Goal: Task Accomplishment & Management: Use online tool/utility

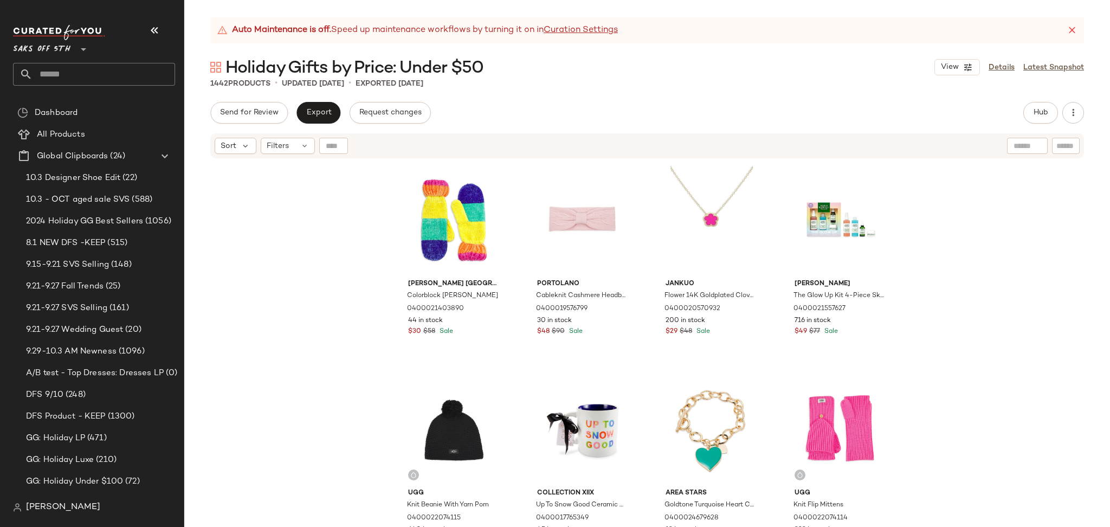
click at [122, 71] on input "text" at bounding box center [104, 74] width 143 height 23
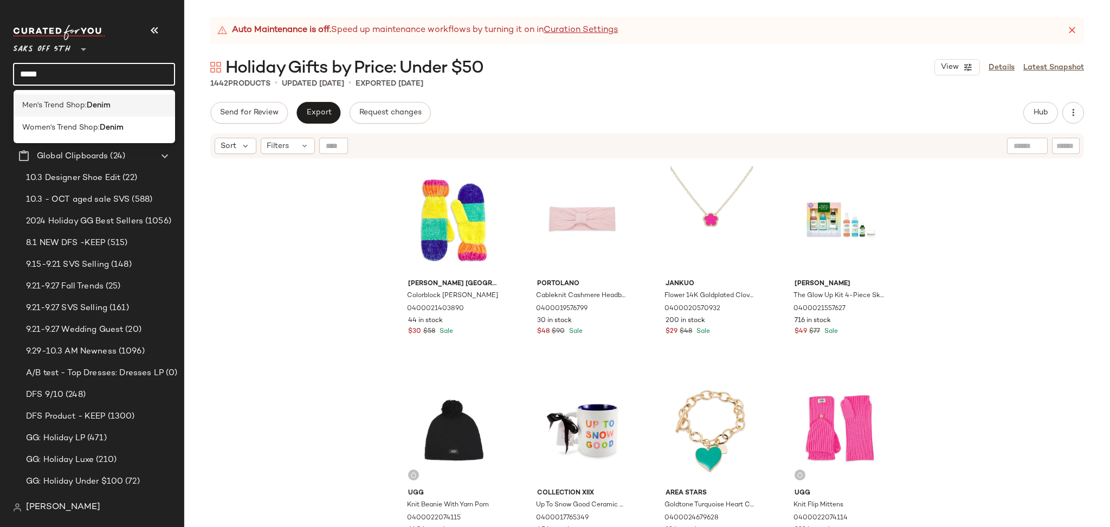
type input "*****"
click at [120, 103] on div "Men's Trend Shop: Denim" at bounding box center [94, 105] width 145 height 11
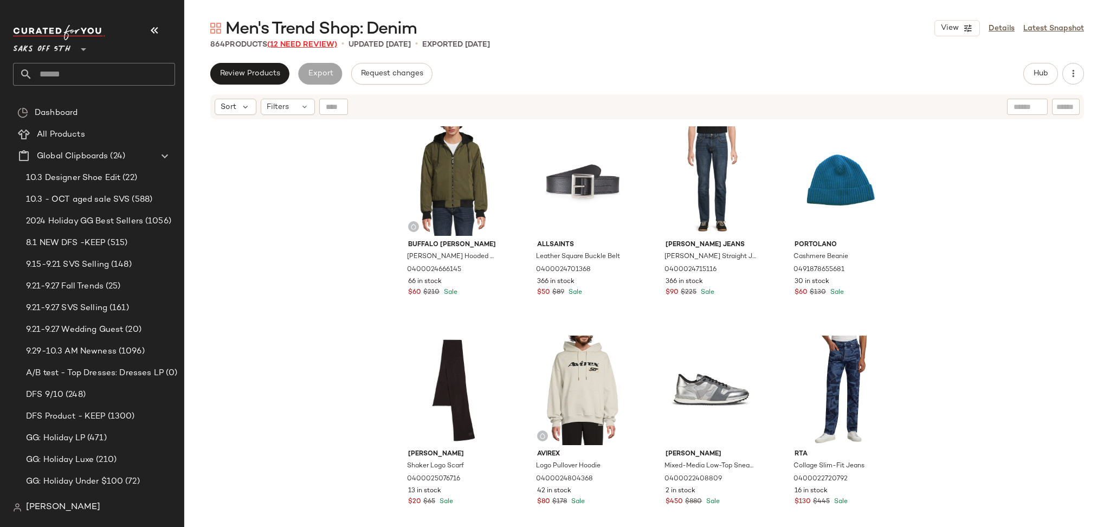
click at [284, 42] on span "(12 Need Review)" at bounding box center [302, 45] width 70 height 8
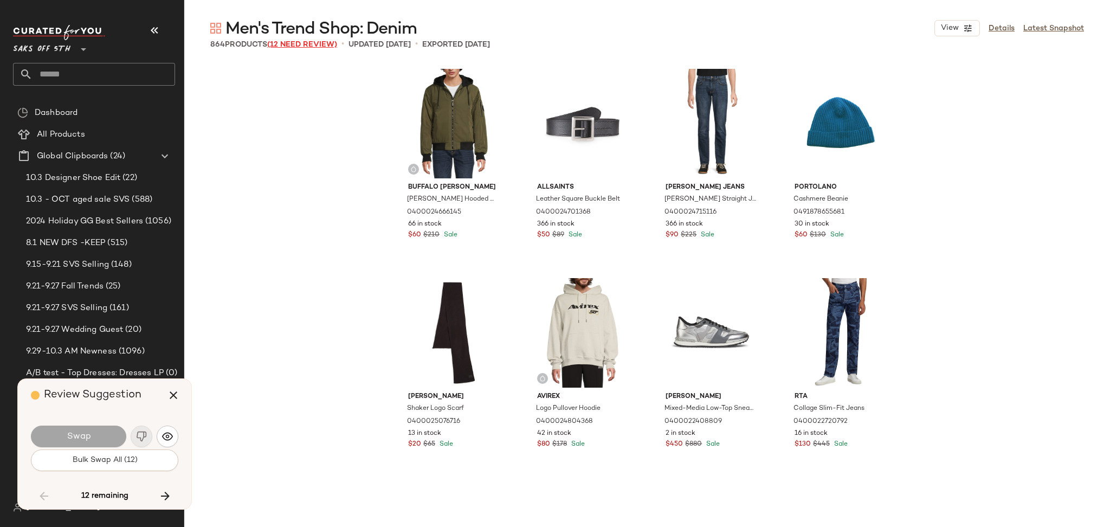
scroll to position [6693, 0]
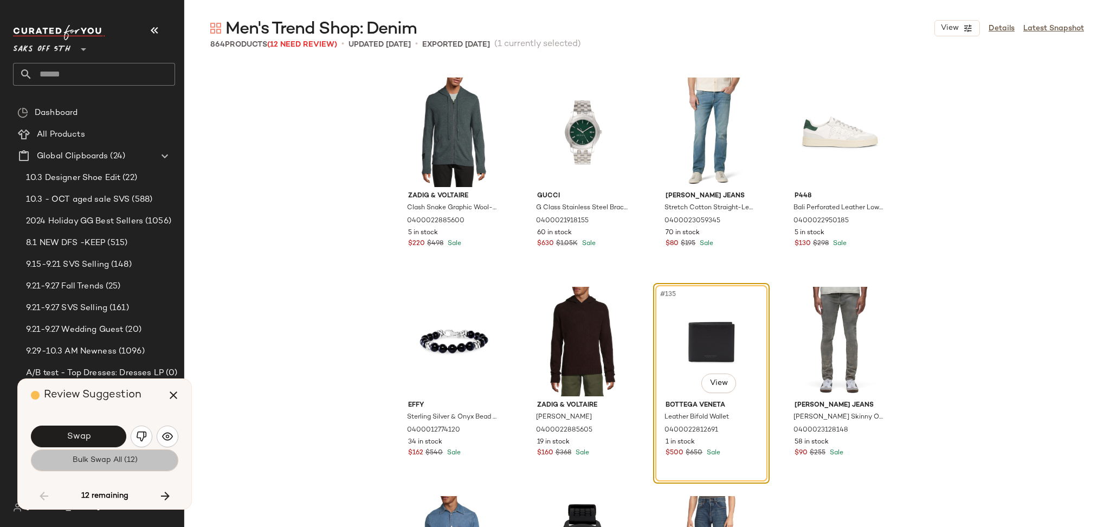
click at [123, 465] on button "Bulk Swap All (12)" at bounding box center [104, 460] width 147 height 22
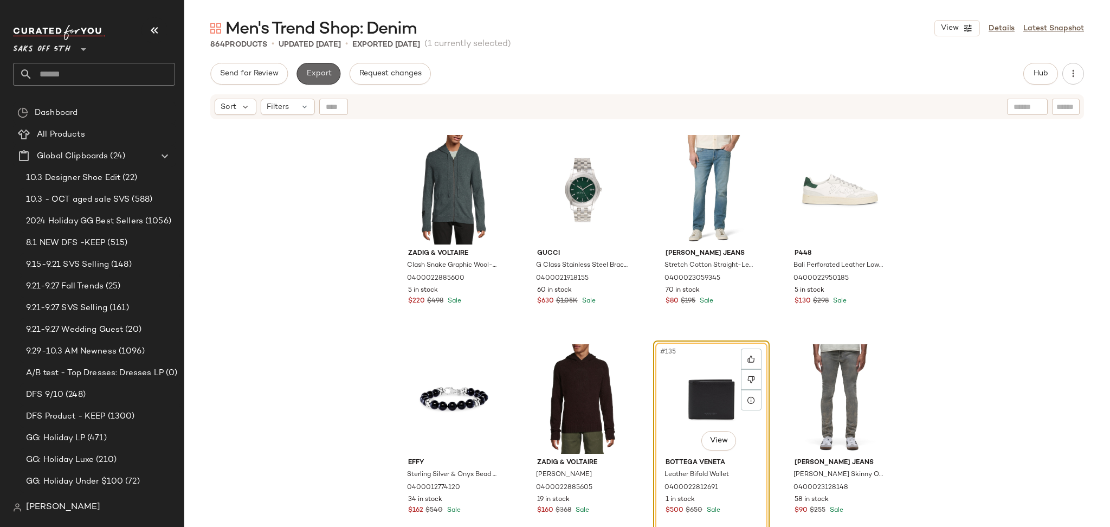
click at [319, 74] on span "Export" at bounding box center [318, 73] width 25 height 9
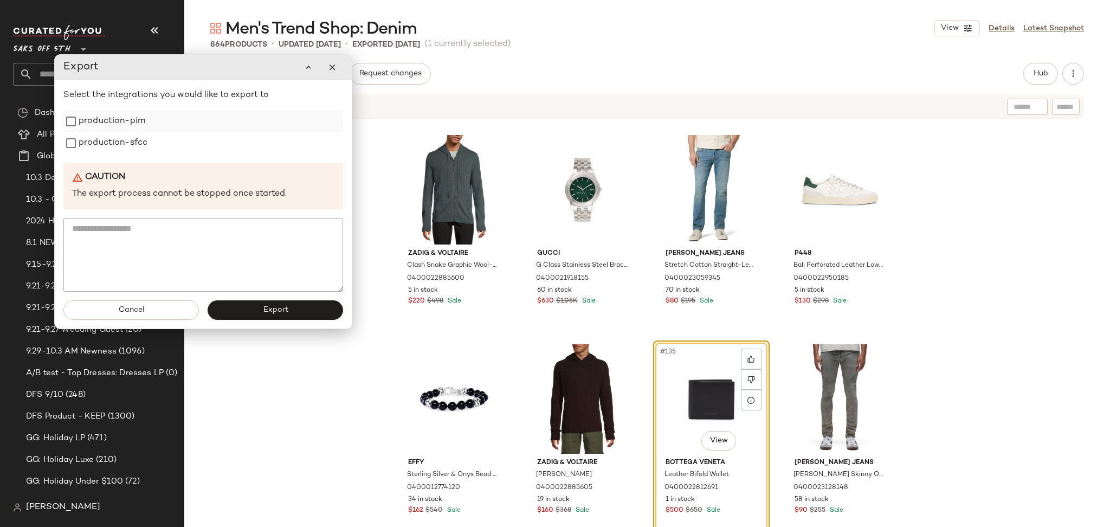
click at [100, 121] on label "production-pim" at bounding box center [112, 122] width 67 height 22
click at [102, 142] on label "production-sfcc" at bounding box center [113, 143] width 69 height 22
click at [270, 310] on span "Export" at bounding box center [274, 310] width 25 height 9
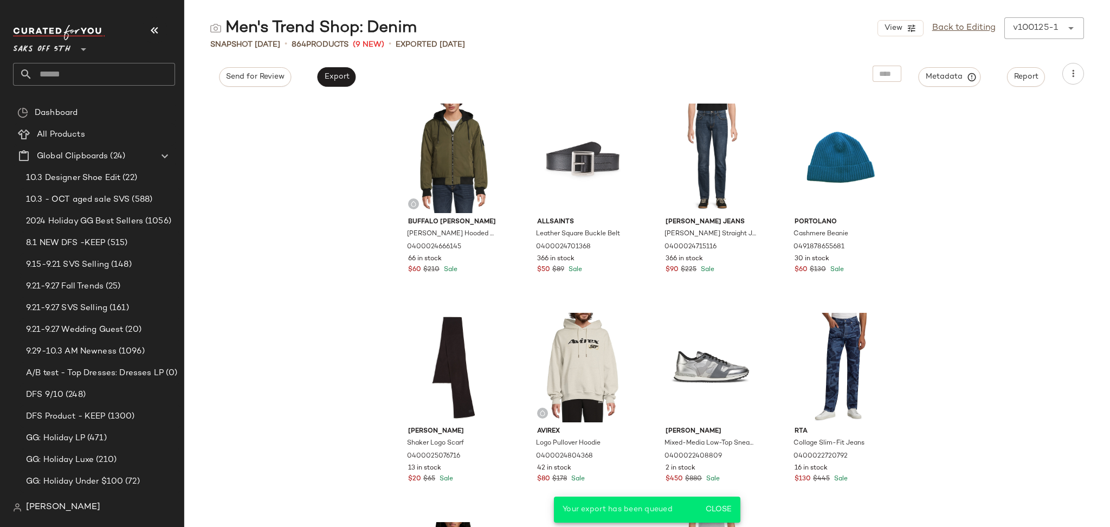
click at [99, 80] on input "text" at bounding box center [104, 74] width 143 height 23
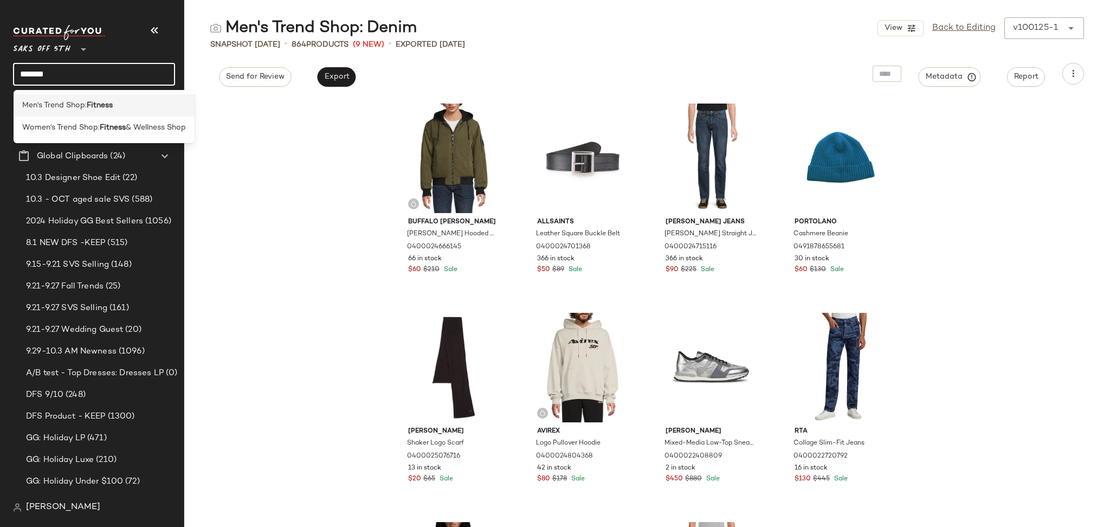
type input "*******"
click at [92, 104] on b "Fitness" at bounding box center [100, 105] width 26 height 11
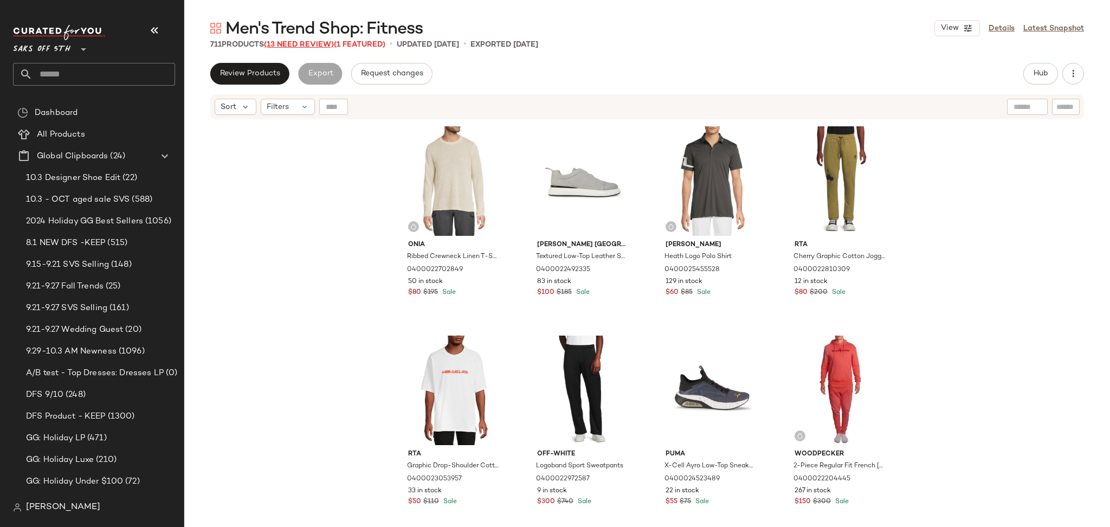
click at [315, 44] on span "(13 Need Review)" at bounding box center [299, 45] width 70 height 8
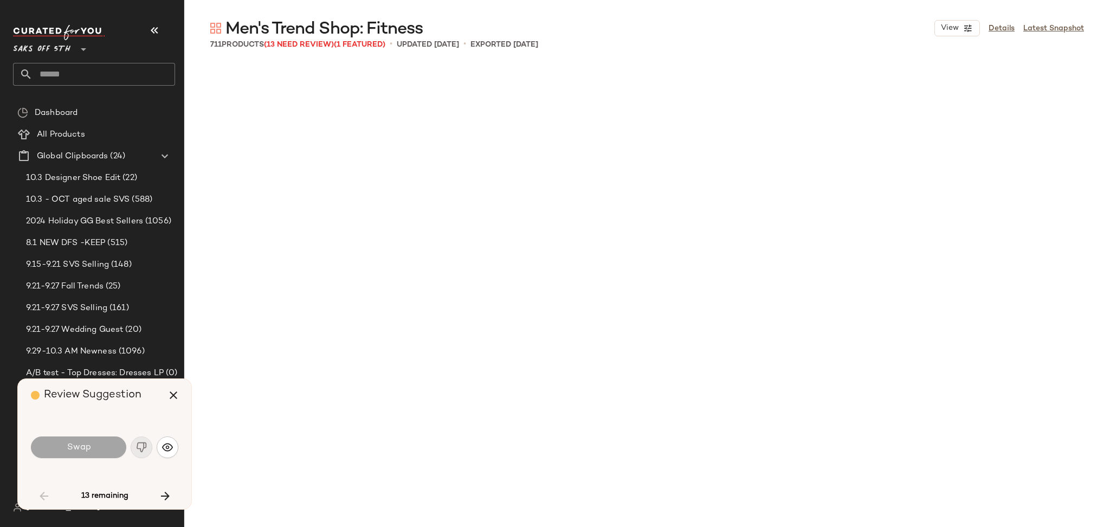
scroll to position [1882, 0]
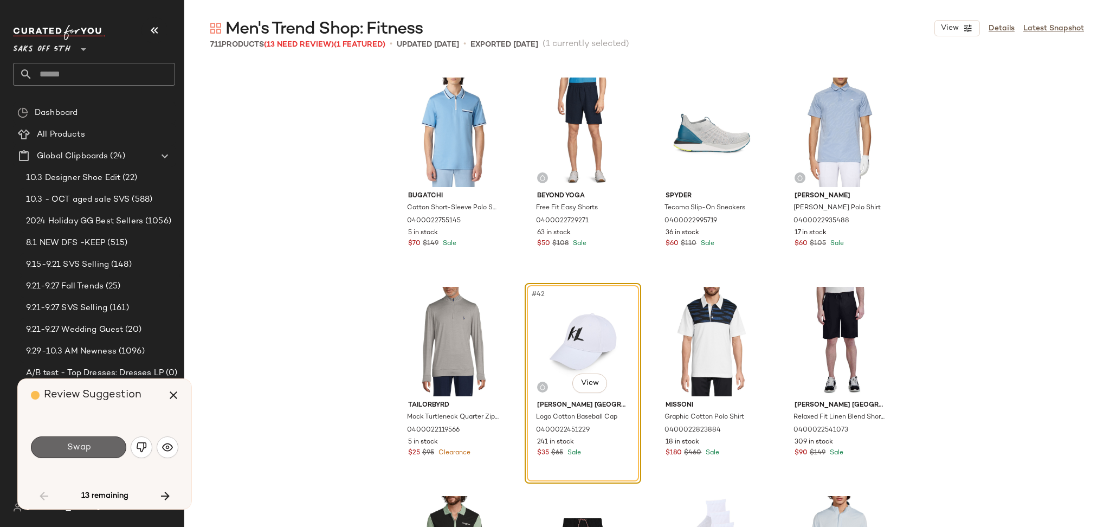
click at [101, 444] on button "Swap" at bounding box center [78, 447] width 95 height 22
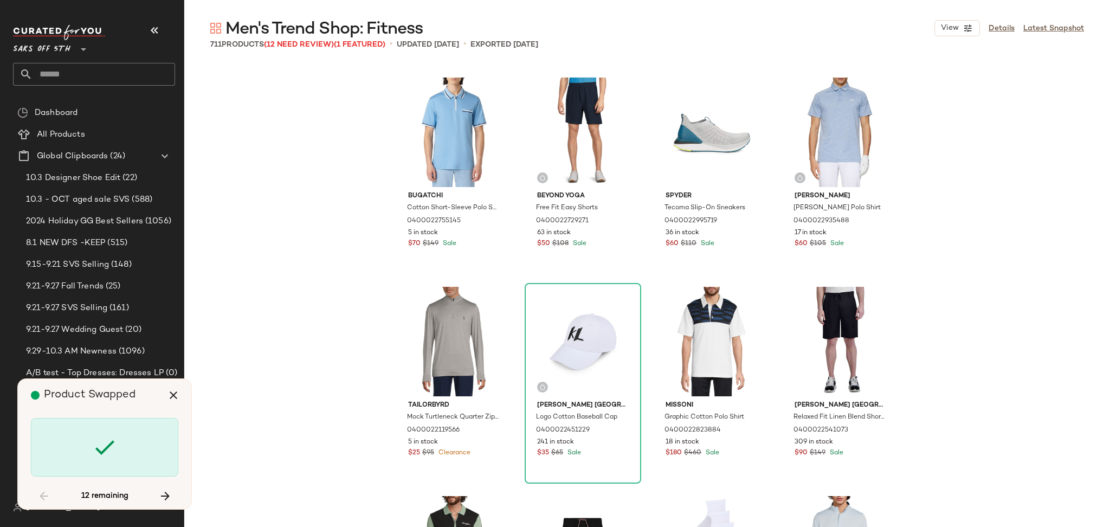
scroll to position [4392, 0]
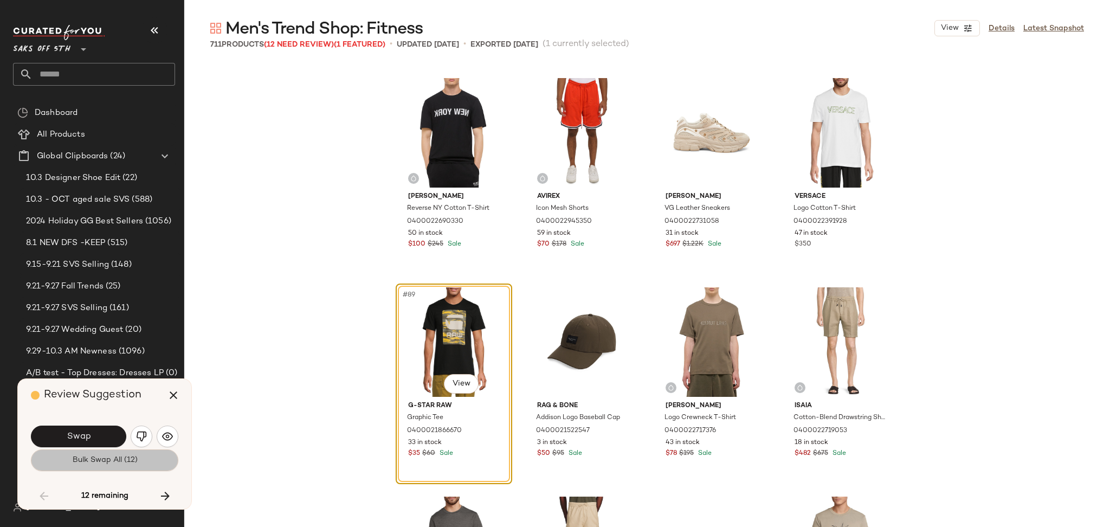
click at [116, 464] on span "Bulk Swap All (12)" at bounding box center [105, 460] width 66 height 9
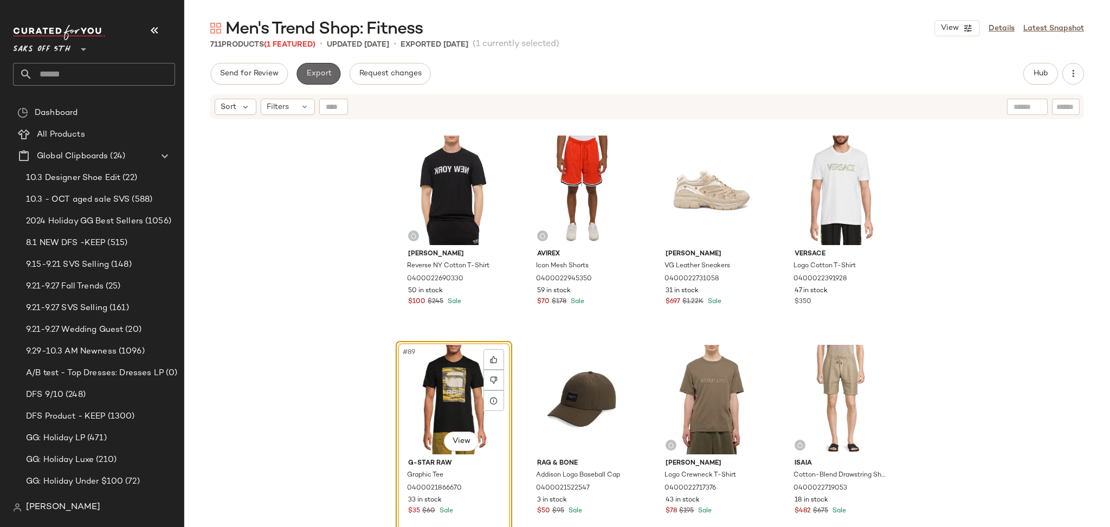
click at [328, 76] on span "Export" at bounding box center [318, 73] width 25 height 9
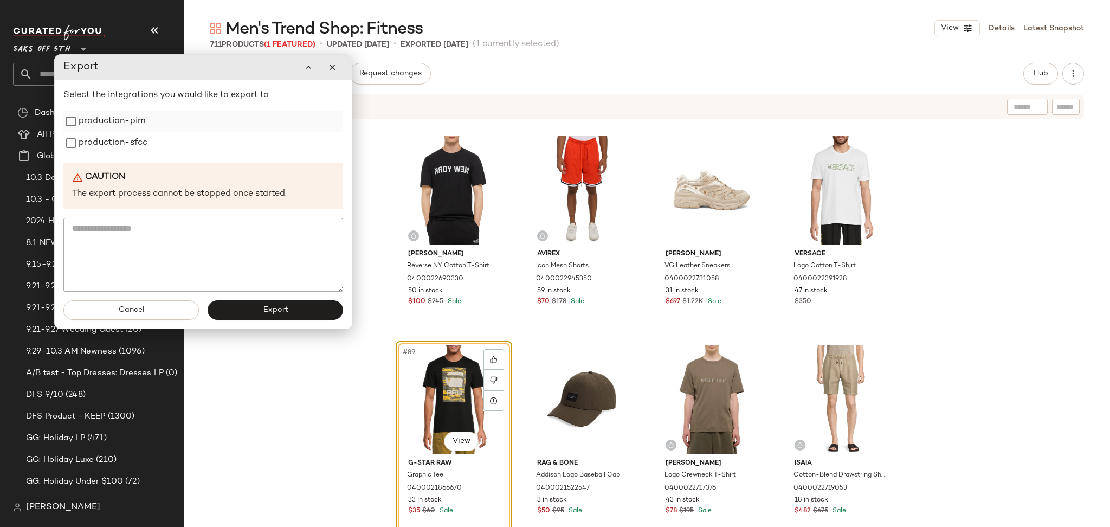
drag, startPoint x: 108, startPoint y: 125, endPoint x: 110, endPoint y: 144, distance: 19.6
click at [110, 132] on label "production-pim" at bounding box center [112, 122] width 67 height 22
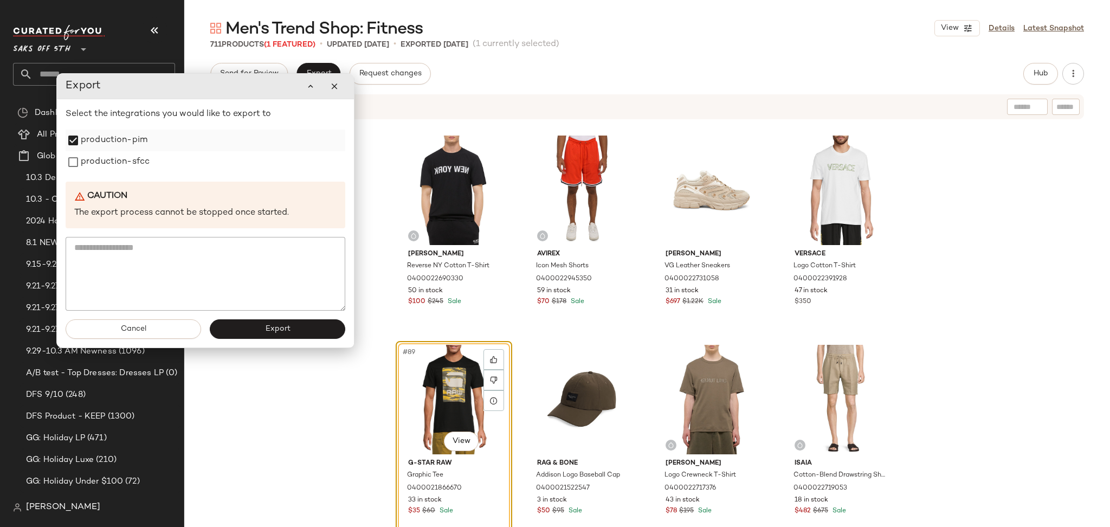
click at [110, 144] on label "production-pim" at bounding box center [114, 140] width 67 height 22
click at [111, 157] on label "production-sfcc" at bounding box center [115, 162] width 69 height 22
click at [239, 333] on button "Export" at bounding box center [277, 329] width 135 height 20
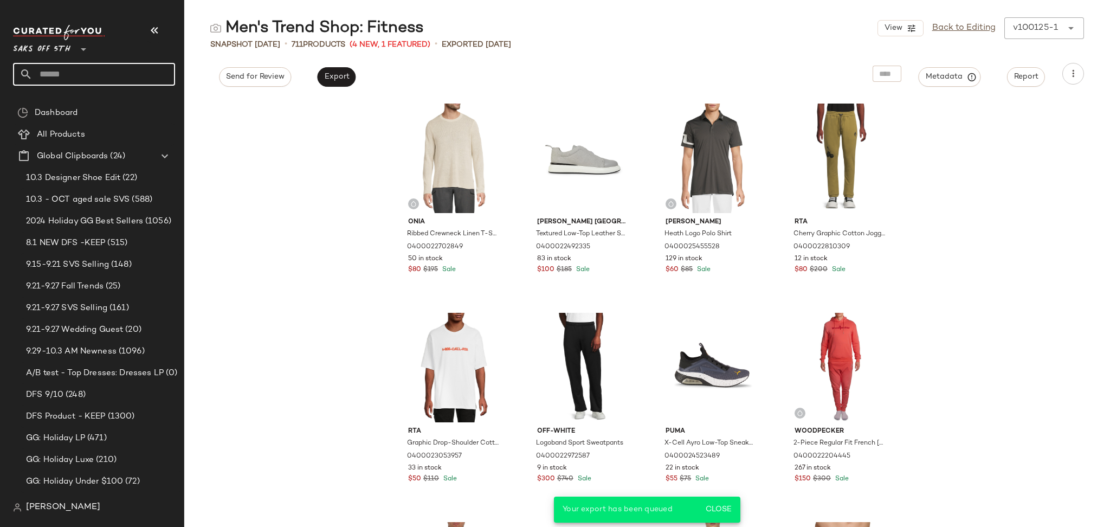
click at [119, 79] on input "text" at bounding box center [104, 74] width 143 height 23
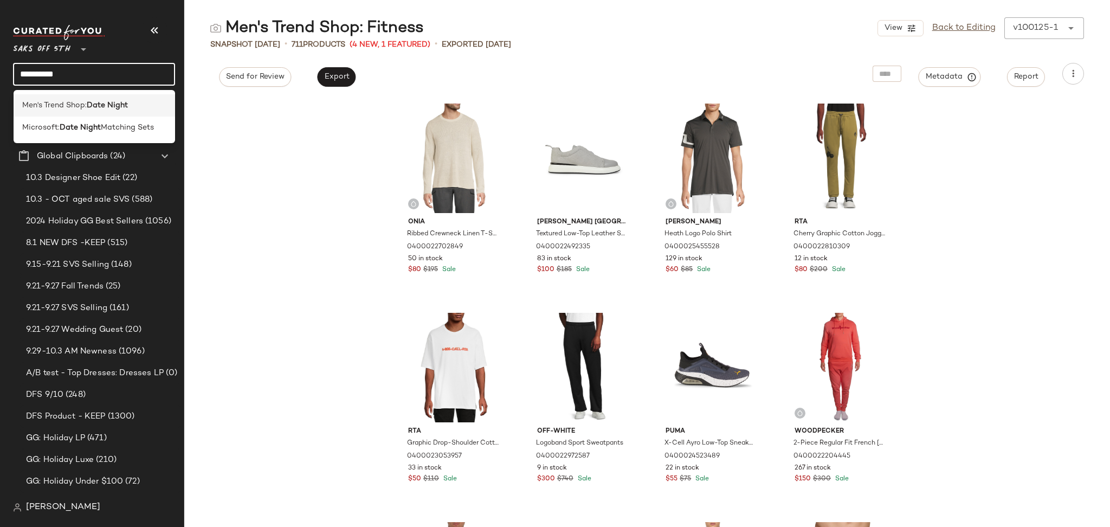
type input "**********"
click at [119, 105] on b "Date Night" at bounding box center [107, 105] width 41 height 11
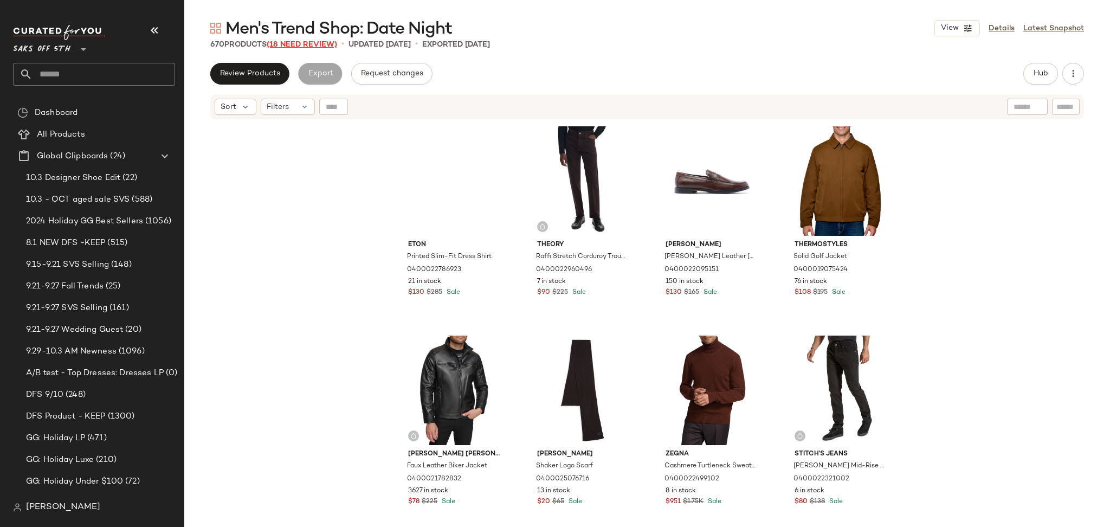
click at [301, 43] on span "(18 Need Review)" at bounding box center [302, 45] width 70 height 8
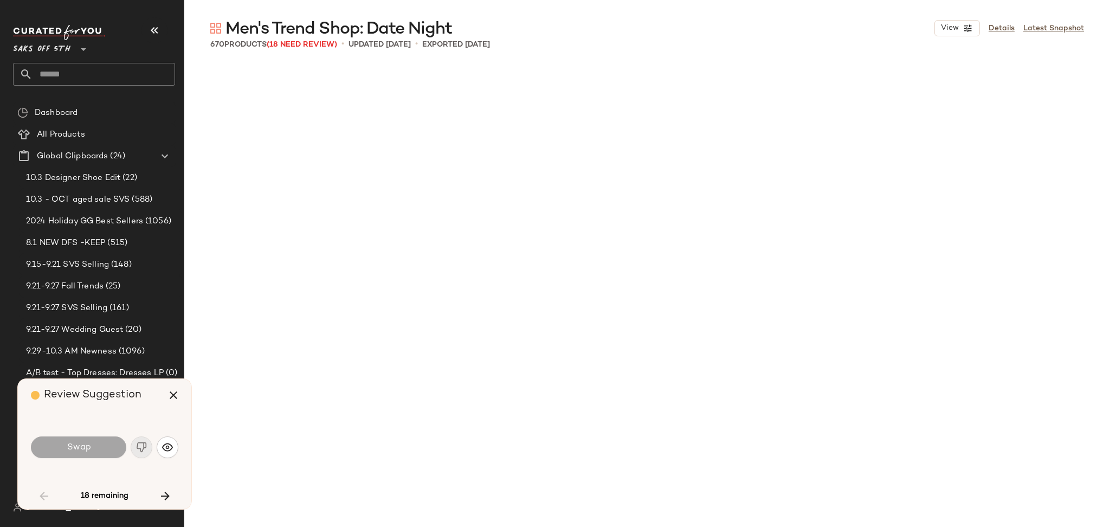
scroll to position [1882, 0]
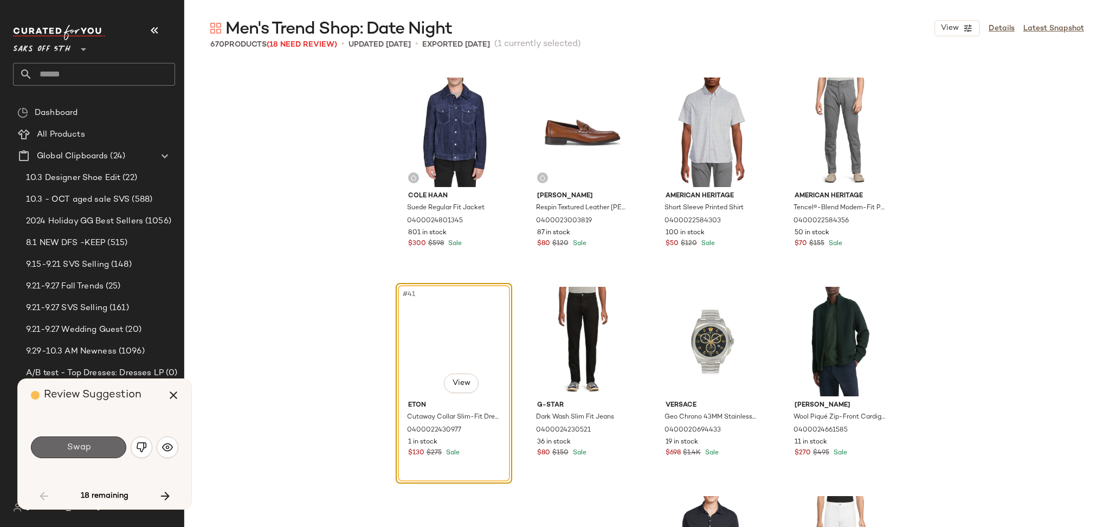
click at [87, 446] on span "Swap" at bounding box center [78, 447] width 24 height 10
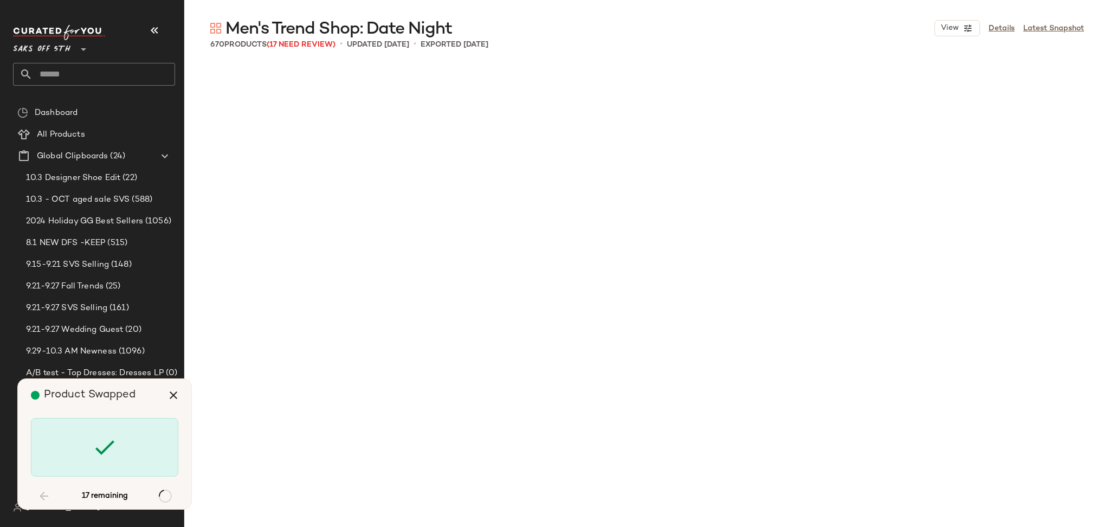
scroll to position [4810, 0]
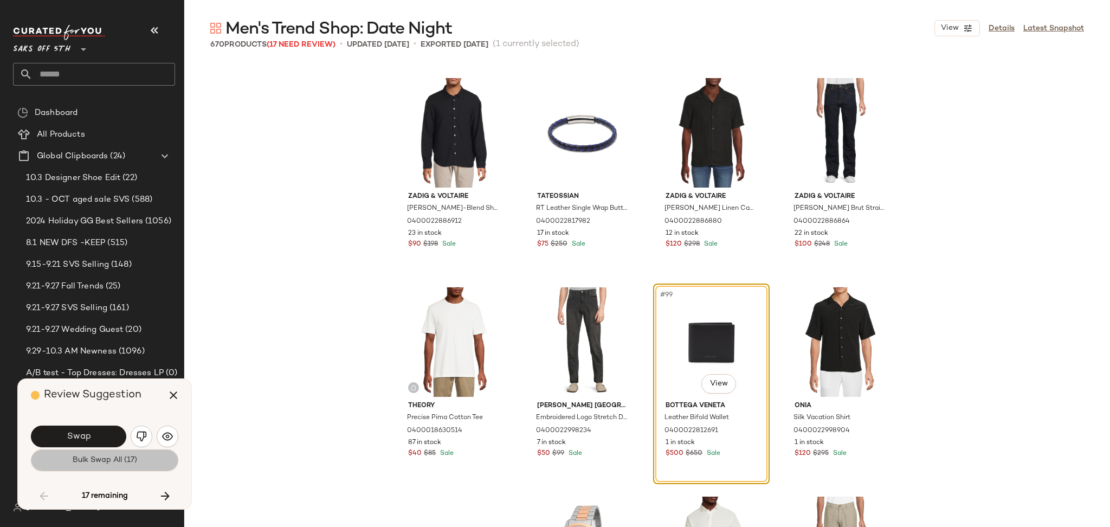
click at [103, 458] on span "Bulk Swap All (17)" at bounding box center [104, 460] width 65 height 9
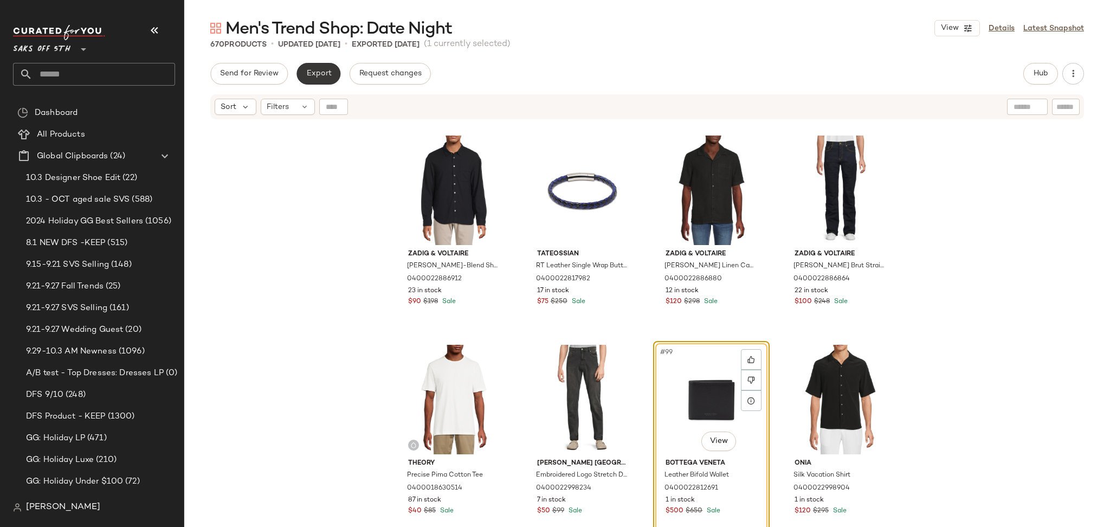
click at [316, 71] on span "Export" at bounding box center [318, 73] width 25 height 9
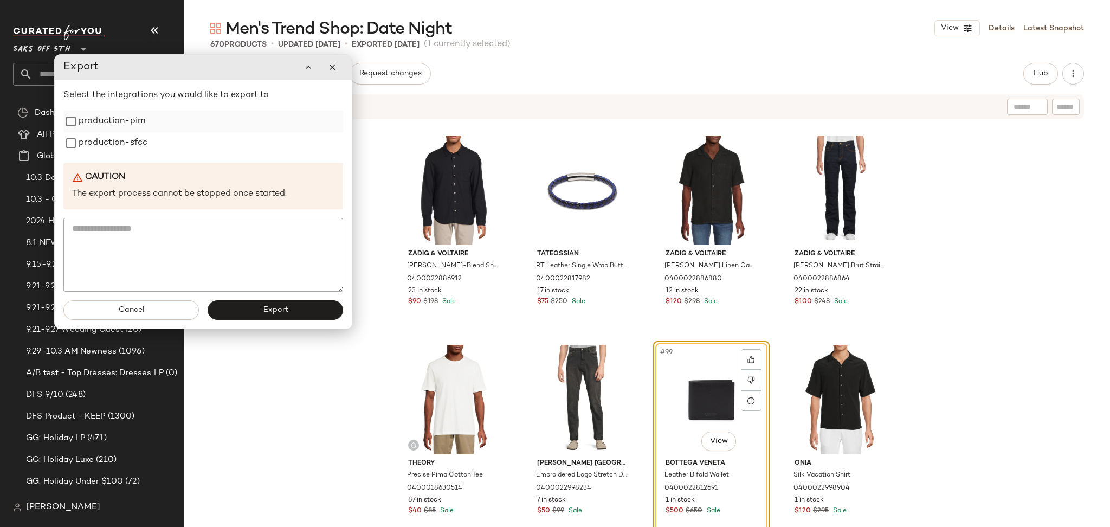
click at [126, 120] on label "production-pim" at bounding box center [112, 122] width 67 height 22
click at [127, 149] on label "production-sfcc" at bounding box center [113, 143] width 69 height 22
click at [262, 314] on button "Export" at bounding box center [275, 310] width 135 height 20
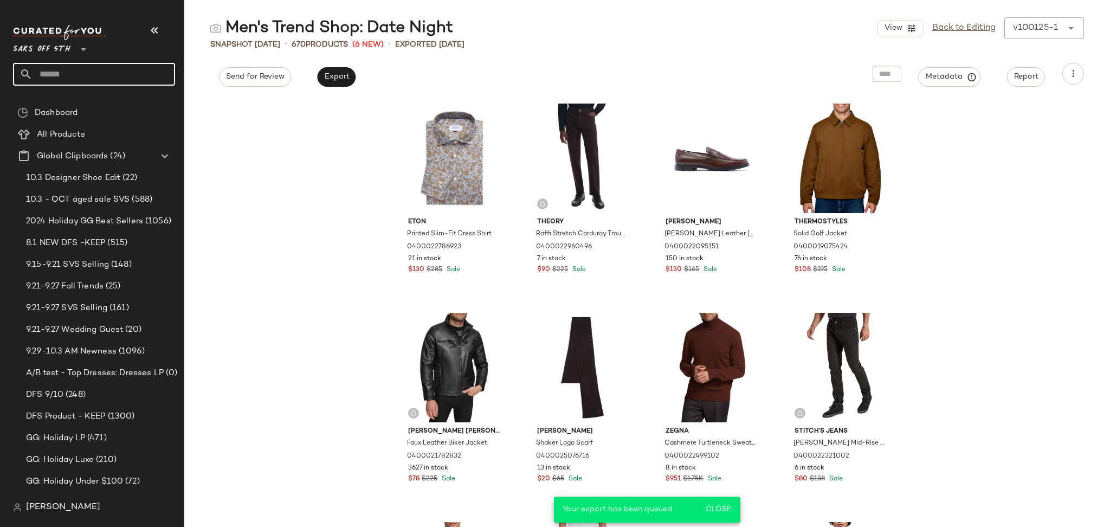
click at [98, 80] on input "text" at bounding box center [104, 74] width 143 height 23
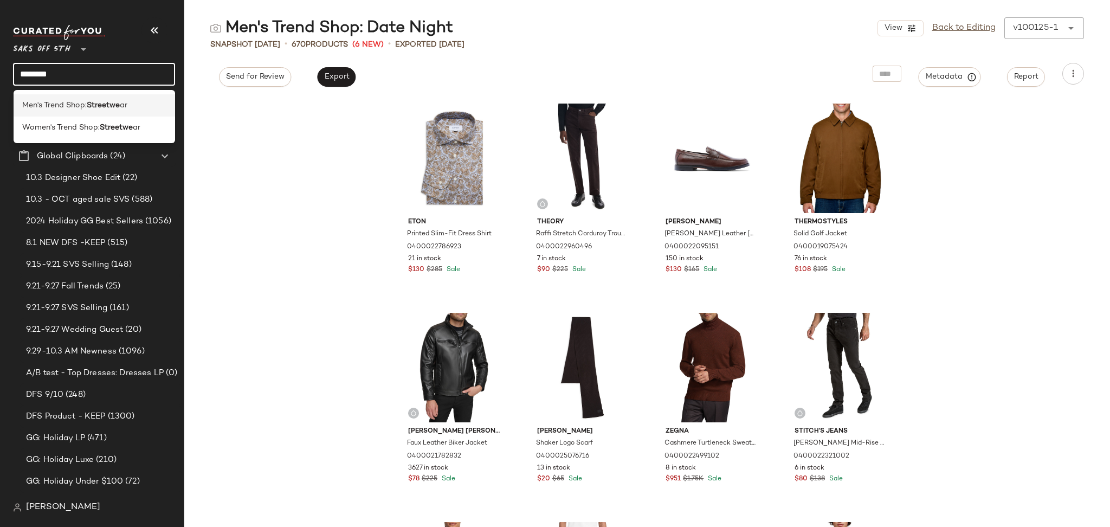
type input "********"
click at [94, 100] on b "Streetwe" at bounding box center [103, 105] width 33 height 11
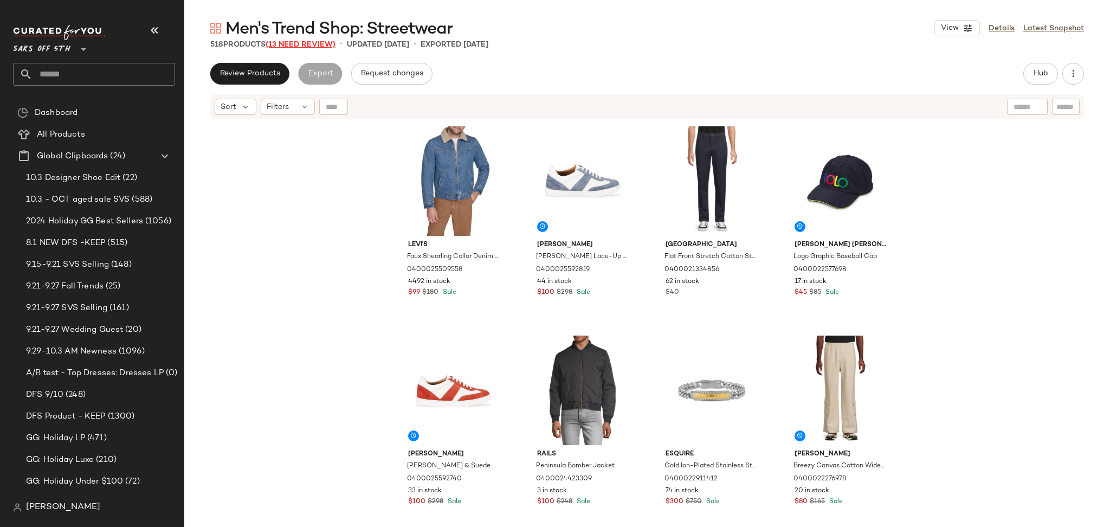
click at [326, 42] on span "(13 Need Review)" at bounding box center [300, 45] width 70 height 8
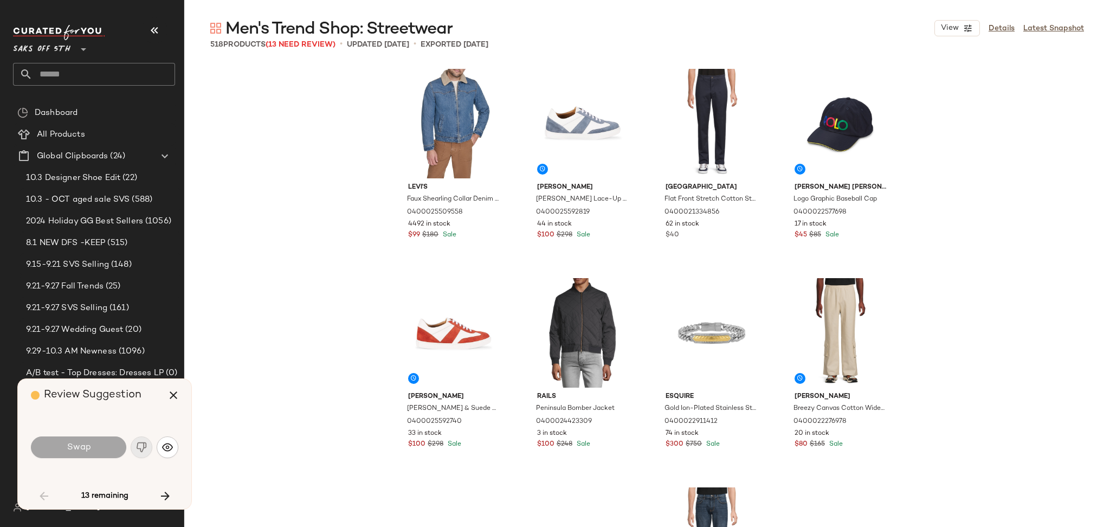
scroll to position [636, 0]
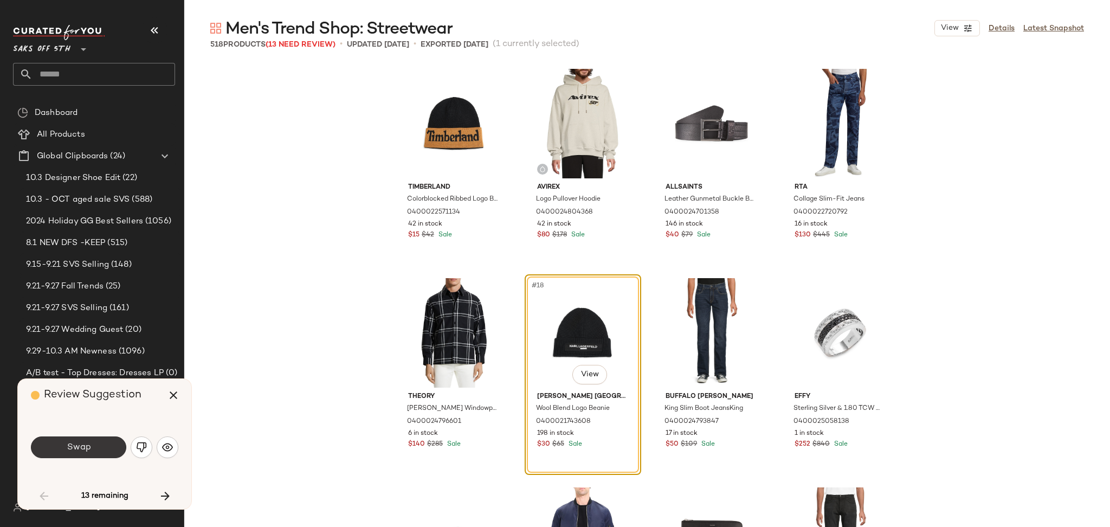
click at [94, 451] on button "Swap" at bounding box center [78, 447] width 95 height 22
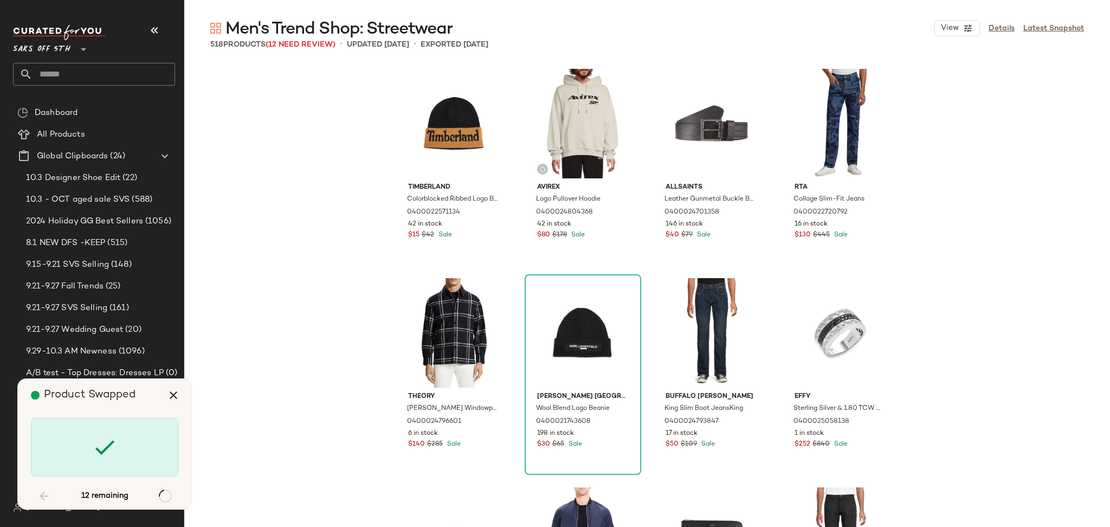
scroll to position [2301, 0]
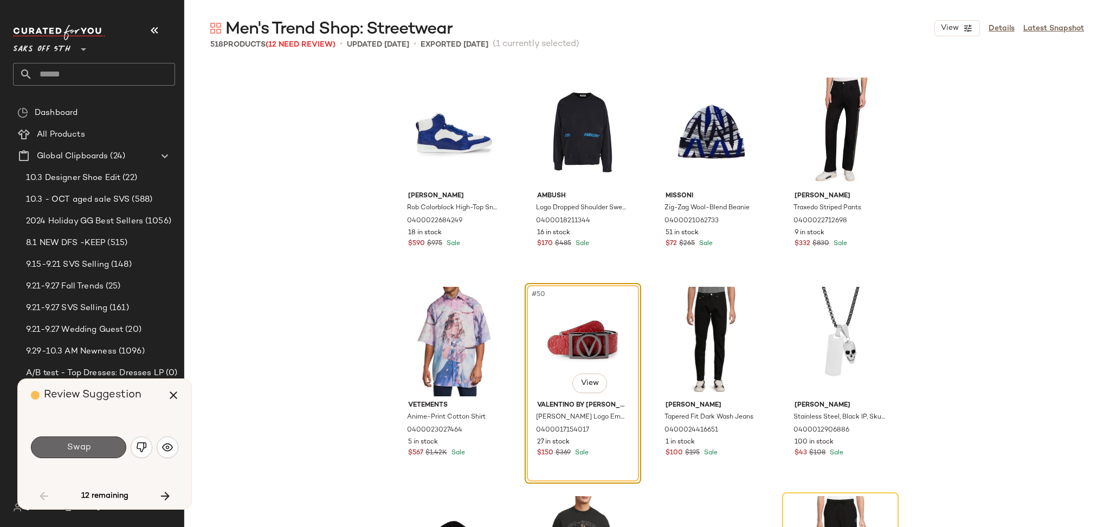
click at [105, 446] on button "Swap" at bounding box center [78, 447] width 95 height 22
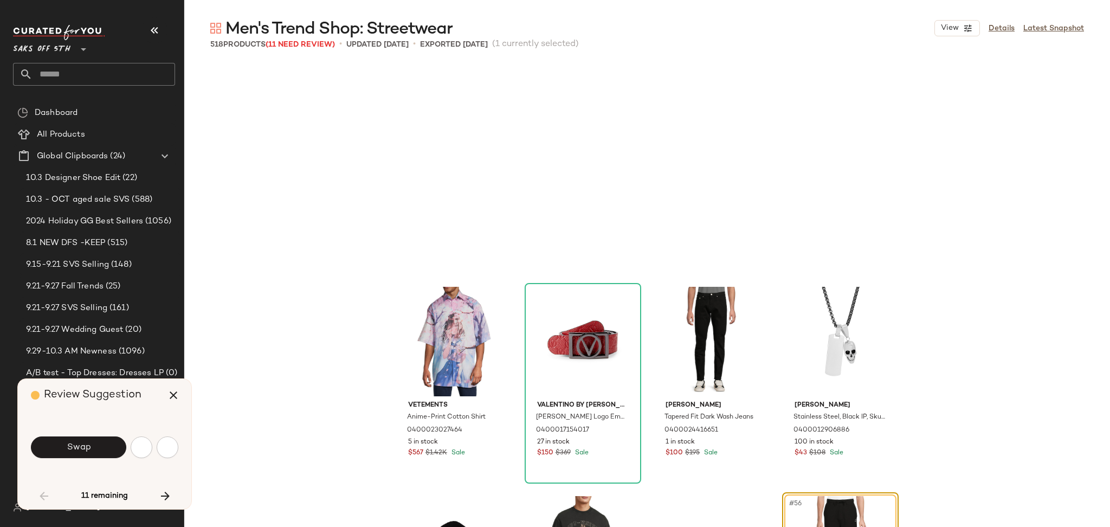
scroll to position [2510, 0]
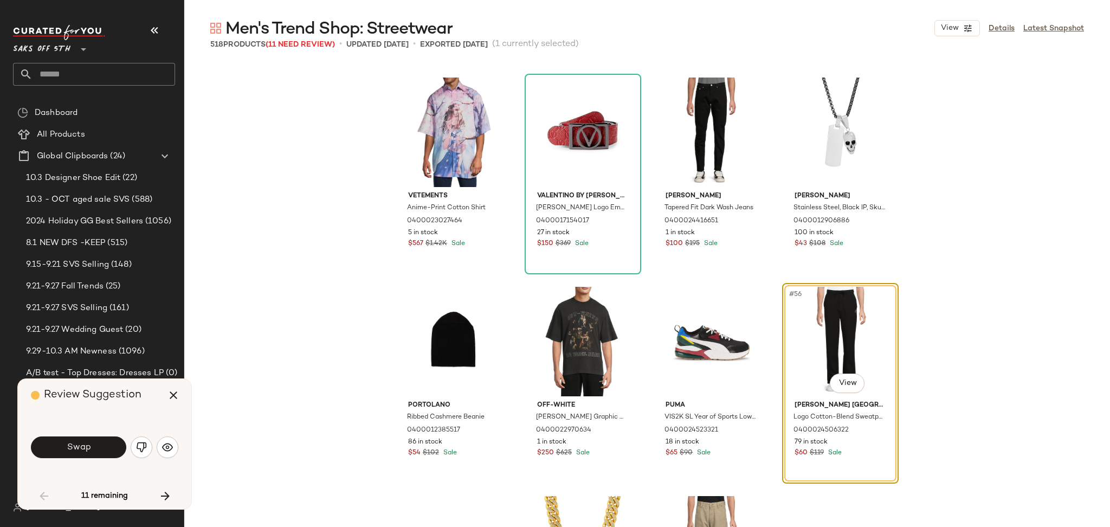
click at [105, 446] on button "Swap" at bounding box center [78, 447] width 95 height 22
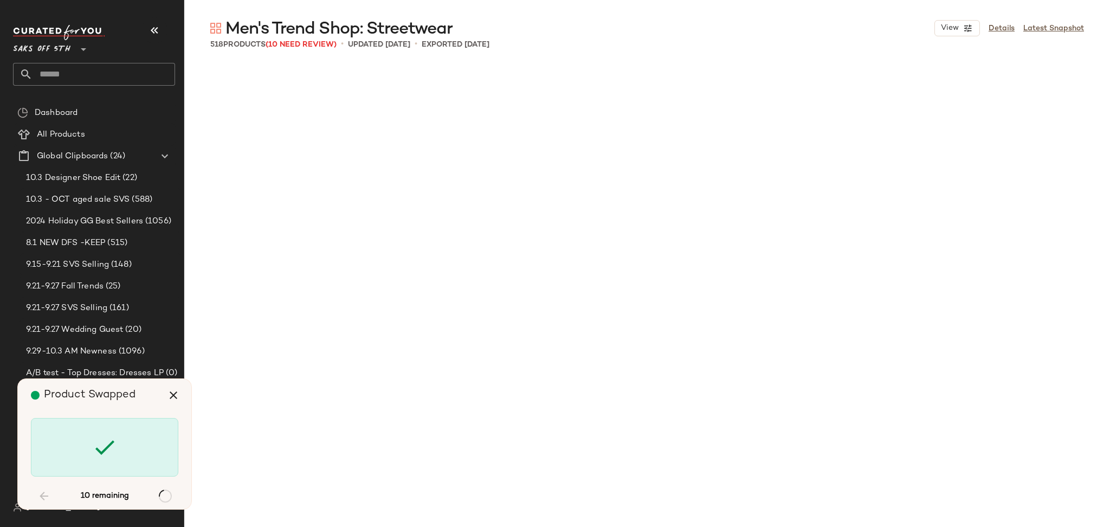
scroll to position [5229, 0]
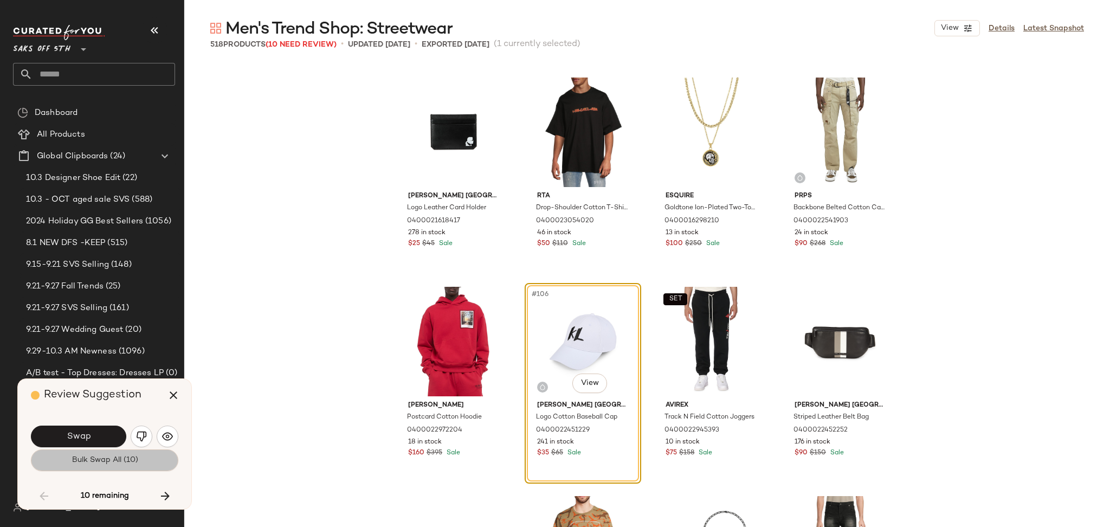
click at [108, 464] on span "Bulk Swap All (10)" at bounding box center [104, 460] width 67 height 9
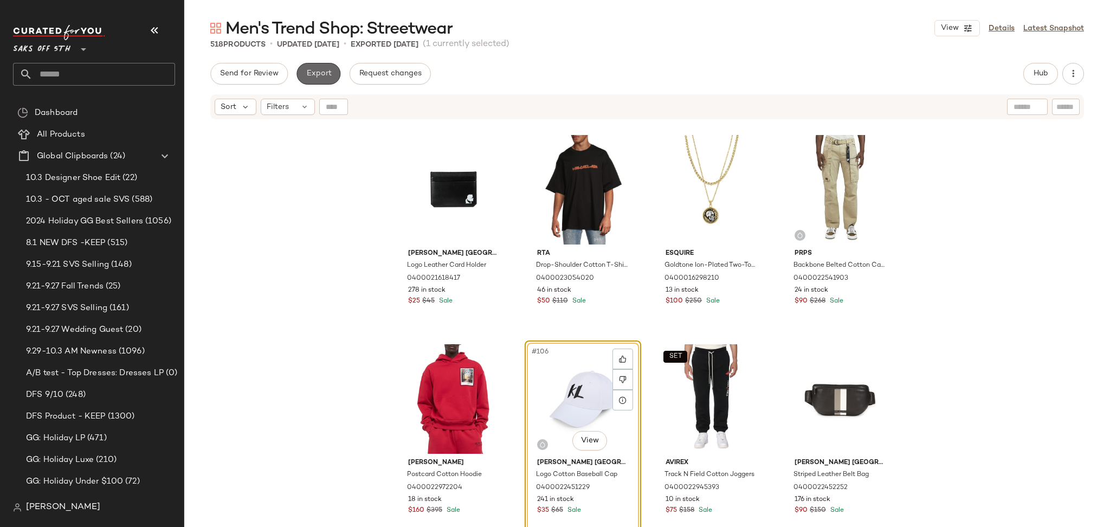
click at [313, 70] on span "Export" at bounding box center [318, 73] width 25 height 9
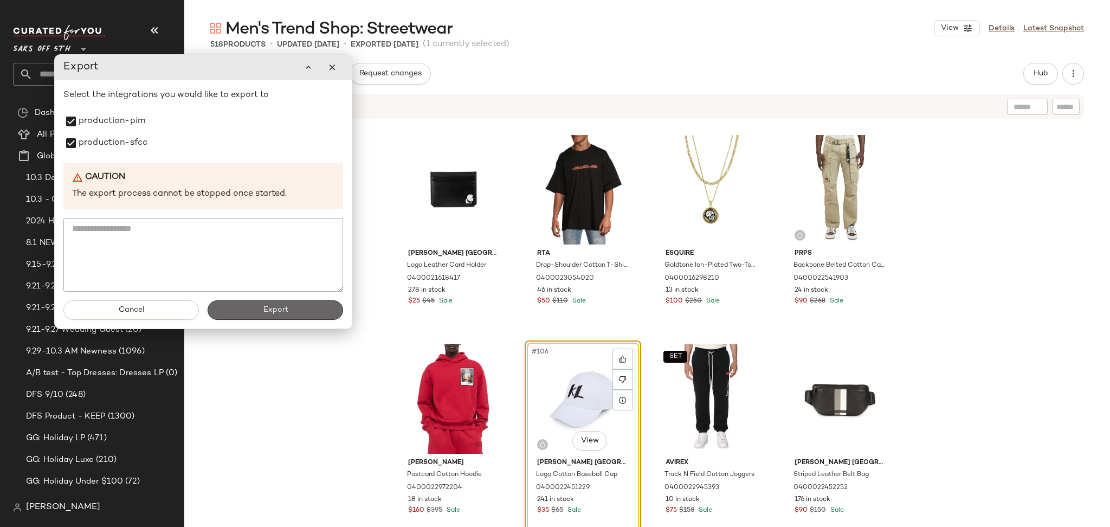
click at [270, 316] on button "Export" at bounding box center [275, 310] width 135 height 20
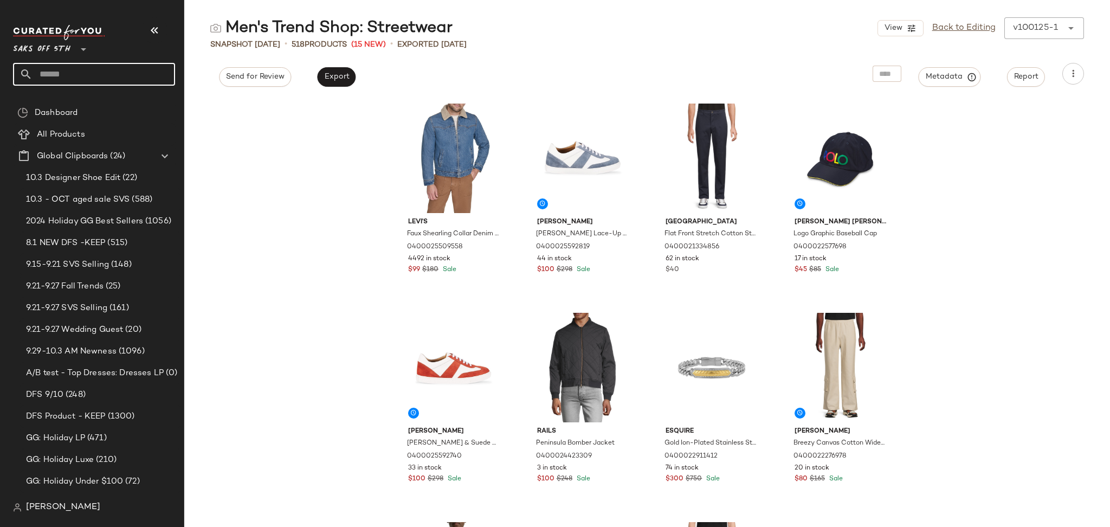
click at [98, 76] on input "text" at bounding box center [104, 74] width 143 height 23
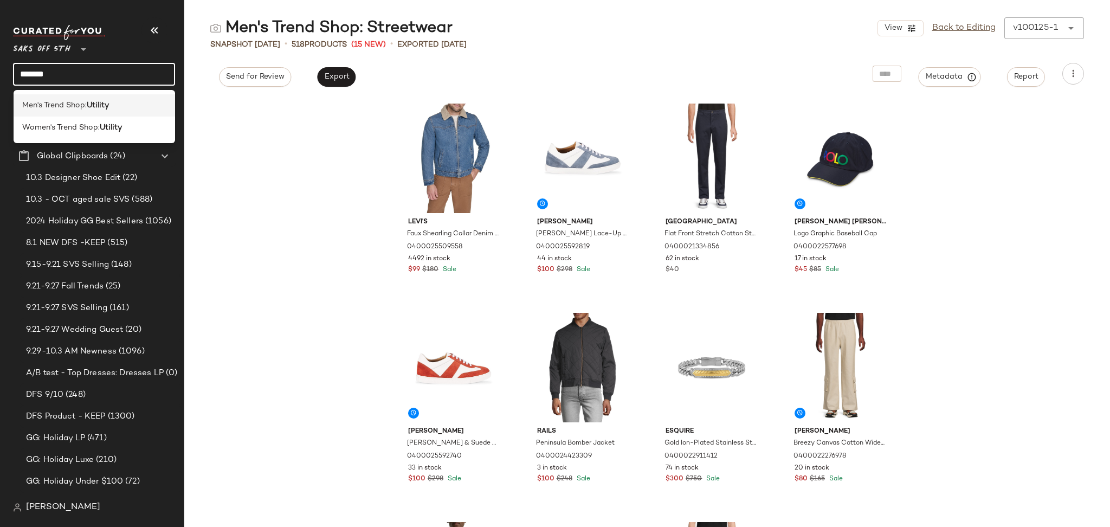
type input "*******"
click at [98, 103] on b "Utility" at bounding box center [98, 105] width 22 height 11
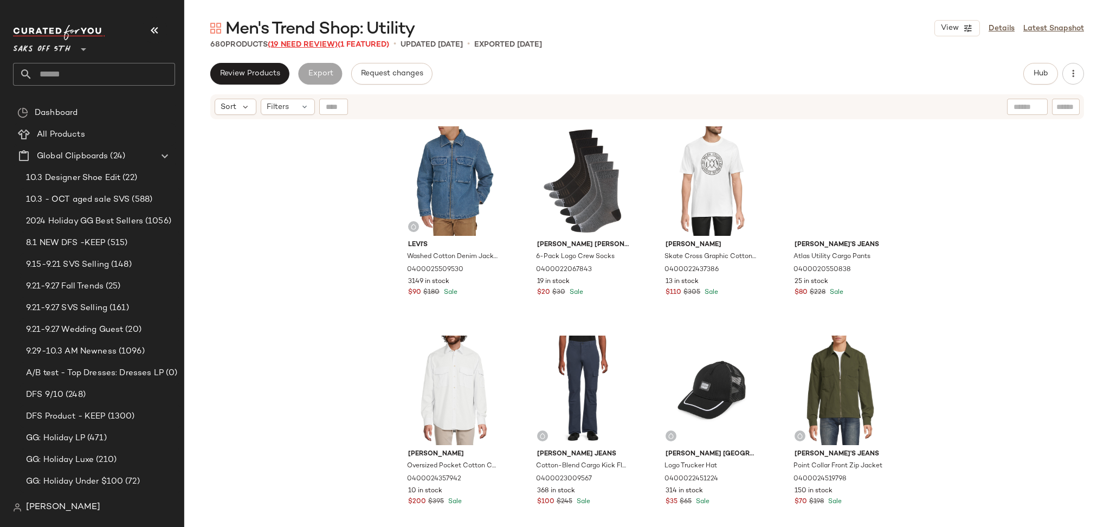
click at [297, 45] on span "(19 Need Review)" at bounding box center [303, 45] width 70 height 8
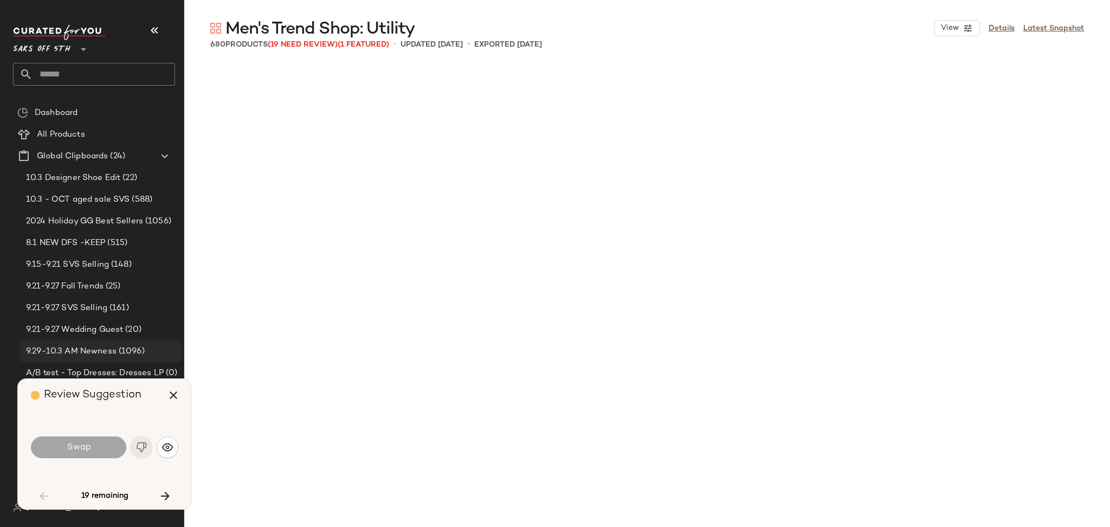
scroll to position [3137, 0]
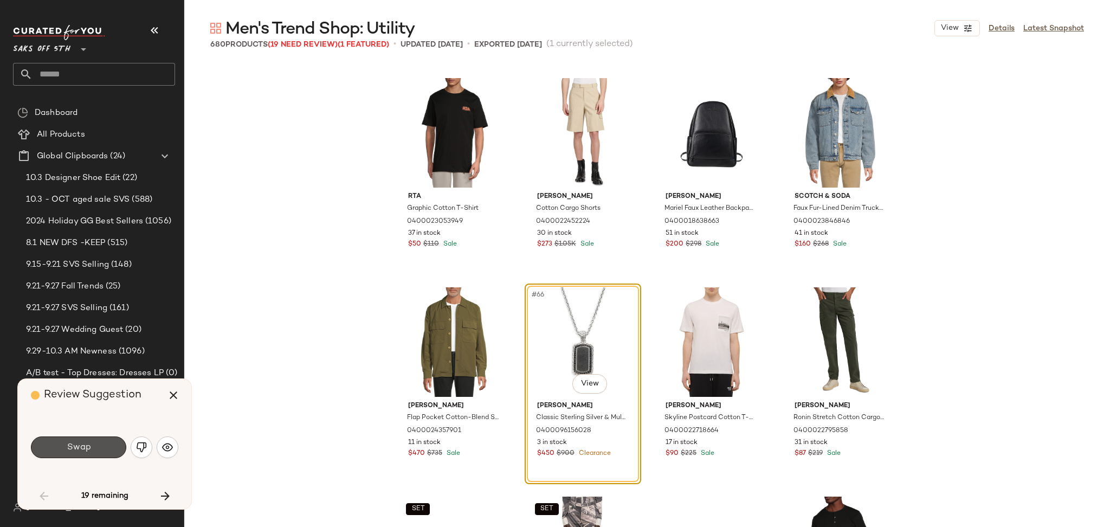
click at [103, 439] on button "Swap" at bounding box center [78, 447] width 95 height 22
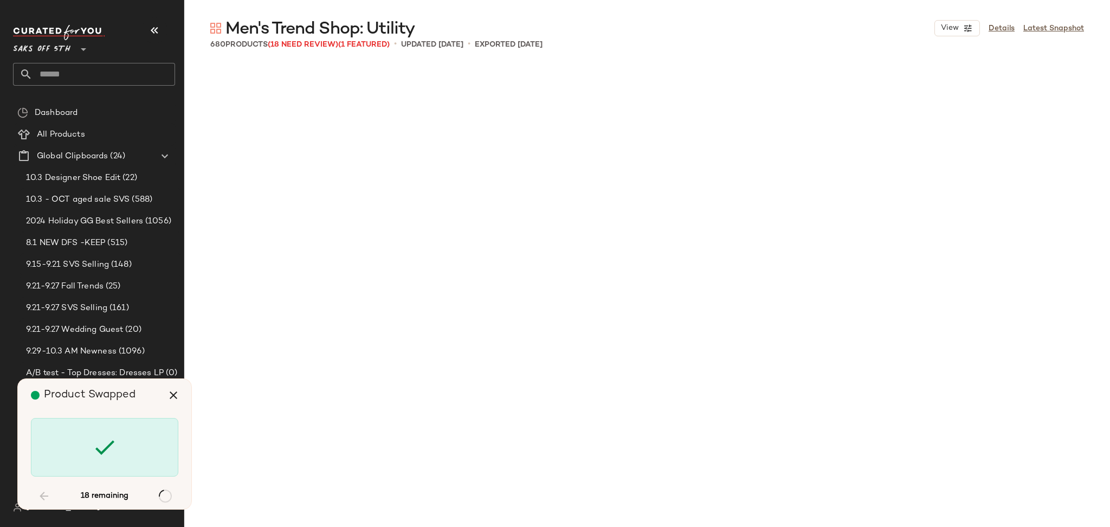
scroll to position [6483, 0]
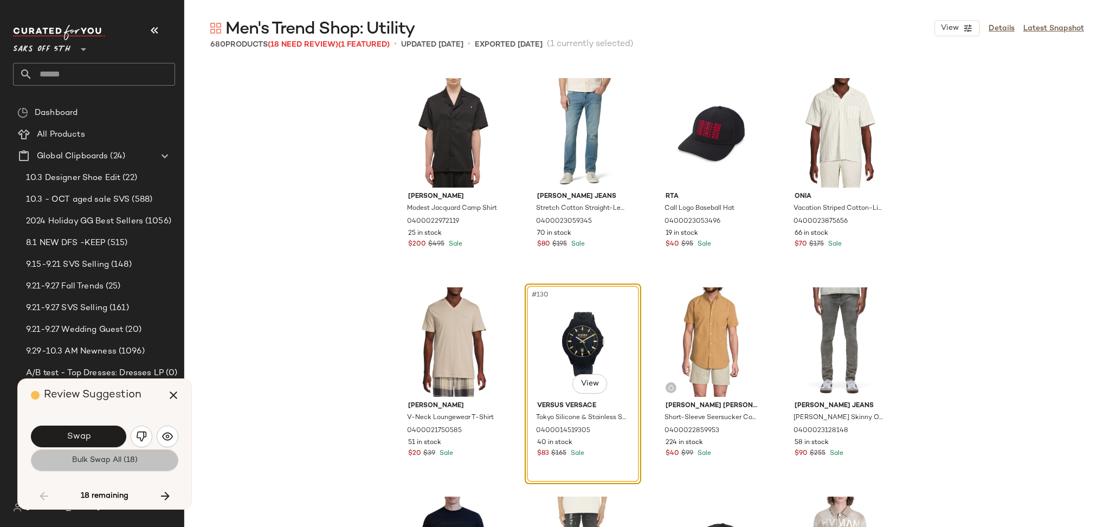
click at [106, 461] on span "Bulk Swap All (18)" at bounding box center [105, 460] width 66 height 9
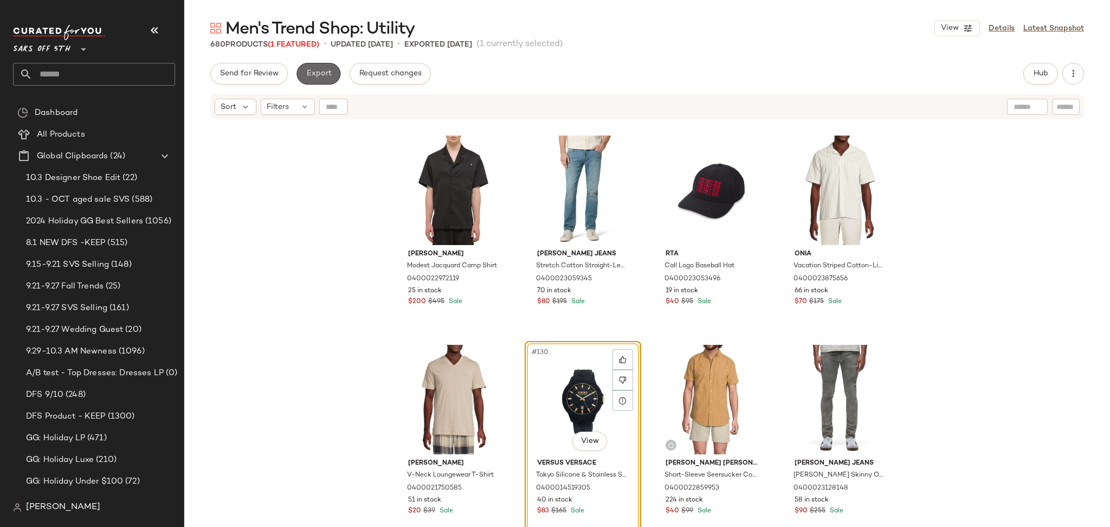
click at [309, 72] on span "Export" at bounding box center [318, 73] width 25 height 9
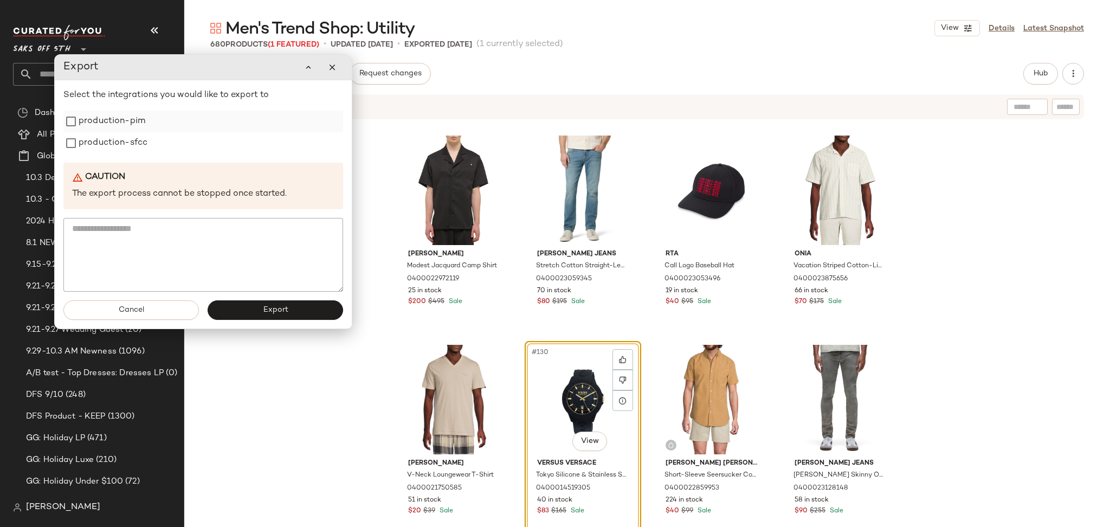
click at [91, 119] on label "production-pim" at bounding box center [112, 122] width 67 height 22
click at [94, 150] on label "production-sfcc" at bounding box center [113, 143] width 69 height 22
click at [239, 308] on button "Export" at bounding box center [275, 310] width 135 height 20
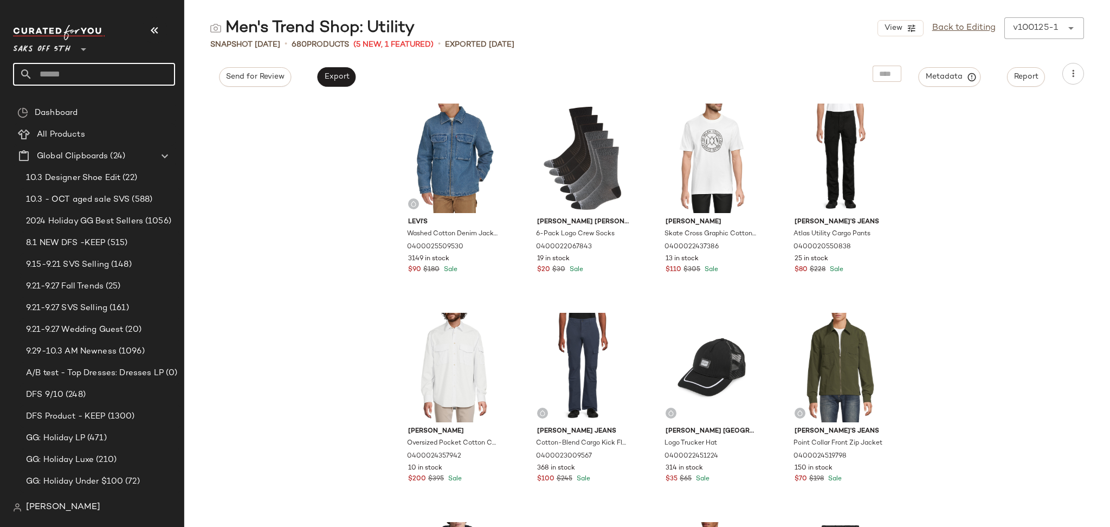
click at [90, 73] on input "text" at bounding box center [104, 74] width 143 height 23
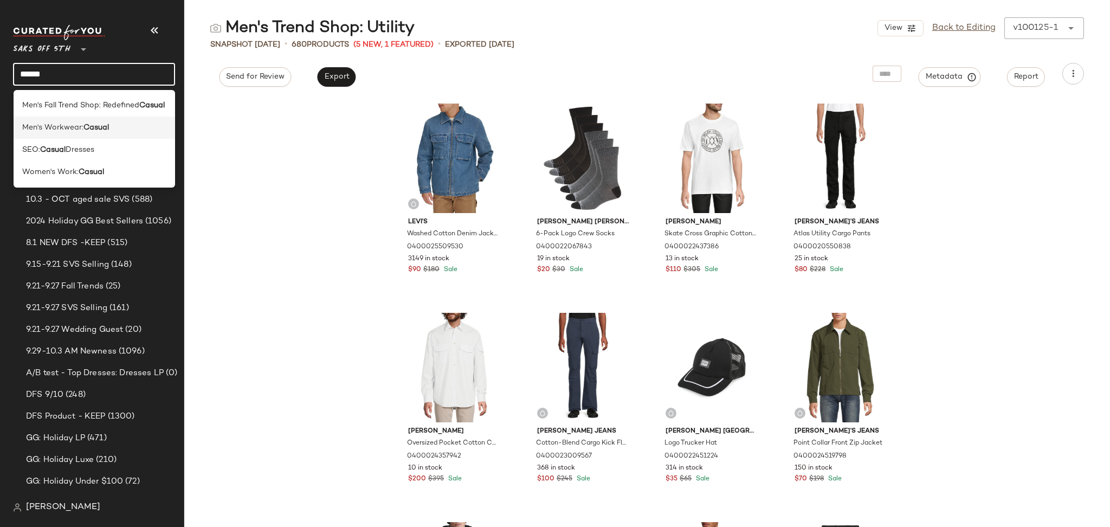
type input "******"
click at [86, 128] on b "Casual" at bounding box center [95, 127] width 25 height 11
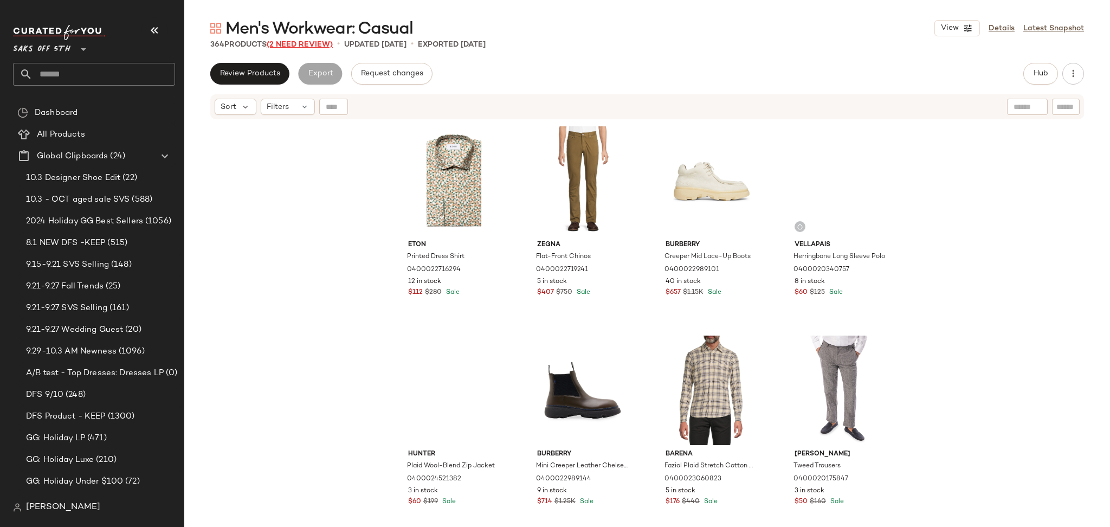
click at [302, 47] on span "(2 Need Review)" at bounding box center [300, 45] width 66 height 8
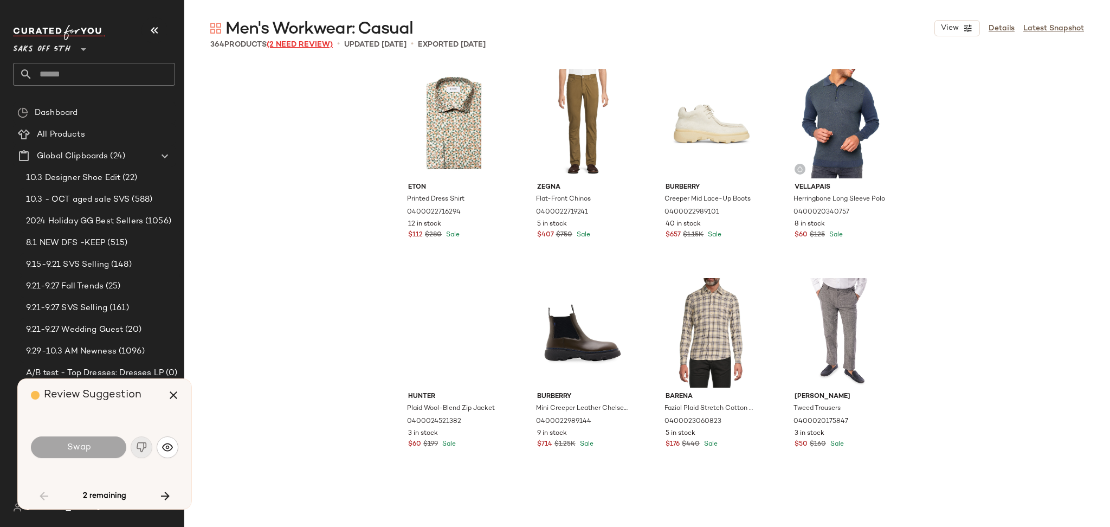
scroll to position [636, 0]
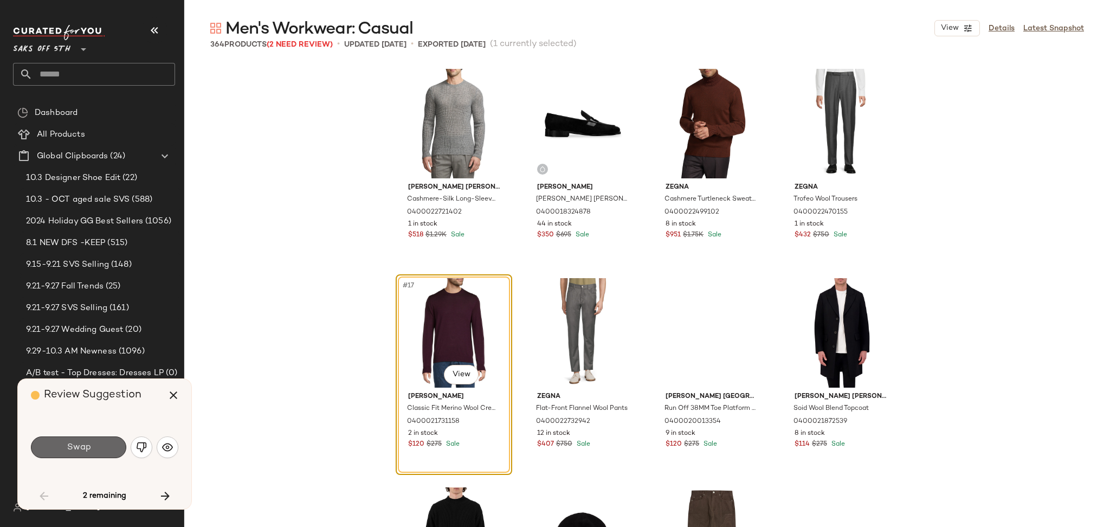
click at [100, 451] on button "Swap" at bounding box center [78, 447] width 95 height 22
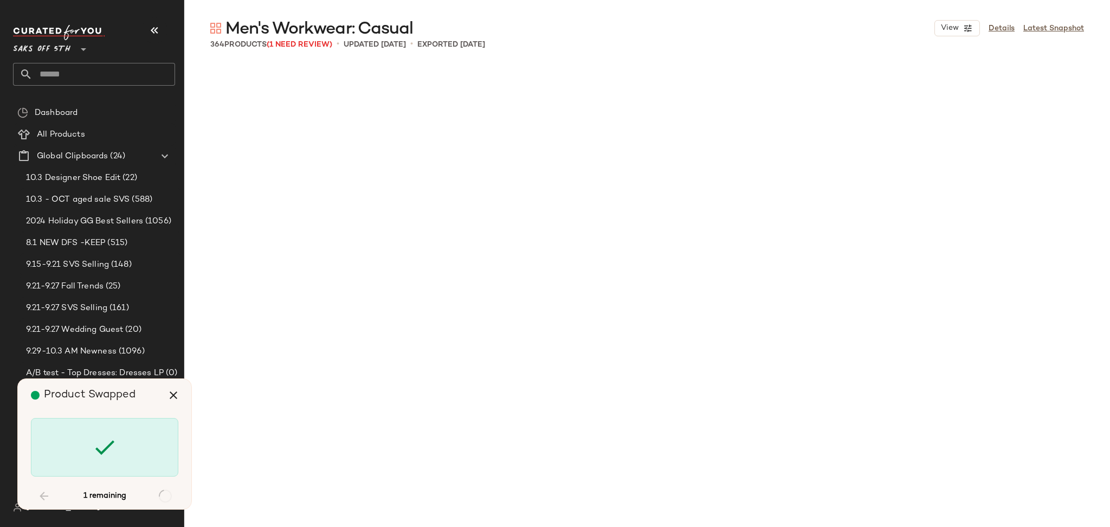
scroll to position [8784, 0]
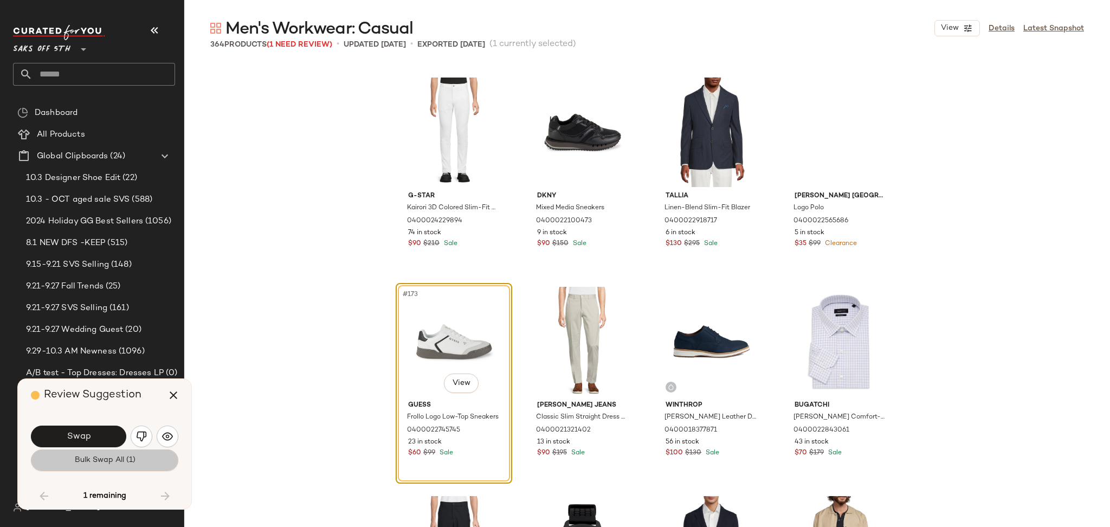
click at [100, 451] on button "Bulk Swap All (1)" at bounding box center [104, 460] width 147 height 22
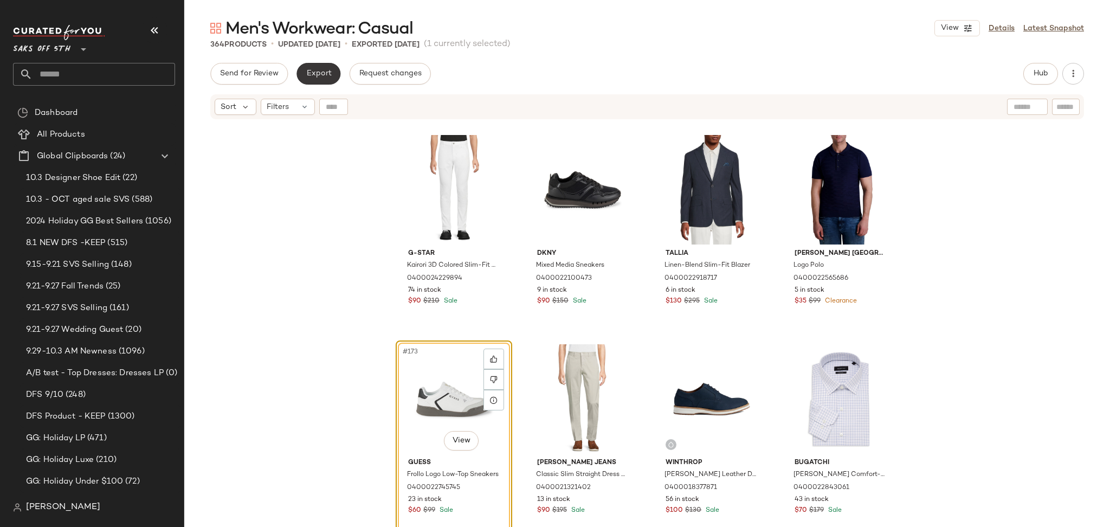
click at [324, 71] on span "Export" at bounding box center [318, 73] width 25 height 9
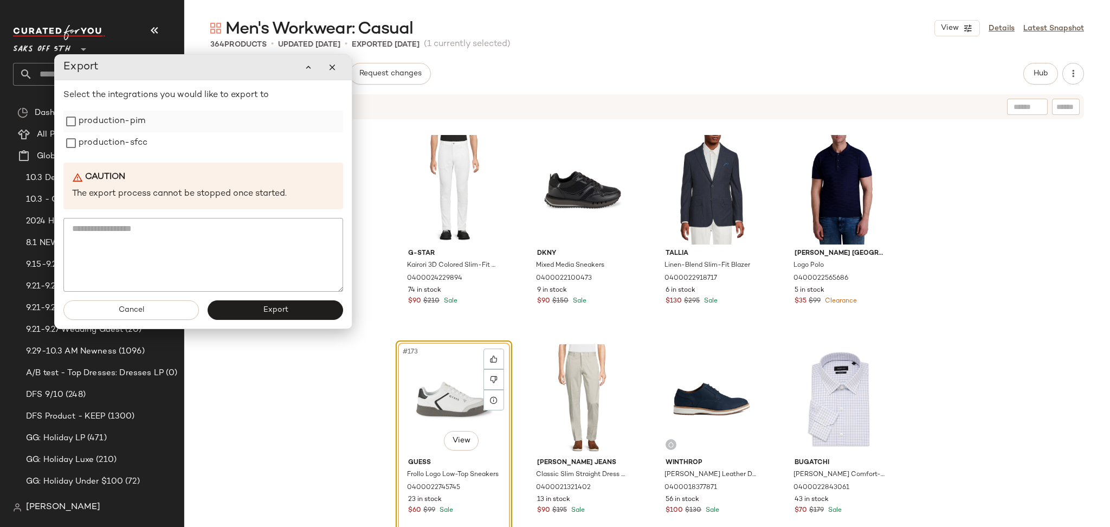
click at [132, 126] on label "production-pim" at bounding box center [112, 122] width 67 height 22
click at [133, 144] on label "production-sfcc" at bounding box center [113, 143] width 69 height 22
click at [257, 314] on button "Export" at bounding box center [275, 310] width 135 height 20
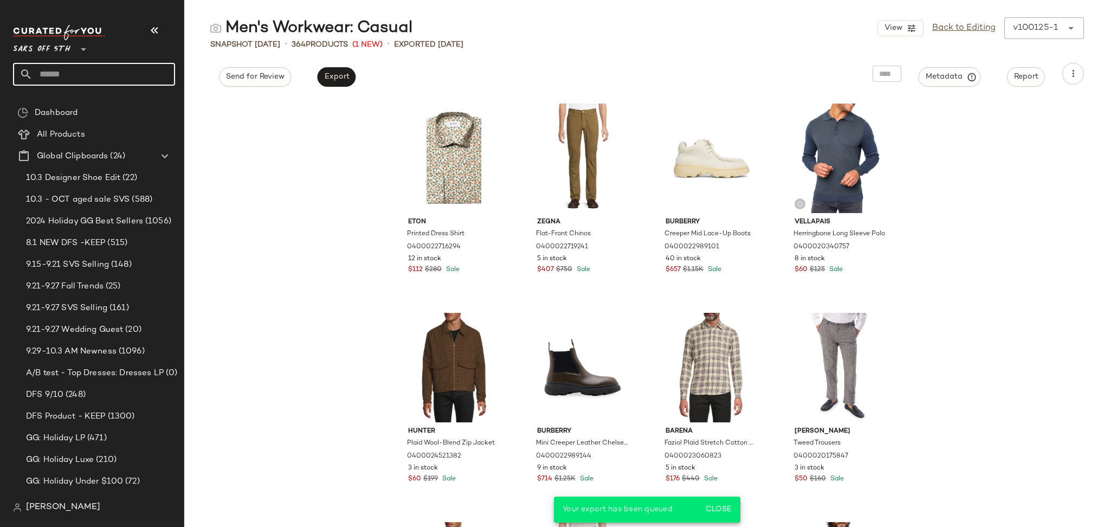
click at [81, 79] on input "text" at bounding box center [104, 74] width 143 height 23
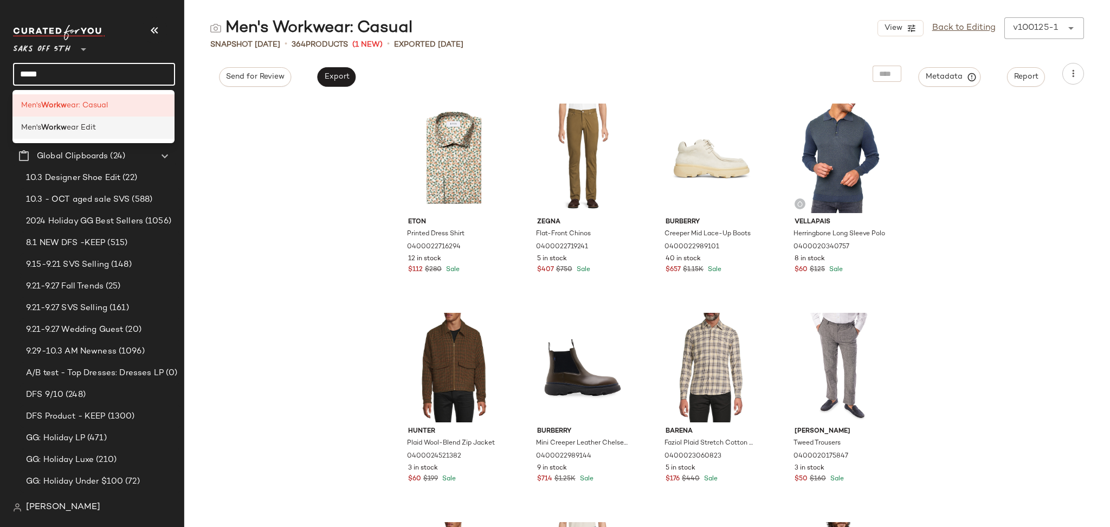
type input "*****"
click at [88, 127] on span "ear Edit" at bounding box center [81, 127] width 29 height 11
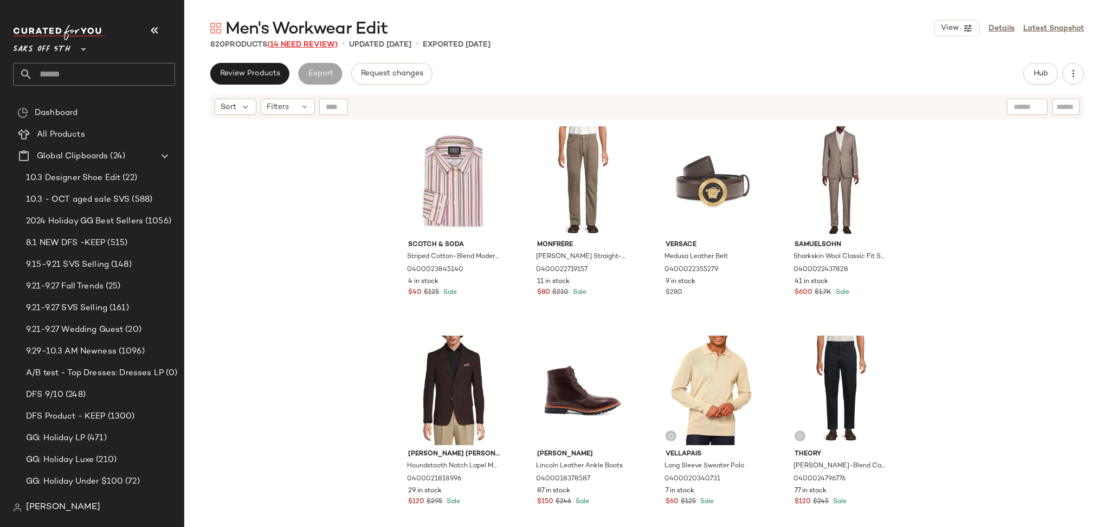
click at [323, 46] on span "(14 Need Review)" at bounding box center [302, 45] width 70 height 8
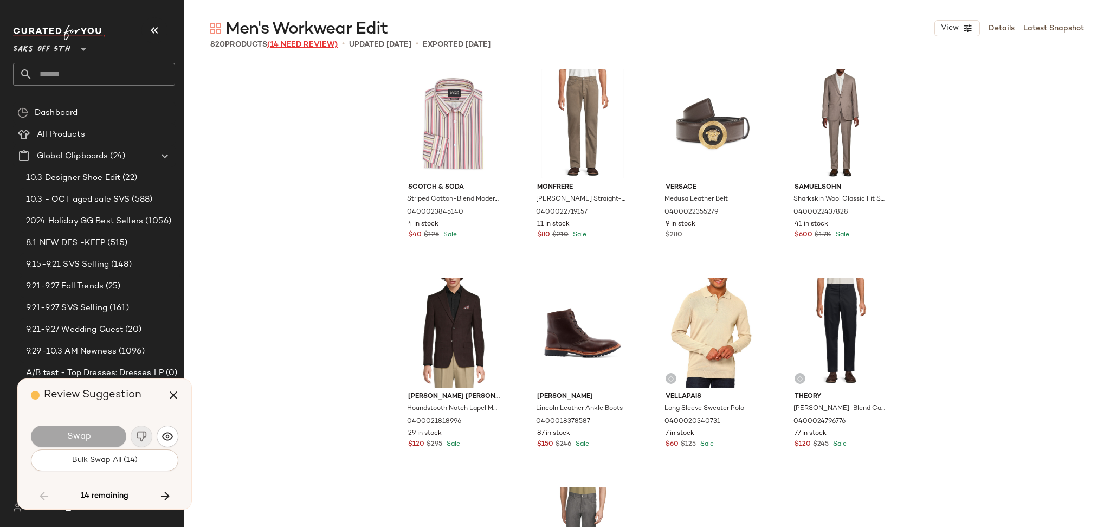
scroll to position [4601, 0]
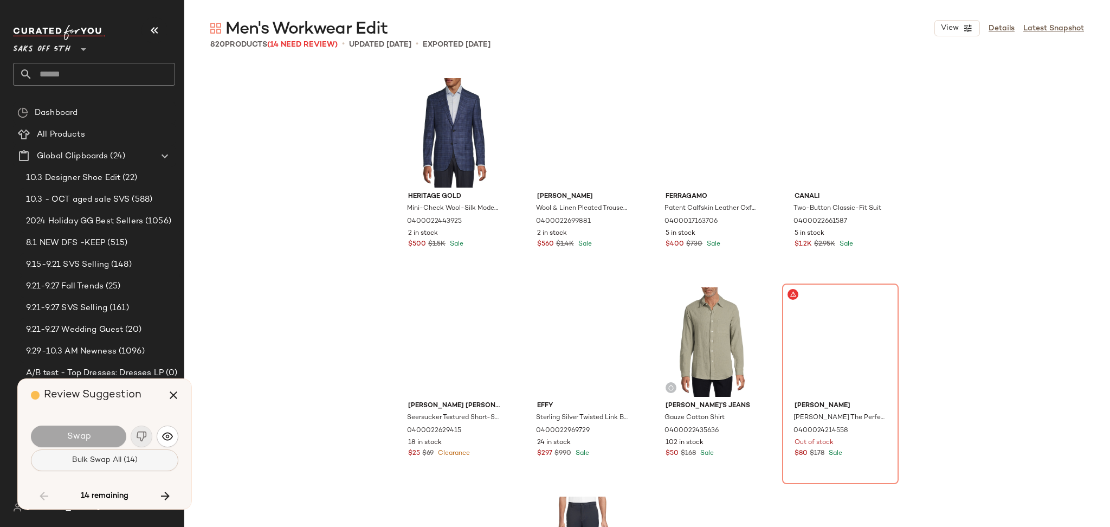
click at [98, 462] on span "Bulk Swap All (14)" at bounding box center [105, 460] width 66 height 9
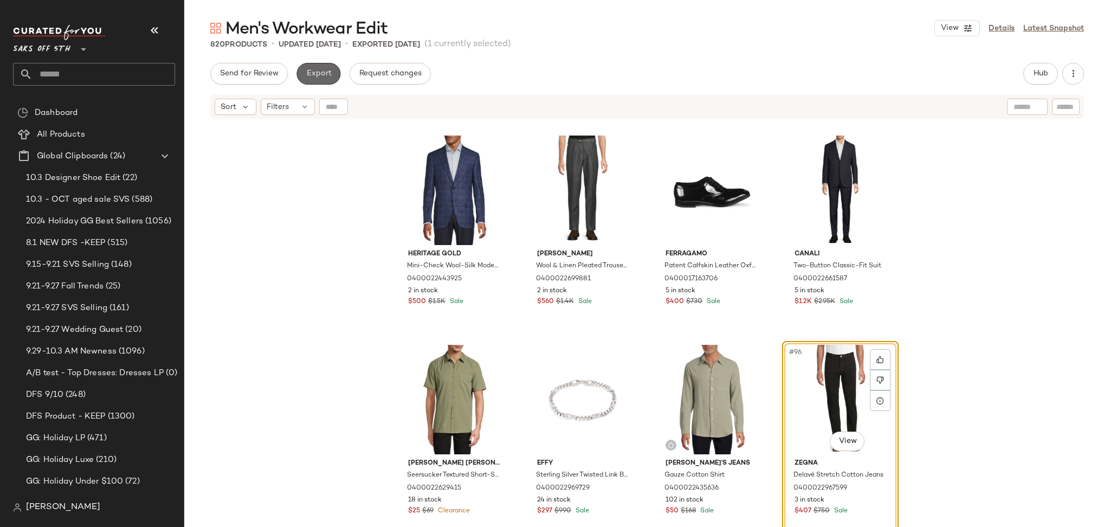
click at [317, 78] on span "Export" at bounding box center [318, 73] width 25 height 9
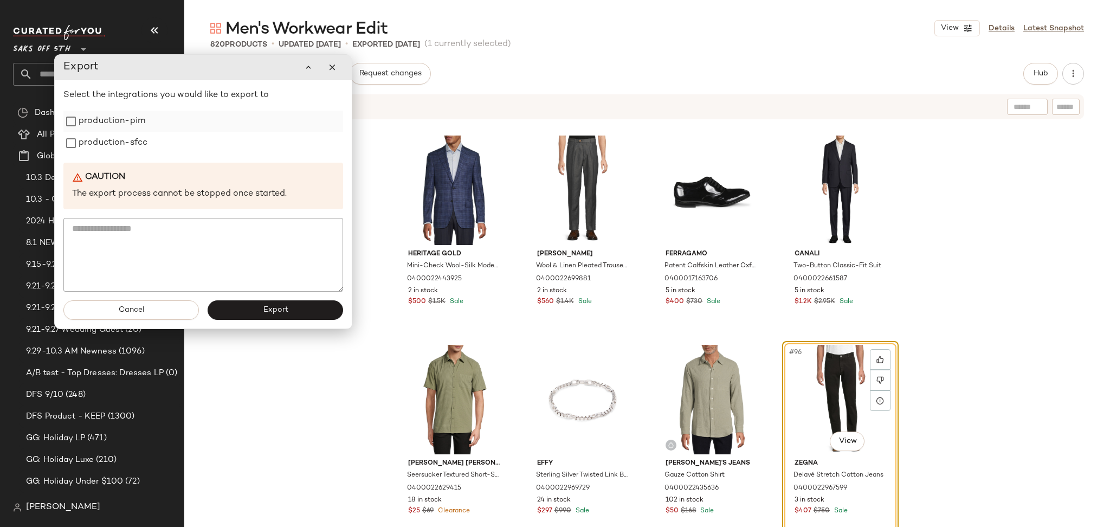
click at [90, 128] on label "production-pim" at bounding box center [112, 122] width 67 height 22
click at [93, 145] on label "production-sfcc" at bounding box center [113, 143] width 69 height 22
click at [255, 310] on button "Export" at bounding box center [275, 310] width 135 height 20
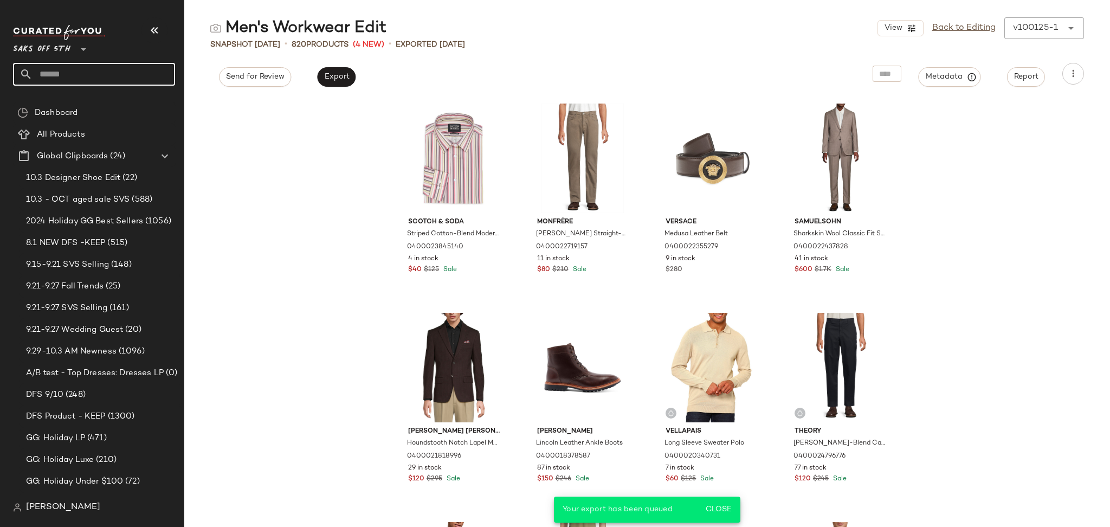
click at [90, 81] on input "text" at bounding box center [104, 74] width 143 height 23
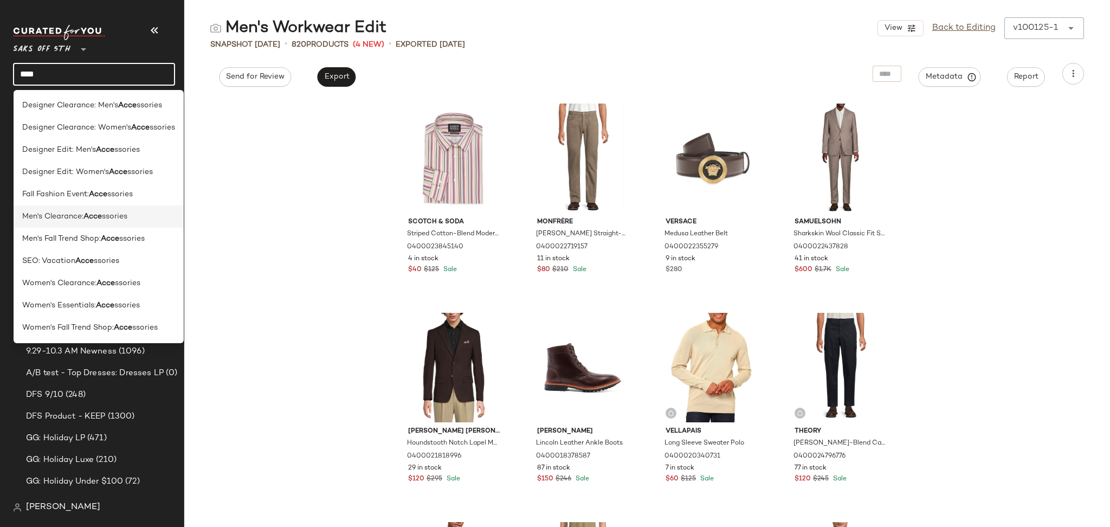
type input "****"
click at [111, 221] on span "ssories" at bounding box center [114, 216] width 25 height 11
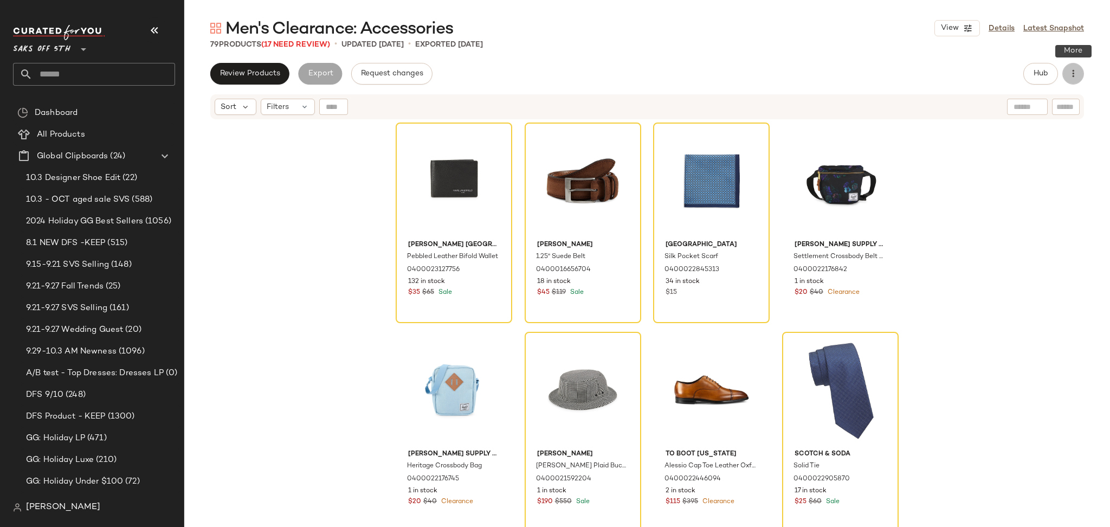
click at [1073, 76] on icon "button" at bounding box center [1072, 73] width 11 height 11
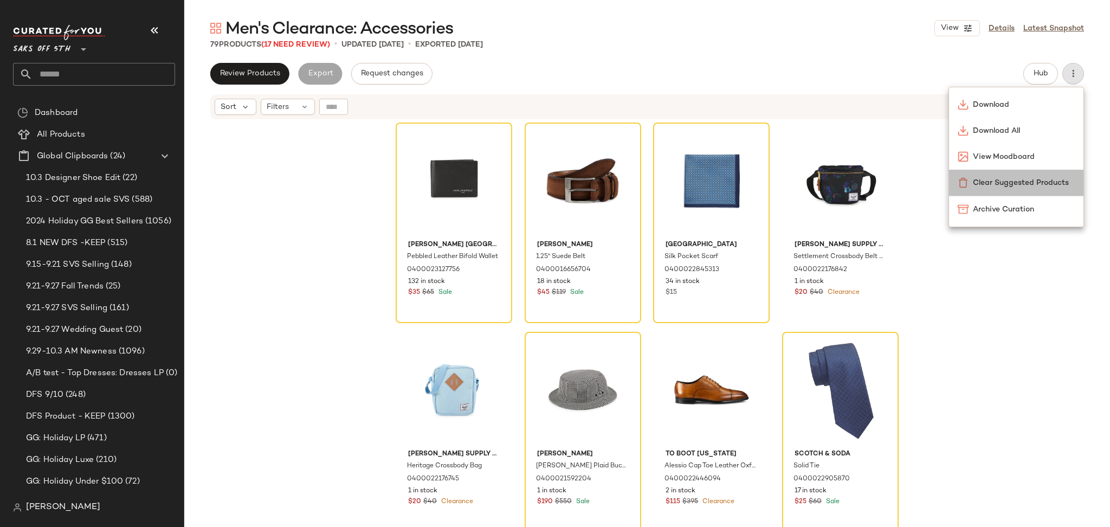
click at [1020, 184] on span "Clear Suggested Products" at bounding box center [1024, 182] width 102 height 11
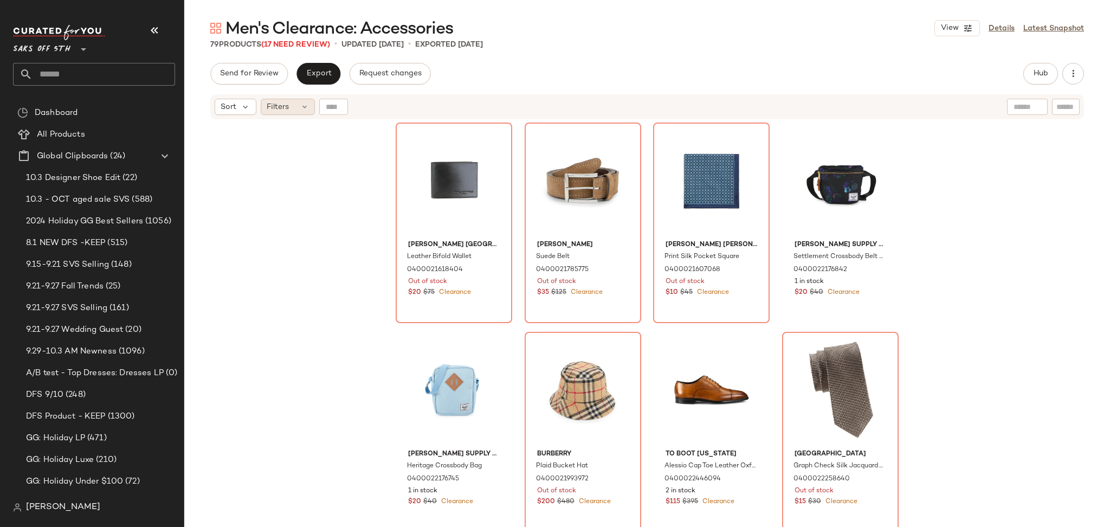
click at [301, 107] on icon at bounding box center [304, 106] width 9 height 9
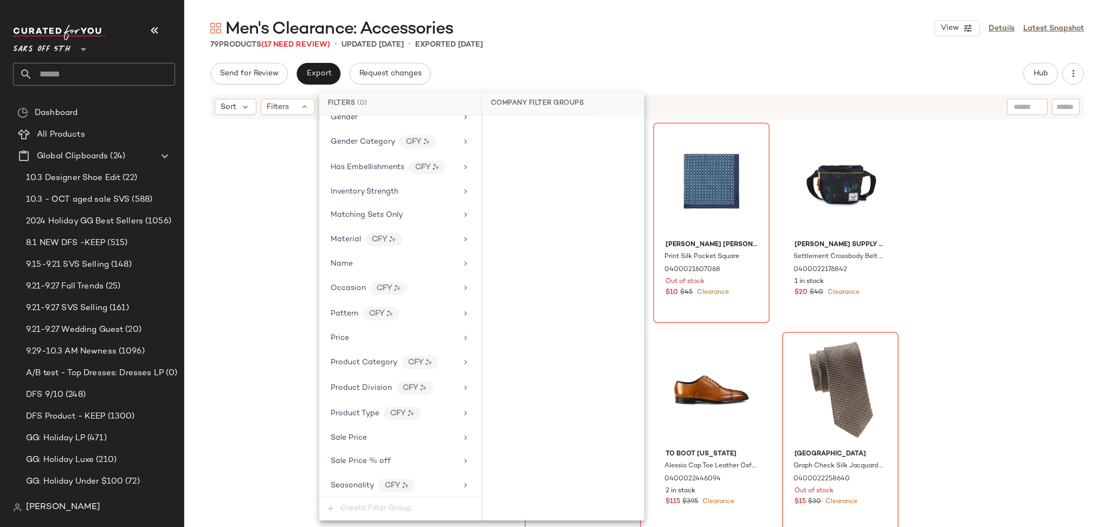
scroll to position [420, 0]
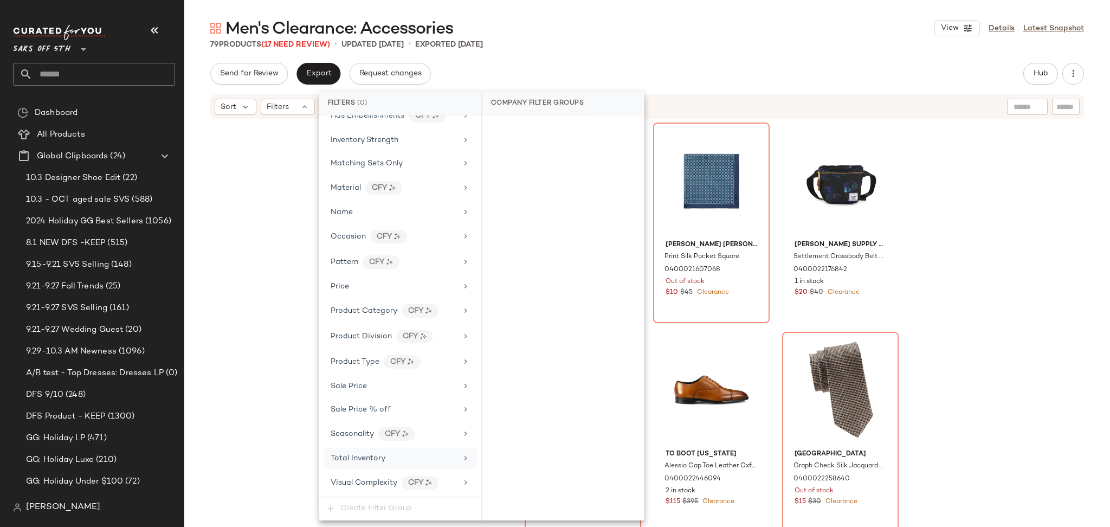
click at [373, 458] on span "Total Inventory" at bounding box center [358, 458] width 55 height 8
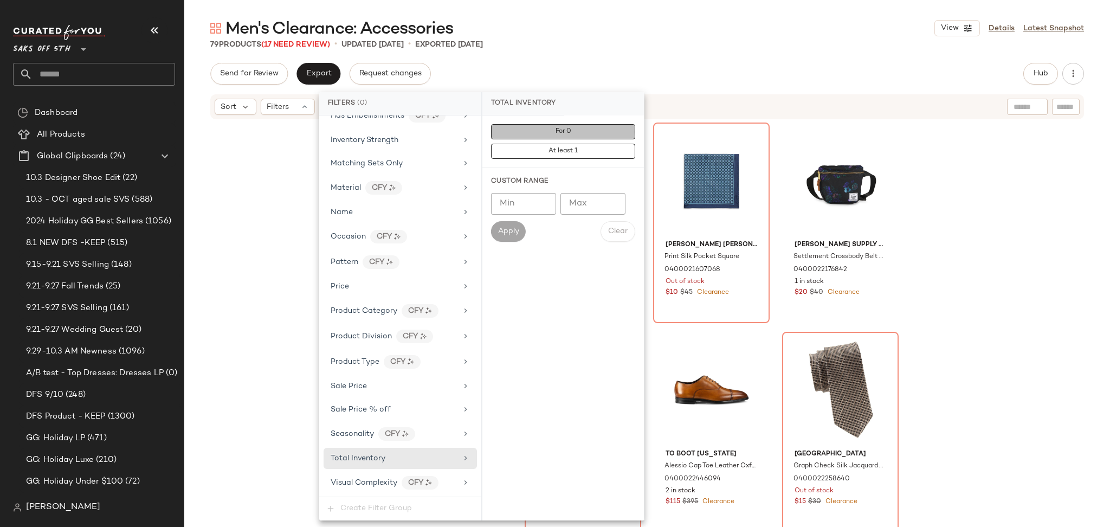
click at [539, 133] on button "For 0" at bounding box center [563, 131] width 144 height 15
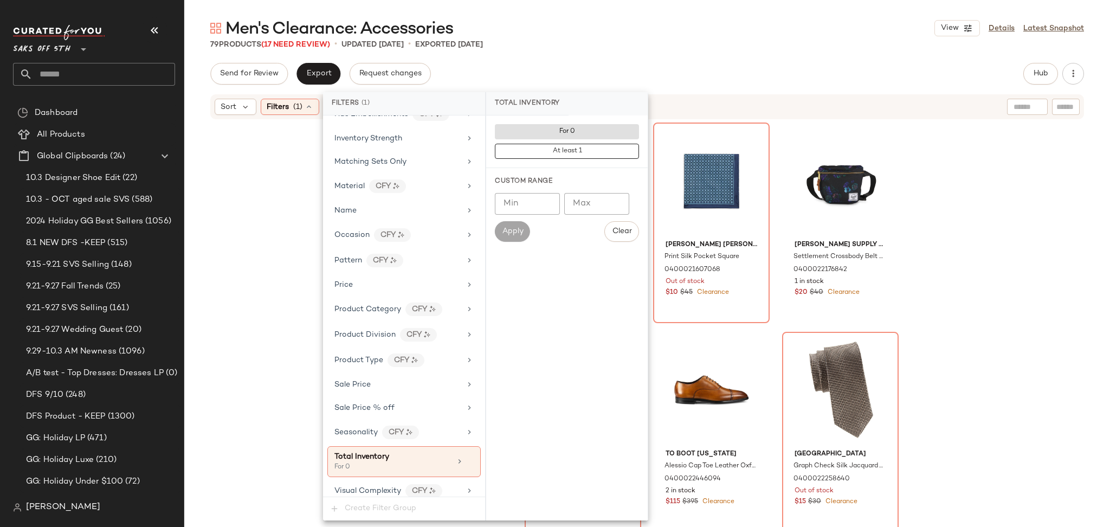
click at [633, 30] on div "Men's Clearance: Accessories View Details Latest Snapshot" at bounding box center [646, 28] width 925 height 22
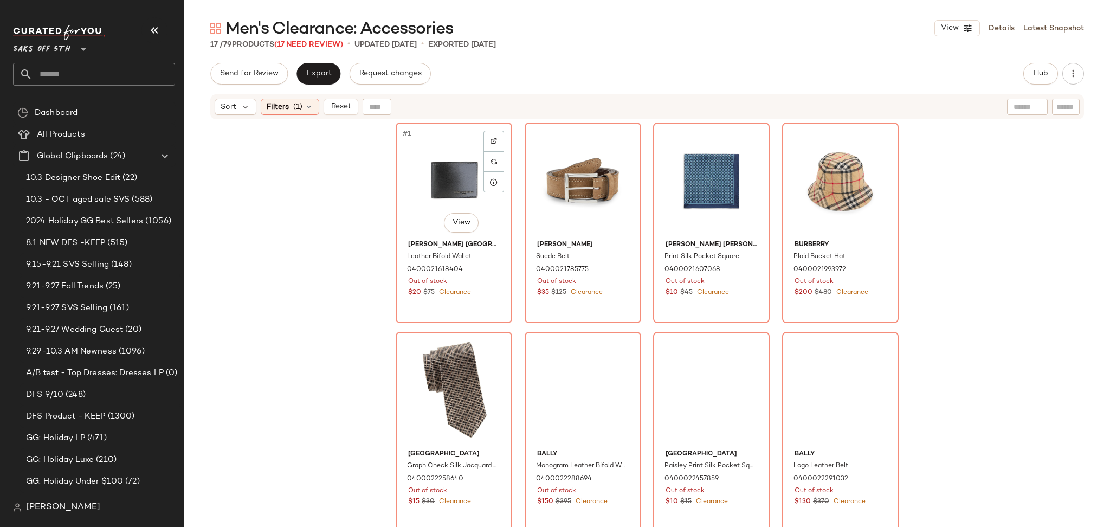
click at [437, 190] on div "#1 View" at bounding box center [453, 180] width 109 height 109
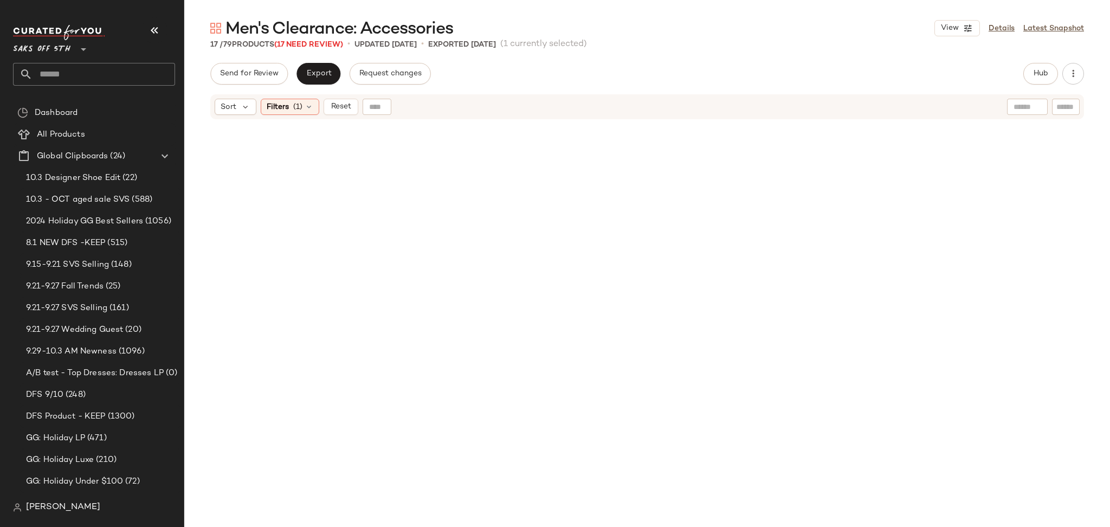
scroll to position [613, 0]
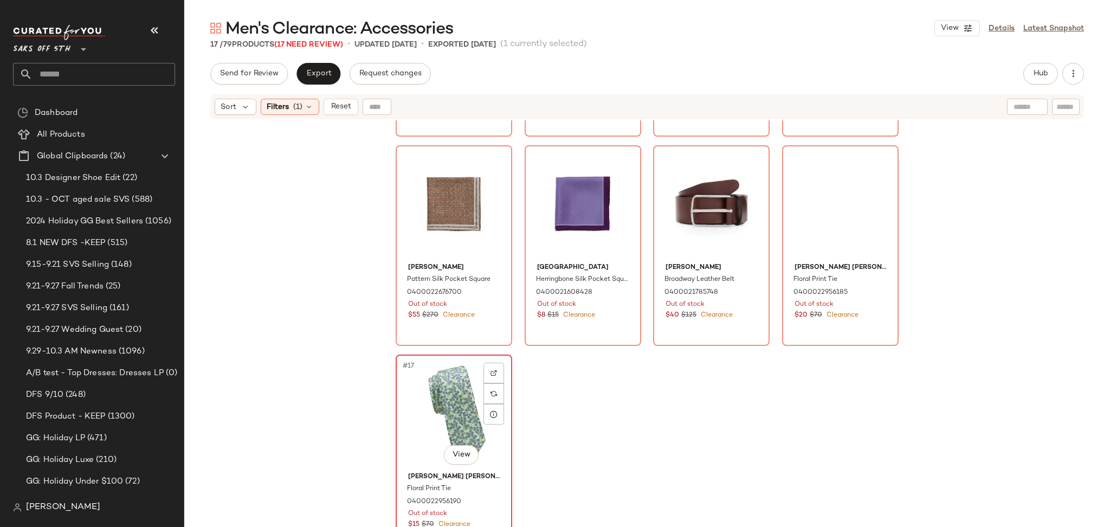
click at [450, 377] on div "#17 View" at bounding box center [453, 412] width 109 height 109
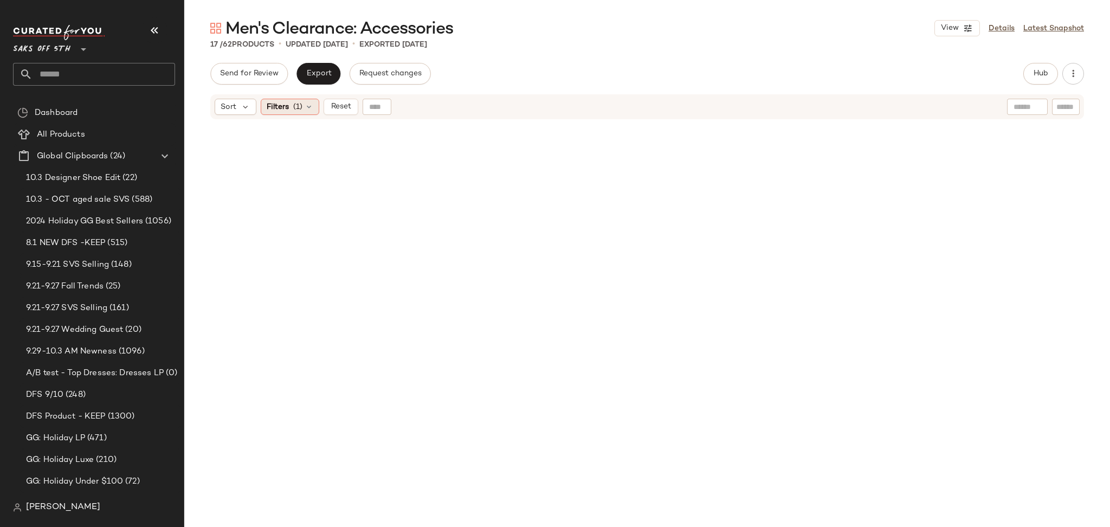
click at [305, 107] on icon at bounding box center [309, 106] width 9 height 9
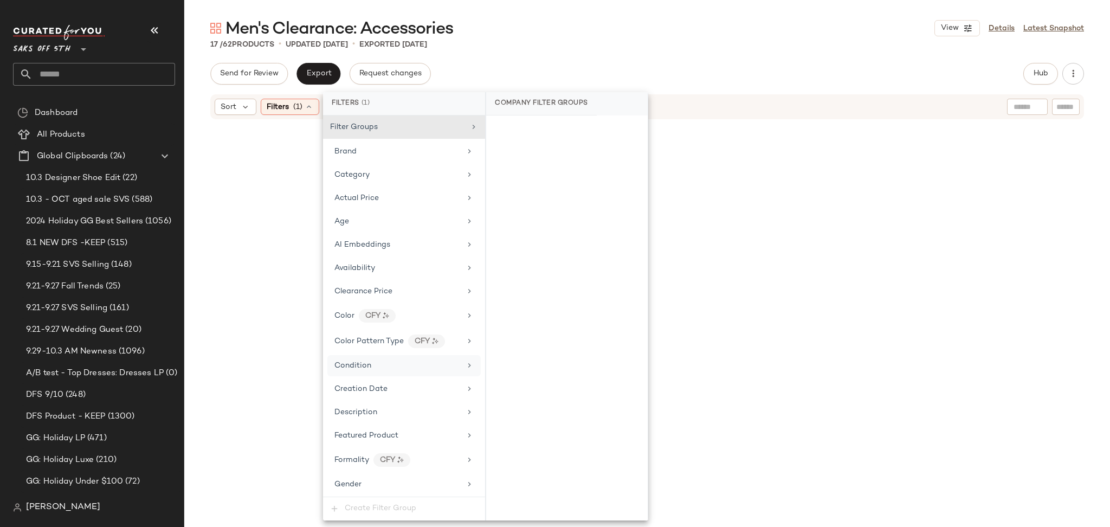
scroll to position [430, 0]
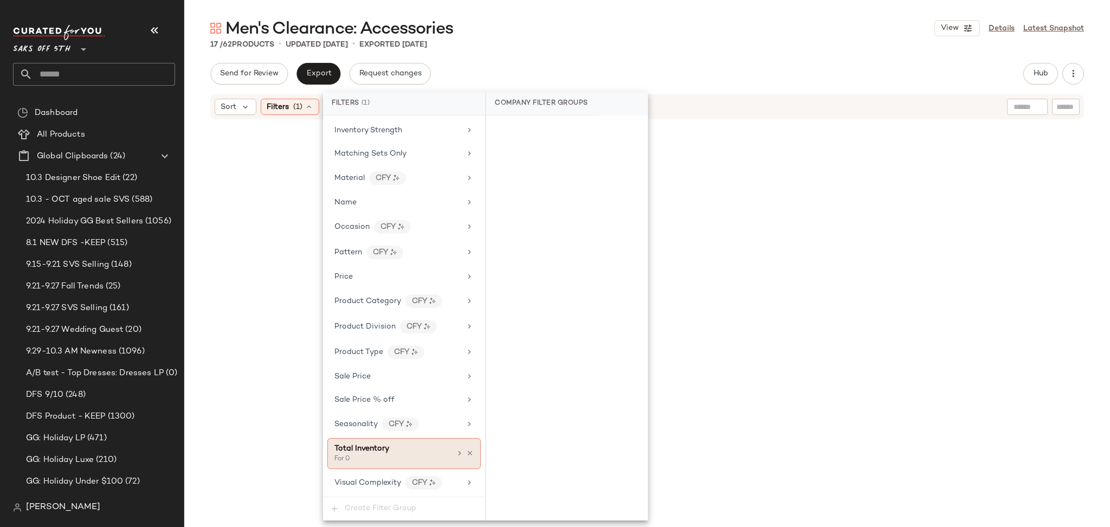
click at [461, 452] on div at bounding box center [464, 453] width 18 height 9
click at [467, 452] on icon at bounding box center [470, 453] width 8 height 8
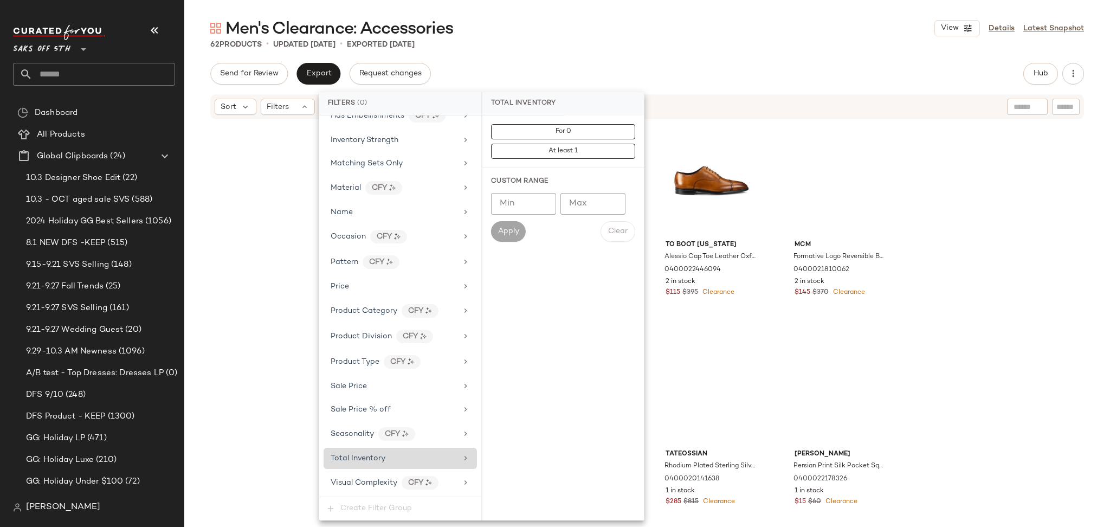
click at [691, 53] on div "Men's Clearance: Accessories View Details Latest Snapshot 62 Products • updated…" at bounding box center [646, 271] width 925 height 509
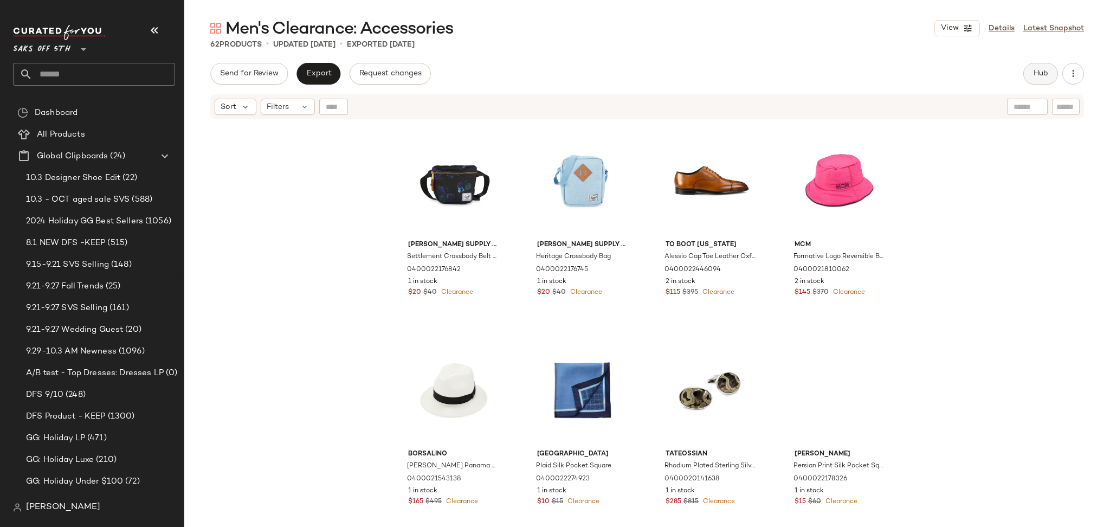
click at [1038, 63] on button "Hub" at bounding box center [1040, 74] width 35 height 22
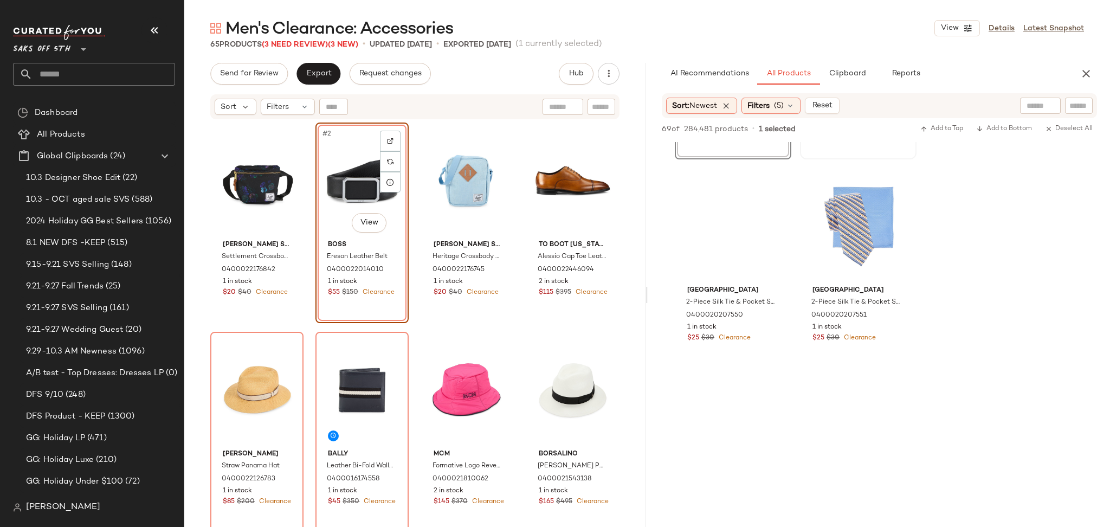
scroll to position [811, 0]
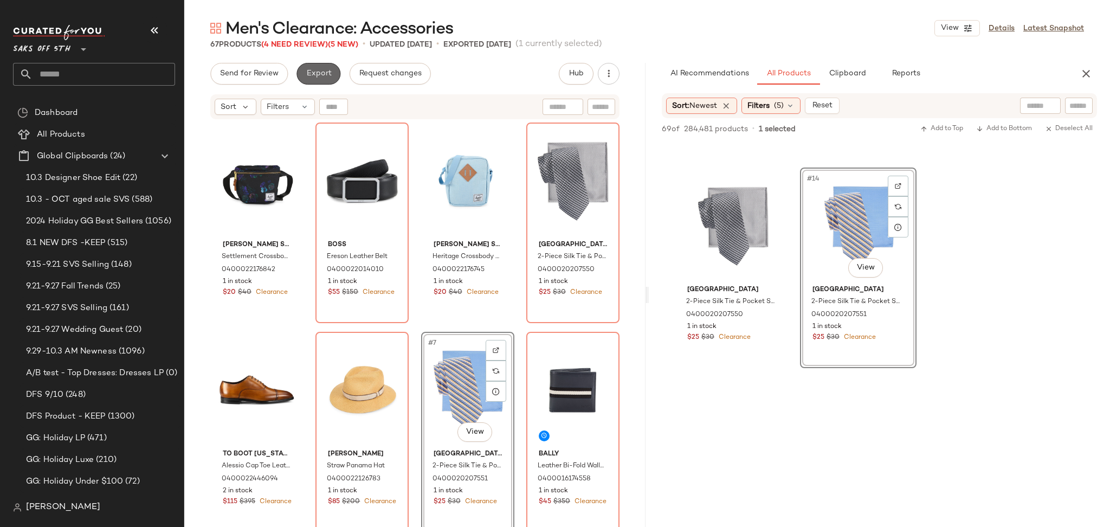
click at [305, 80] on button "Export" at bounding box center [318, 74] width 44 height 22
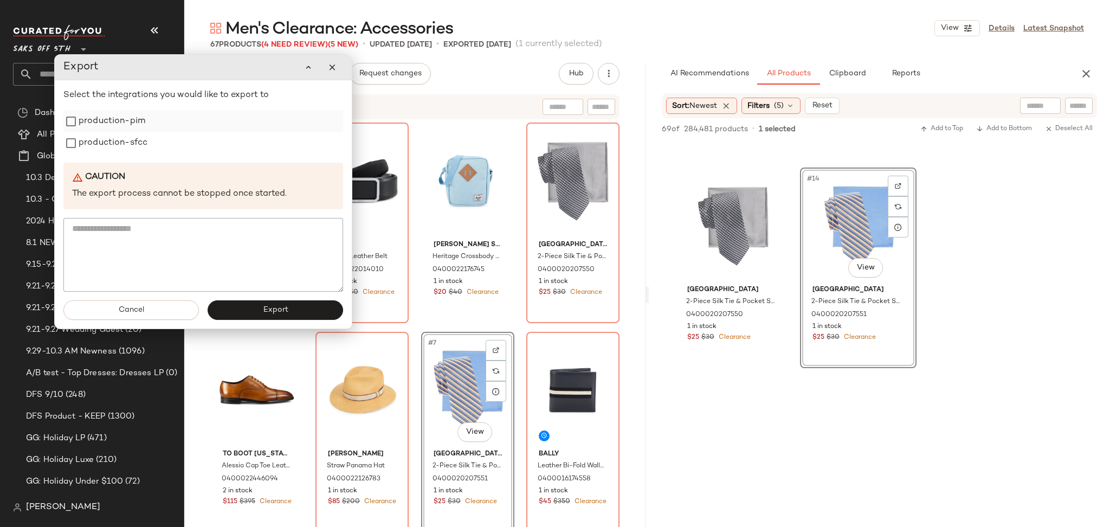
click at [103, 131] on label "production-pim" at bounding box center [112, 122] width 67 height 22
click at [103, 135] on label "production-sfcc" at bounding box center [113, 143] width 69 height 22
click at [243, 312] on button "Export" at bounding box center [275, 310] width 135 height 20
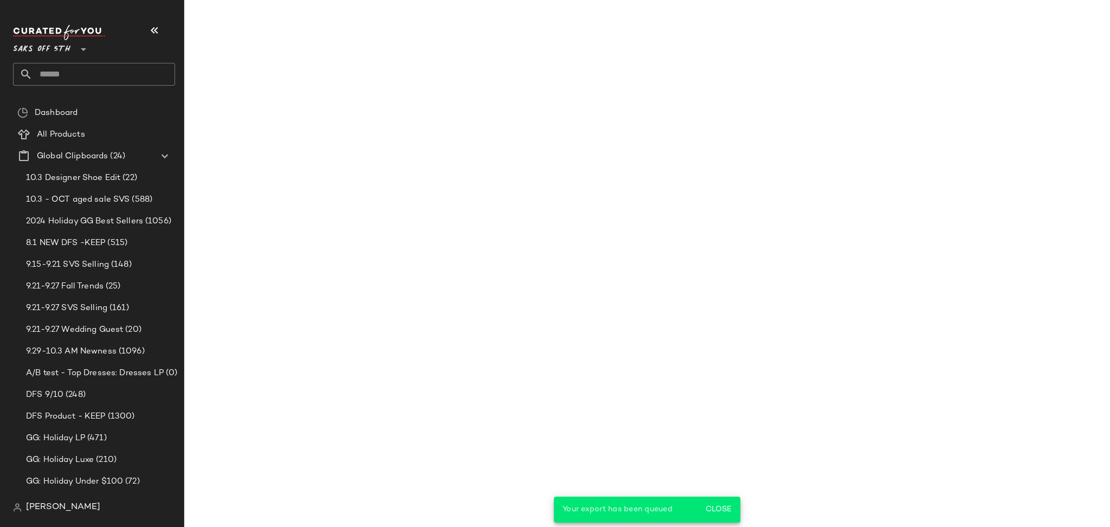
scroll to position [1020, 0]
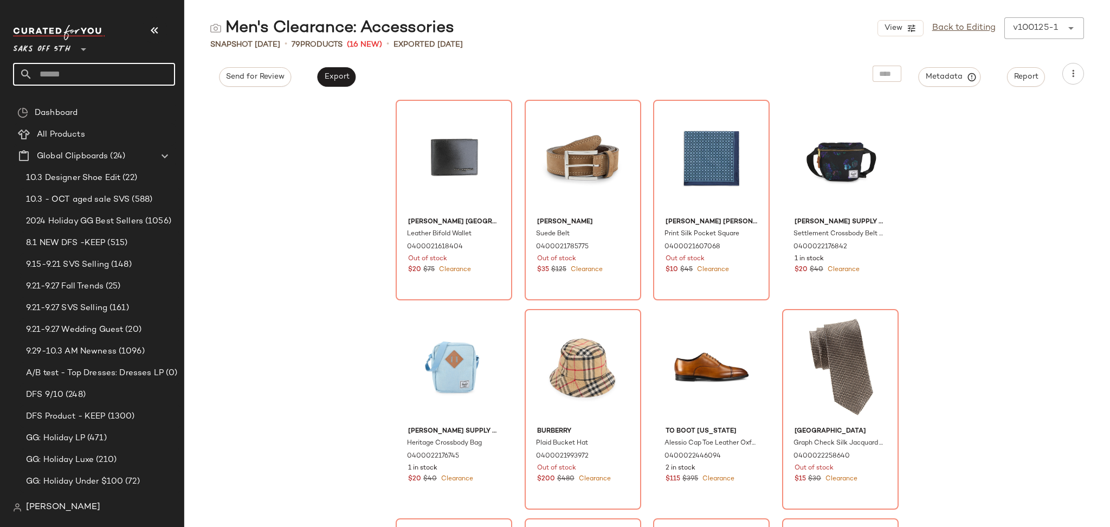
click at [116, 79] on input "text" at bounding box center [104, 74] width 143 height 23
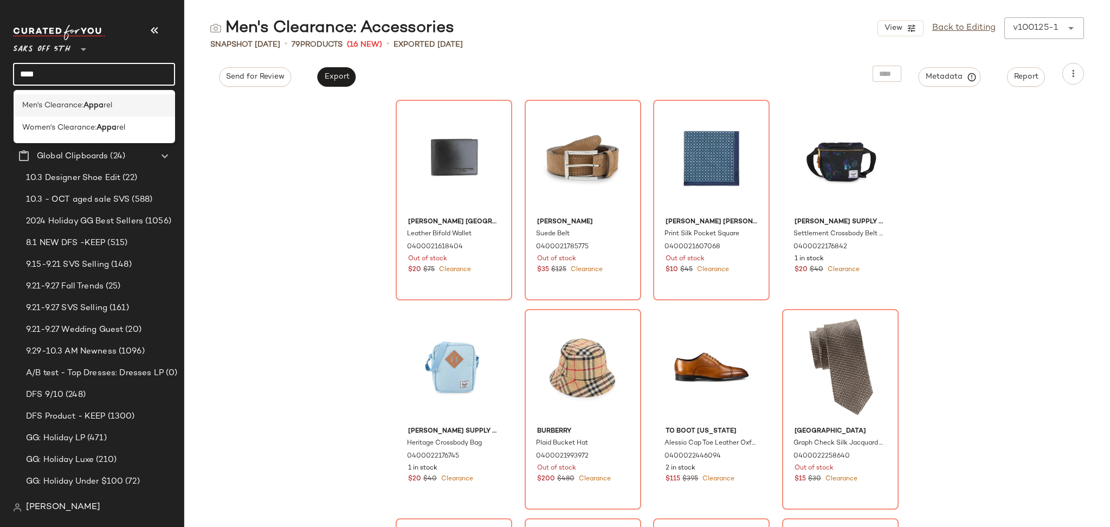
type input "****"
click at [109, 100] on span "rel" at bounding box center [107, 105] width 9 height 11
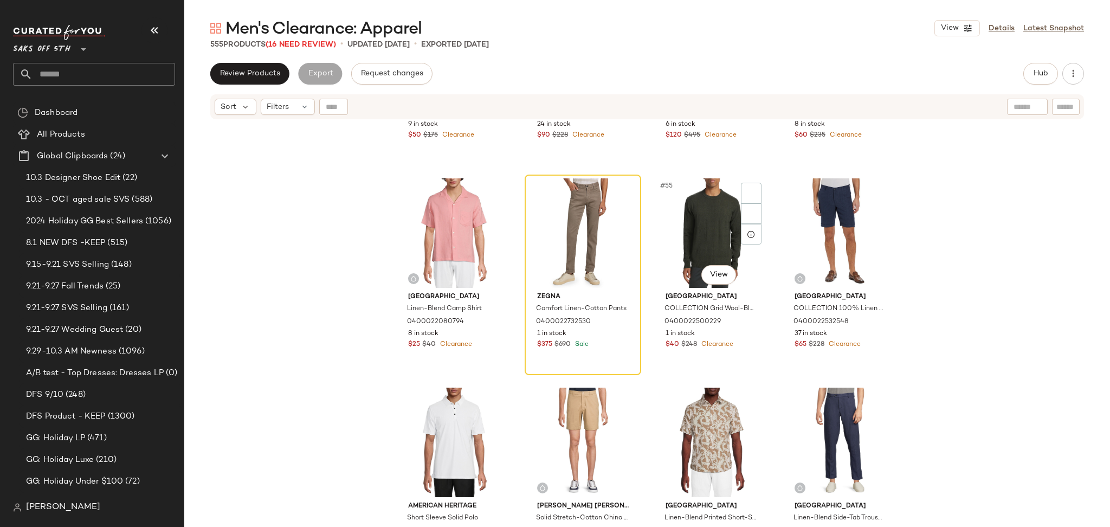
scroll to position [2581, 0]
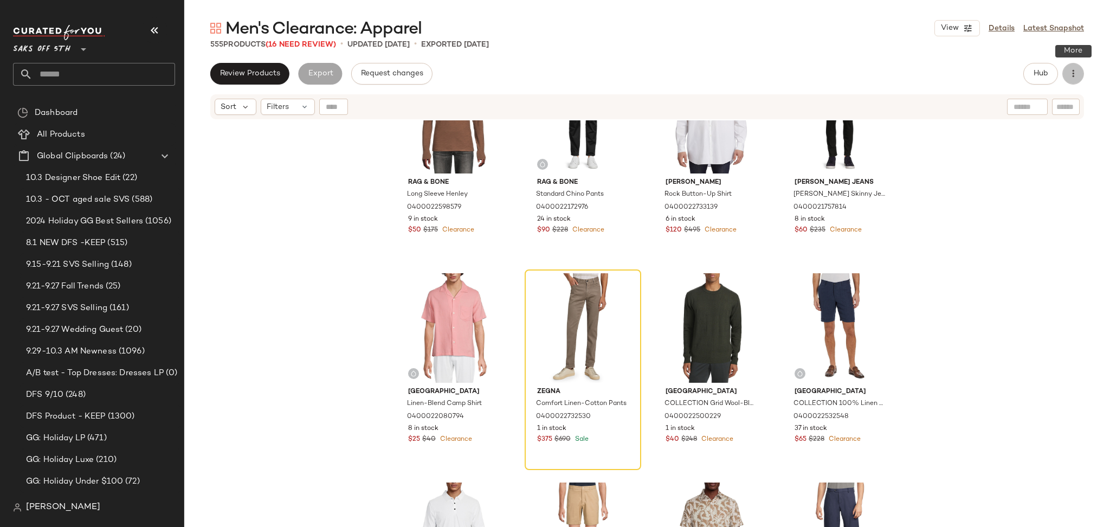
click at [1070, 69] on icon "button" at bounding box center [1072, 73] width 11 height 11
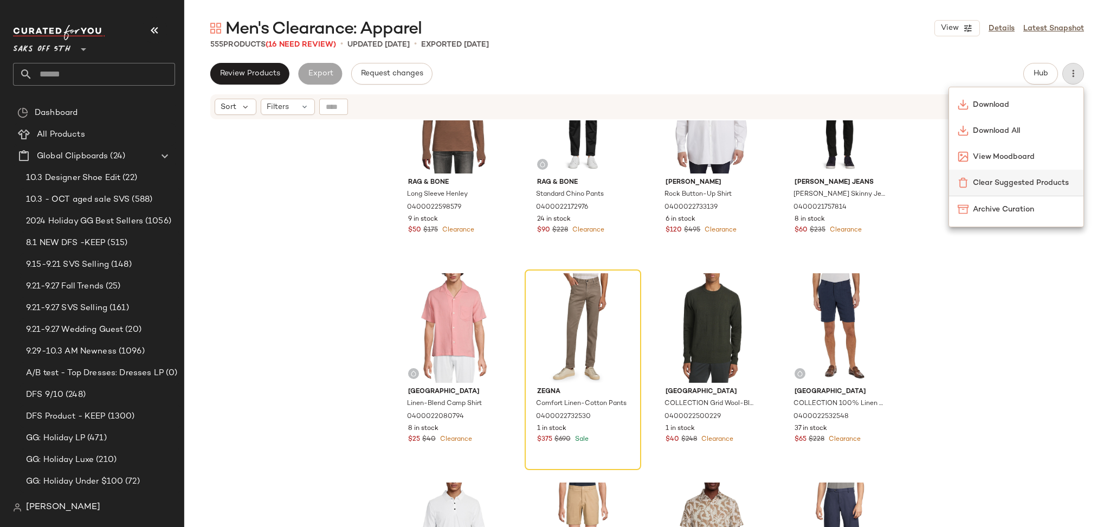
click at [995, 182] on span "Clear Suggested Products" at bounding box center [1024, 182] width 102 height 11
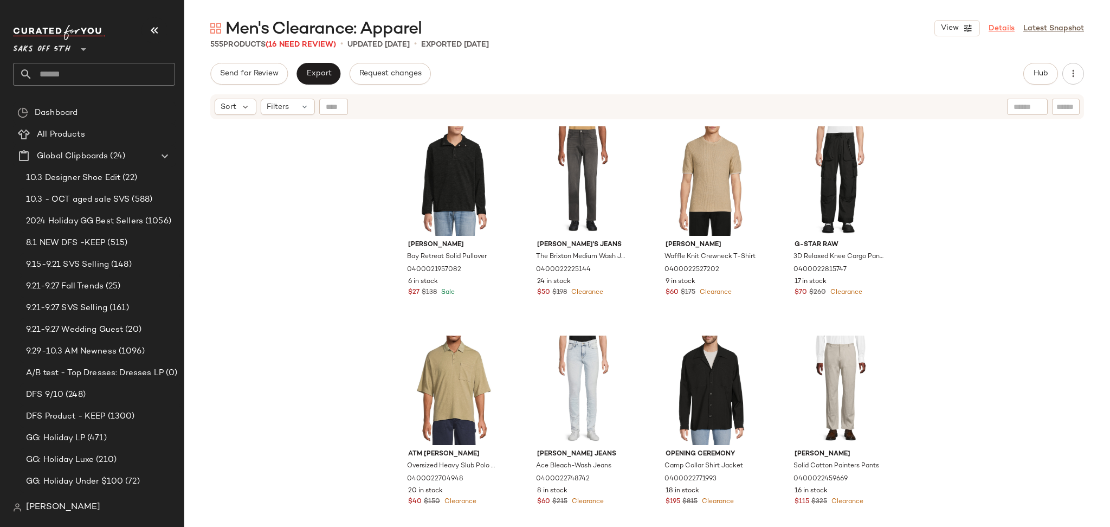
click at [999, 23] on link "Details" at bounding box center [1001, 28] width 26 height 11
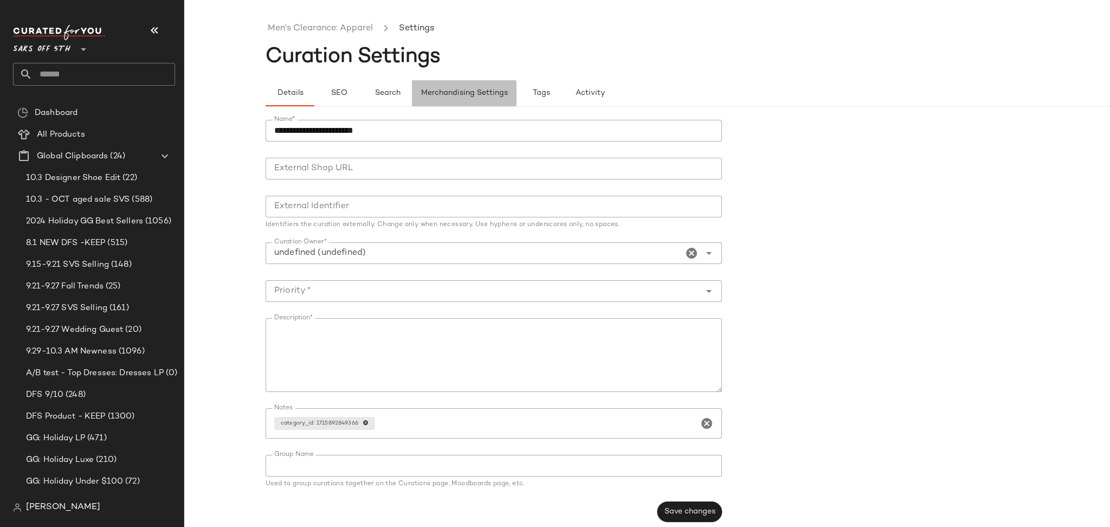
click at [453, 98] on span "Merchandising Settings" at bounding box center [463, 93] width 87 height 9
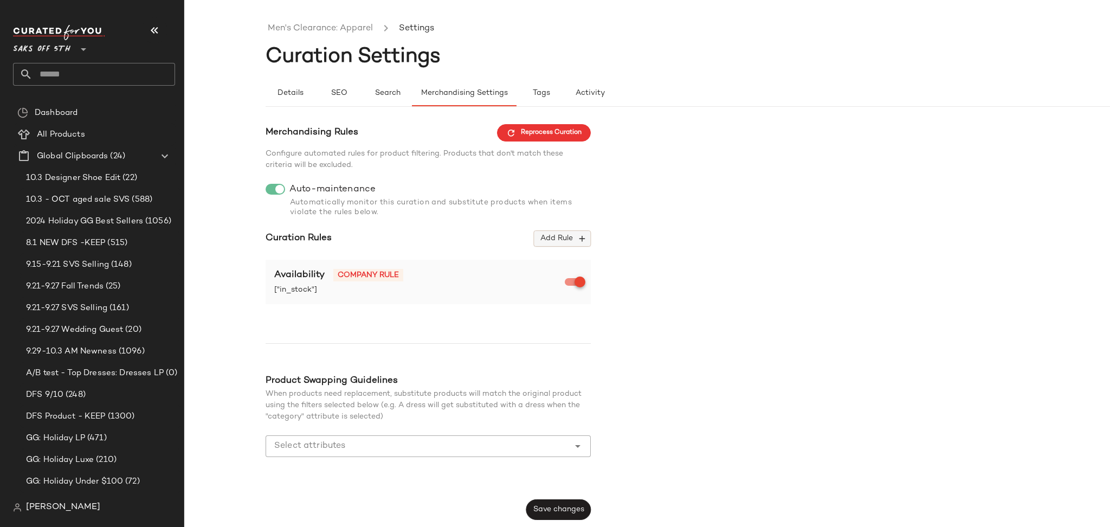
click at [562, 234] on span "Add Rule" at bounding box center [562, 239] width 45 height 10
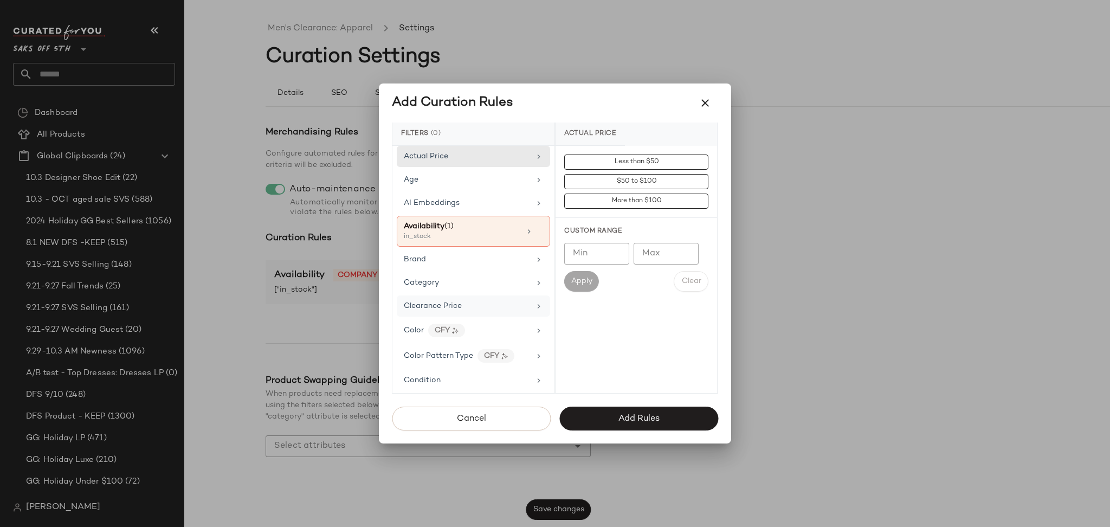
click at [464, 308] on div "Clearance Price" at bounding box center [467, 305] width 126 height 11
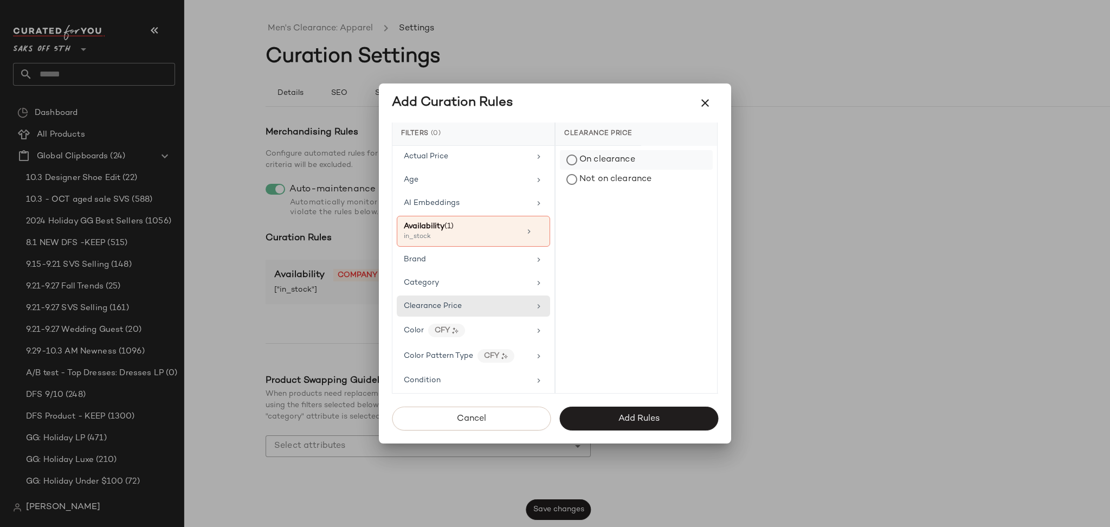
click at [582, 163] on div "On clearance" at bounding box center [636, 160] width 153 height 20
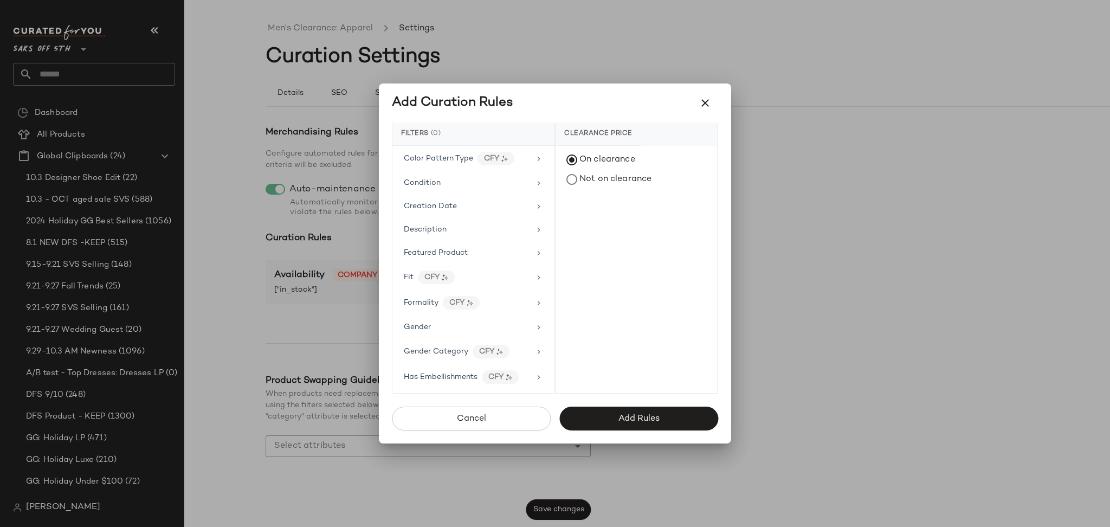
scroll to position [209, 0]
click at [463, 332] on div "Gender" at bounding box center [473, 325] width 153 height 21
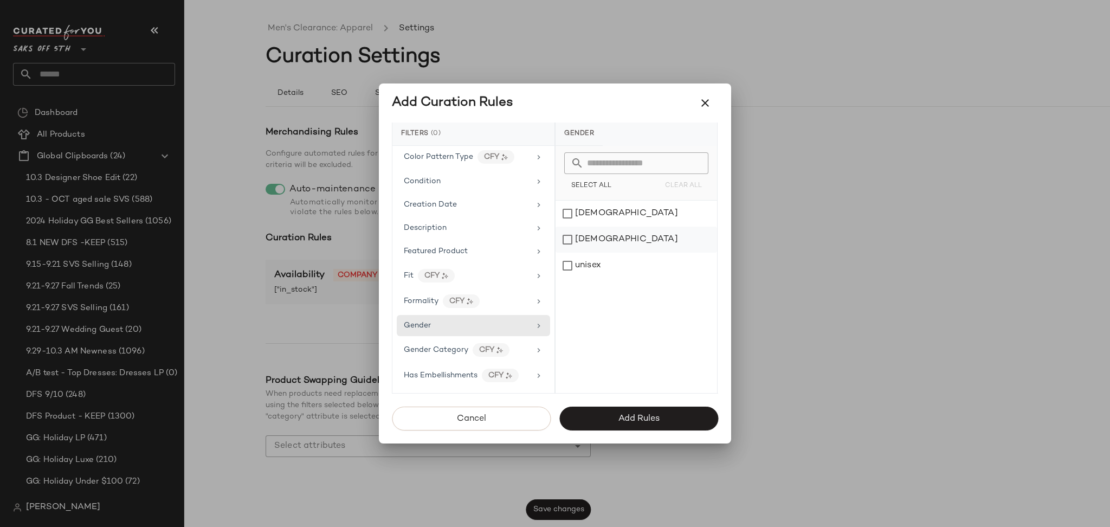
click at [569, 237] on div "male" at bounding box center [635, 239] width 161 height 26
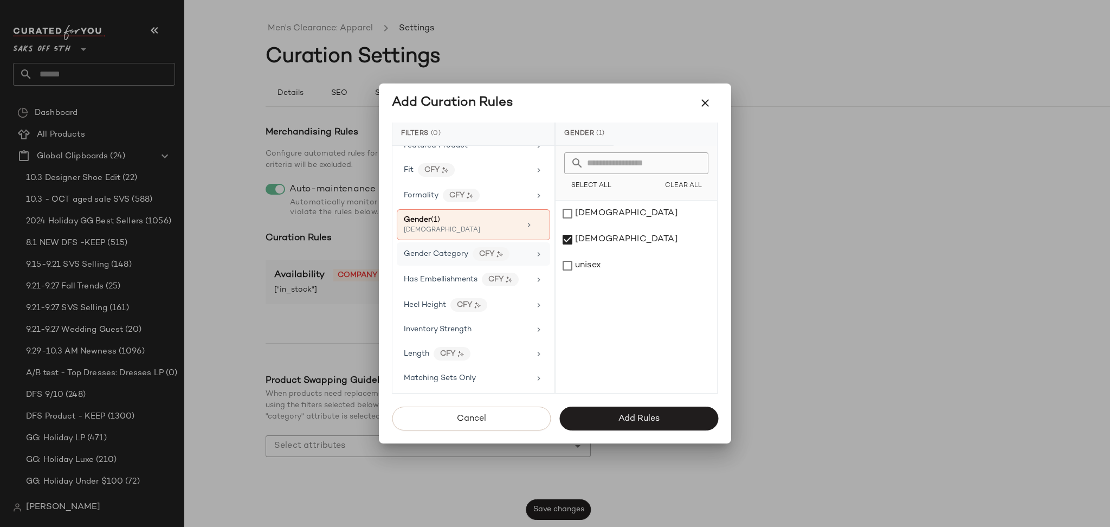
scroll to position [314, 0]
click at [465, 255] on span "Gender Category" at bounding box center [436, 254] width 64 height 8
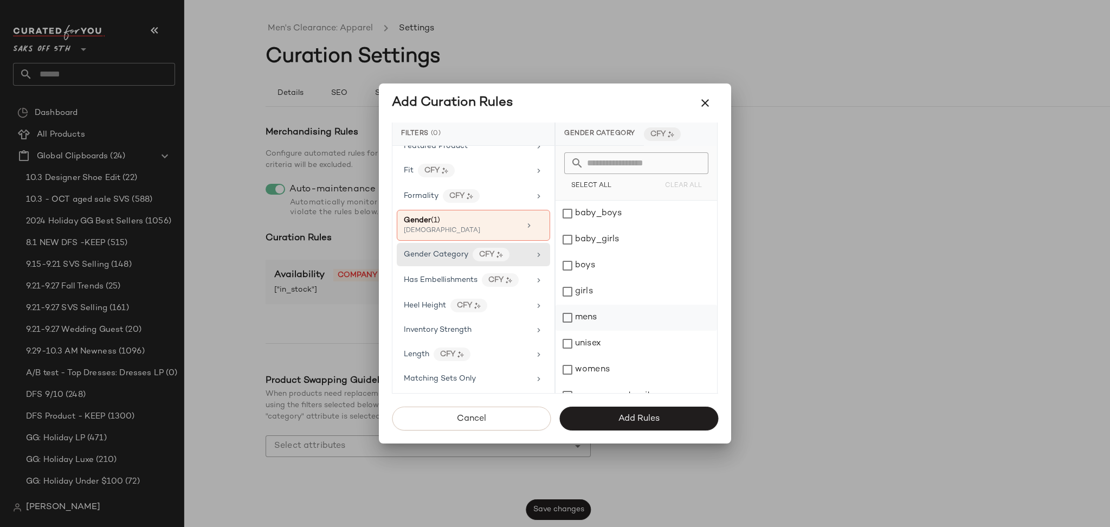
click at [566, 317] on div "mens" at bounding box center [635, 318] width 161 height 26
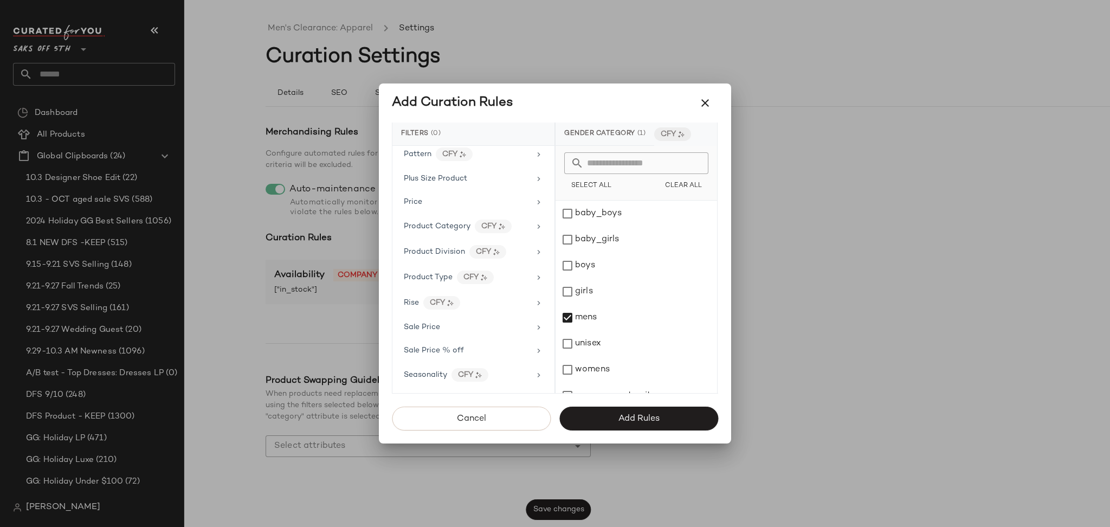
scroll to position [744, 0]
click at [500, 353] on div "Total Inventory" at bounding box center [467, 354] width 126 height 11
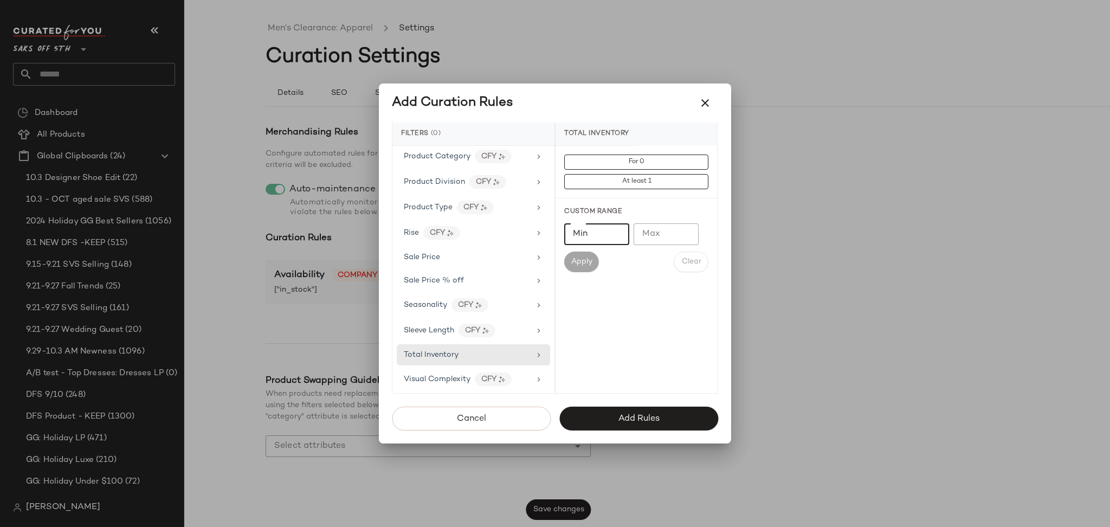
click at [594, 229] on input "Min" at bounding box center [596, 234] width 65 height 22
type input "*"
click at [581, 264] on span "Apply" at bounding box center [582, 261] width 22 height 9
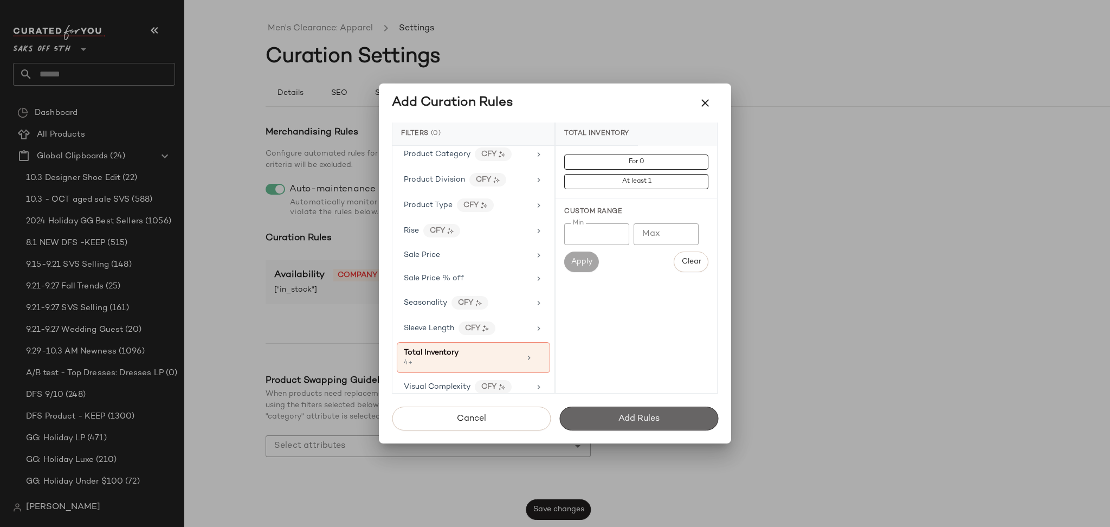
click at [610, 417] on button "Add Rules" at bounding box center [638, 418] width 159 height 24
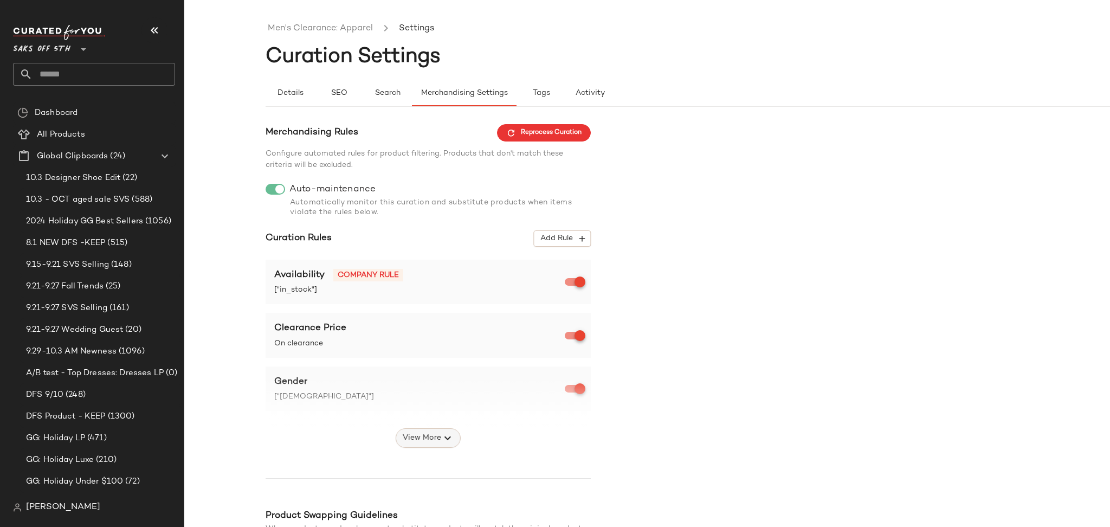
click at [441, 439] on icon "button" at bounding box center [447, 437] width 13 height 13
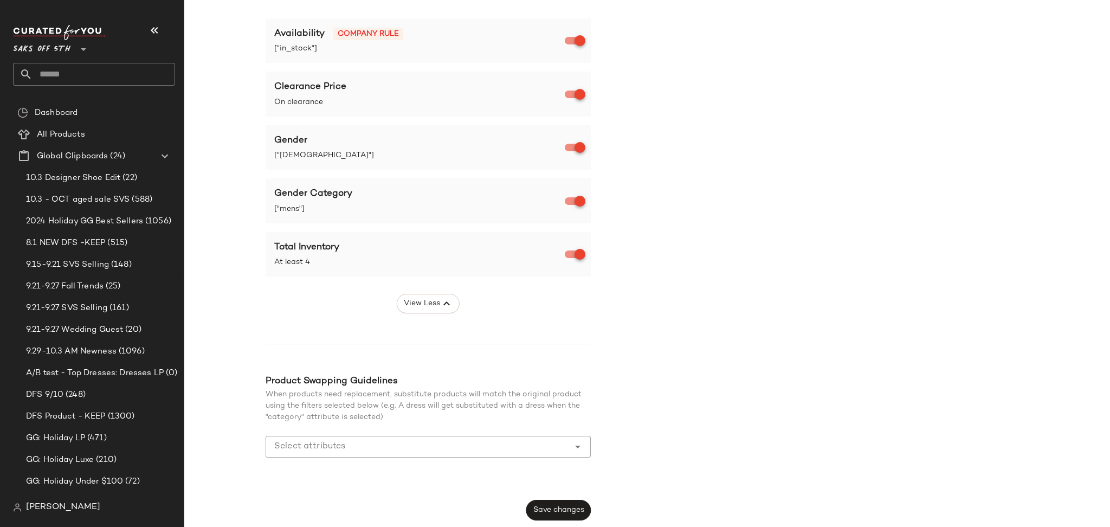
scroll to position [0, 0]
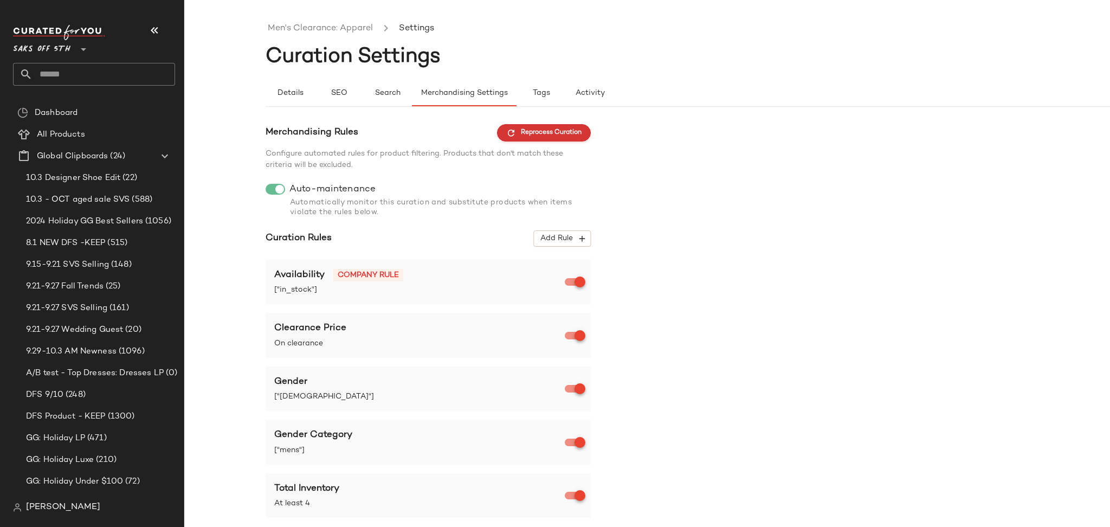
click at [515, 128] on span "Reprocess Curation" at bounding box center [543, 133] width 75 height 10
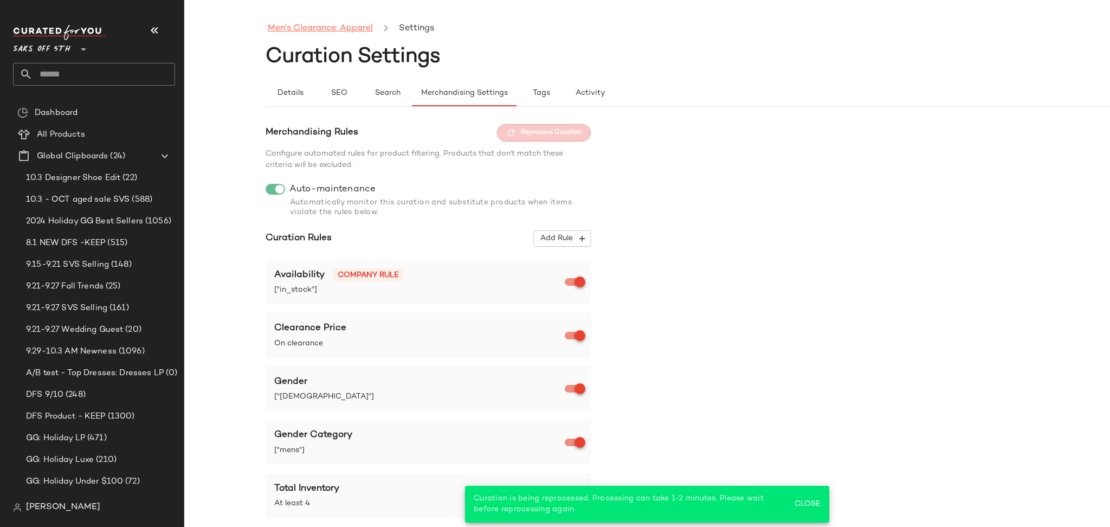
click at [329, 29] on link "Men's Clearance: Apparel" at bounding box center [320, 29] width 105 height 14
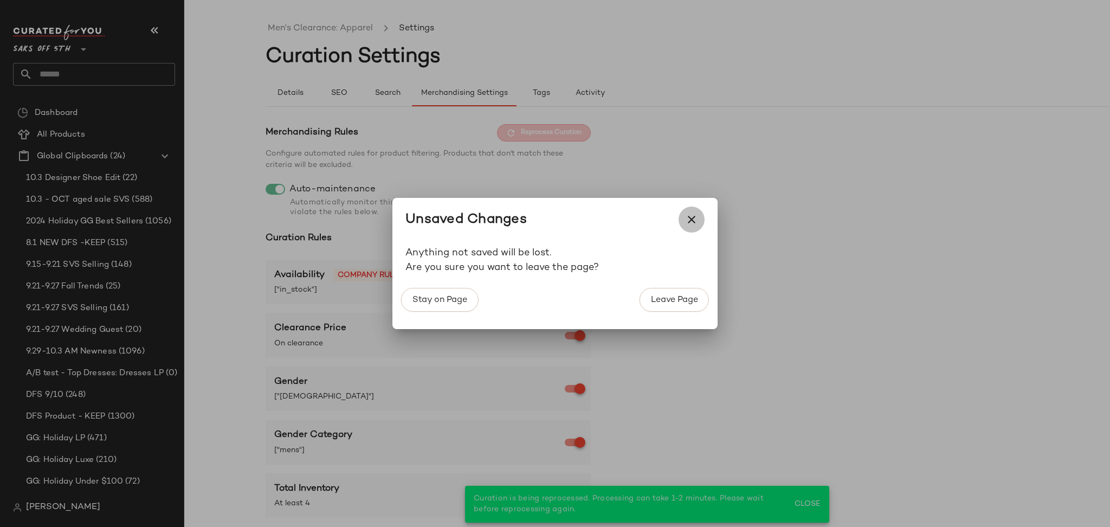
click at [694, 213] on icon "button" at bounding box center [691, 219] width 13 height 13
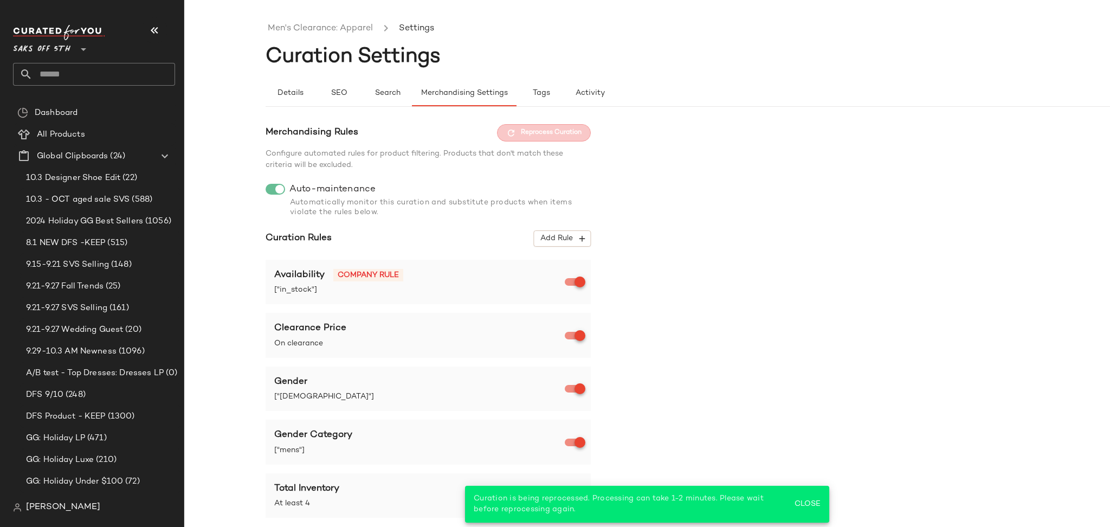
scroll to position [241, 0]
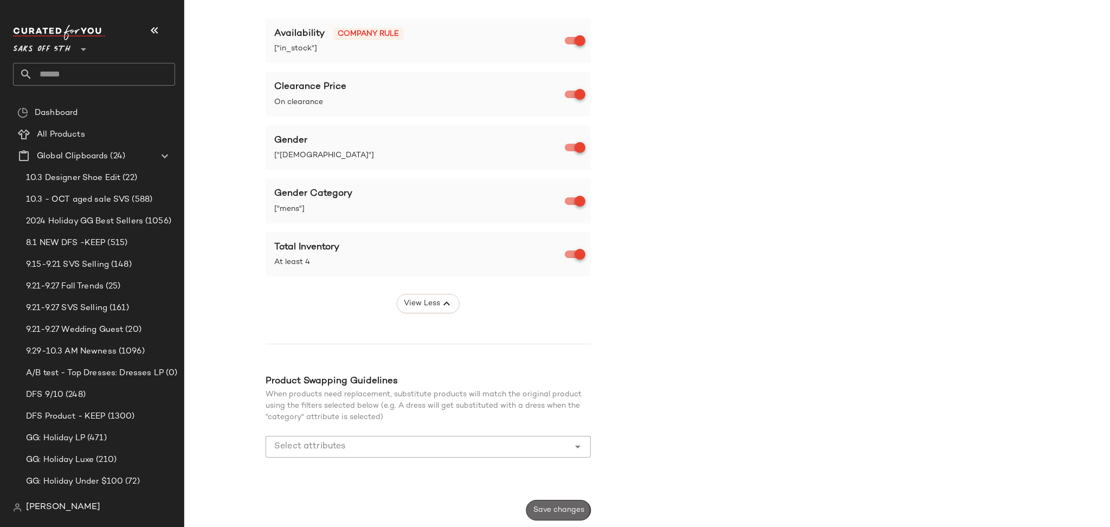
click at [569, 508] on span "Save changes" at bounding box center [558, 510] width 51 height 9
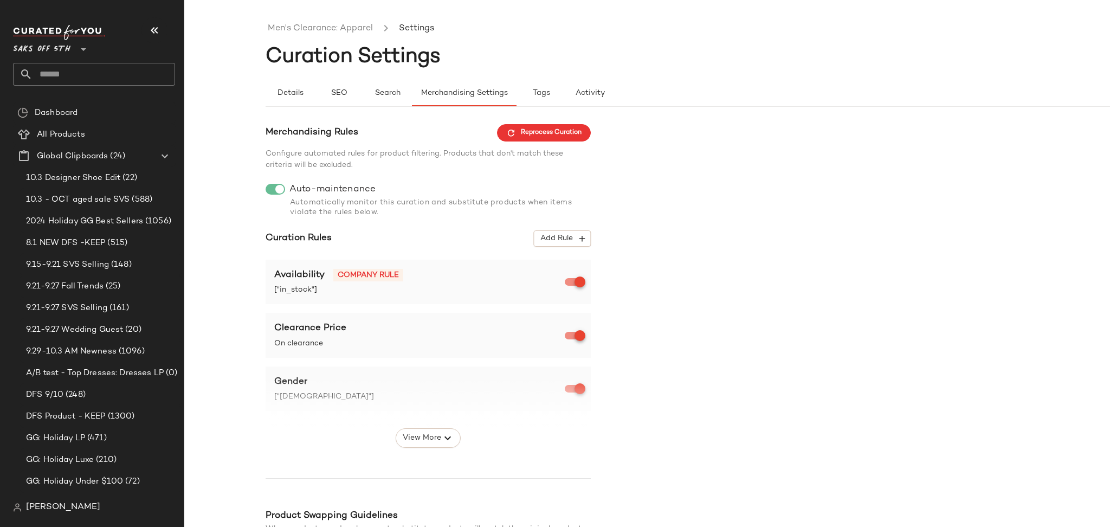
click at [344, 37] on ul "Men's Clearance: Apparel Settings" at bounding box center [727, 28] width 925 height 25
click at [349, 29] on link "Men's Clearance: Apparel" at bounding box center [320, 29] width 105 height 14
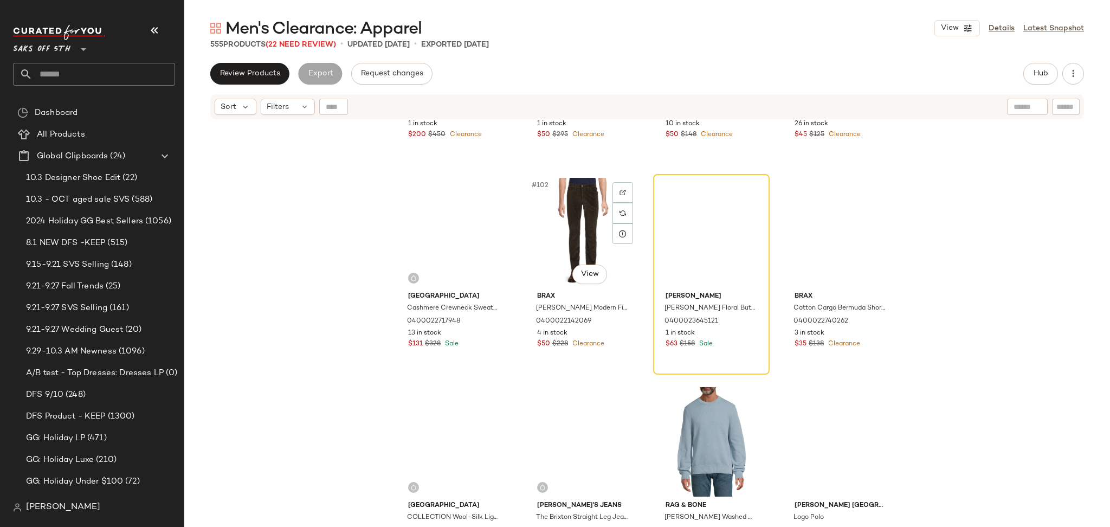
scroll to position [5189, 0]
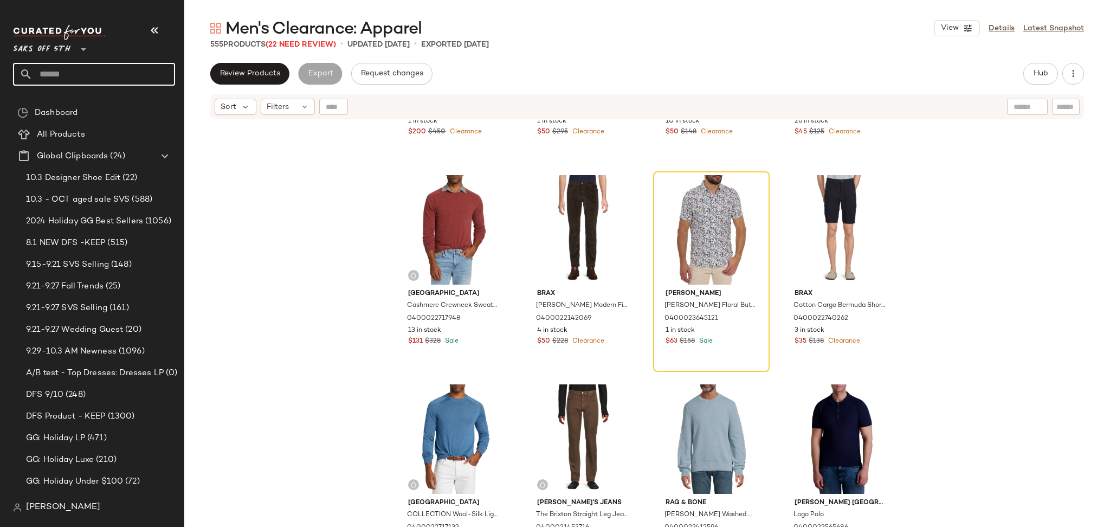
click at [153, 73] on input "text" at bounding box center [104, 74] width 143 height 23
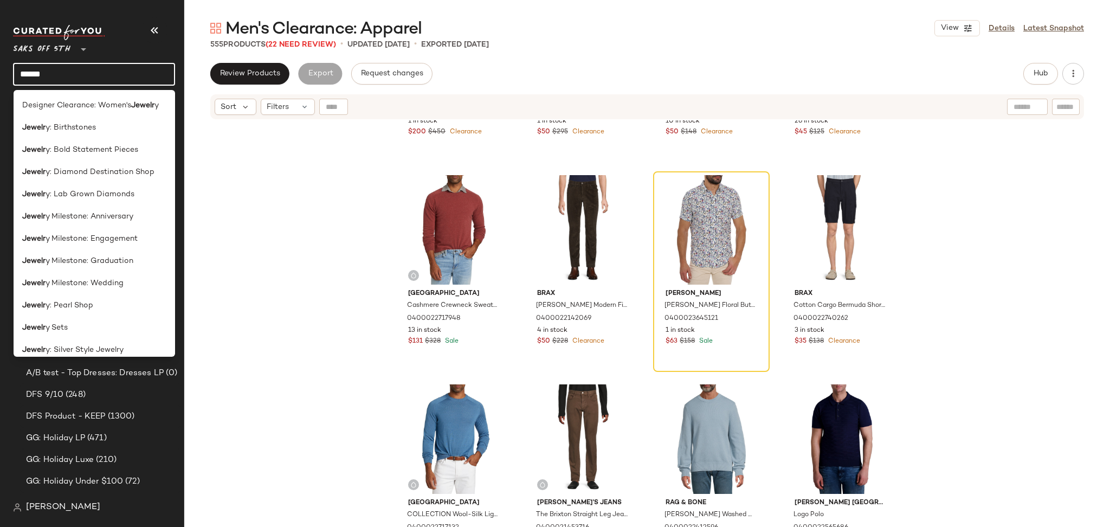
scroll to position [497, 0]
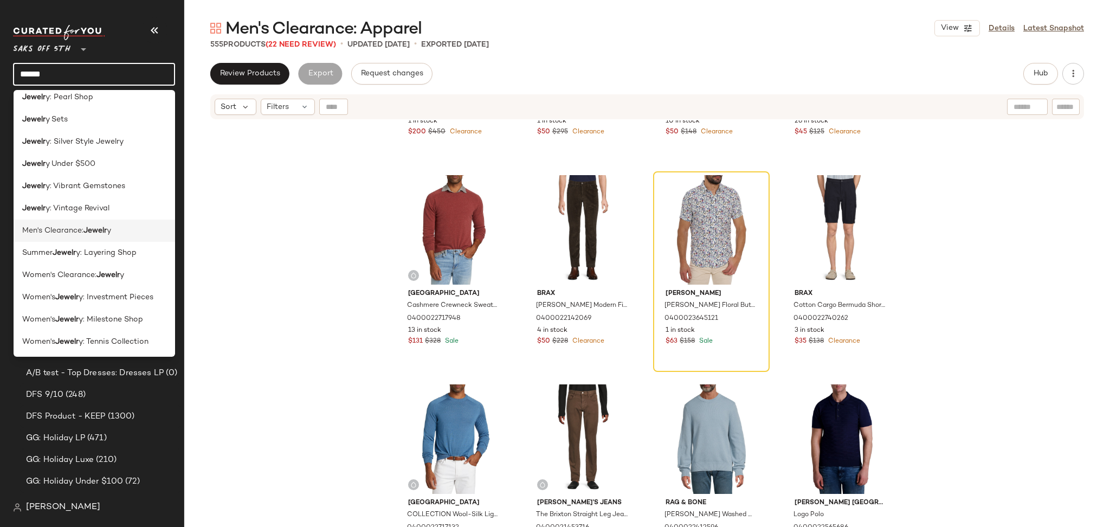
type input "******"
click at [94, 236] on b "Jewelr" at bounding box center [94, 230] width 23 height 11
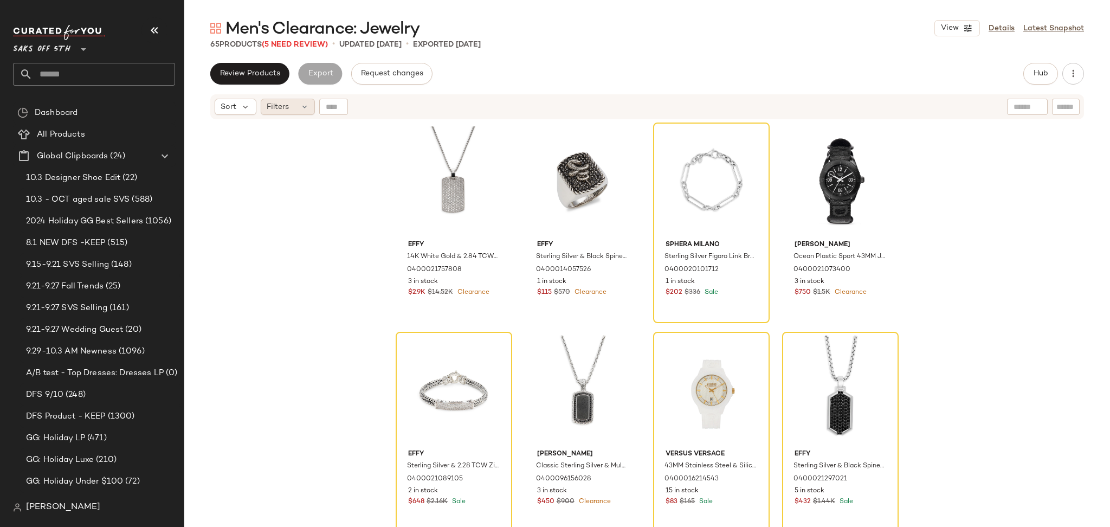
click at [290, 111] on div "Filters" at bounding box center [288, 107] width 54 height 16
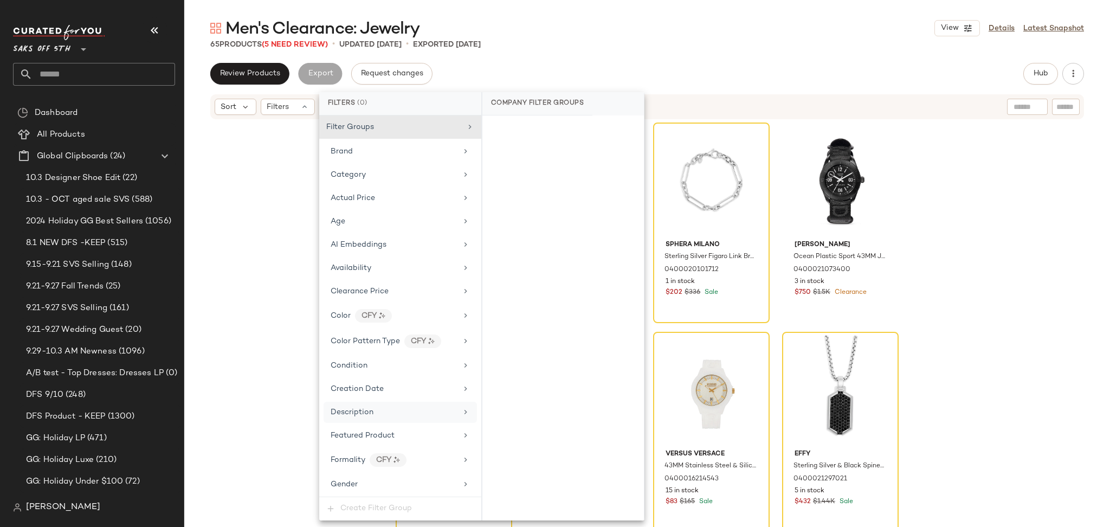
scroll to position [373, 0]
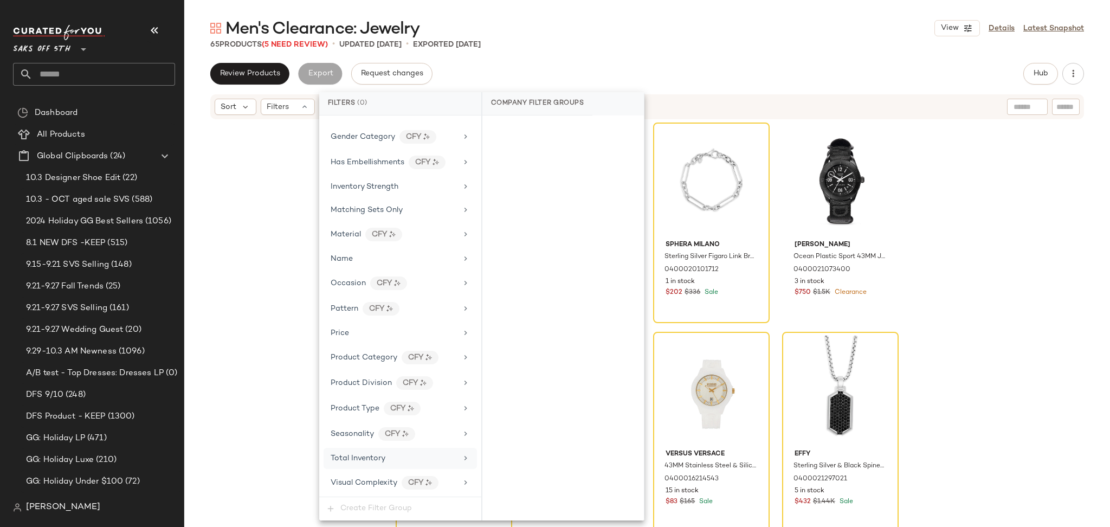
click at [363, 456] on span "Total Inventory" at bounding box center [358, 458] width 55 height 8
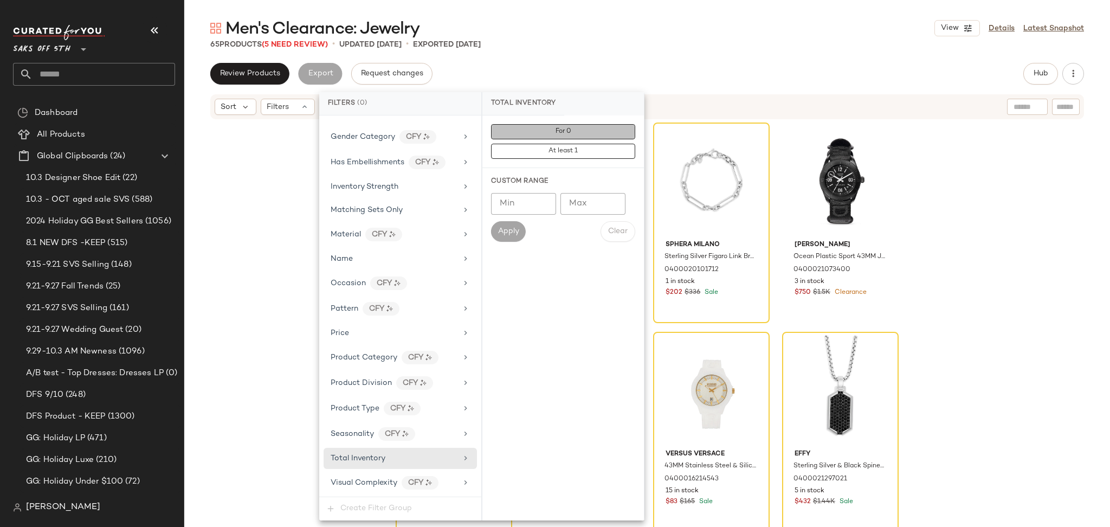
click at [584, 134] on button "For 0" at bounding box center [563, 131] width 144 height 15
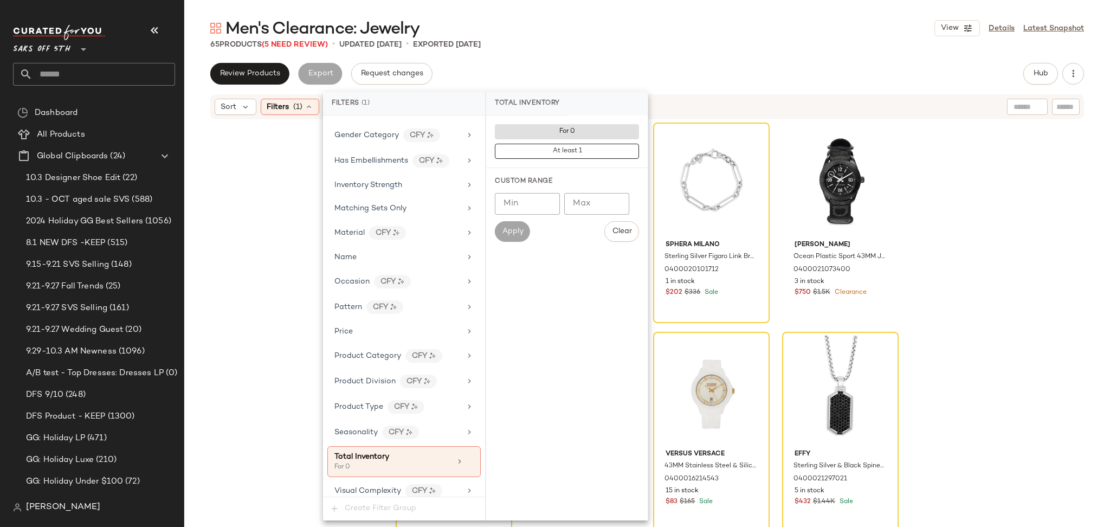
click at [665, 14] on main "Men's Clearance: Jewelry View Details Latest Snapshot 65 Products (5 Need Revie…" at bounding box center [555, 263] width 1110 height 527
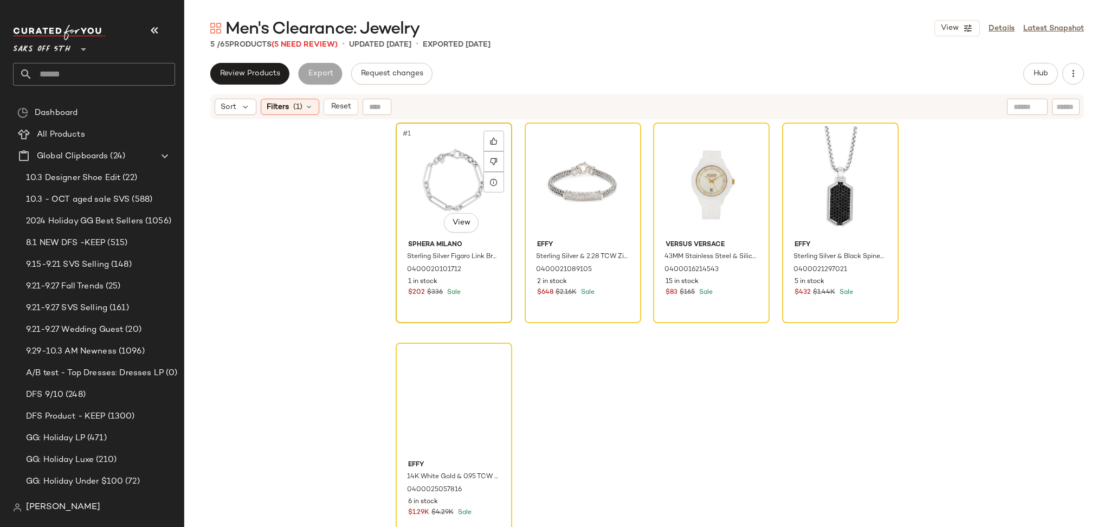
click at [401, 192] on div "#1 View" at bounding box center [453, 180] width 109 height 109
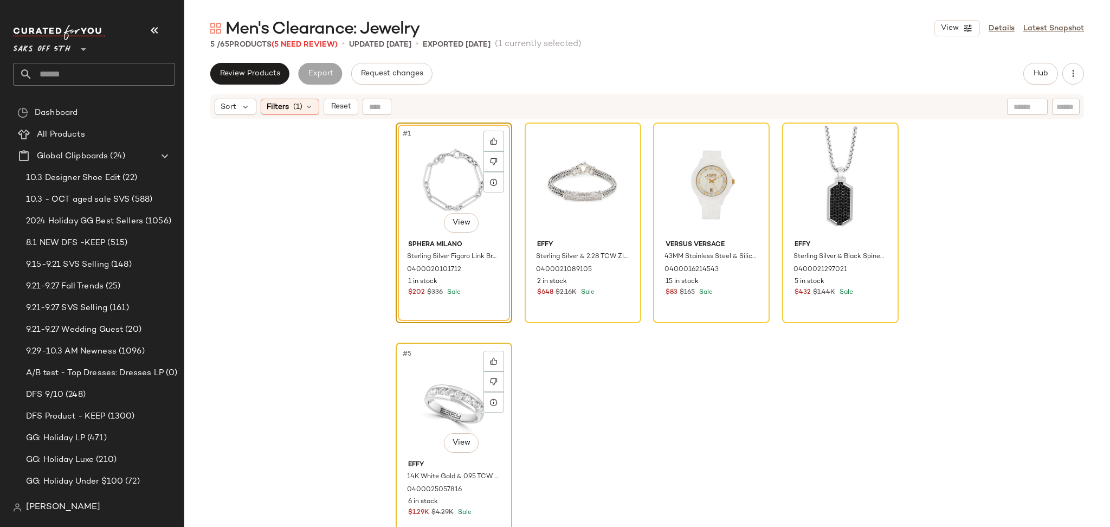
click at [445, 412] on div "#5 View" at bounding box center [453, 400] width 109 height 109
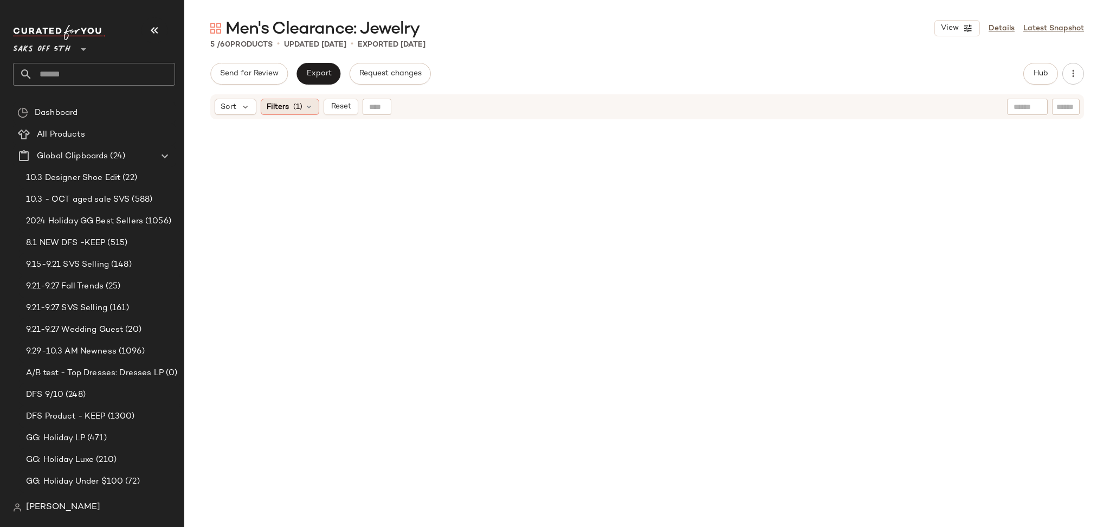
click at [300, 112] on span "(1)" at bounding box center [297, 106] width 9 height 11
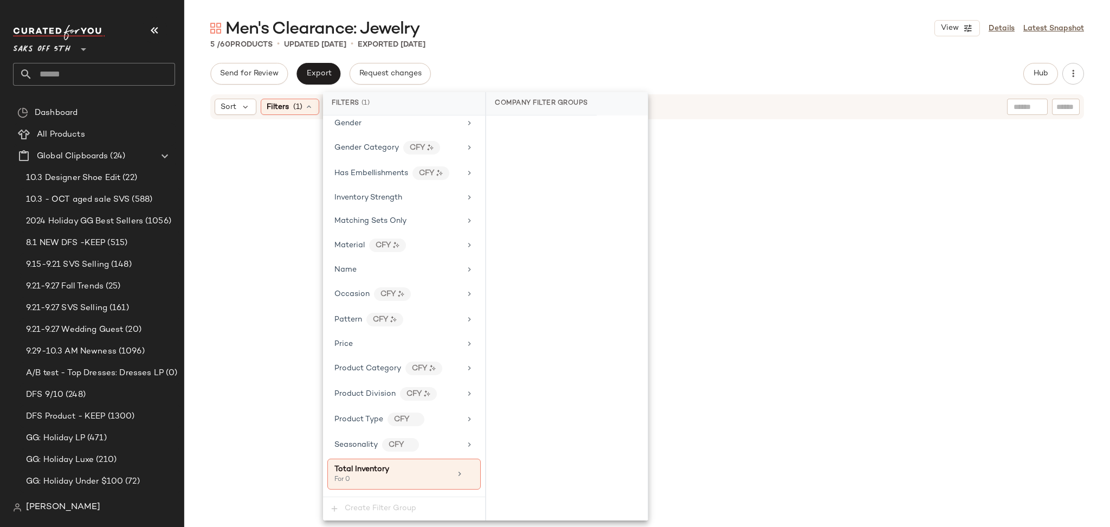
scroll to position [383, 0]
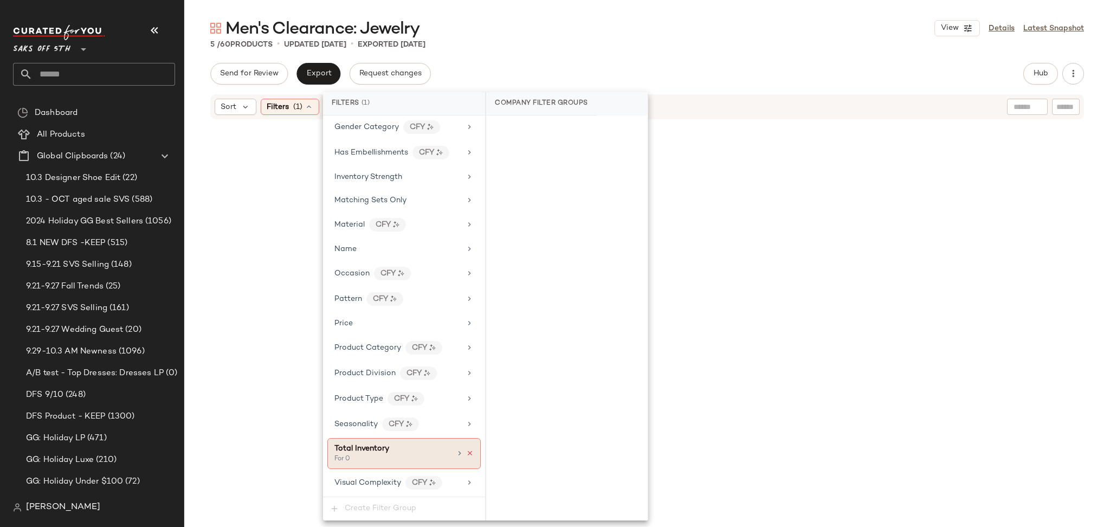
click at [466, 455] on icon at bounding box center [470, 453] width 8 height 8
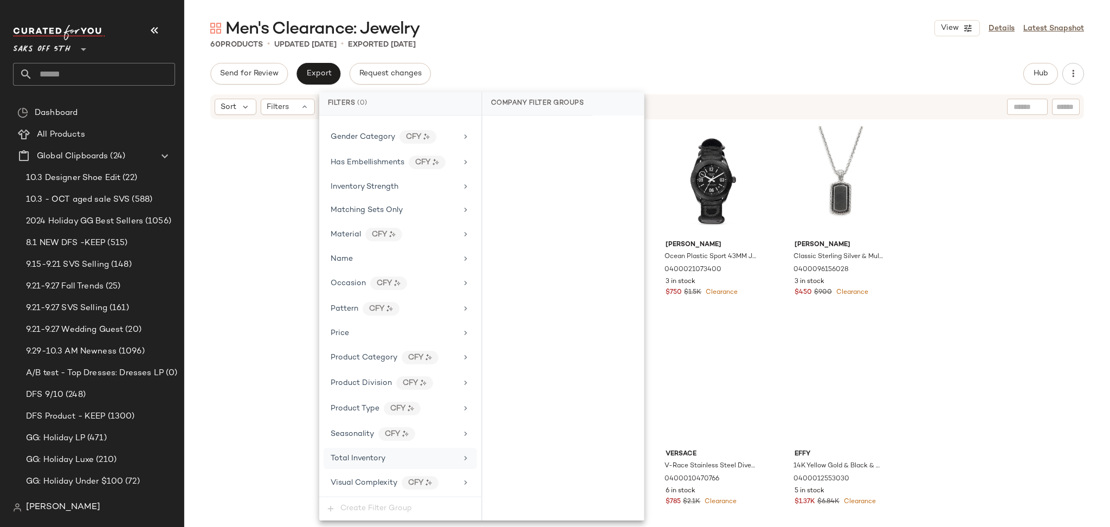
click at [721, 55] on div "Men's Clearance: Jewelry View Details Latest Snapshot 60 Products • updated Oct…" at bounding box center [646, 271] width 925 height 509
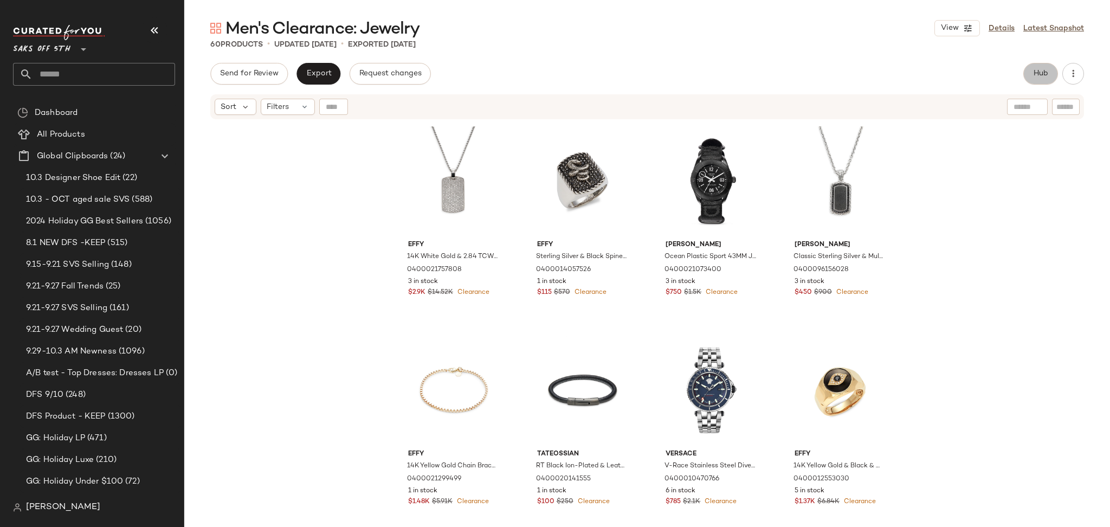
click at [1024, 70] on button "Hub" at bounding box center [1040, 74] width 35 height 22
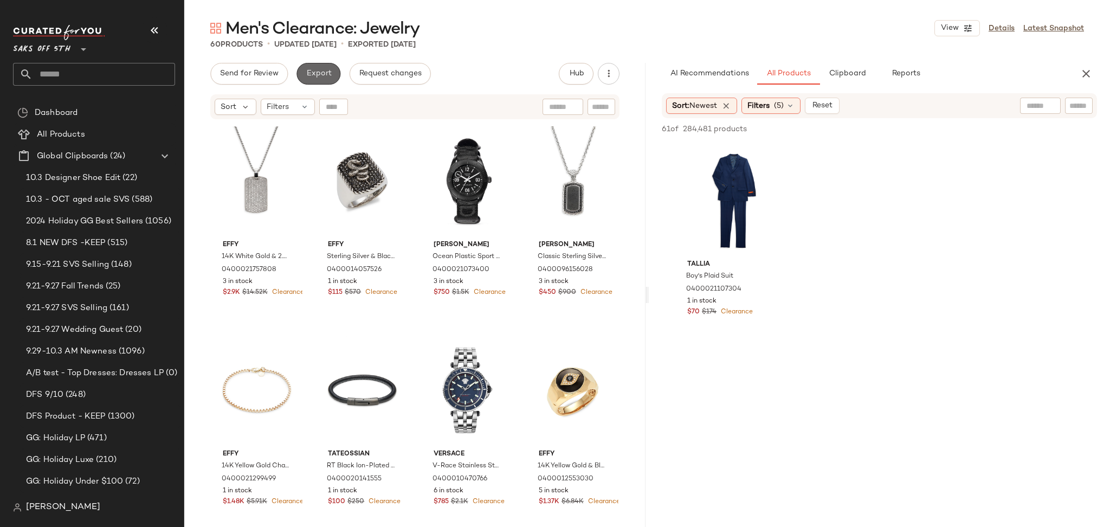
click at [320, 77] on span "Export" at bounding box center [318, 73] width 25 height 9
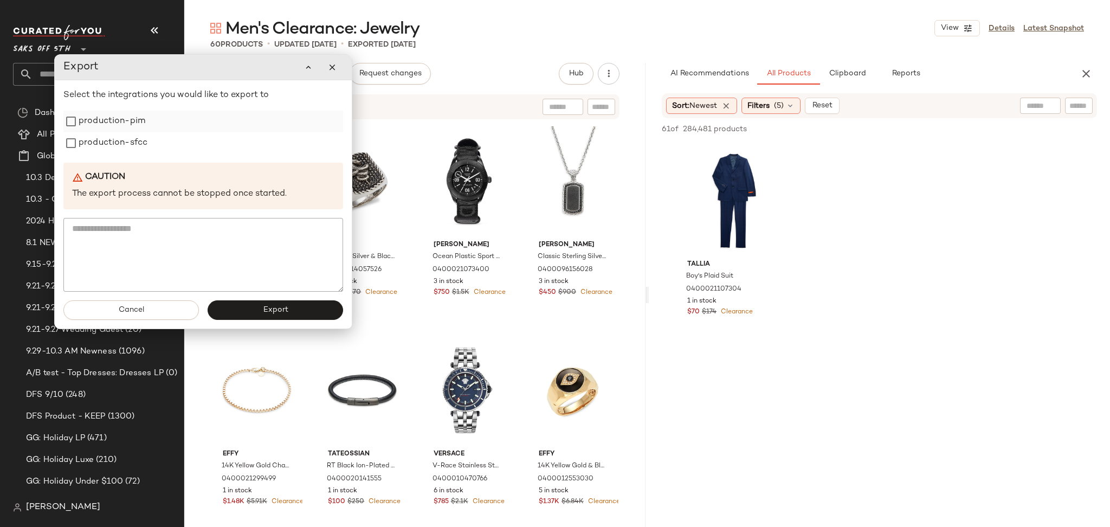
click at [96, 122] on label "production-pim" at bounding box center [112, 122] width 67 height 22
click at [97, 154] on label "production-sfcc" at bounding box center [113, 143] width 69 height 22
click at [238, 306] on button "Export" at bounding box center [275, 310] width 135 height 20
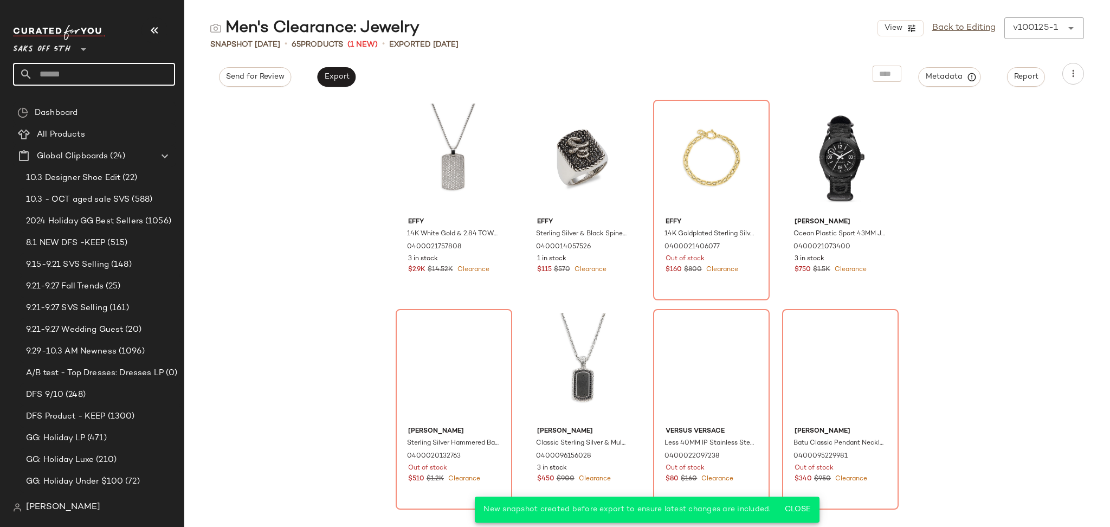
click at [54, 73] on input "text" at bounding box center [104, 74] width 143 height 23
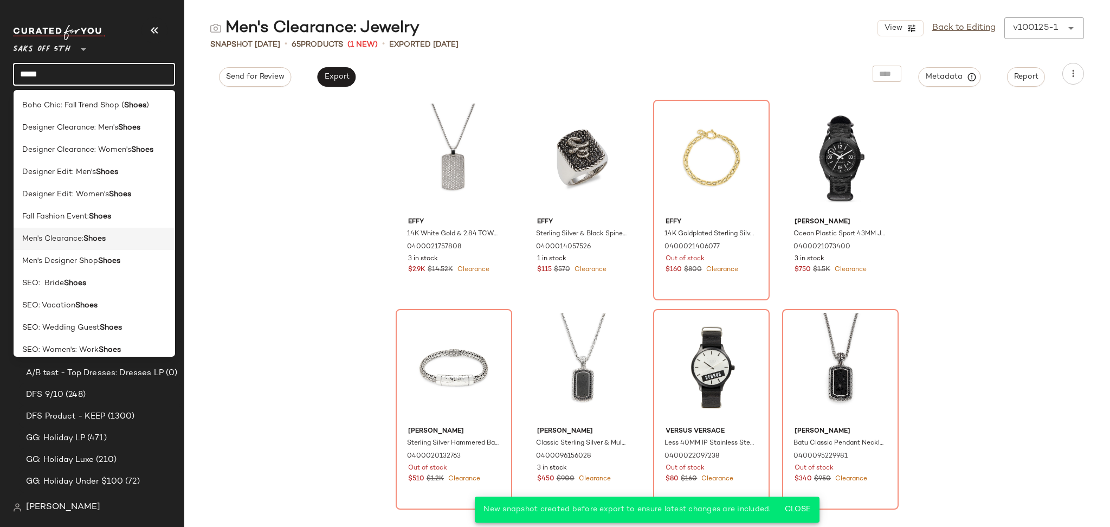
type input "*****"
click at [101, 237] on b "Shoes" at bounding box center [94, 238] width 22 height 11
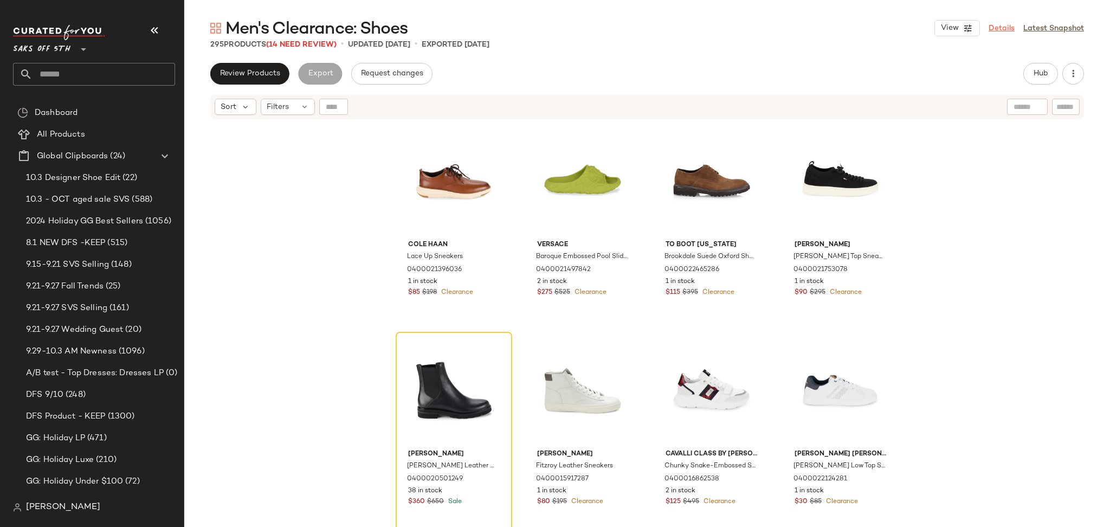
click at [1002, 26] on link "Details" at bounding box center [1001, 28] width 26 height 11
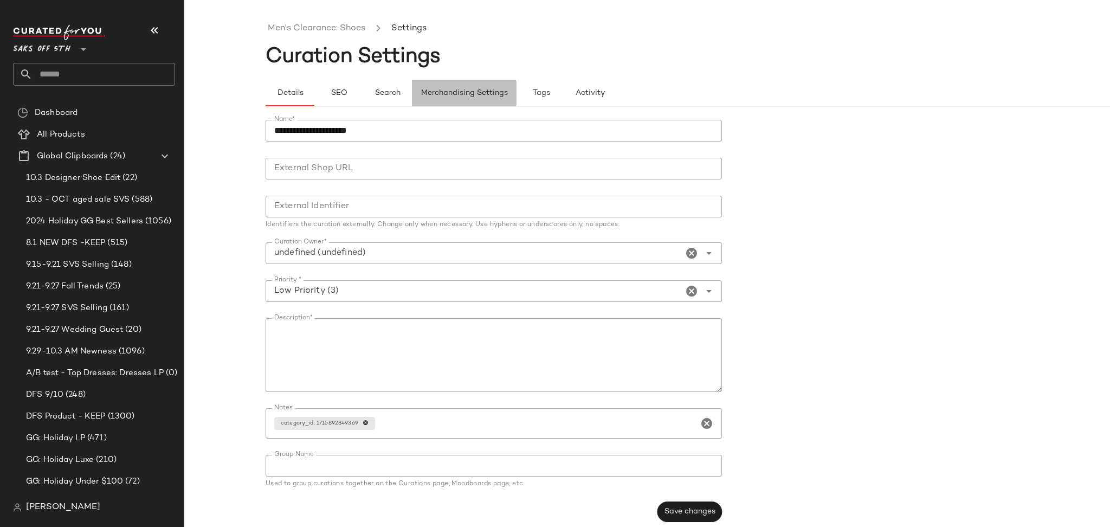
click at [459, 92] on span "Merchandising Settings" at bounding box center [463, 93] width 87 height 9
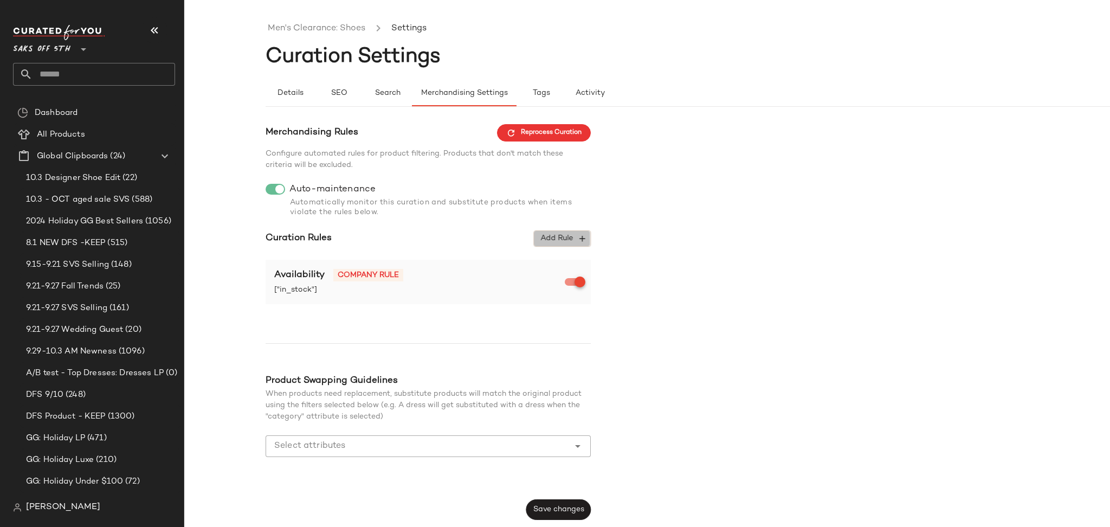
click at [554, 241] on span "Add Rule" at bounding box center [562, 239] width 45 height 10
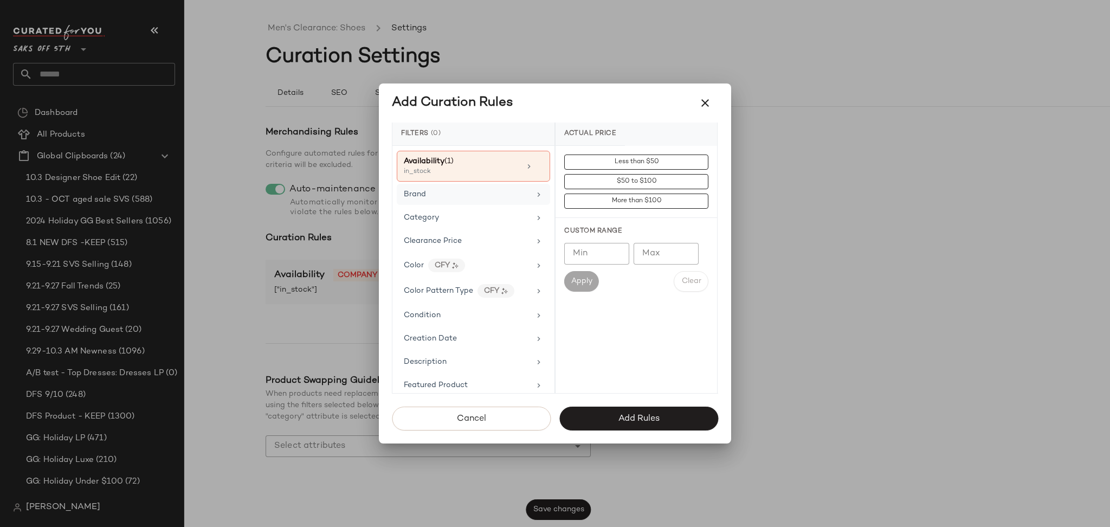
scroll to position [66, 0]
click at [484, 230] on div "Clearance Price" at bounding box center [473, 239] width 153 height 21
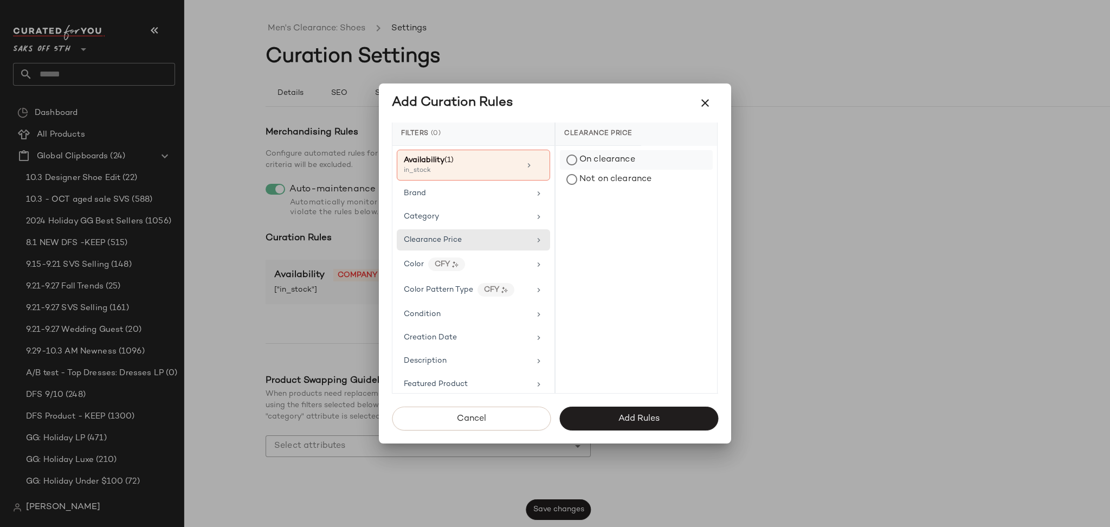
click at [584, 160] on div "On clearance" at bounding box center [636, 160] width 153 height 20
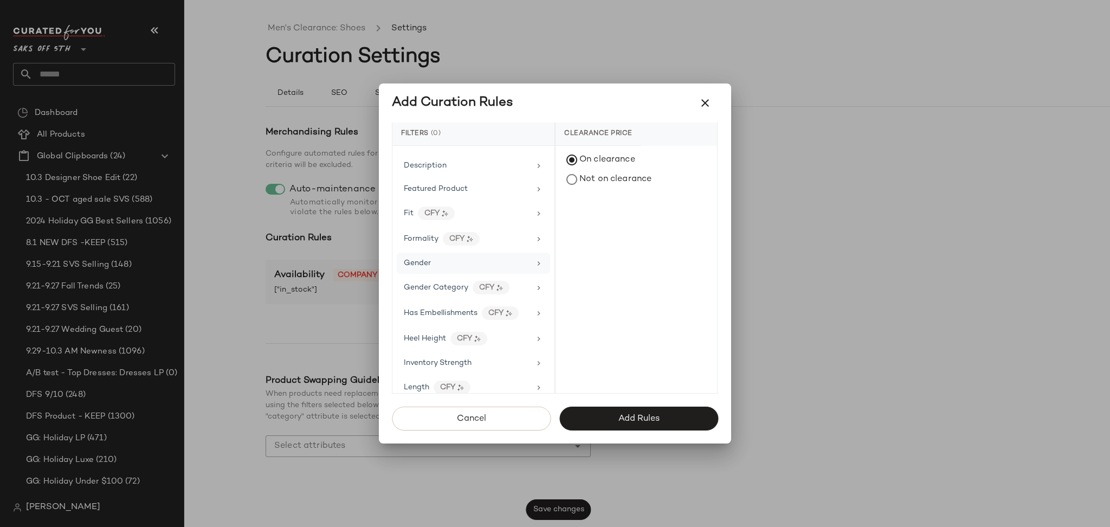
scroll to position [271, 0]
click at [464, 261] on div "Gender" at bounding box center [467, 262] width 126 height 11
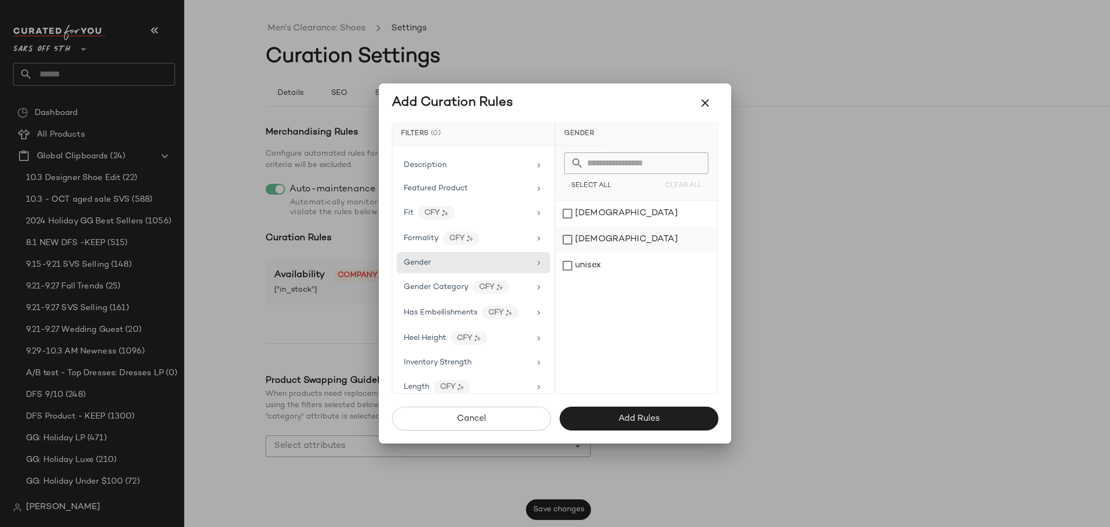
click at [571, 234] on div "[DEMOGRAPHIC_DATA]" at bounding box center [635, 239] width 161 height 26
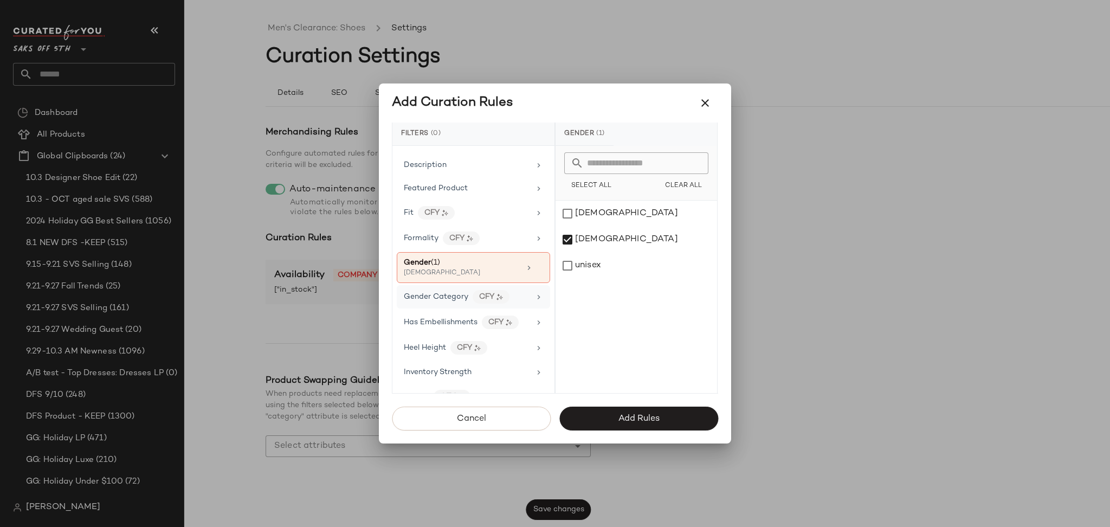
click at [525, 289] on div "Gender Category CFY" at bounding box center [473, 296] width 153 height 23
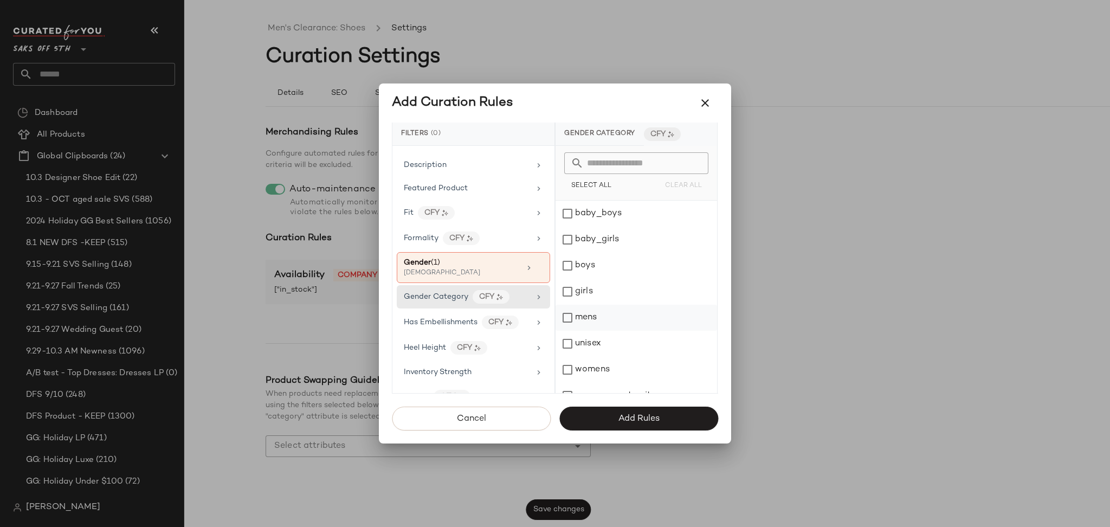
scroll to position [15, 0]
click at [568, 296] on div "mens" at bounding box center [635, 302] width 161 height 26
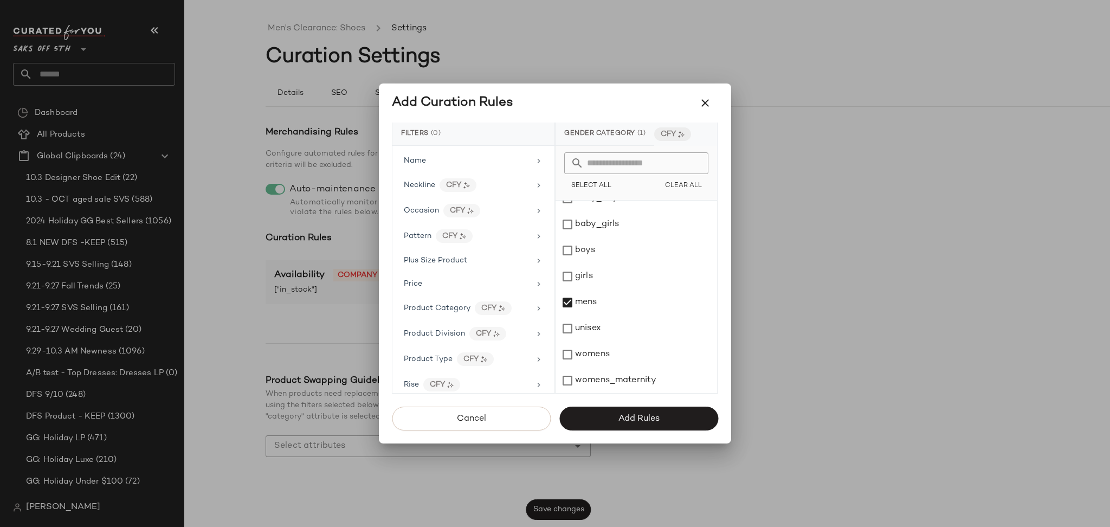
scroll to position [744, 0]
click at [448, 357] on span "Total Inventory" at bounding box center [431, 355] width 55 height 8
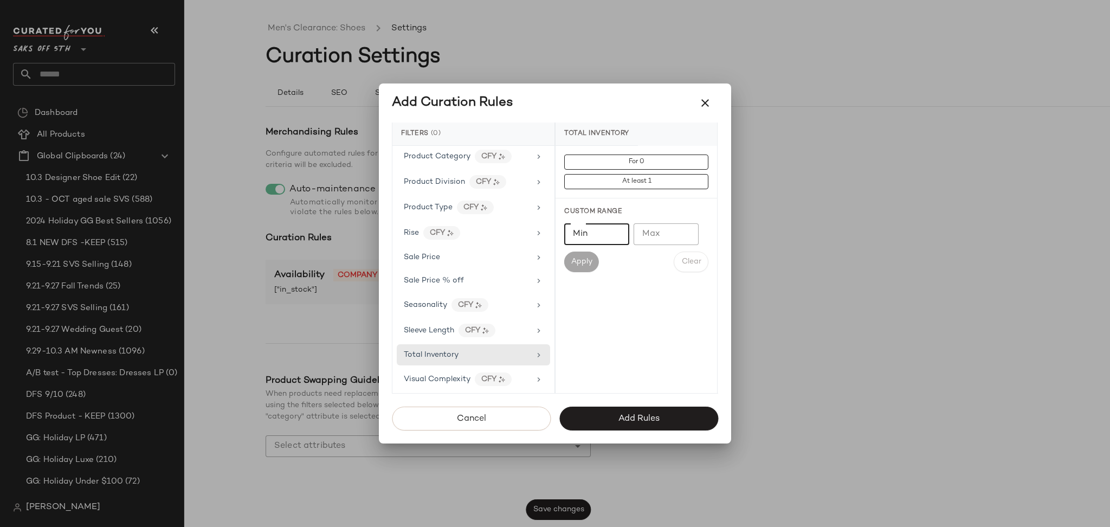
click at [587, 237] on input "Min" at bounding box center [596, 234] width 65 height 22
type input "*"
click at [572, 270] on button "Apply" at bounding box center [581, 261] width 35 height 21
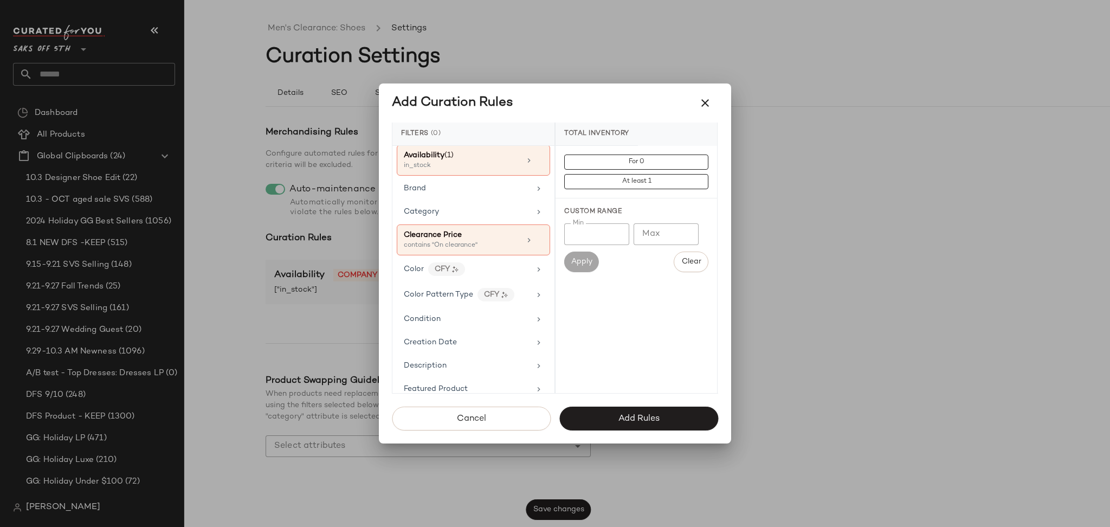
scroll to position [0, 0]
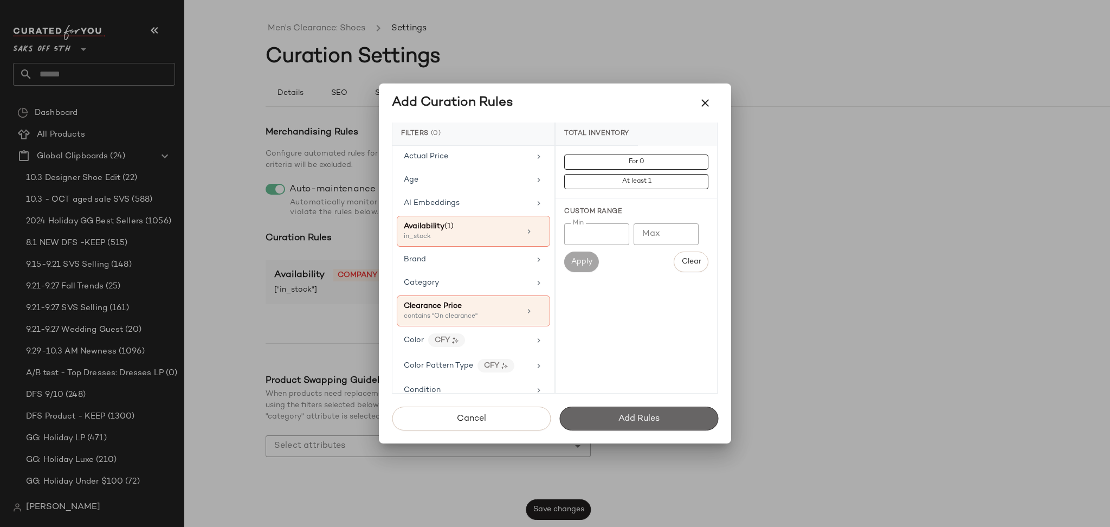
click at [633, 416] on span "Add Rules" at bounding box center [639, 418] width 42 height 10
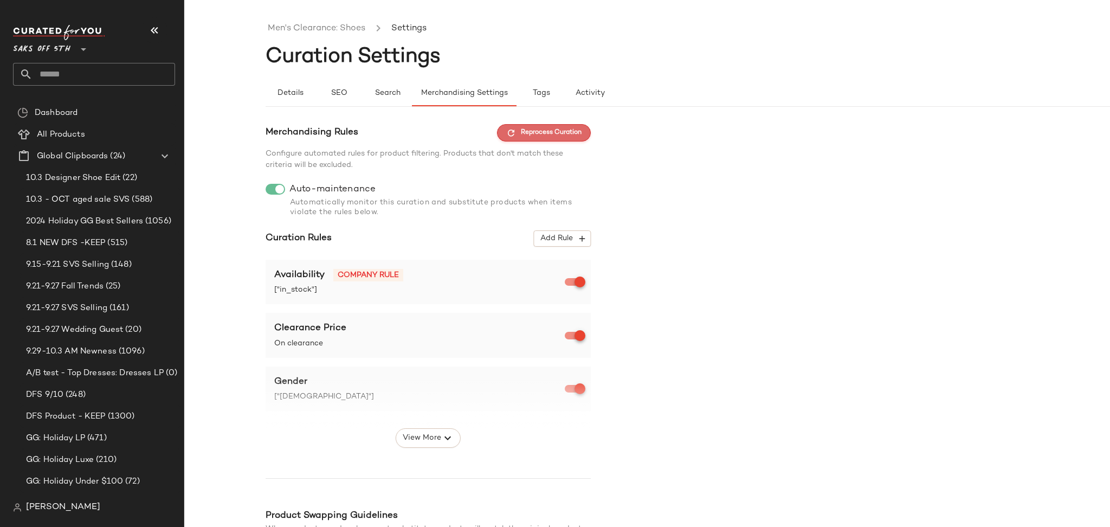
click at [519, 135] on span "Reprocess Curation" at bounding box center [543, 133] width 75 height 10
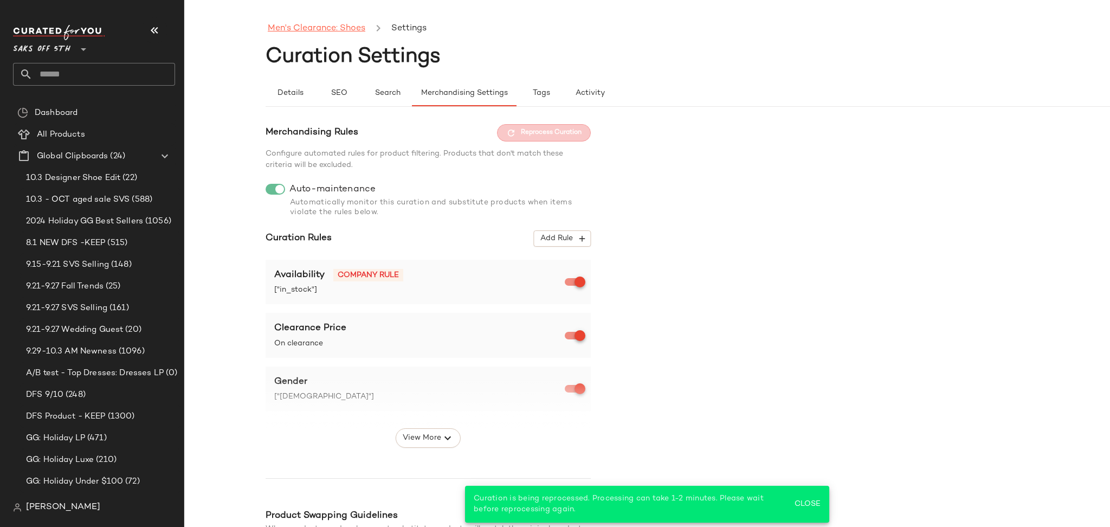
click at [298, 29] on link "Men's Clearance: Shoes" at bounding box center [317, 29] width 98 height 14
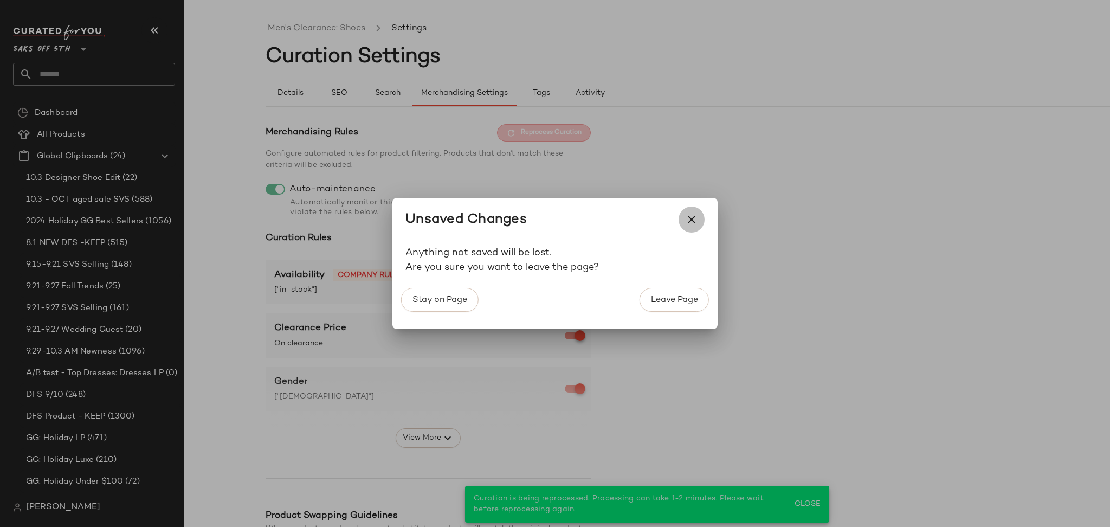
click at [689, 221] on icon "button" at bounding box center [691, 219] width 13 height 13
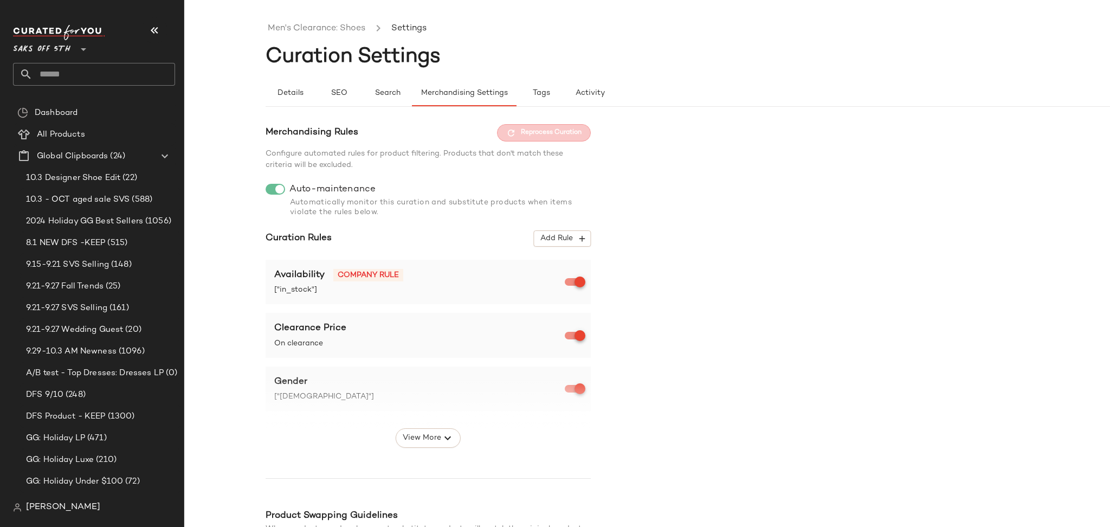
scroll to position [135, 0]
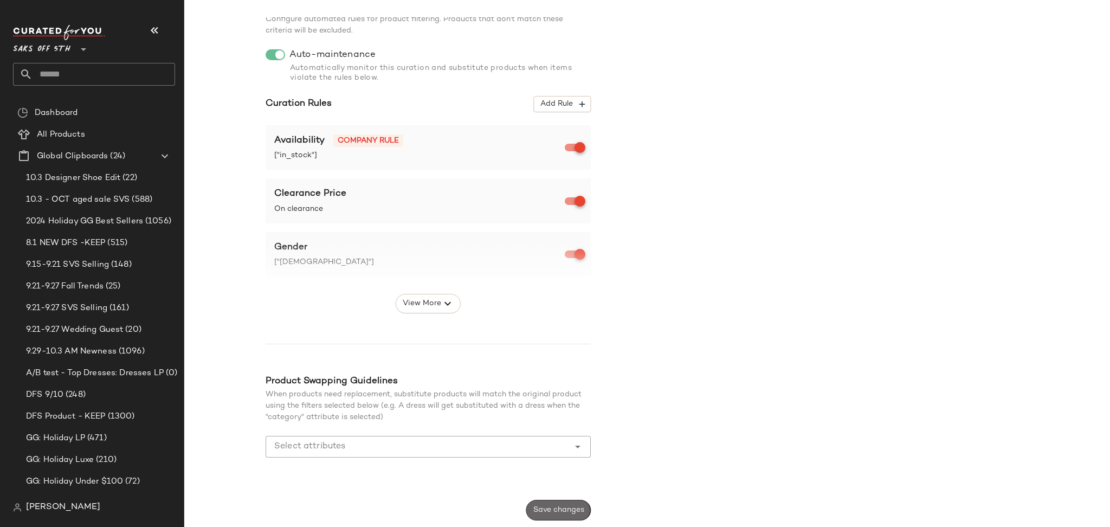
click at [537, 508] on span "Save changes" at bounding box center [558, 510] width 51 height 9
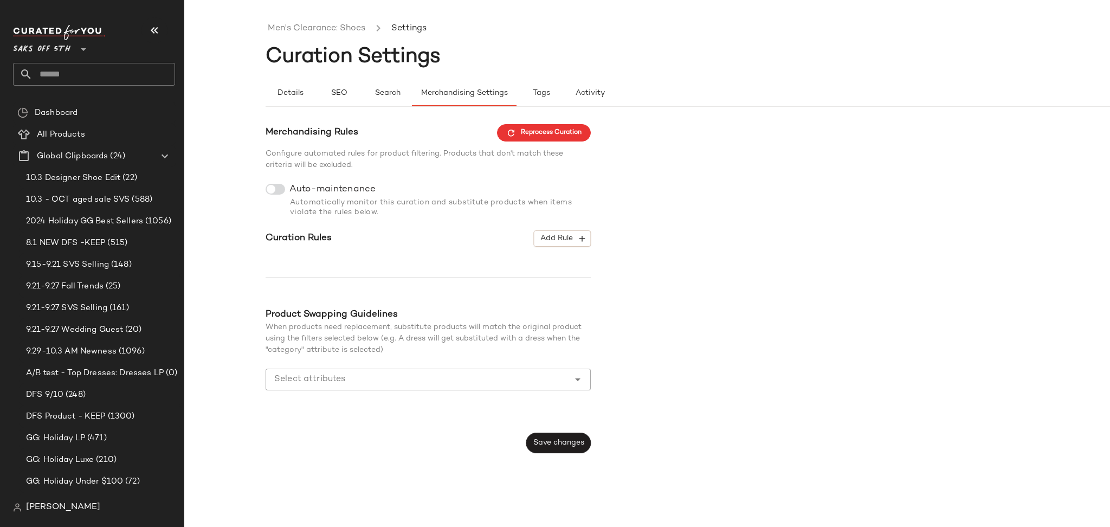
scroll to position [0, 0]
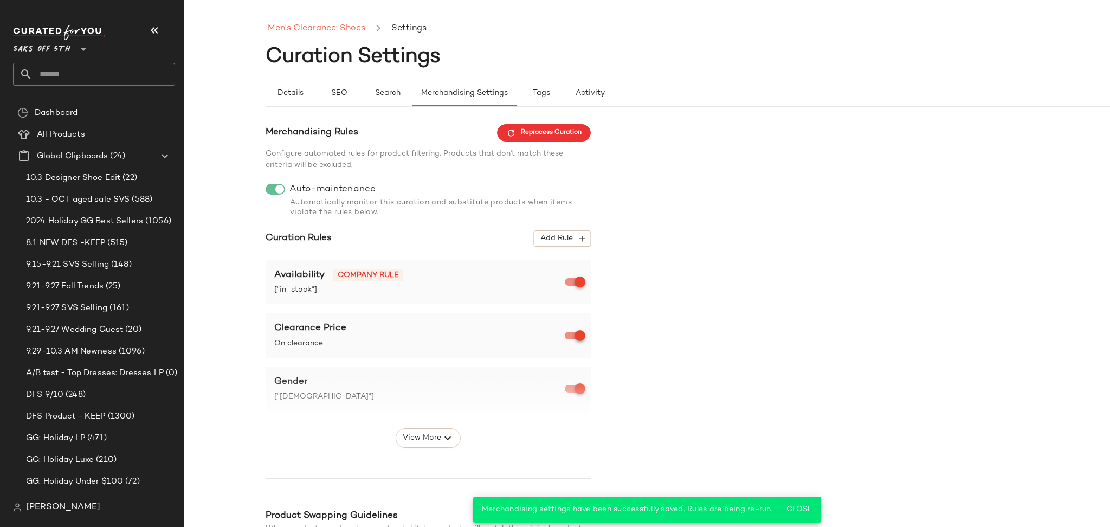
click at [338, 30] on link "Men's Clearance: Shoes" at bounding box center [317, 29] width 98 height 14
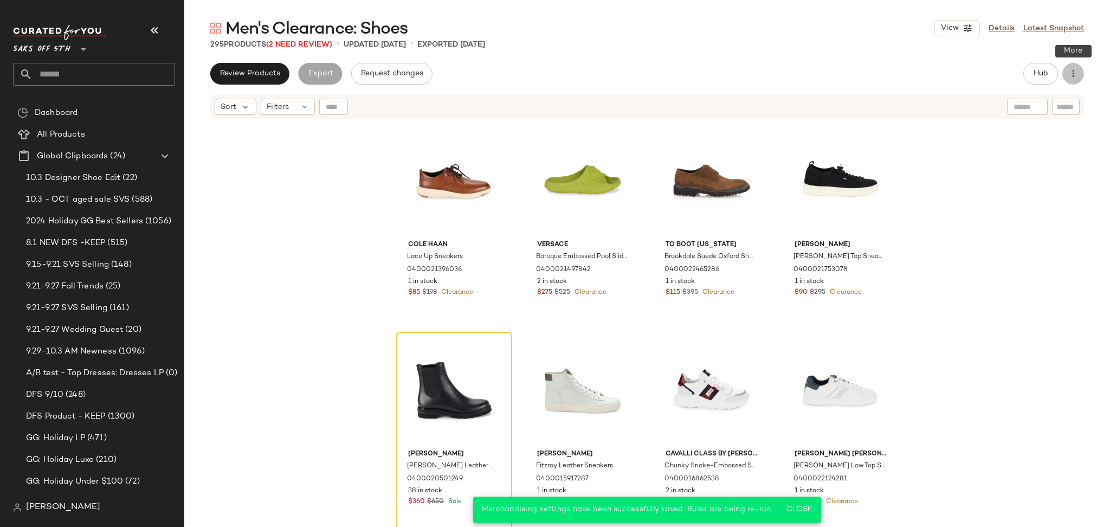
click at [1071, 79] on button "button" at bounding box center [1073, 74] width 22 height 22
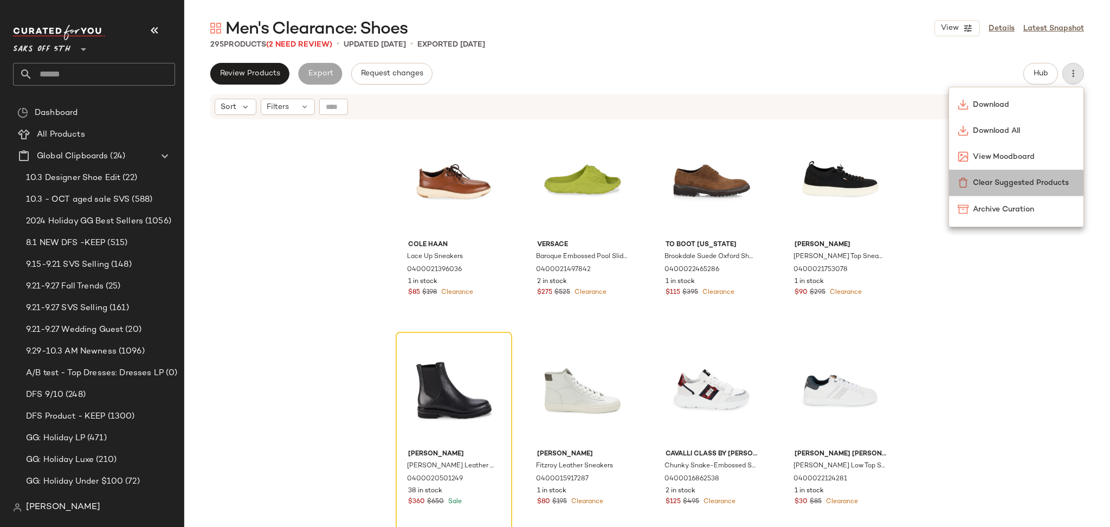
click at [1005, 176] on div "Clear Suggested Products" at bounding box center [1016, 183] width 134 height 26
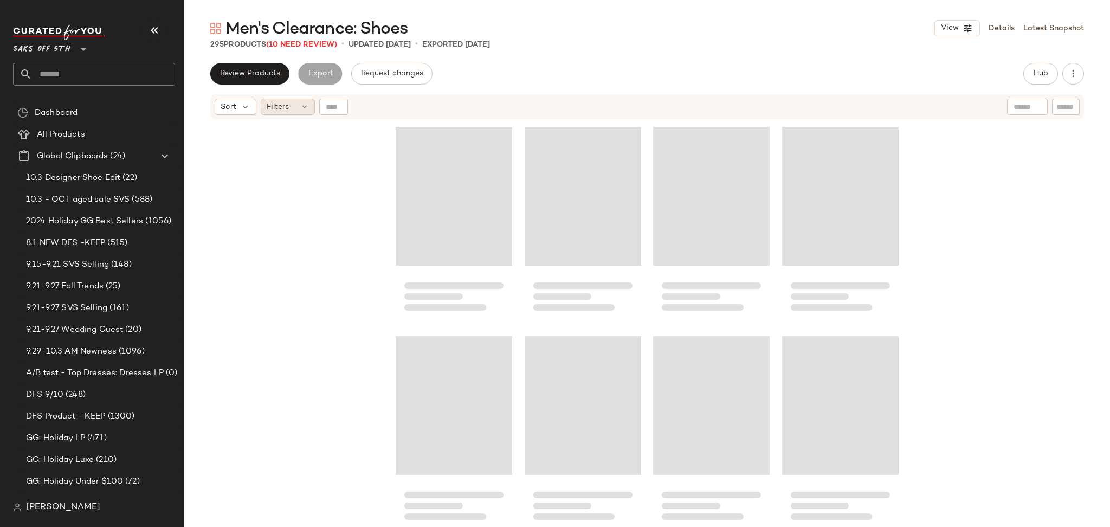
click at [290, 108] on div "Filters" at bounding box center [288, 107] width 54 height 16
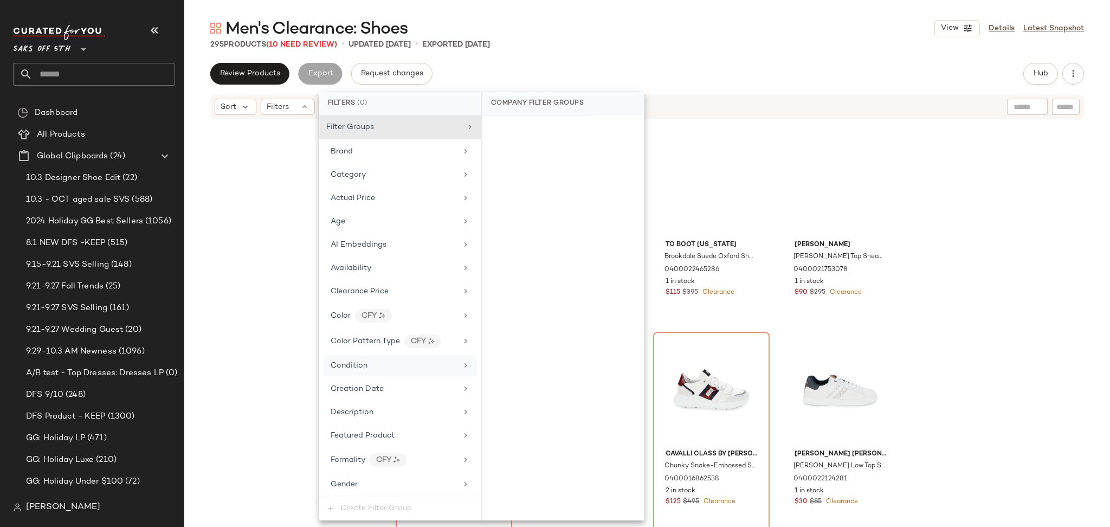
scroll to position [445, 0]
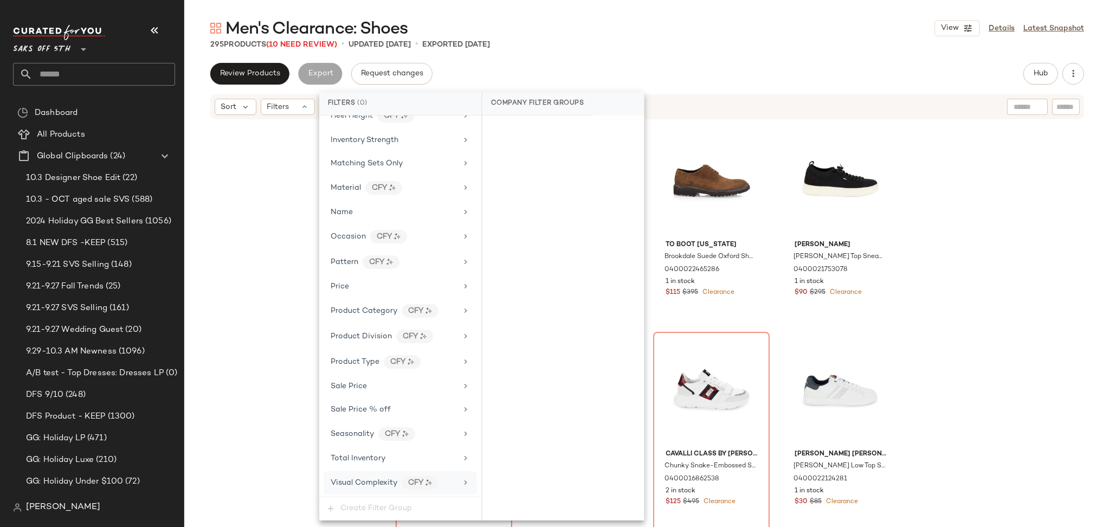
click at [393, 471] on div "Visual Complexity CFY" at bounding box center [399, 482] width 153 height 23
click at [381, 462] on span "Total Inventory" at bounding box center [358, 458] width 55 height 8
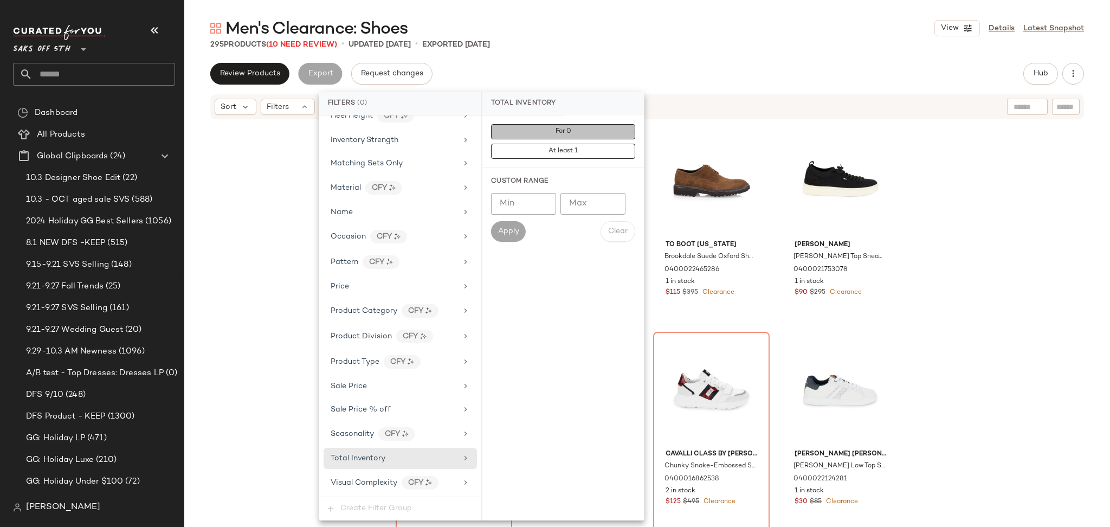
click at [574, 133] on button "For 0" at bounding box center [563, 131] width 144 height 15
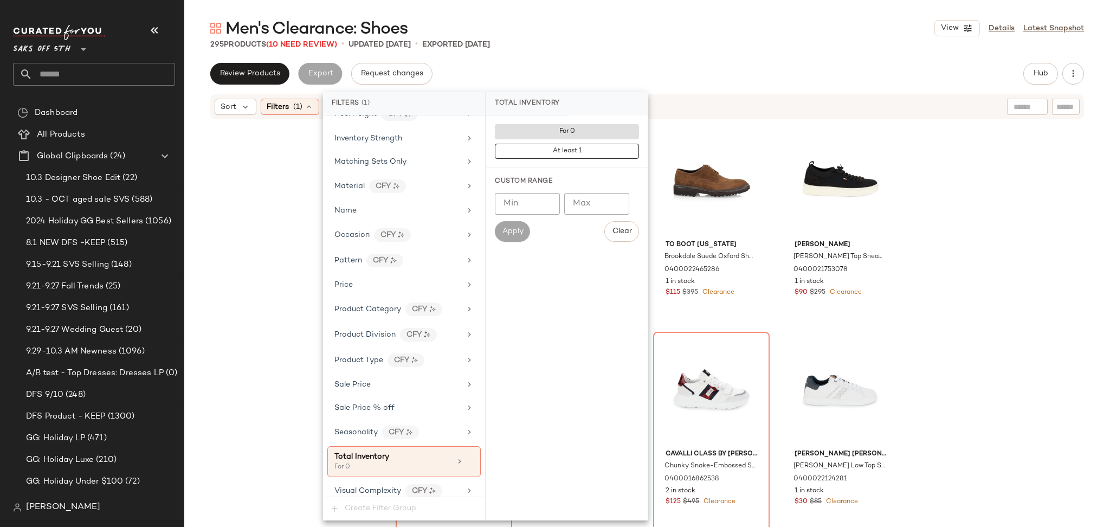
click at [678, 4] on main "Men's Clearance: Shoes View Details Latest Snapshot 295 Products (10 Need Revie…" at bounding box center [555, 263] width 1110 height 527
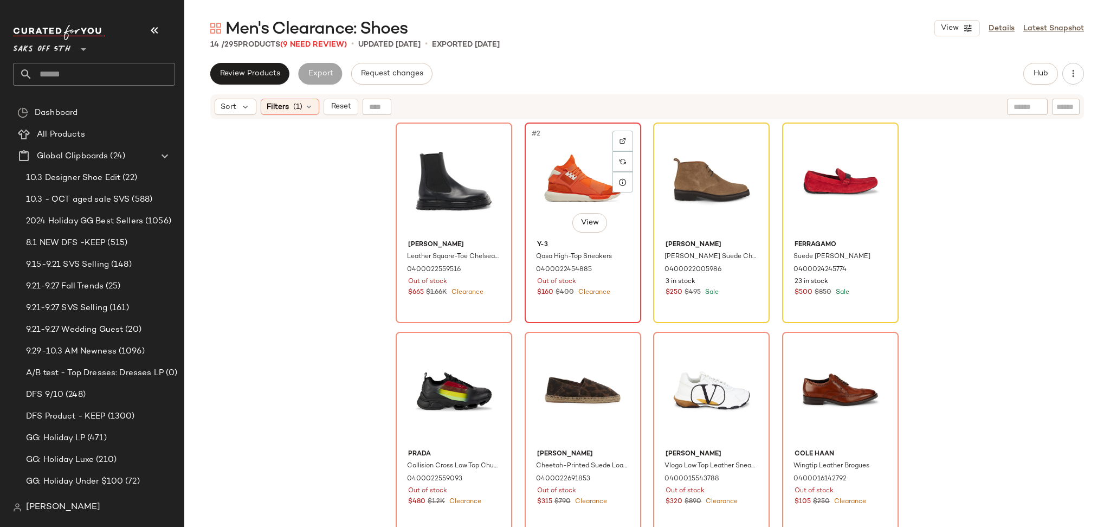
scroll to position [14, 0]
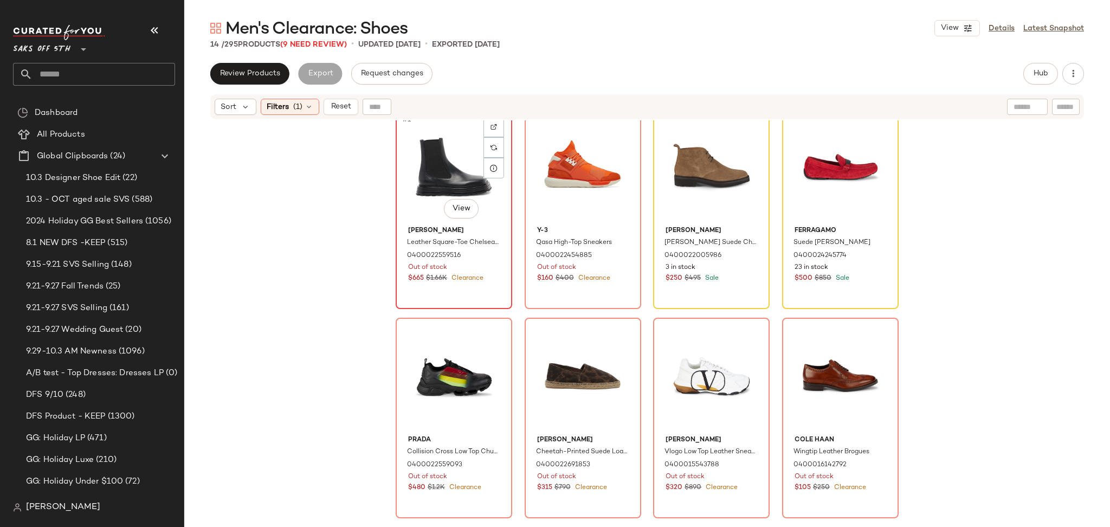
click at [454, 181] on div "#1 View" at bounding box center [453, 166] width 109 height 109
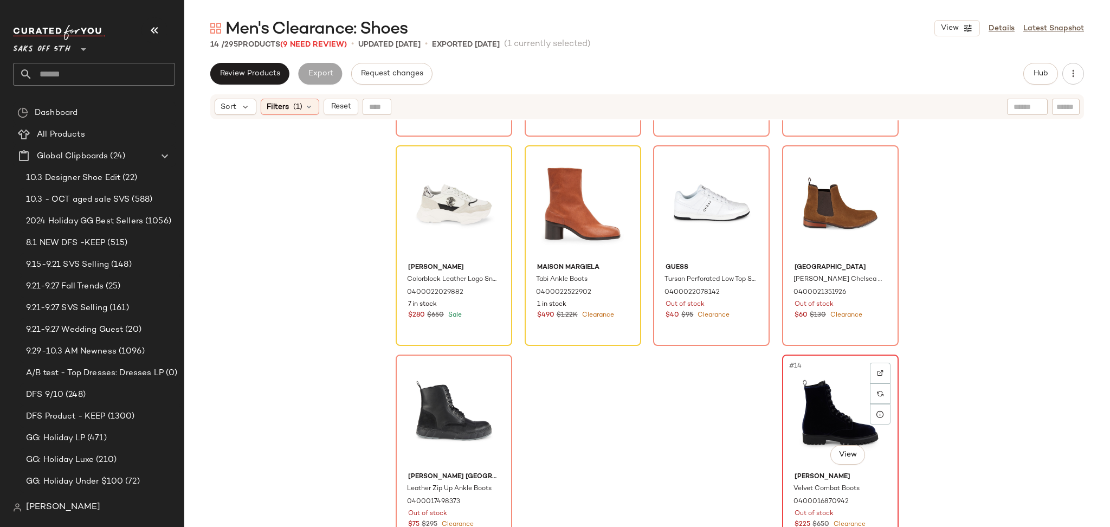
click at [833, 376] on div "#14 View" at bounding box center [840, 412] width 109 height 109
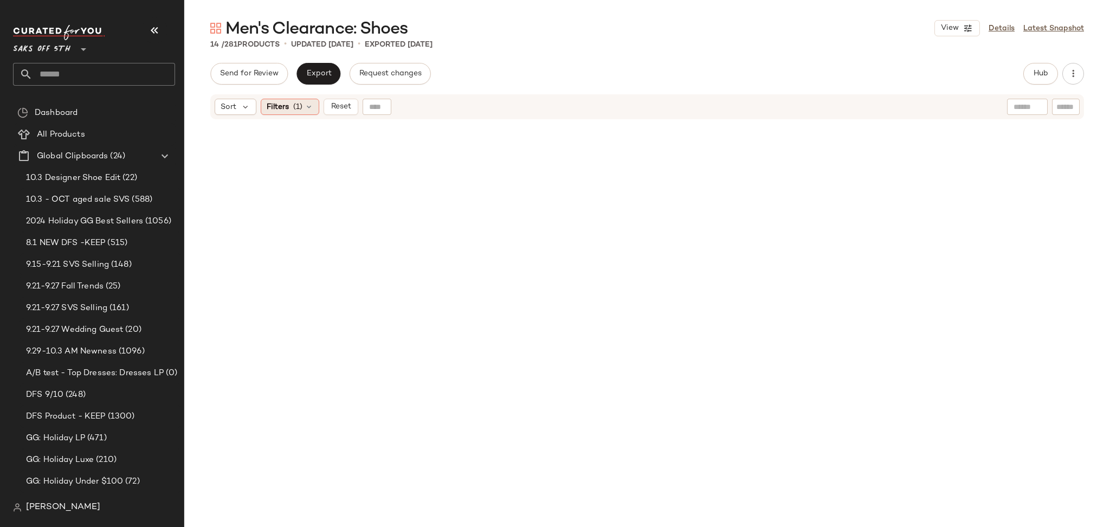
click at [306, 105] on icon at bounding box center [309, 106] width 9 height 9
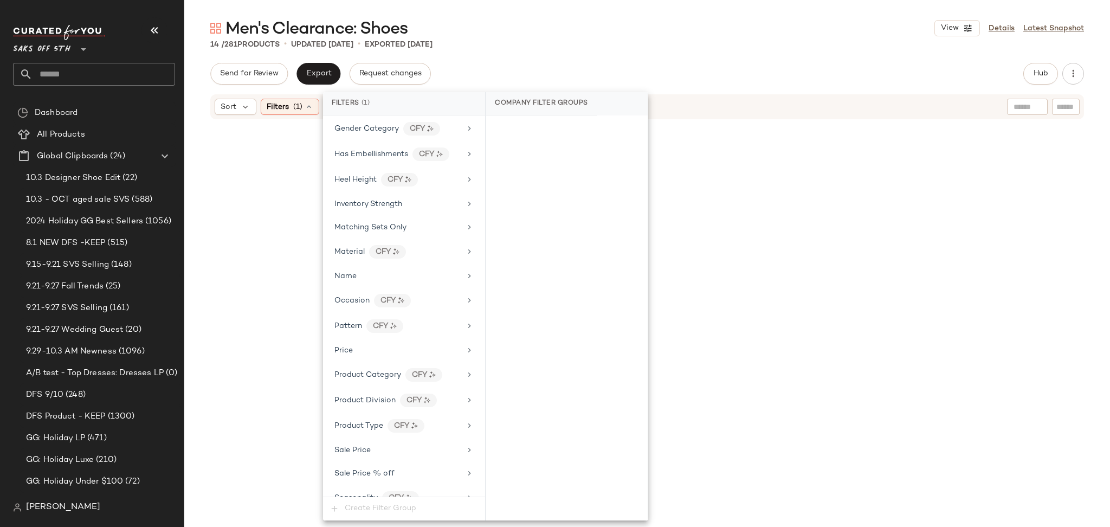
scroll to position [455, 0]
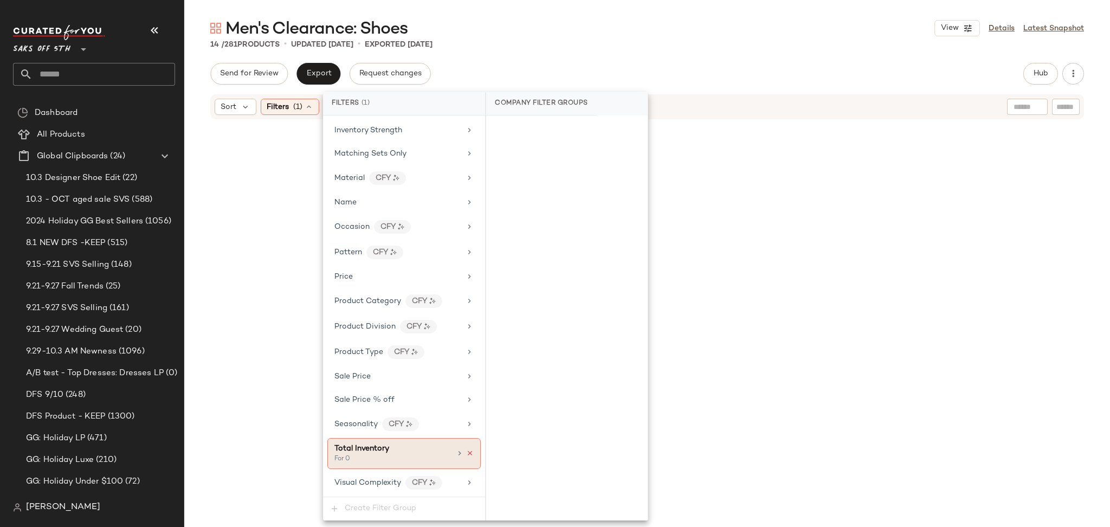
click at [466, 452] on icon at bounding box center [470, 453] width 8 height 8
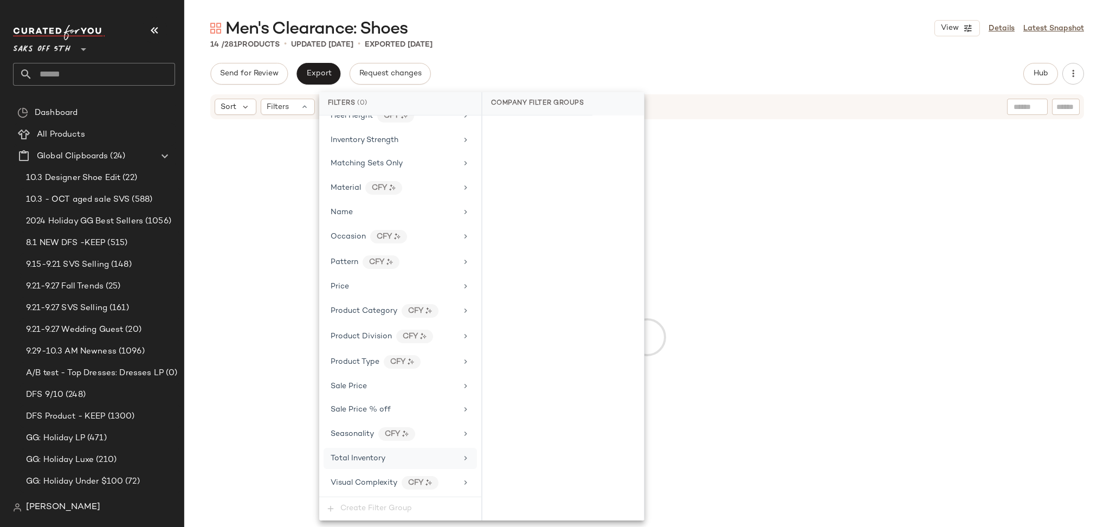
scroll to position [445, 0]
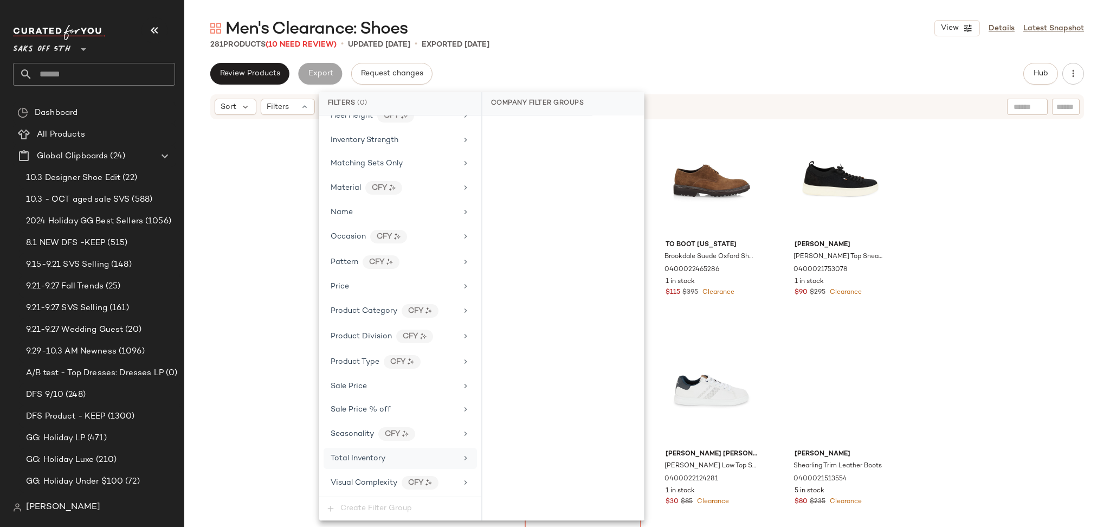
click at [770, 76] on div "Review Products Export Request changes Hub Send for Review External Review Inte…" at bounding box center [646, 74] width 873 height 22
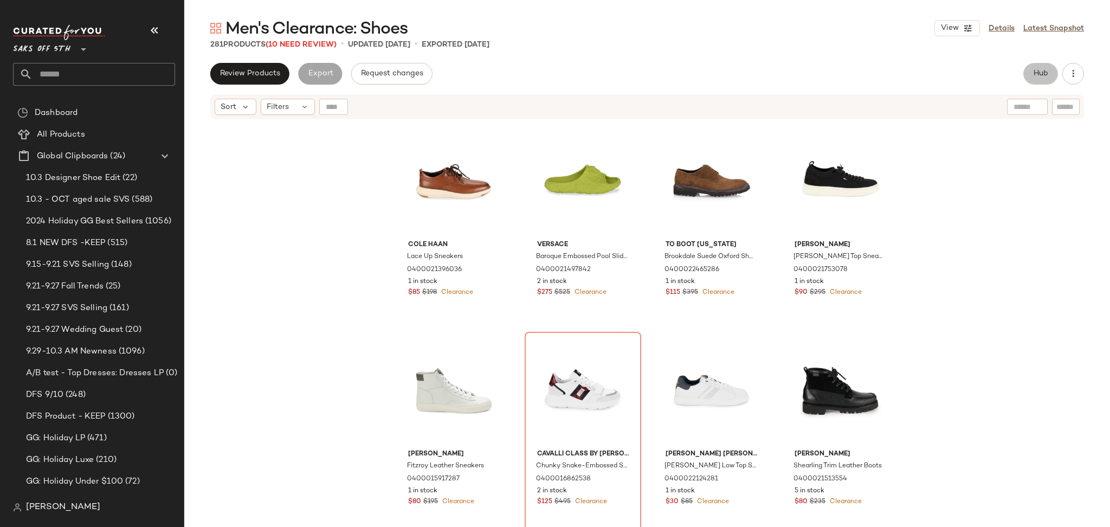
click at [1045, 66] on button "Hub" at bounding box center [1040, 74] width 35 height 22
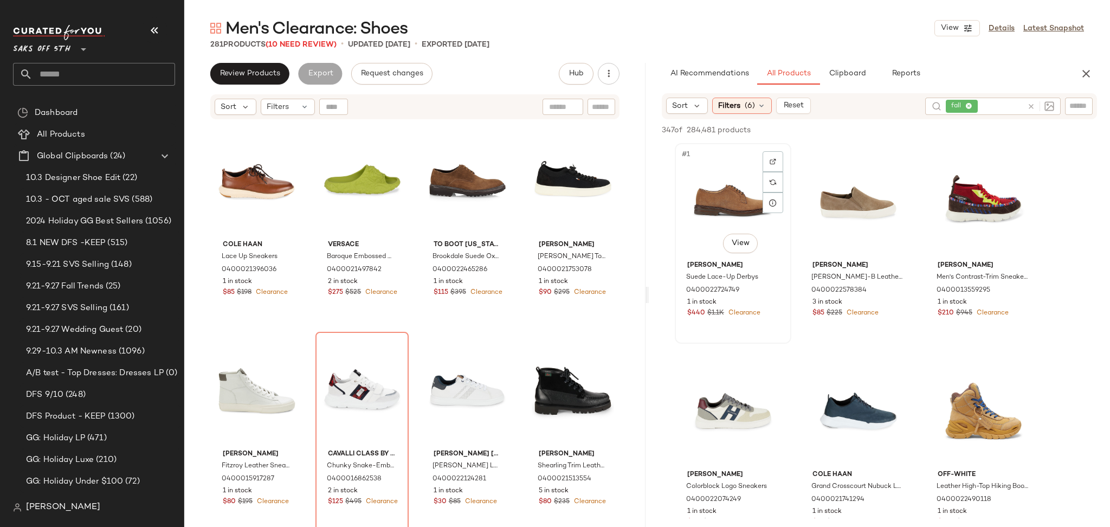
click at [720, 187] on div "#1 View" at bounding box center [732, 201] width 109 height 109
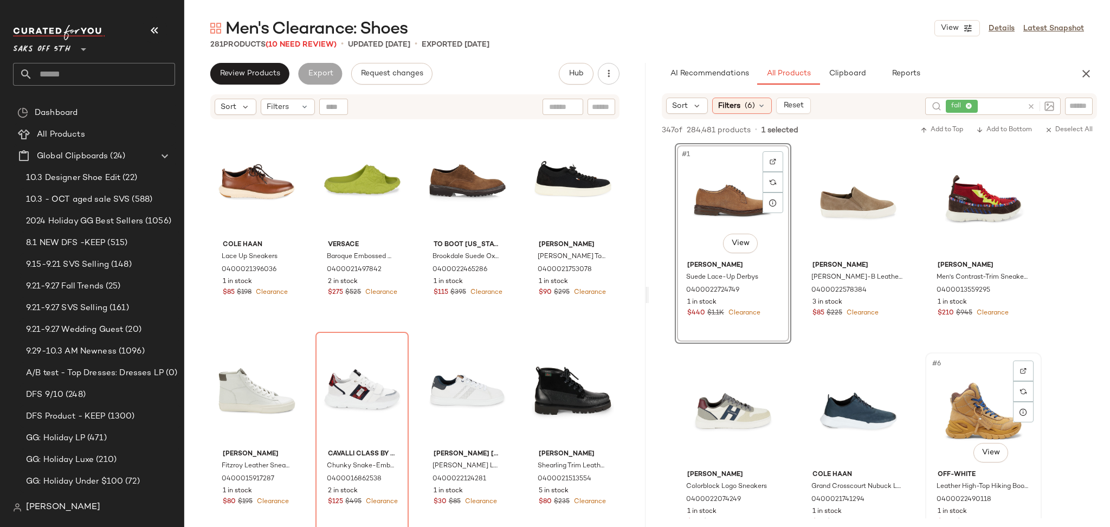
click at [971, 386] on div "#6 View" at bounding box center [983, 410] width 109 height 109
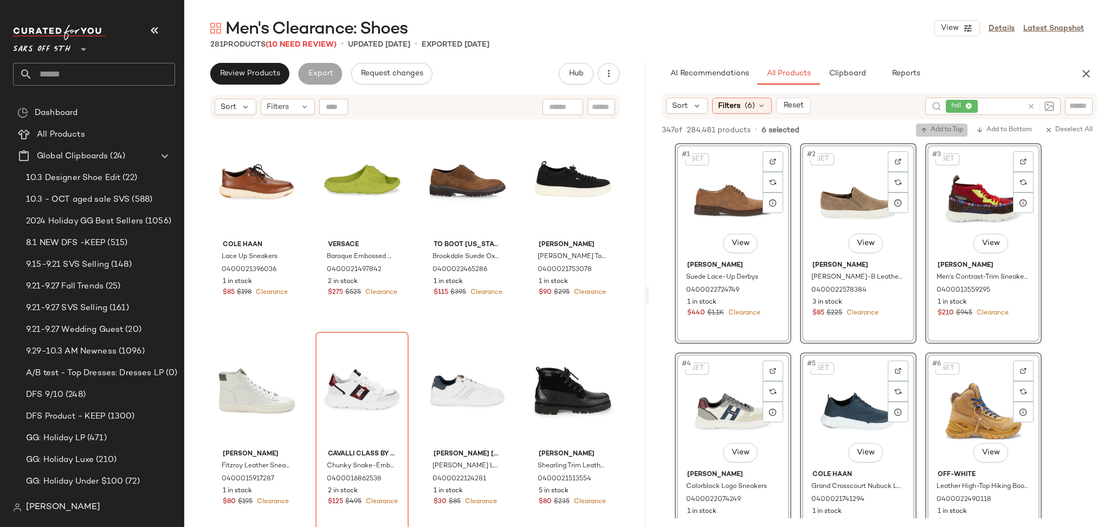
click at [943, 128] on span "Add to Top" at bounding box center [941, 130] width 43 height 8
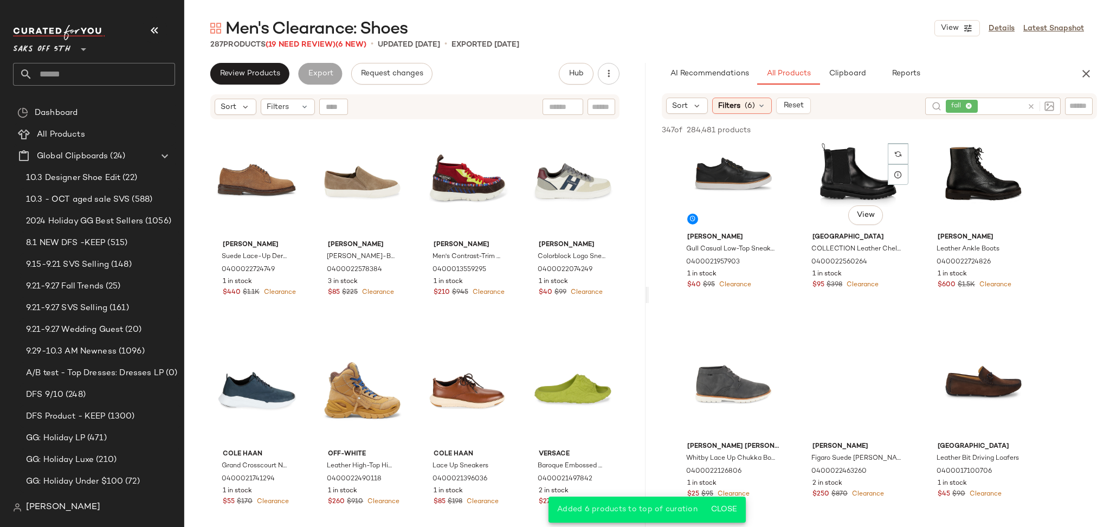
scroll to position [448, 0]
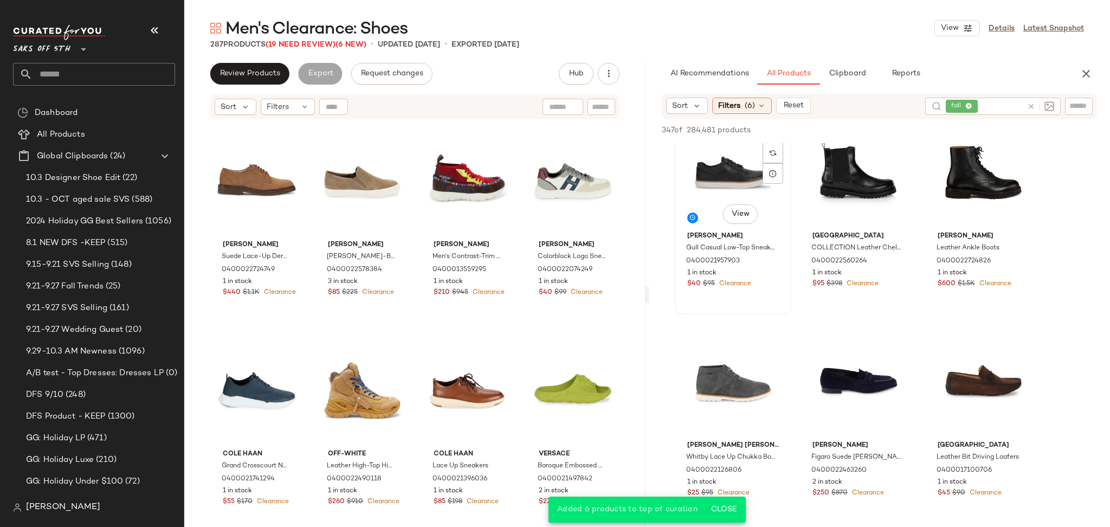
click at [725, 170] on div "#7 View" at bounding box center [732, 172] width 109 height 109
click at [971, 390] on div "#12 View" at bounding box center [983, 381] width 109 height 109
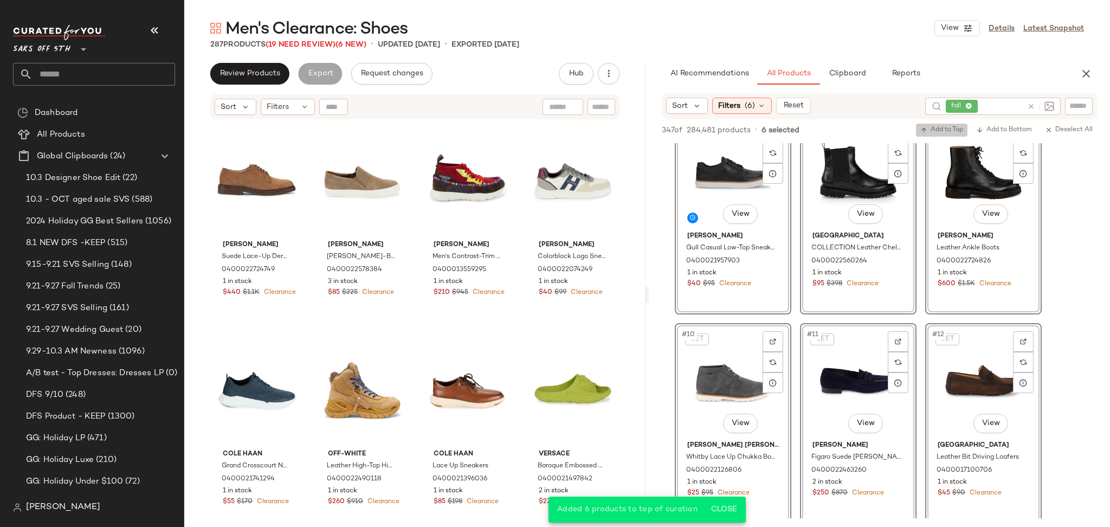
click at [941, 133] on span "Add to Top" at bounding box center [941, 130] width 43 height 8
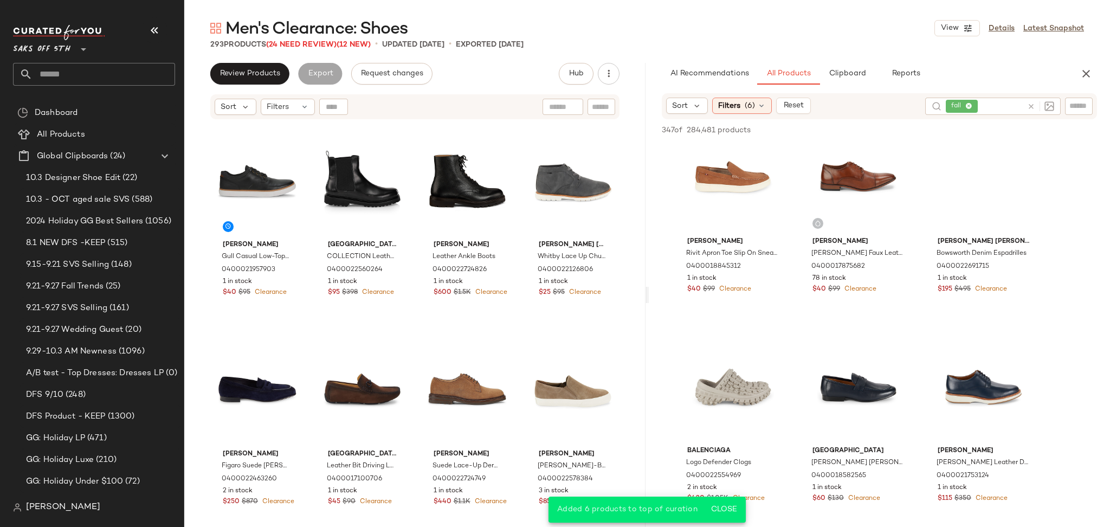
scroll to position [874, 0]
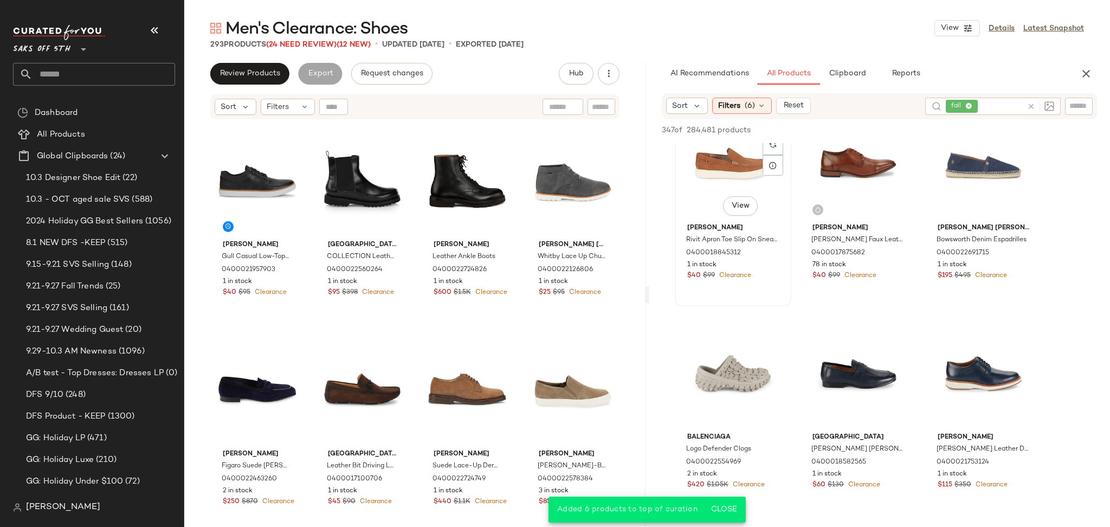
click at [729, 144] on div "#13 View" at bounding box center [732, 163] width 109 height 109
click at [968, 364] on div "#18 View" at bounding box center [983, 373] width 109 height 109
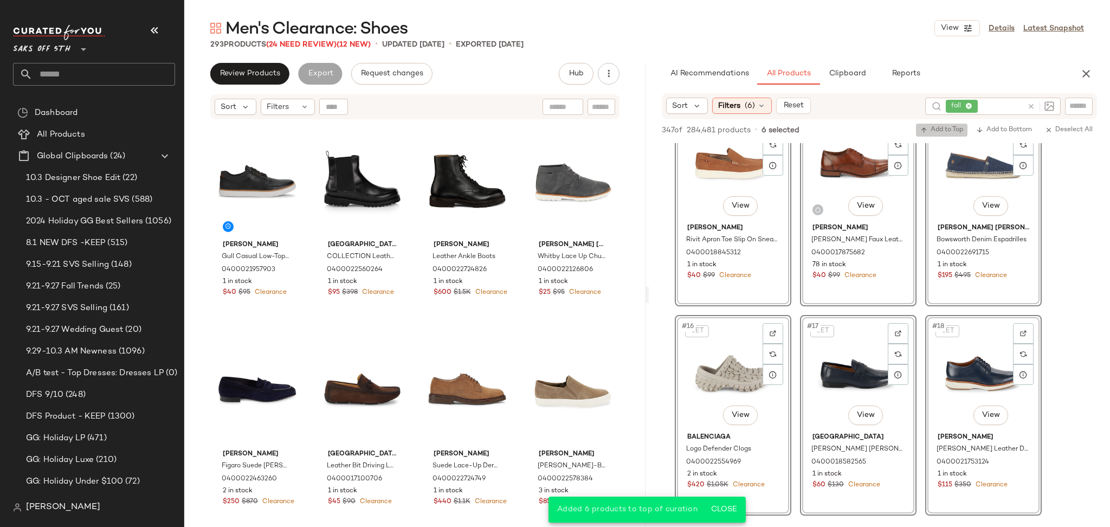
click at [934, 128] on span "Add to Top" at bounding box center [941, 130] width 43 height 8
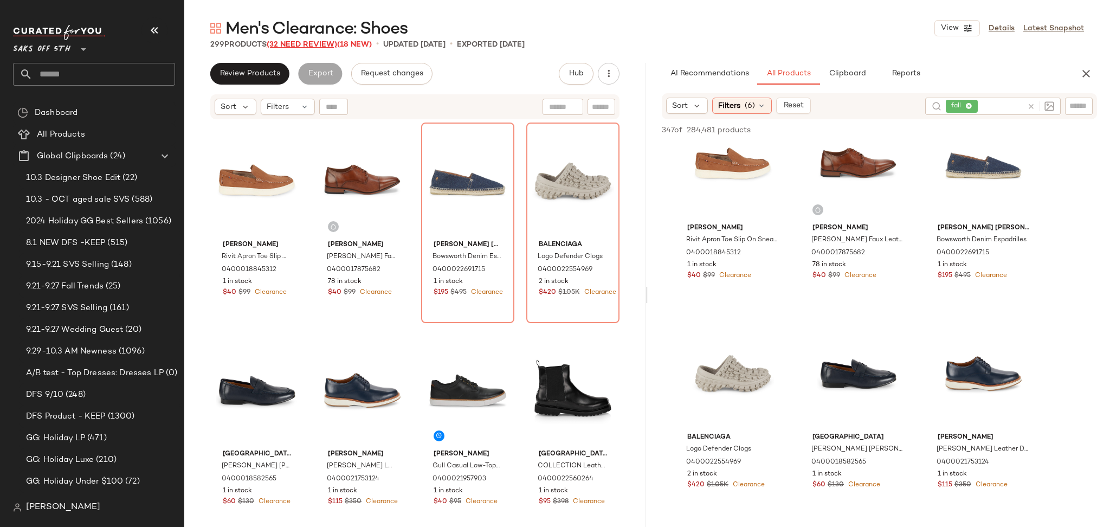
click at [288, 42] on span "(32 Need Review)" at bounding box center [302, 45] width 70 height 8
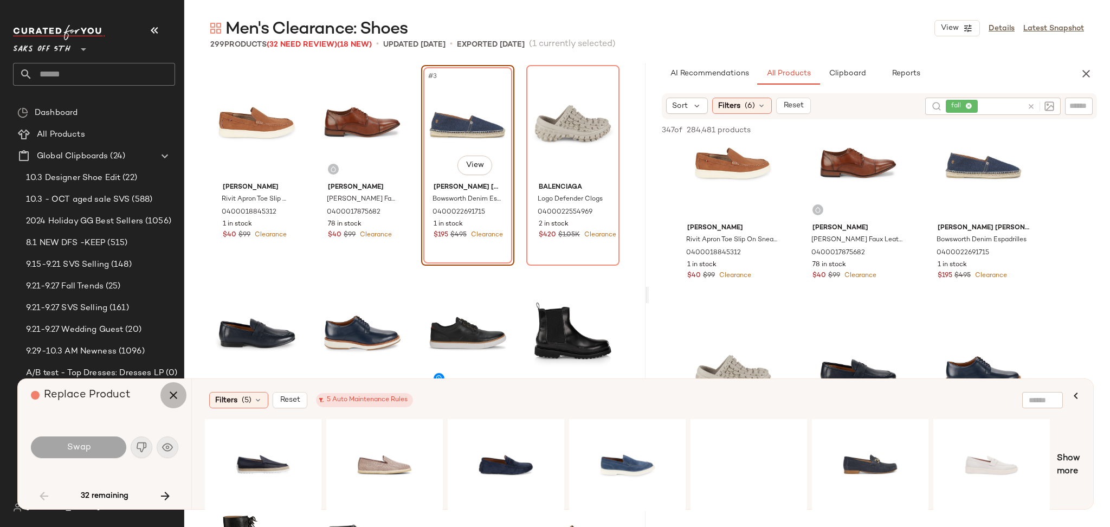
click at [169, 395] on icon "button" at bounding box center [173, 394] width 13 height 13
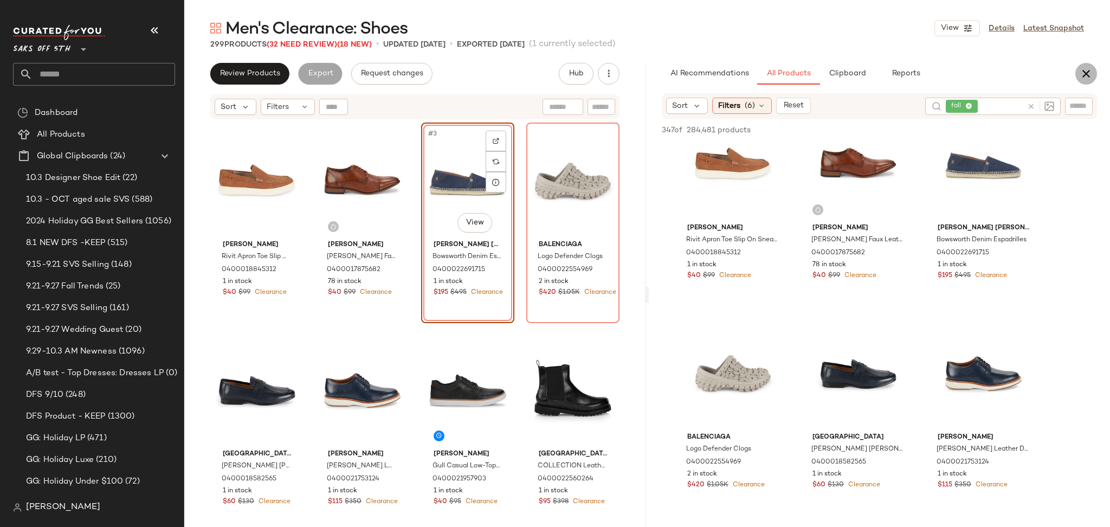
click at [1087, 63] on button "button" at bounding box center [1086, 74] width 22 height 22
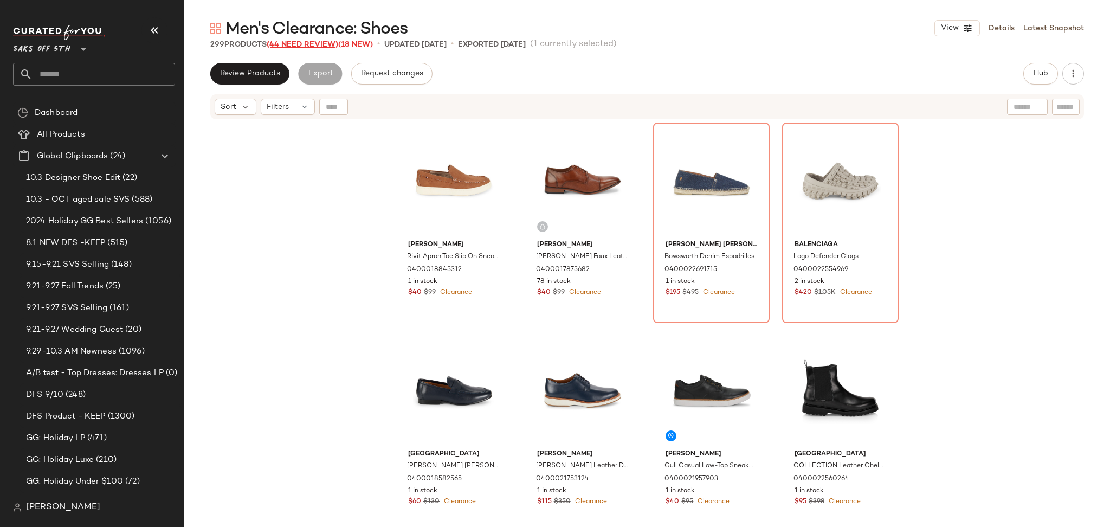
click at [311, 42] on span "(44 Need Review)" at bounding box center [303, 45] width 72 height 8
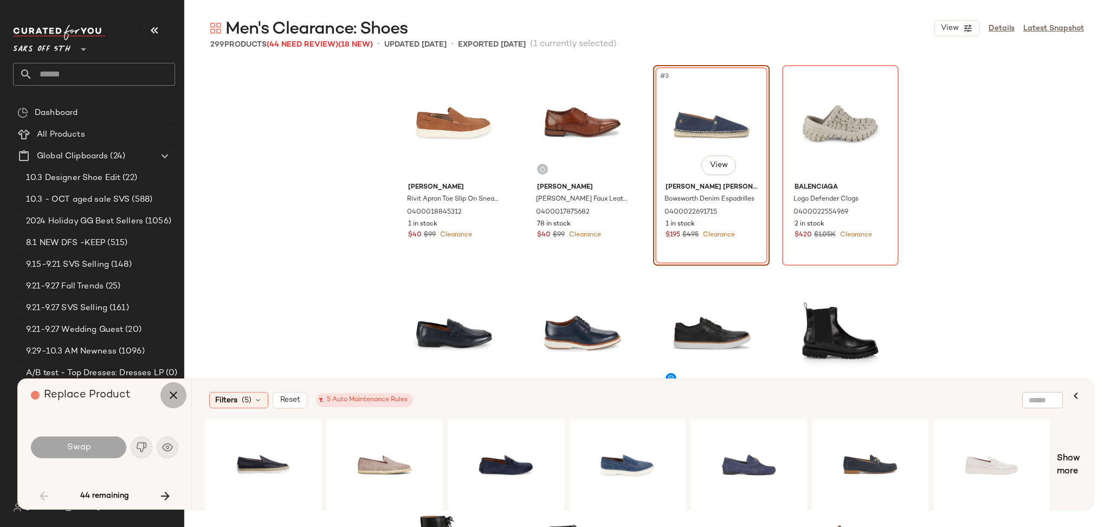
click at [172, 391] on icon "button" at bounding box center [173, 394] width 13 height 13
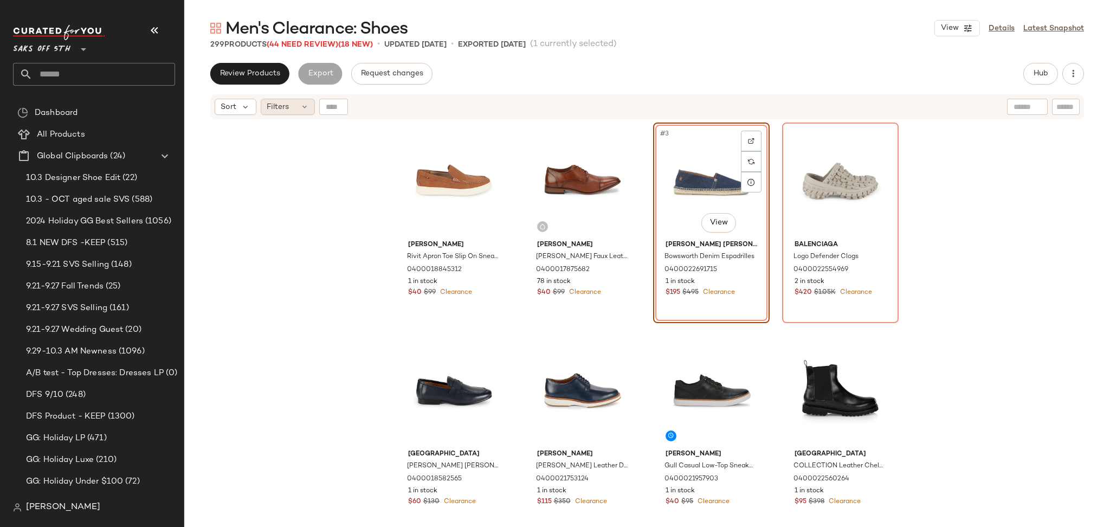
click at [300, 107] on icon at bounding box center [304, 106] width 9 height 9
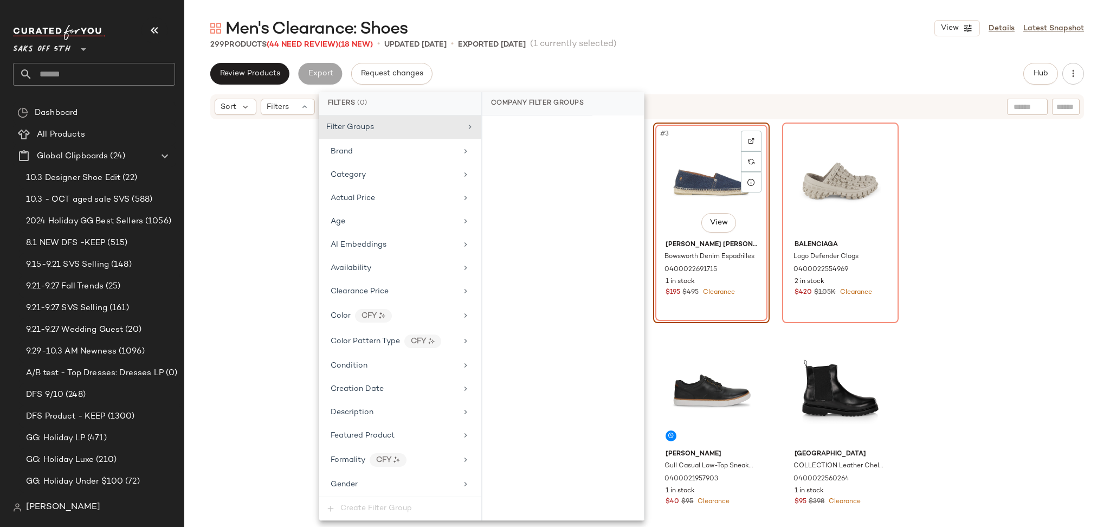
scroll to position [445, 0]
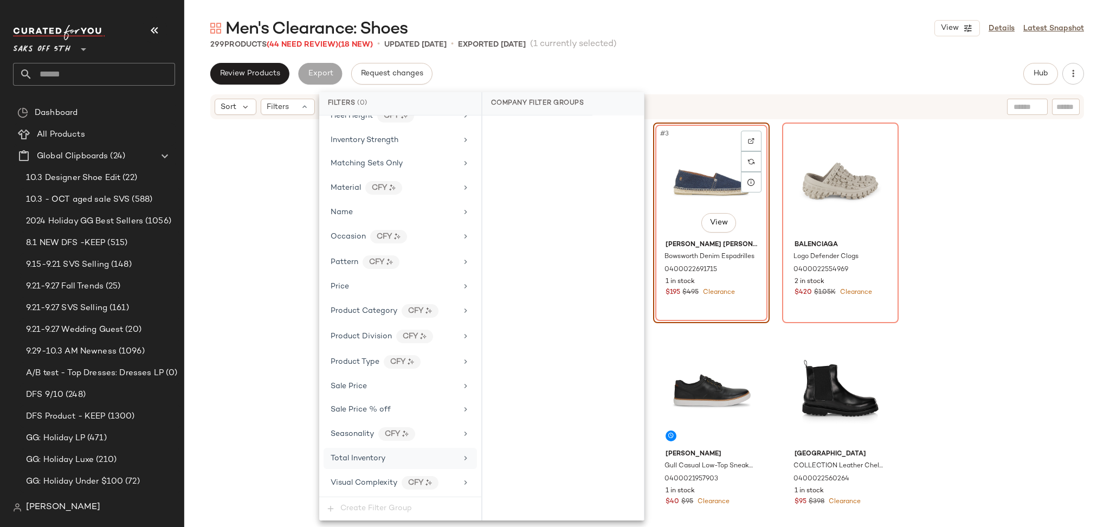
click at [399, 463] on div "Total Inventory" at bounding box center [394, 457] width 126 height 11
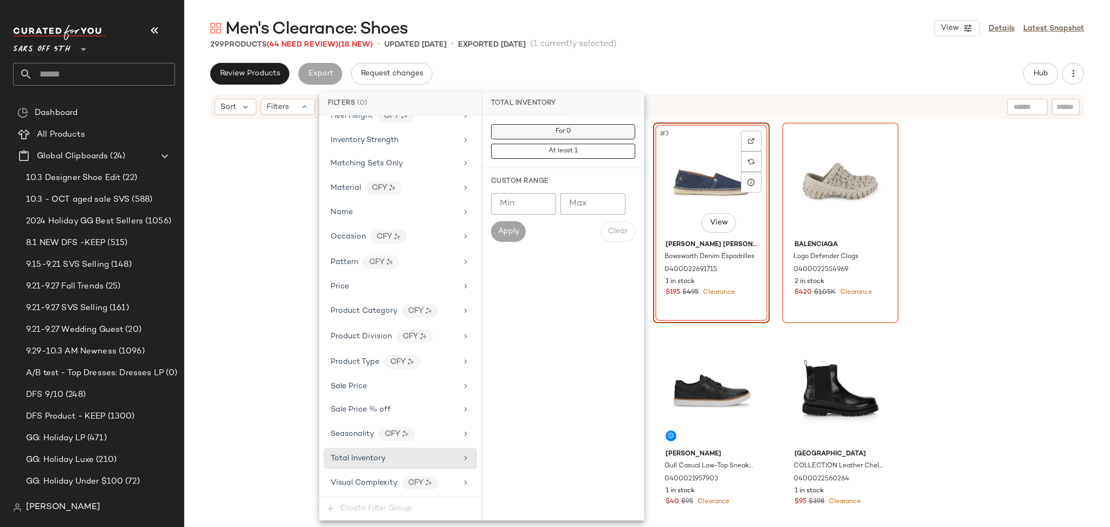
click at [579, 131] on button "For 0" at bounding box center [563, 131] width 144 height 15
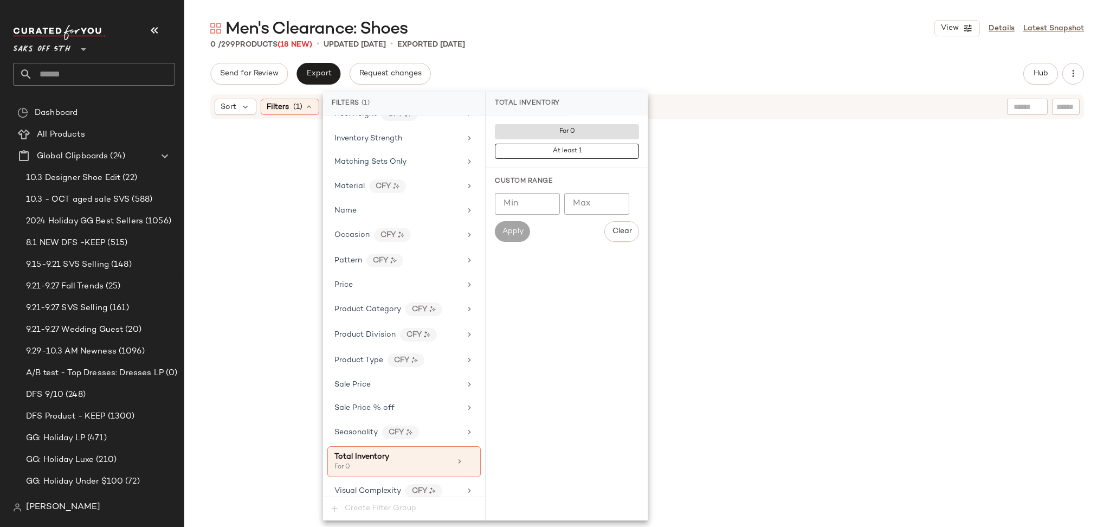
click at [694, 56] on div "Men's Clearance: Shoes View Details Latest Snapshot 0 / 299 Products (18 New) •…" at bounding box center [646, 271] width 925 height 509
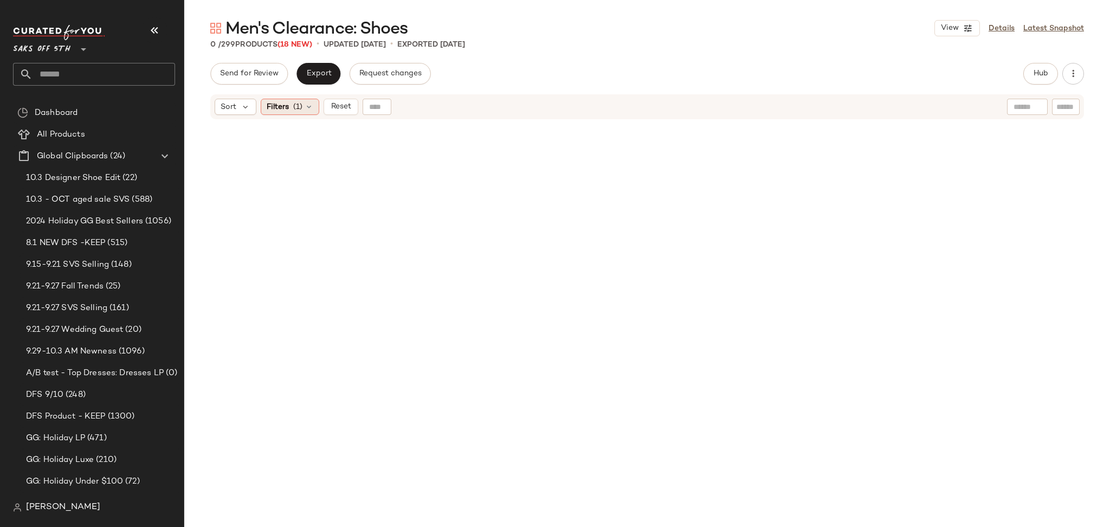
click at [292, 105] on div "Filters (1)" at bounding box center [290, 107] width 59 height 16
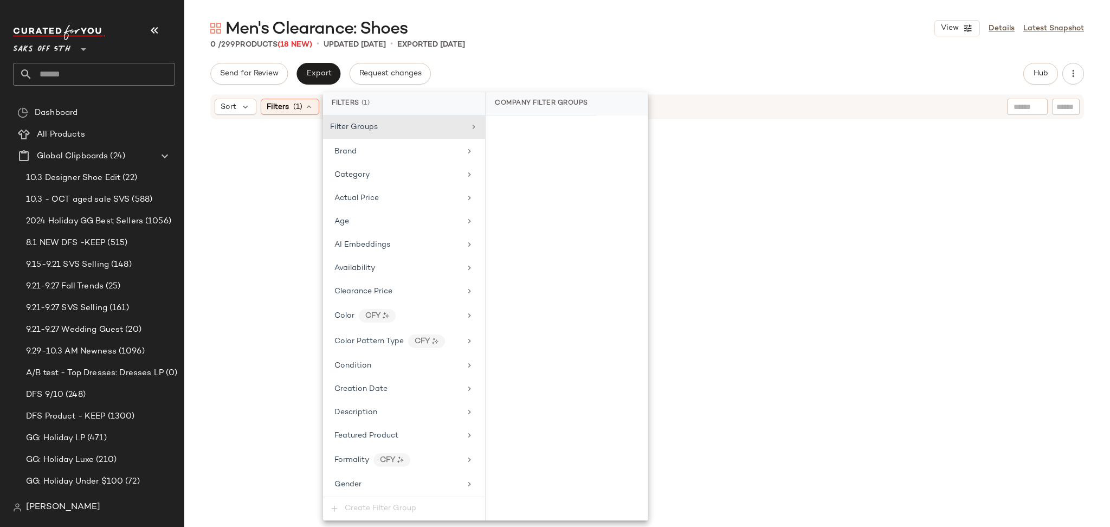
scroll to position [455, 0]
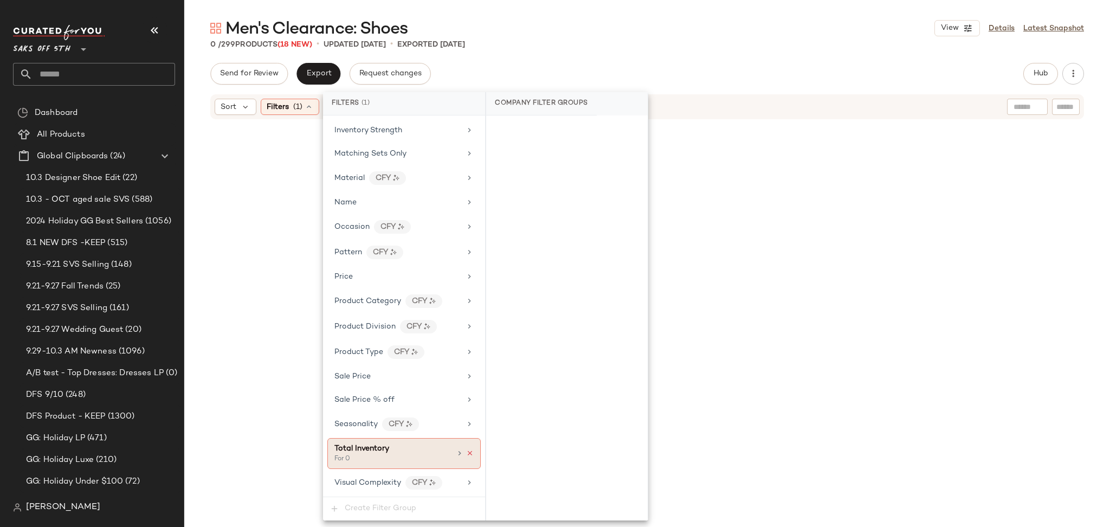
click at [466, 452] on icon at bounding box center [470, 453] width 8 height 8
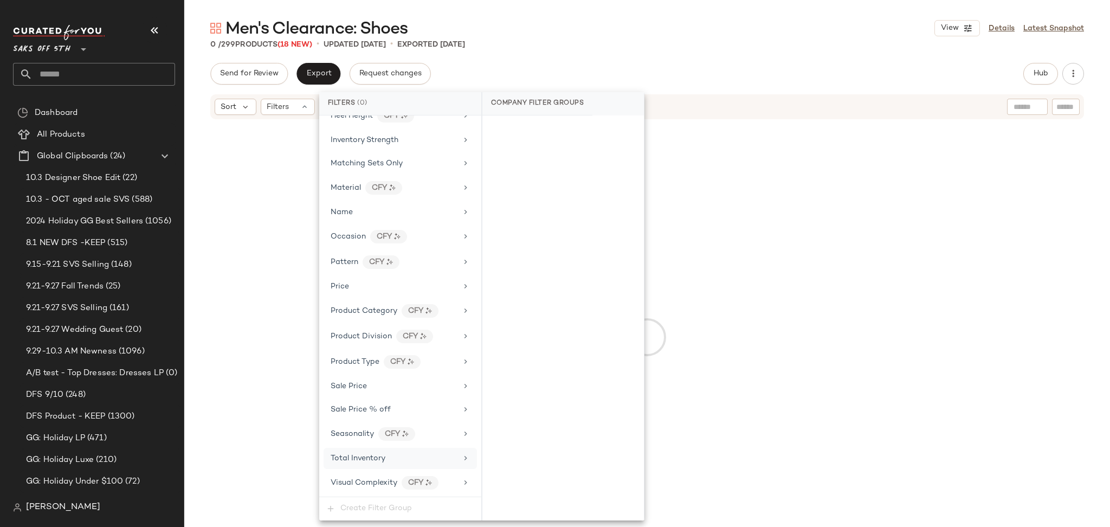
scroll to position [445, 0]
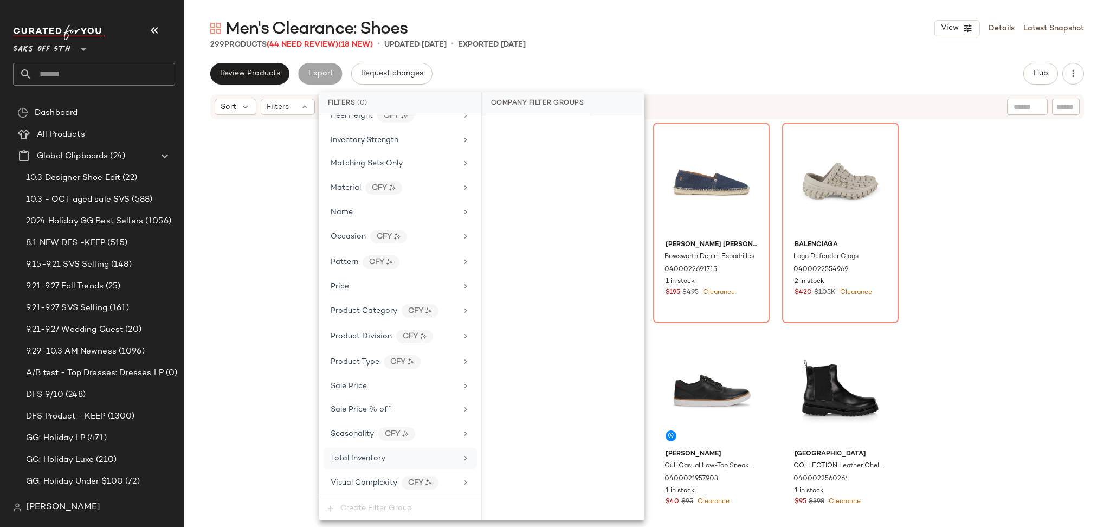
click at [406, 463] on div "Total Inventory" at bounding box center [394, 457] width 126 height 11
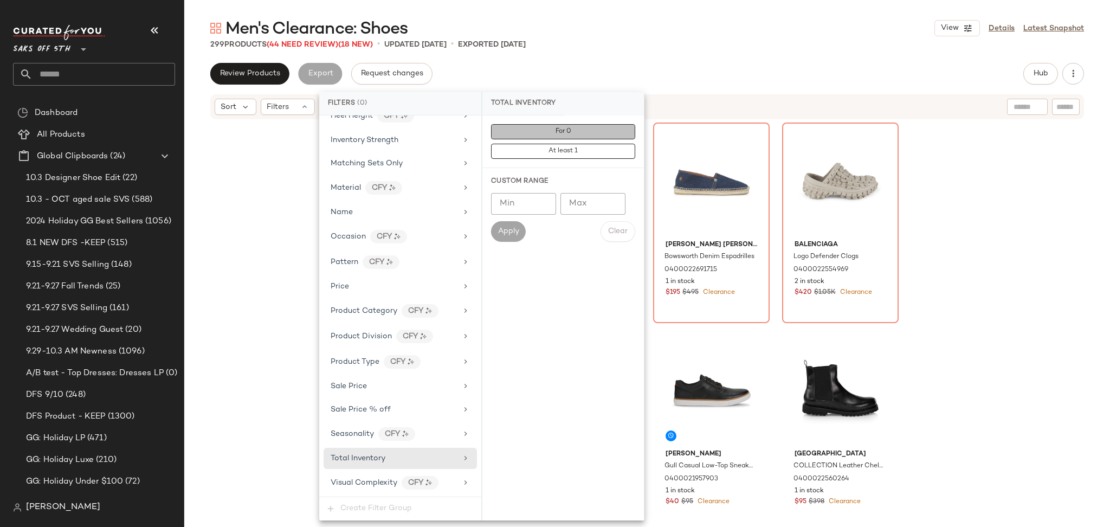
click at [531, 134] on button "For 0" at bounding box center [563, 131] width 144 height 15
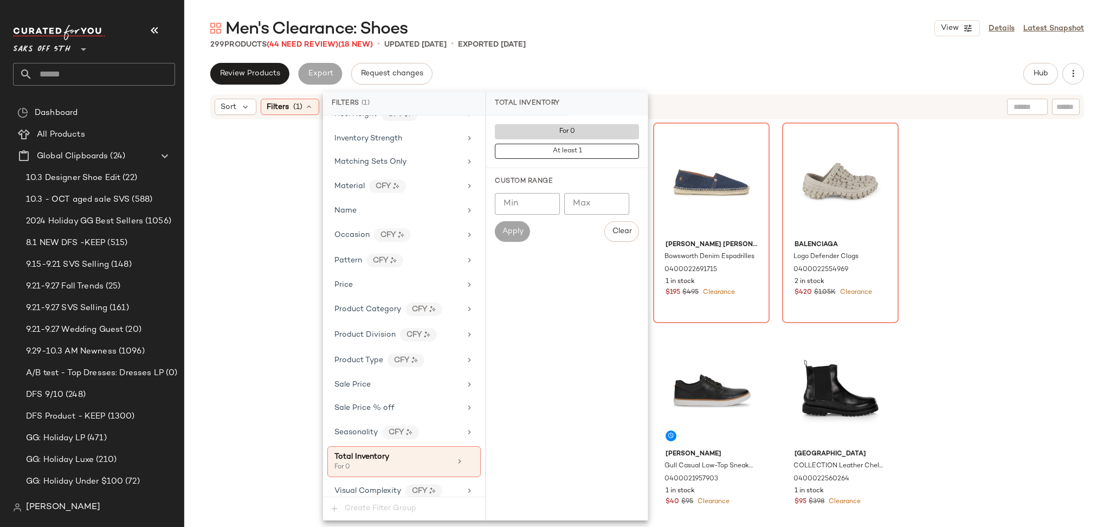
scroll to position [455, 0]
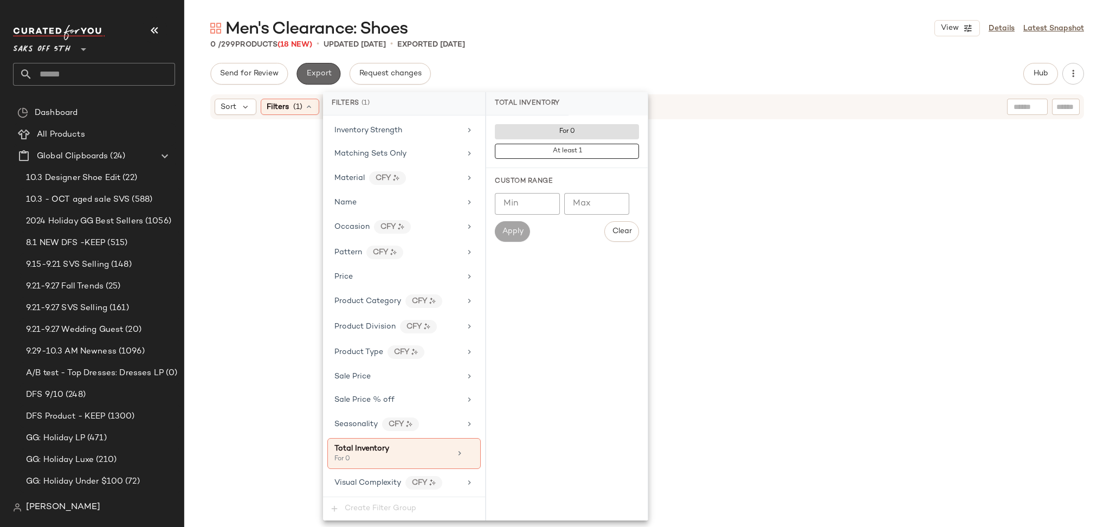
click at [325, 70] on span "Export" at bounding box center [318, 73] width 25 height 9
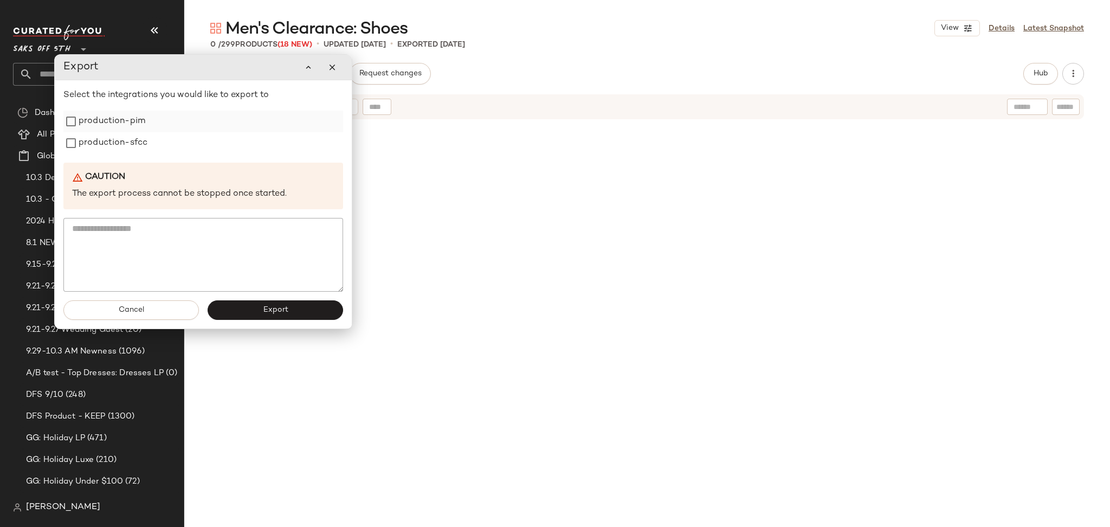
click at [125, 121] on label "production-pim" at bounding box center [112, 122] width 67 height 22
click at [127, 149] on label "production-sfcc" at bounding box center [113, 143] width 69 height 22
click at [280, 315] on button "Export" at bounding box center [275, 310] width 135 height 20
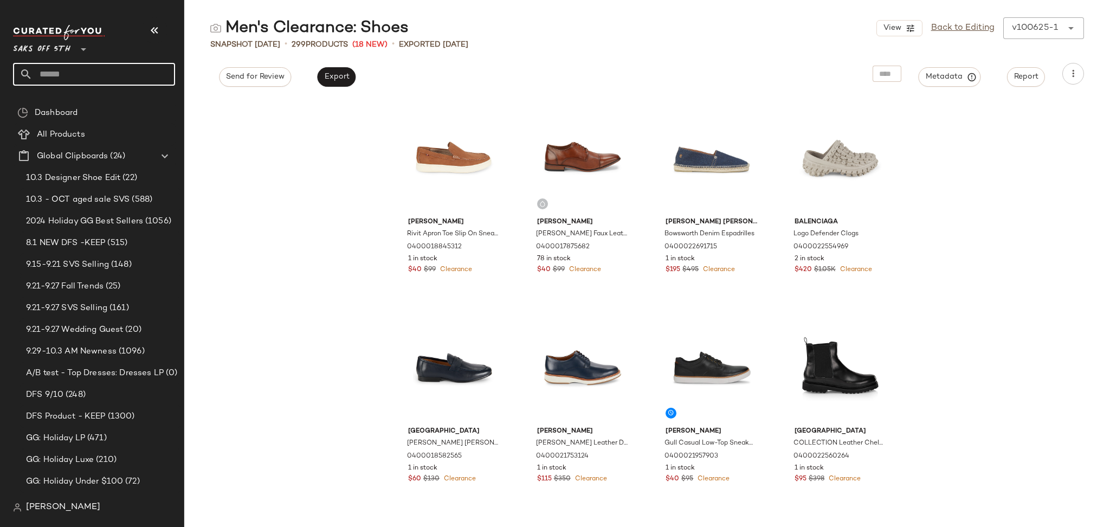
click at [88, 76] on input "text" at bounding box center [104, 74] width 143 height 23
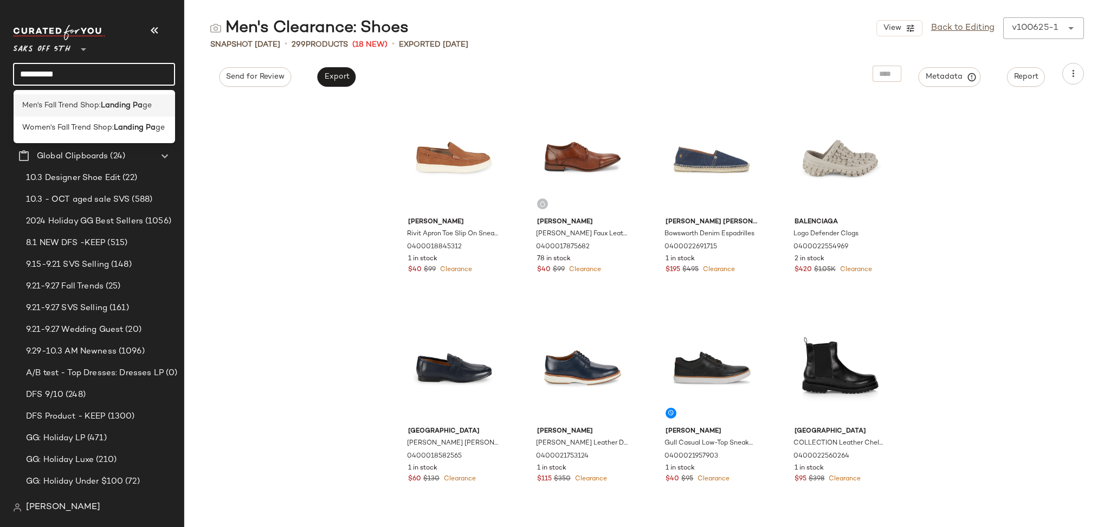
type input "**********"
click at [111, 103] on b "Landing Pa" at bounding box center [122, 105] width 42 height 11
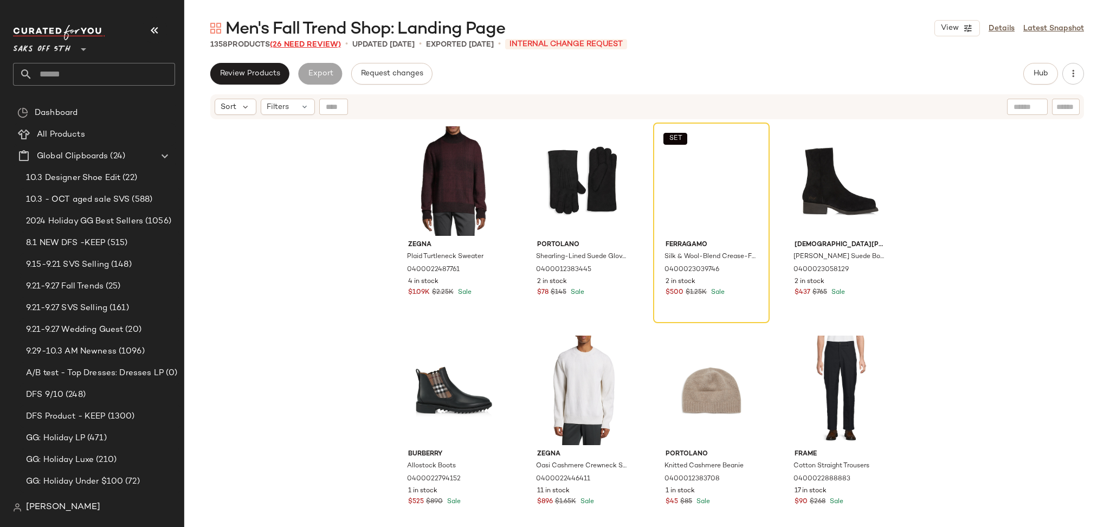
click at [321, 46] on span "(26 Need Review)" at bounding box center [305, 45] width 71 height 8
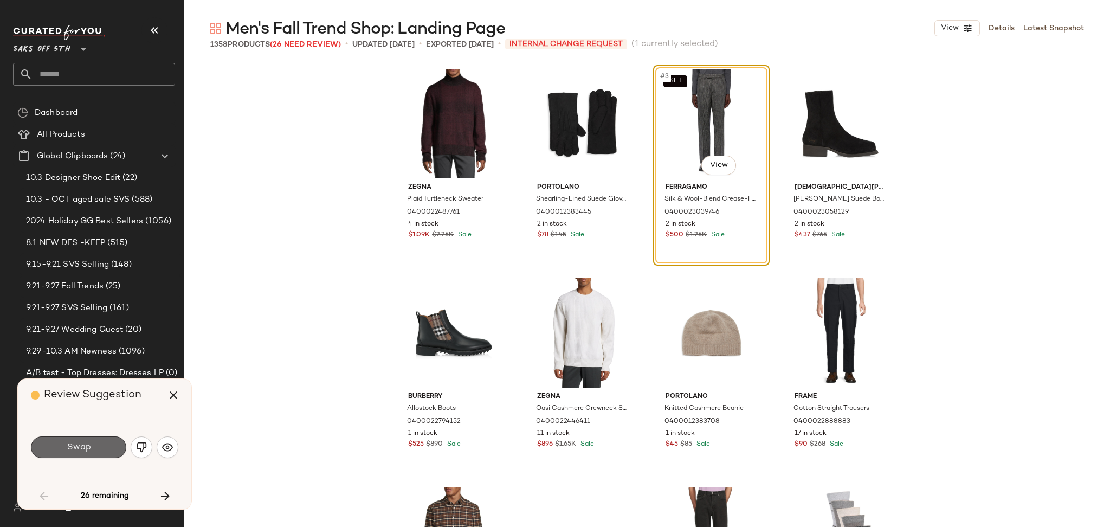
click at [100, 446] on button "Swap" at bounding box center [78, 447] width 95 height 22
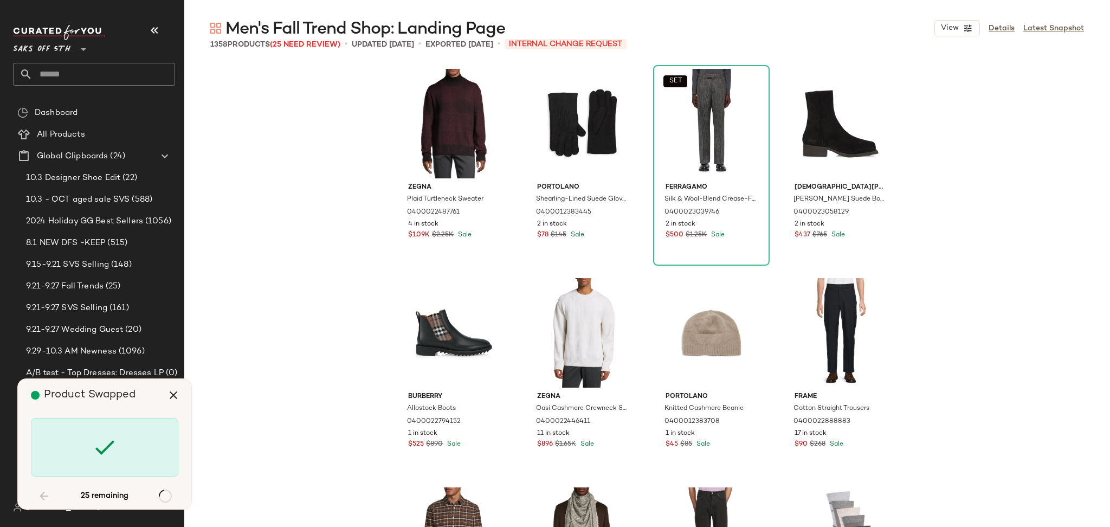
scroll to position [845, 0]
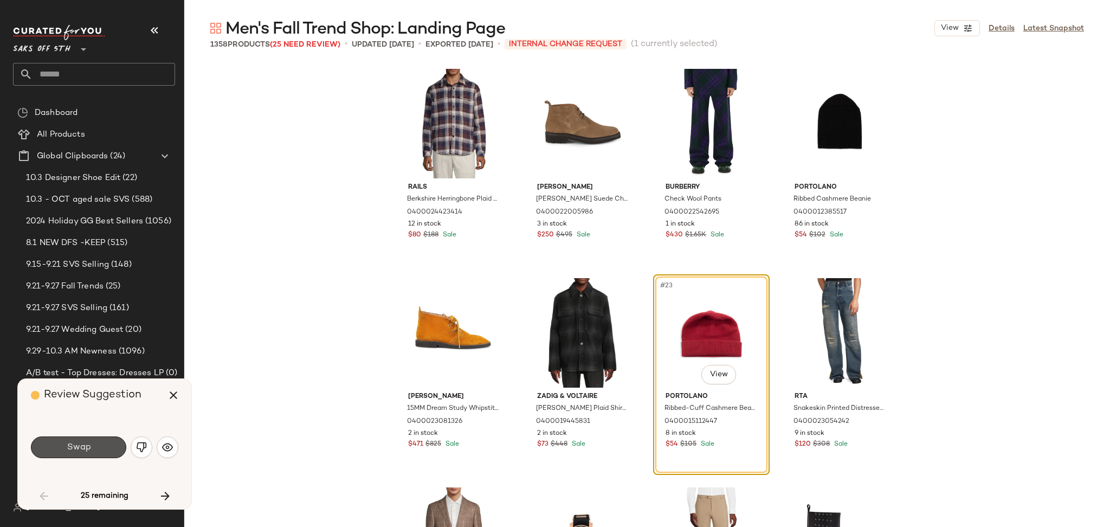
click at [100, 446] on button "Swap" at bounding box center [78, 447] width 95 height 22
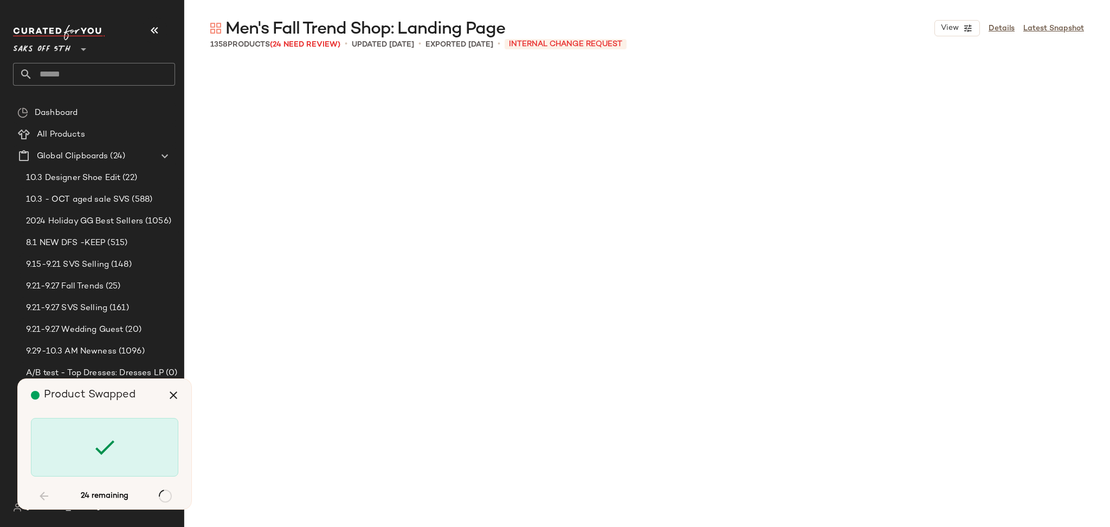
scroll to position [3346, 0]
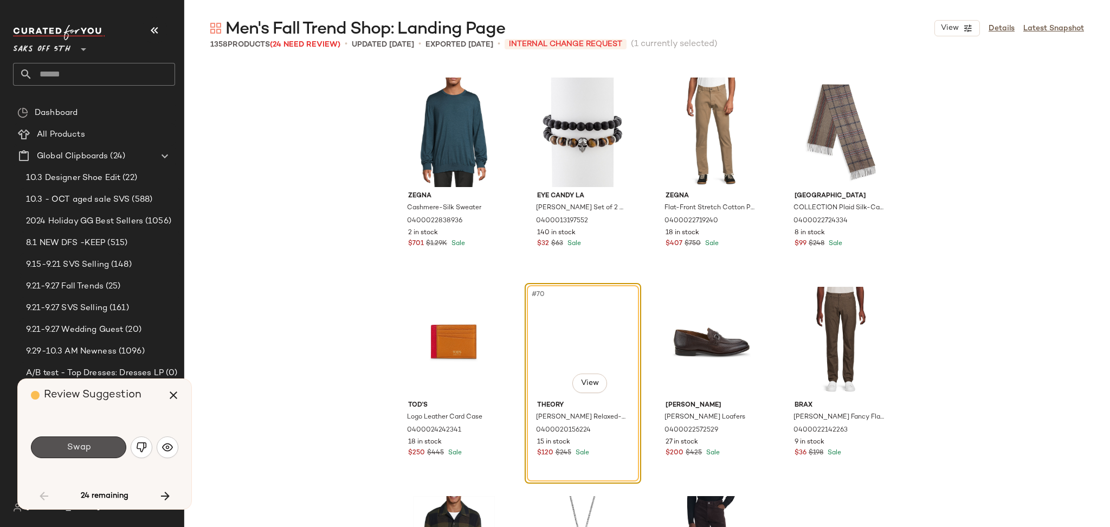
click at [100, 446] on button "Swap" at bounding box center [78, 447] width 95 height 22
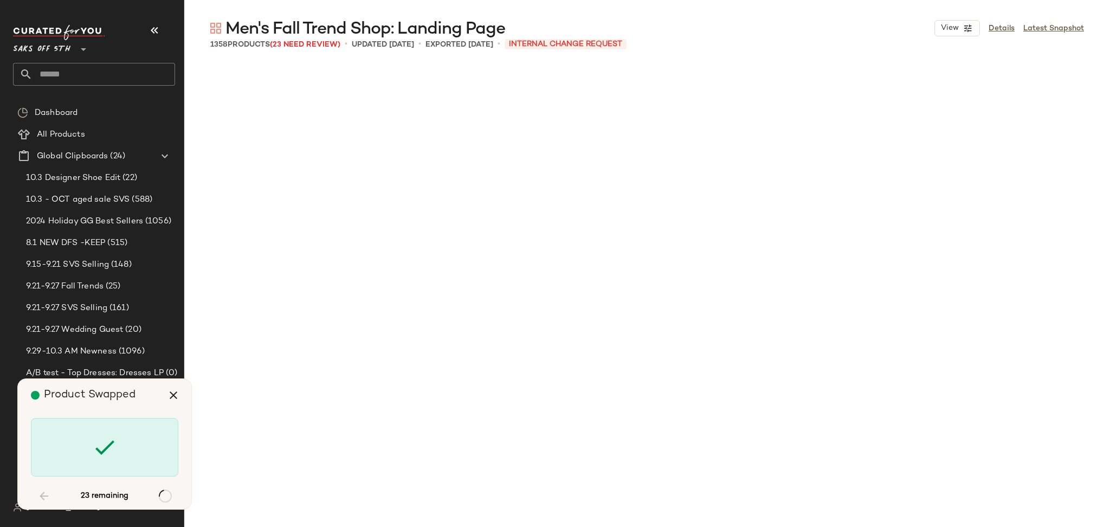
scroll to position [5856, 0]
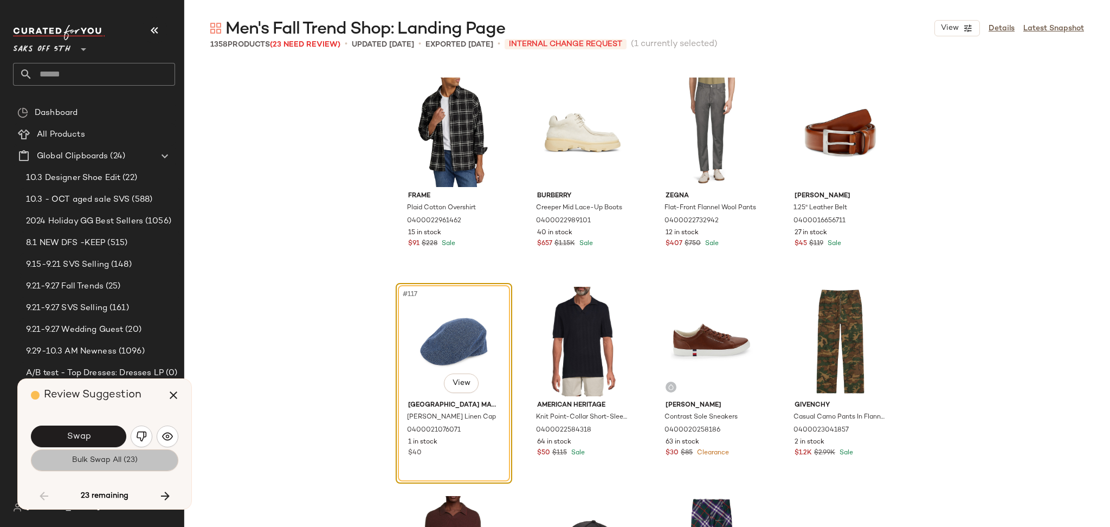
click at [105, 458] on span "Bulk Swap All (23)" at bounding box center [105, 460] width 66 height 9
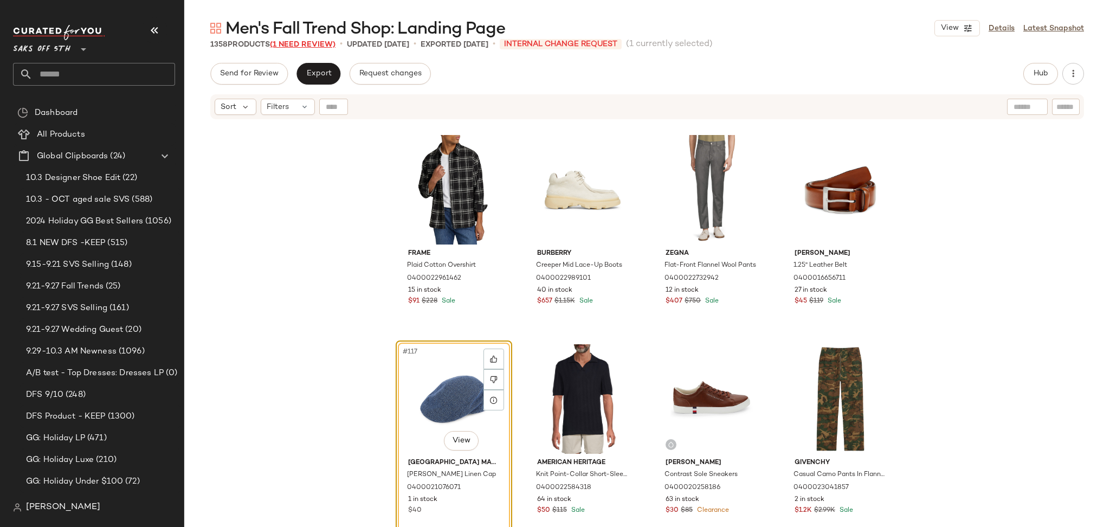
click at [319, 42] on span "(1 Need Review)" at bounding box center [303, 45] width 66 height 8
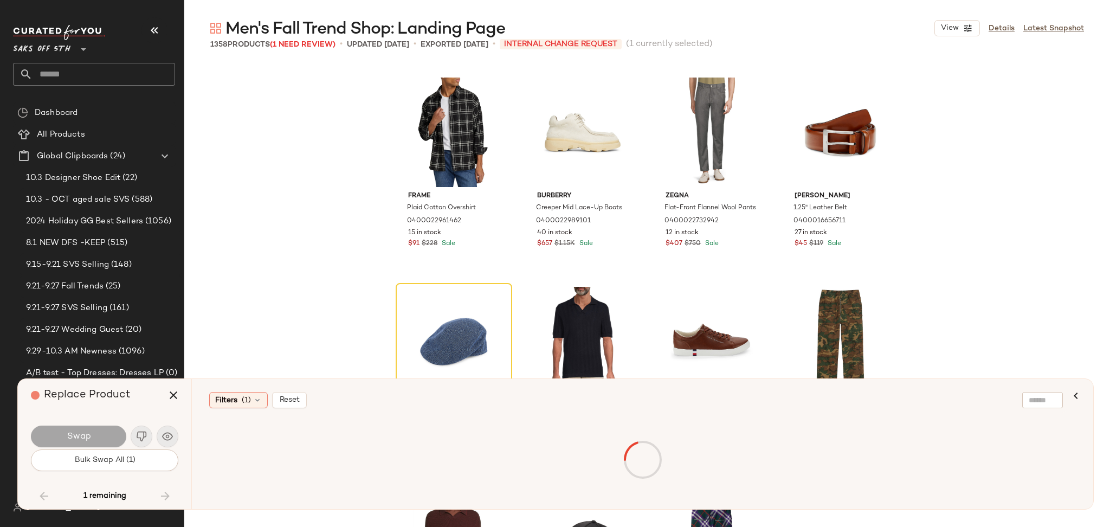
scroll to position [63789, 0]
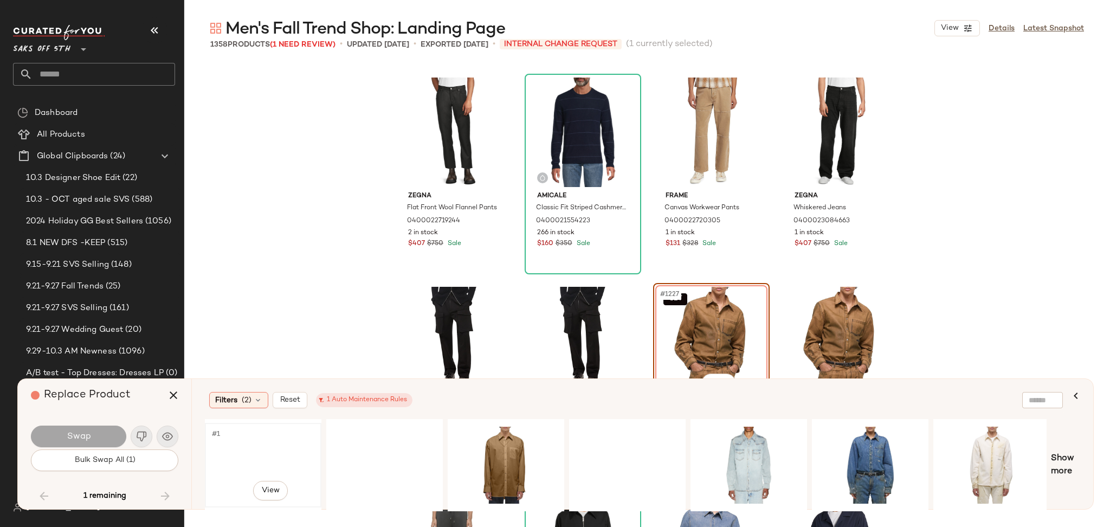
click at [236, 458] on div "#1 View" at bounding box center [263, 464] width 109 height 77
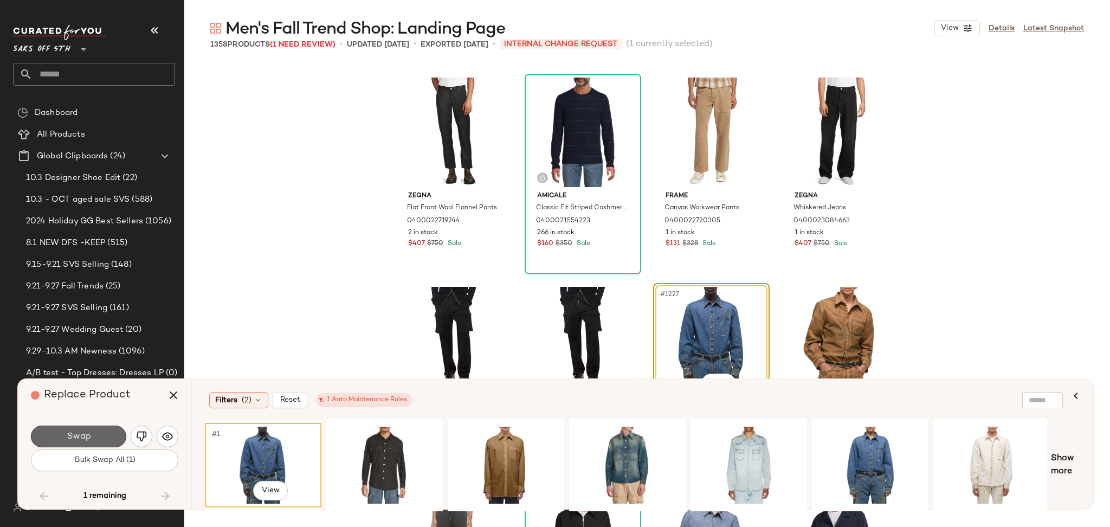
click at [102, 436] on button "Swap" at bounding box center [78, 436] width 95 height 22
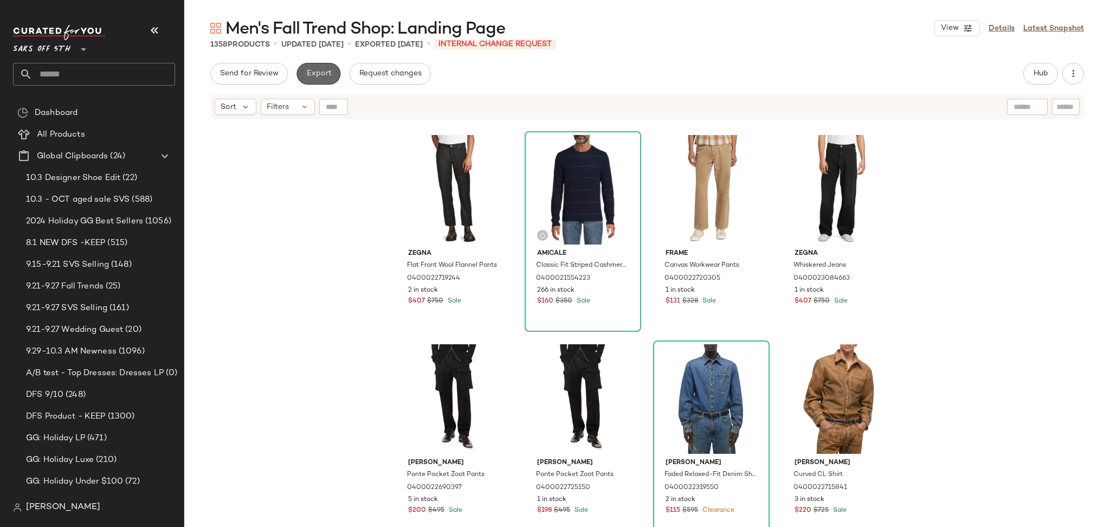
click at [316, 76] on span "Export" at bounding box center [318, 73] width 25 height 9
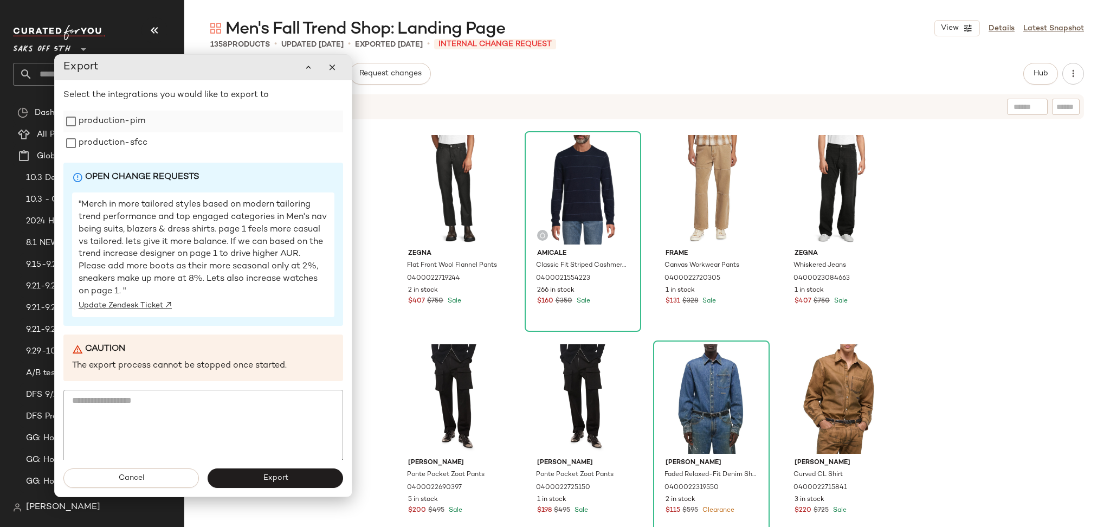
click at [145, 122] on label "production-pim" at bounding box center [112, 122] width 67 height 22
click at [140, 140] on label "production-sfcc" at bounding box center [113, 143] width 69 height 22
click at [265, 482] on span "Export" at bounding box center [274, 478] width 25 height 9
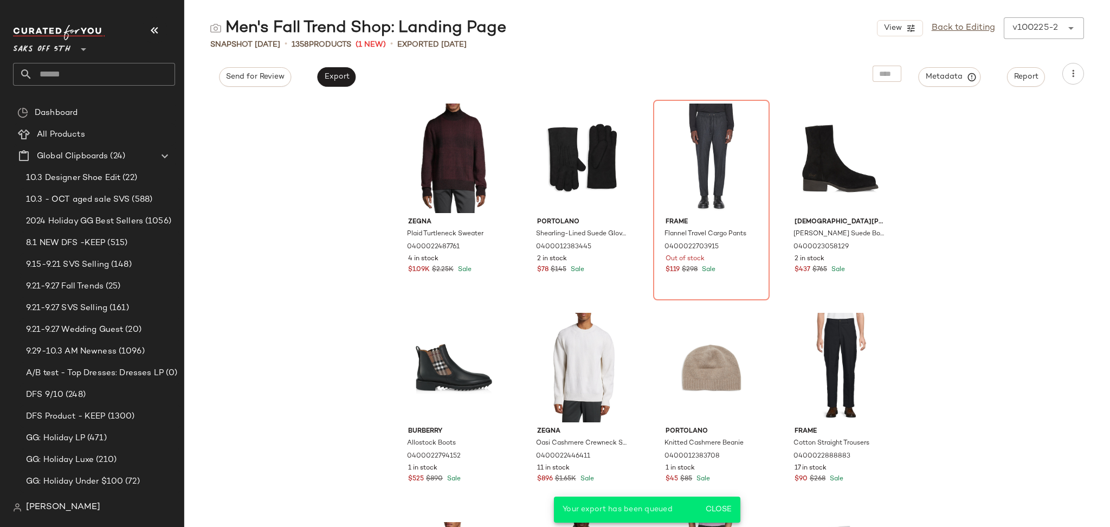
click at [98, 74] on input "text" at bounding box center [104, 74] width 143 height 23
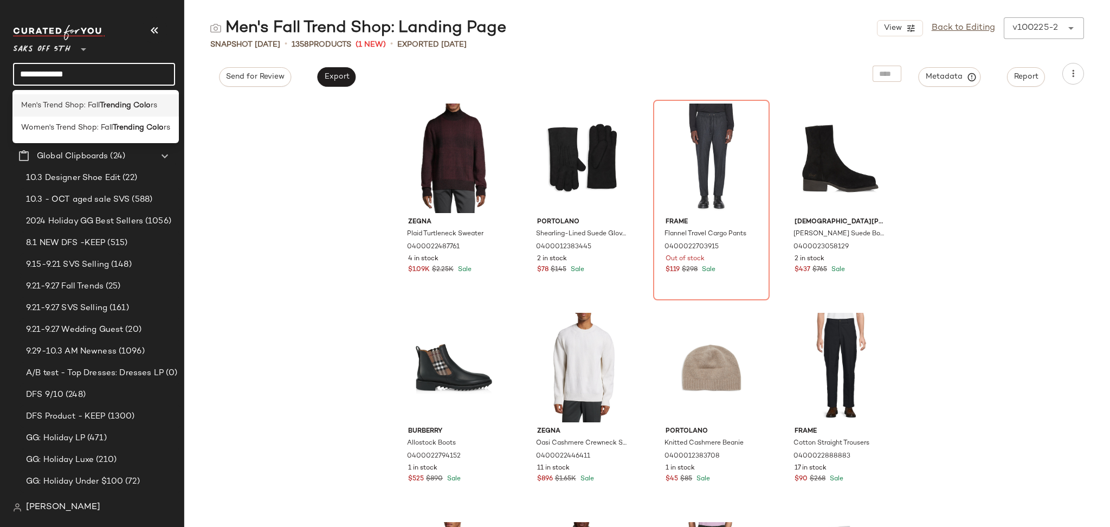
type input "**********"
click at [99, 103] on span "Men's Trend Shop: Fall" at bounding box center [60, 105] width 79 height 11
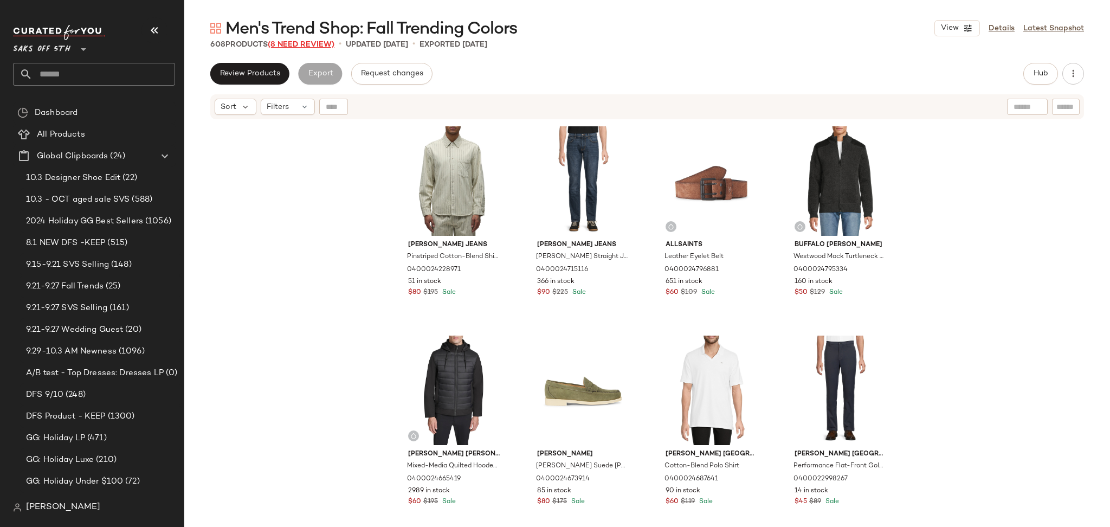
click at [292, 44] on span "(8 Need Review)" at bounding box center [301, 45] width 67 height 8
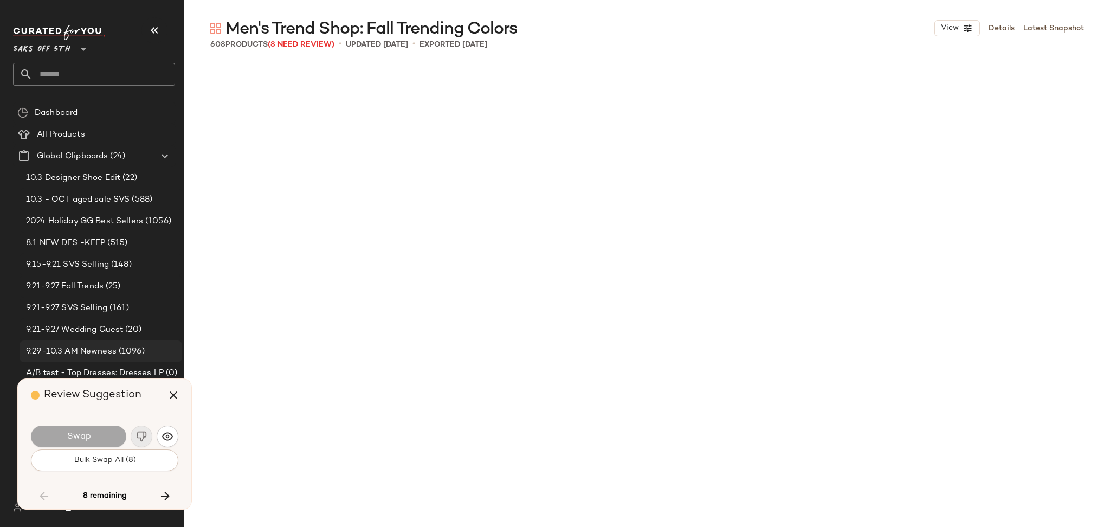
scroll to position [11084, 0]
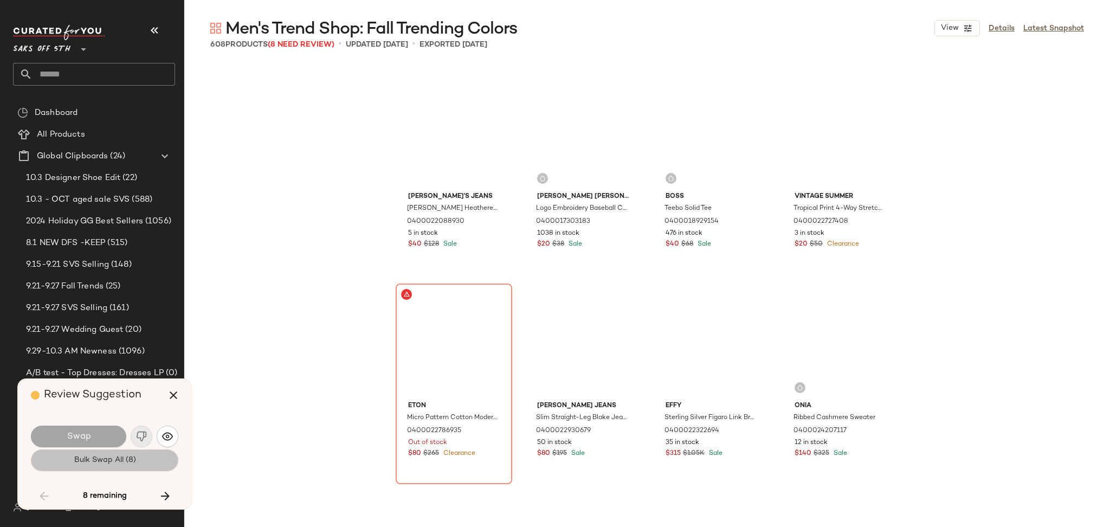
click at [93, 461] on span "Bulk Swap All (8)" at bounding box center [104, 460] width 62 height 9
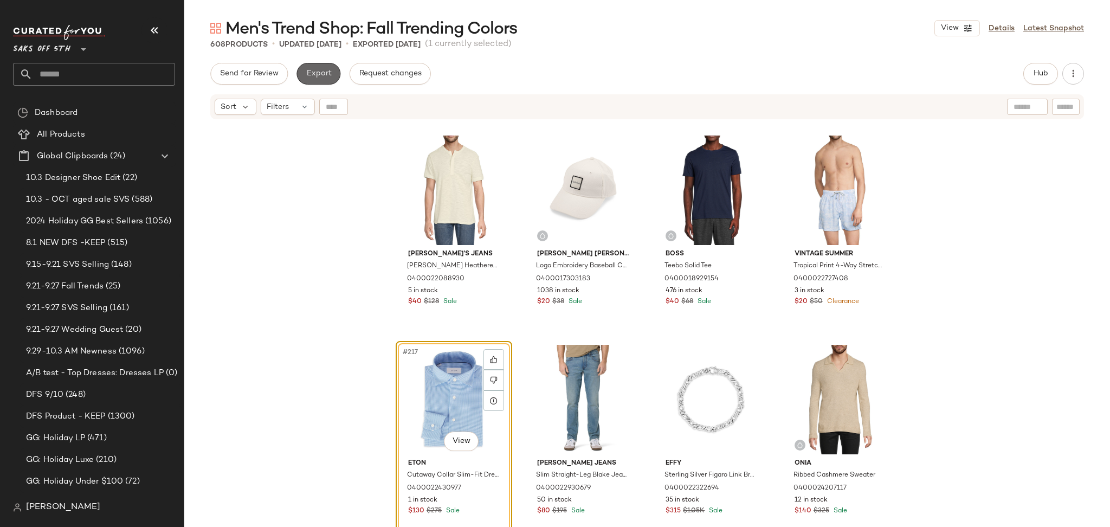
click at [325, 75] on span "Export" at bounding box center [318, 73] width 25 height 9
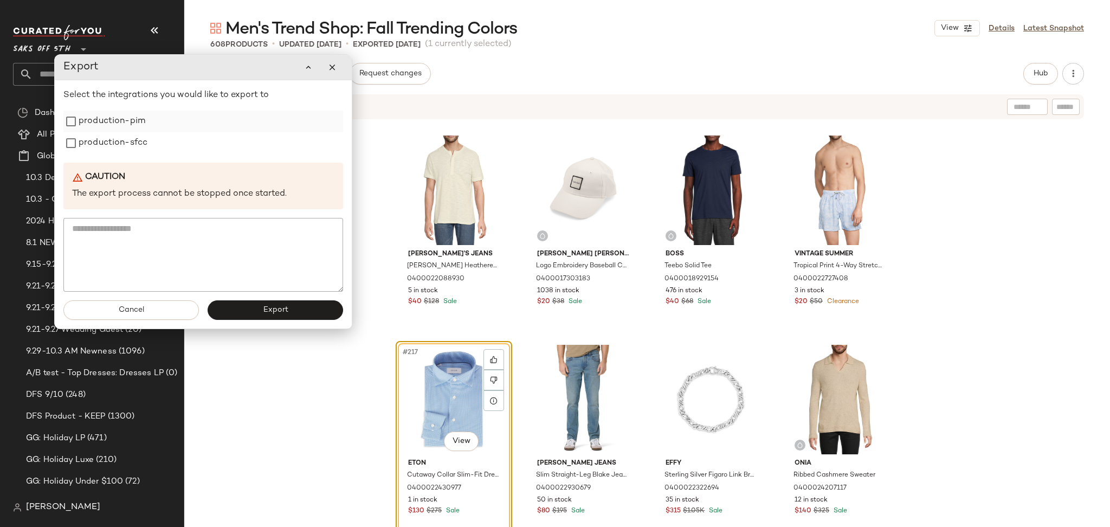
drag, startPoint x: 91, startPoint y: 122, endPoint x: 93, endPoint y: 142, distance: 19.6
click at [93, 132] on label "production-pim" at bounding box center [112, 122] width 67 height 22
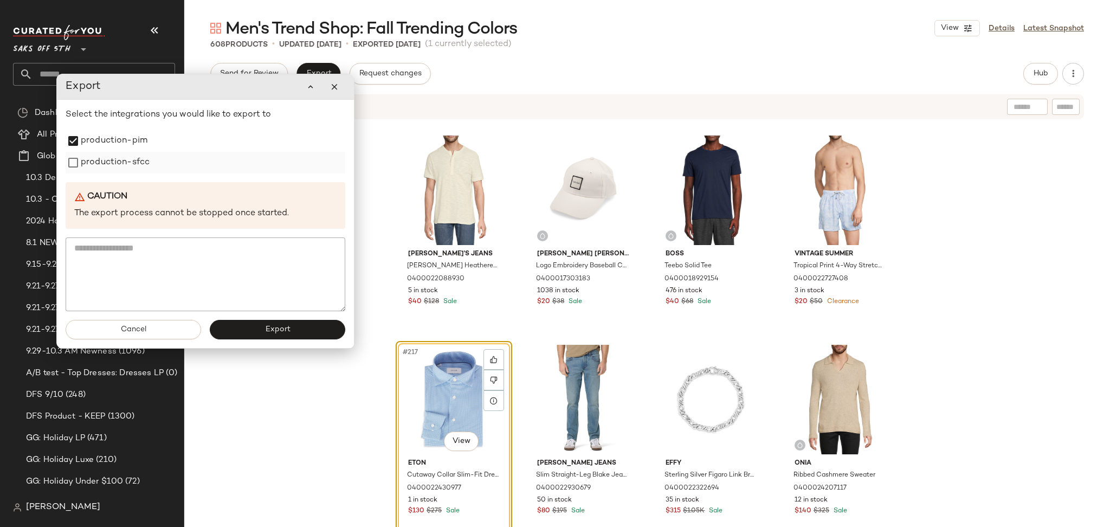
click at [99, 167] on label "production-sfcc" at bounding box center [115, 163] width 69 height 22
click at [249, 333] on button "Export" at bounding box center [277, 330] width 135 height 20
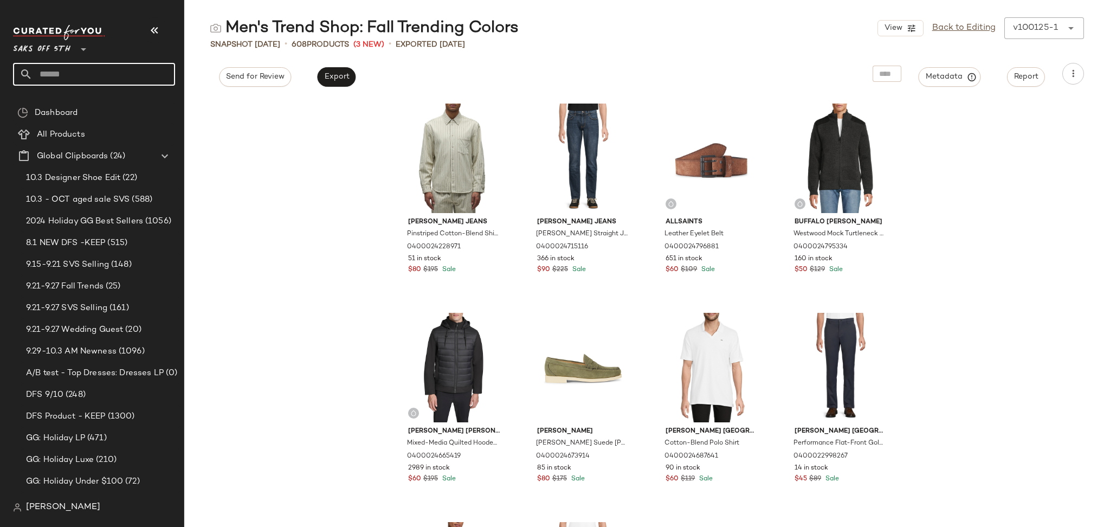
click at [100, 79] on input "text" at bounding box center [104, 74] width 143 height 23
type input "******"
click at [78, 107] on span "wear" at bounding box center [71, 105] width 18 height 11
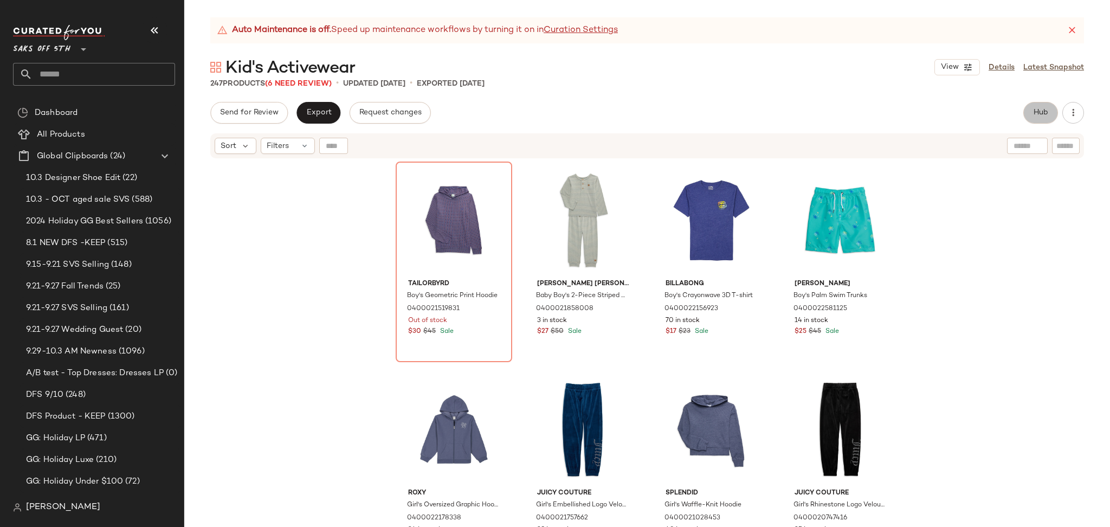
click at [1024, 111] on button "Hub" at bounding box center [1040, 113] width 35 height 22
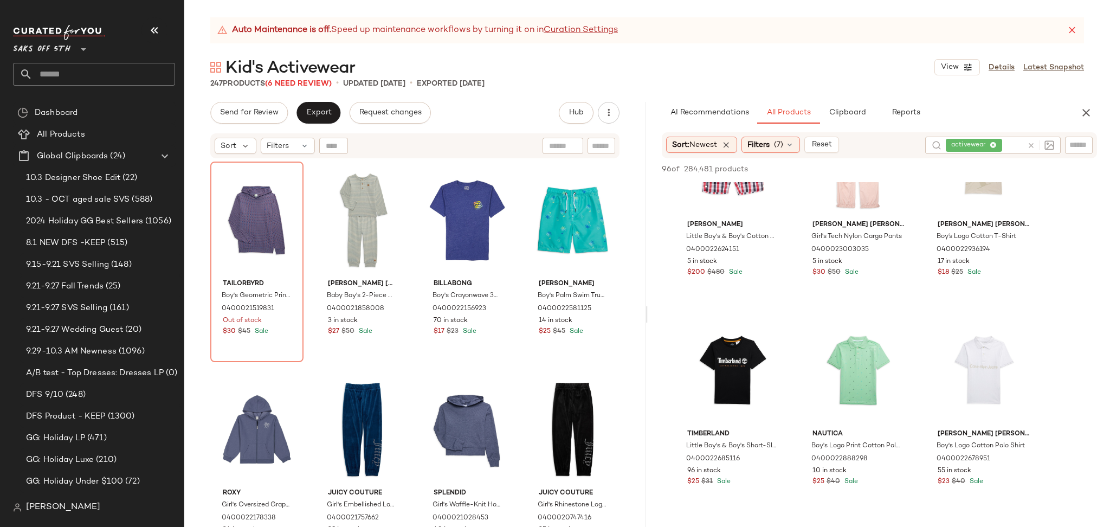
scroll to position [295, 0]
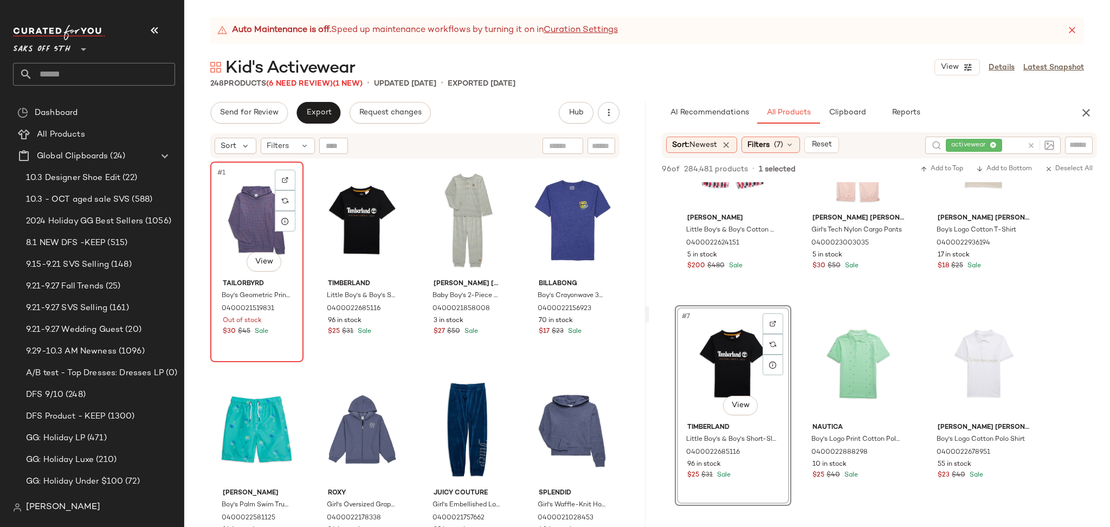
click at [239, 228] on div "#1 View" at bounding box center [257, 219] width 86 height 109
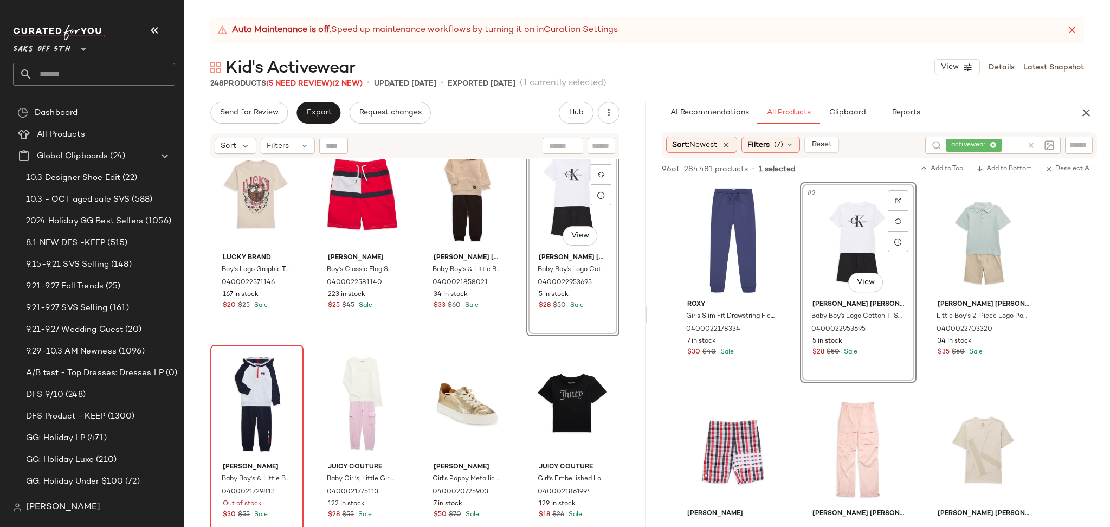
scroll to position [4218, 0]
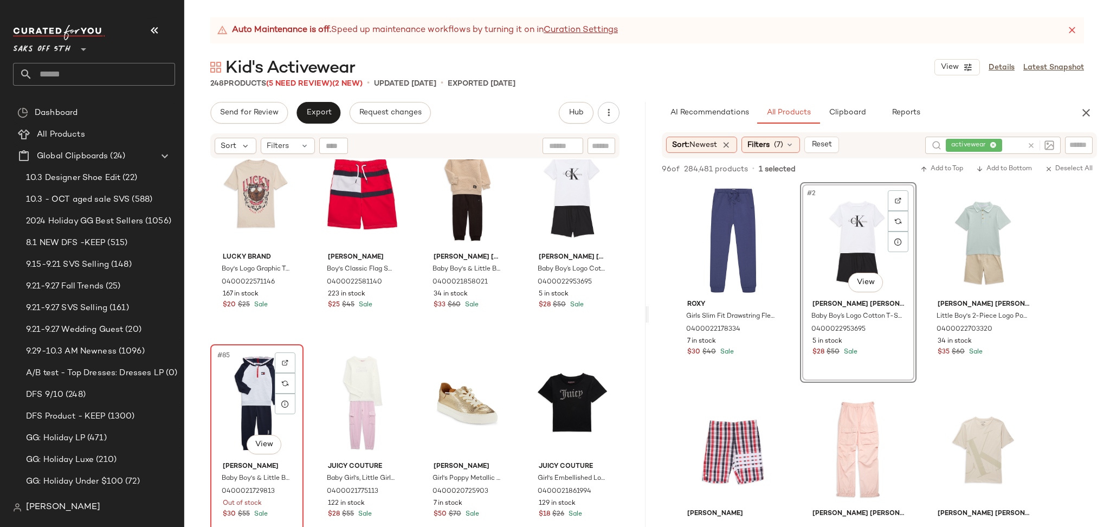
click at [254, 393] on div "#85 View" at bounding box center [257, 402] width 86 height 109
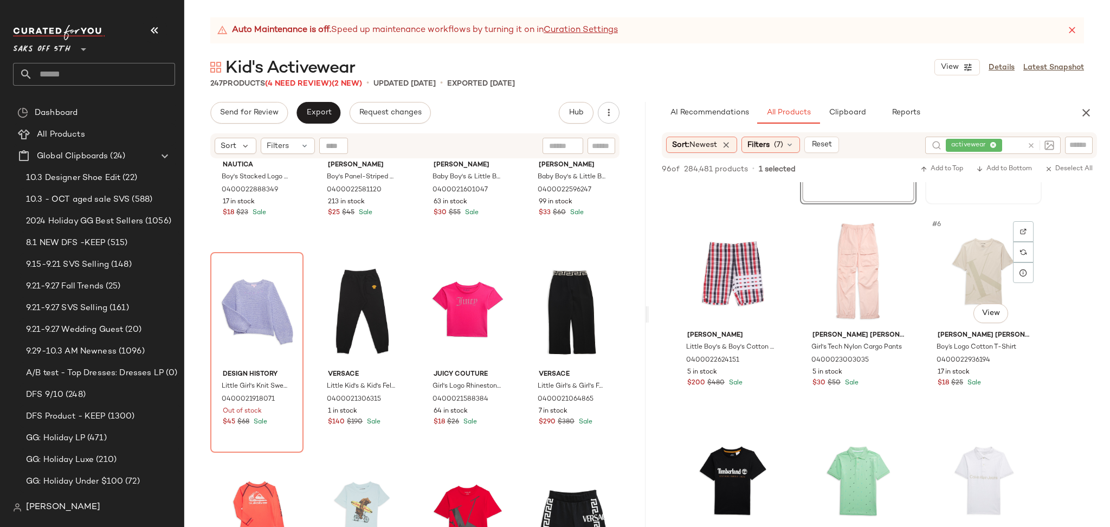
scroll to position [185, 0]
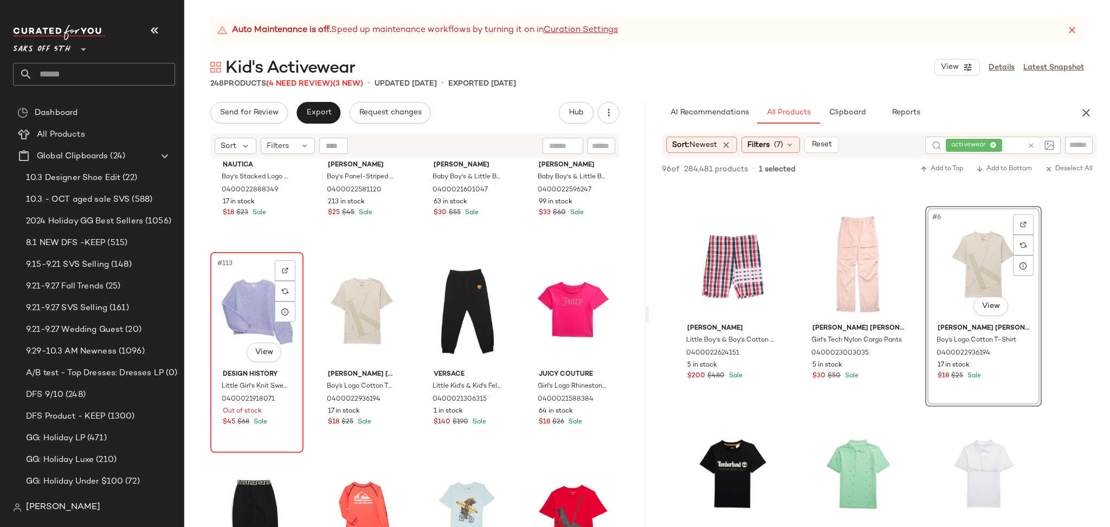
click at [267, 329] on div "#113 View" at bounding box center [257, 310] width 86 height 109
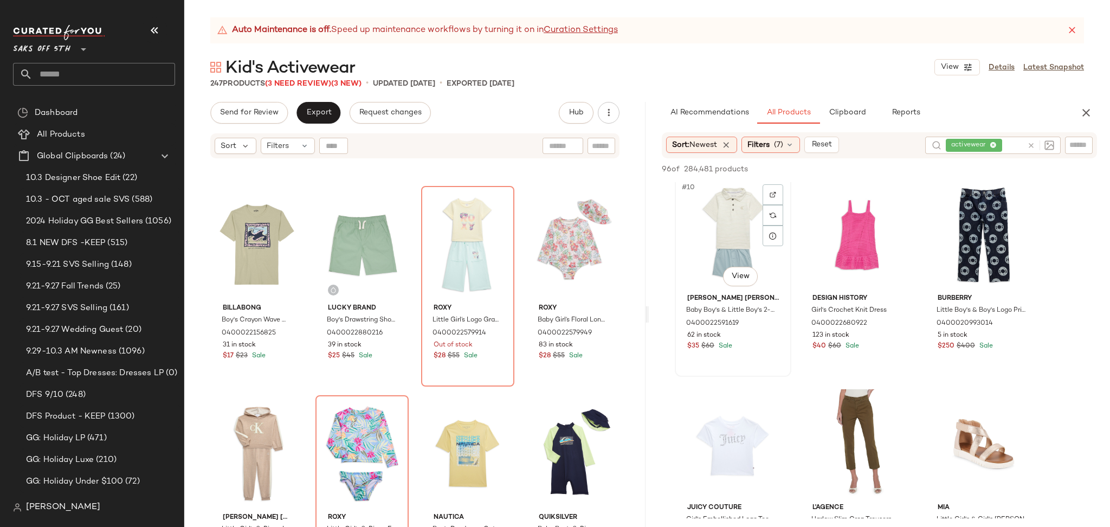
scroll to position [7511, 0]
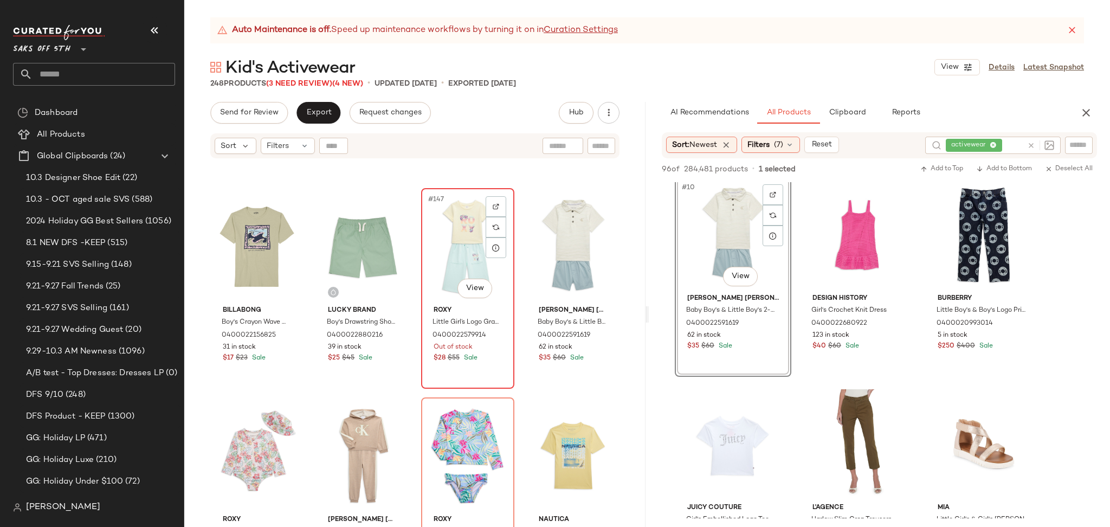
click at [448, 227] on div "#147 View" at bounding box center [468, 246] width 86 height 109
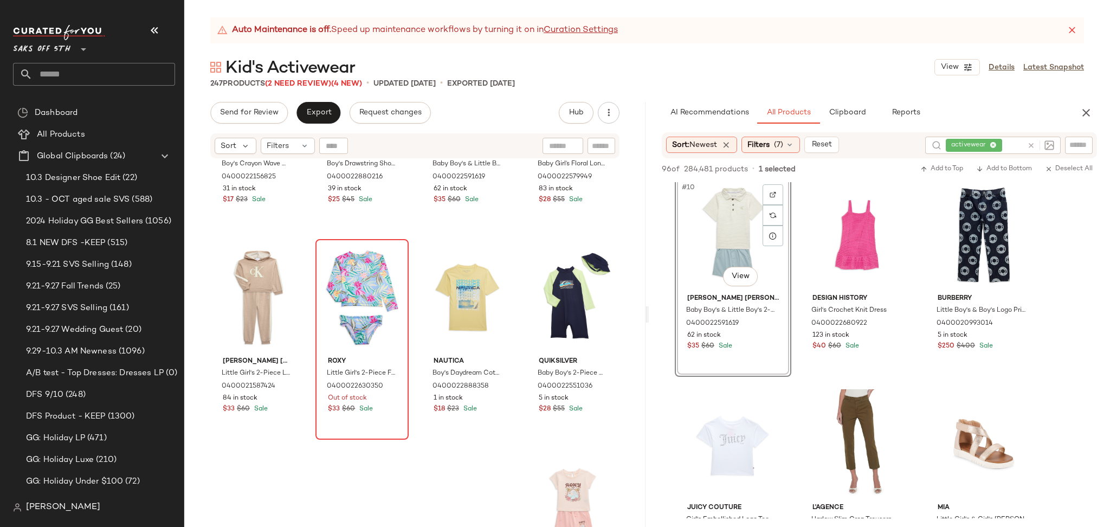
scroll to position [7678, 0]
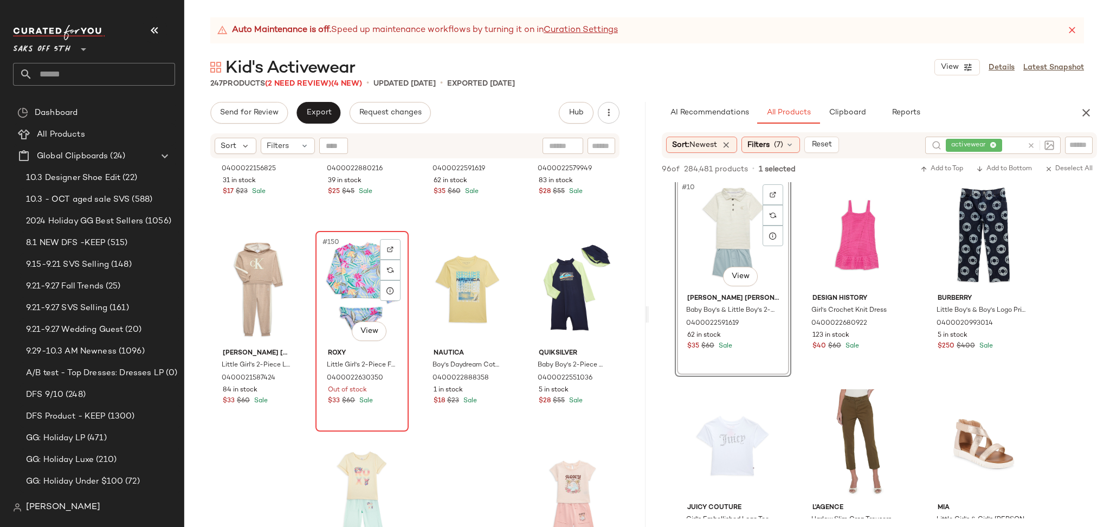
click at [353, 286] on div "#150 View" at bounding box center [362, 289] width 86 height 109
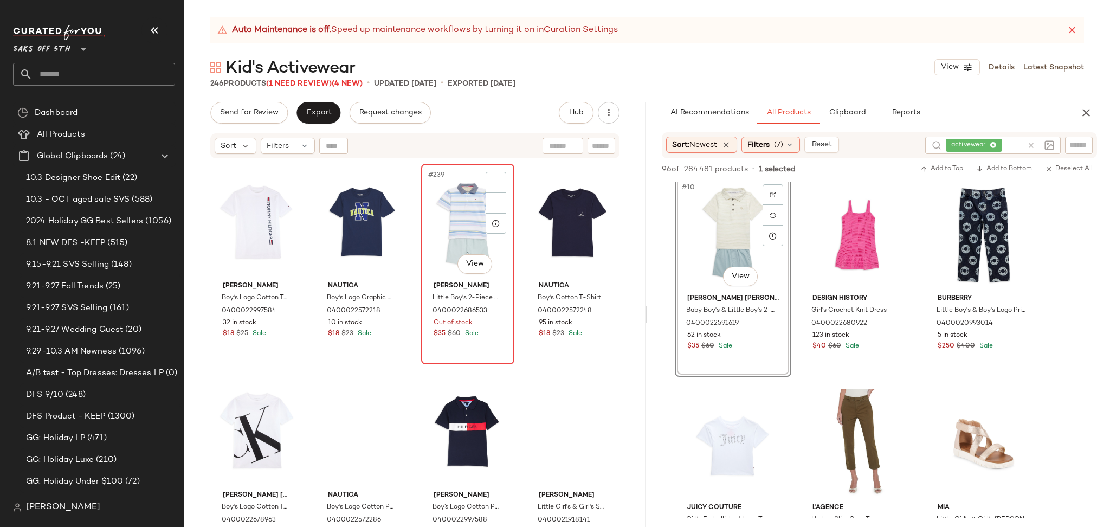
scroll to position [12349, 0]
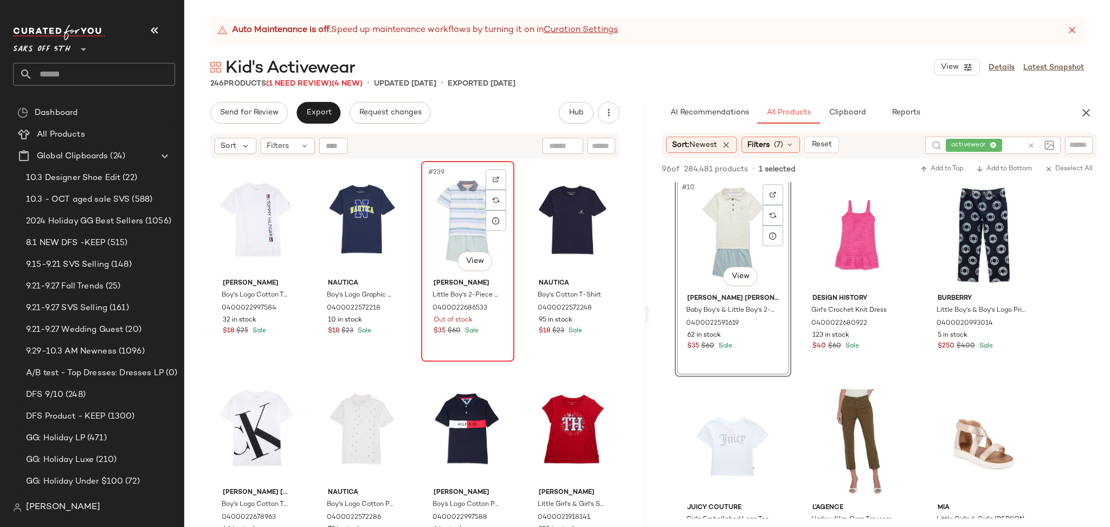
click at [450, 211] on div "#239 View" at bounding box center [468, 219] width 86 height 109
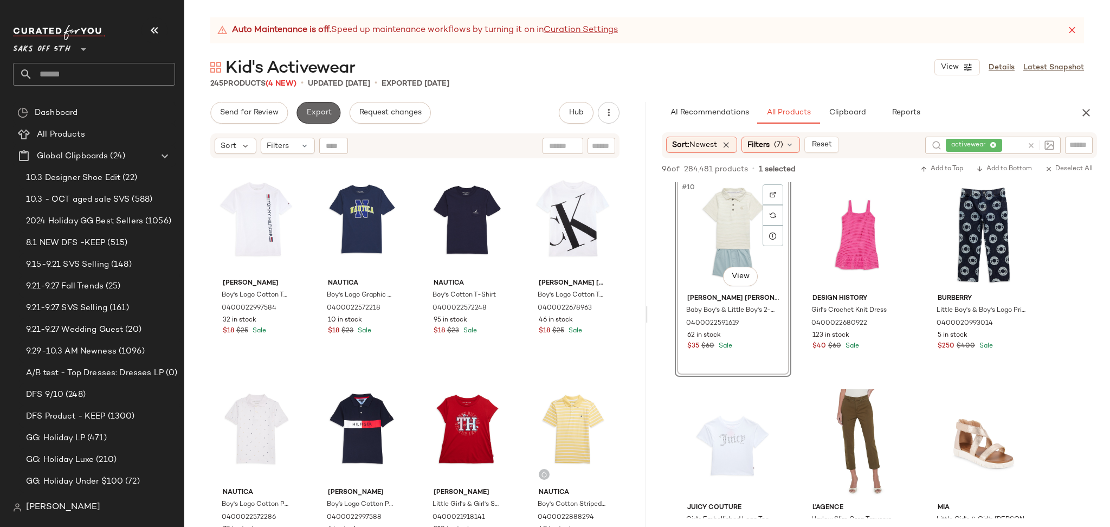
click at [321, 105] on button "Export" at bounding box center [318, 113] width 44 height 22
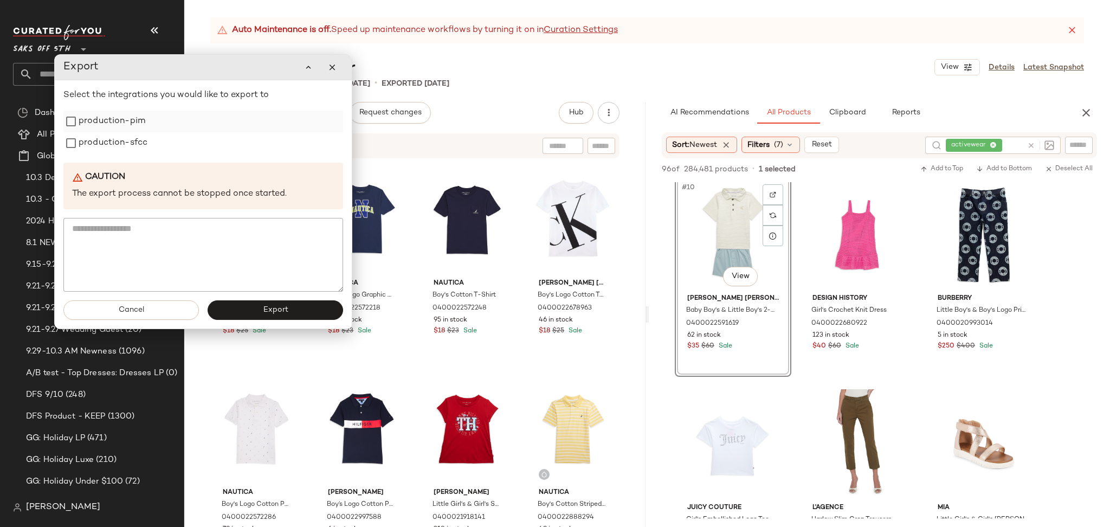
click at [136, 125] on label "production-pim" at bounding box center [112, 122] width 67 height 22
click at [135, 140] on label "production-sfcc" at bounding box center [113, 143] width 69 height 22
click at [245, 313] on button "Export" at bounding box center [275, 310] width 135 height 20
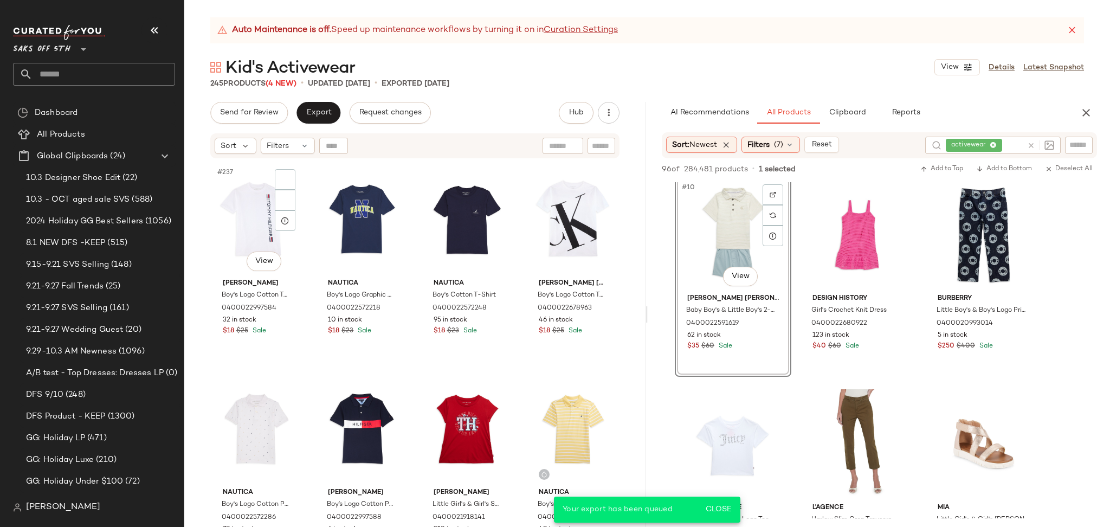
scroll to position [843, 0]
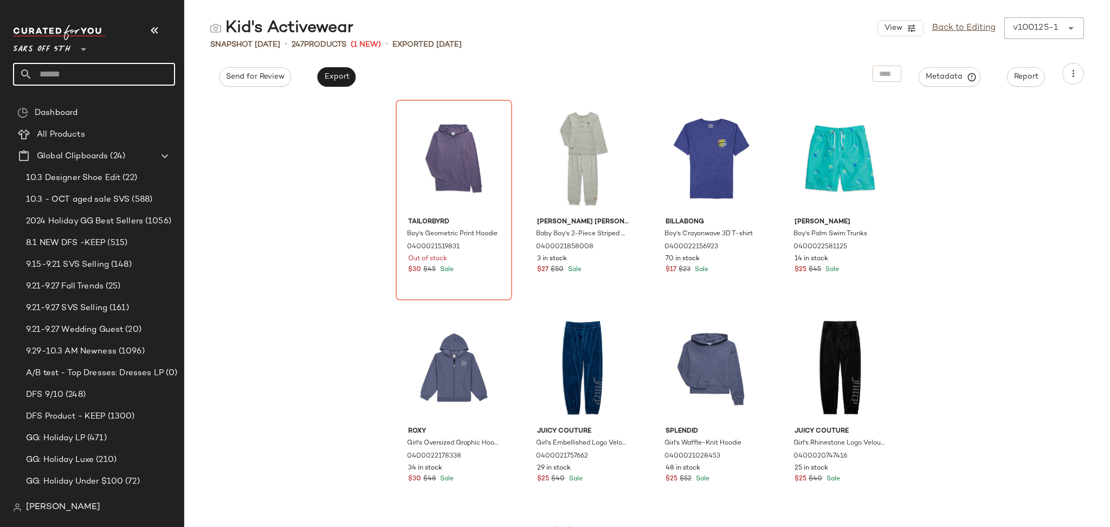
click at [73, 76] on input "text" at bounding box center [104, 74] width 143 height 23
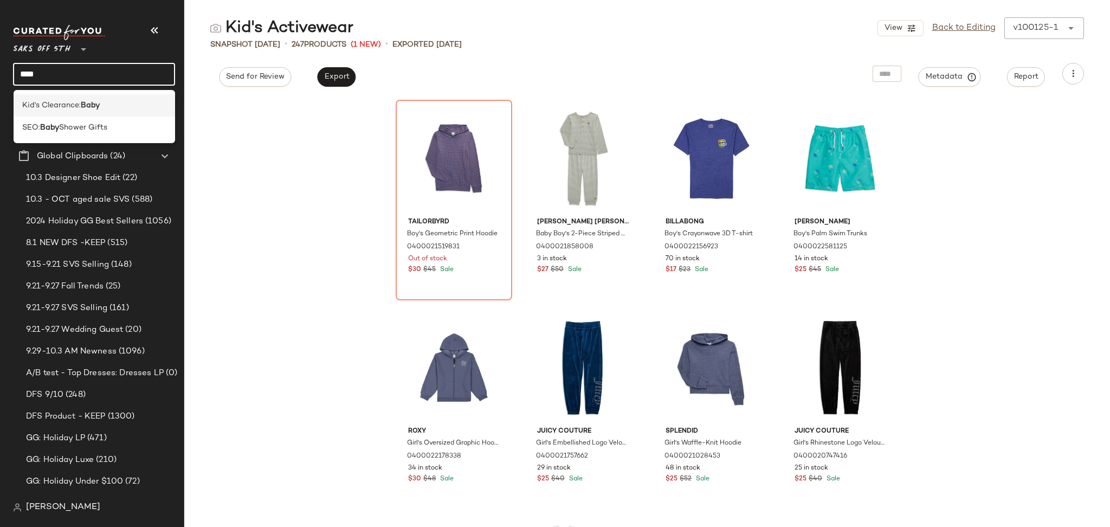
type input "****"
click at [80, 109] on span "Kid's Clearance:" at bounding box center [51, 105] width 59 height 11
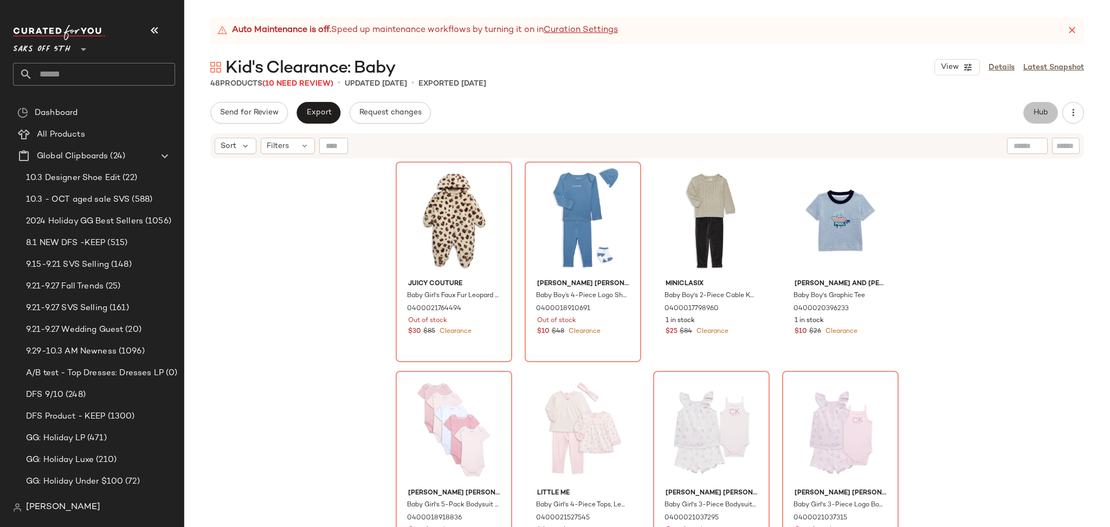
click at [1050, 107] on button "Hub" at bounding box center [1040, 113] width 35 height 22
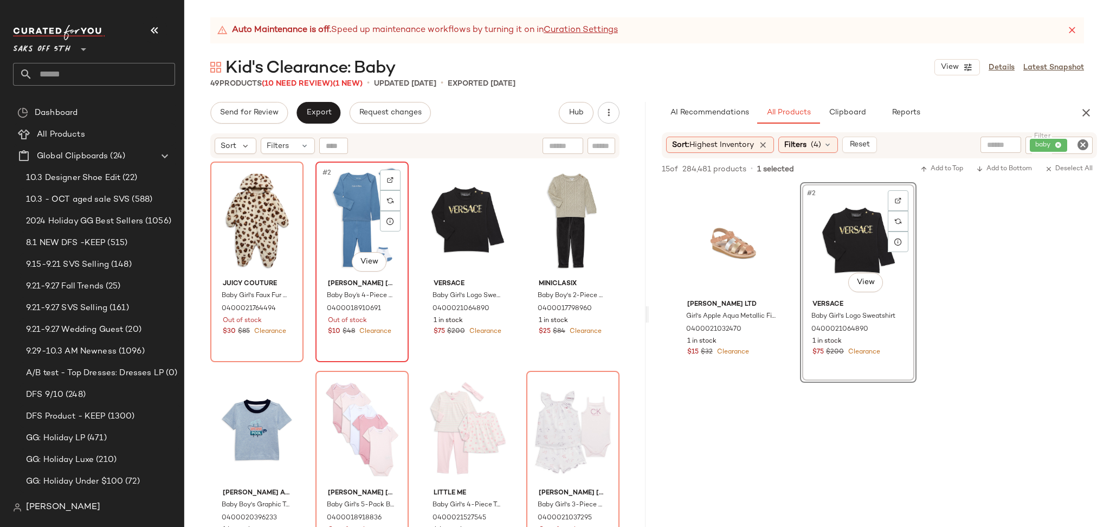
click at [346, 218] on div "#2 View" at bounding box center [362, 219] width 86 height 109
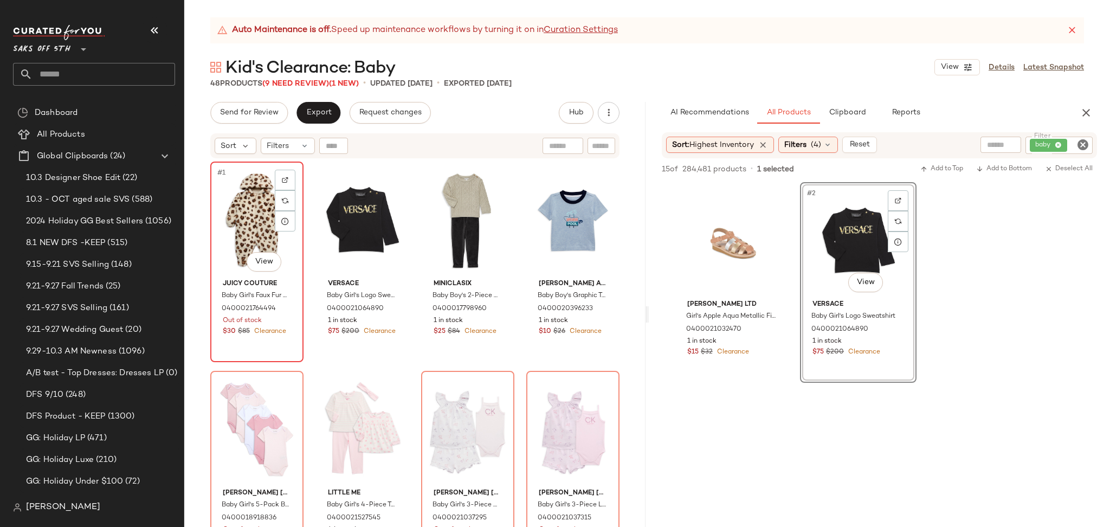
click at [248, 212] on div "#1 View" at bounding box center [257, 219] width 86 height 109
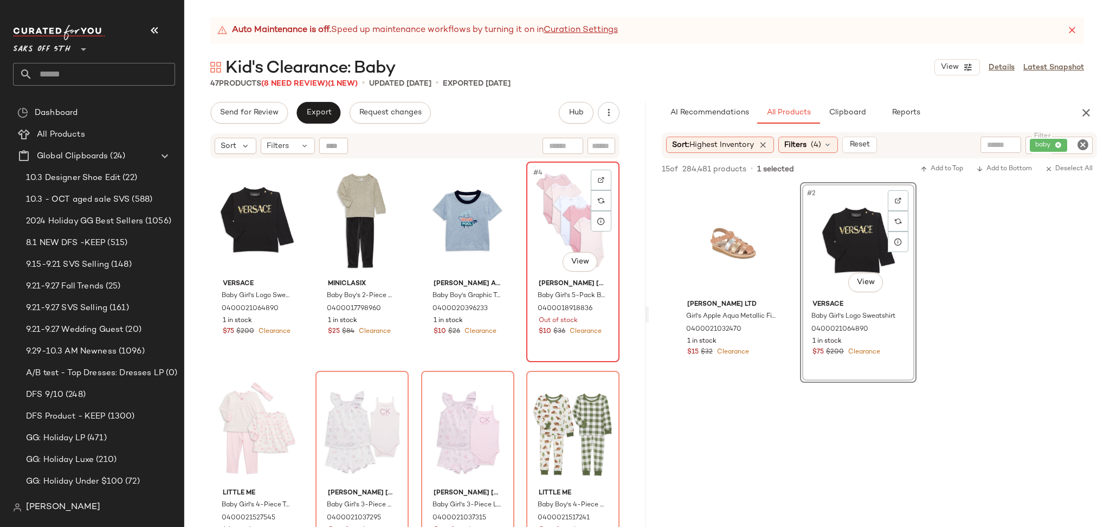
click at [541, 225] on div "#4 View" at bounding box center [573, 219] width 86 height 109
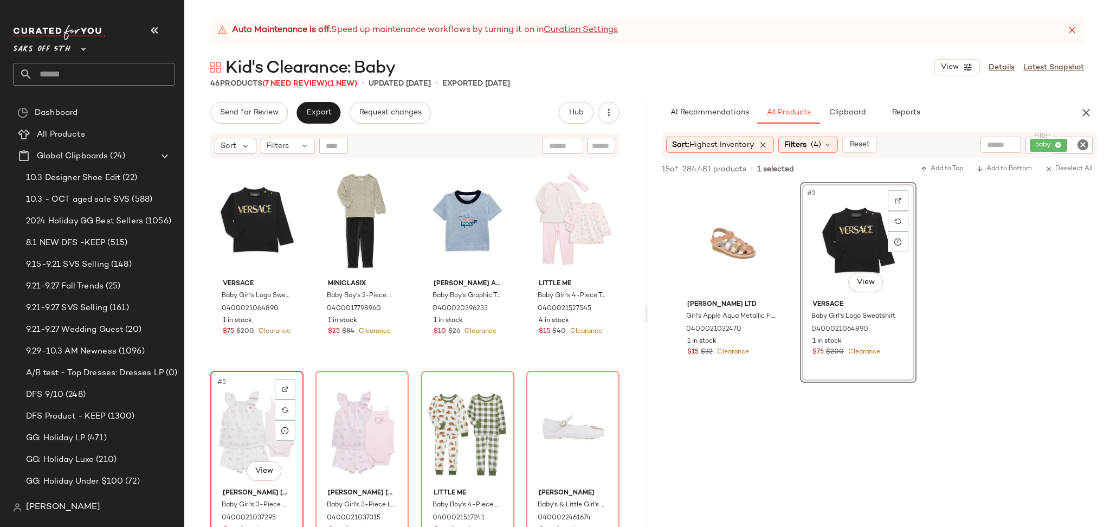
click at [259, 417] on div "#5 View" at bounding box center [257, 428] width 86 height 109
click at [543, 400] on div "#8 View" at bounding box center [573, 428] width 86 height 109
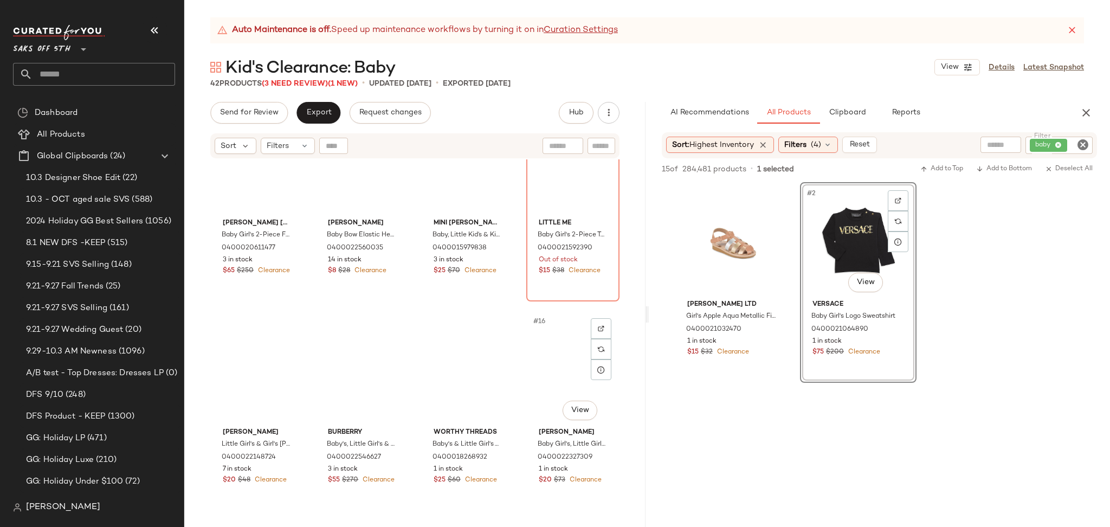
scroll to position [494, 0]
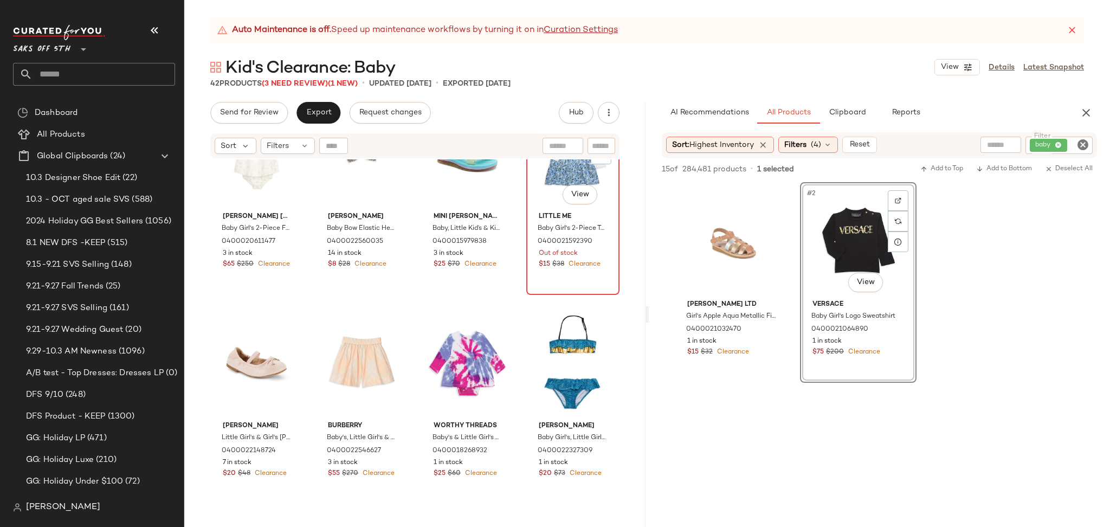
click at [542, 170] on div "#12 View" at bounding box center [573, 152] width 86 height 109
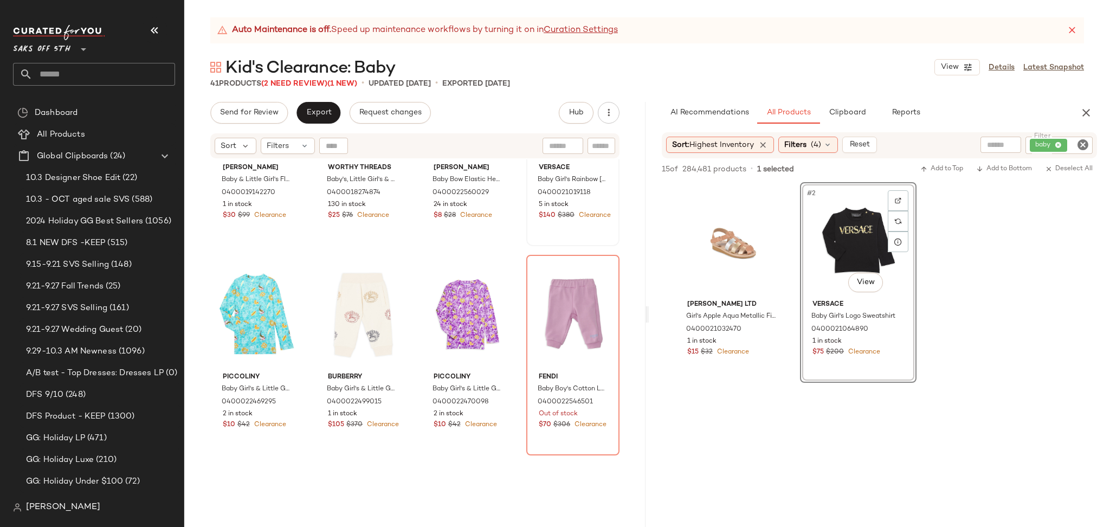
scroll to position [974, 0]
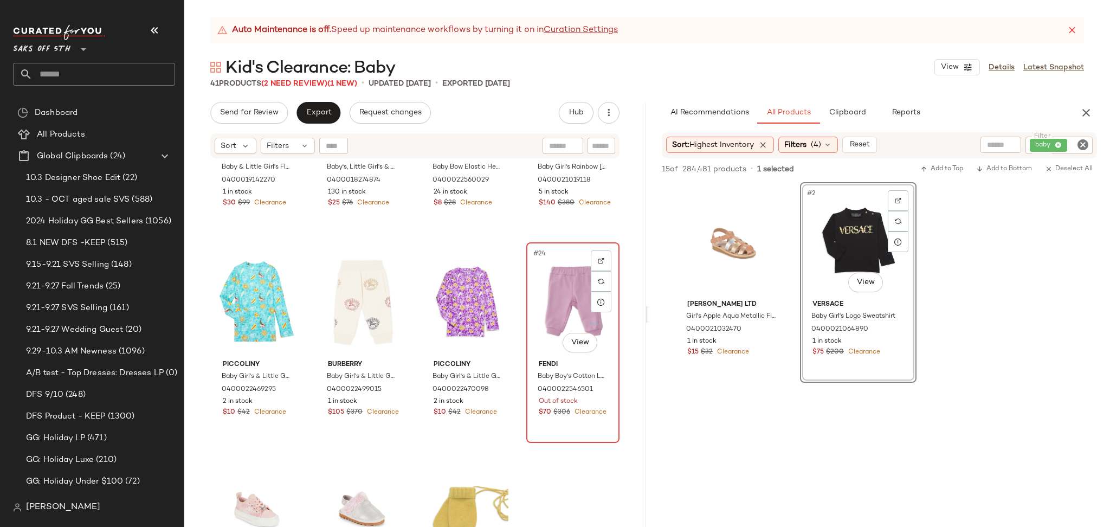
click at [553, 290] on div "#24 View" at bounding box center [573, 300] width 86 height 109
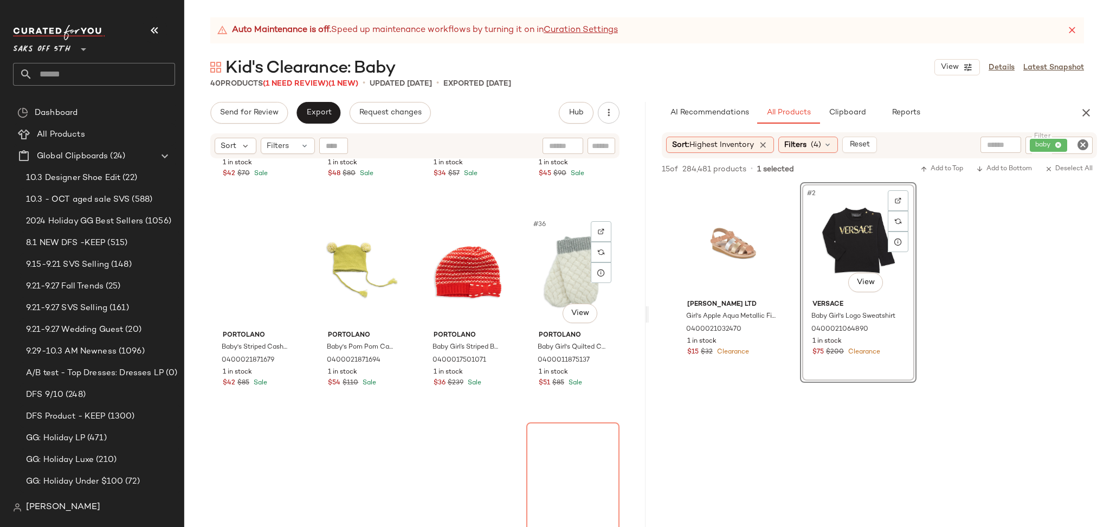
scroll to position [1698, 0]
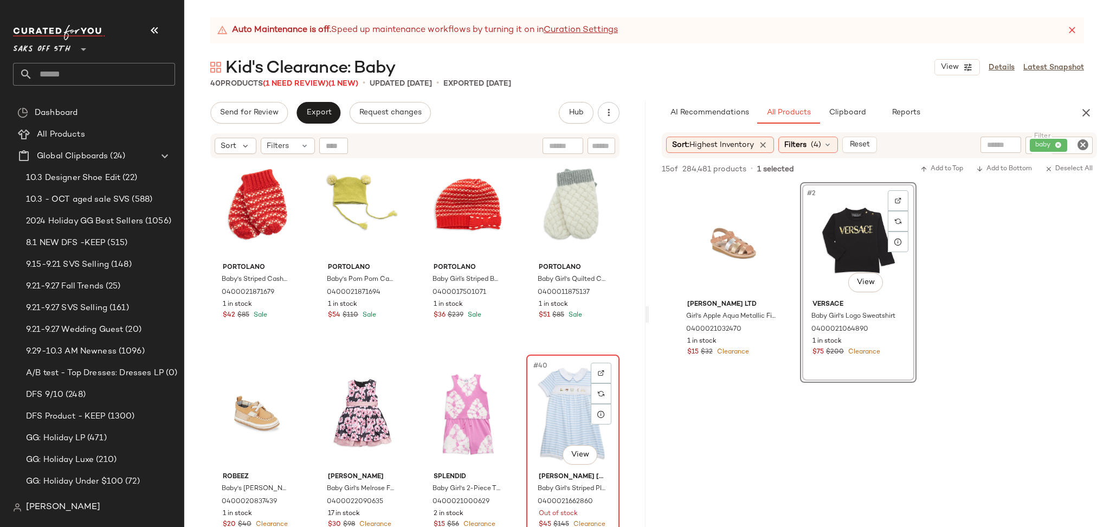
click at [561, 413] on div "#40 View" at bounding box center [573, 412] width 86 height 109
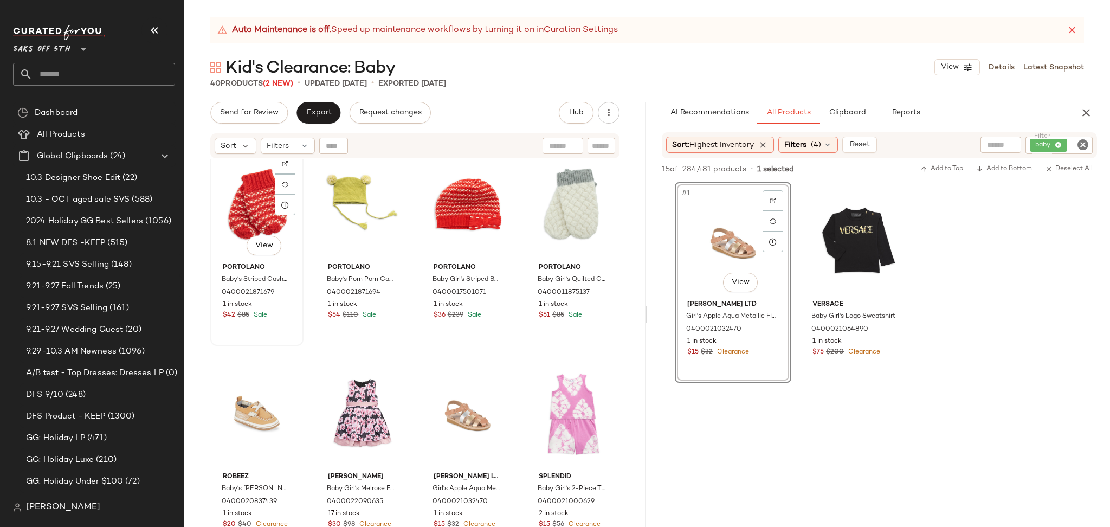
click at [258, 206] on div "#33 View" at bounding box center [257, 203] width 86 height 109
click at [567, 204] on div "#36 View" at bounding box center [573, 203] width 86 height 109
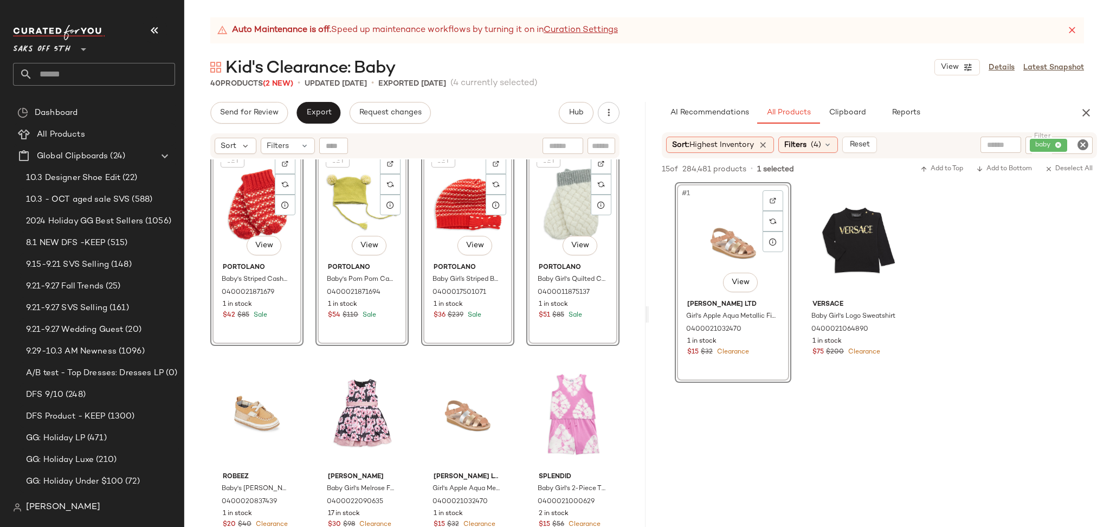
scroll to position [1489, 0]
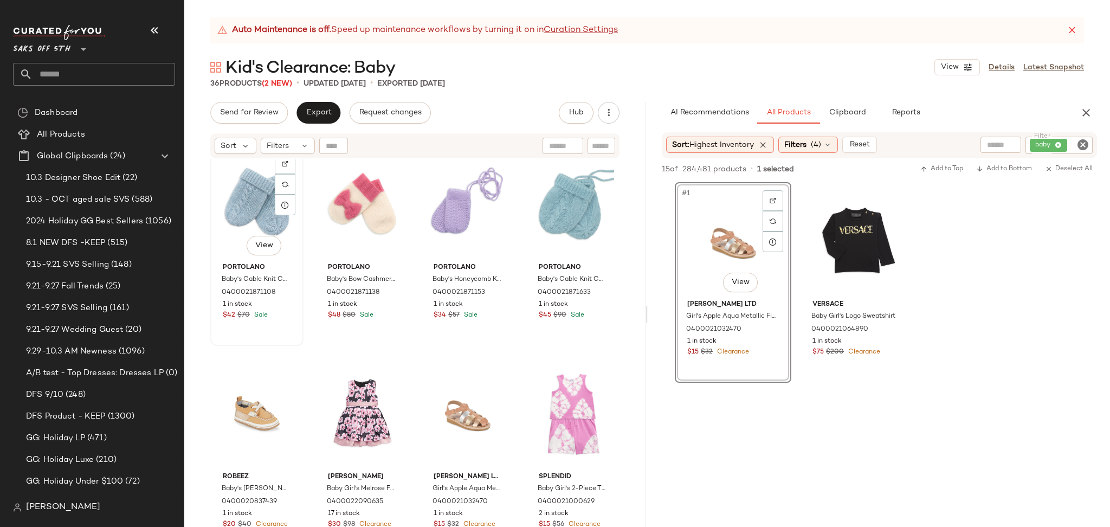
click at [257, 203] on div "#29 View" at bounding box center [257, 203] width 86 height 109
click at [567, 206] on div "#32 View" at bounding box center [573, 203] width 86 height 109
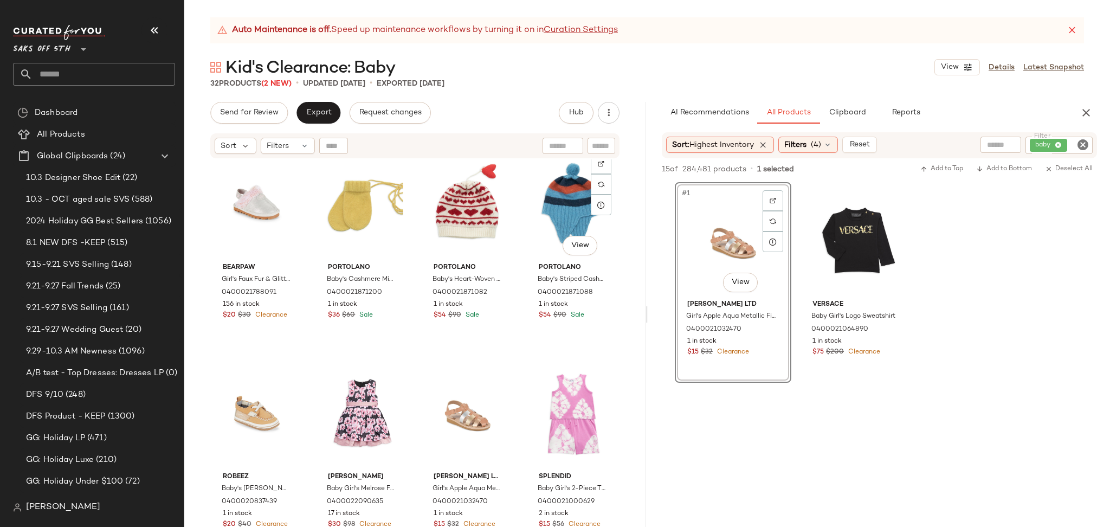
scroll to position [1275, 0]
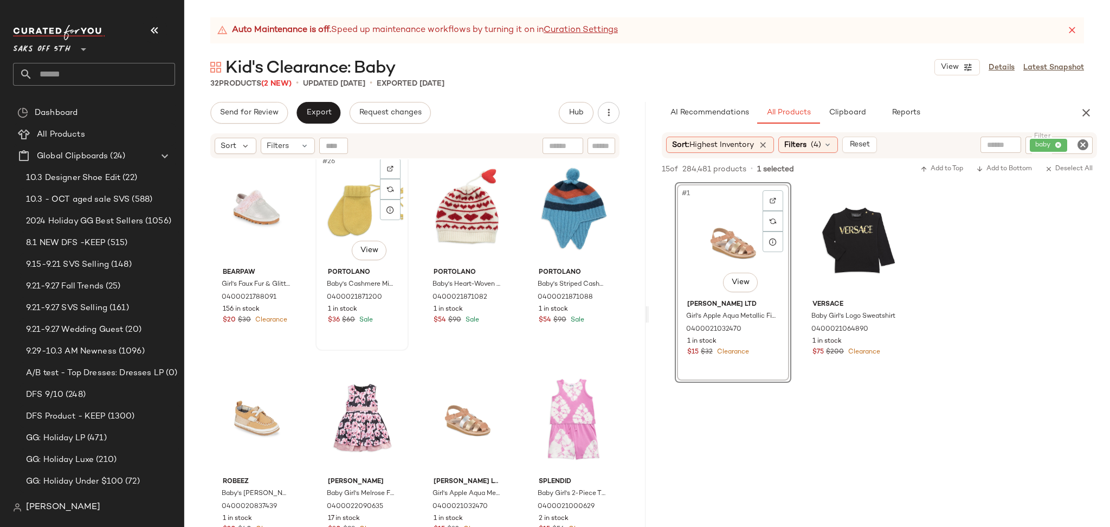
click at [350, 191] on div "#26 View" at bounding box center [362, 208] width 86 height 109
click at [582, 211] on div "#28 View" at bounding box center [573, 208] width 86 height 109
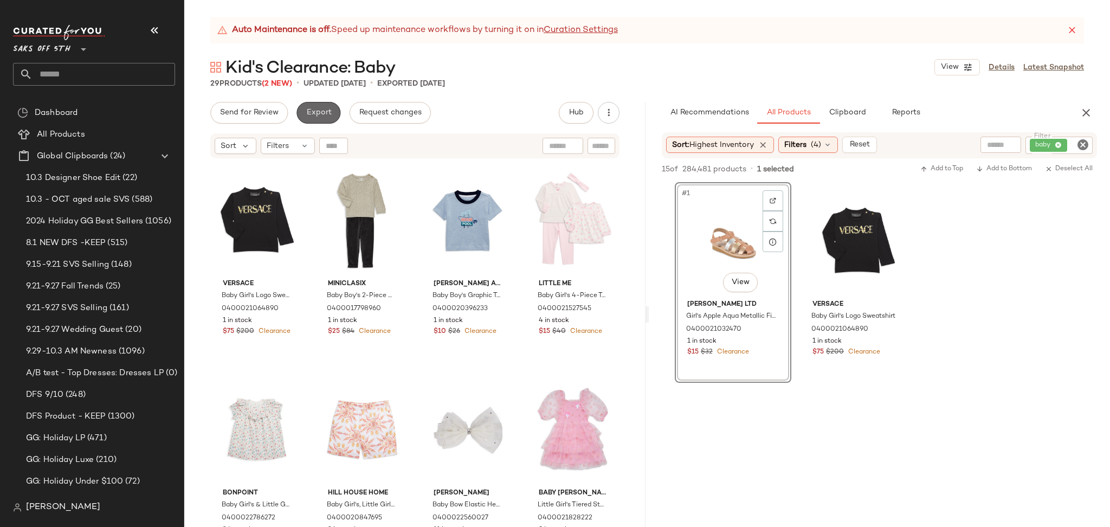
click at [315, 108] on span "Export" at bounding box center [318, 112] width 25 height 9
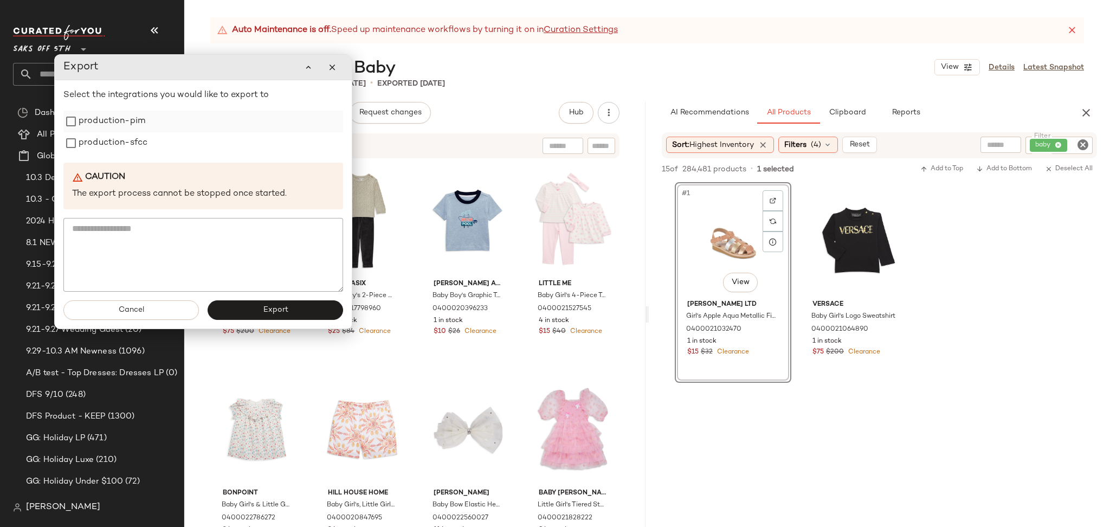
click at [115, 122] on label "production-pim" at bounding box center [112, 122] width 67 height 22
click at [115, 164] on div "Caution The export process cannot be stopped once started." at bounding box center [203, 186] width 280 height 47
click at [116, 156] on div "Select the integrations you would like to export to production-pim production-s…" at bounding box center [203, 190] width 280 height 203
click at [122, 150] on label "production-sfcc" at bounding box center [113, 143] width 69 height 22
click at [268, 320] on div "Cancel Export" at bounding box center [203, 310] width 297 height 37
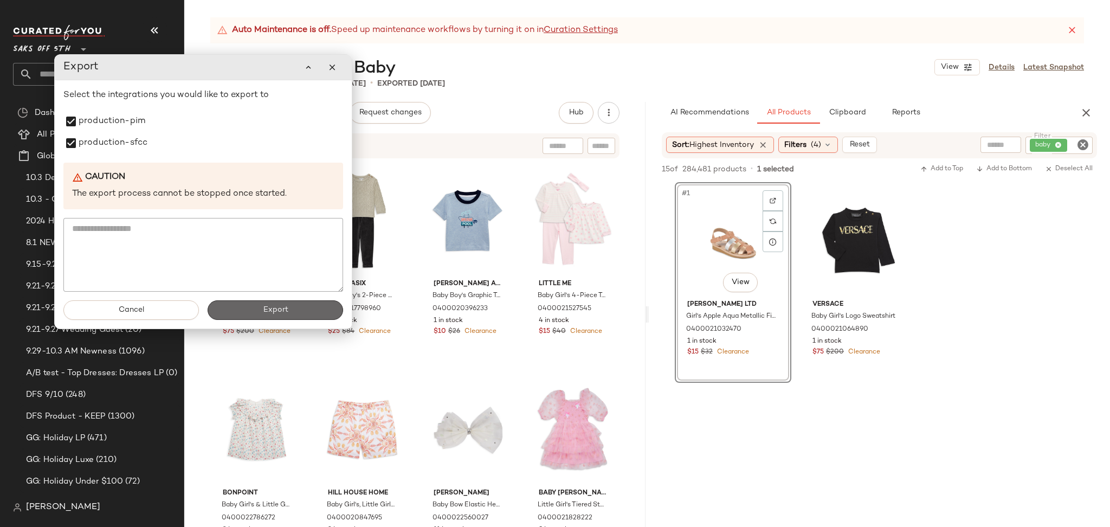
click at [284, 315] on button "Export" at bounding box center [275, 310] width 135 height 20
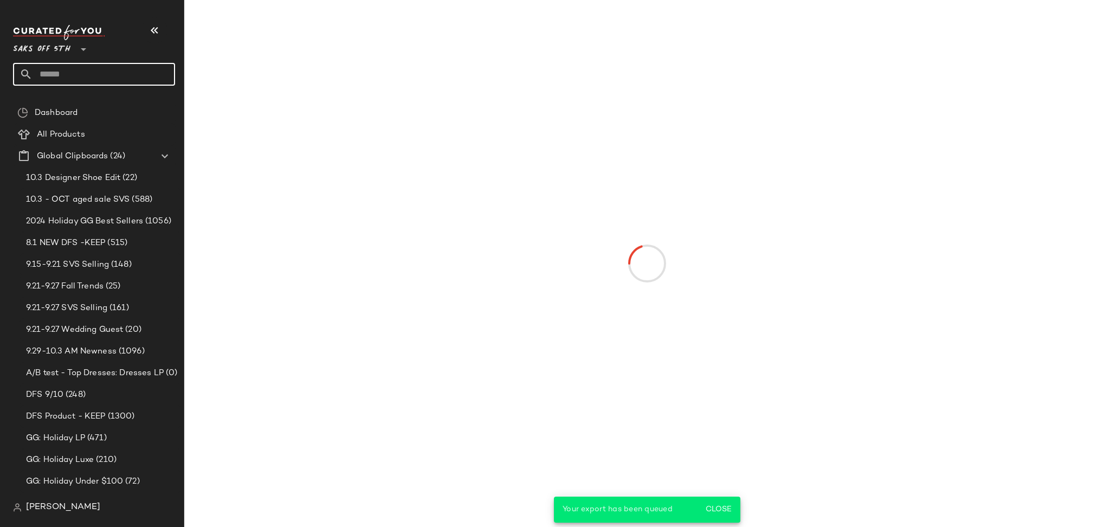
click at [96, 81] on input "text" at bounding box center [104, 74] width 143 height 23
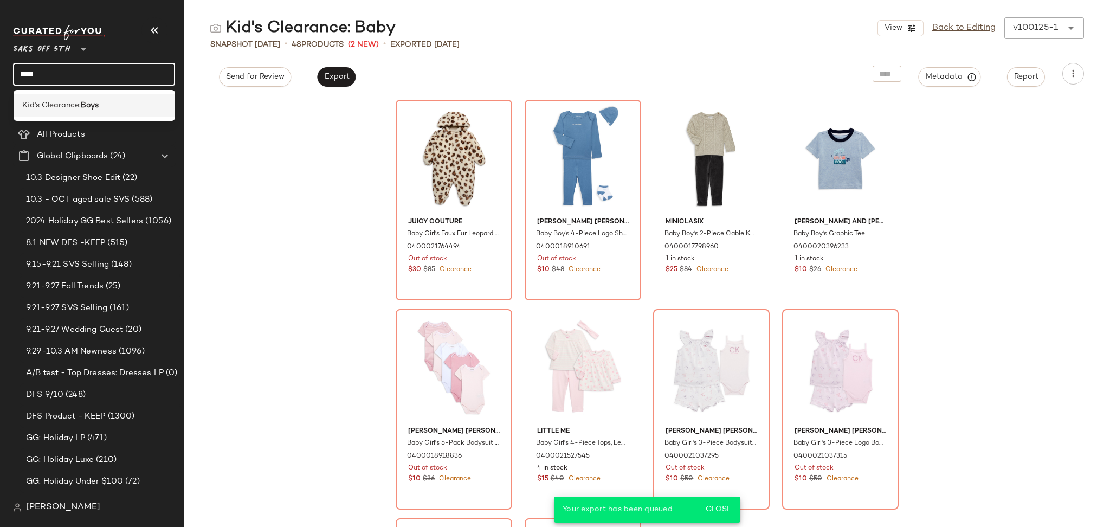
type input "****"
click at [92, 108] on b "Boys" at bounding box center [90, 105] width 18 height 11
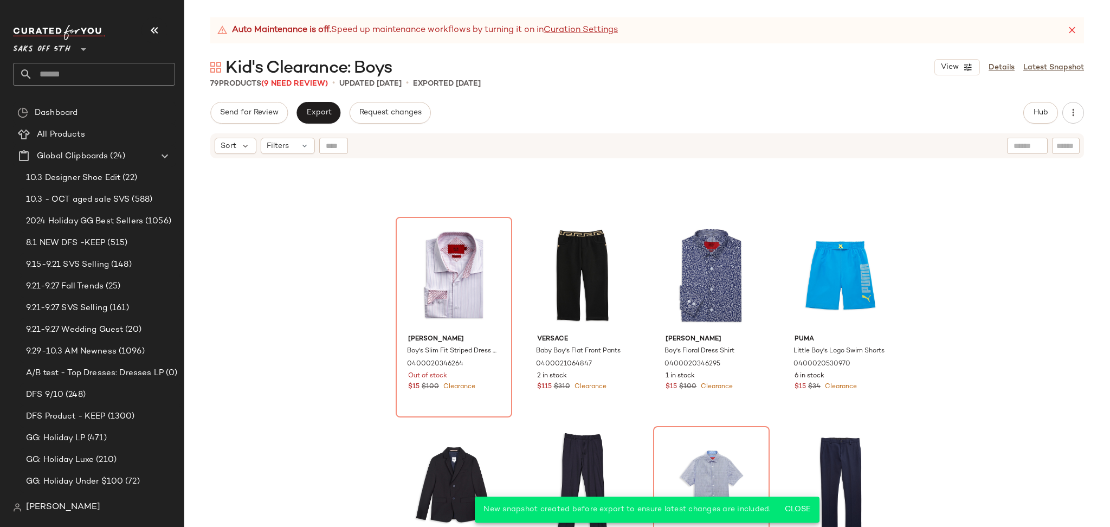
scroll to position [329, 0]
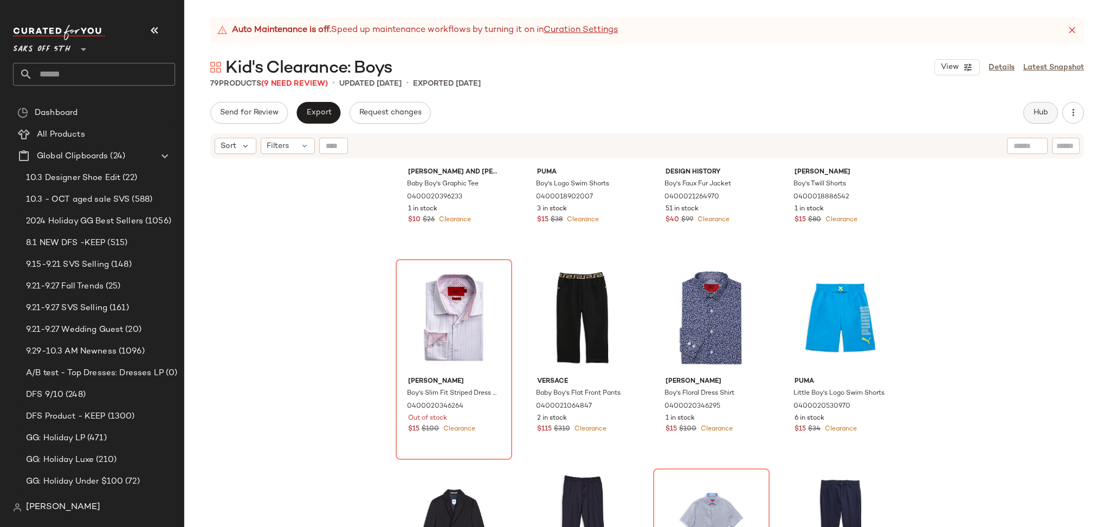
click at [1044, 114] on span "Hub" at bounding box center [1040, 112] width 15 height 9
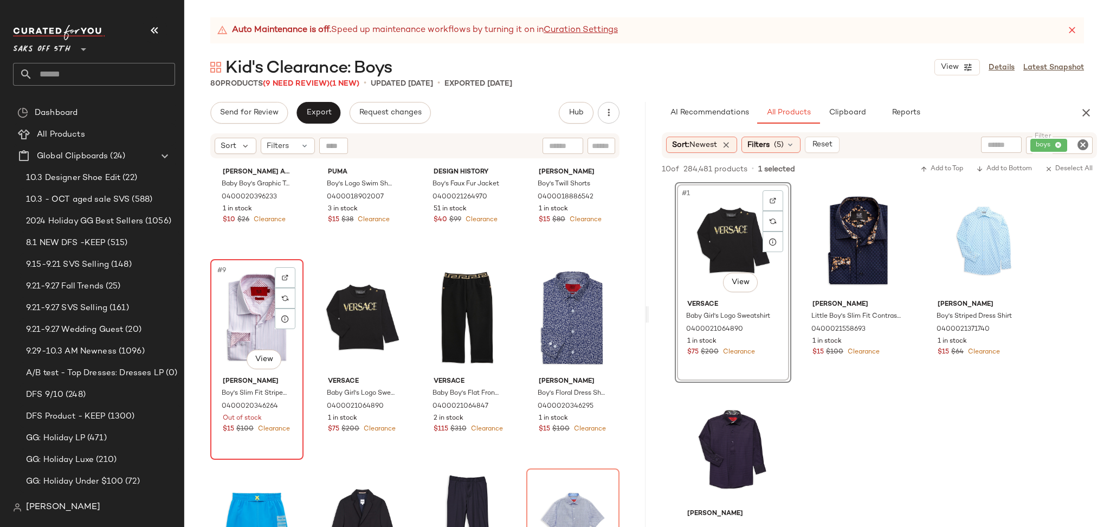
click at [265, 335] on div "#9 View" at bounding box center [257, 317] width 86 height 109
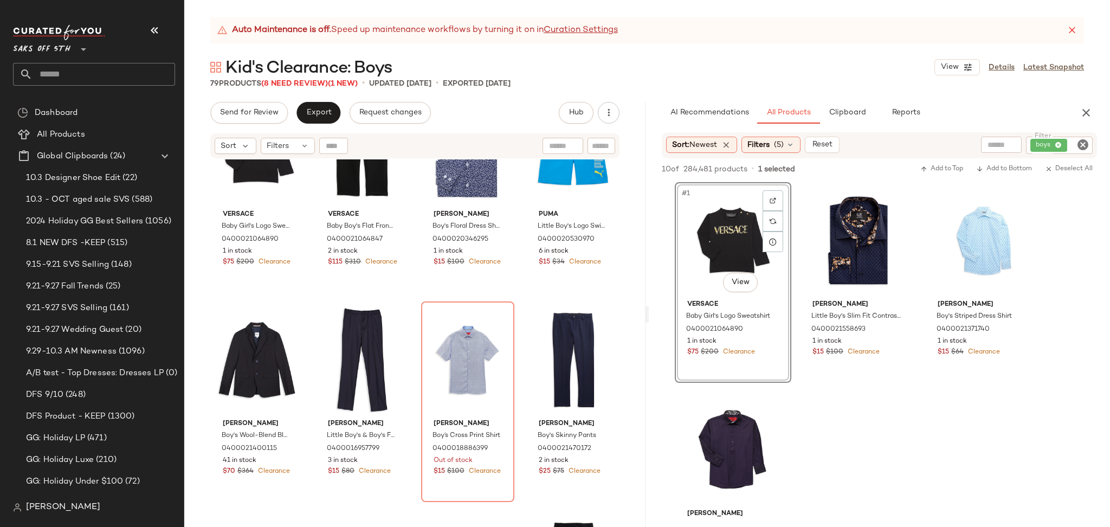
scroll to position [500, 0]
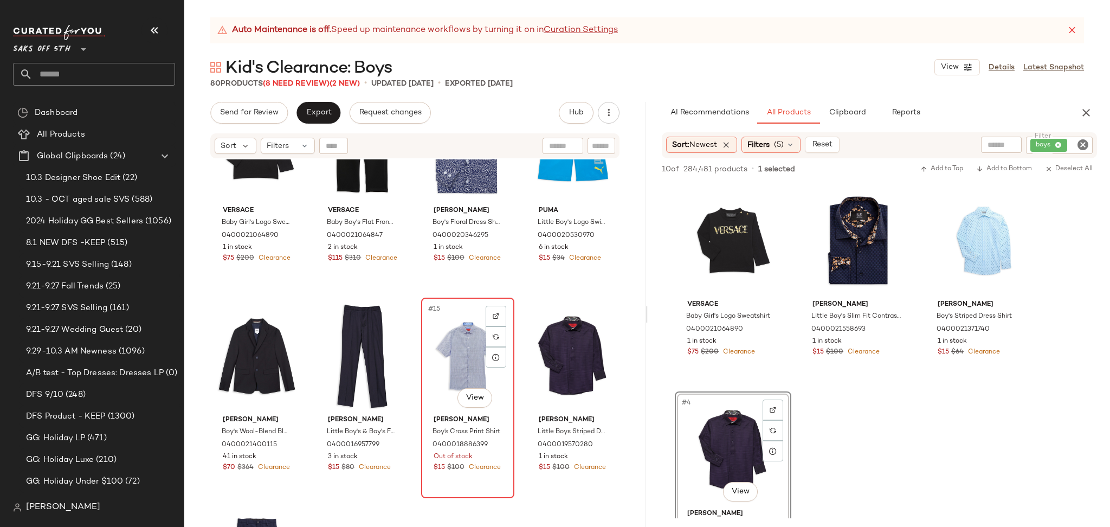
click at [462, 370] on div "#15 View" at bounding box center [468, 355] width 86 height 109
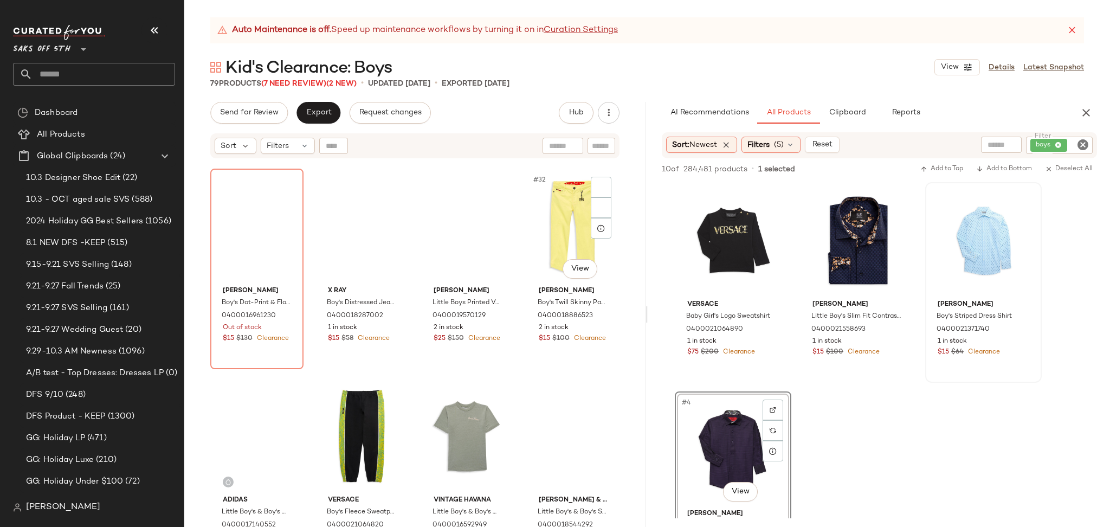
scroll to position [1467, 0]
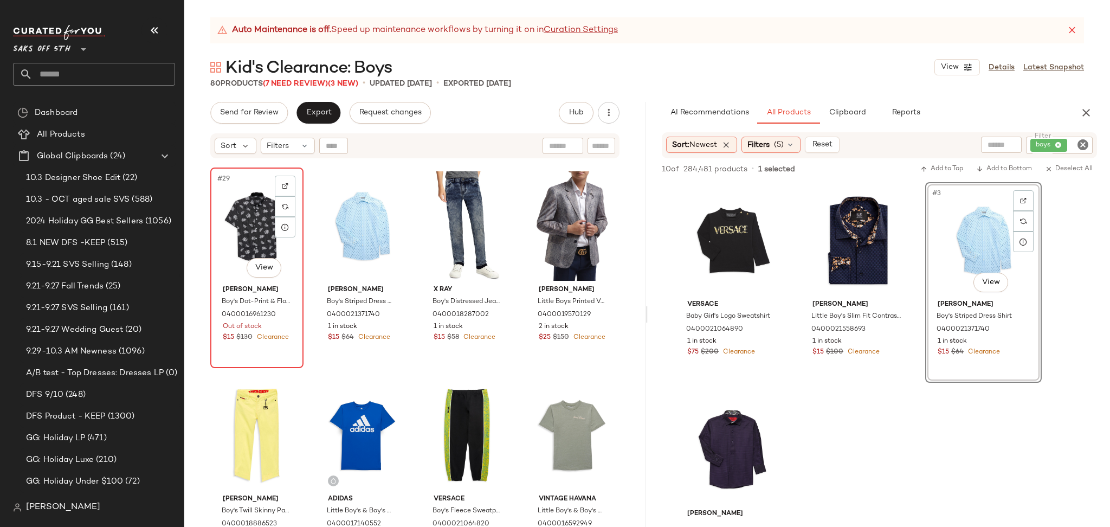
click at [251, 249] on div "#29 View" at bounding box center [257, 225] width 86 height 109
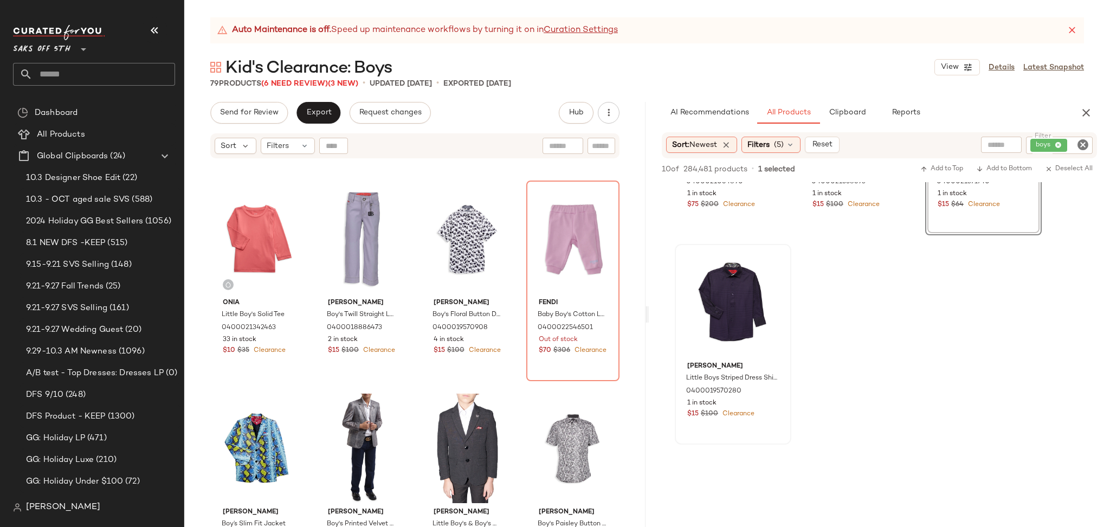
scroll to position [161, 0]
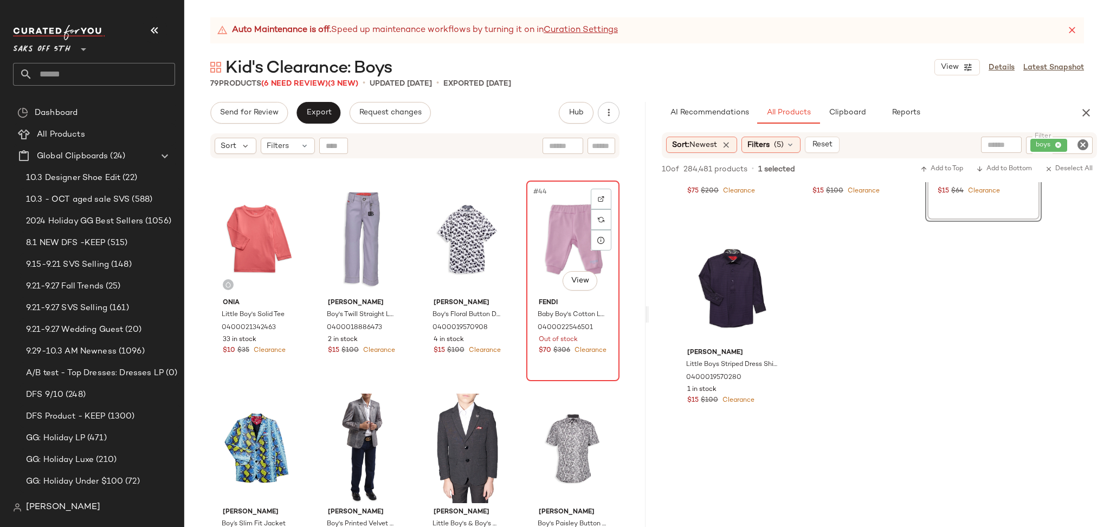
click at [561, 246] on div "#44 View" at bounding box center [573, 238] width 86 height 109
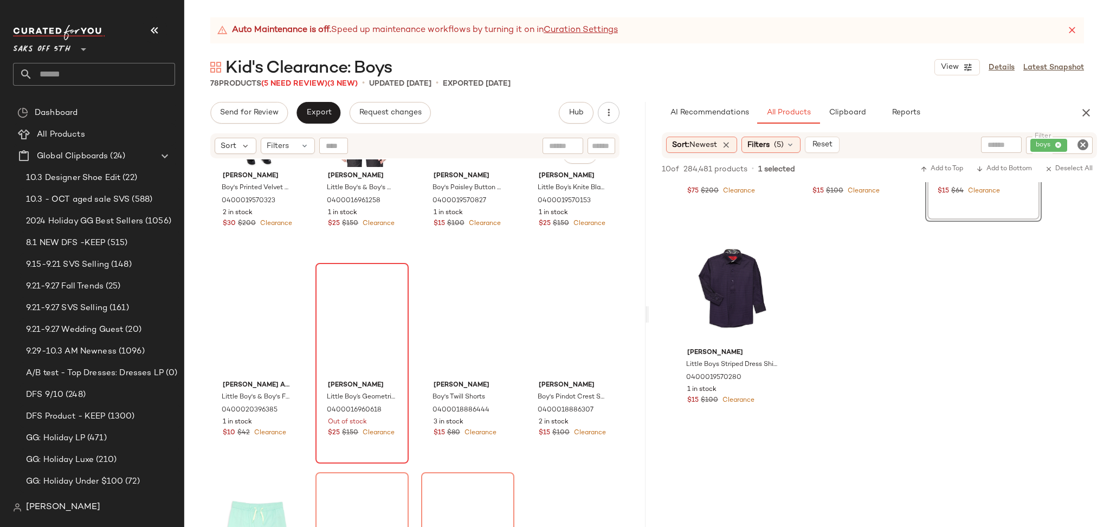
scroll to position [2419, 0]
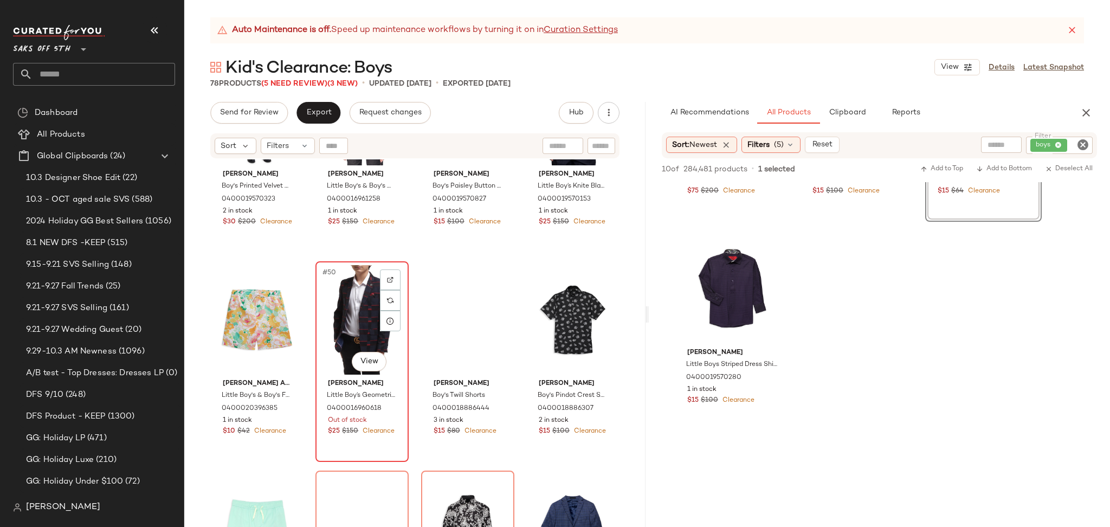
click at [349, 300] on div "#50 View" at bounding box center [362, 319] width 86 height 109
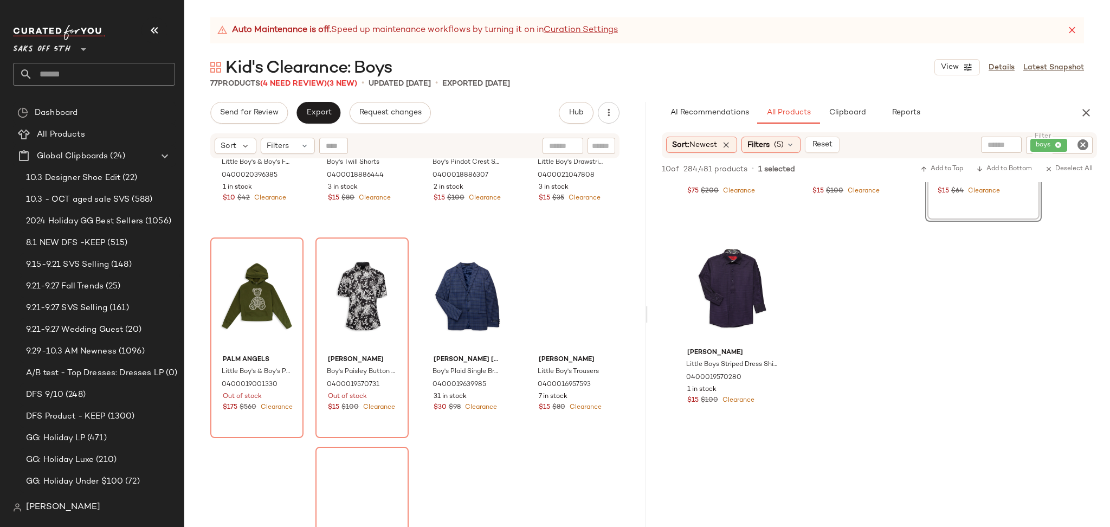
scroll to position [2671, 0]
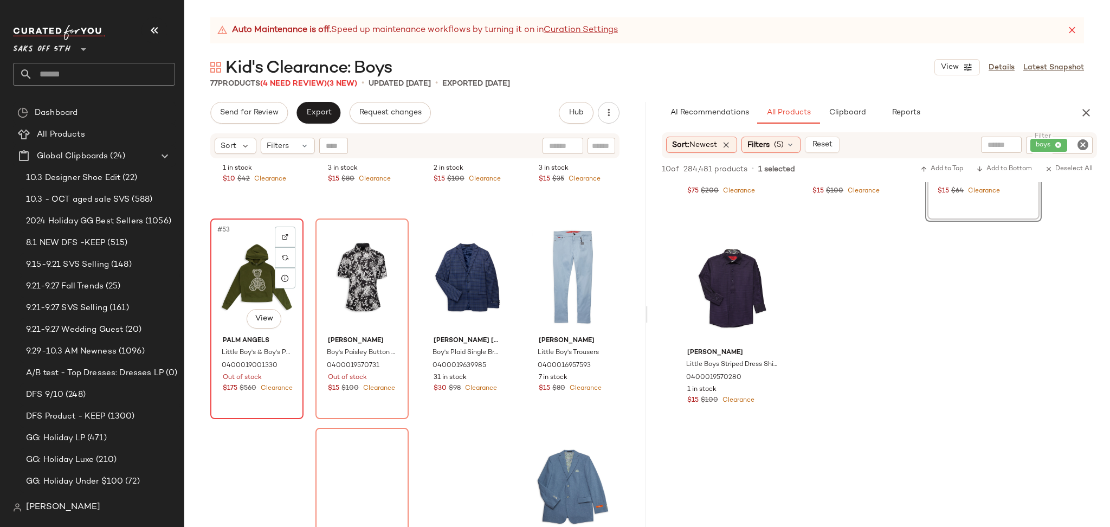
click at [240, 284] on div "#53 View" at bounding box center [257, 276] width 86 height 109
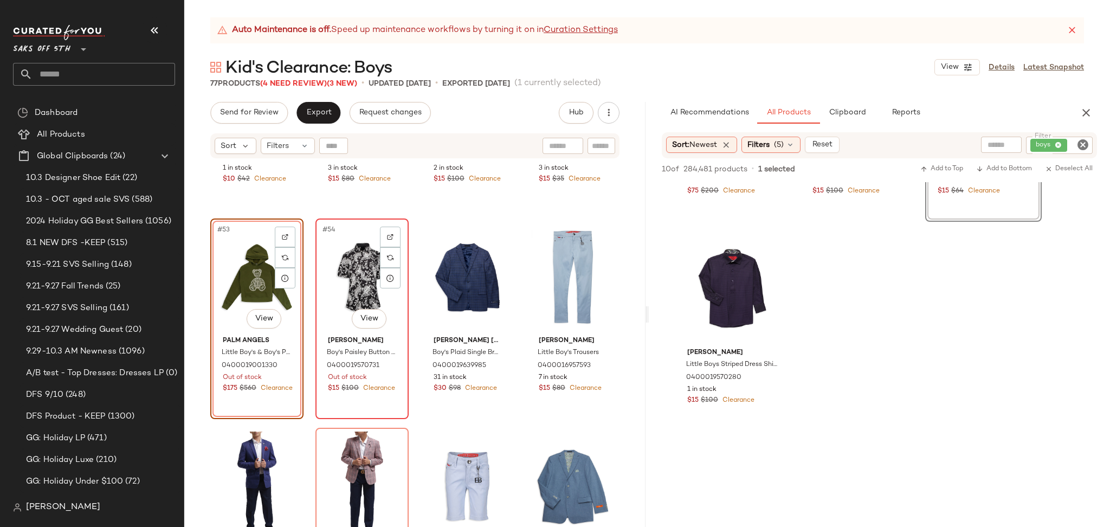
click at [351, 267] on div "#54 View" at bounding box center [362, 276] width 86 height 109
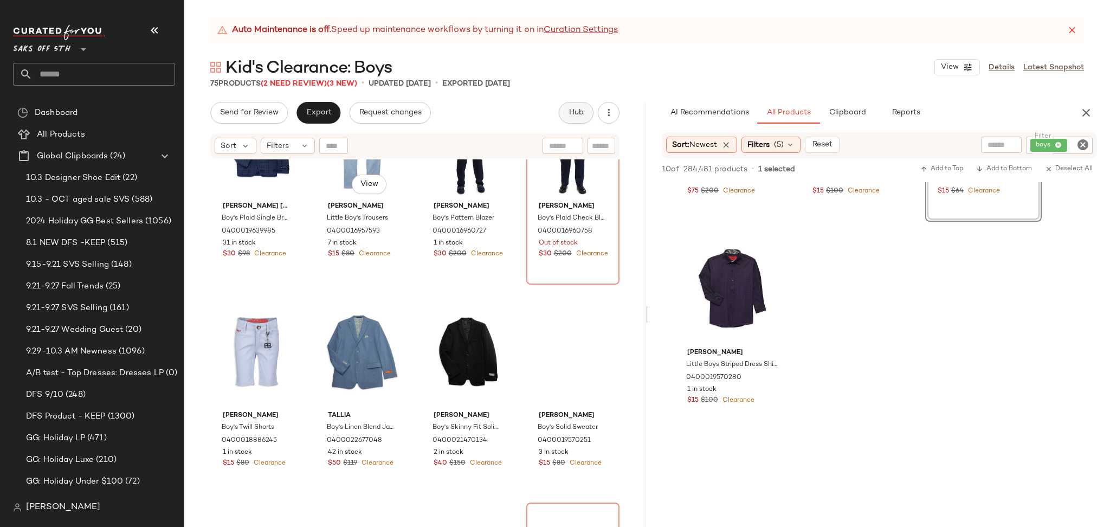
scroll to position [2806, 0]
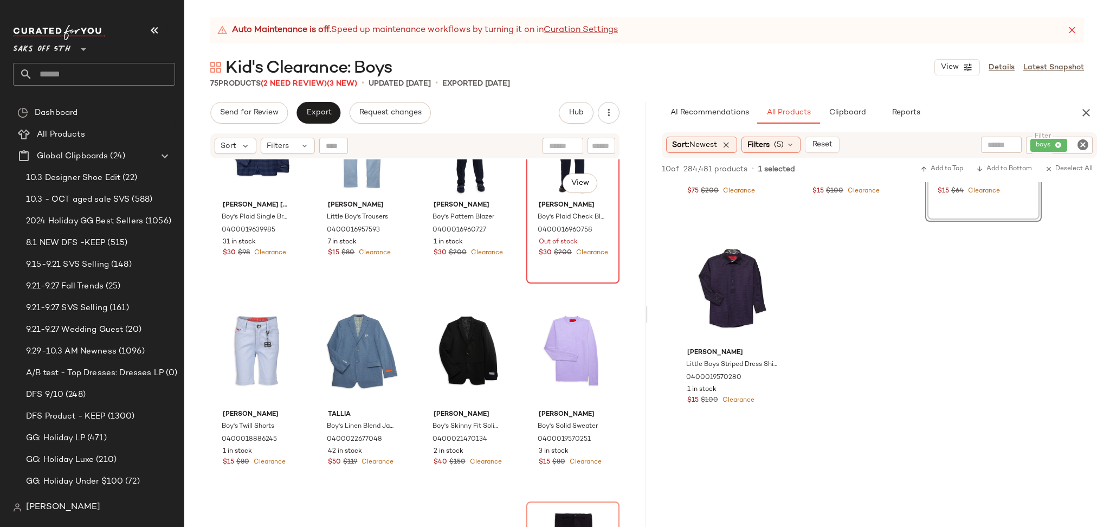
click at [545, 169] on div "#56 View" at bounding box center [573, 141] width 86 height 109
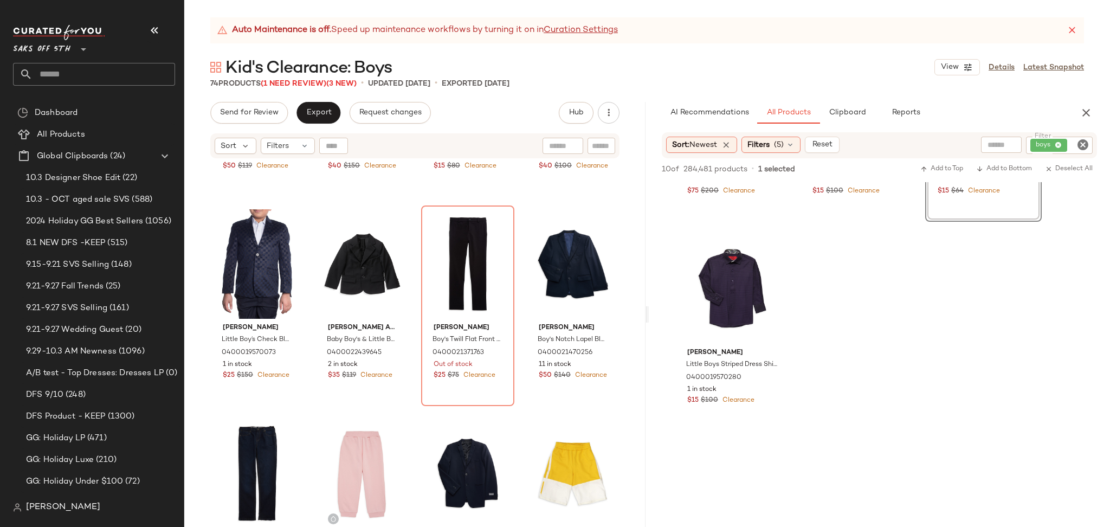
scroll to position [3124, 0]
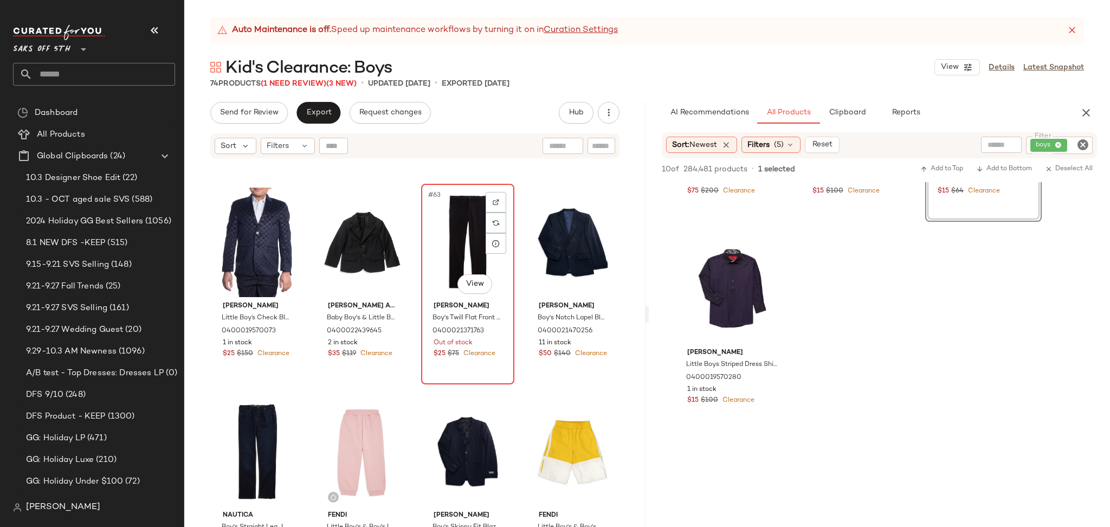
click at [472, 225] on div "#63 View" at bounding box center [468, 241] width 86 height 109
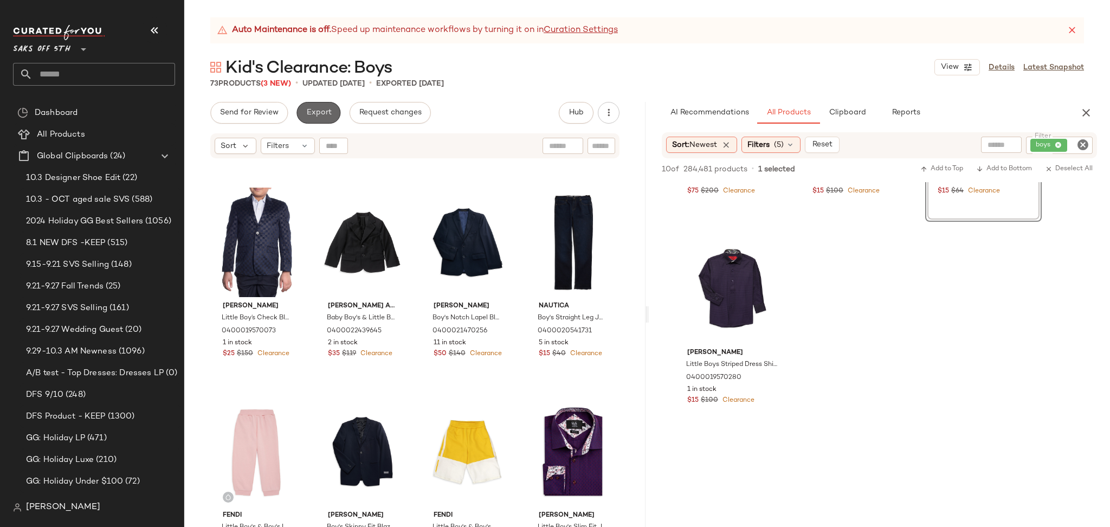
click at [316, 114] on span "Export" at bounding box center [318, 112] width 25 height 9
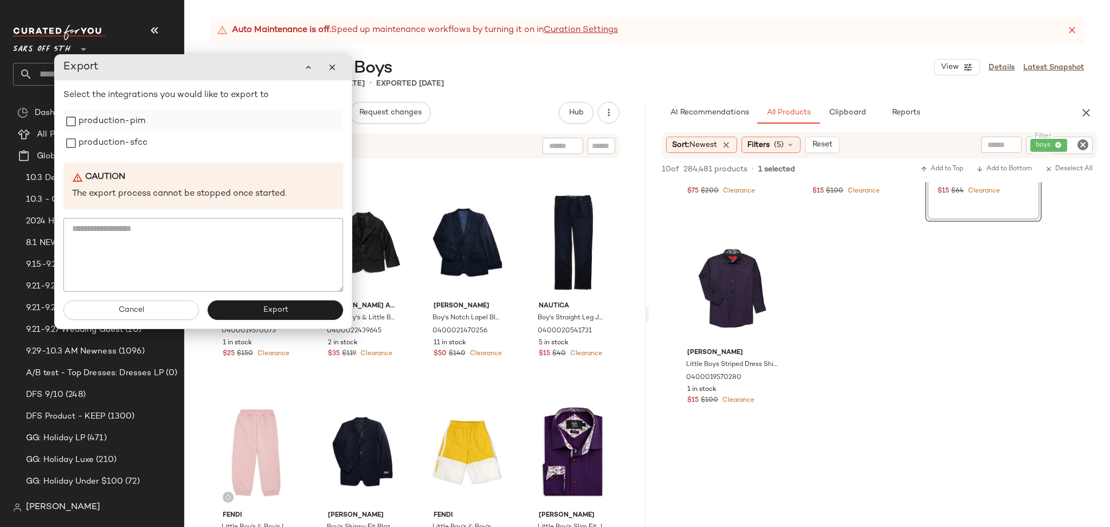
click at [133, 126] on label "production-pim" at bounding box center [112, 122] width 67 height 22
click at [132, 134] on label "production-sfcc" at bounding box center [113, 143] width 69 height 22
click at [243, 319] on button "Export" at bounding box center [275, 310] width 135 height 20
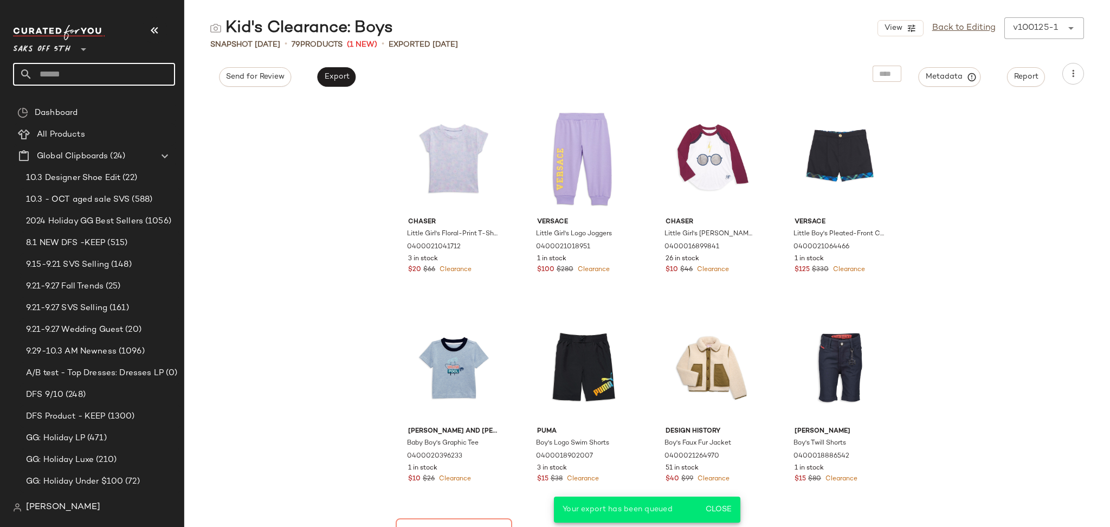
click at [126, 66] on input "text" at bounding box center [104, 74] width 143 height 23
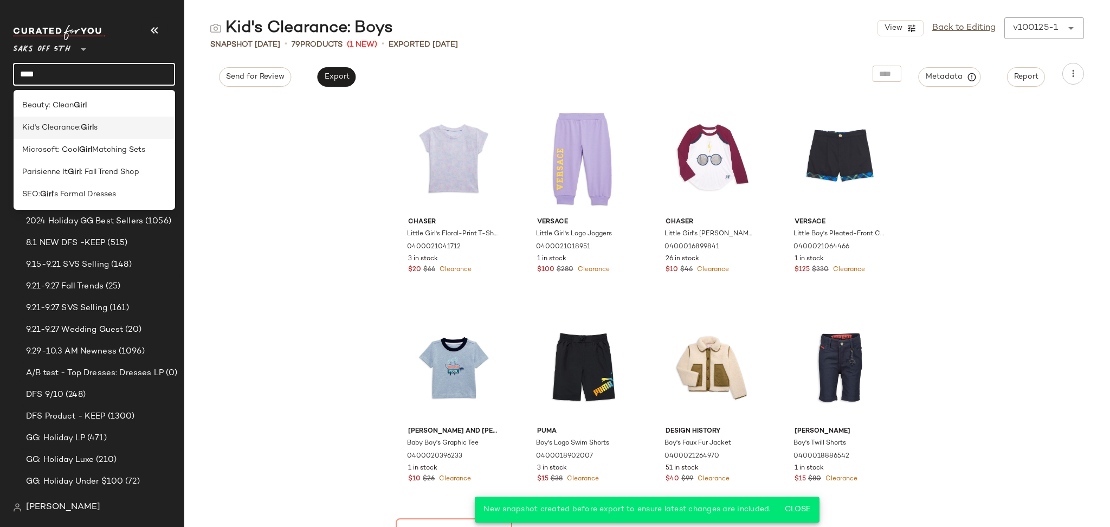
type input "****"
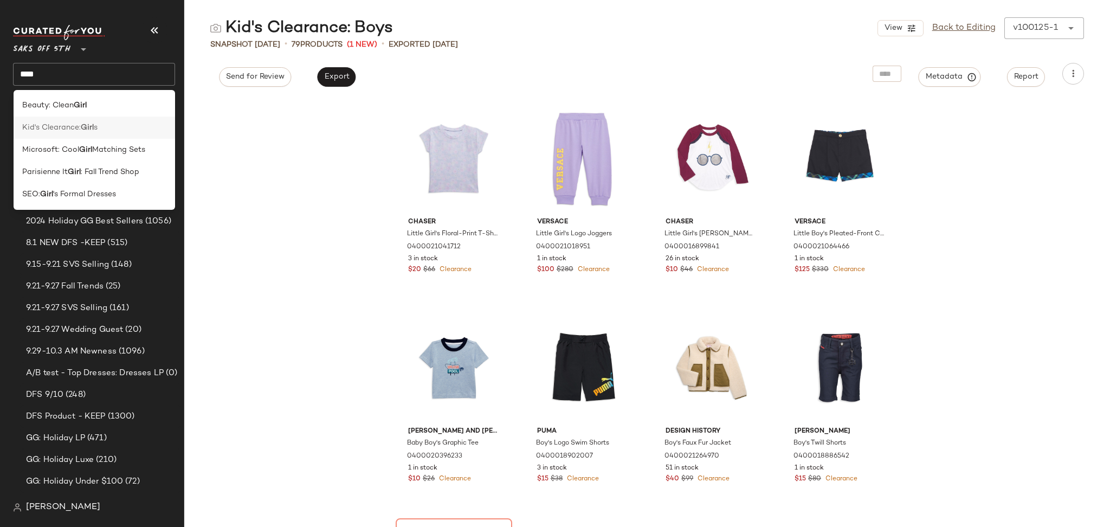
click at [98, 129] on span "s" at bounding box center [96, 127] width 4 height 11
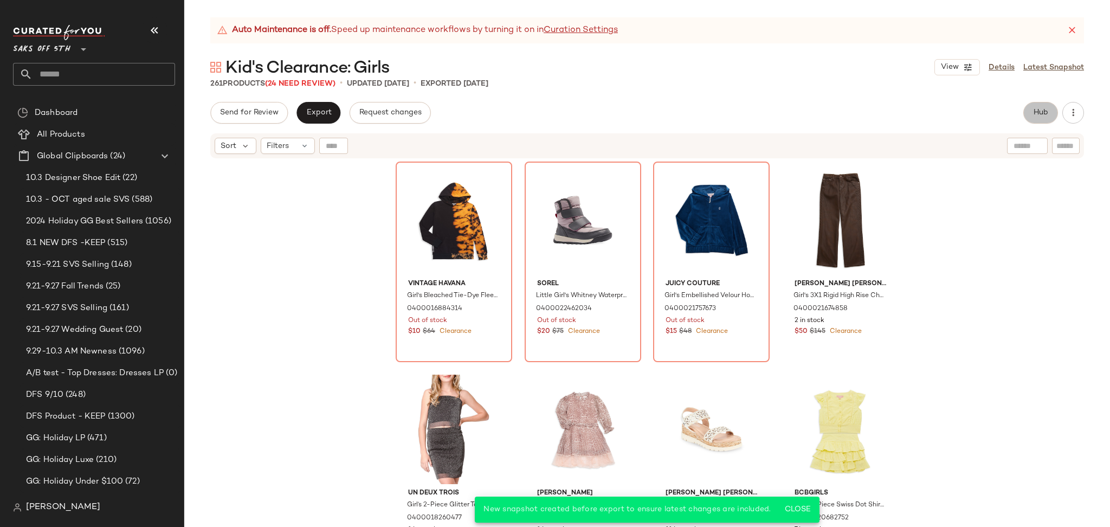
click at [1031, 108] on button "Hub" at bounding box center [1040, 113] width 35 height 22
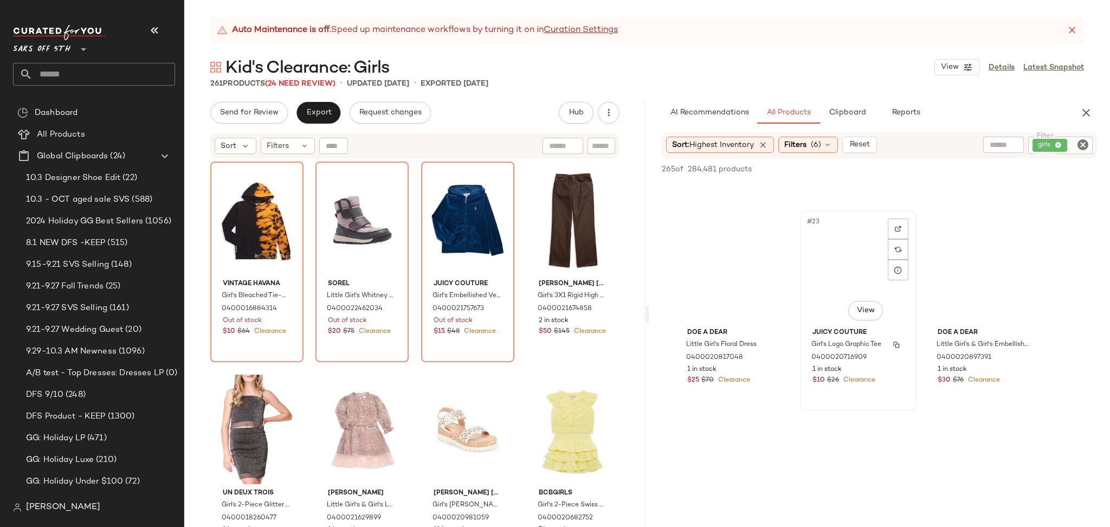
scroll to position [1436, 0]
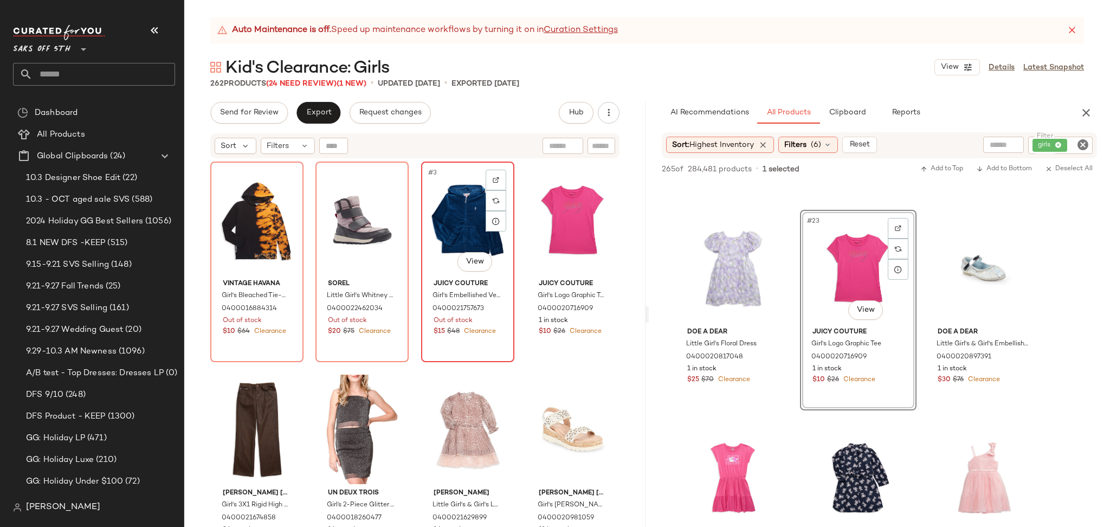
click at [443, 196] on div "#3 View" at bounding box center [468, 219] width 86 height 109
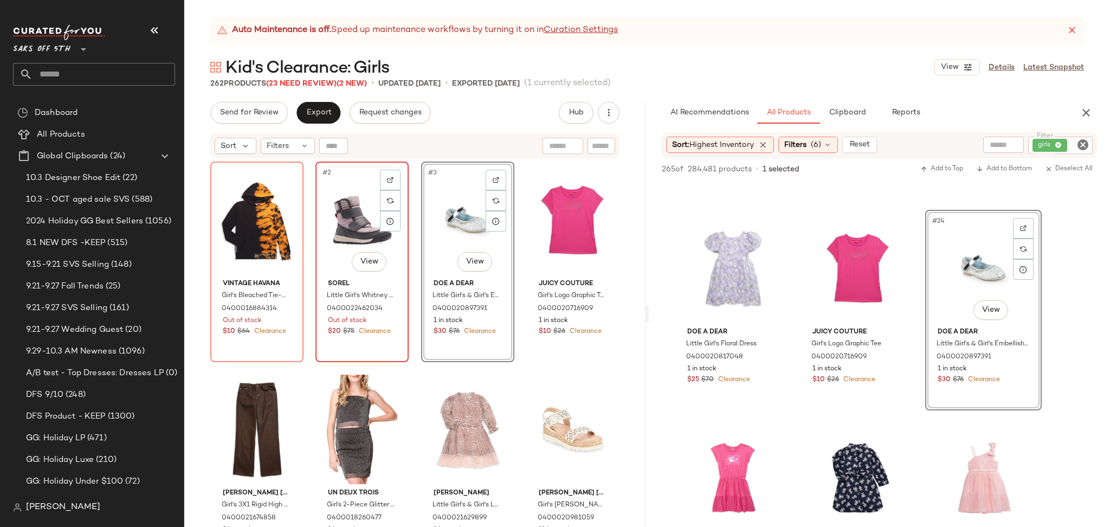
click at [340, 227] on div "#2 View" at bounding box center [362, 219] width 86 height 109
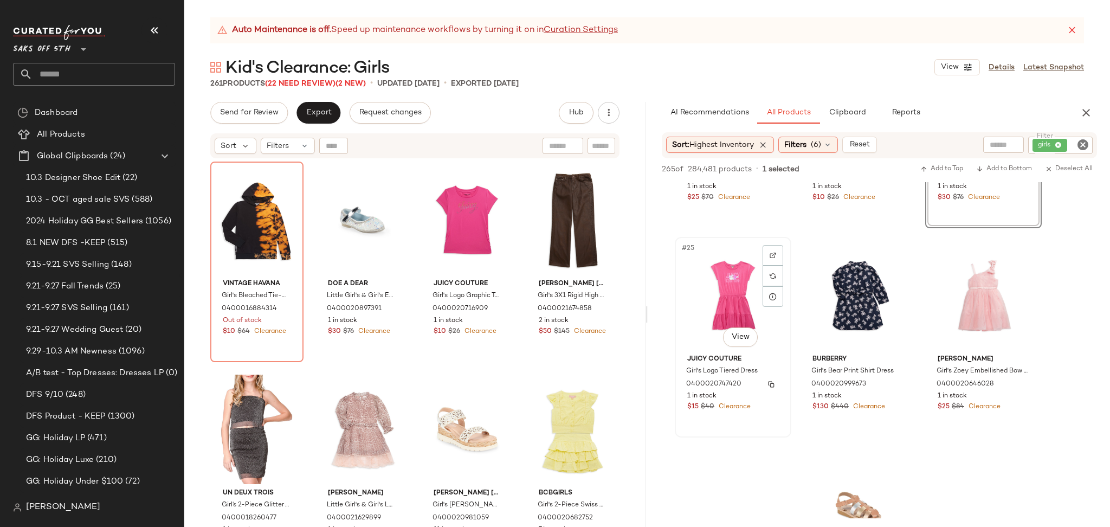
scroll to position [1663, 0]
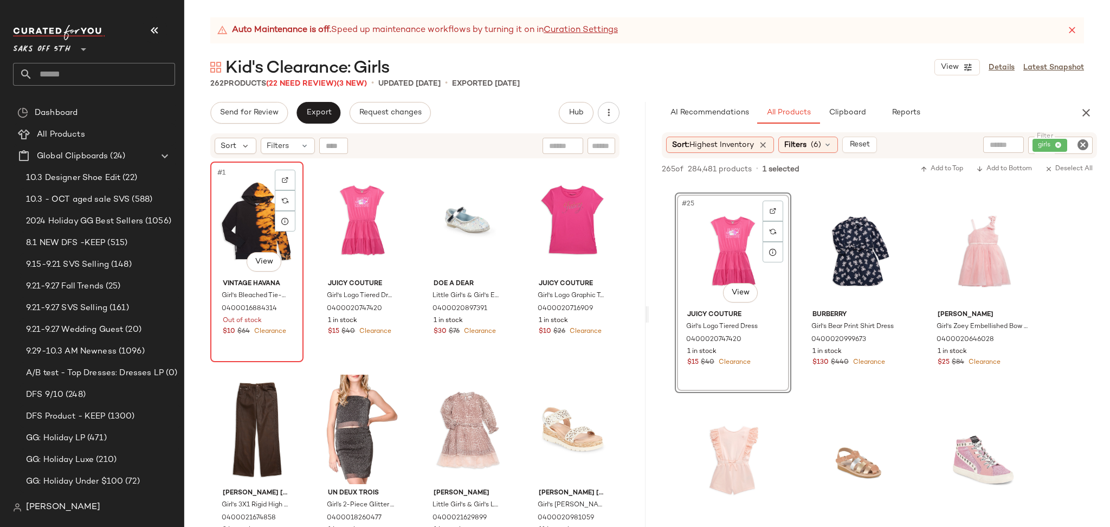
click at [248, 213] on div "#1 View" at bounding box center [257, 219] width 86 height 109
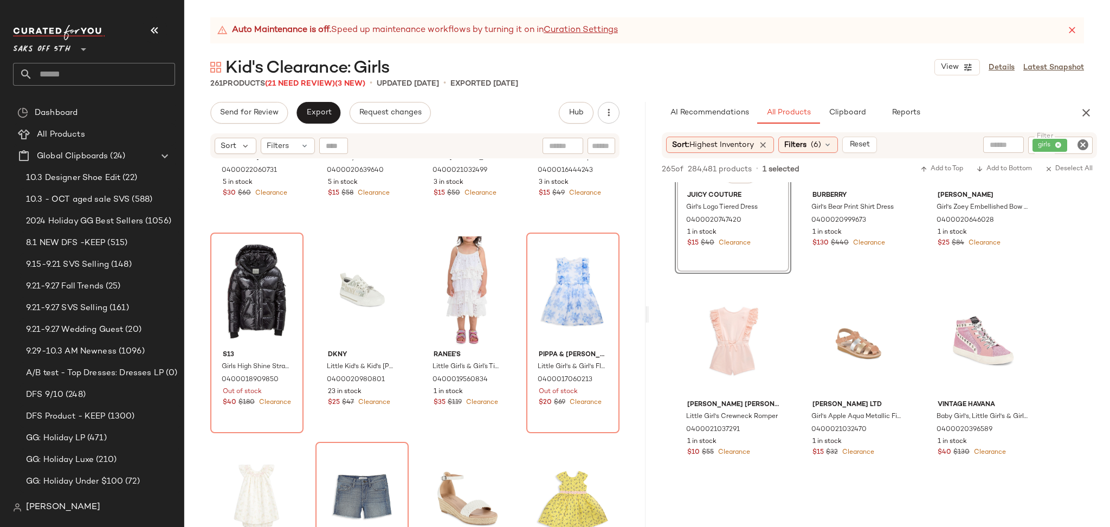
scroll to position [1783, 0]
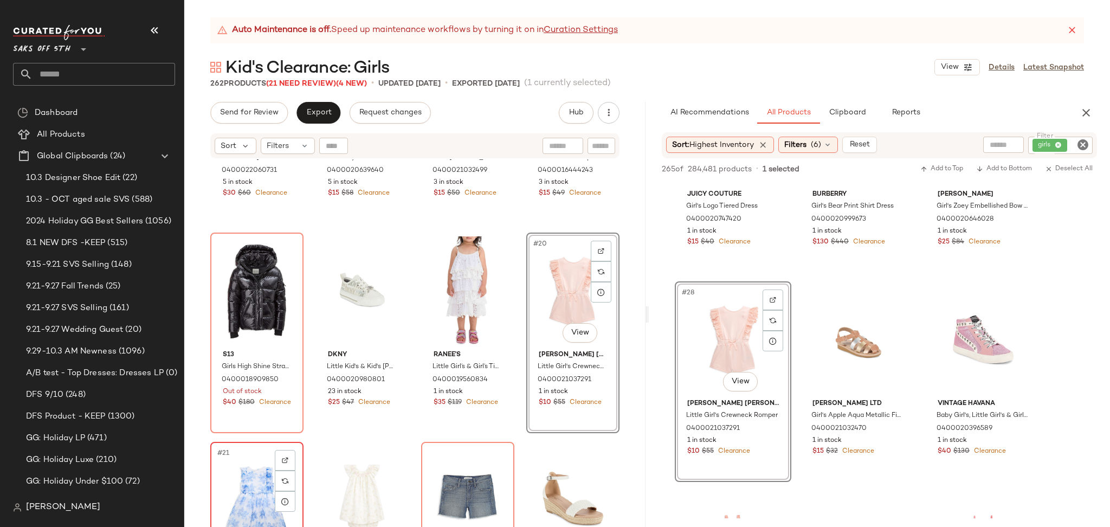
click at [261, 473] on div "#21 View" at bounding box center [257, 499] width 86 height 109
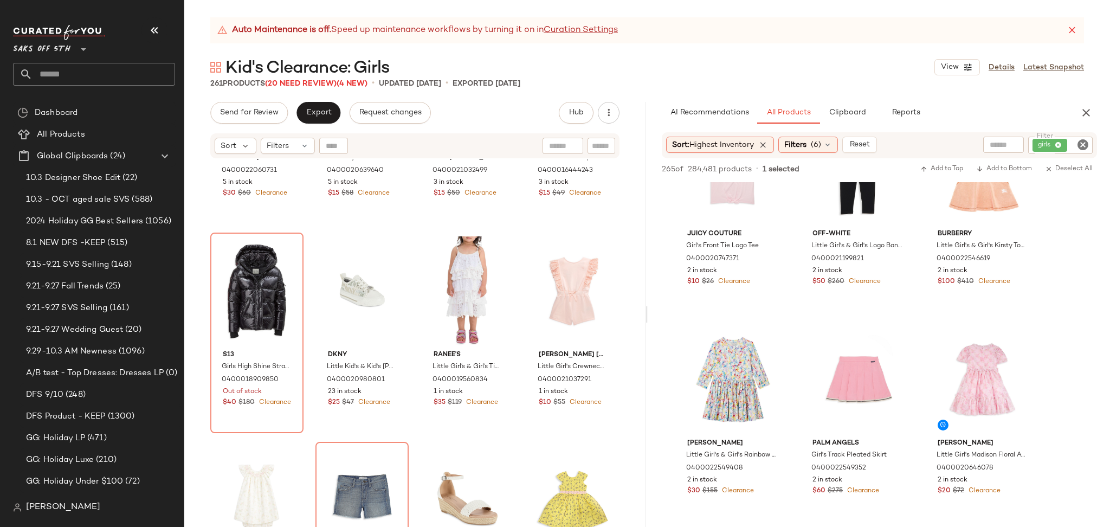
scroll to position [271, 0]
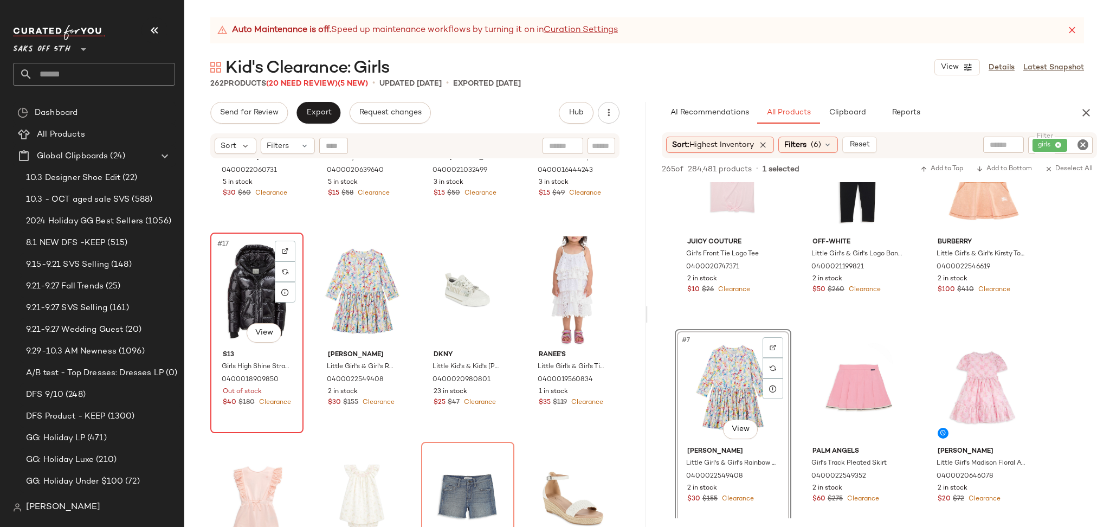
click at [274, 313] on div "#17 View" at bounding box center [257, 290] width 86 height 109
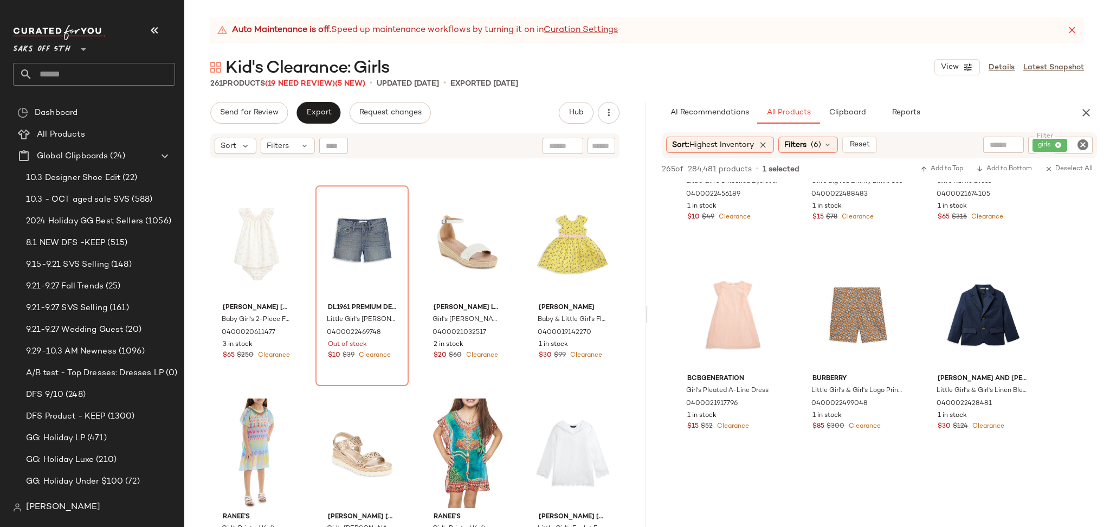
scroll to position [3065, 0]
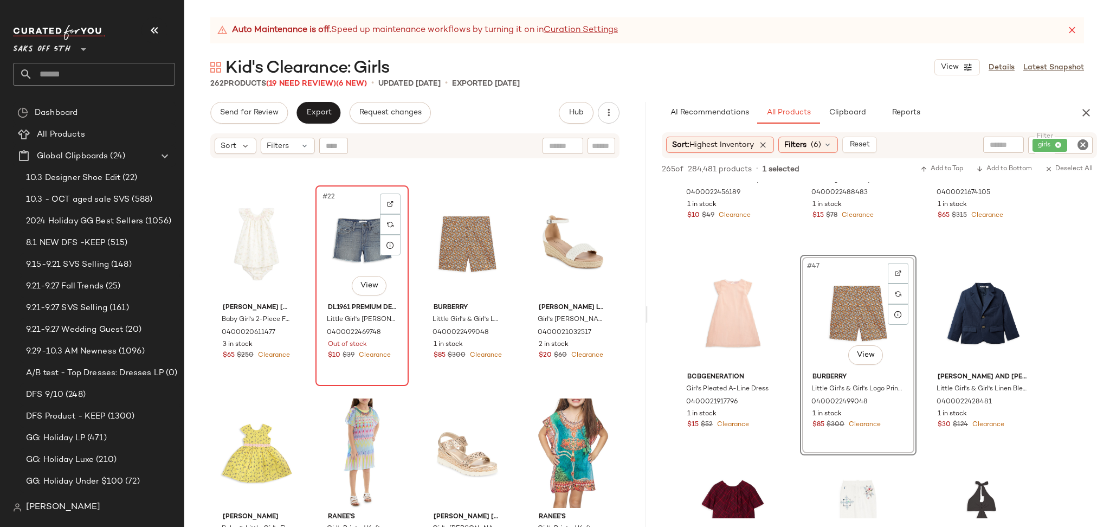
click at [358, 241] on div "#22 View" at bounding box center [362, 243] width 86 height 109
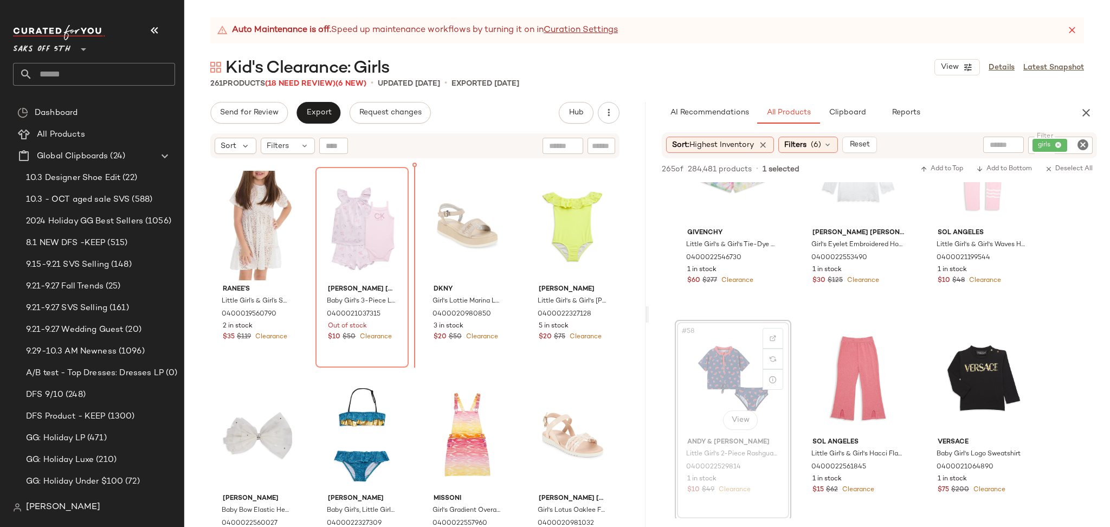
scroll to position [1881, 0]
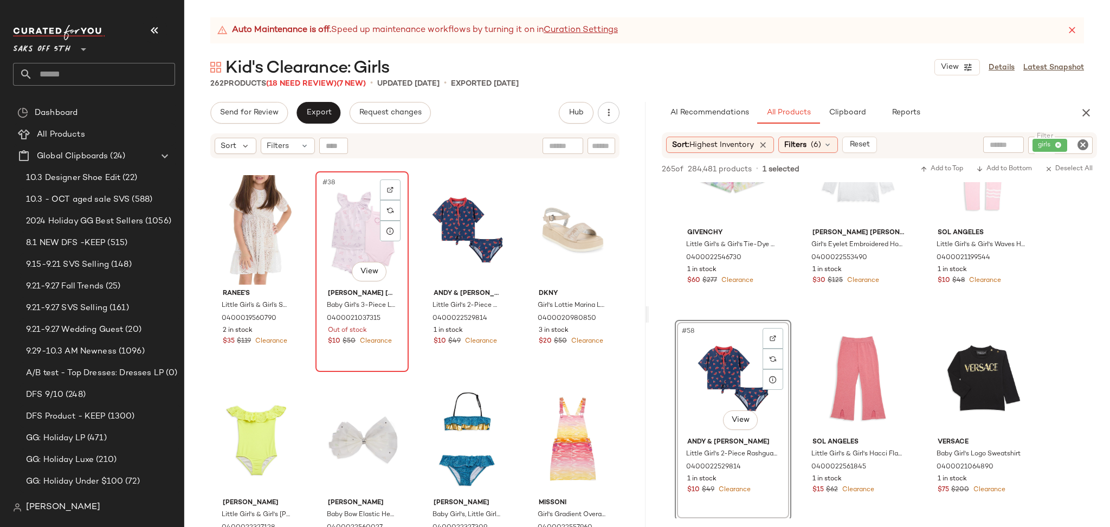
click at [354, 229] on div "#38 View" at bounding box center [362, 229] width 86 height 109
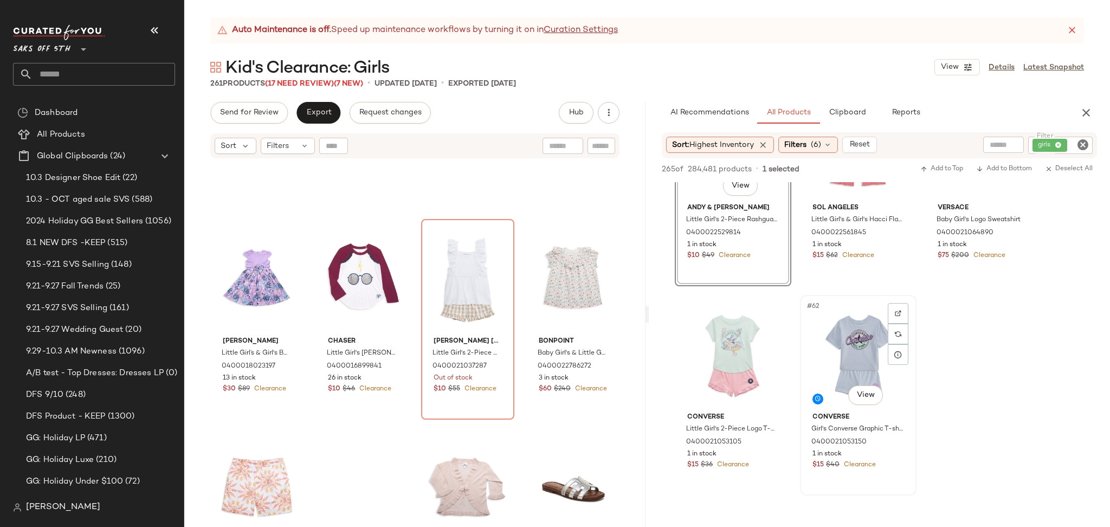
scroll to position [4075, 0]
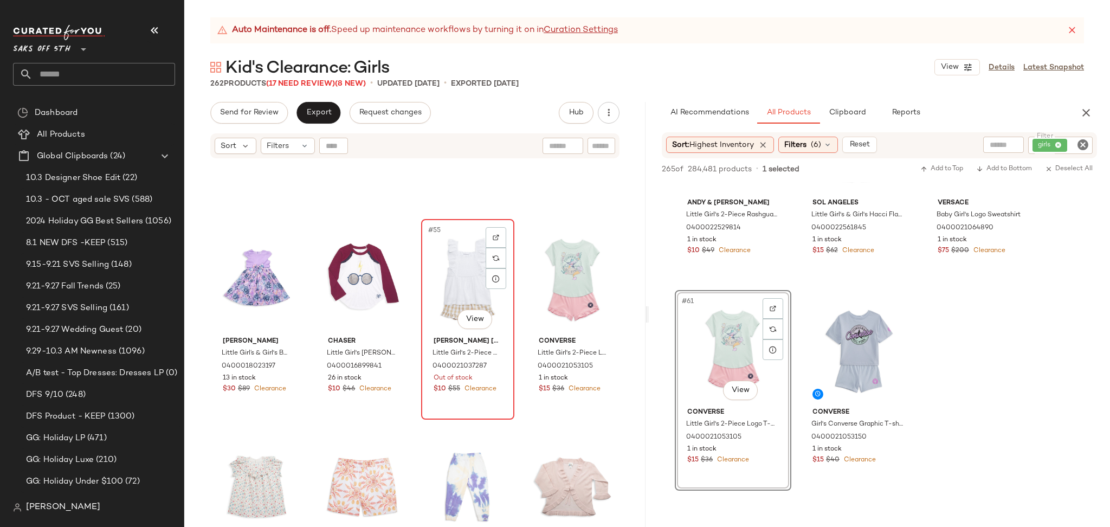
click at [452, 269] on div "#55 View" at bounding box center [468, 277] width 86 height 109
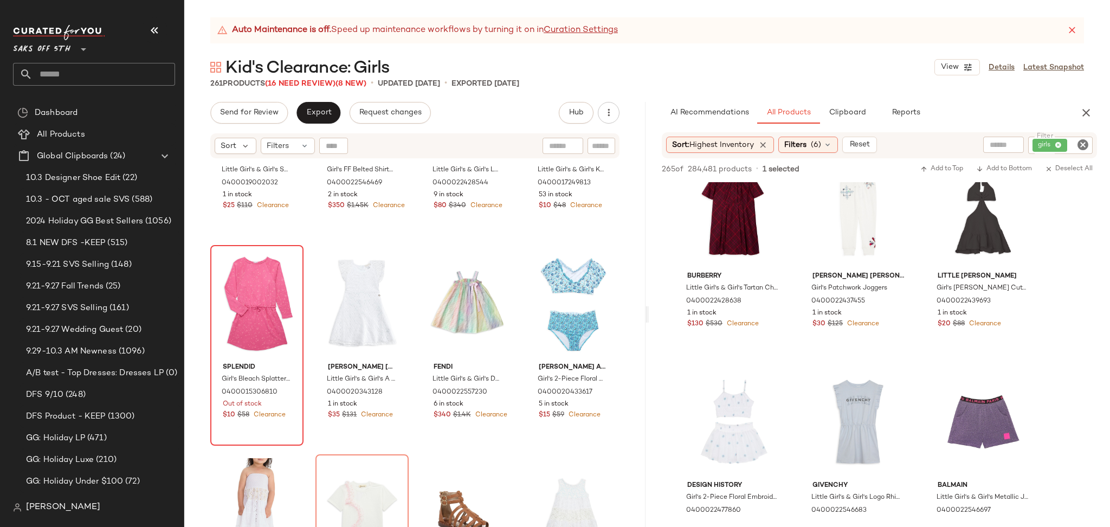
scroll to position [3372, 0]
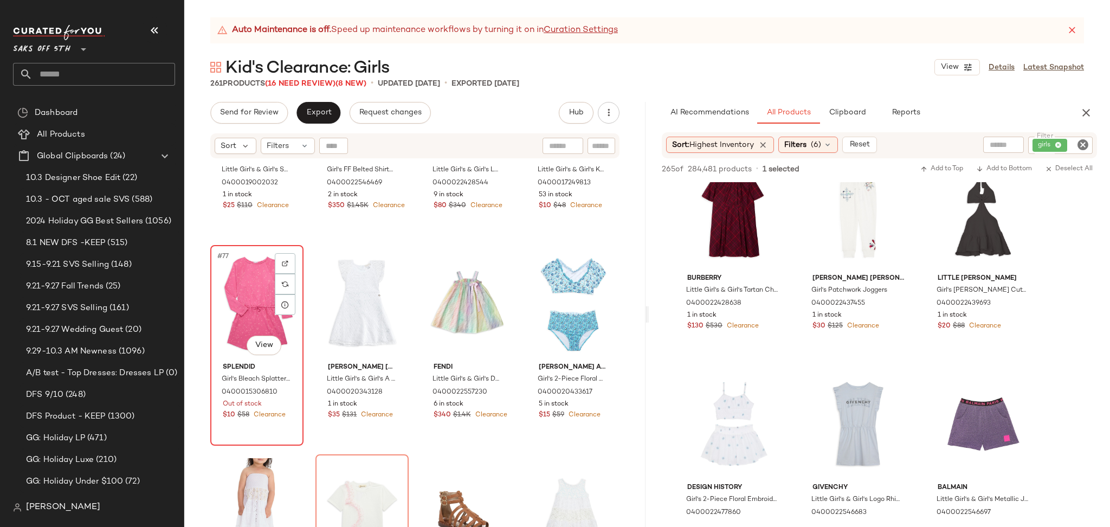
click at [250, 278] on div "#77 View" at bounding box center [257, 303] width 86 height 109
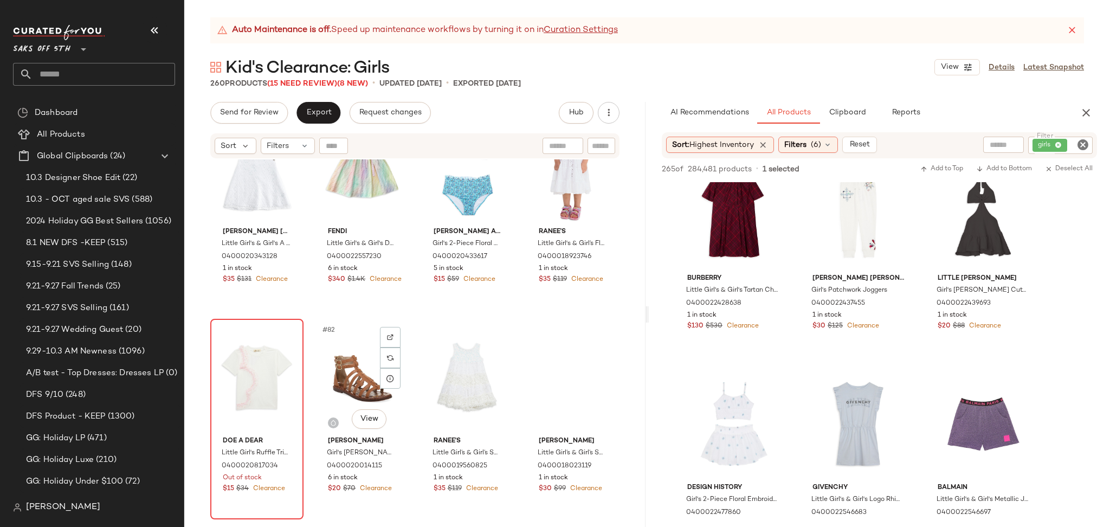
scroll to position [4037, 0]
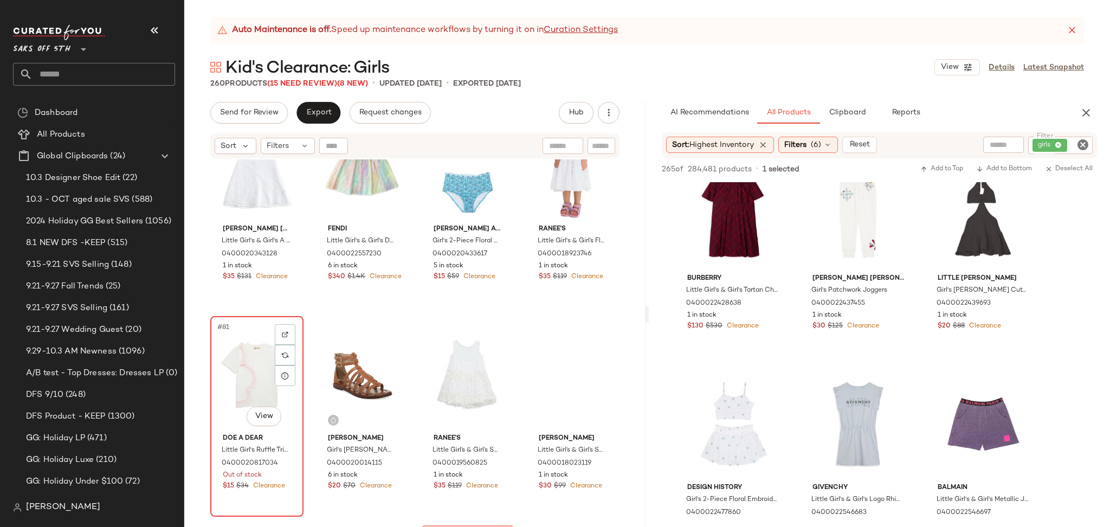
click at [238, 362] on div "#81 View" at bounding box center [257, 374] width 86 height 109
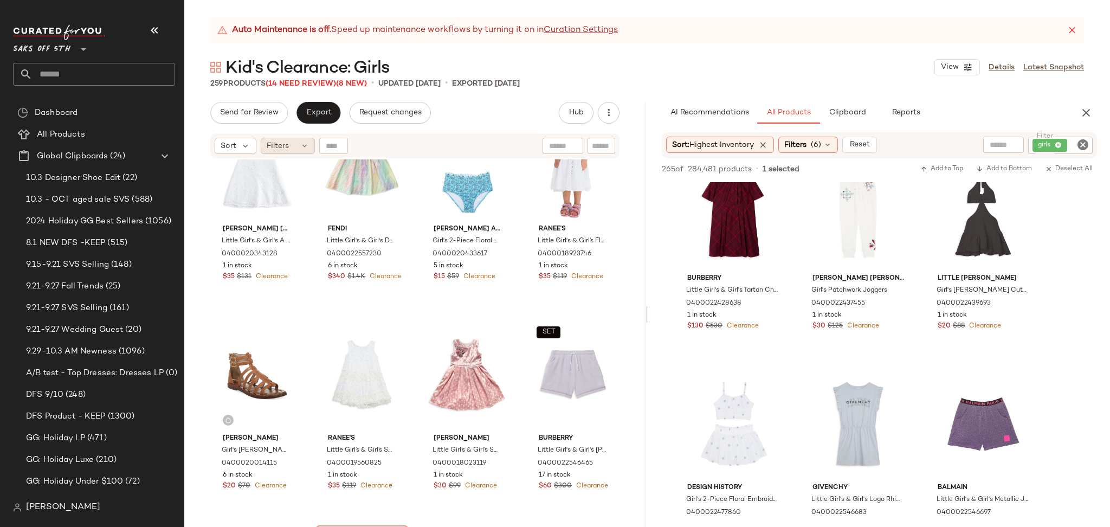
click at [298, 138] on div "Filters" at bounding box center [288, 146] width 54 height 16
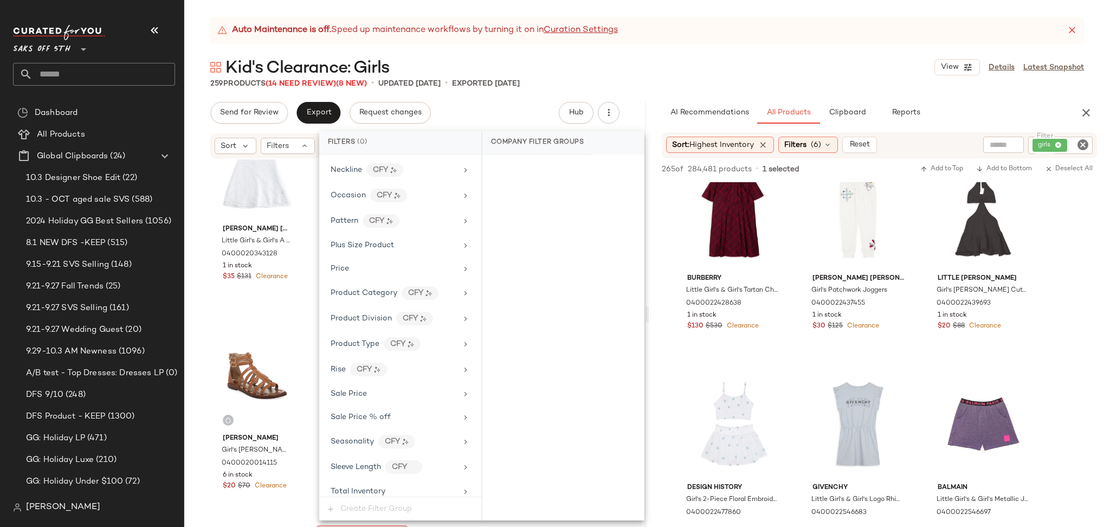
scroll to position [636, 0]
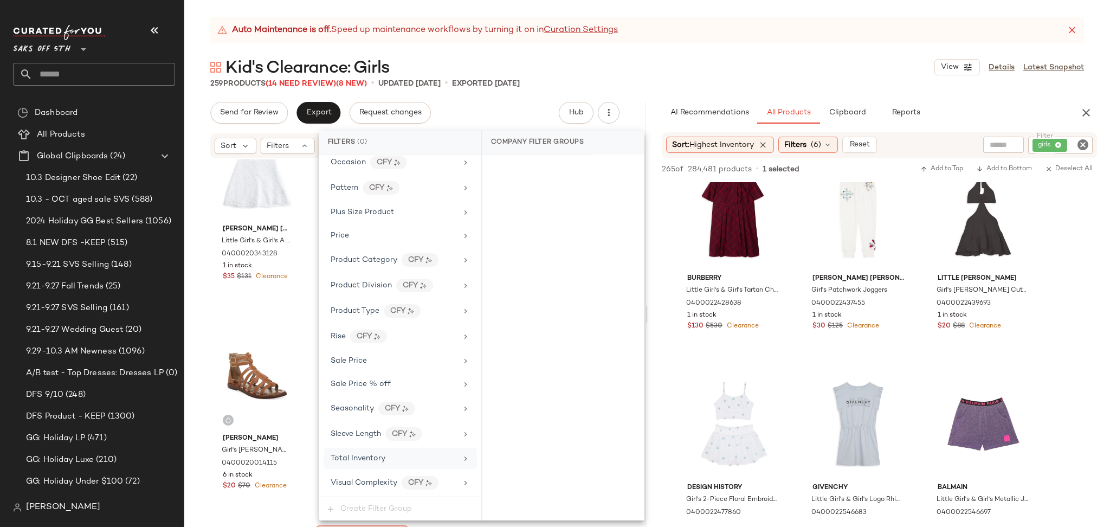
click at [369, 459] on span "Total Inventory" at bounding box center [358, 458] width 55 height 8
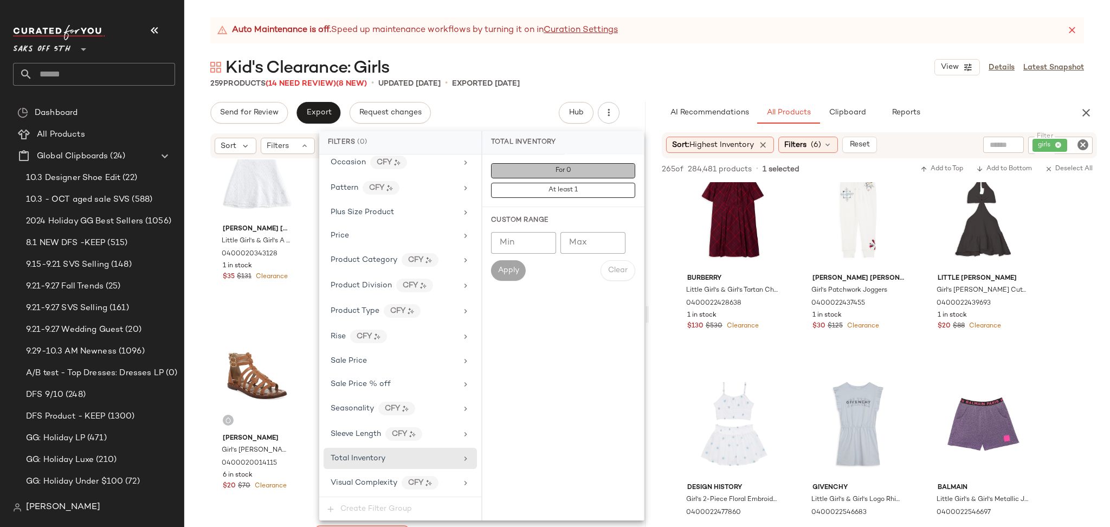
click at [592, 170] on button "For 0" at bounding box center [563, 170] width 144 height 15
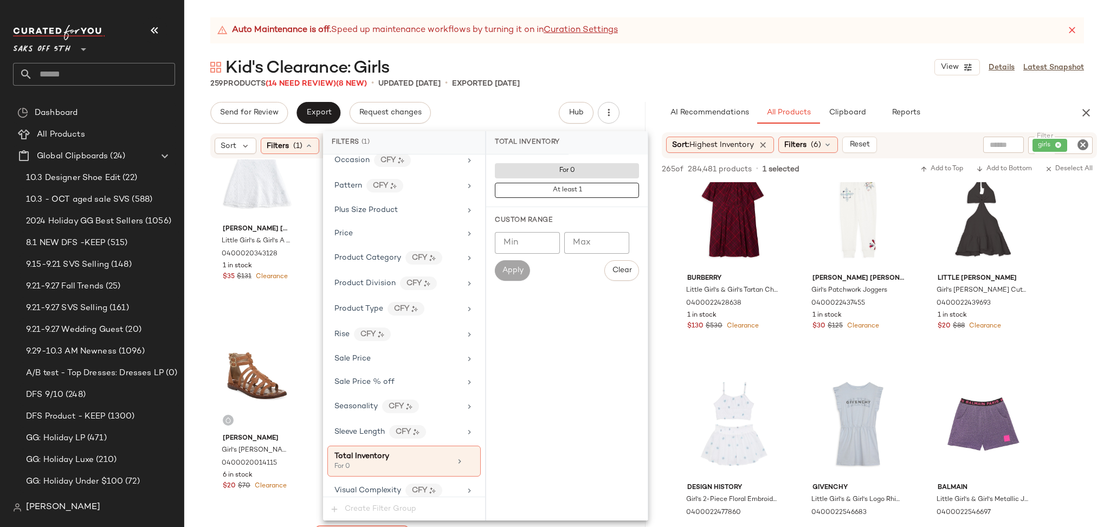
click at [696, 56] on div "Kid's Clearance: Girls View Details Latest Snapshot" at bounding box center [646, 67] width 925 height 22
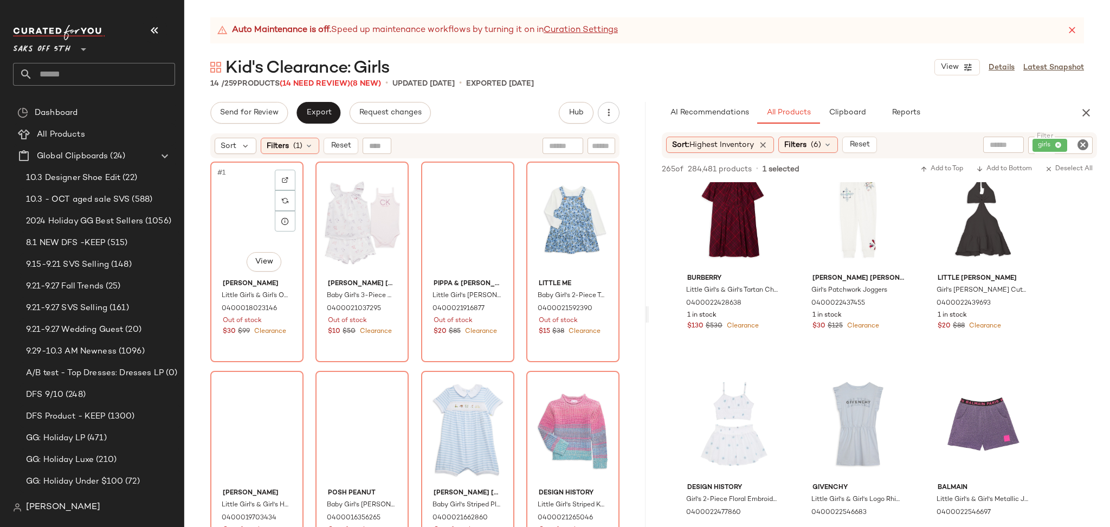
click at [237, 228] on div "#1 View" at bounding box center [257, 219] width 86 height 109
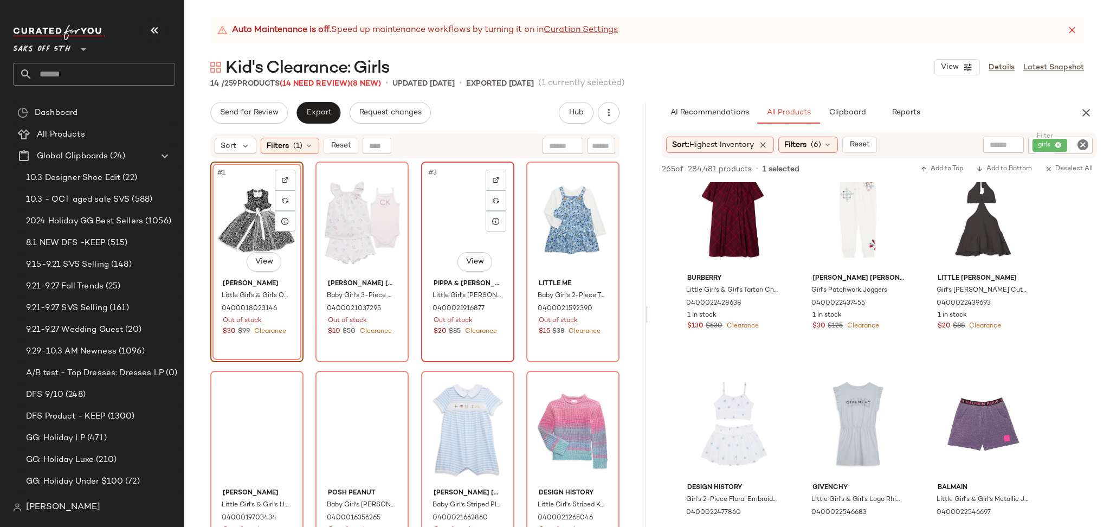
scroll to position [444, 0]
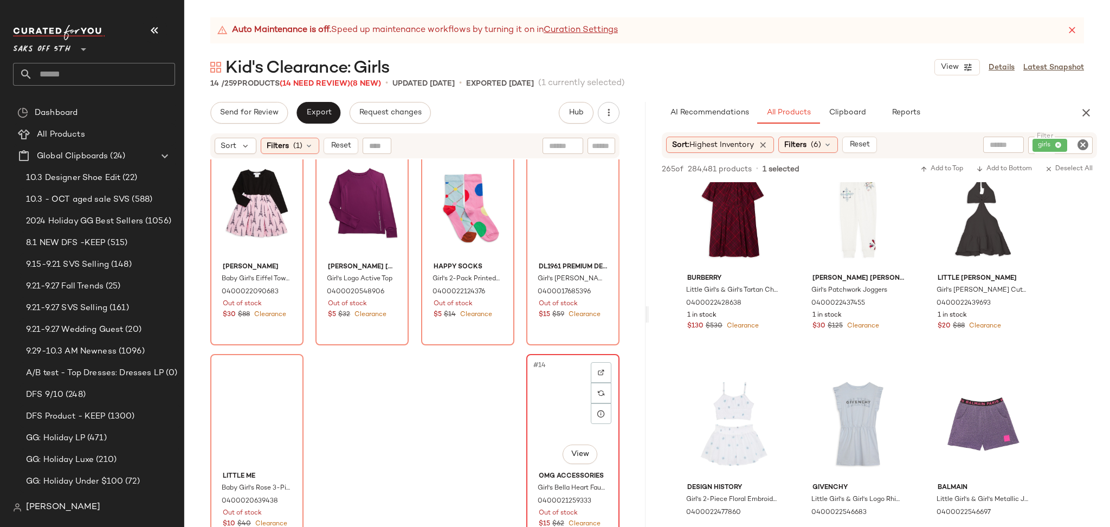
click at [552, 413] on div "#14 View" at bounding box center [573, 412] width 86 height 109
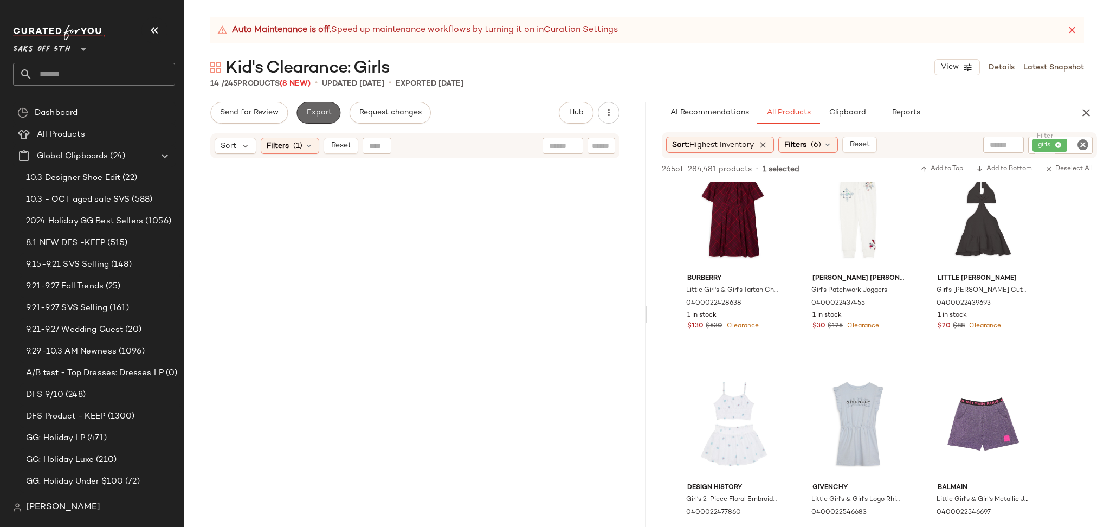
click at [318, 114] on span "Export" at bounding box center [318, 112] width 25 height 9
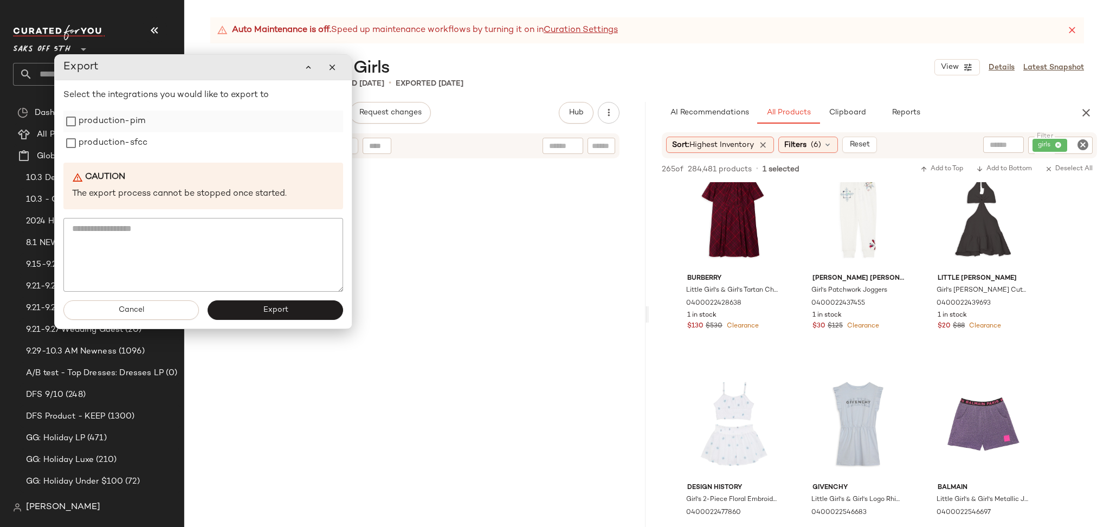
click at [132, 126] on label "production-pim" at bounding box center [112, 122] width 67 height 22
click at [131, 141] on label "production-sfcc" at bounding box center [113, 143] width 69 height 22
click at [249, 307] on button "Export" at bounding box center [275, 310] width 135 height 20
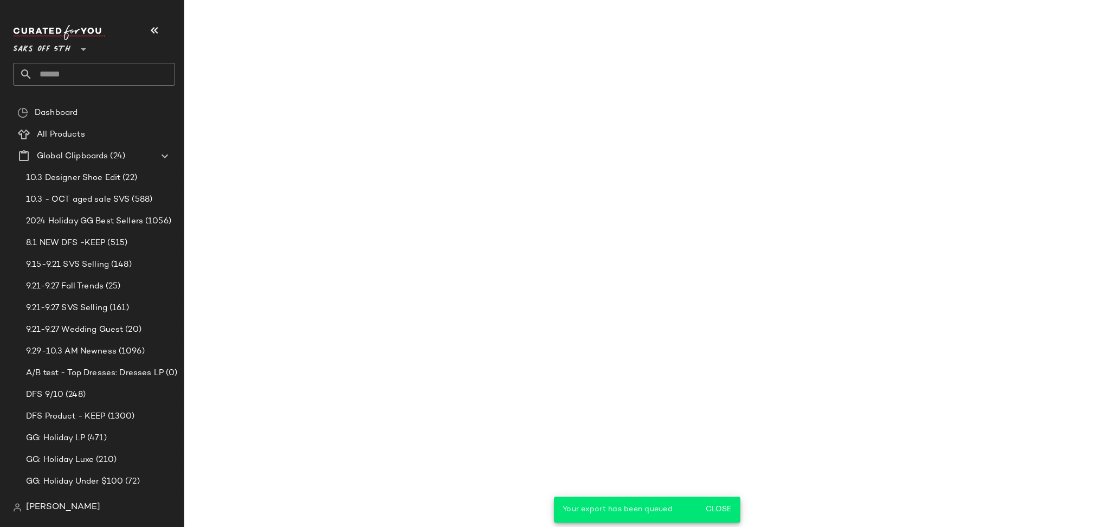
scroll to position [5045, 0]
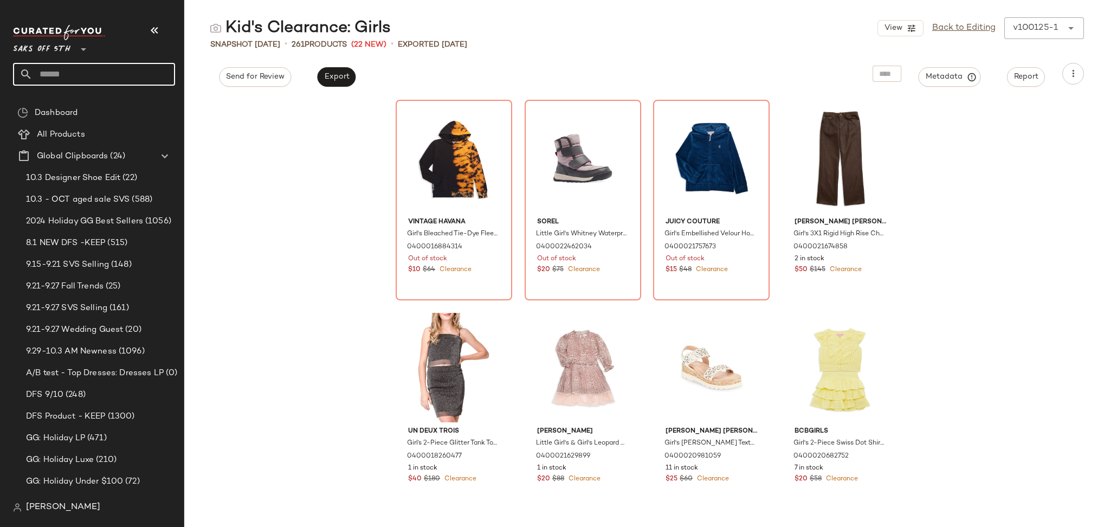
click at [118, 70] on input "text" at bounding box center [104, 74] width 143 height 23
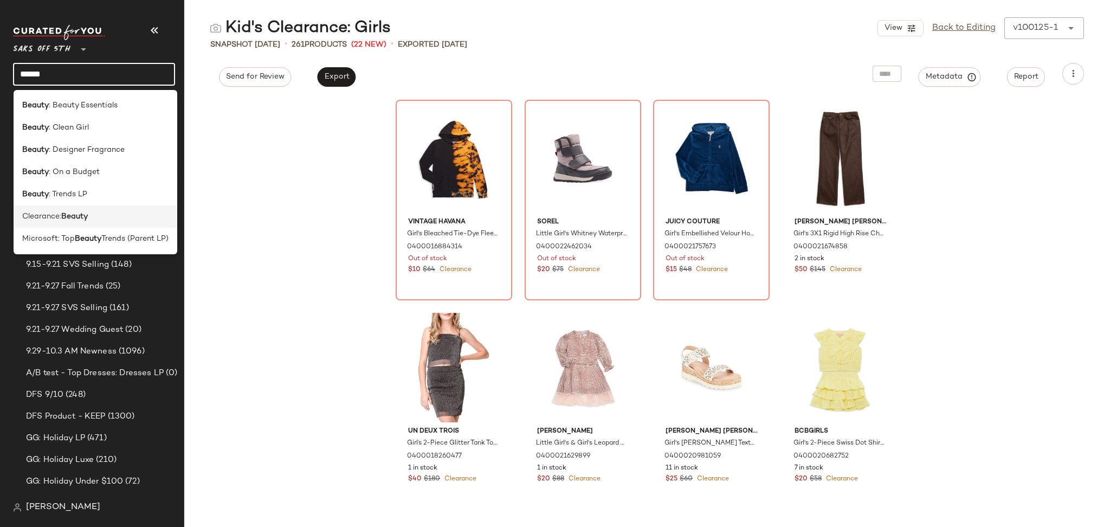
type input "******"
click at [106, 217] on div "Clearance: Beauty" at bounding box center [95, 216] width 146 height 11
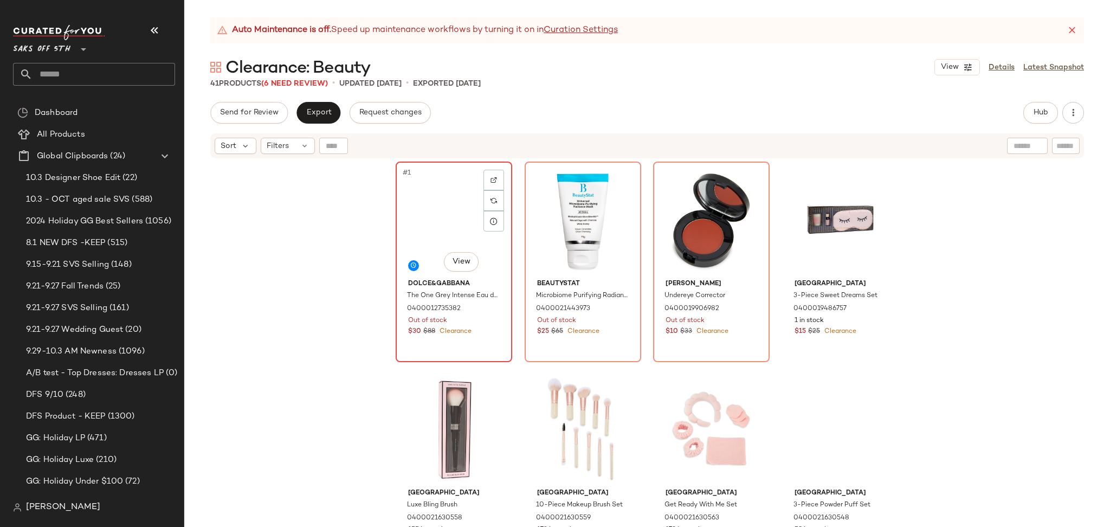
click at [425, 203] on div "#1 View" at bounding box center [453, 219] width 109 height 109
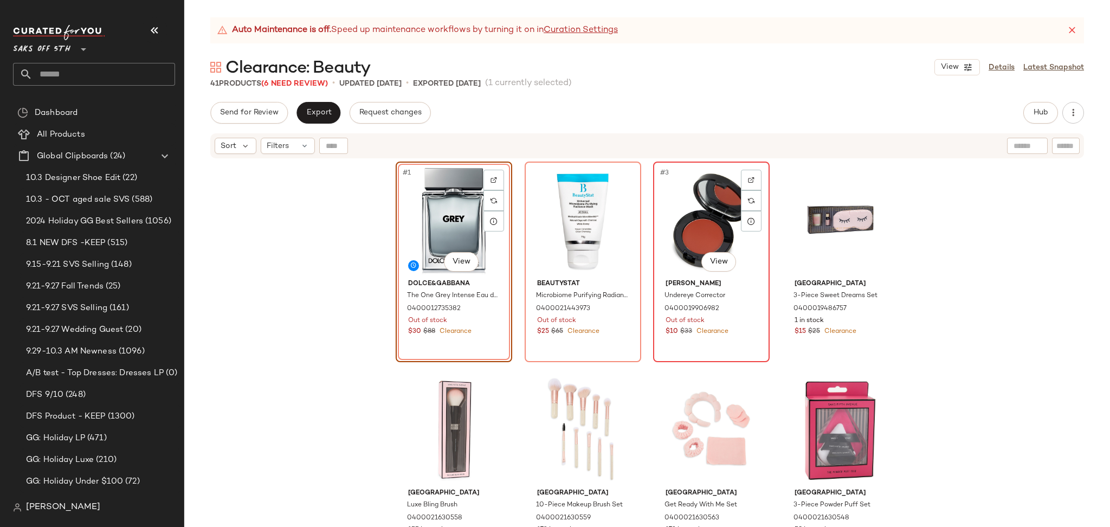
click at [692, 218] on div "#3 View" at bounding box center [711, 219] width 109 height 109
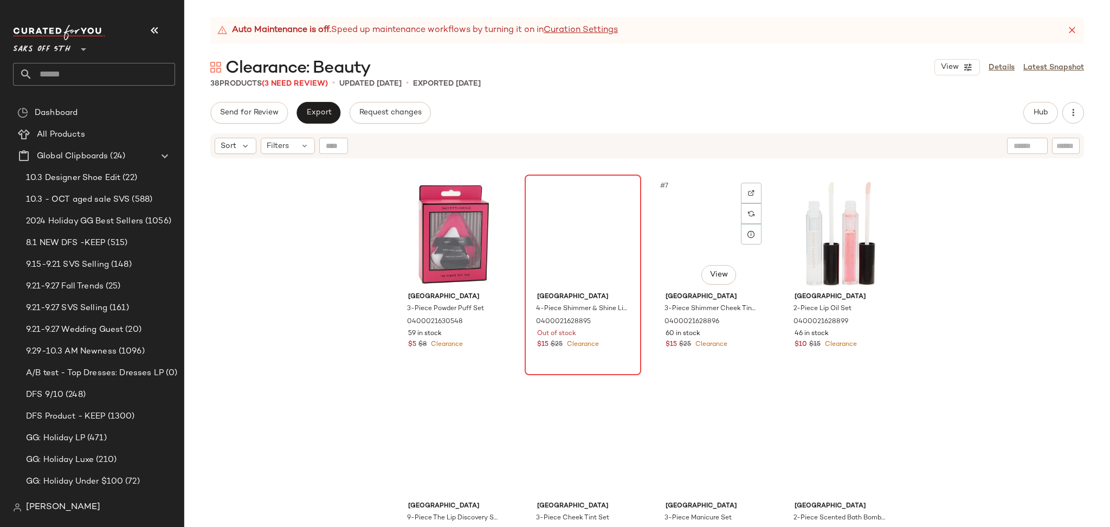
scroll to position [199, 0]
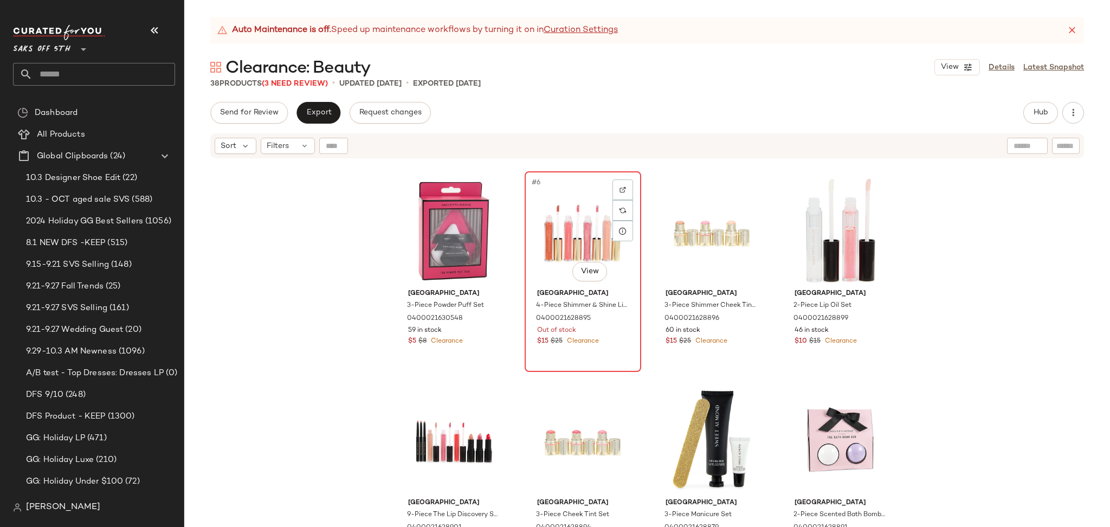
click at [555, 224] on div "#6 View" at bounding box center [582, 229] width 109 height 109
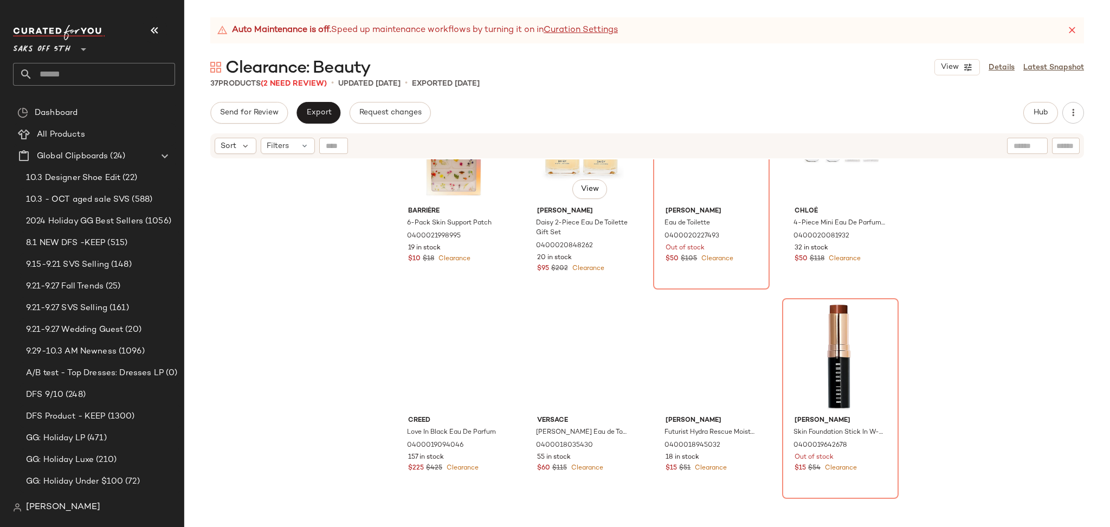
scroll to position [922, 0]
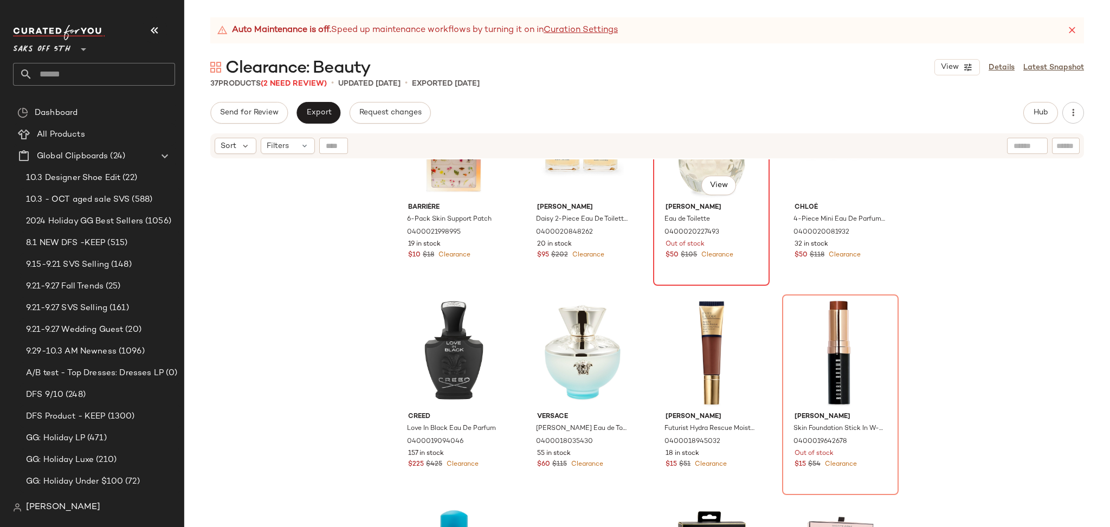
click at [662, 182] on div "#19 View" at bounding box center [711, 143] width 109 height 109
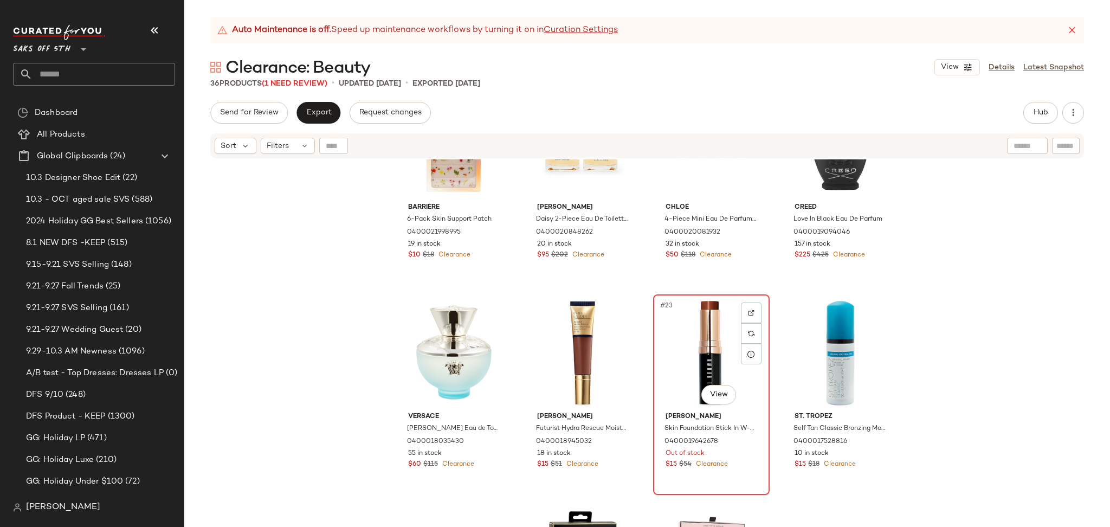
click at [708, 352] on div "#23 View" at bounding box center [711, 352] width 109 height 109
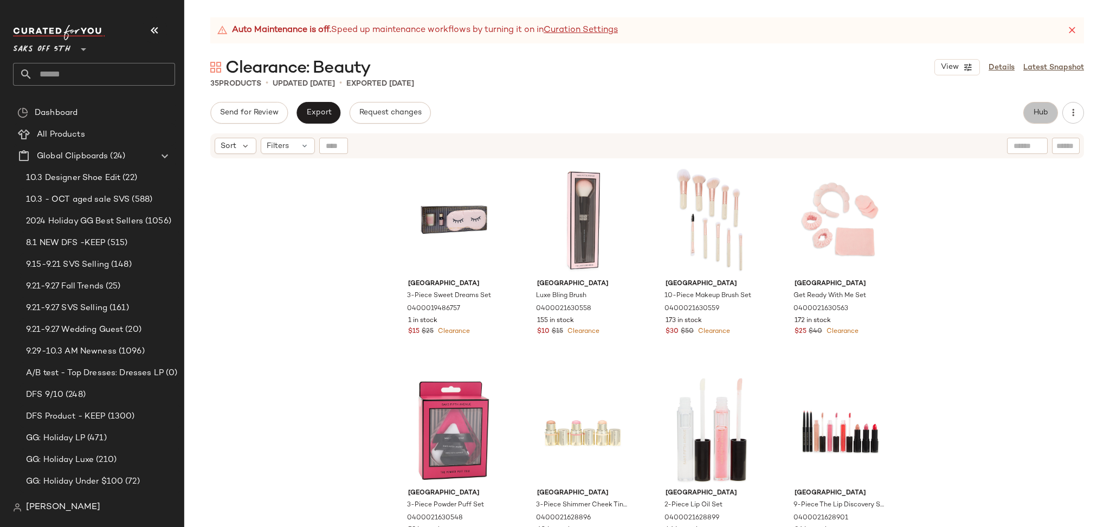
click at [1038, 114] on span "Hub" at bounding box center [1040, 112] width 15 height 9
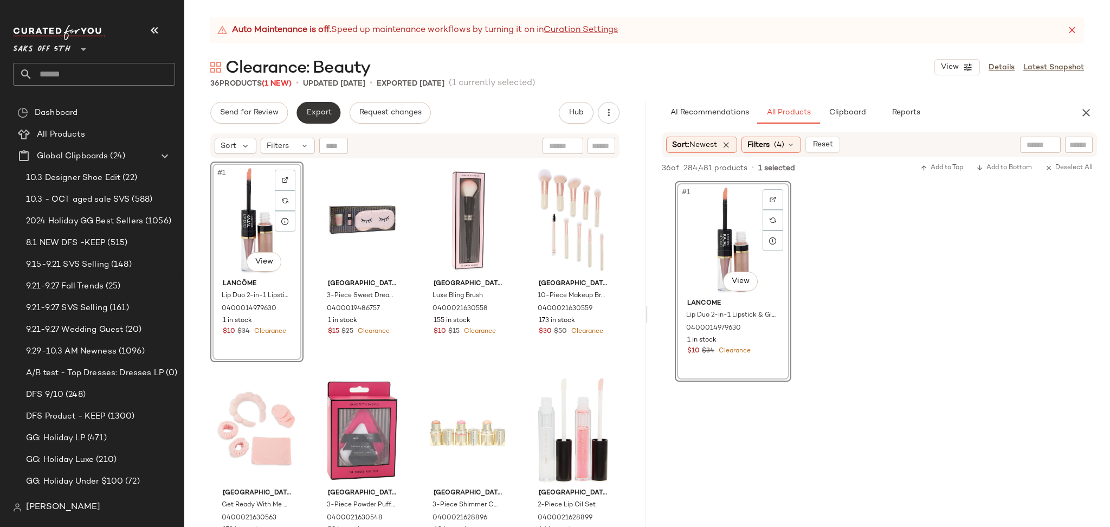
drag, startPoint x: 316, startPoint y: 98, endPoint x: 318, endPoint y: 107, distance: 9.3
click at [318, 107] on div "Auto Maintenance is off. Speed up maintenance workflows by turning it on in Cur…" at bounding box center [646, 271] width 925 height 509
click at [318, 108] on span "Export" at bounding box center [318, 112] width 25 height 9
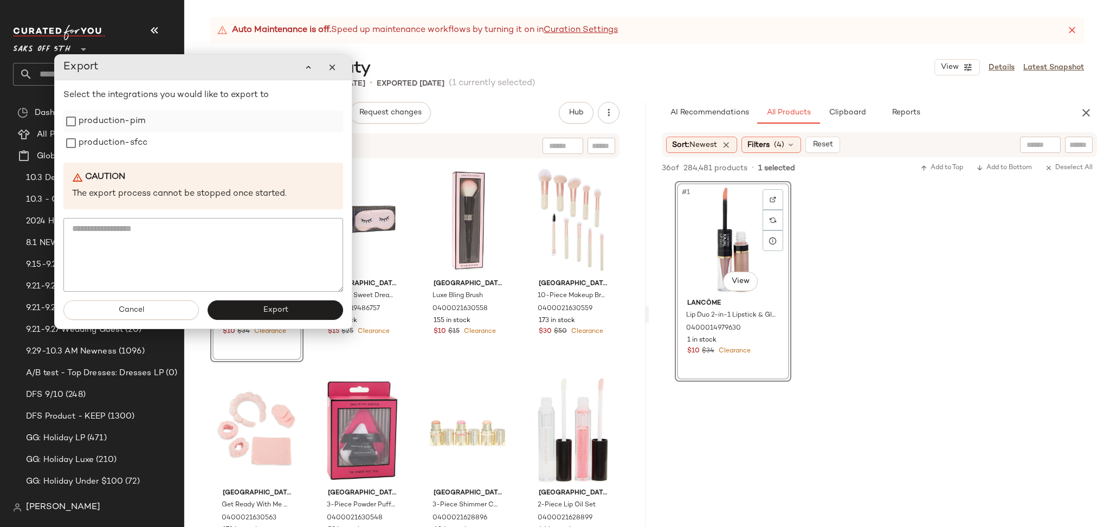
click at [106, 124] on label "production-pim" at bounding box center [112, 122] width 67 height 22
click at [107, 151] on label "production-sfcc" at bounding box center [113, 143] width 69 height 22
click at [268, 313] on span "Export" at bounding box center [274, 310] width 25 height 9
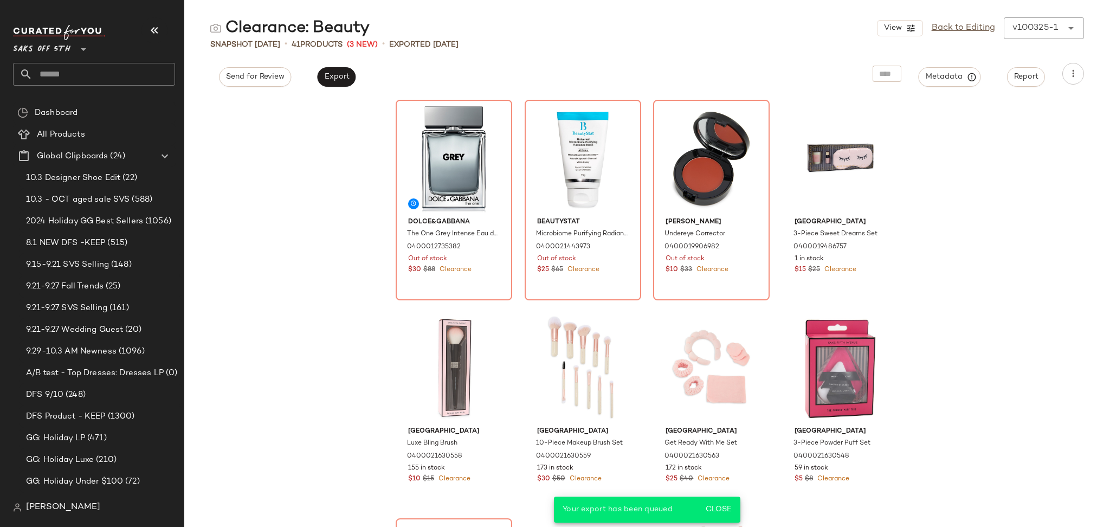
drag, startPoint x: 45, startPoint y: 89, endPoint x: 84, endPoint y: 53, distance: 53.3
click at [84, 53] on div "Saks OFF 5TH **" at bounding box center [98, 59] width 171 height 85
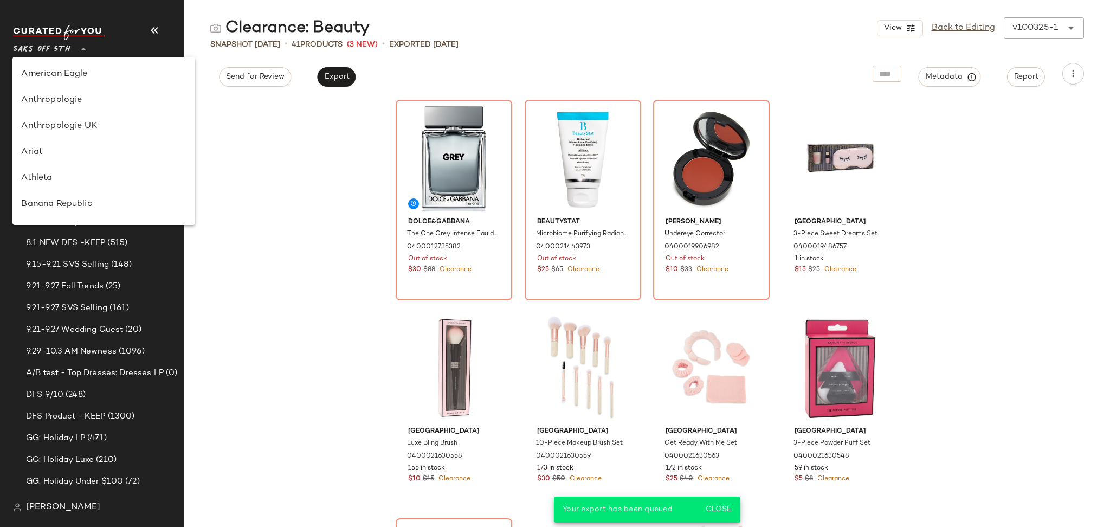
scroll to position [598, 0]
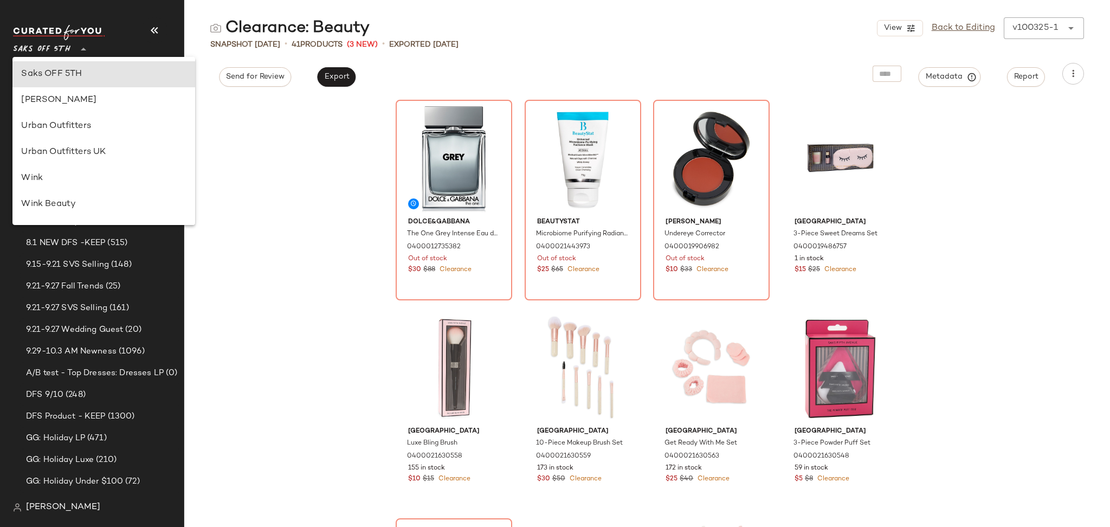
drag, startPoint x: 84, startPoint y: 53, endPoint x: 165, endPoint y: 70, distance: 82.7
click at [165, 70] on div "Saks OFF 5TH **" at bounding box center [94, 55] width 162 height 61
click at [165, 70] on input "text" at bounding box center [104, 74] width 143 height 23
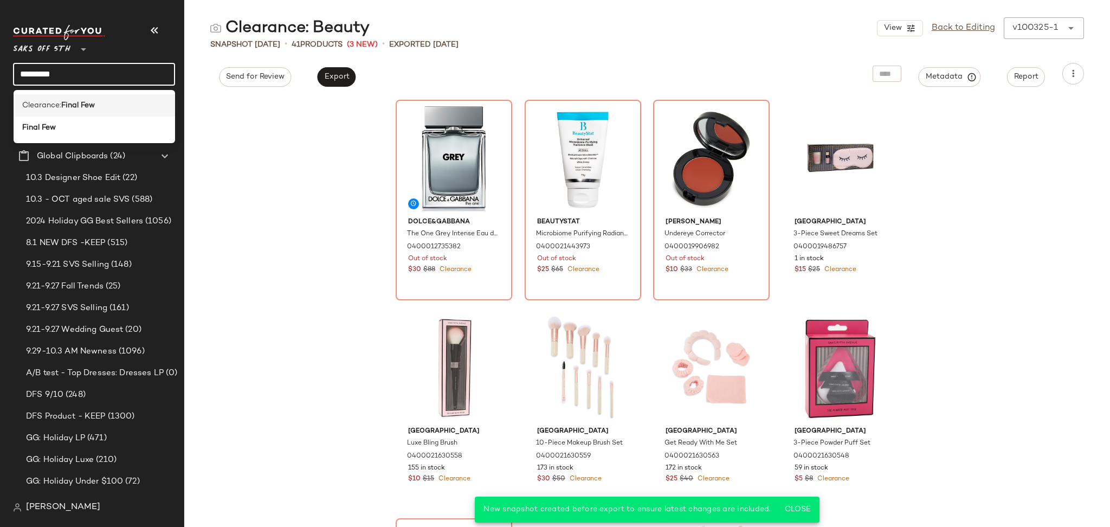
type input "*********"
click at [99, 102] on div "Clearance: Final Few" at bounding box center [94, 105] width 145 height 11
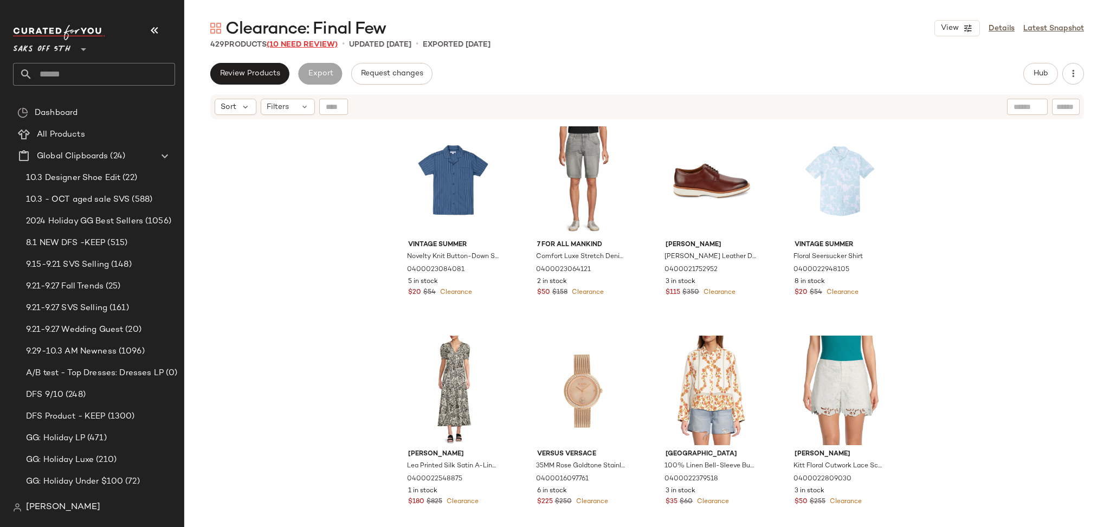
click at [321, 45] on span "(10 Need Review)" at bounding box center [302, 45] width 71 height 8
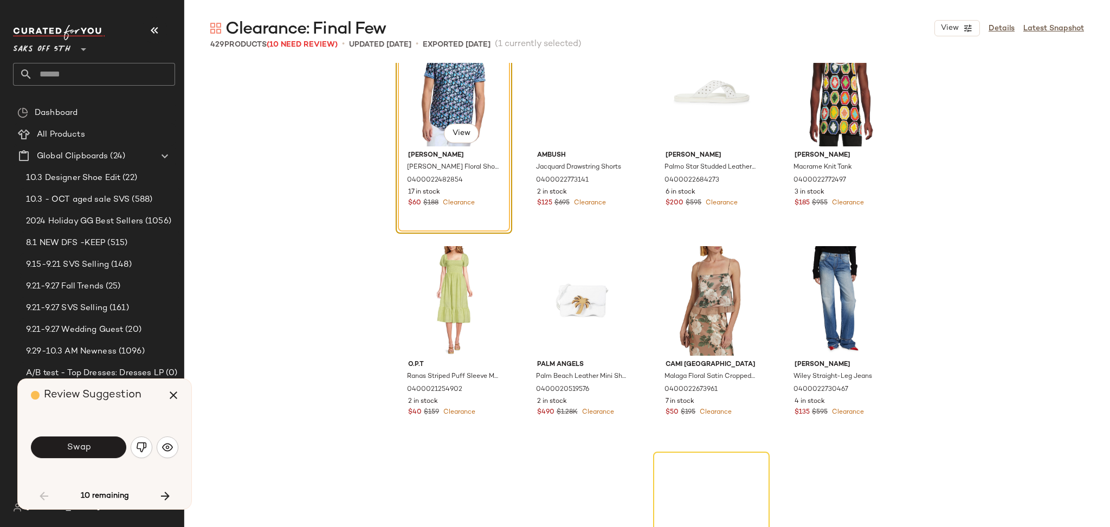
scroll to position [1718, 0]
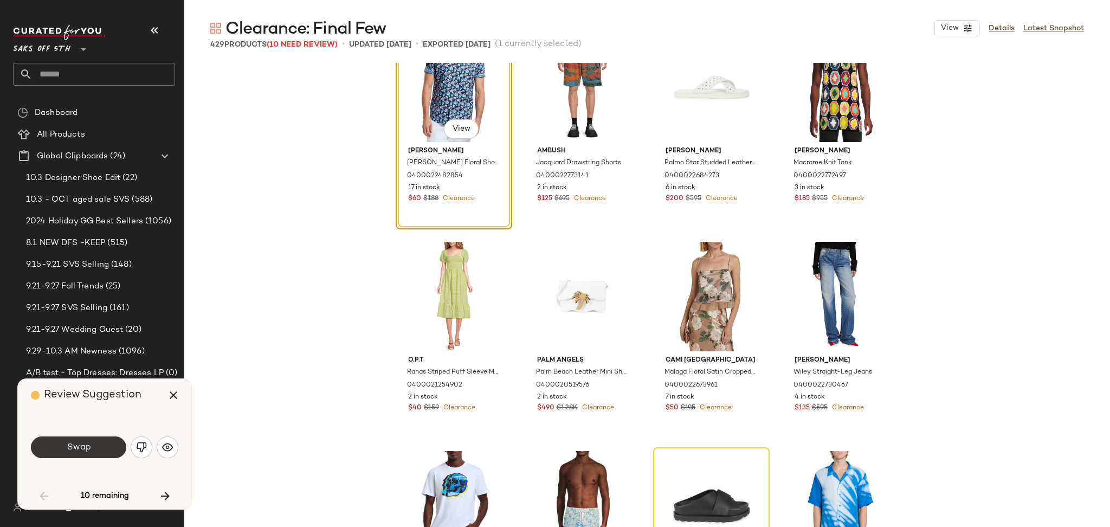
click at [75, 446] on span "Swap" at bounding box center [78, 447] width 24 height 10
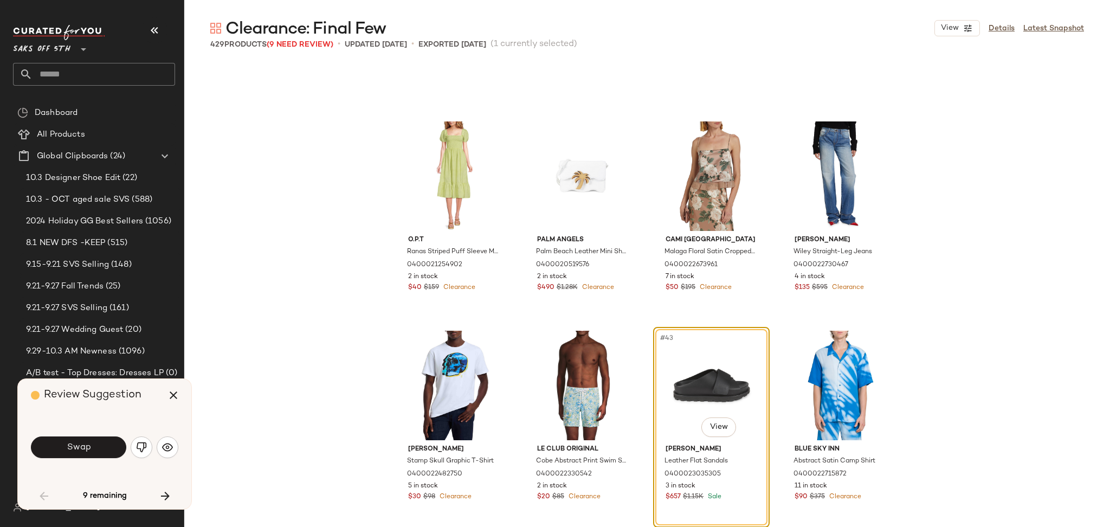
scroll to position [1826, 0]
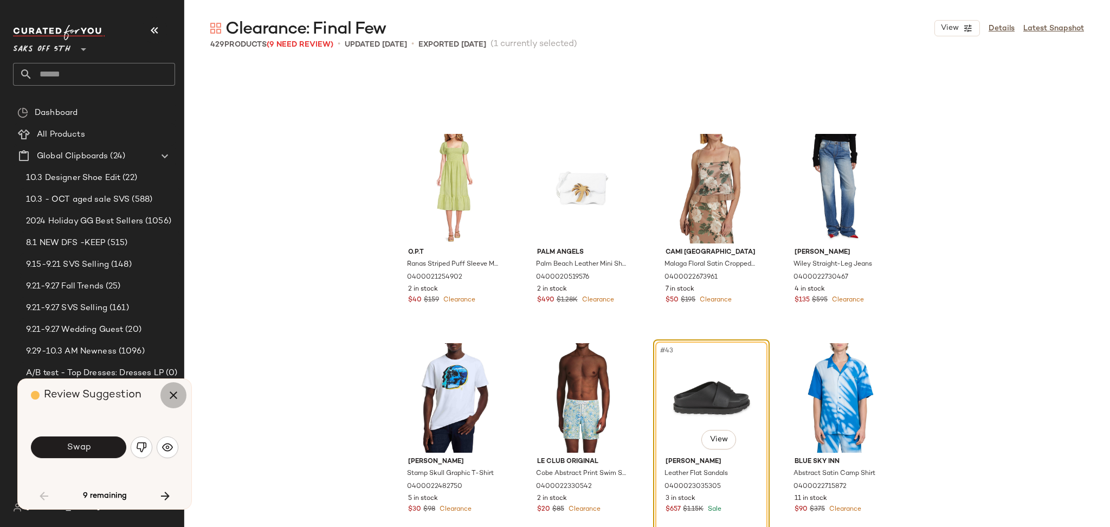
click at [170, 394] on icon "button" at bounding box center [173, 394] width 13 height 13
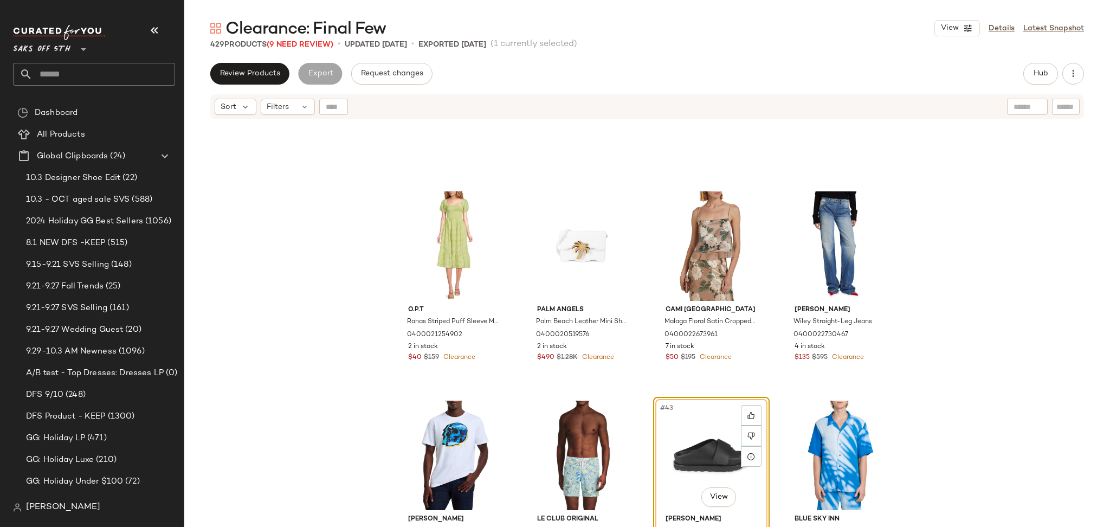
click at [1001, 21] on div "View Details Latest Snapshot" at bounding box center [1009, 28] width 150 height 16
click at [1000, 29] on link "Details" at bounding box center [1001, 28] width 26 height 11
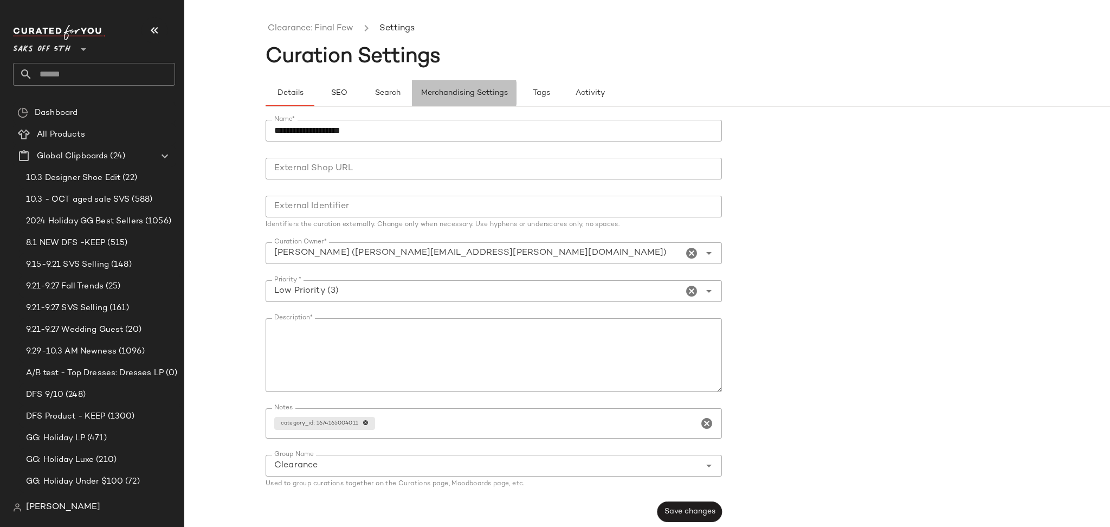
click at [444, 88] on button "Merchandising Settings" at bounding box center [464, 93] width 105 height 26
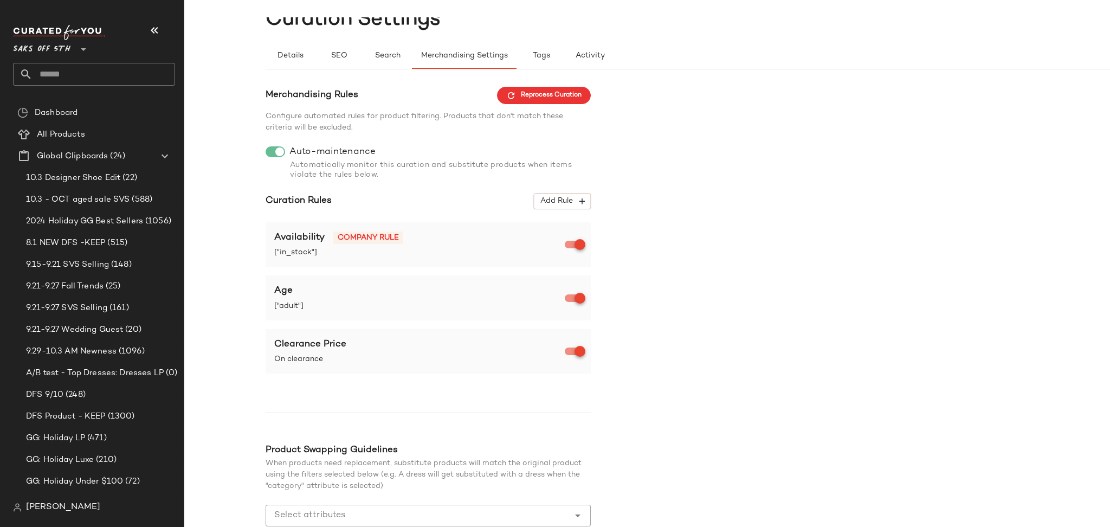
scroll to position [107, 0]
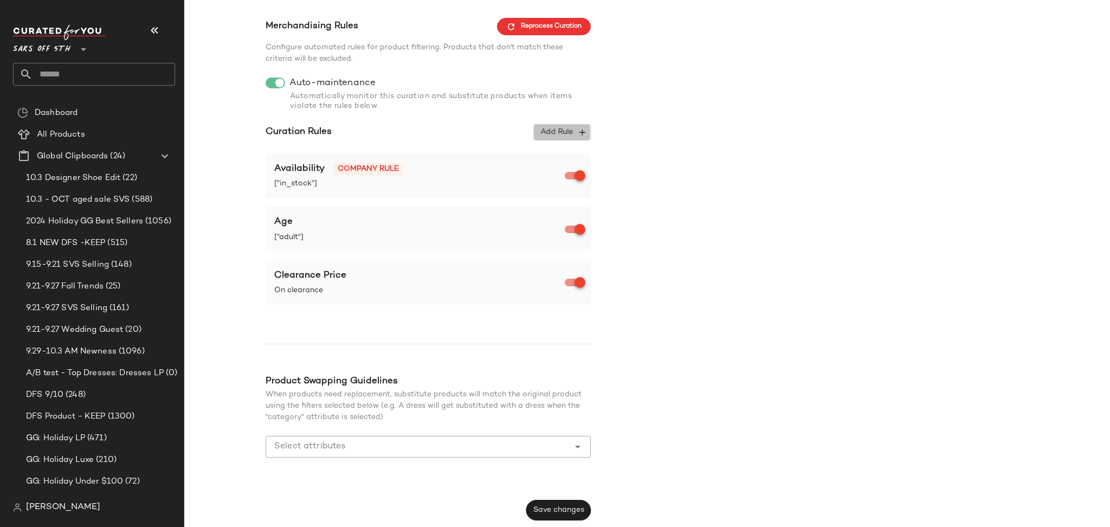
click at [548, 128] on span "Add Rule" at bounding box center [562, 132] width 45 height 10
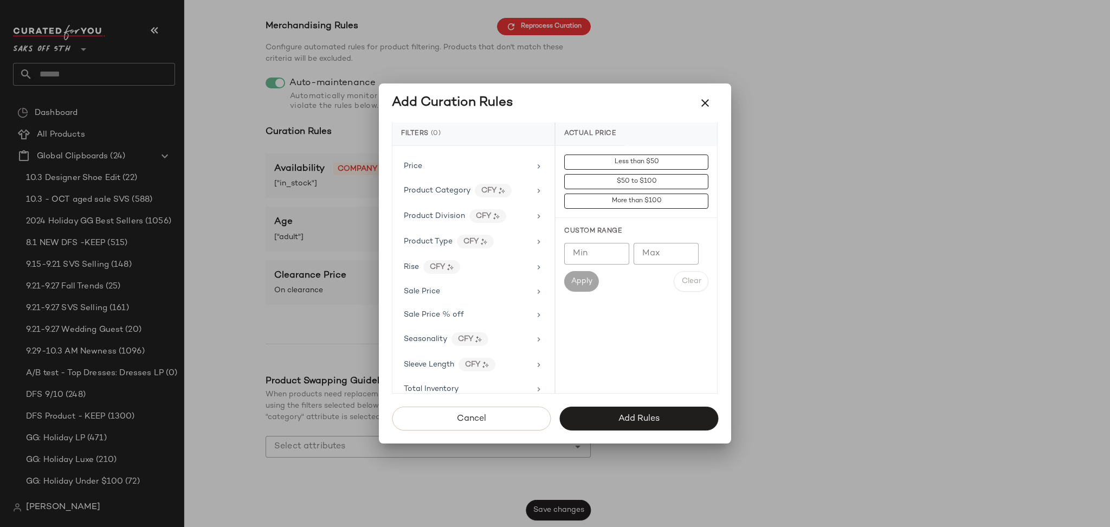
scroll to position [735, 0]
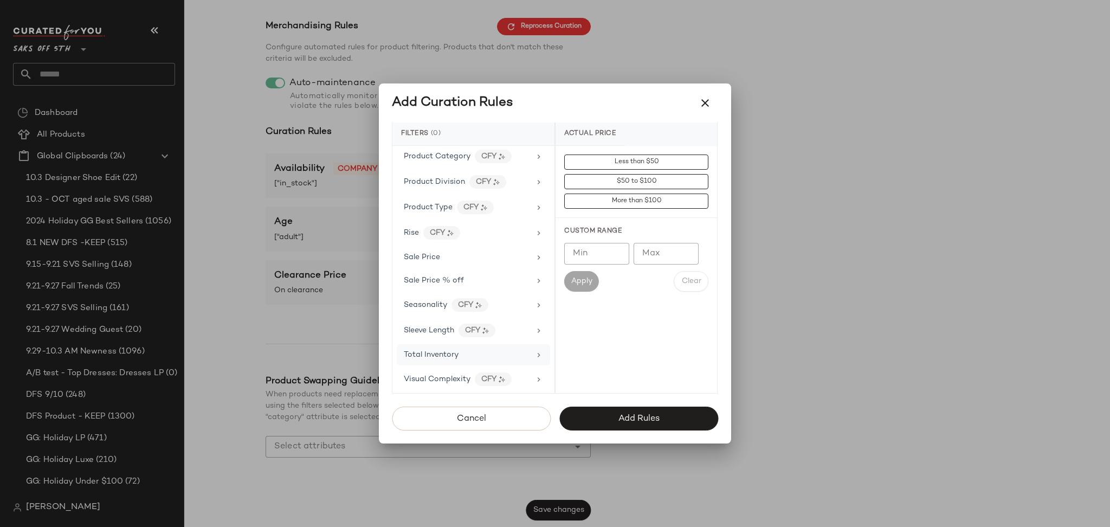
click at [459, 356] on div "Total Inventory" at bounding box center [467, 354] width 126 height 11
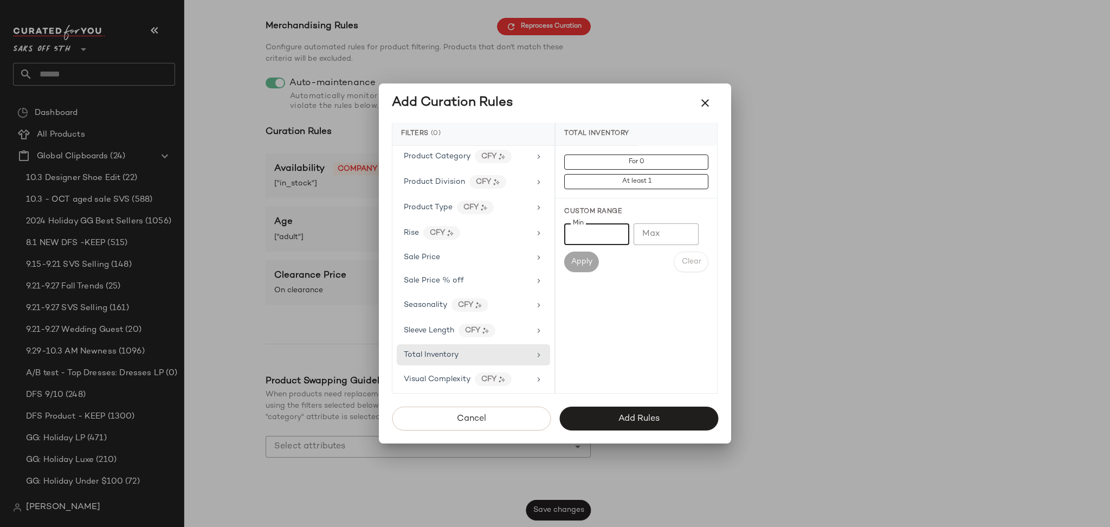
click at [605, 233] on input "Min" at bounding box center [596, 234] width 65 height 22
type input "*"
click at [644, 236] on input "Max" at bounding box center [665, 234] width 65 height 22
type input "**"
click at [591, 261] on span "Apply" at bounding box center [582, 261] width 22 height 9
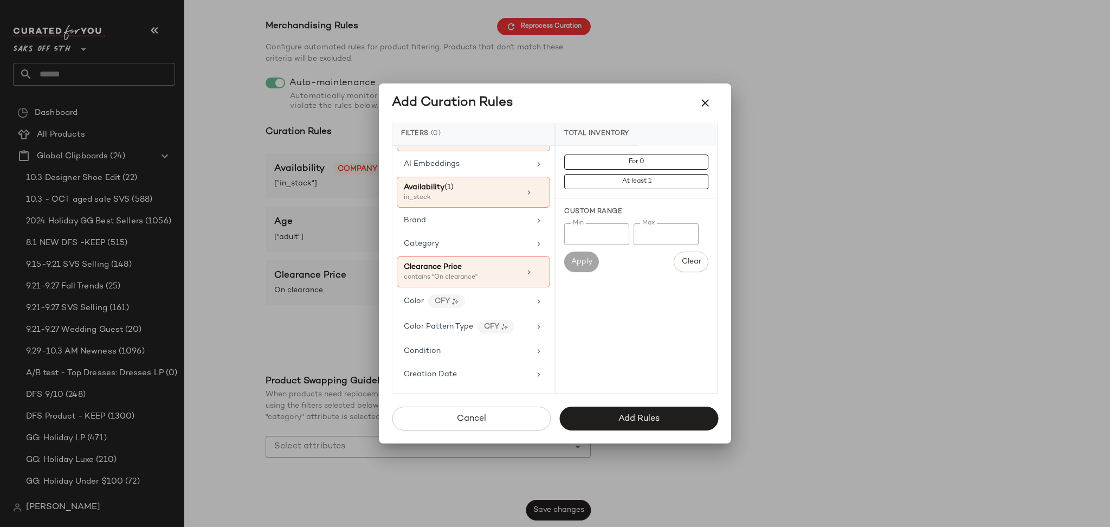
scroll to position [0, 0]
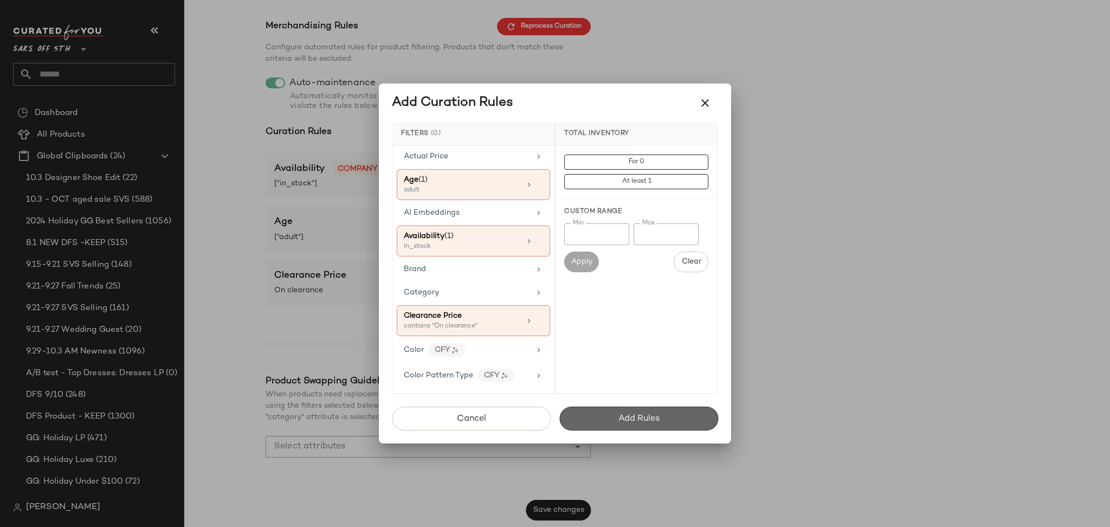
click at [601, 417] on button "Add Rules" at bounding box center [638, 418] width 159 height 24
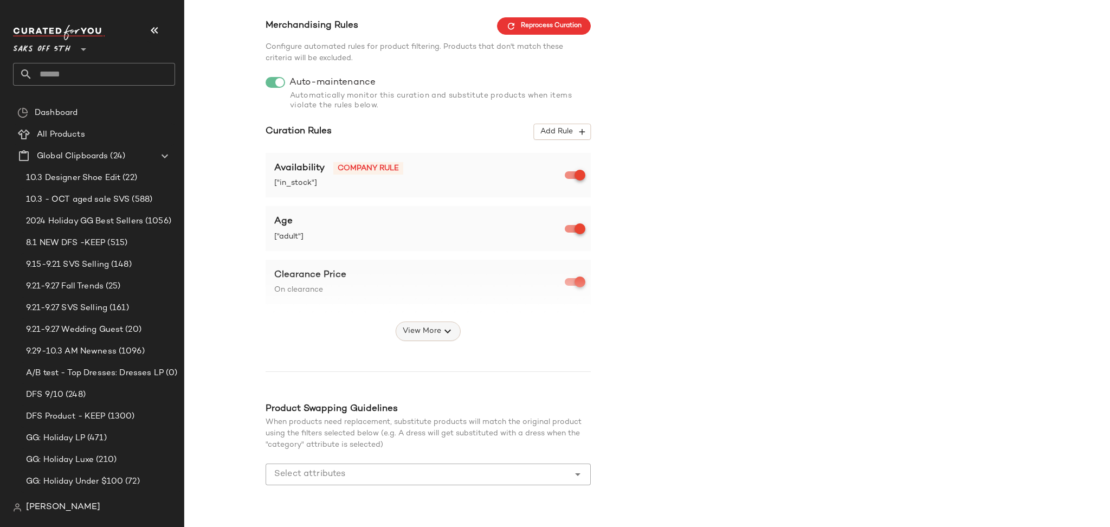
click at [434, 332] on span "View More" at bounding box center [421, 331] width 39 height 13
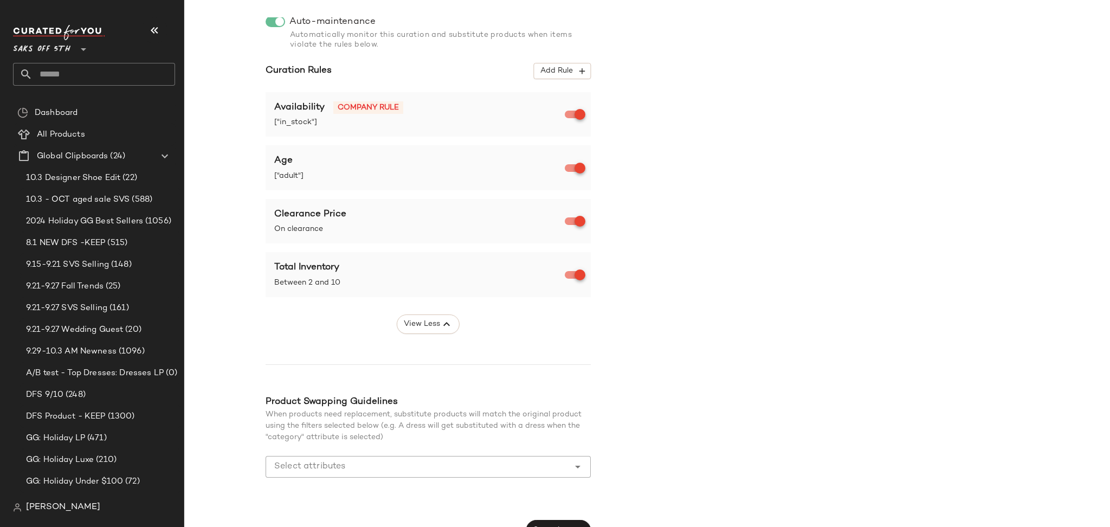
scroll to position [188, 0]
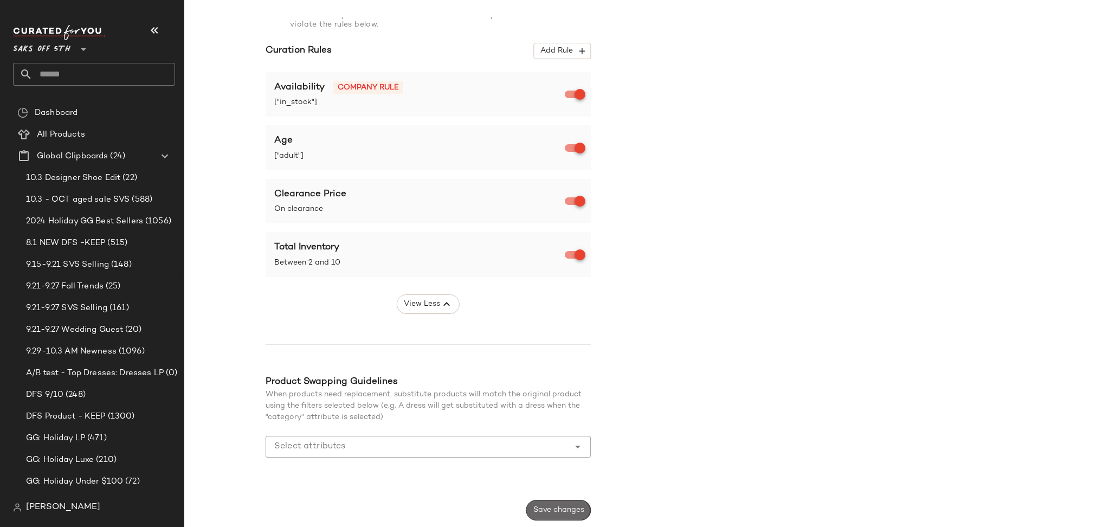
click at [556, 509] on span "Save changes" at bounding box center [558, 510] width 51 height 9
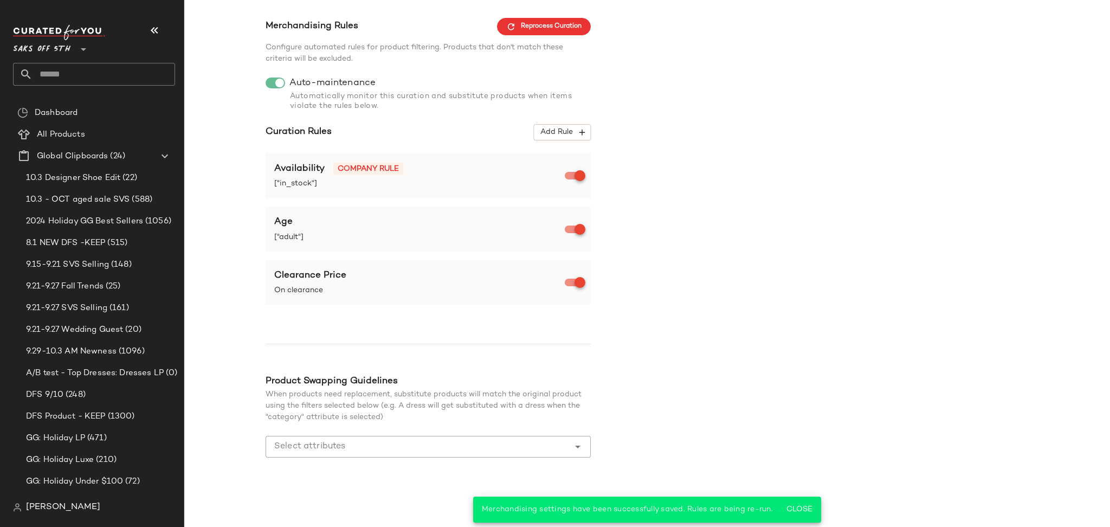
scroll to position [0, 0]
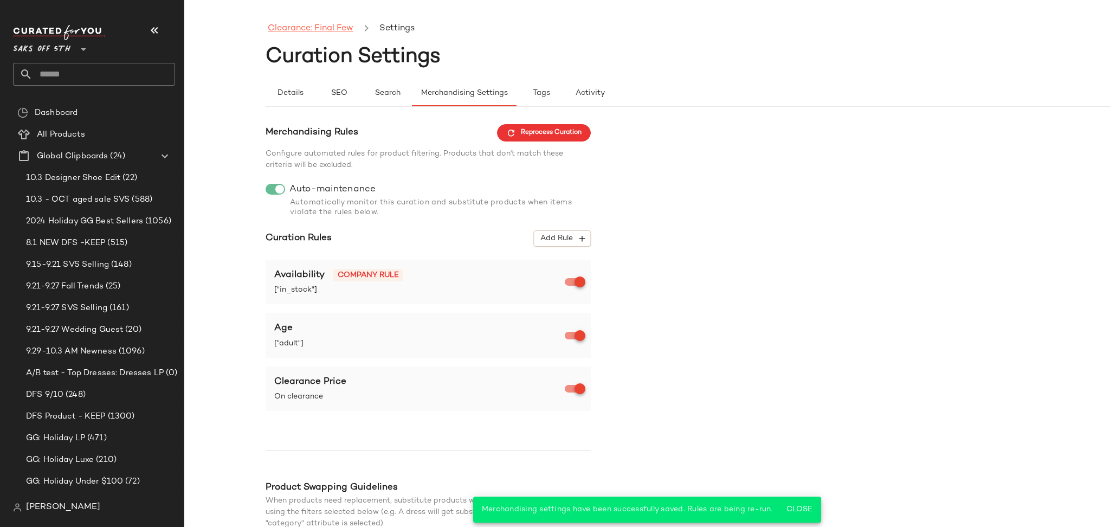
click at [321, 26] on link "Clearance: Final Few" at bounding box center [311, 29] width 86 height 14
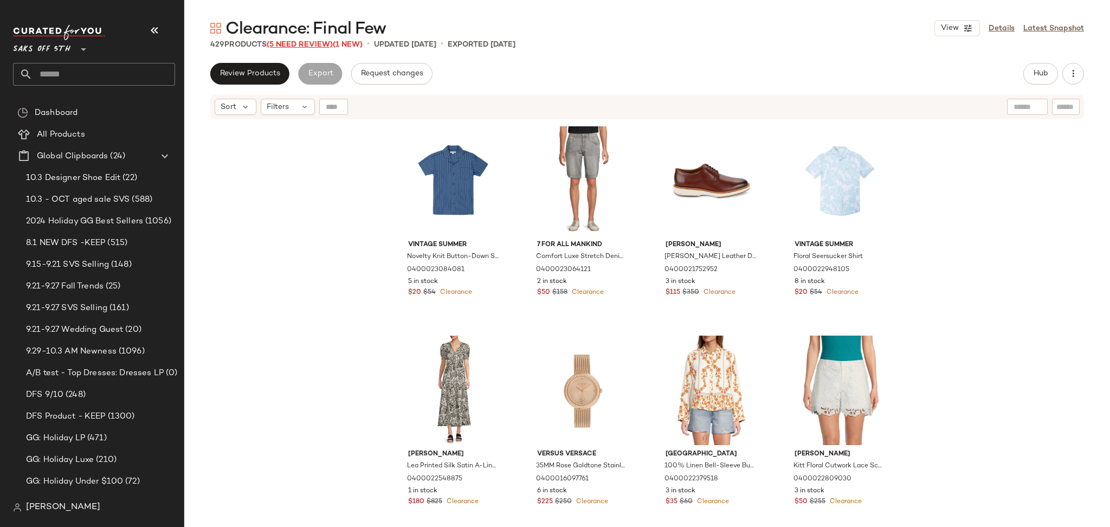
click at [324, 48] on span "(5 Need Review)" at bounding box center [300, 45] width 66 height 8
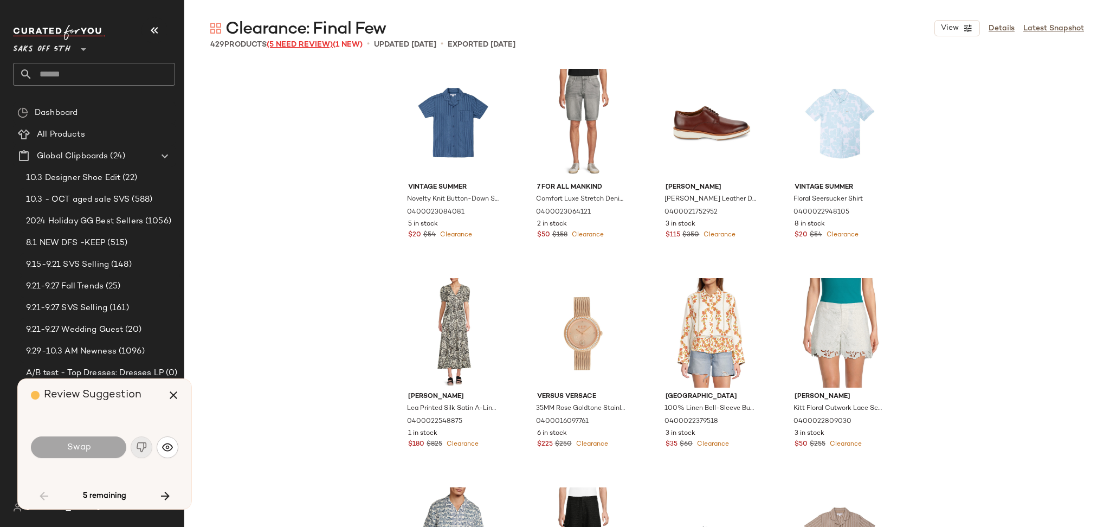
scroll to position [1882, 0]
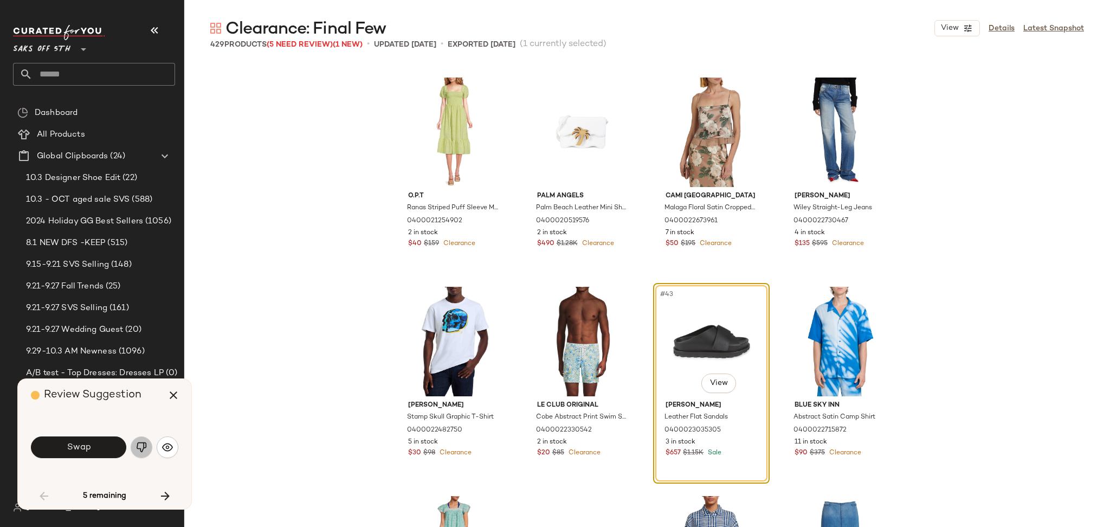
click at [144, 446] on img "button" at bounding box center [141, 447] width 11 height 11
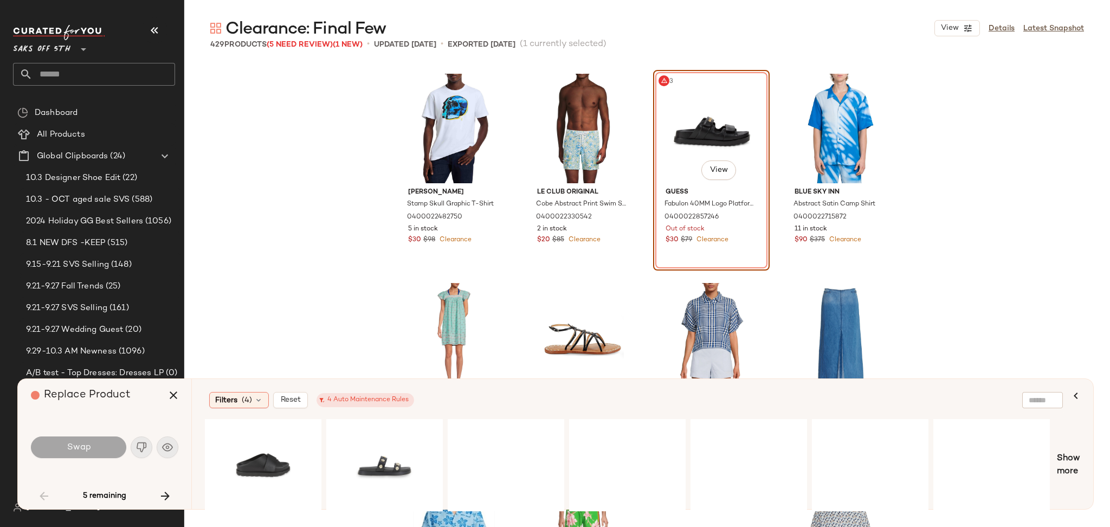
scroll to position [2096, 0]
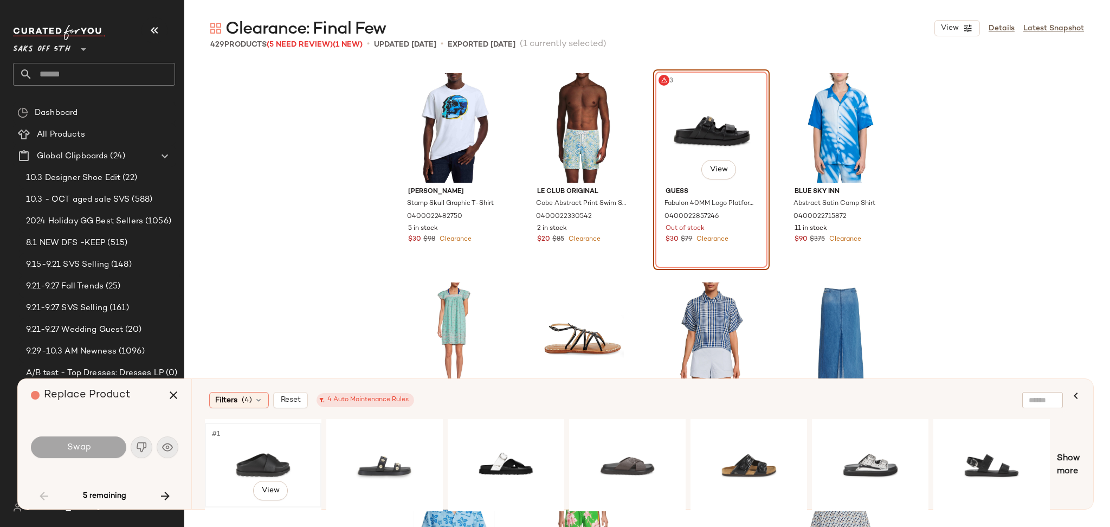
click at [252, 452] on div "#1 View" at bounding box center [263, 464] width 109 height 77
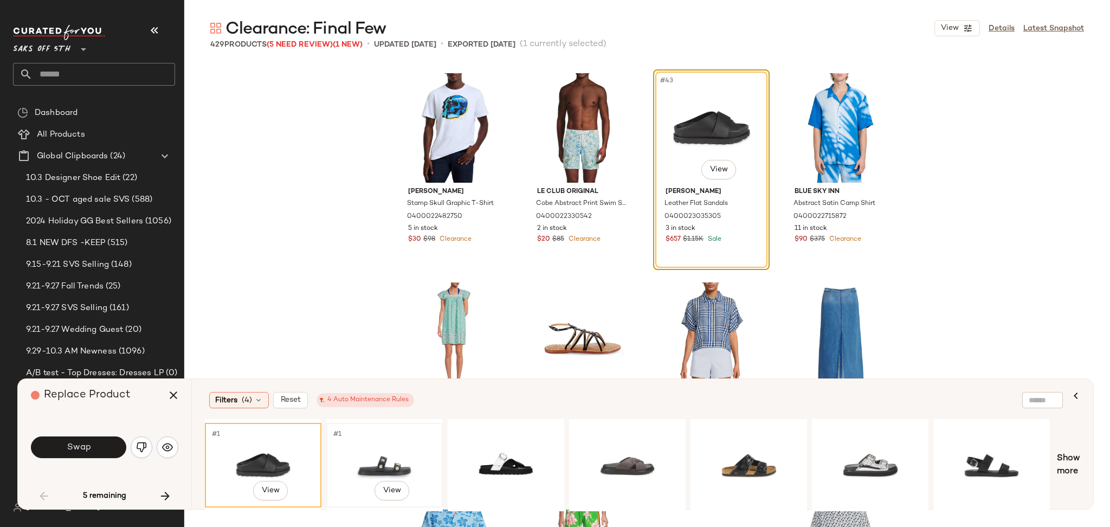
click at [367, 444] on div "#1 View" at bounding box center [384, 464] width 109 height 77
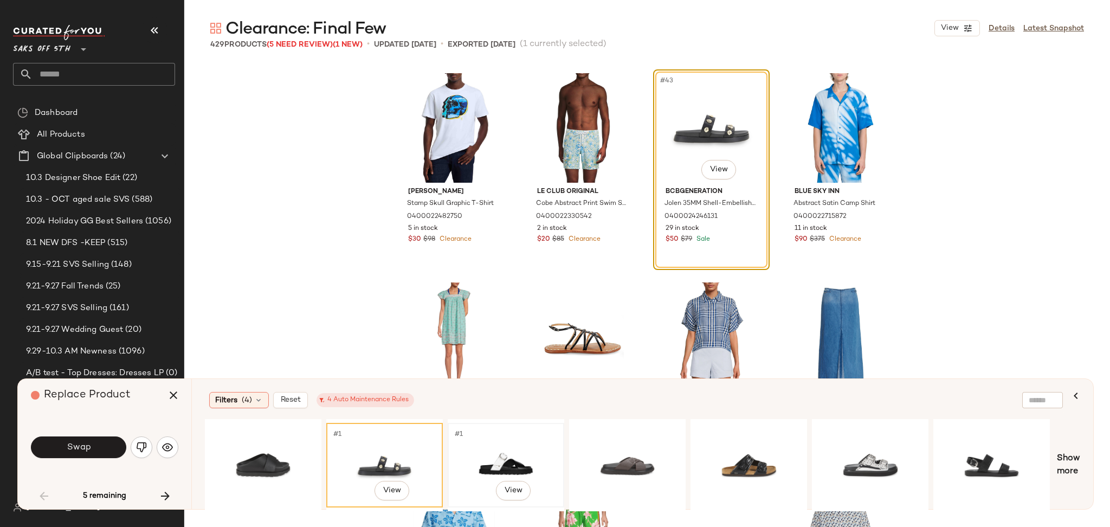
click at [513, 457] on div "#1 View" at bounding box center [505, 464] width 109 height 77
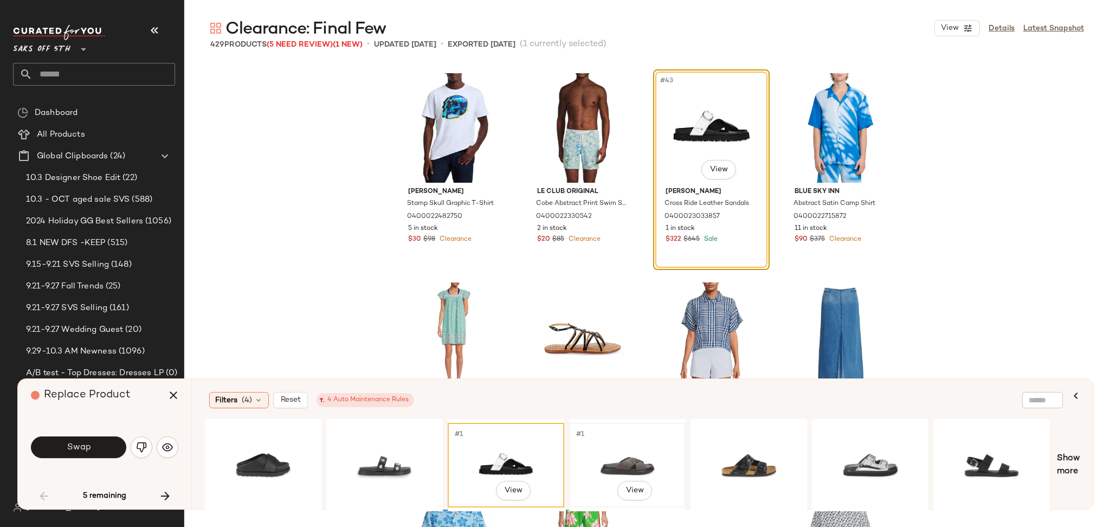
click at [584, 464] on div "#1 View" at bounding box center [627, 464] width 109 height 77
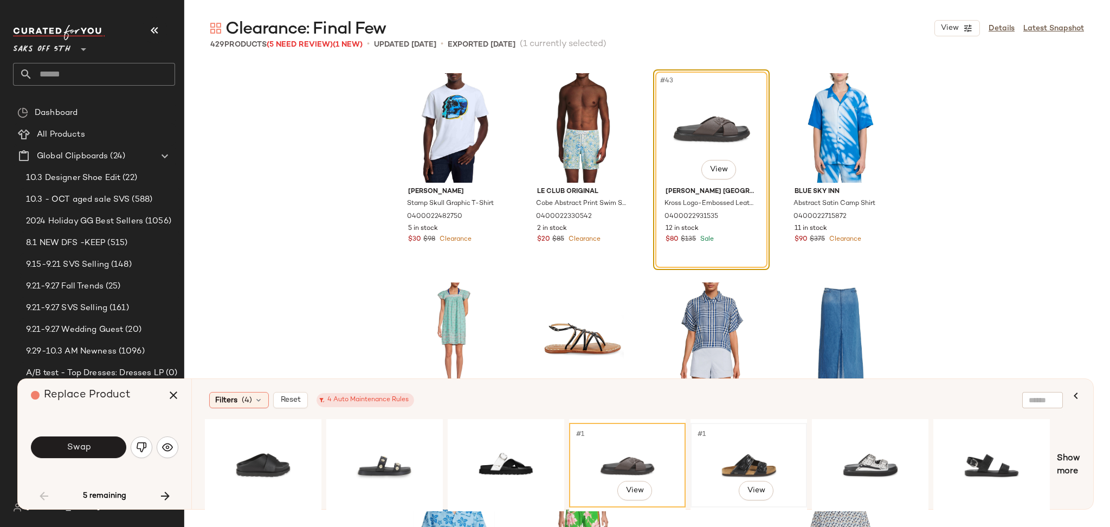
click at [711, 463] on div "#1 View" at bounding box center [748, 464] width 109 height 77
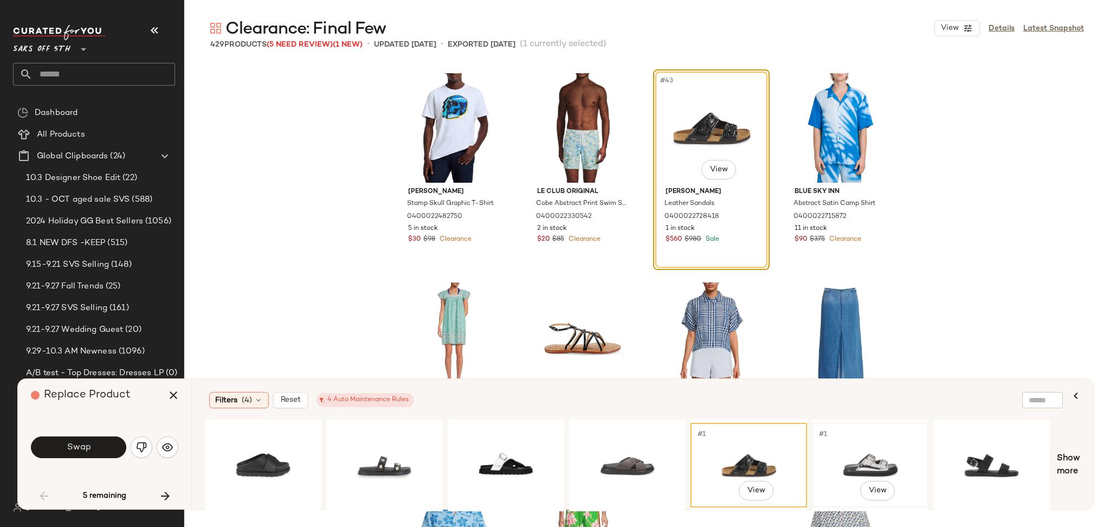
click at [868, 470] on div "#1 View" at bounding box center [869, 464] width 109 height 77
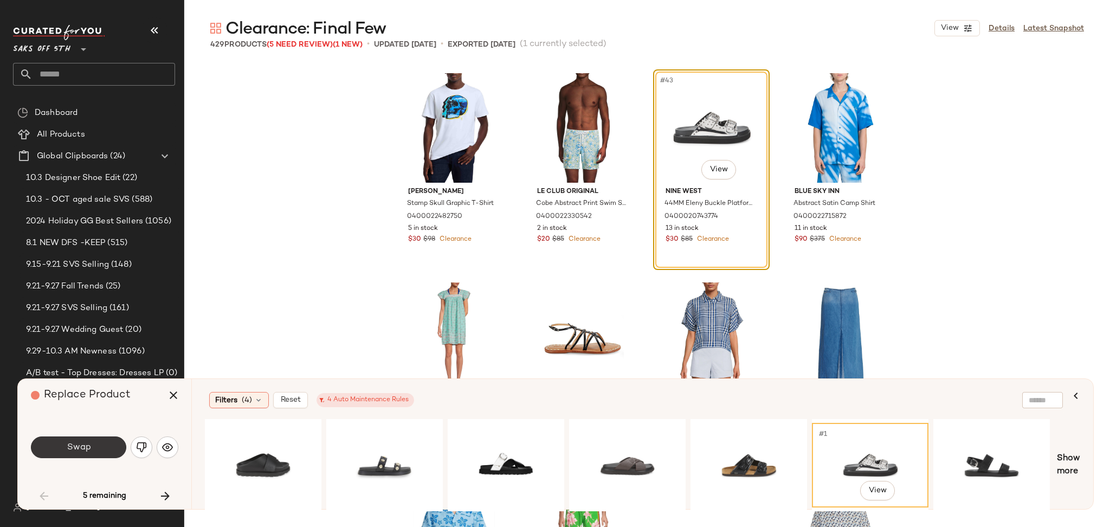
click at [106, 442] on button "Swap" at bounding box center [78, 447] width 95 height 22
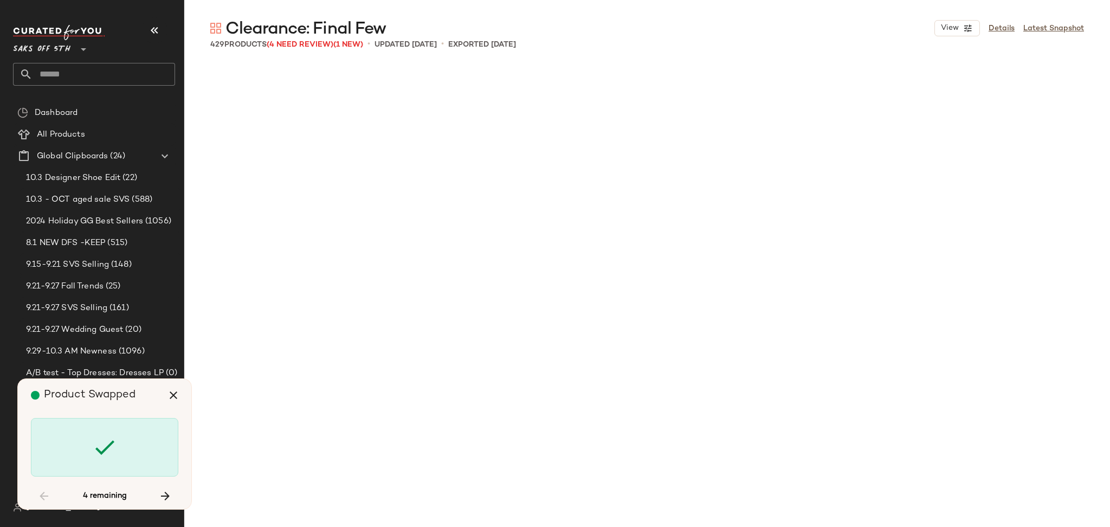
scroll to position [8575, 0]
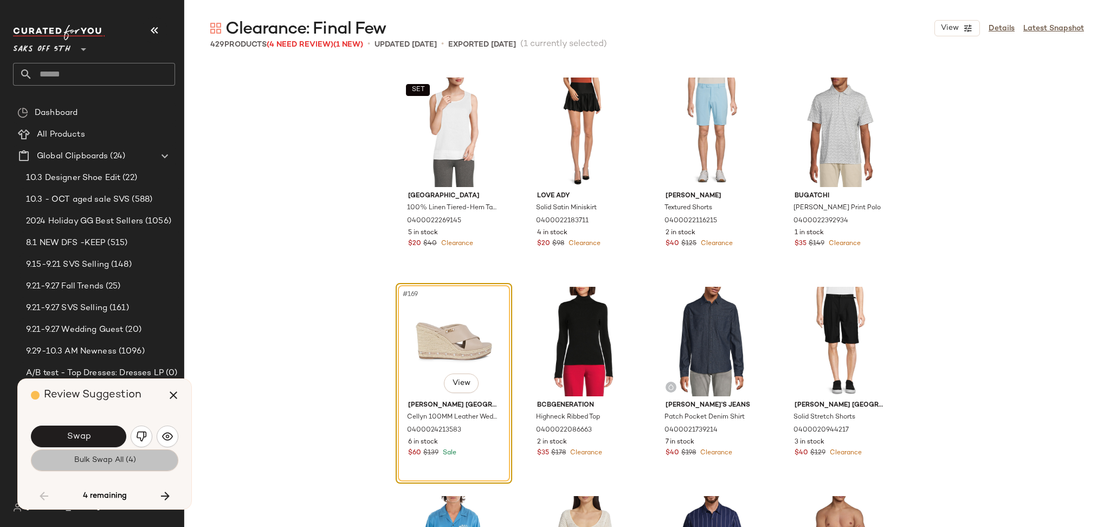
click at [132, 462] on span "Bulk Swap All (4)" at bounding box center [104, 460] width 62 height 9
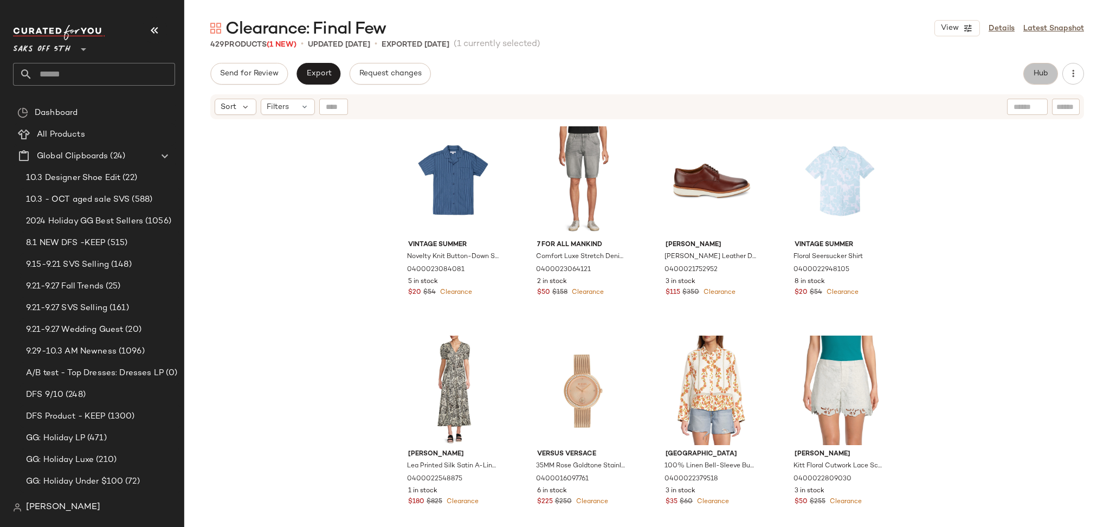
click at [1040, 70] on span "Hub" at bounding box center [1040, 73] width 15 height 9
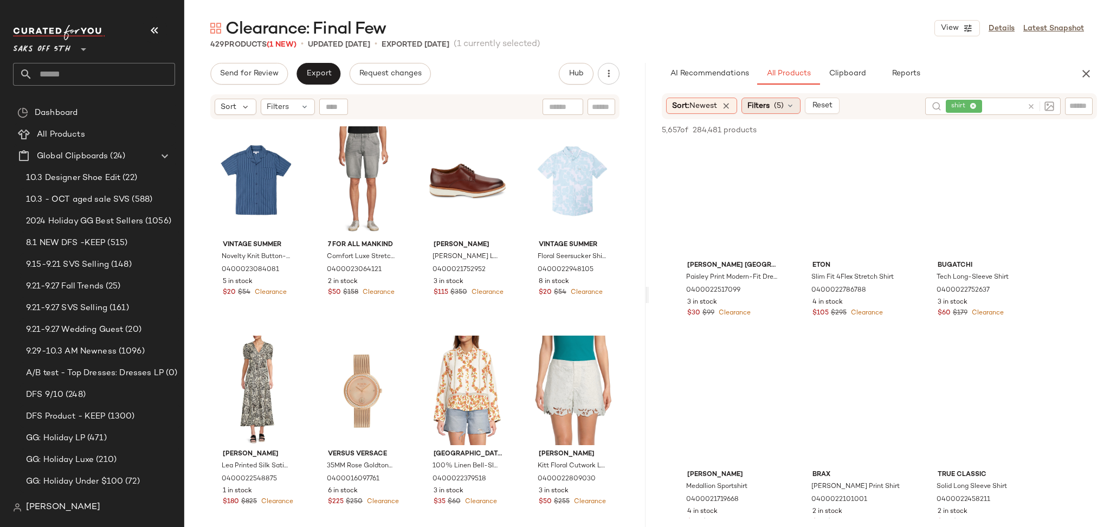
click at [776, 107] on span "(5)" at bounding box center [779, 105] width 10 height 11
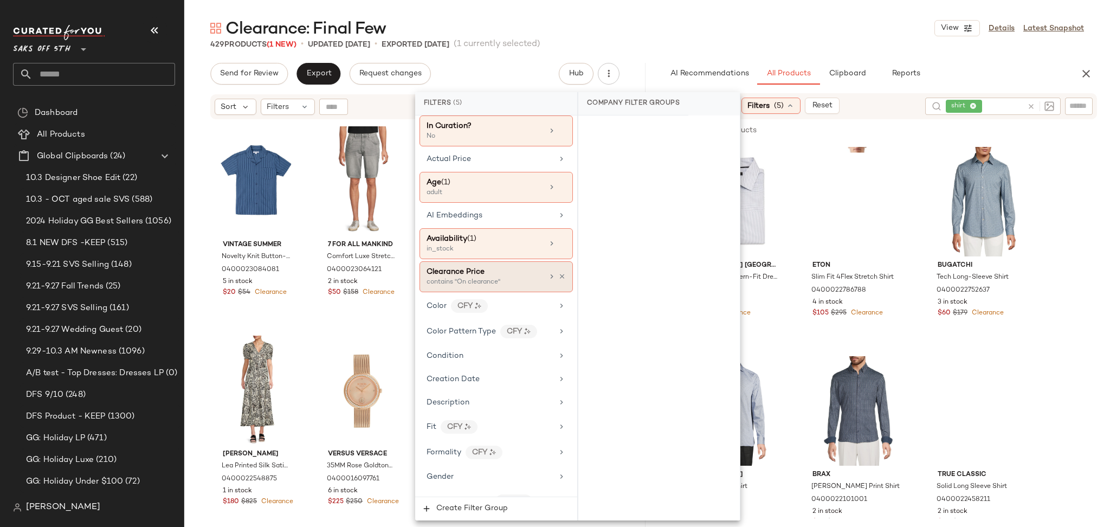
scroll to position [65, 0]
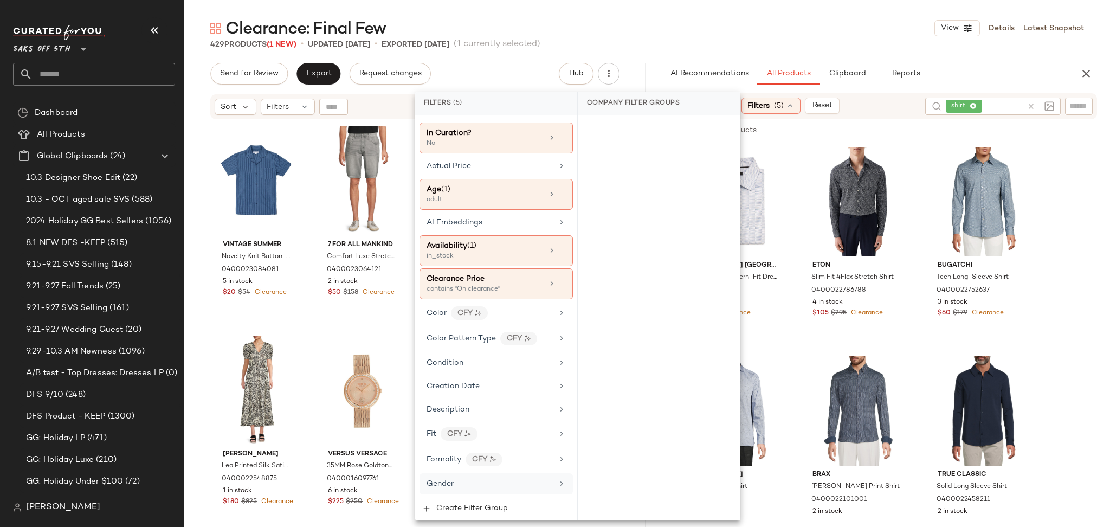
click at [474, 486] on div "Gender" at bounding box center [489, 483] width 126 height 11
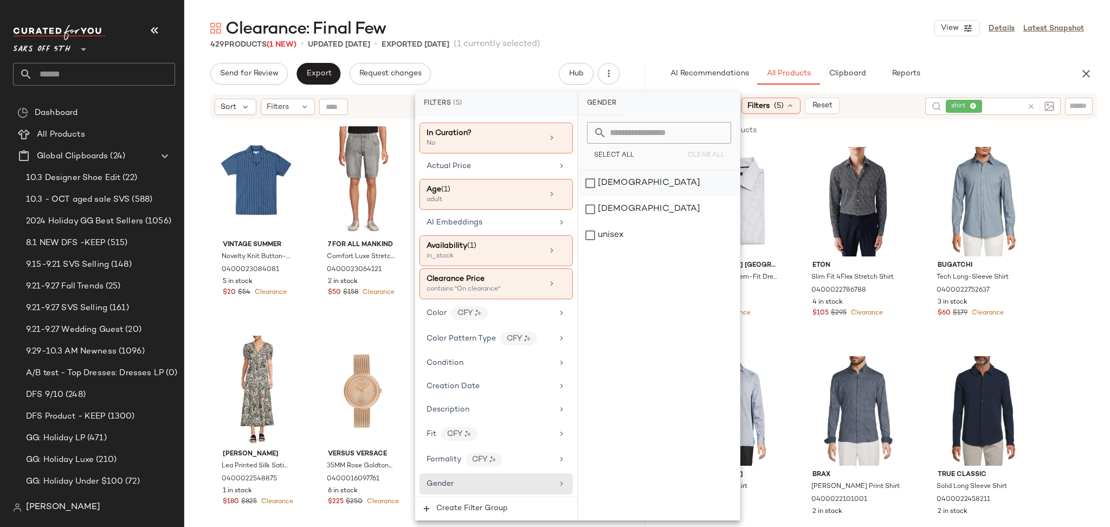
click at [609, 183] on div "[DEMOGRAPHIC_DATA]" at bounding box center [658, 183] width 161 height 26
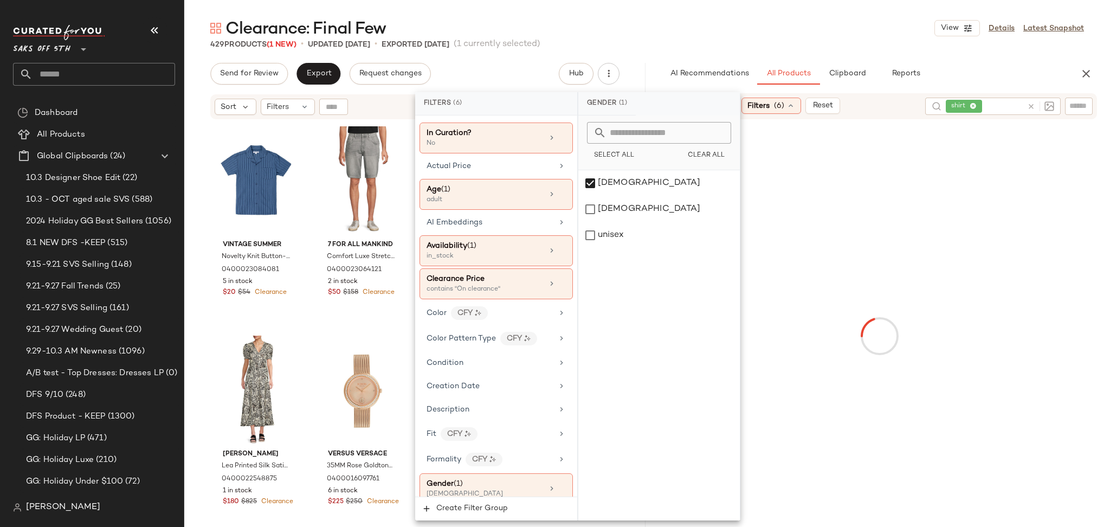
click at [883, 43] on div "429 Products (1 New) • updated [DATE] • Exported [DATE] (1 currently selected)" at bounding box center [646, 44] width 925 height 11
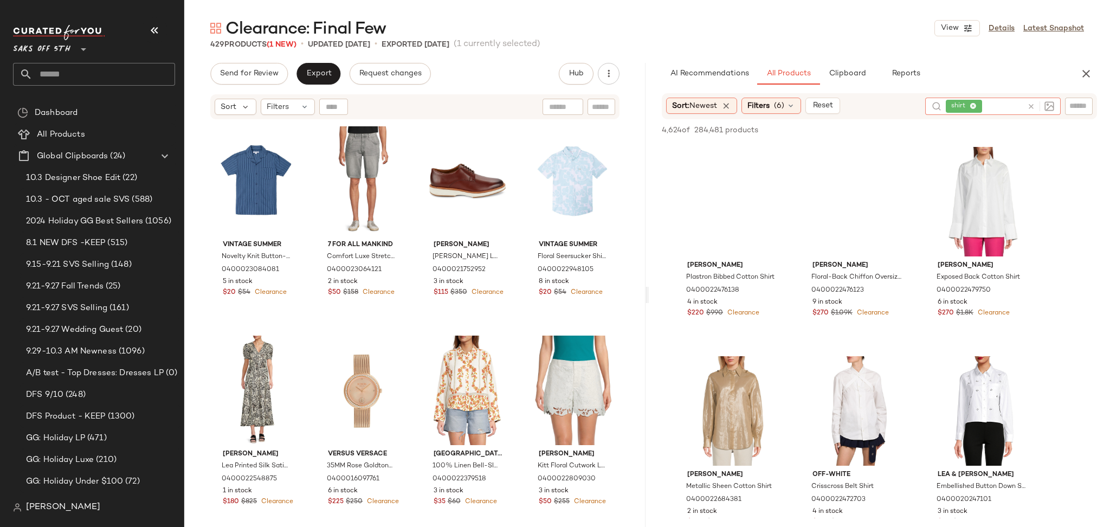
click at [1028, 104] on icon at bounding box center [1031, 106] width 8 height 8
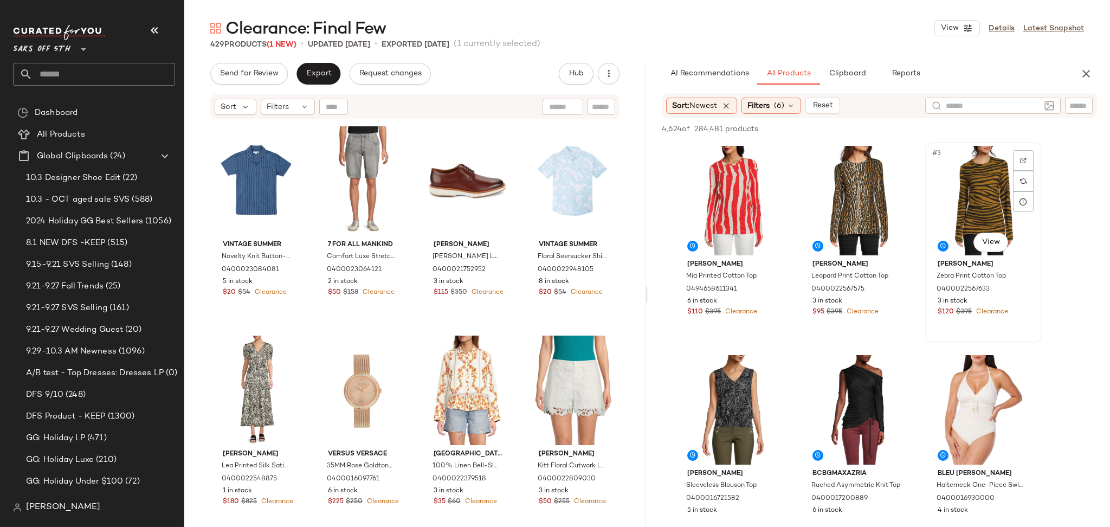
click at [951, 192] on div "#3 View" at bounding box center [983, 200] width 109 height 109
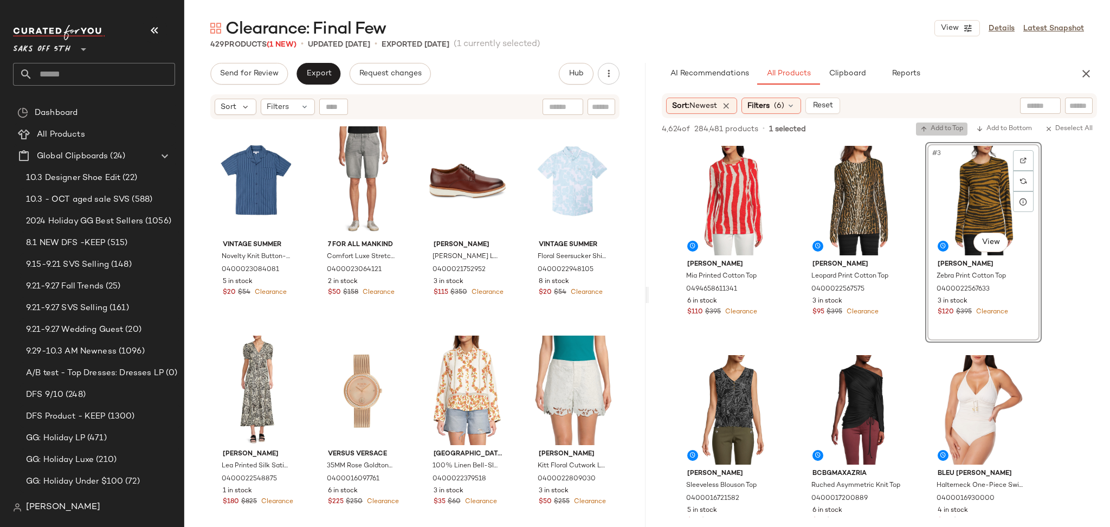
click at [934, 125] on span "Add to Top" at bounding box center [941, 129] width 43 height 8
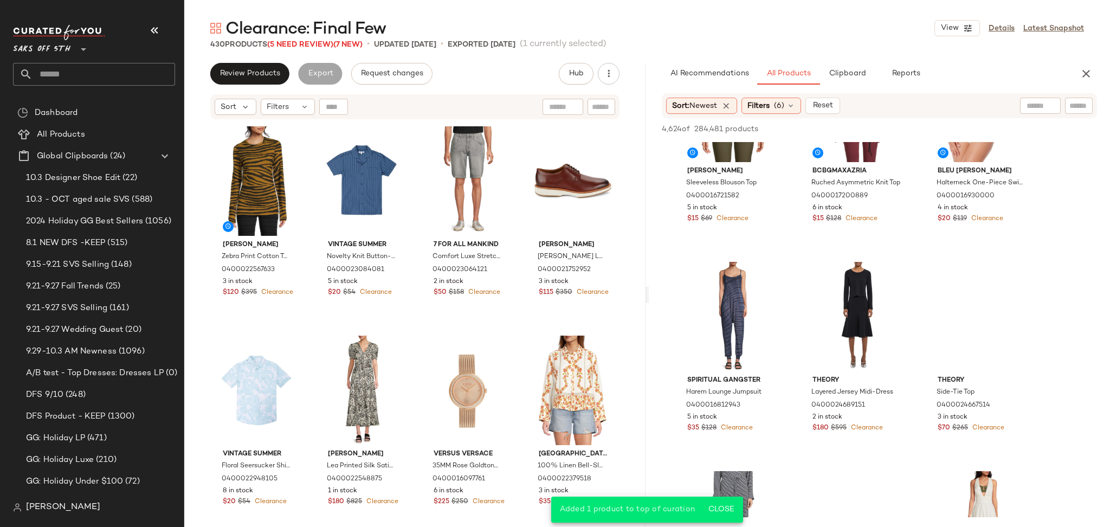
scroll to position [303, 0]
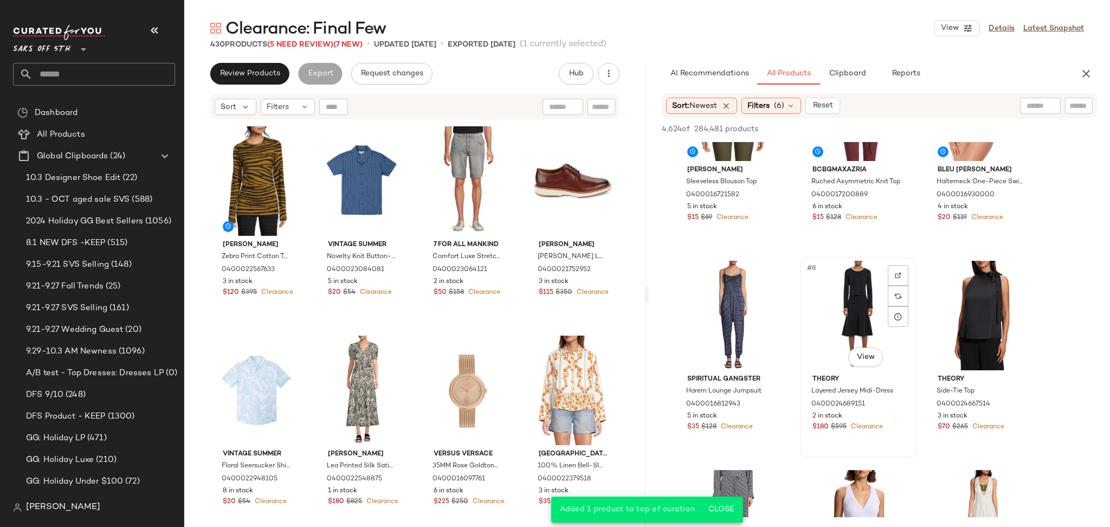
click at [851, 294] on div "#8 View" at bounding box center [858, 315] width 109 height 109
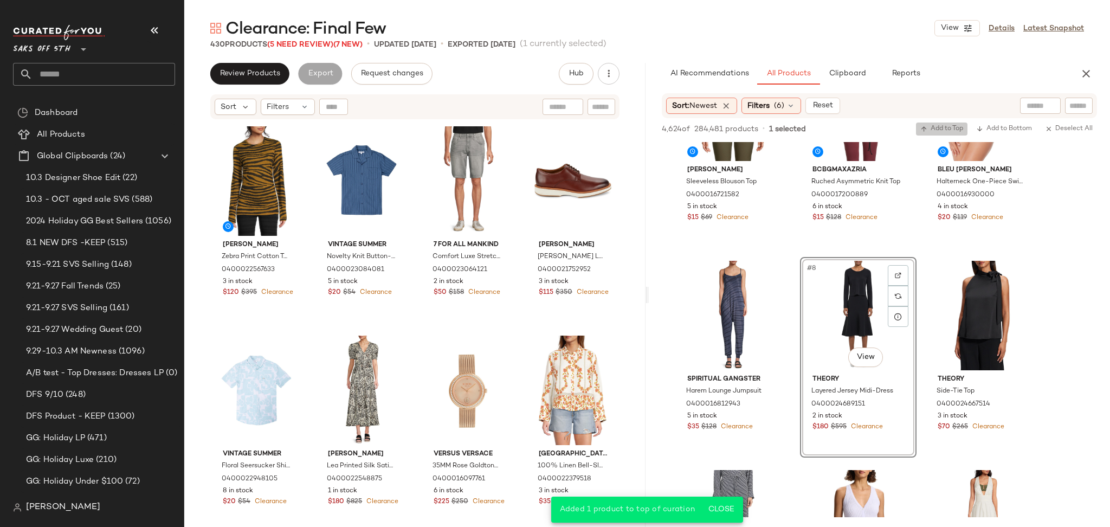
click at [929, 127] on span "Add to Top" at bounding box center [941, 129] width 43 height 8
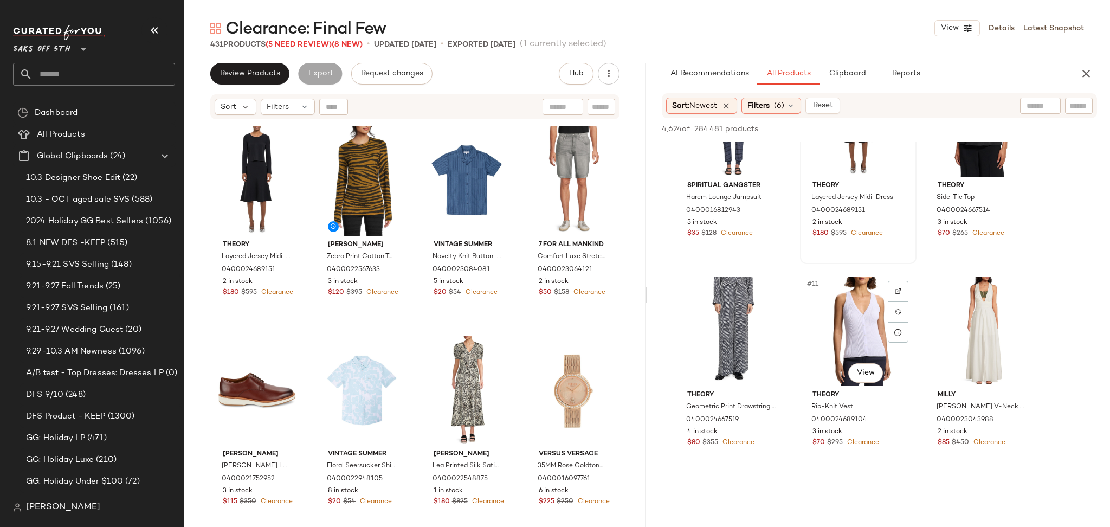
scroll to position [497, 0]
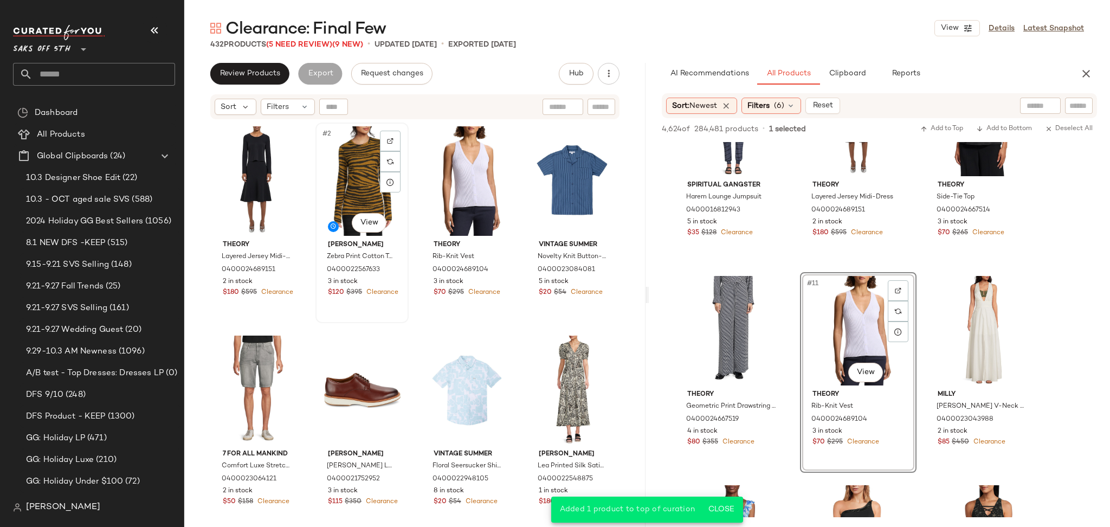
click at [361, 180] on div "#2 View" at bounding box center [362, 180] width 86 height 109
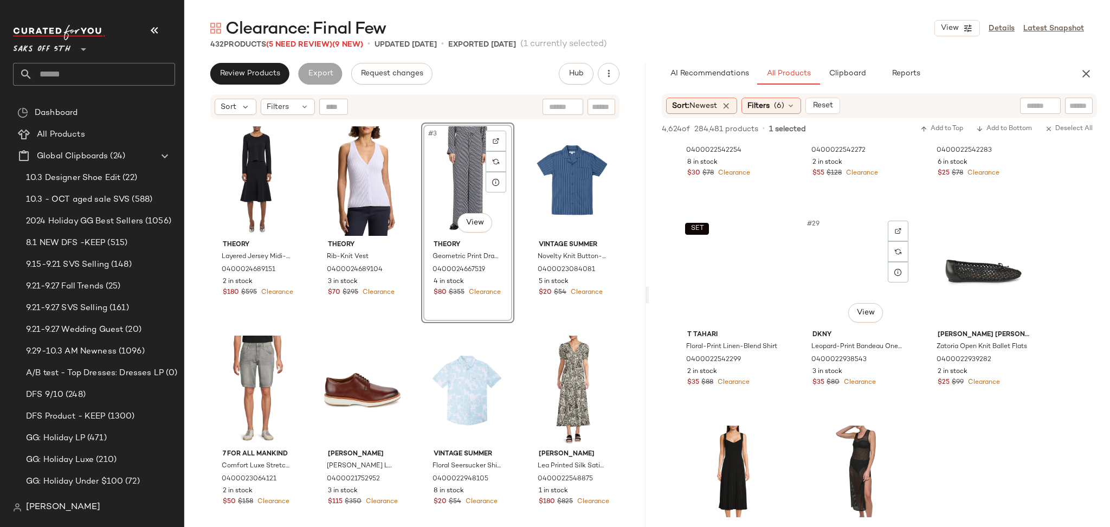
scroll to position [1823, 0]
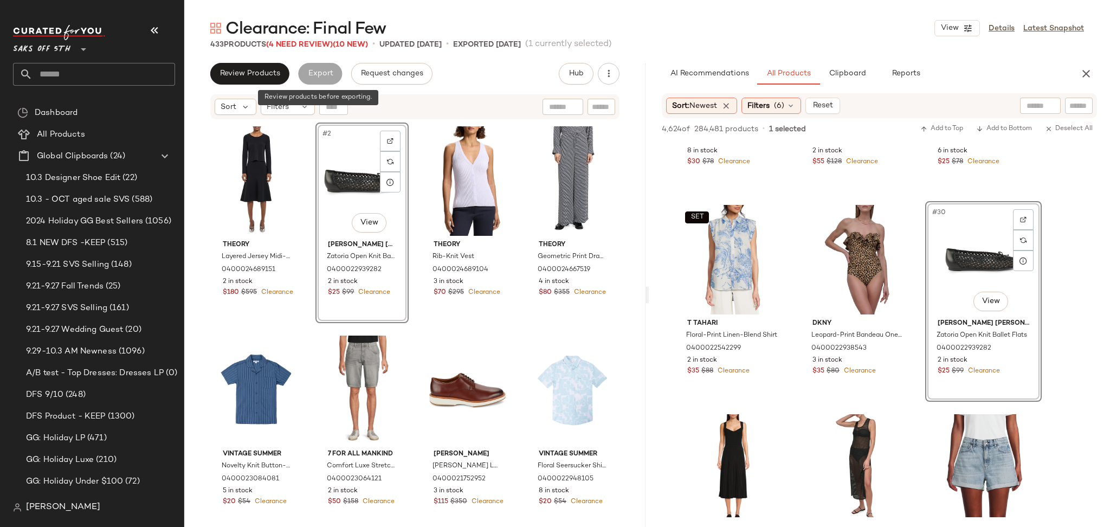
click at [323, 74] on div "Export" at bounding box center [320, 74] width 44 height 22
click at [1089, 74] on icon "button" at bounding box center [1085, 73] width 13 height 13
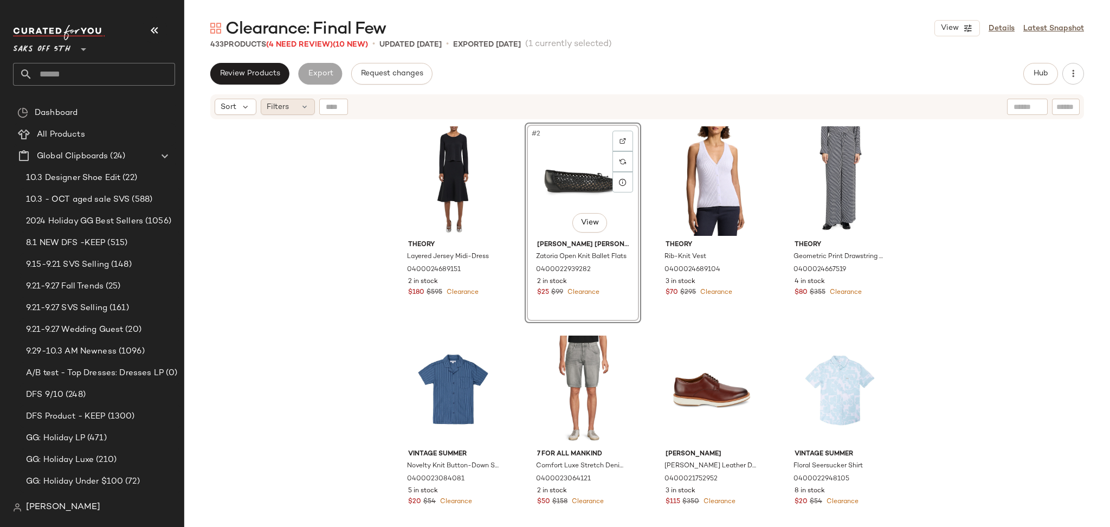
click at [282, 107] on span "Filters" at bounding box center [278, 106] width 22 height 11
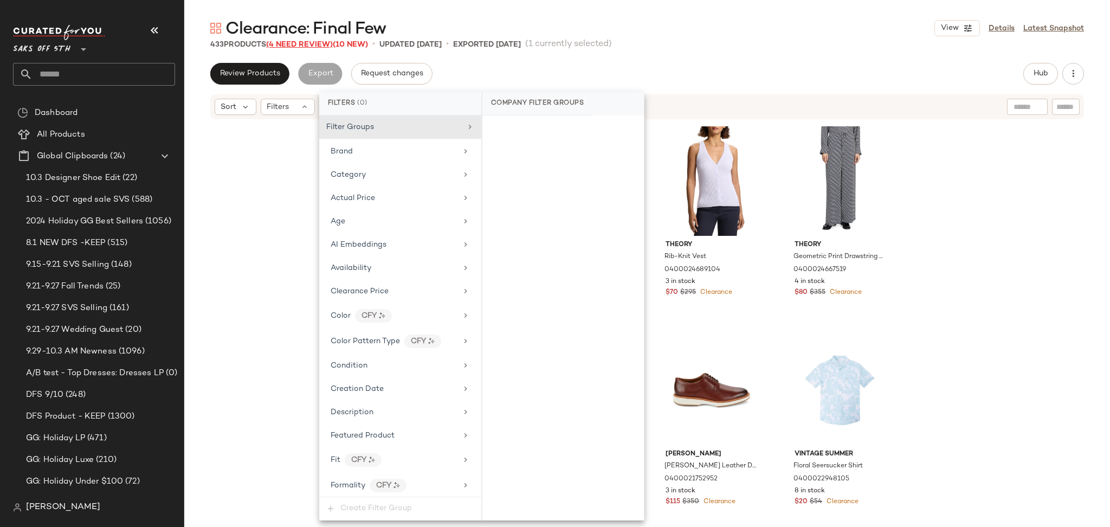
click at [310, 45] on span "(4 Need Review)" at bounding box center [299, 45] width 67 height 8
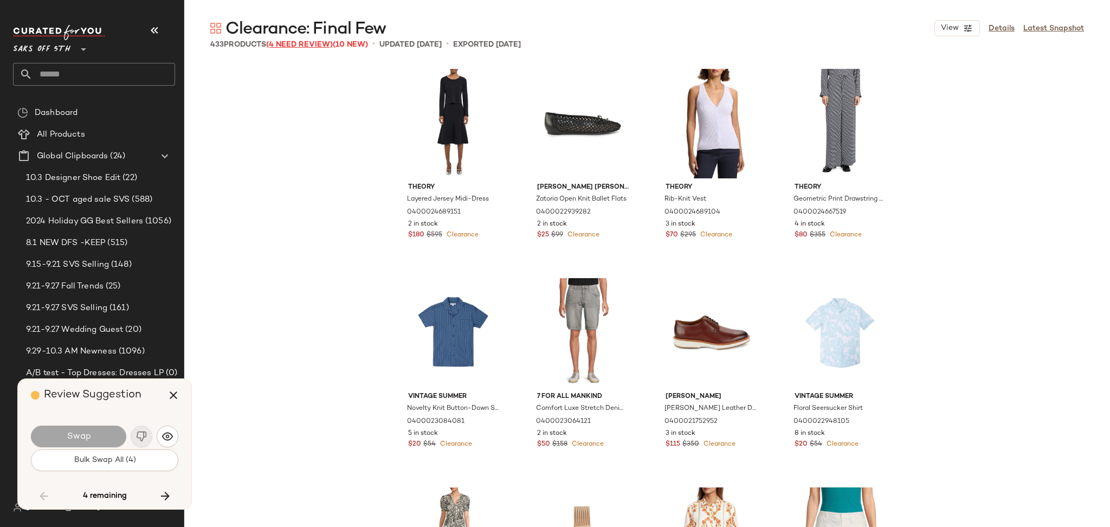
scroll to position [16732, 0]
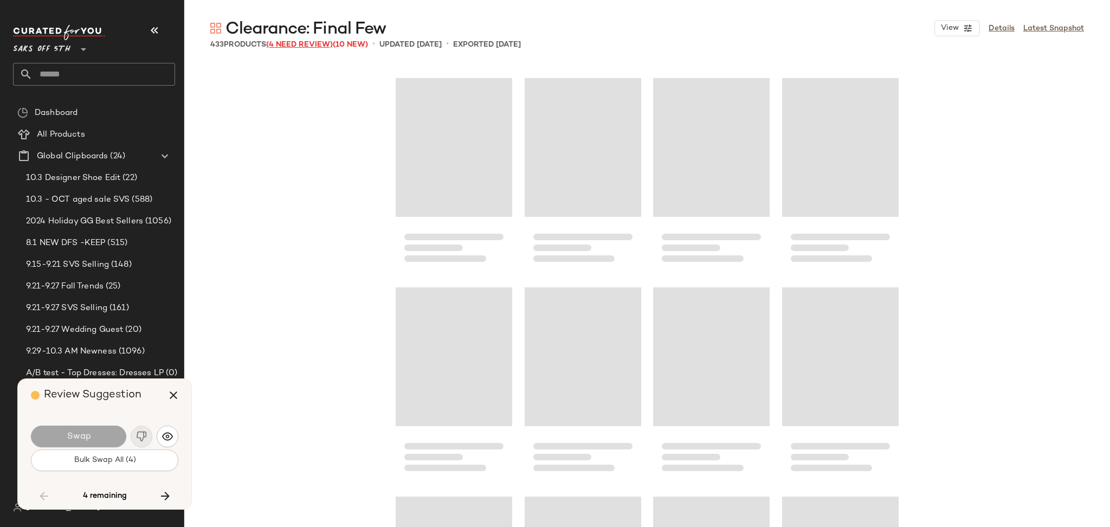
click at [310, 45] on span "(4 Need Review)" at bounding box center [299, 45] width 67 height 8
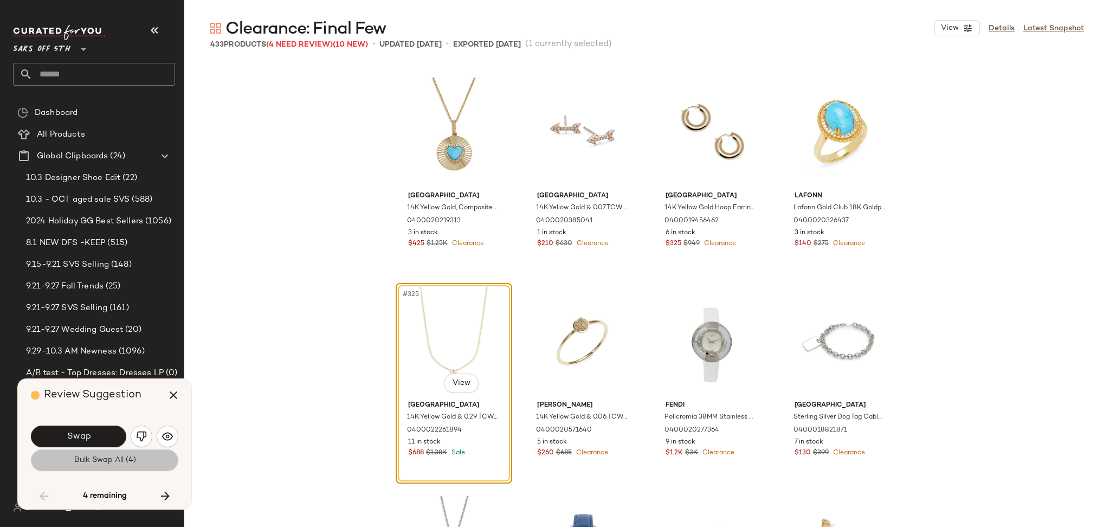
click at [153, 462] on button "Bulk Swap All (4)" at bounding box center [104, 460] width 147 height 22
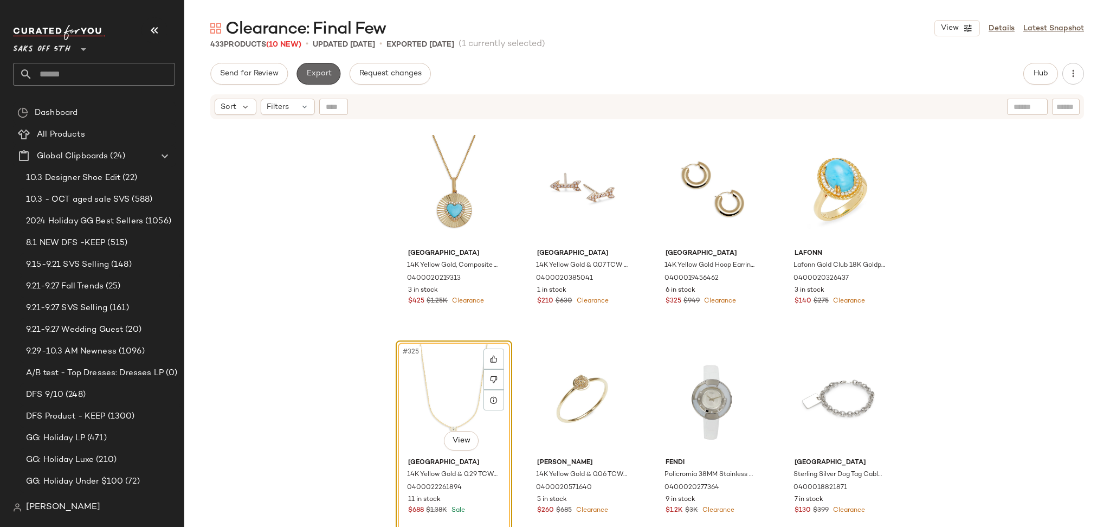
click at [324, 80] on button "Export" at bounding box center [318, 74] width 44 height 22
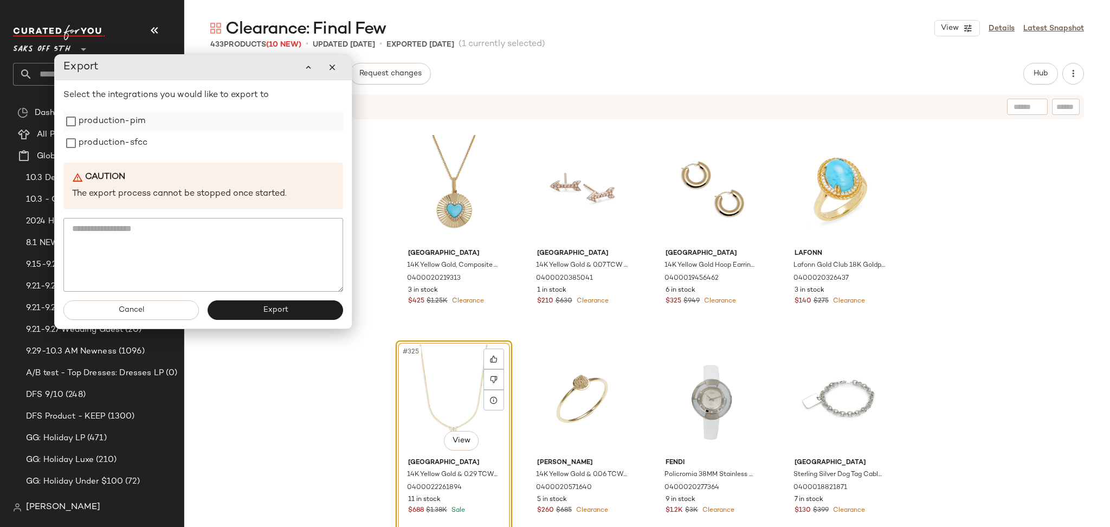
click at [138, 129] on label "production-pim" at bounding box center [112, 122] width 67 height 22
click at [136, 144] on label "production-sfcc" at bounding box center [113, 143] width 69 height 22
click at [263, 312] on span "Export" at bounding box center [274, 310] width 25 height 9
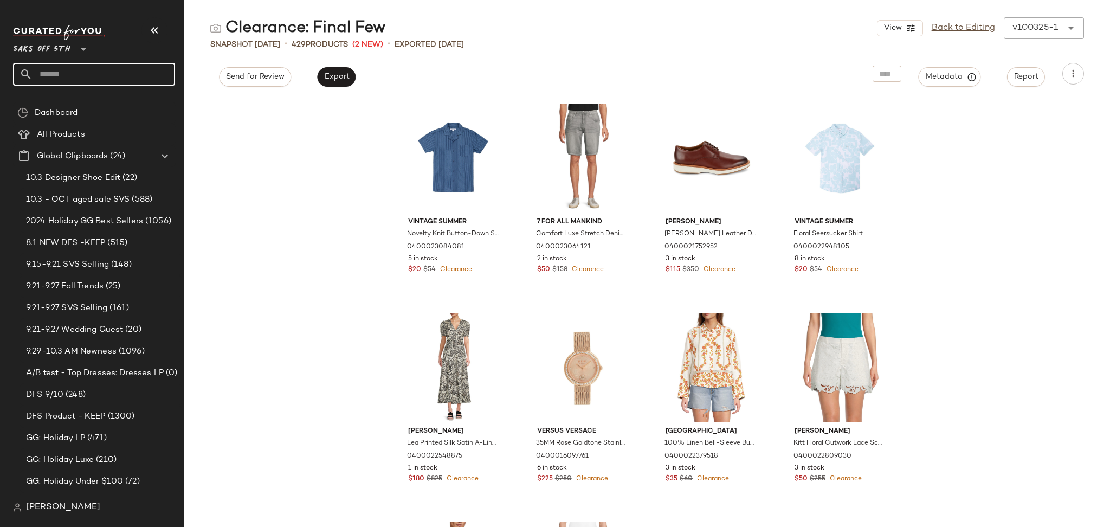
click at [118, 81] on input "text" at bounding box center [104, 74] width 143 height 23
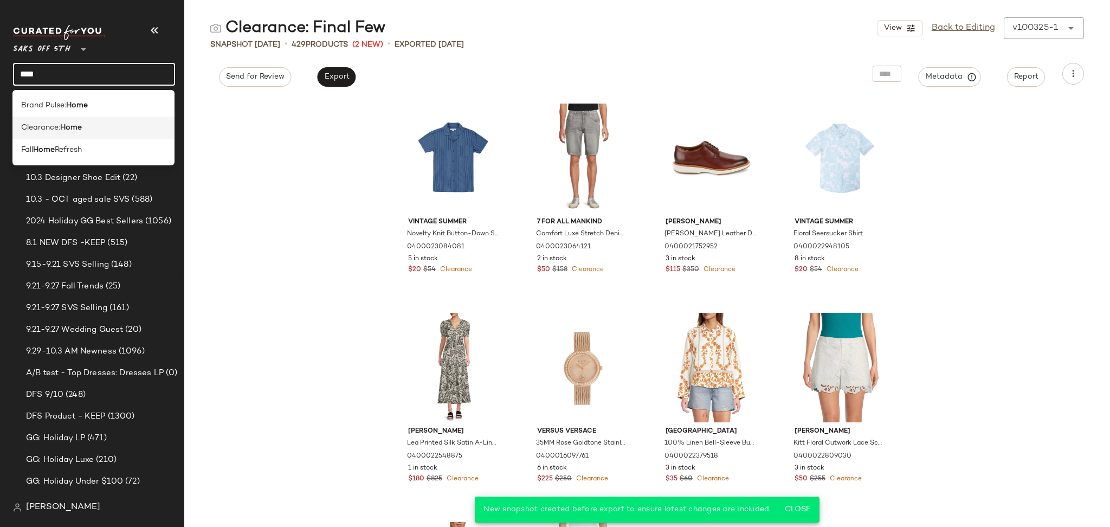
type input "****"
click at [120, 129] on div "Clearance: Home" at bounding box center [93, 127] width 145 height 11
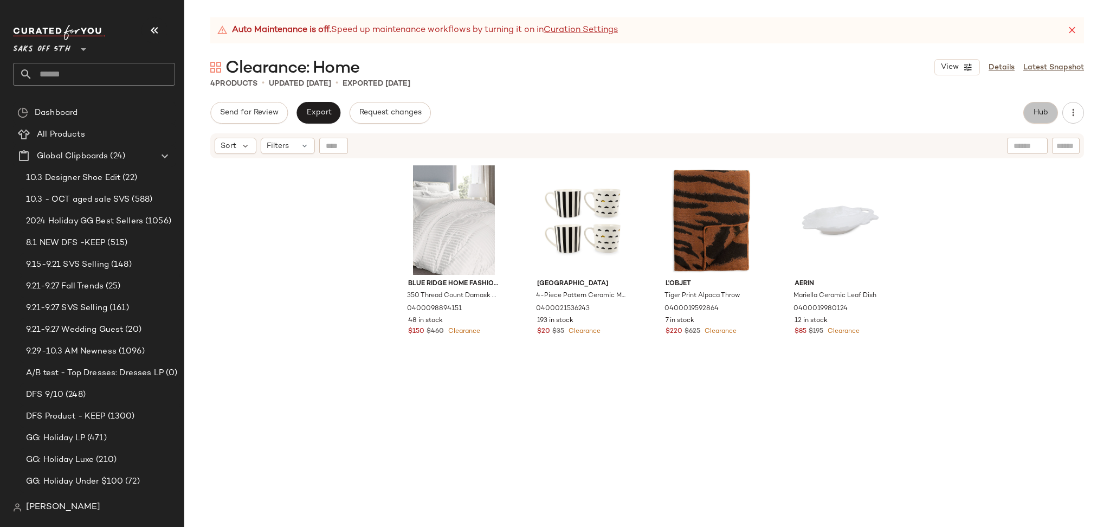
click at [1050, 107] on button "Hub" at bounding box center [1040, 113] width 35 height 22
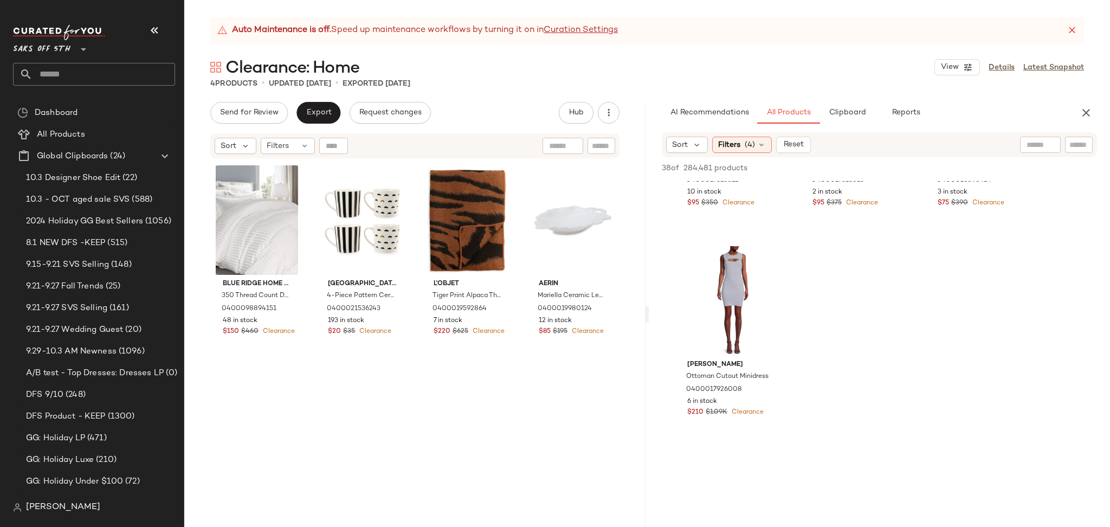
scroll to position [2240, 0]
click at [320, 100] on div "Auto Maintenance is off. Speed up maintenance workflows by turning it on in Cur…" at bounding box center [646, 271] width 925 height 509
click at [320, 109] on span "Export" at bounding box center [318, 112] width 25 height 9
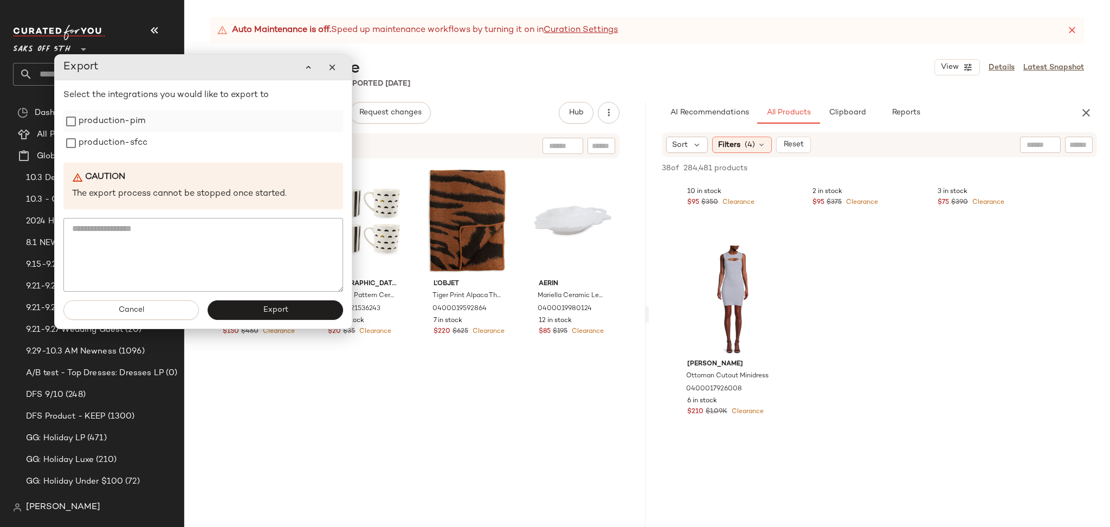
click at [85, 124] on label "production-pim" at bounding box center [112, 122] width 67 height 22
click at [89, 135] on label "production-sfcc" at bounding box center [113, 143] width 69 height 22
click at [267, 312] on span "Export" at bounding box center [274, 310] width 25 height 9
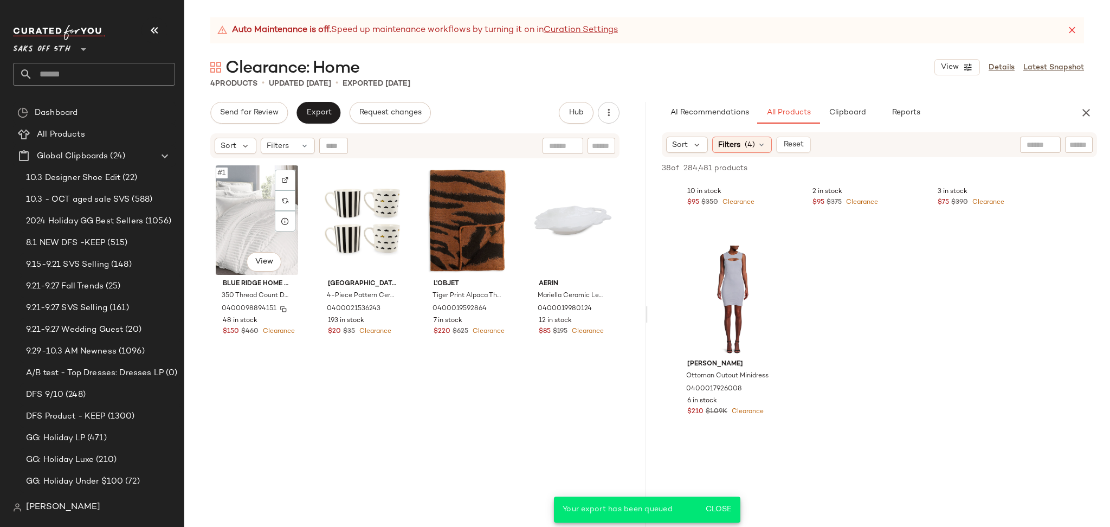
scroll to position [3286, 0]
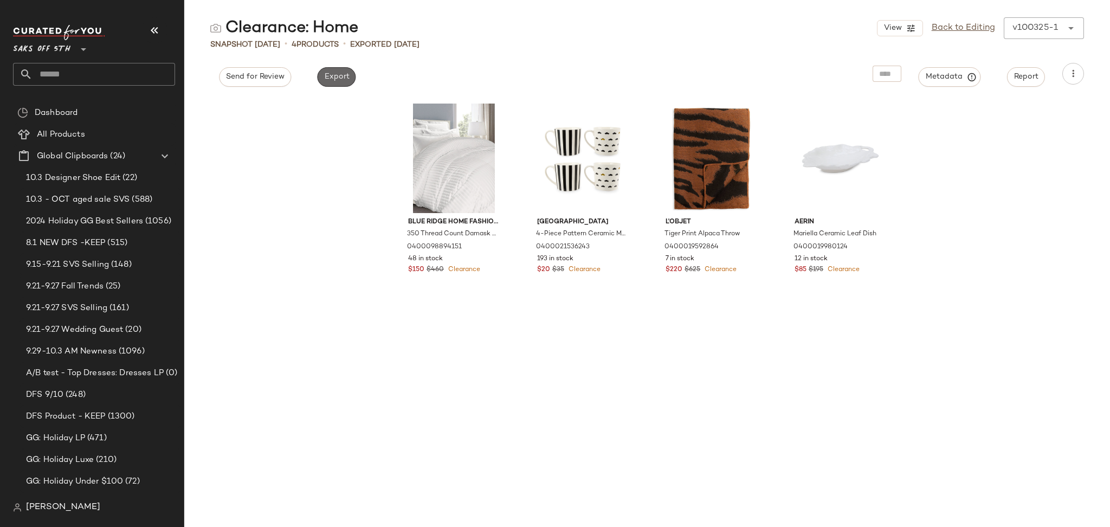
click at [324, 77] on span "Export" at bounding box center [335, 77] width 25 height 9
click at [340, 80] on span "Export" at bounding box center [335, 77] width 25 height 9
click at [135, 67] on input "text" at bounding box center [104, 74] width 143 height 23
type input "*"
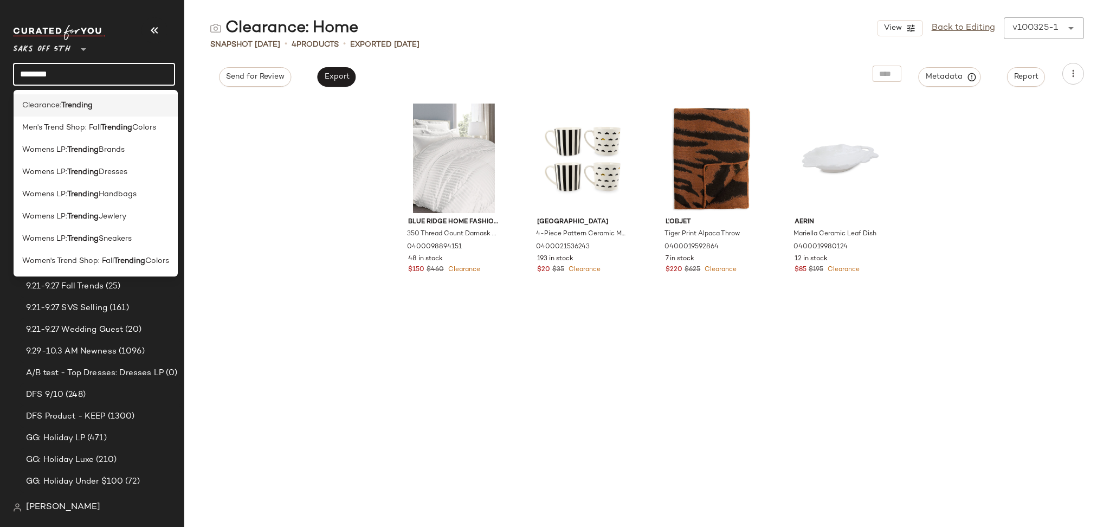
type input "********"
click at [91, 99] on div "Clearance: Trending" at bounding box center [96, 105] width 164 height 22
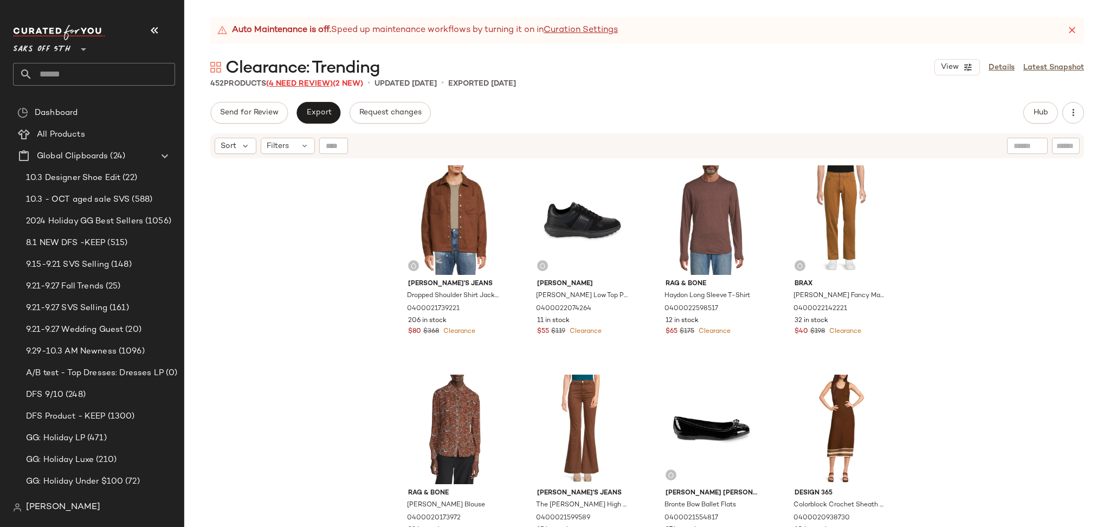
click at [301, 81] on span "(4 Need Review)" at bounding box center [299, 84] width 67 height 8
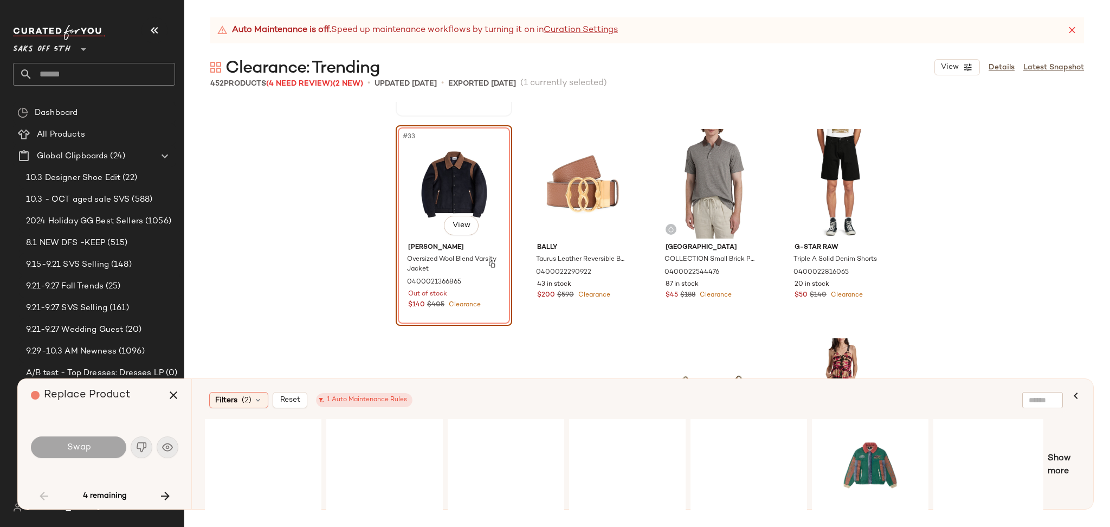
scroll to position [1662, 0]
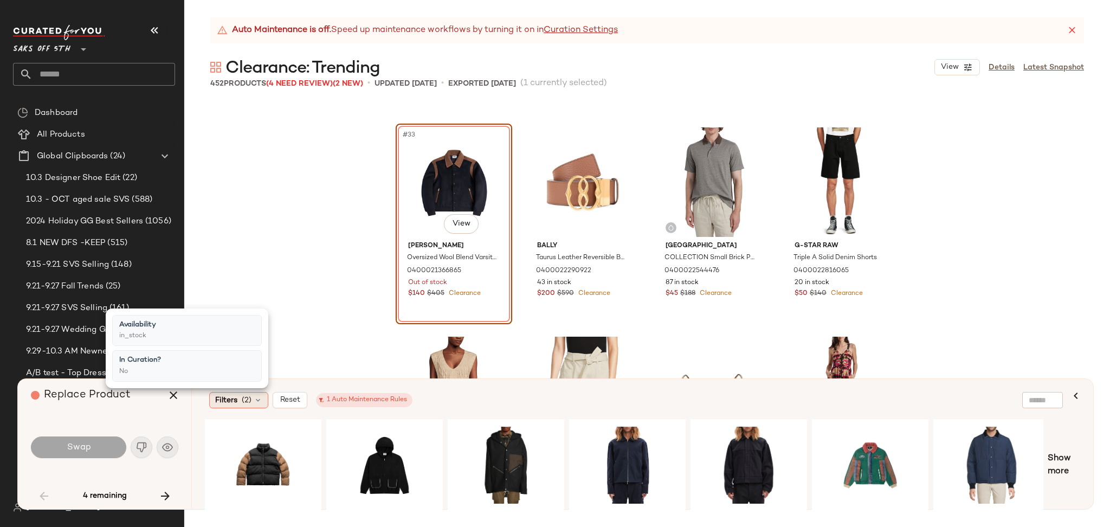
click at [255, 400] on icon at bounding box center [258, 400] width 9 height 9
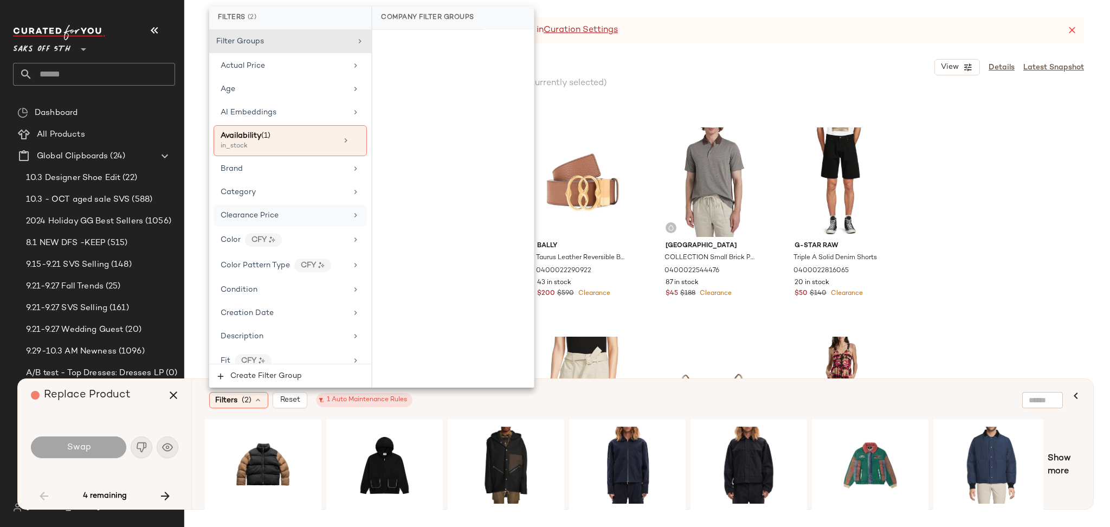
click at [265, 219] on span "Clearance Price" at bounding box center [250, 215] width 58 height 8
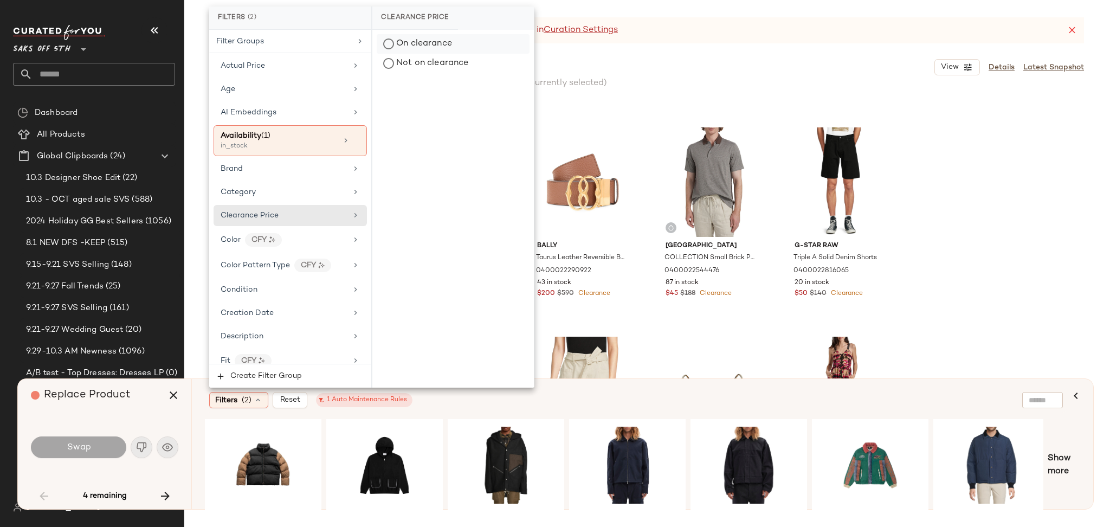
click at [399, 46] on div "On clearance" at bounding box center [453, 44] width 153 height 20
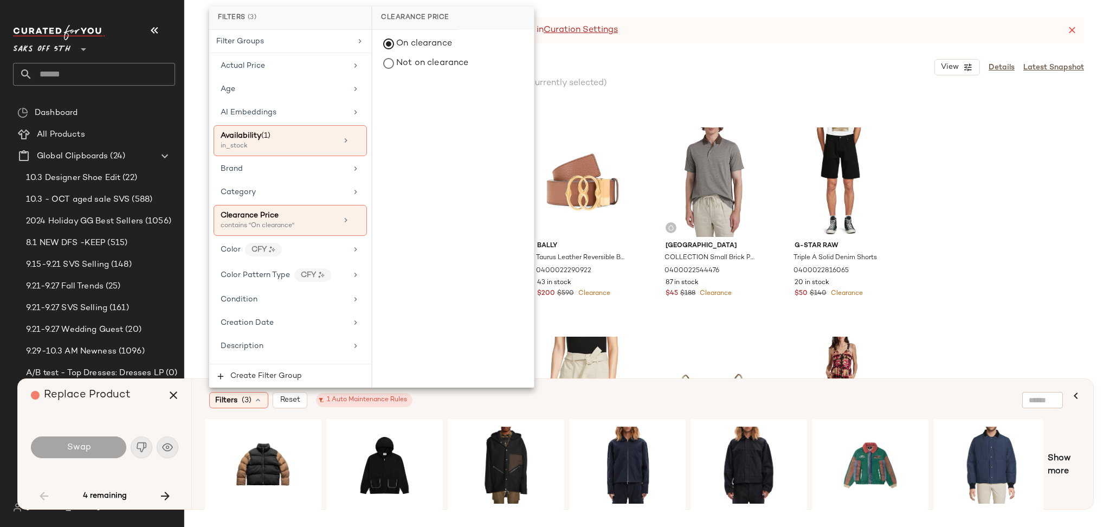
click at [672, 61] on div "Clearance: Trending View Details Latest Snapshot" at bounding box center [646, 67] width 925 height 22
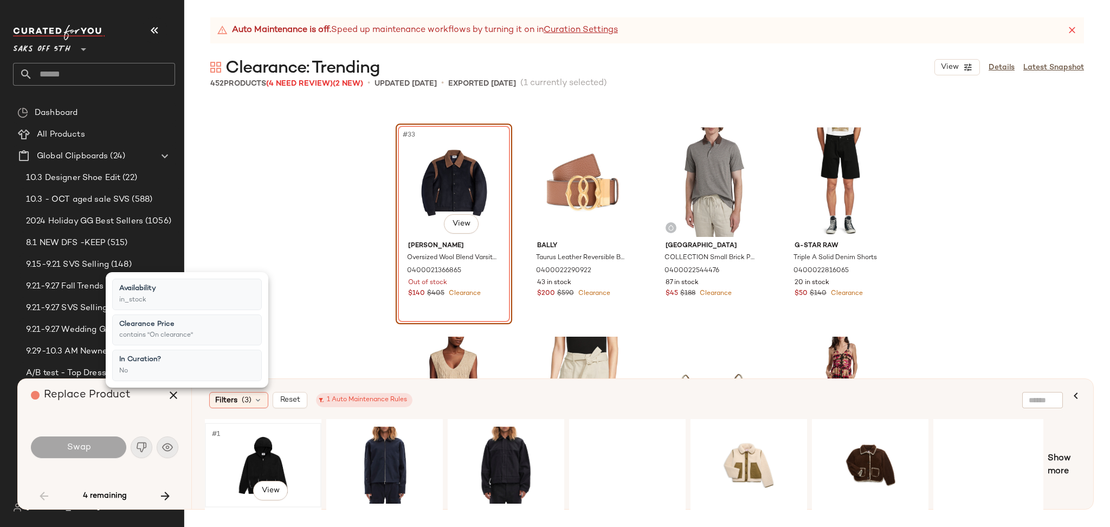
click at [267, 456] on div "#1 View" at bounding box center [263, 464] width 109 height 77
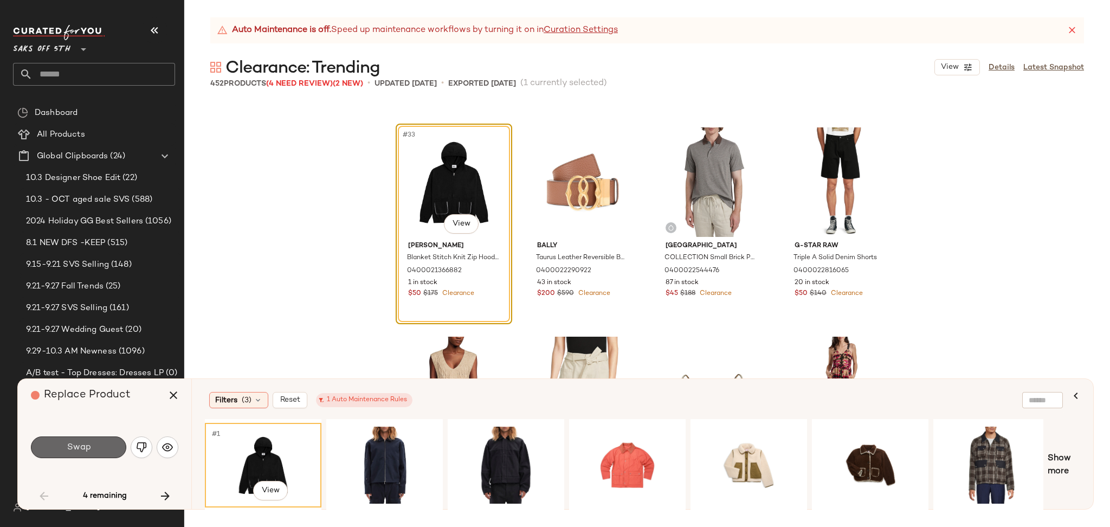
click at [102, 445] on button "Swap" at bounding box center [78, 447] width 95 height 22
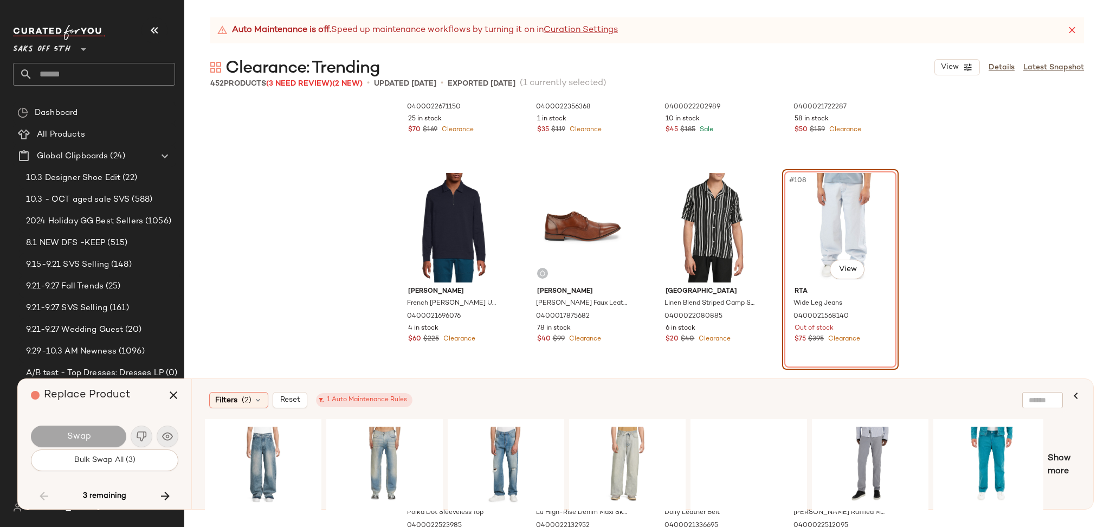
scroll to position [5383, 0]
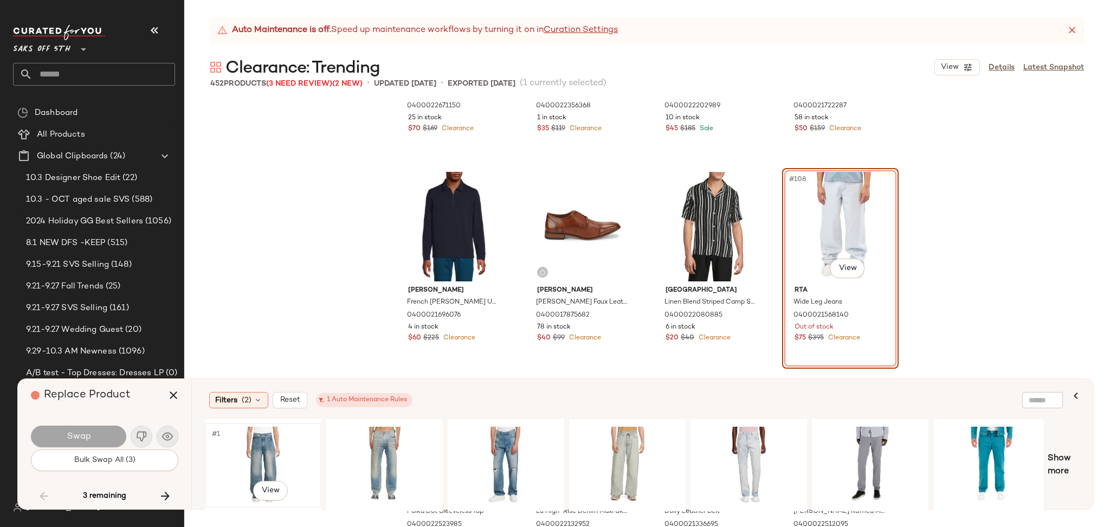
click at [261, 452] on div "#1 View" at bounding box center [263, 464] width 109 height 77
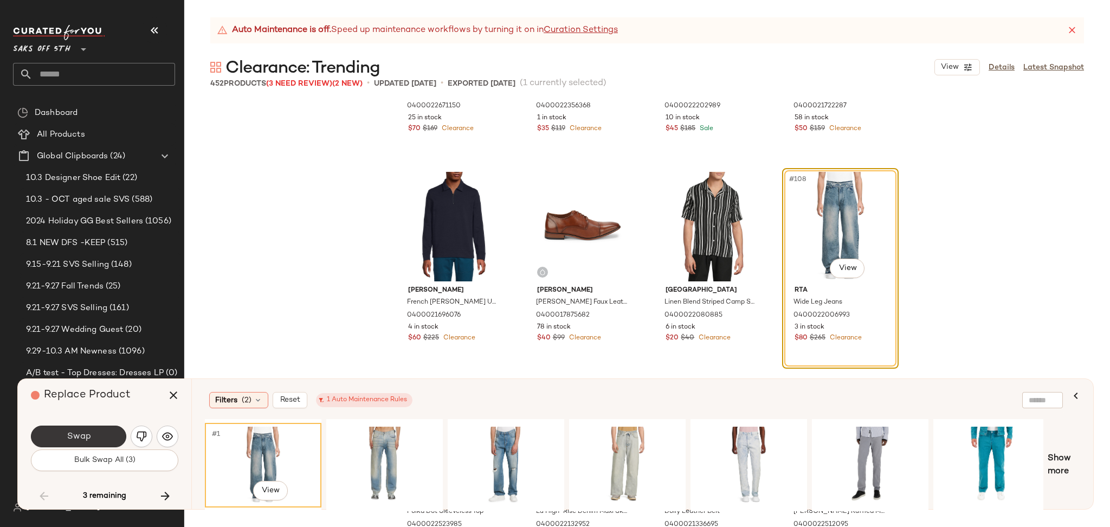
click at [111, 433] on button "Swap" at bounding box center [78, 436] width 95 height 22
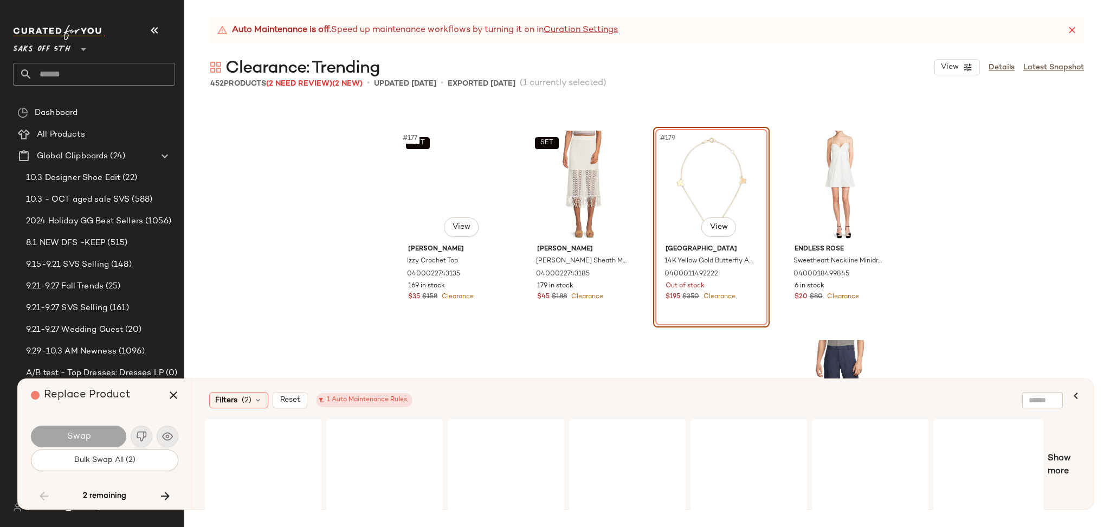
scroll to position [9189, 0]
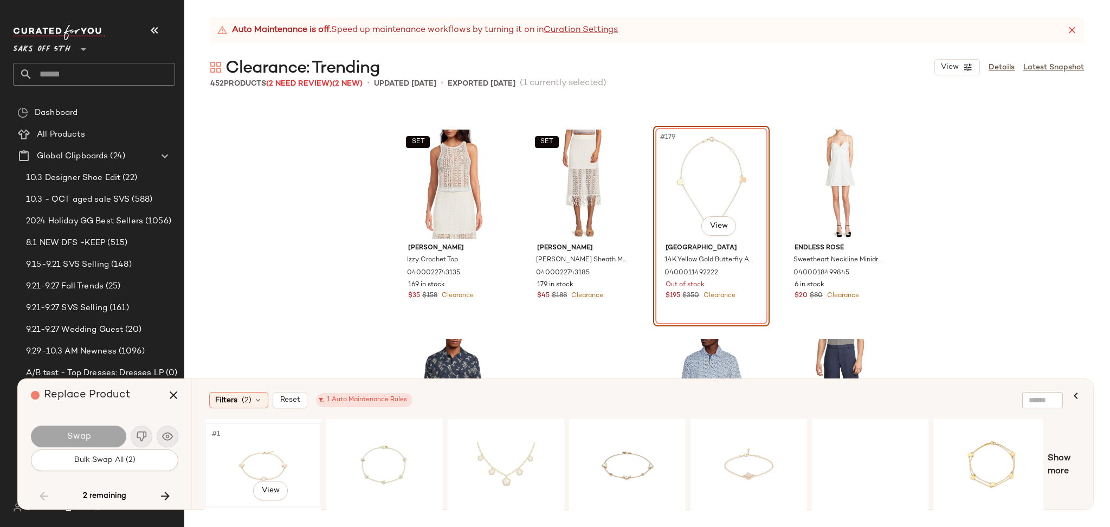
click at [269, 450] on div "#1 View" at bounding box center [263, 464] width 109 height 77
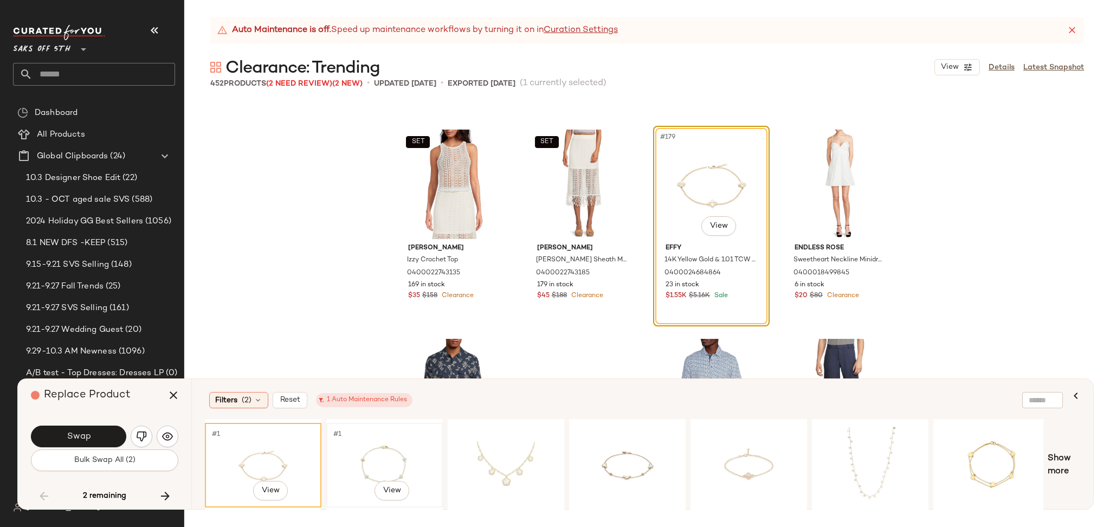
click at [376, 472] on div "#1 View" at bounding box center [384, 464] width 109 height 77
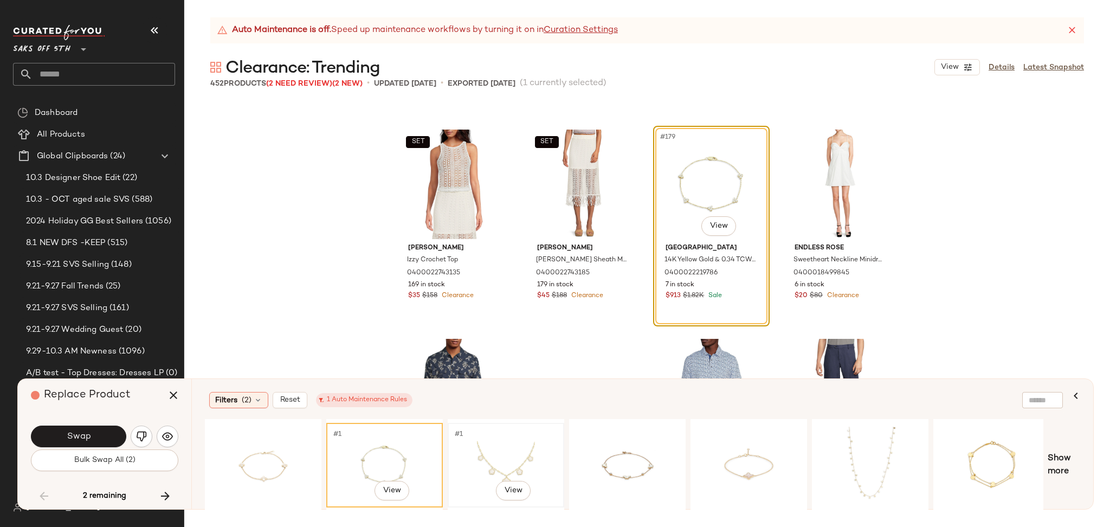
click at [515, 450] on div "#1 View" at bounding box center [505, 464] width 109 height 77
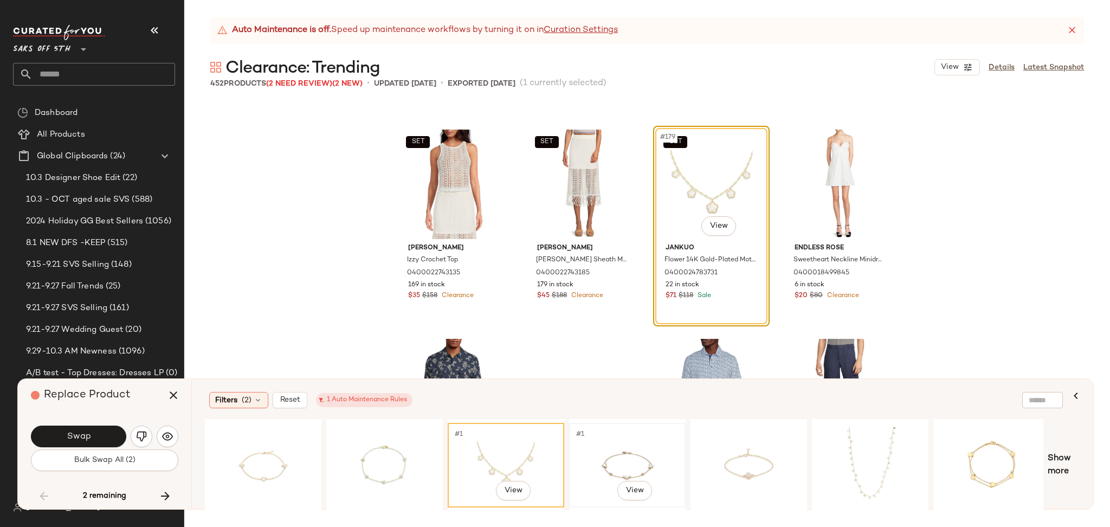
click at [596, 454] on div "#1 View" at bounding box center [627, 464] width 109 height 77
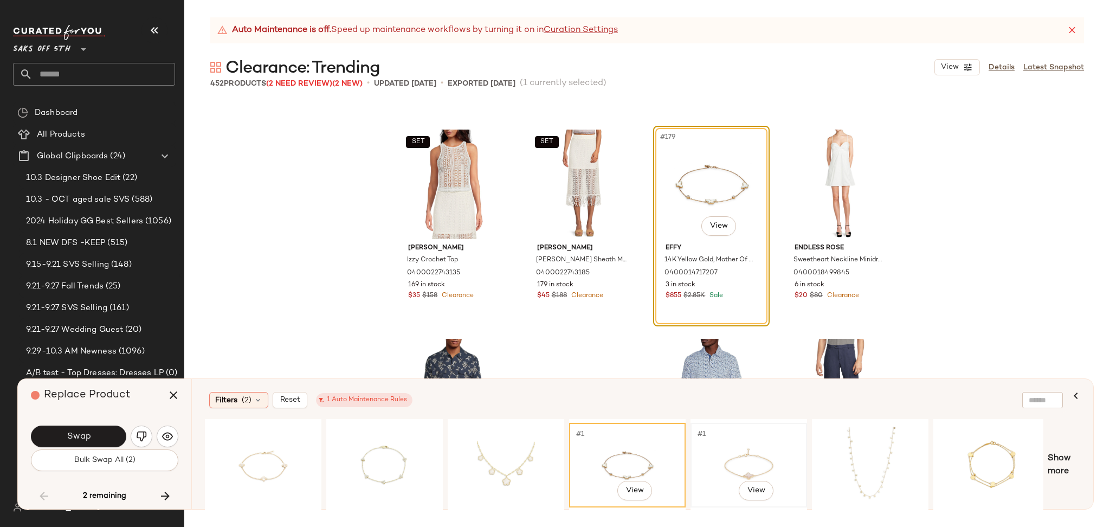
click at [737, 445] on div "#1 View" at bounding box center [748, 464] width 109 height 77
click at [858, 449] on div "#1 View" at bounding box center [869, 464] width 109 height 77
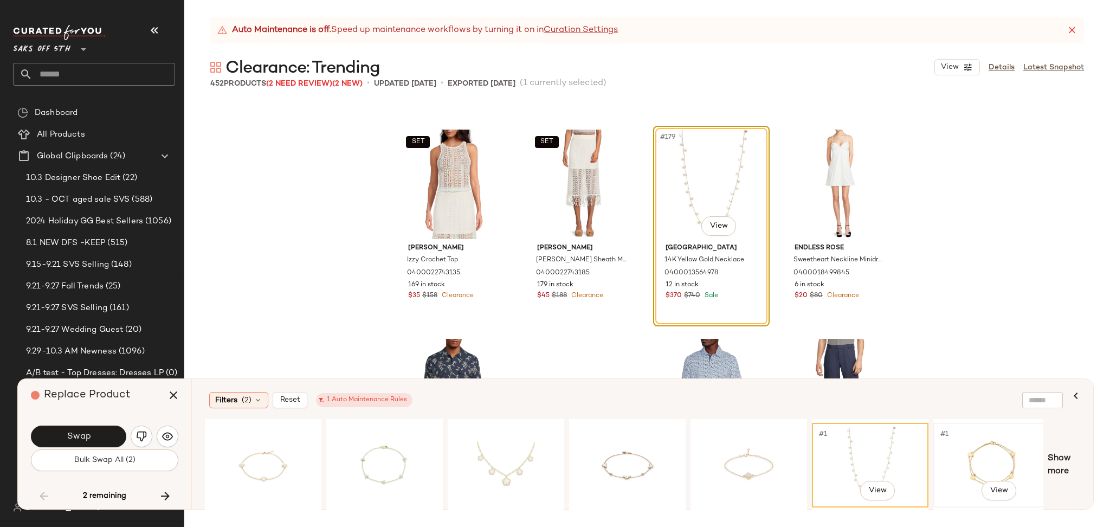
click at [962, 454] on div "#1 View" at bounding box center [991, 464] width 109 height 77
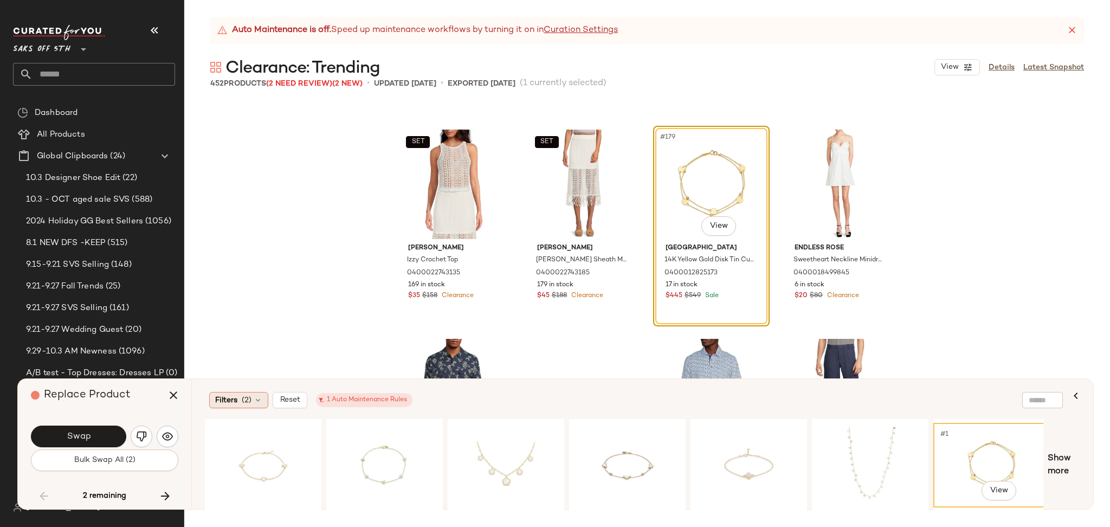
click at [253, 405] on div "Filters (2)" at bounding box center [238, 400] width 59 height 16
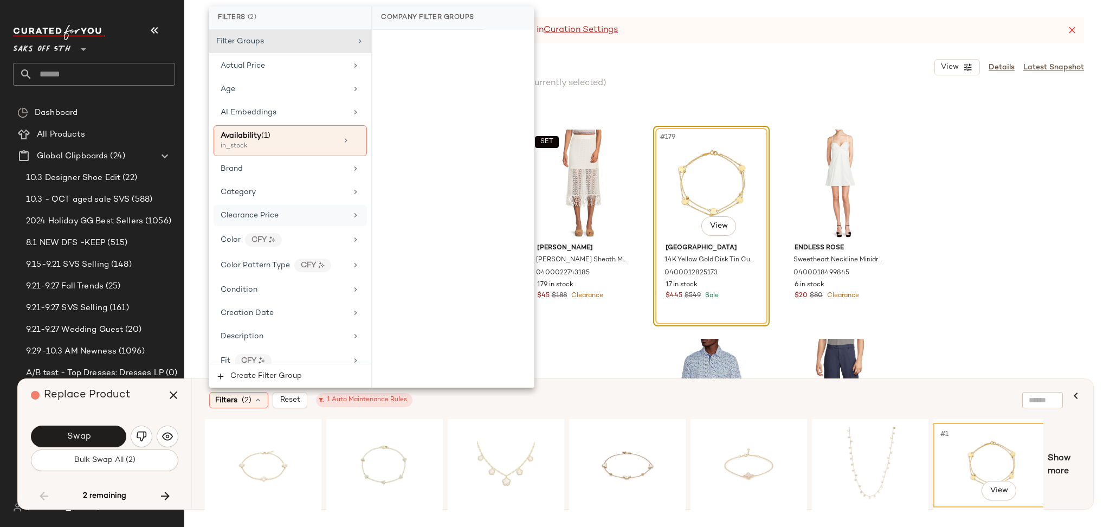
click at [274, 215] on span "Clearance Price" at bounding box center [250, 215] width 58 height 8
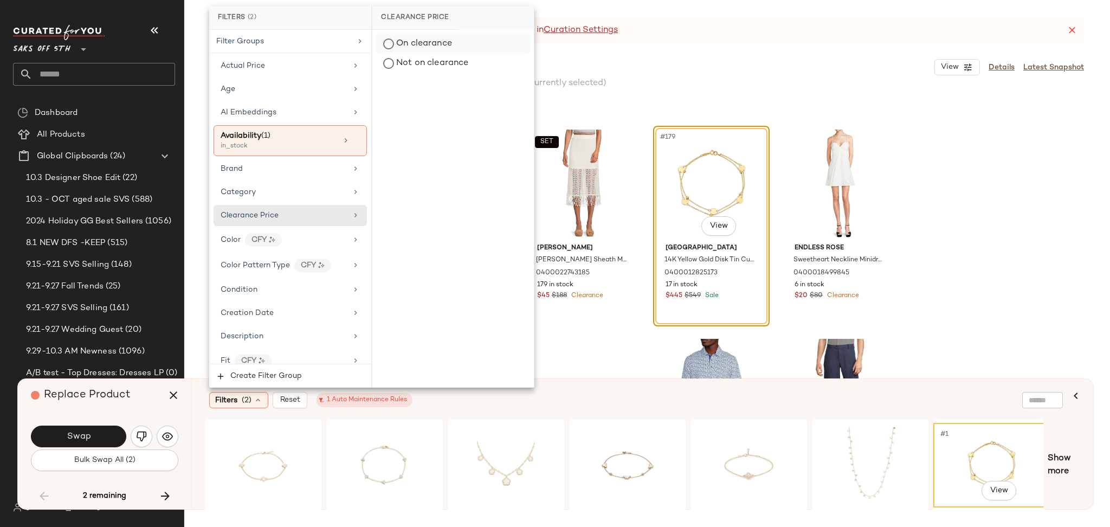
click at [404, 39] on div "On clearance" at bounding box center [453, 44] width 153 height 20
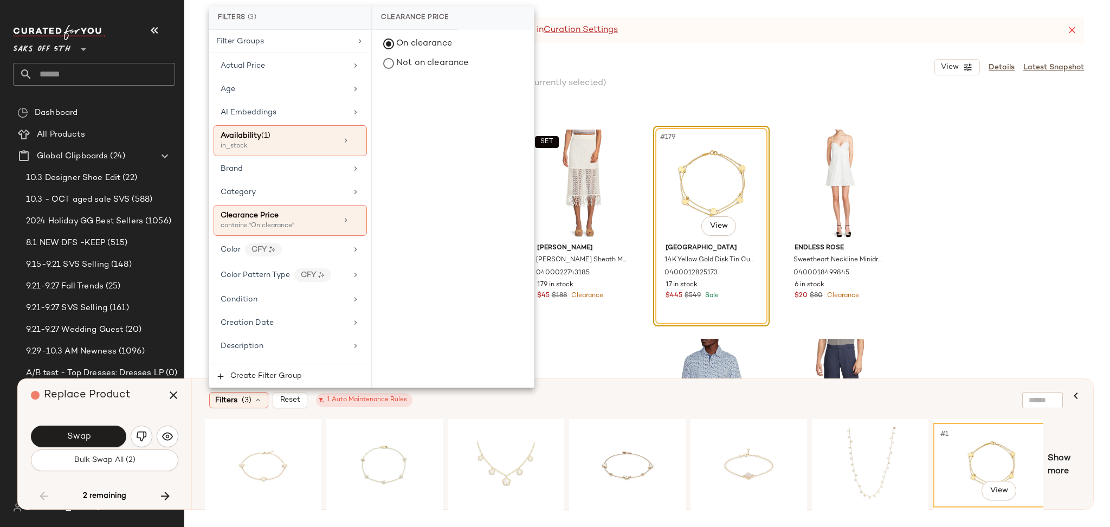
click at [670, 66] on div "Clearance: Trending View Details Latest Snapshot" at bounding box center [646, 67] width 925 height 22
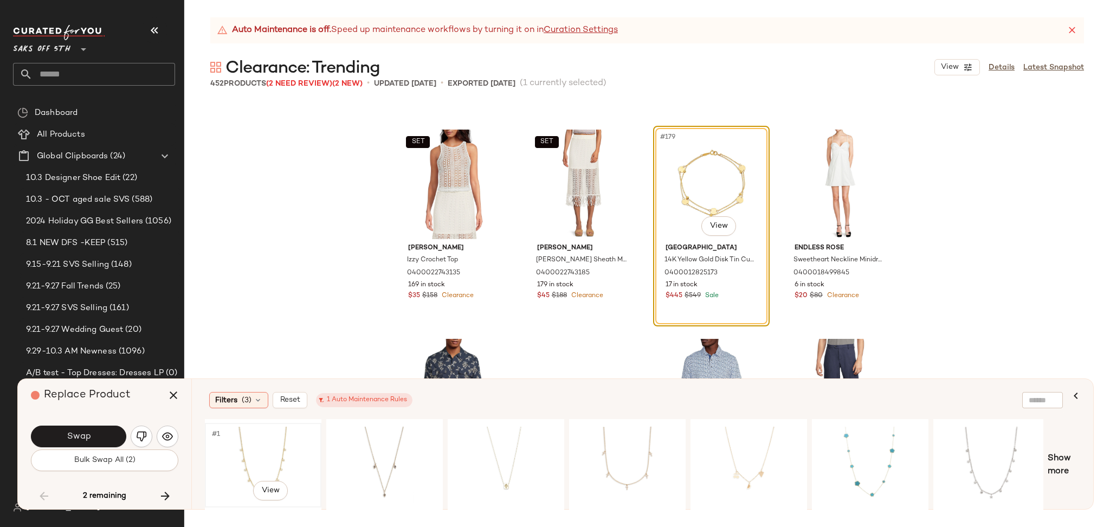
click at [280, 459] on div "#1 View" at bounding box center [263, 464] width 109 height 77
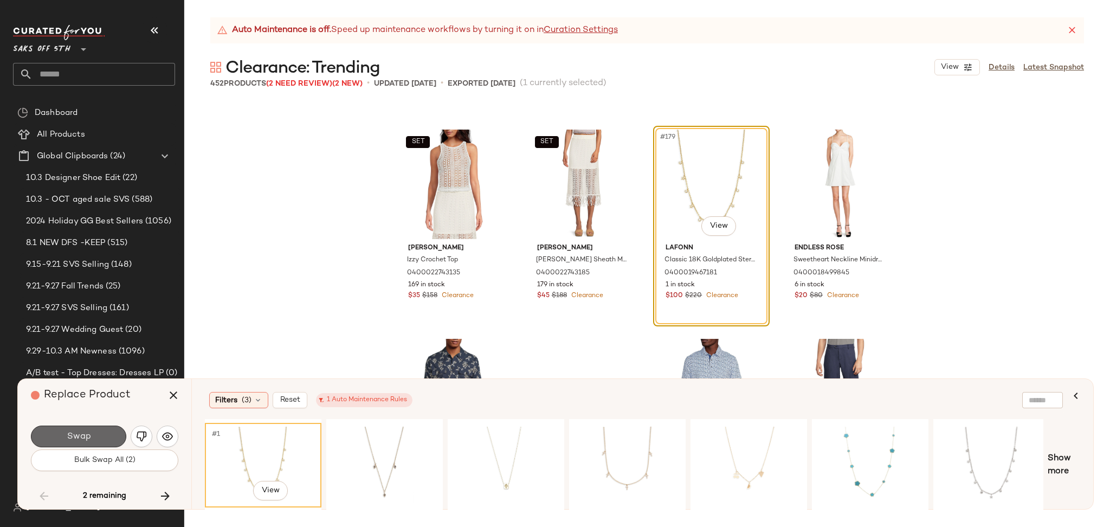
click at [108, 437] on button "Swap" at bounding box center [78, 436] width 95 height 22
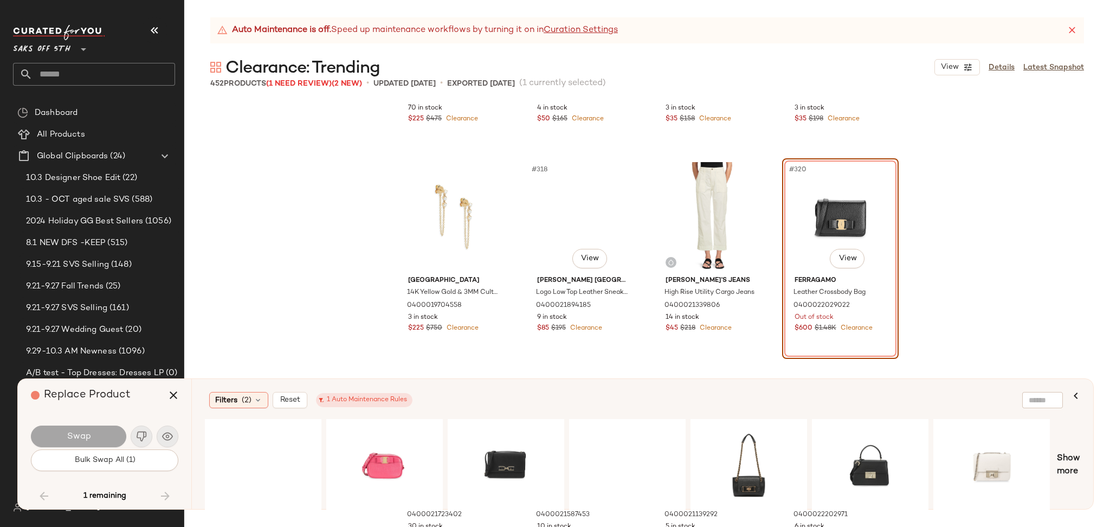
scroll to position [16478, 0]
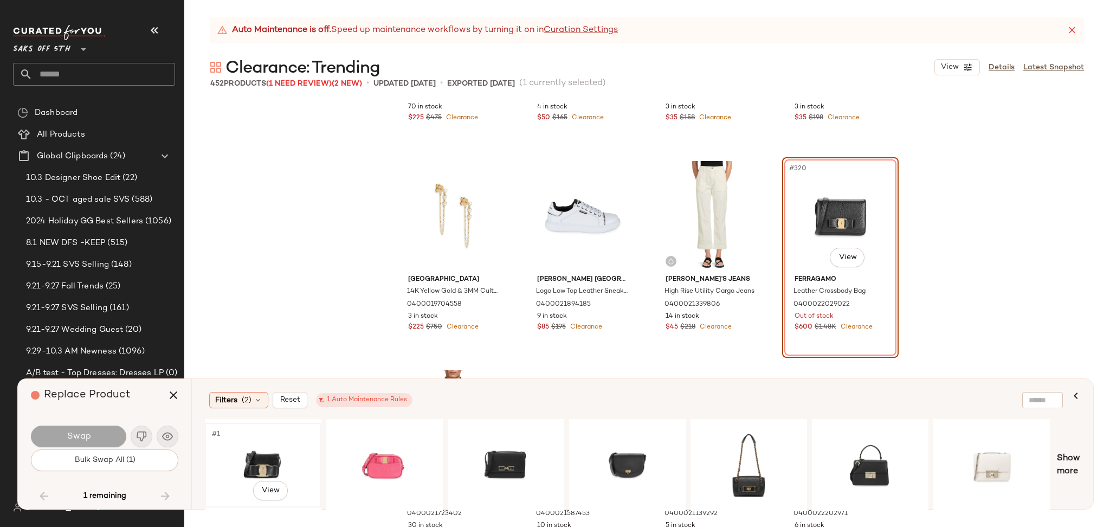
click at [249, 457] on div "#1 View" at bounding box center [263, 464] width 109 height 77
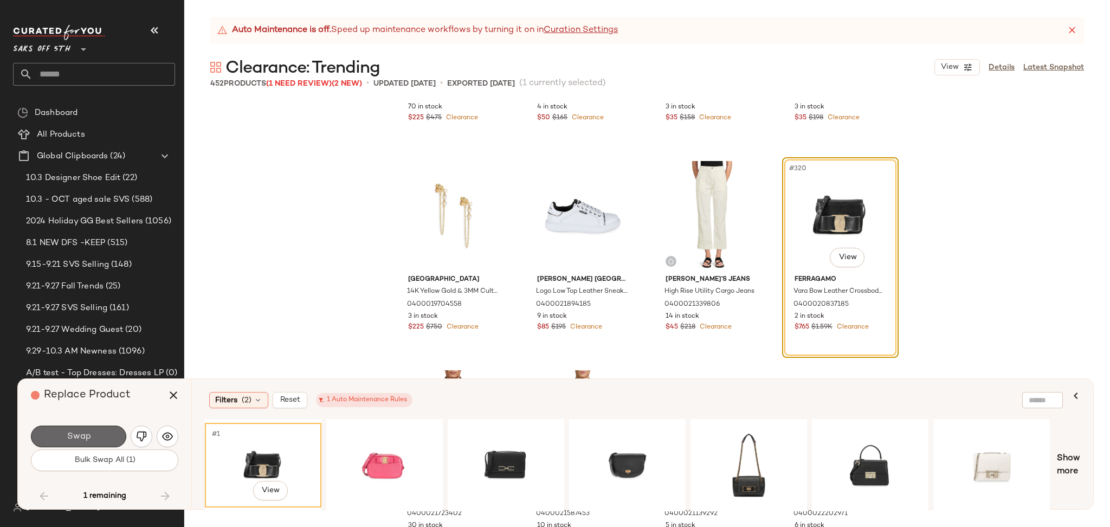
click at [109, 430] on button "Swap" at bounding box center [78, 436] width 95 height 22
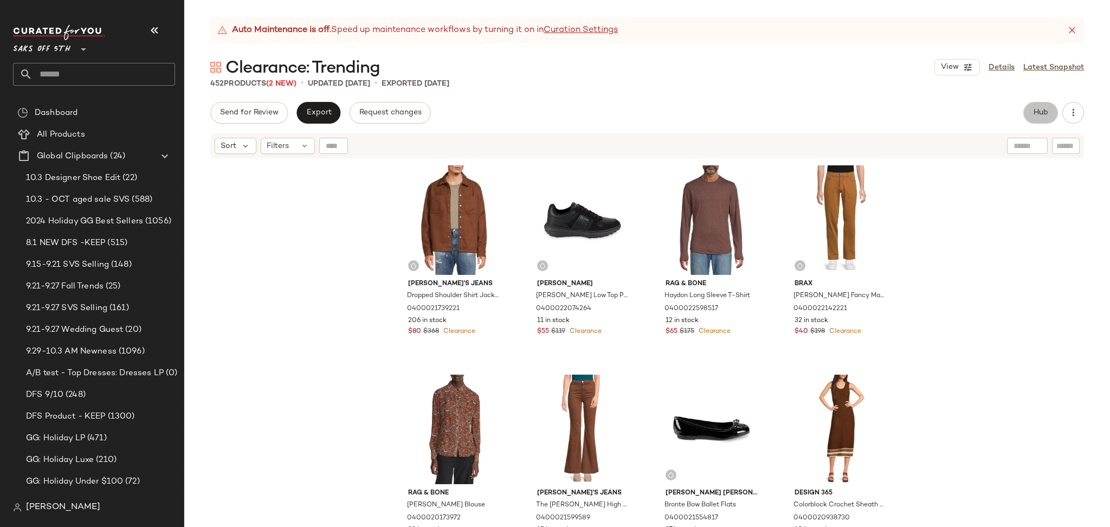
click at [1044, 112] on span "Hub" at bounding box center [1040, 112] width 15 height 9
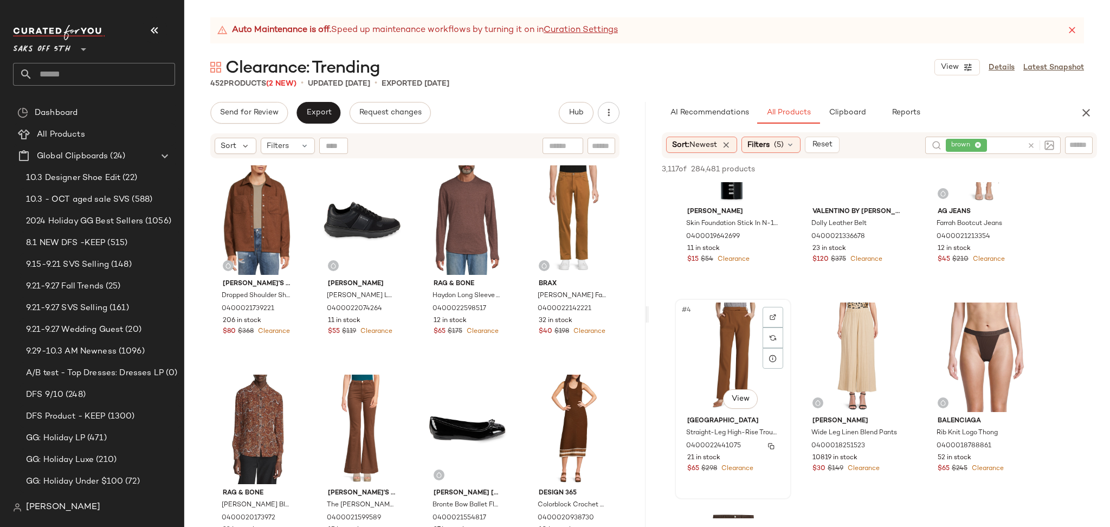
scroll to position [94, 0]
click at [737, 346] on div "#4 View" at bounding box center [732, 355] width 109 height 109
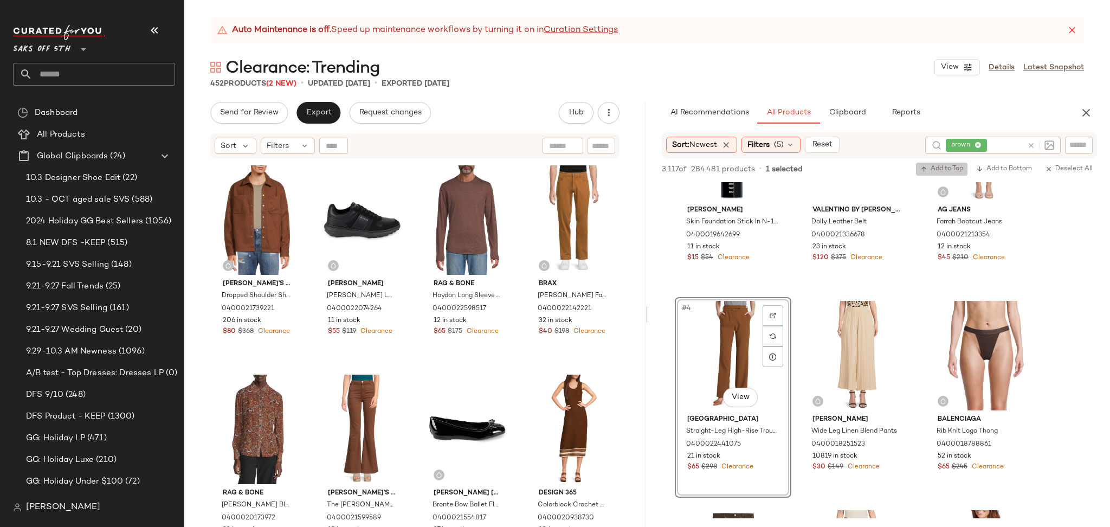
click at [940, 168] on span "Add to Top" at bounding box center [941, 169] width 43 height 8
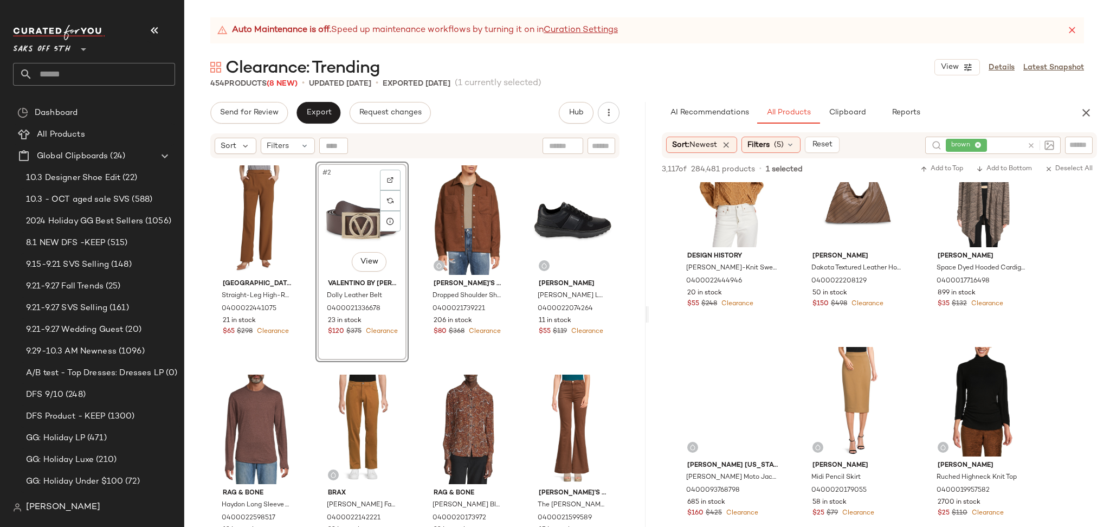
scroll to position [1304, 0]
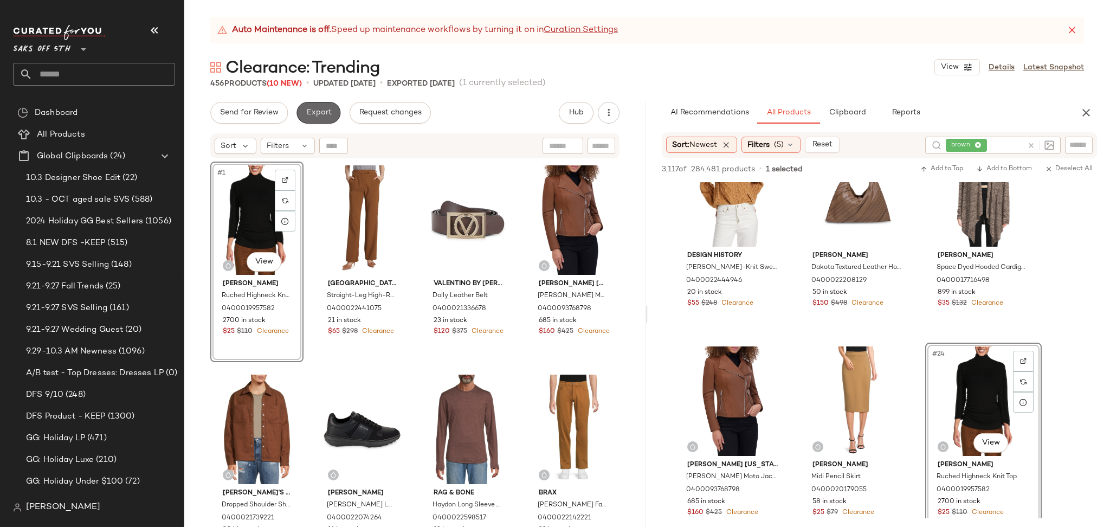
click at [321, 111] on span "Export" at bounding box center [318, 112] width 25 height 9
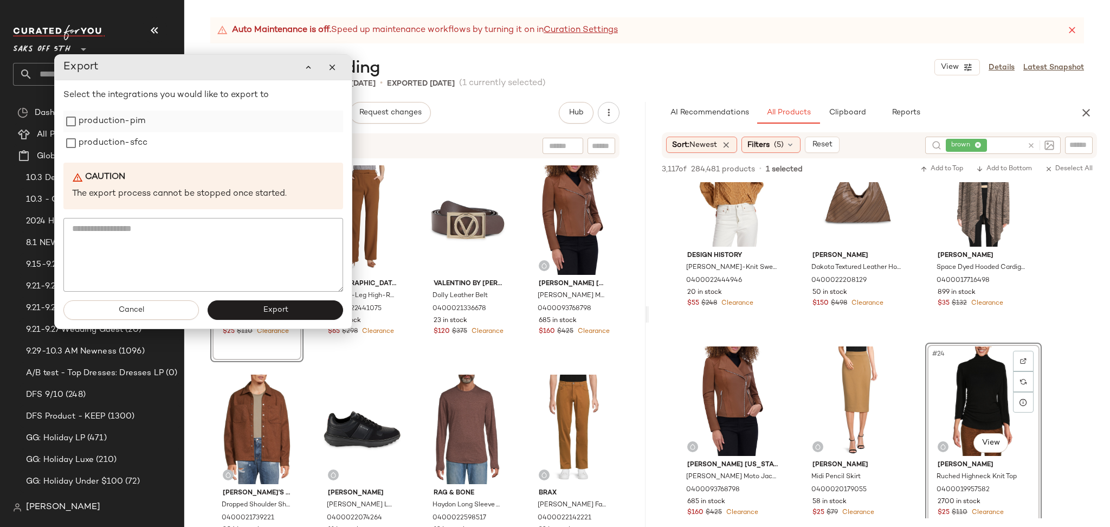
click at [140, 124] on label "production-pim" at bounding box center [112, 122] width 67 height 22
click at [138, 147] on label "production-sfcc" at bounding box center [113, 143] width 69 height 22
click at [257, 314] on button "Export" at bounding box center [275, 310] width 135 height 20
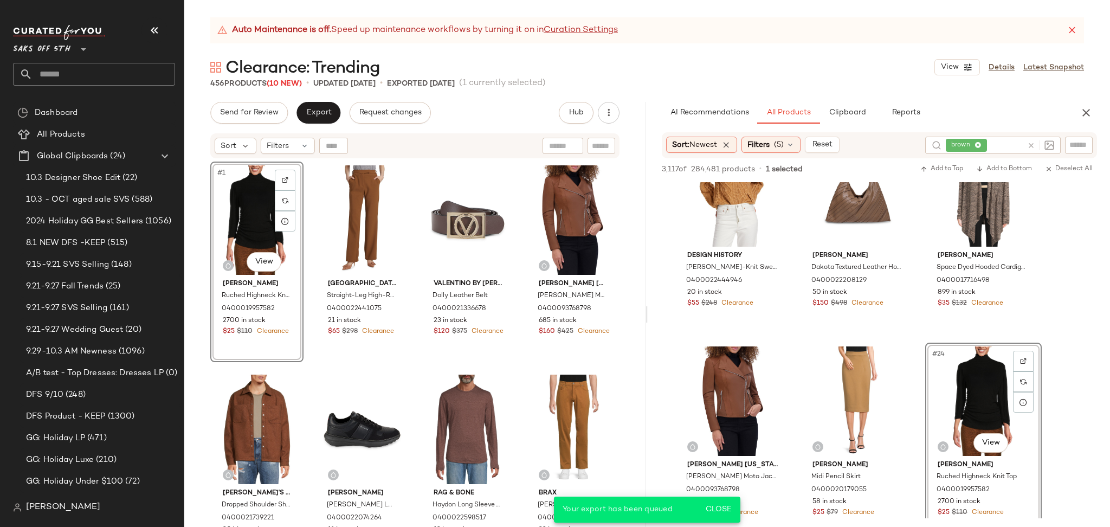
scroll to position [1931, 0]
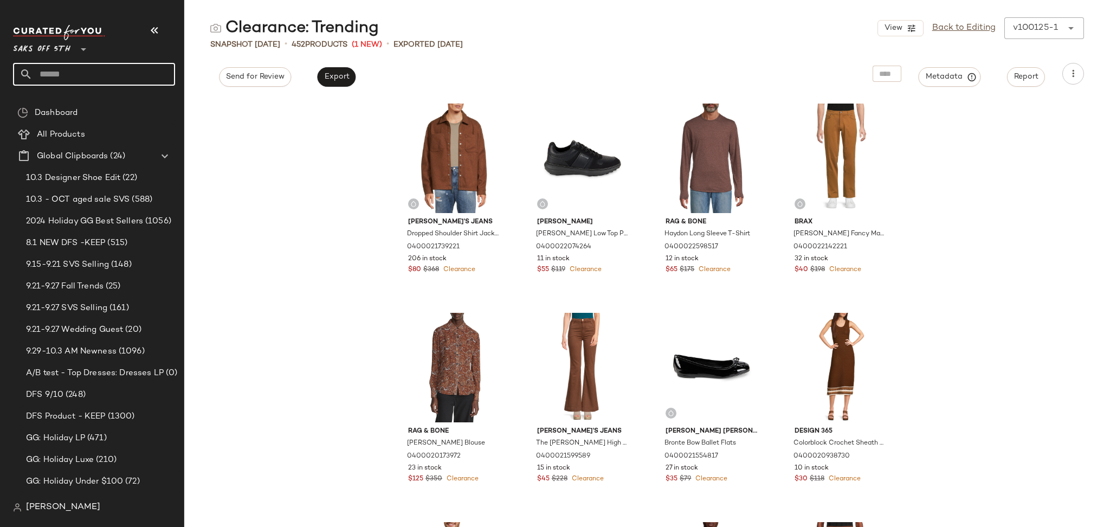
click at [53, 69] on input "text" at bounding box center [104, 74] width 143 height 23
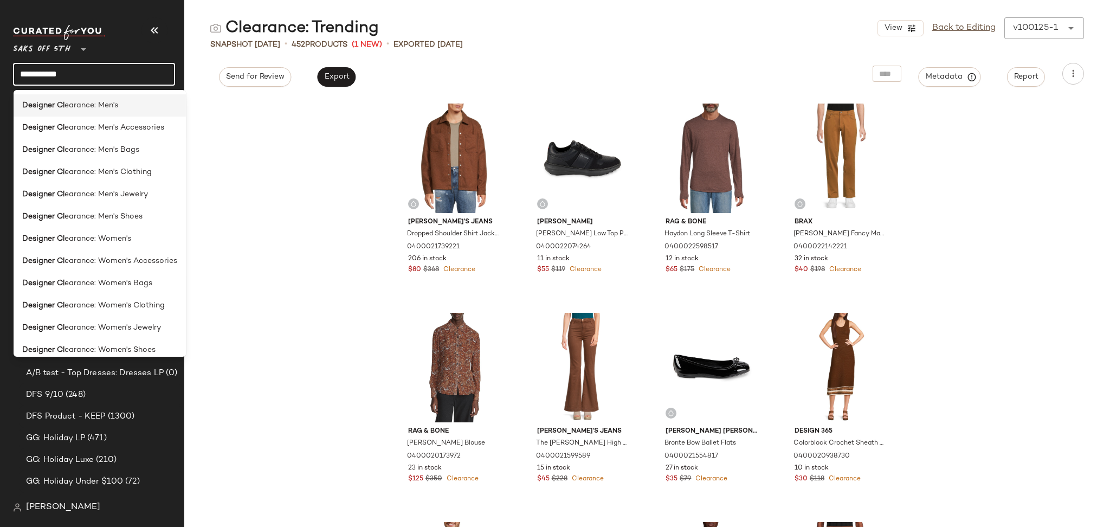
type input "**********"
click at [116, 108] on span "earance: Men's" at bounding box center [91, 105] width 54 height 11
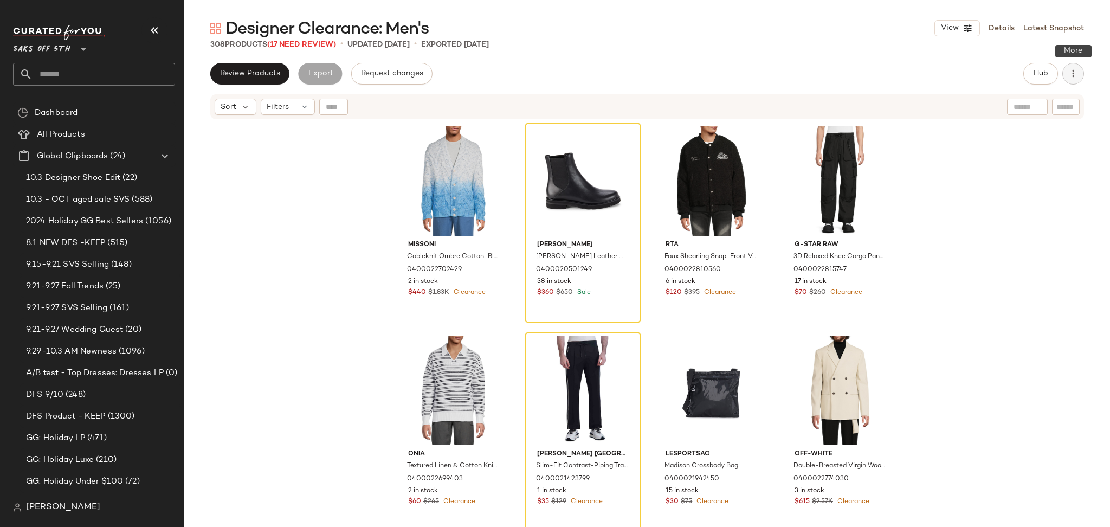
click at [1072, 76] on icon "button" at bounding box center [1072, 73] width 11 height 11
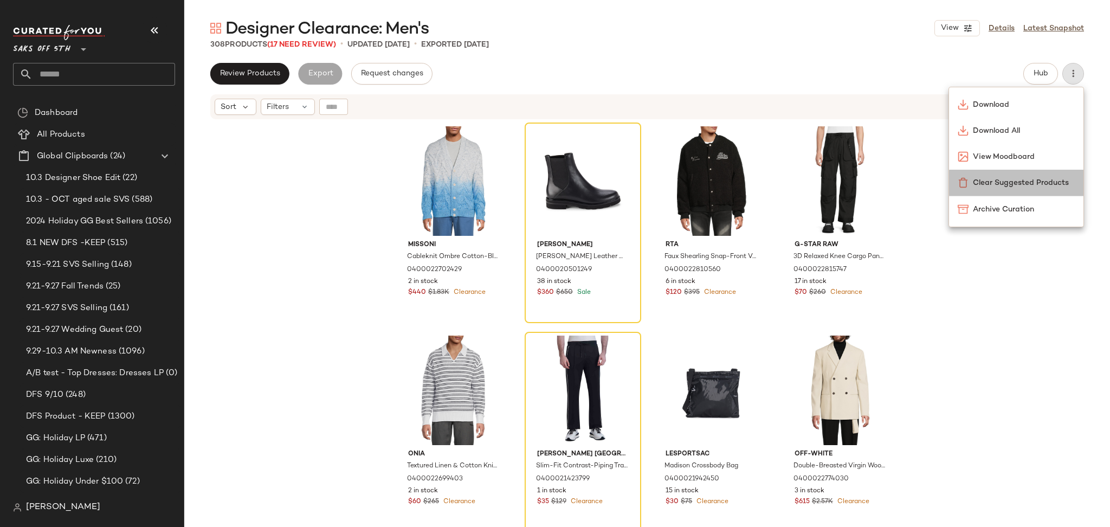
click at [983, 174] on div "Clear Suggested Products" at bounding box center [1016, 183] width 134 height 26
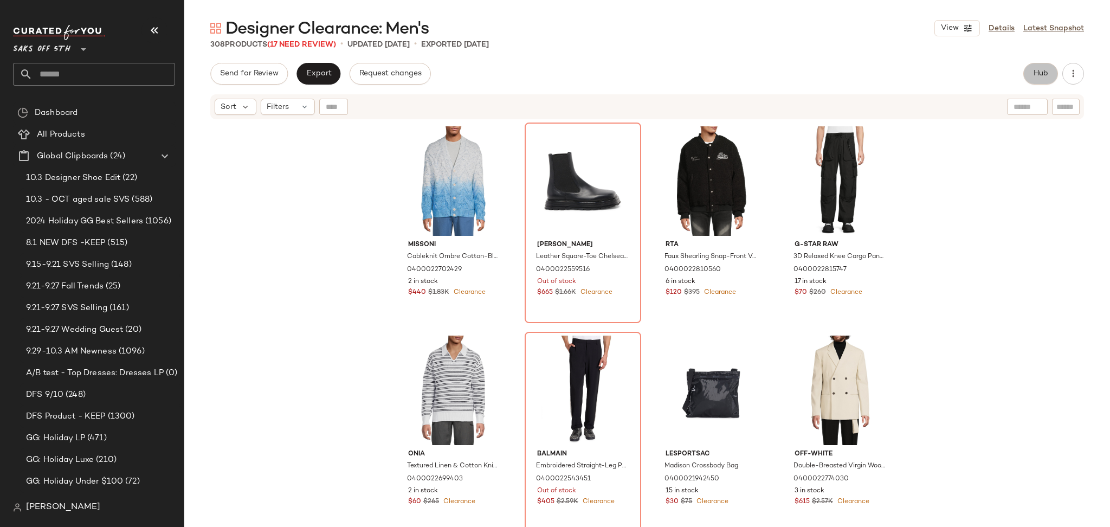
click at [1041, 78] on span "Hub" at bounding box center [1040, 73] width 15 height 9
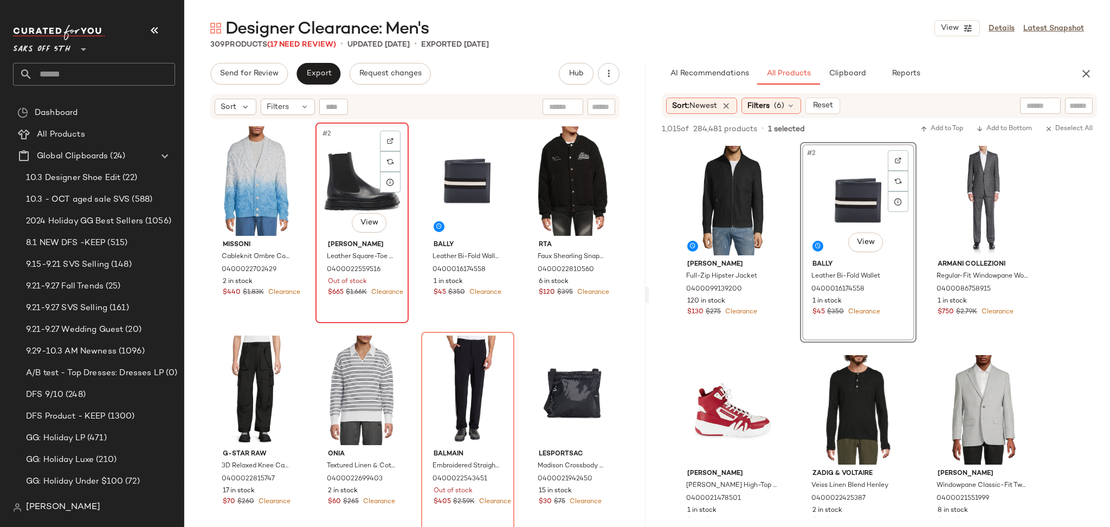
click at [353, 167] on div "#2 View" at bounding box center [362, 180] width 86 height 109
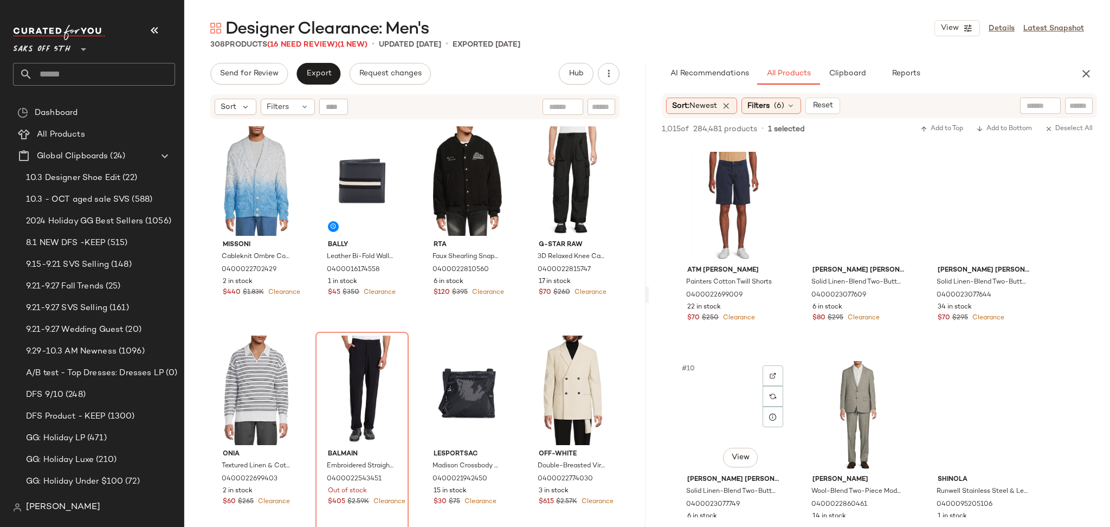
scroll to position [413, 0]
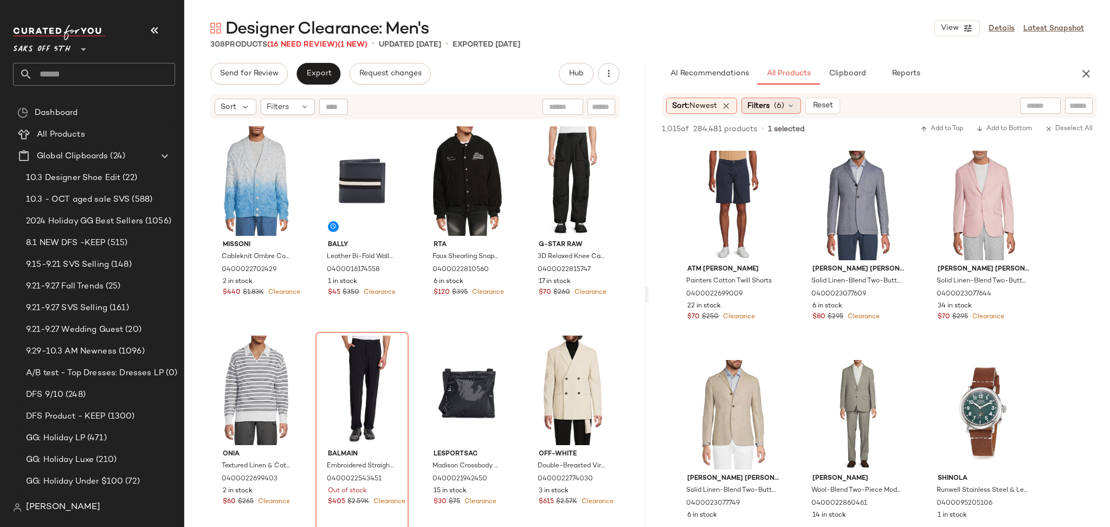
click at [758, 111] on span "Filters" at bounding box center [758, 105] width 22 height 11
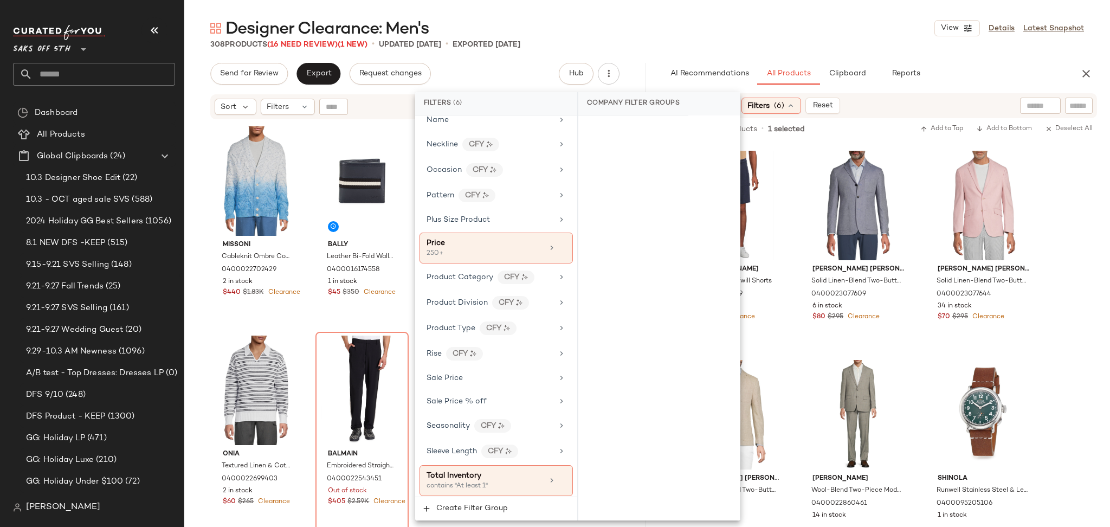
scroll to position [655, 0]
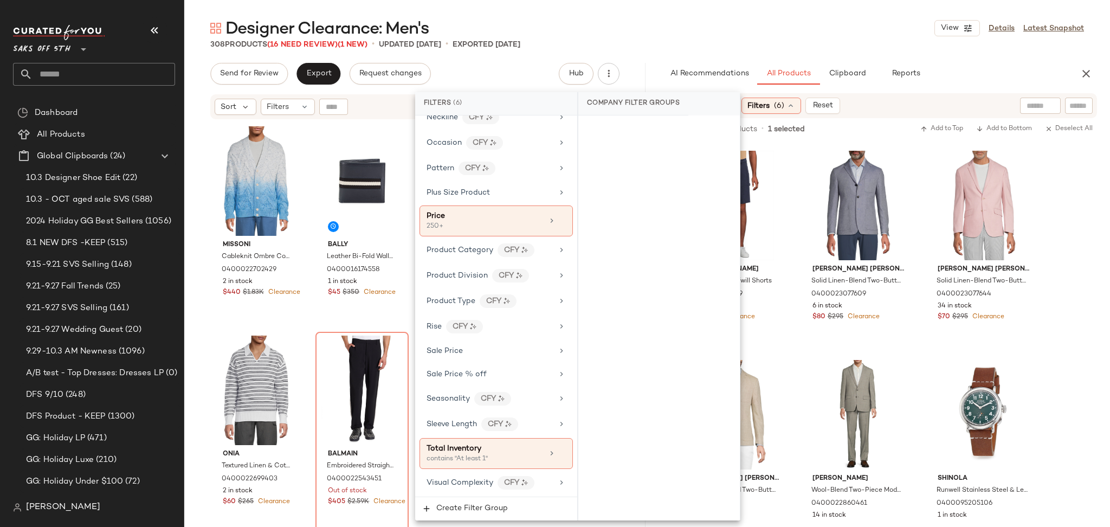
click at [737, 54] on div "Designer Clearance: Men's View Details Latest Snapshot 308 Products (16 Need Re…" at bounding box center [646, 271] width 925 height 509
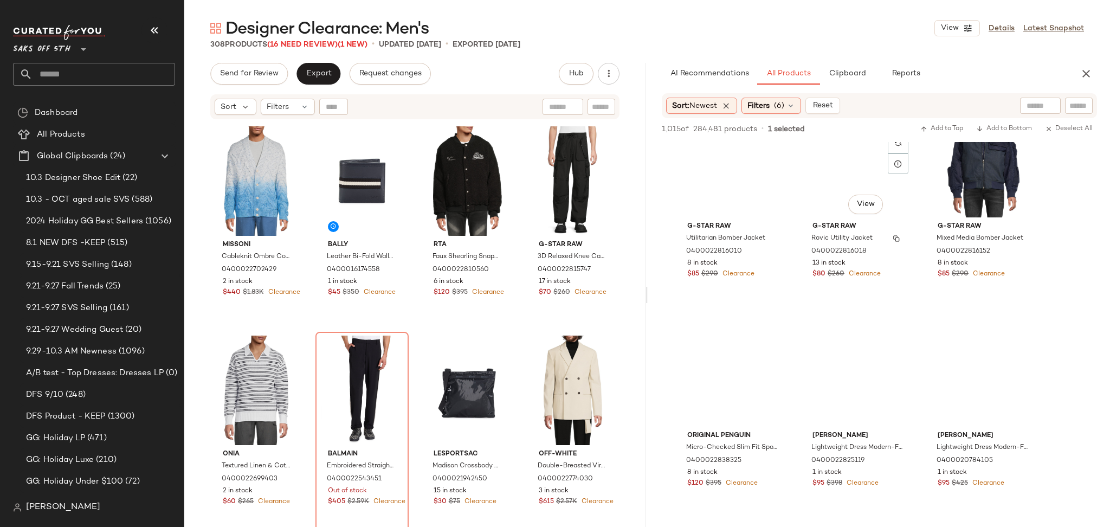
scroll to position [2549, 0]
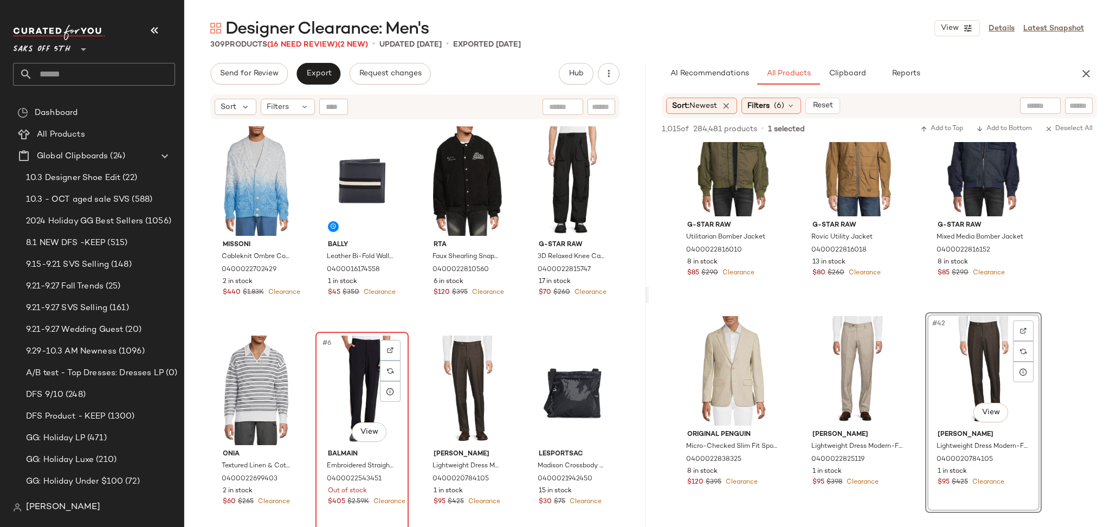
click at [348, 378] on div "#6 View" at bounding box center [362, 389] width 86 height 109
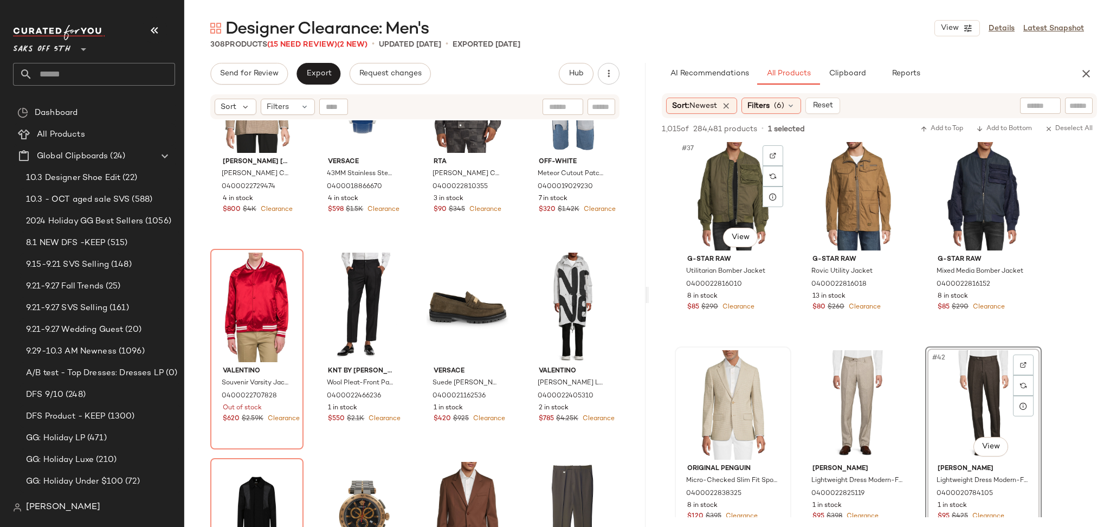
scroll to position [2516, 0]
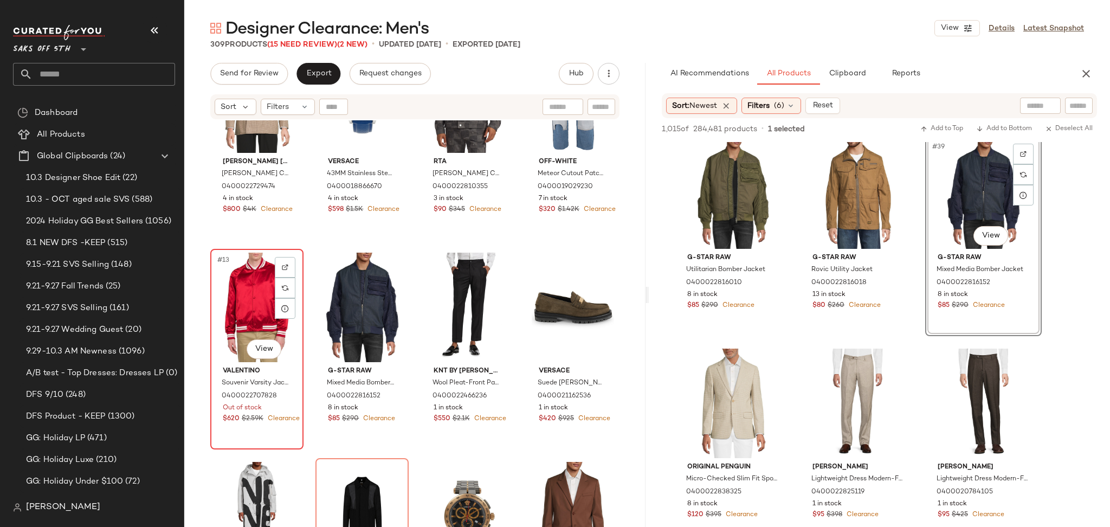
click at [263, 294] on div "#13 View" at bounding box center [257, 306] width 86 height 109
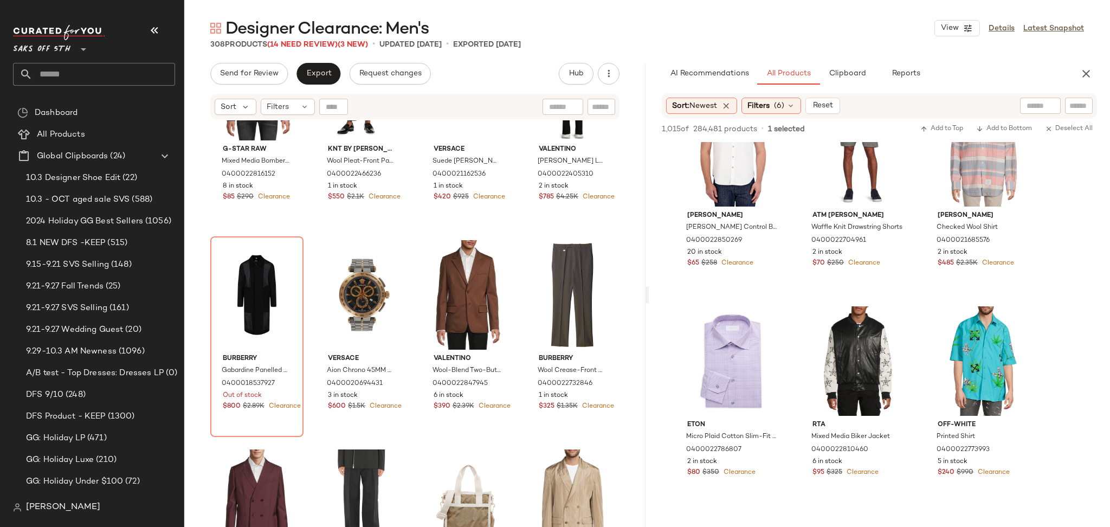
scroll to position [2979, 0]
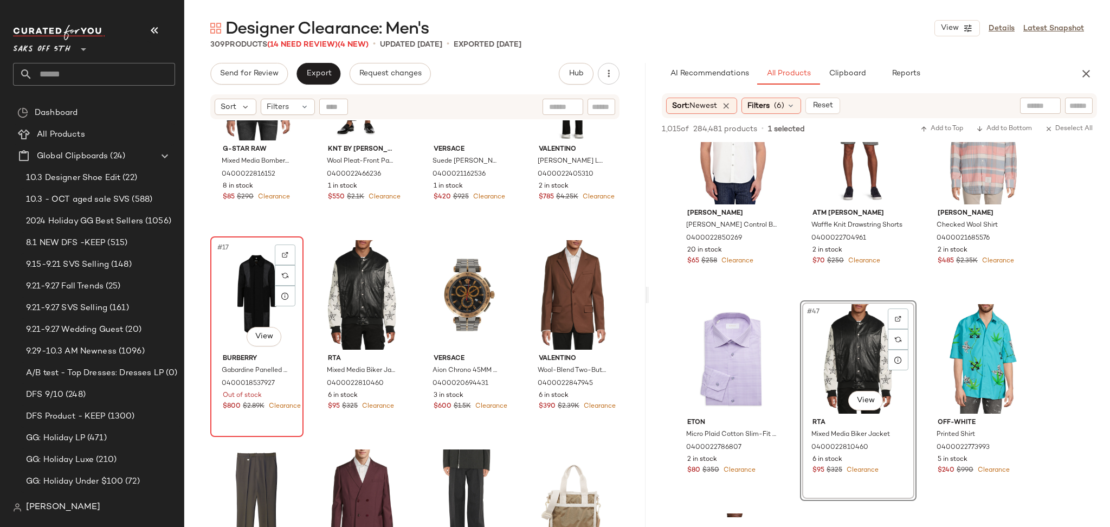
click at [262, 308] on div "#17 View" at bounding box center [257, 294] width 86 height 109
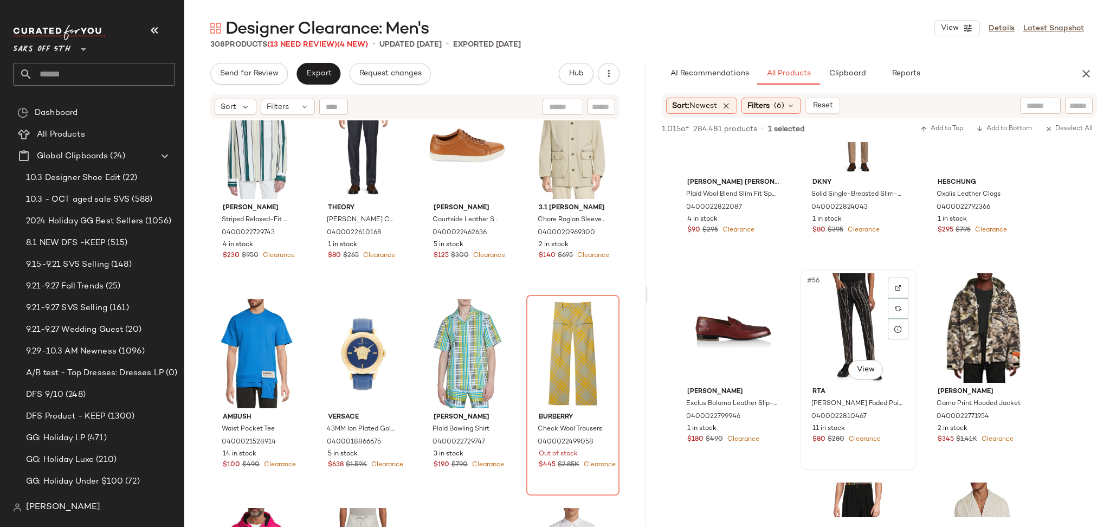
scroll to position [3638, 0]
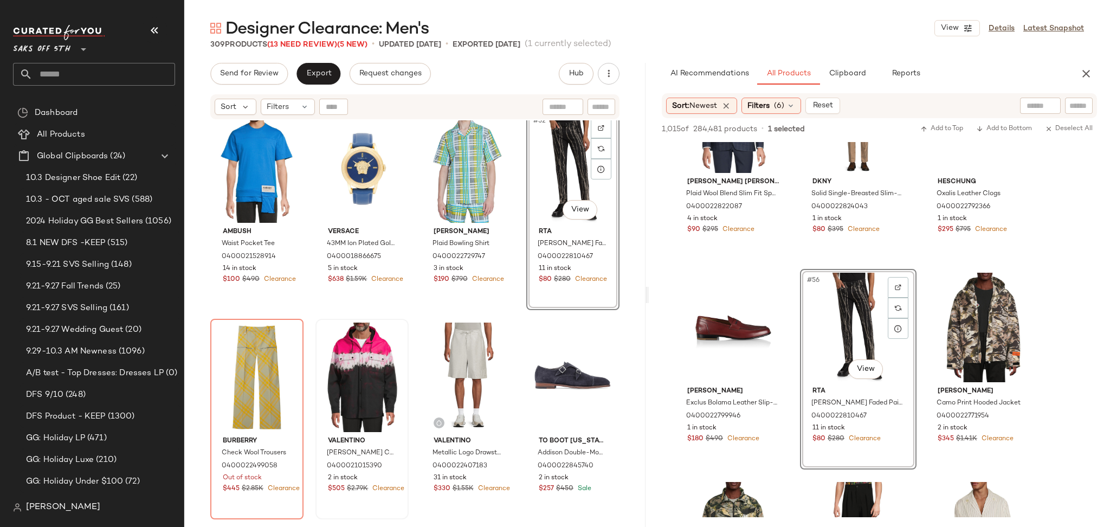
scroll to position [2532, 0]
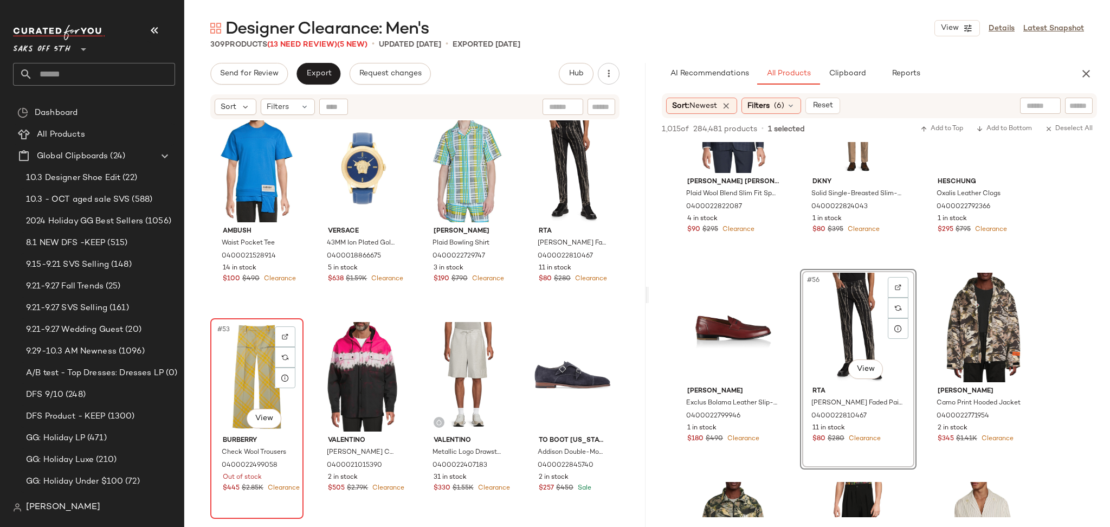
click at [237, 386] on div "#53 View" at bounding box center [257, 376] width 86 height 109
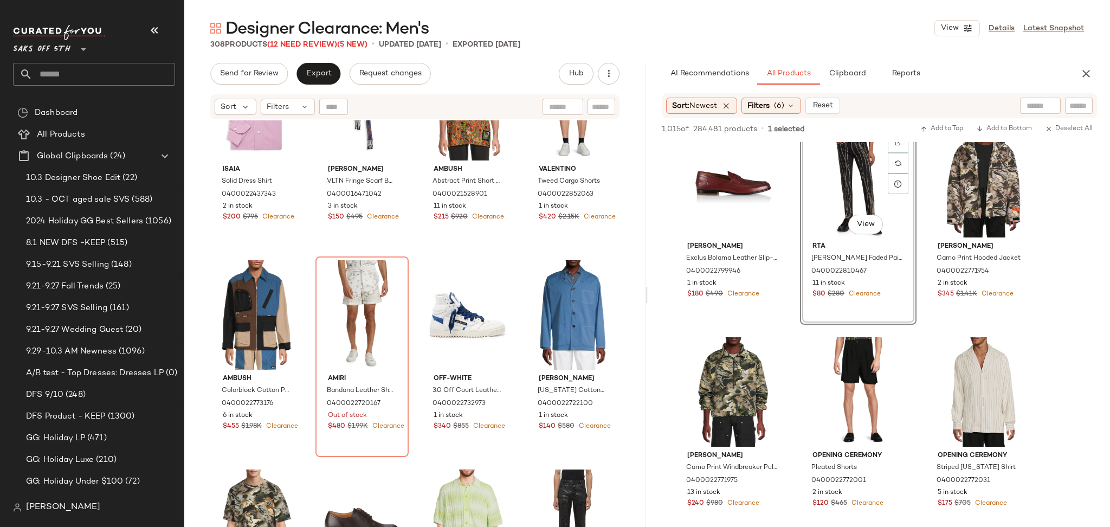
scroll to position [3786, 0]
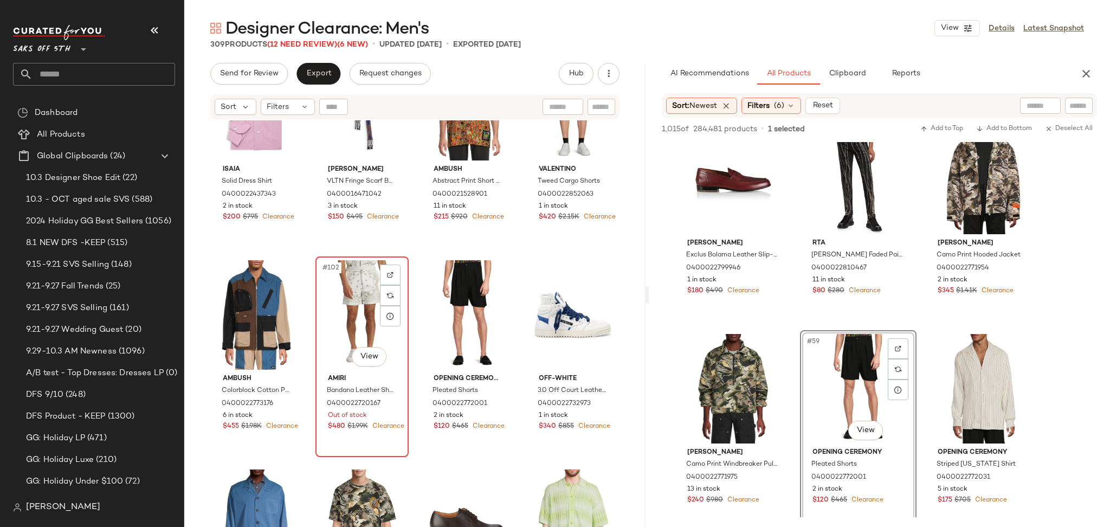
click at [361, 309] on div "#102 View" at bounding box center [362, 314] width 86 height 109
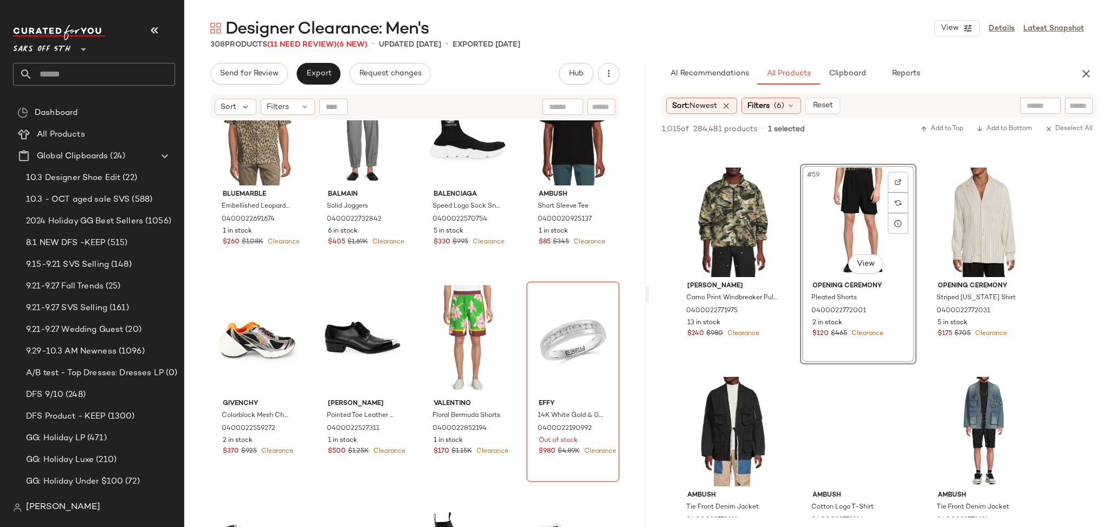
scroll to position [3954, 0]
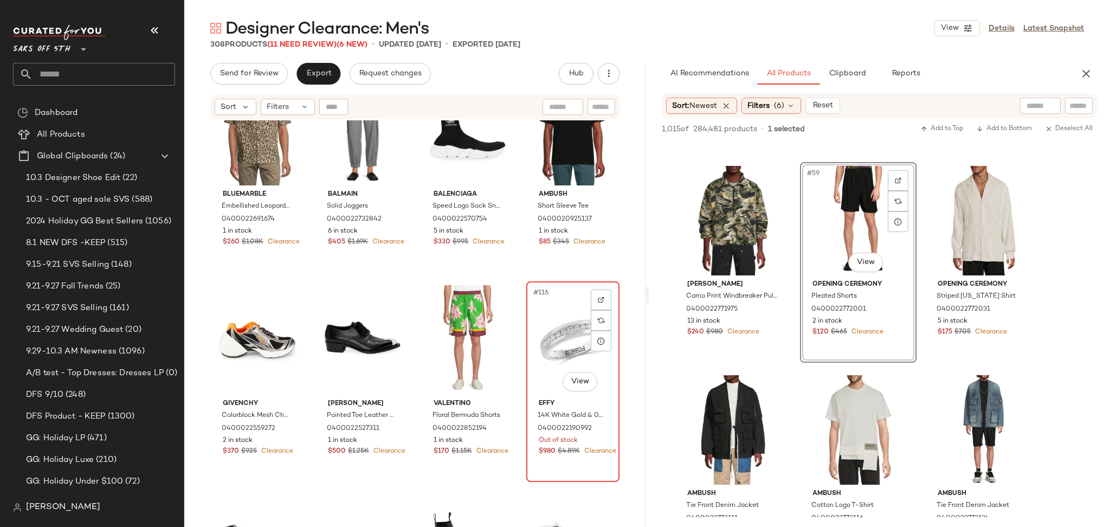
click at [545, 316] on div "#116 View" at bounding box center [573, 339] width 86 height 109
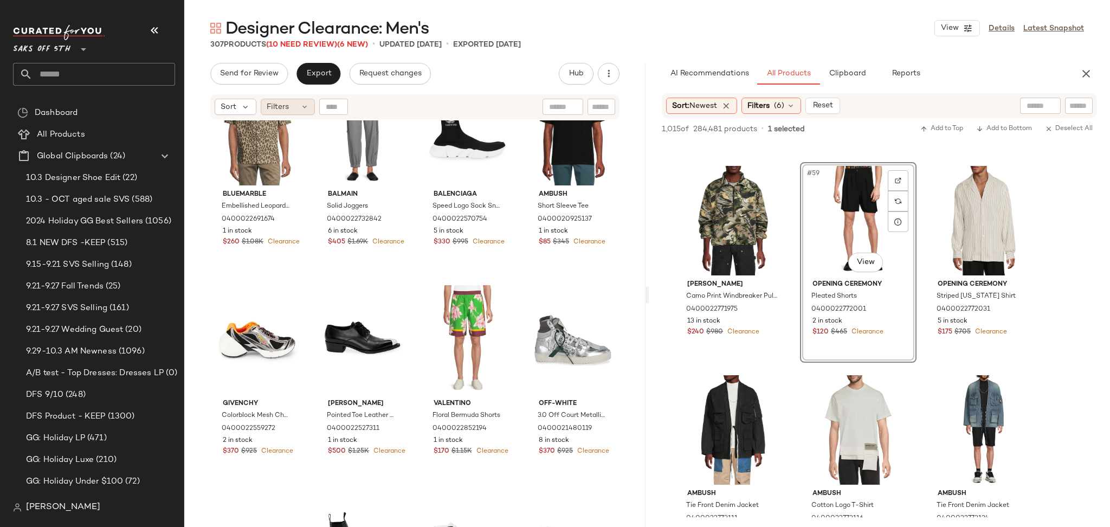
click at [300, 106] on icon at bounding box center [304, 106] width 9 height 9
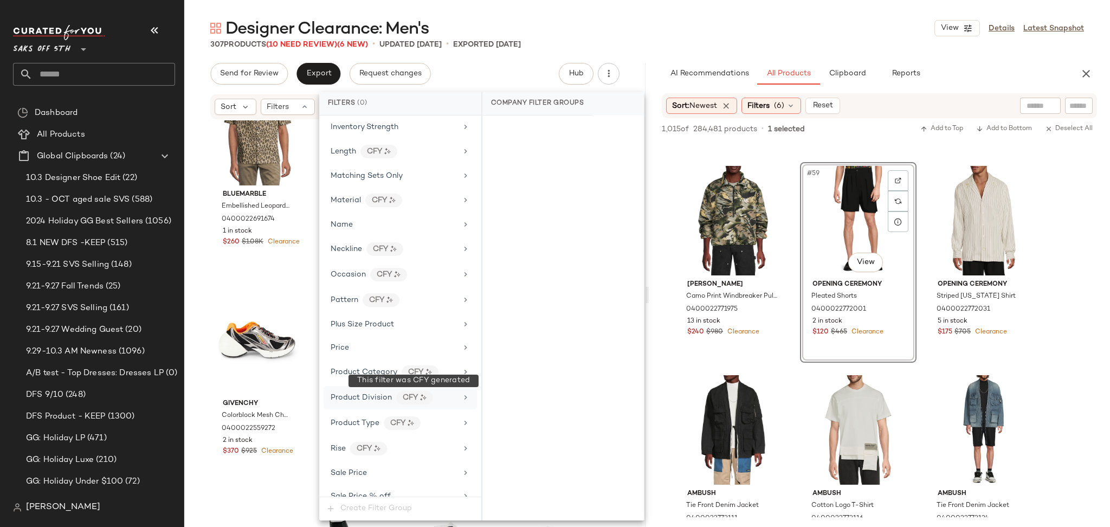
scroll to position [596, 0]
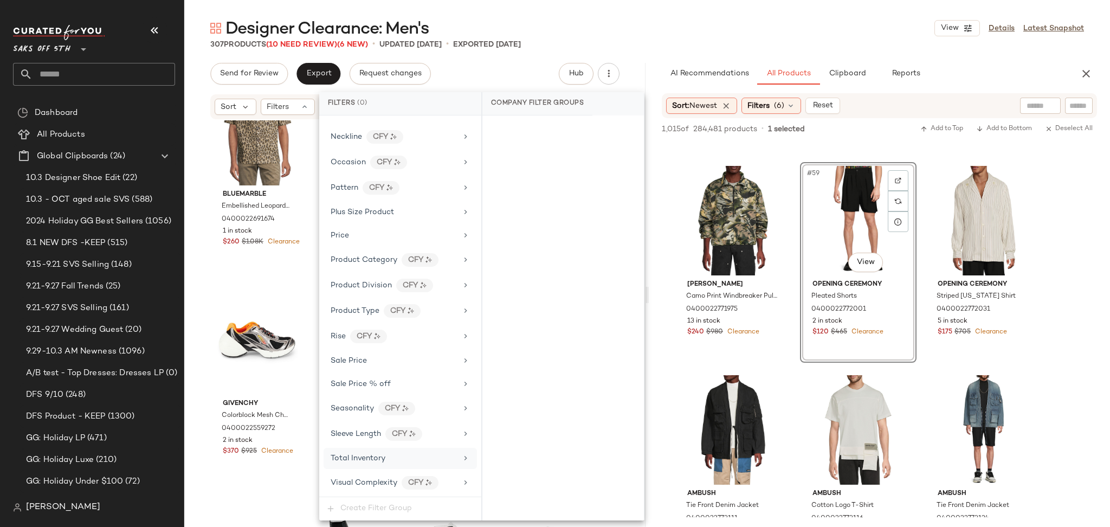
click at [406, 461] on div "Total Inventory" at bounding box center [394, 457] width 126 height 11
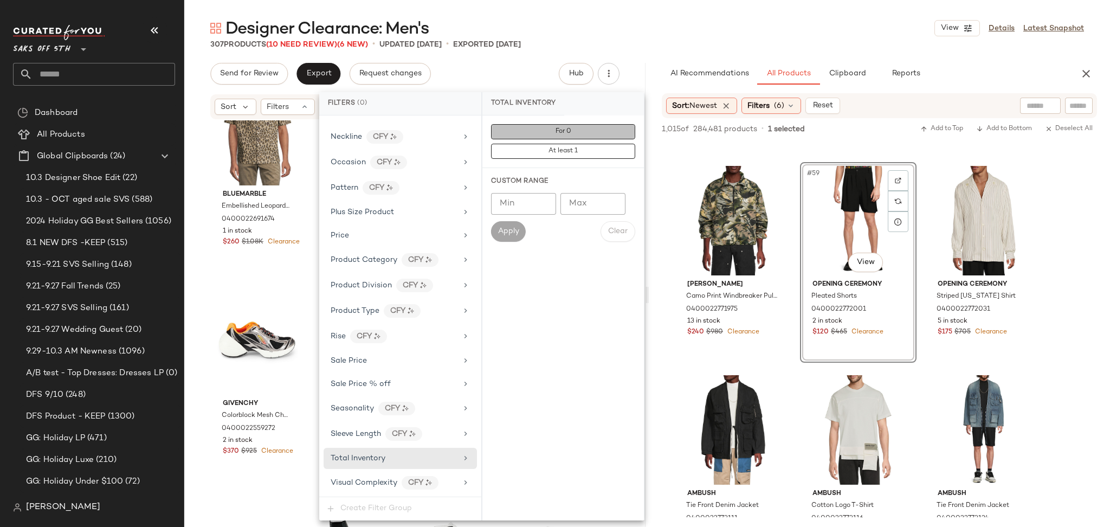
click at [587, 131] on button "For 0" at bounding box center [563, 131] width 144 height 15
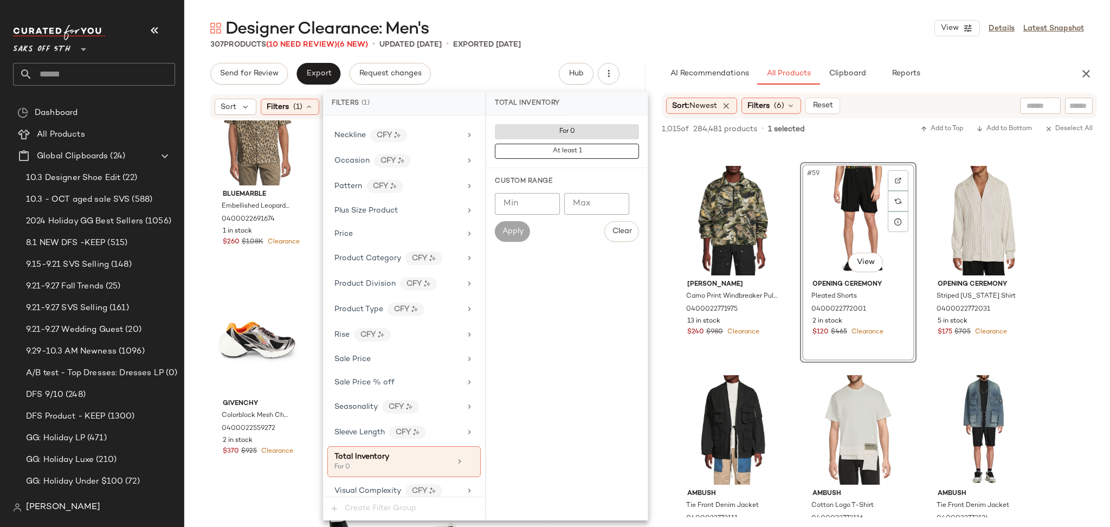
click at [725, 22] on div "Designer Clearance: Men's View Details Latest Snapshot" at bounding box center [646, 28] width 925 height 22
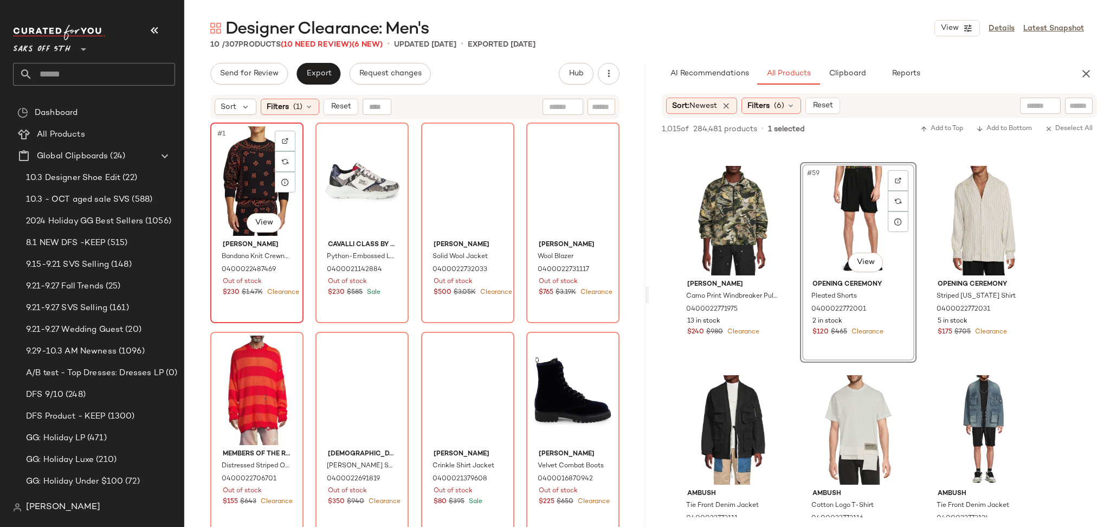
click at [253, 161] on div "#1 View" at bounding box center [257, 180] width 86 height 109
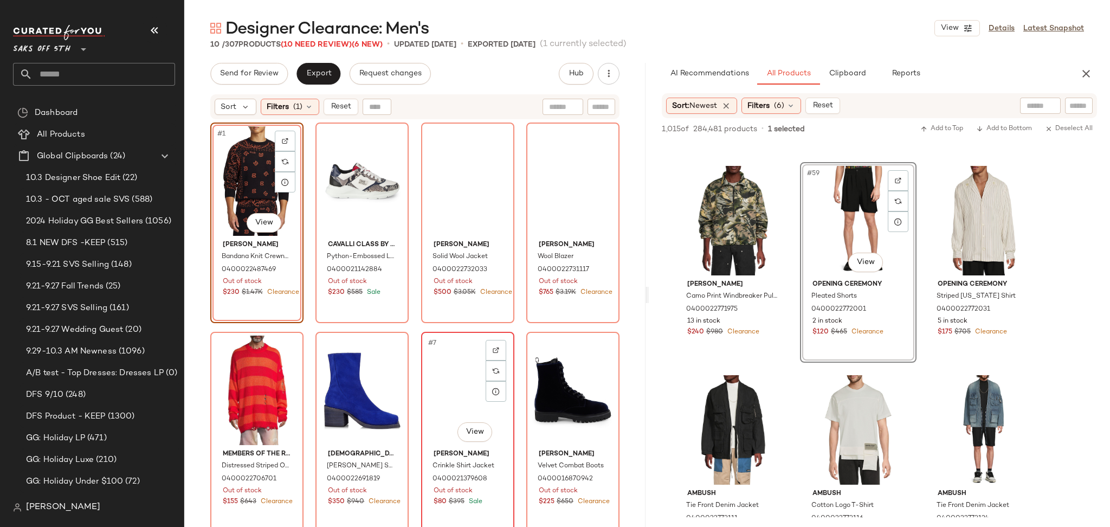
scroll to position [186, 0]
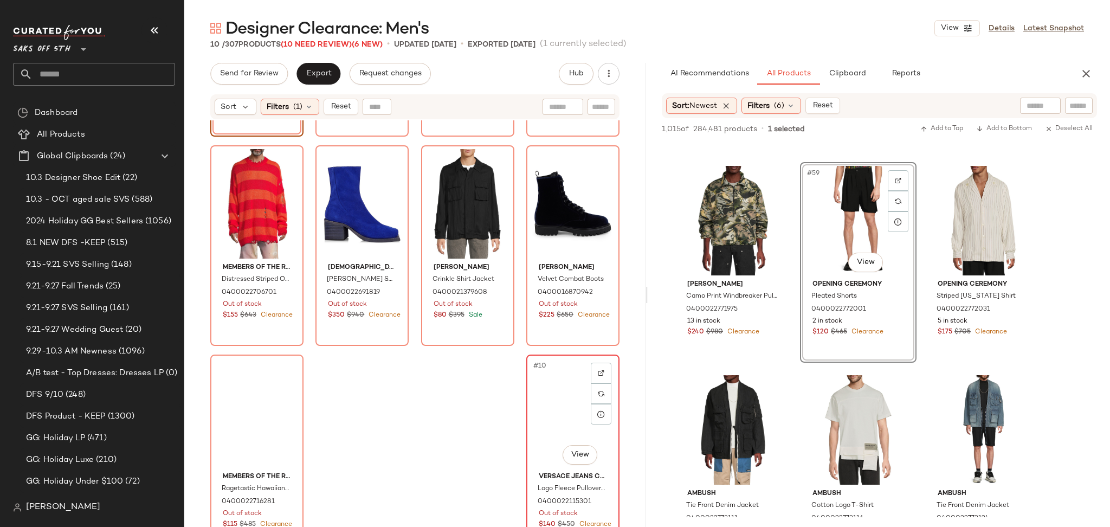
click at [539, 427] on div "#10 View" at bounding box center [573, 412] width 86 height 109
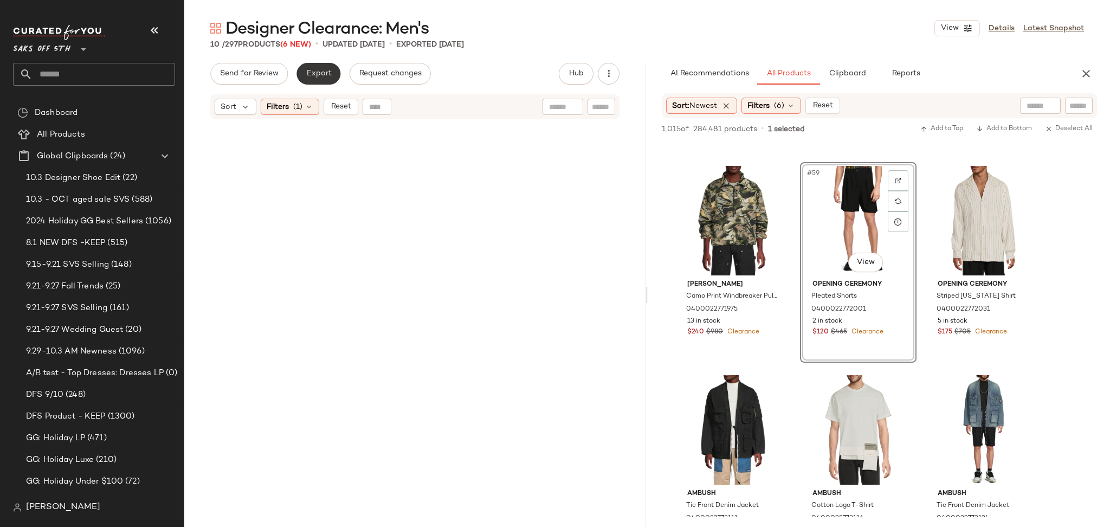
click at [322, 77] on span "Export" at bounding box center [318, 73] width 25 height 9
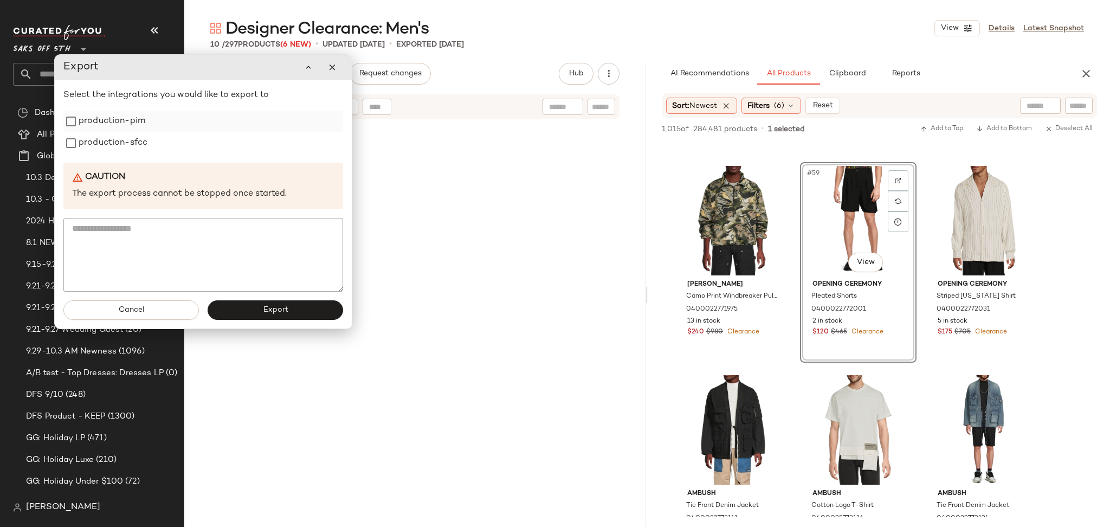
click at [89, 123] on label "production-pim" at bounding box center [112, 122] width 67 height 22
click at [90, 139] on label "production-sfcc" at bounding box center [113, 143] width 69 height 22
click at [243, 307] on button "Export" at bounding box center [275, 310] width 135 height 20
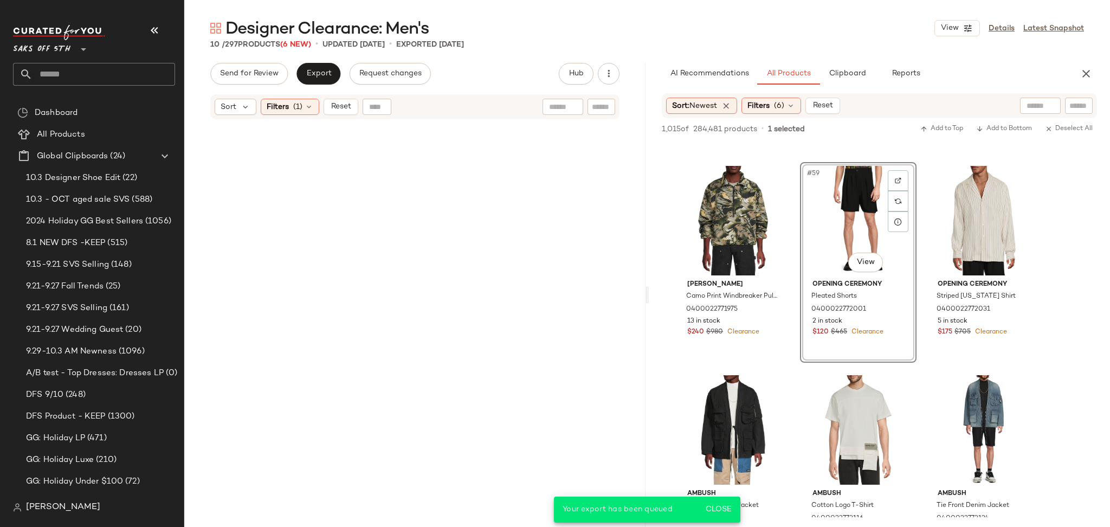
scroll to position [5836, 0]
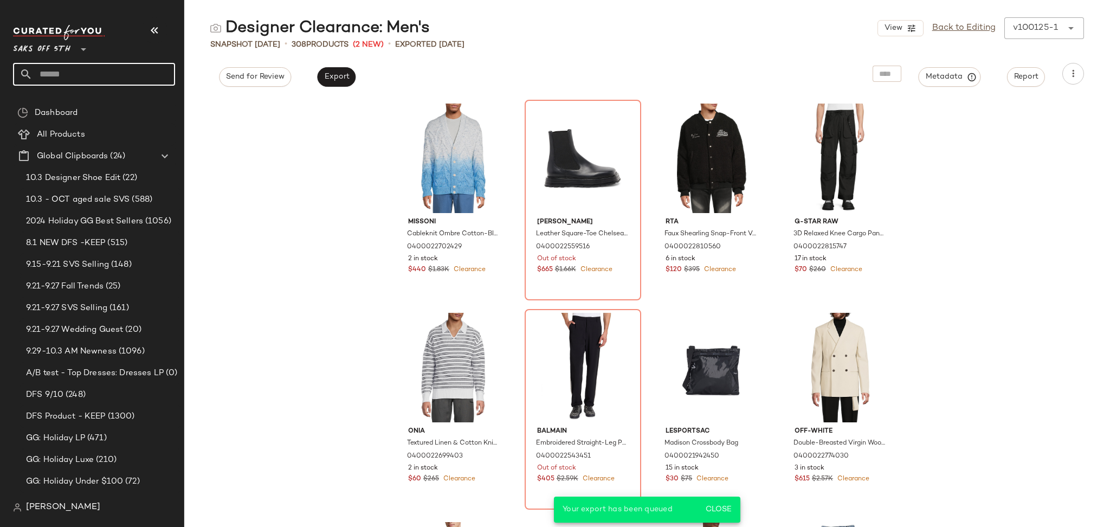
click at [116, 69] on input "text" at bounding box center [104, 74] width 143 height 23
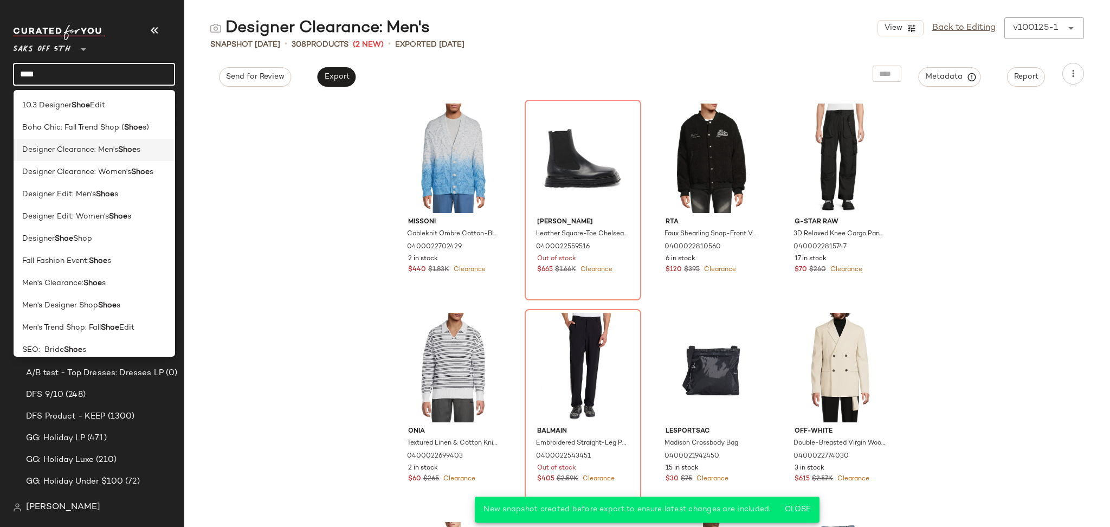
type input "****"
click at [134, 151] on b "Shoe" at bounding box center [127, 149] width 18 height 11
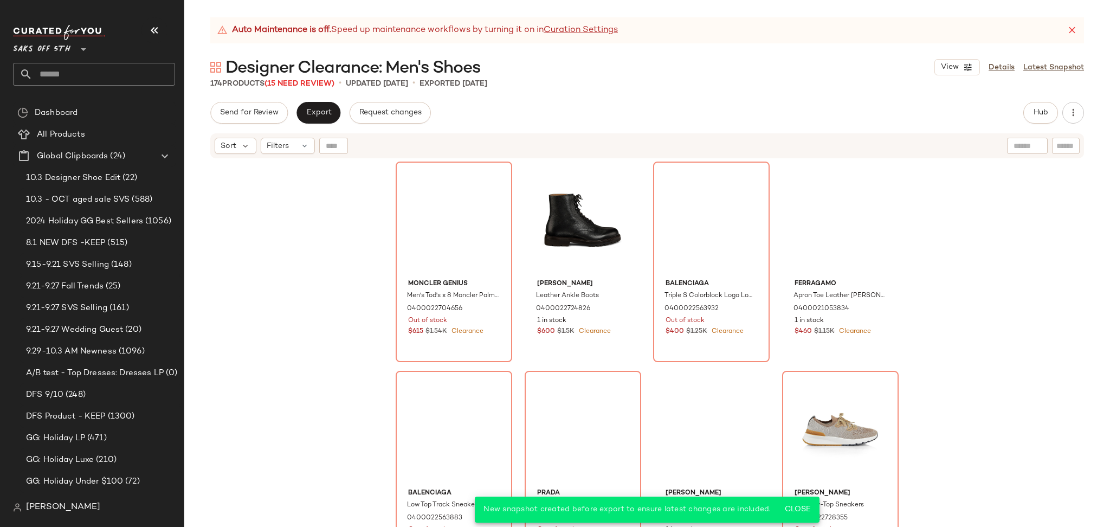
click at [554, 76] on div "Designer Clearance: Men's Shoes View Details Latest Snapshot" at bounding box center [646, 67] width 925 height 22
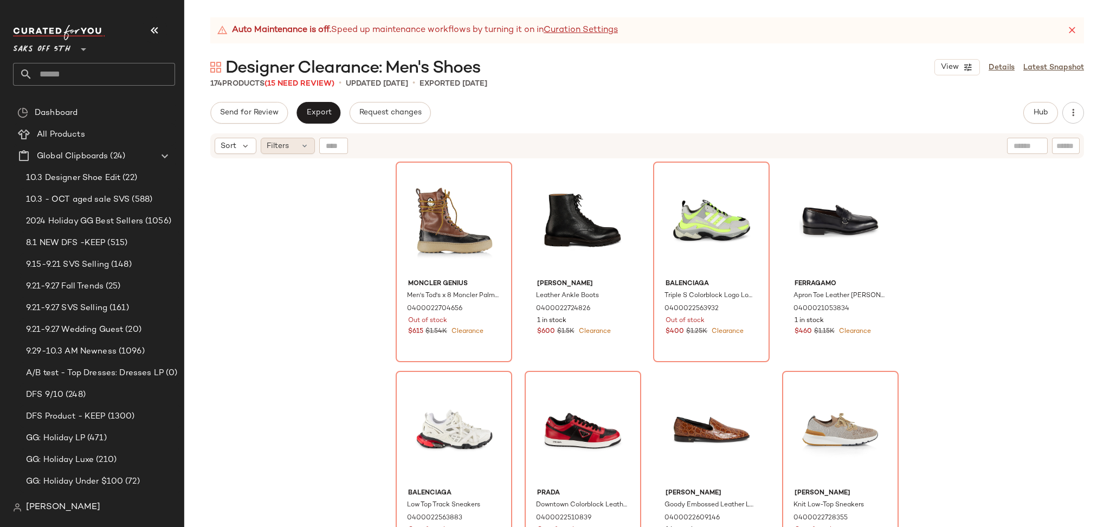
click at [300, 150] on icon at bounding box center [304, 145] width 9 height 9
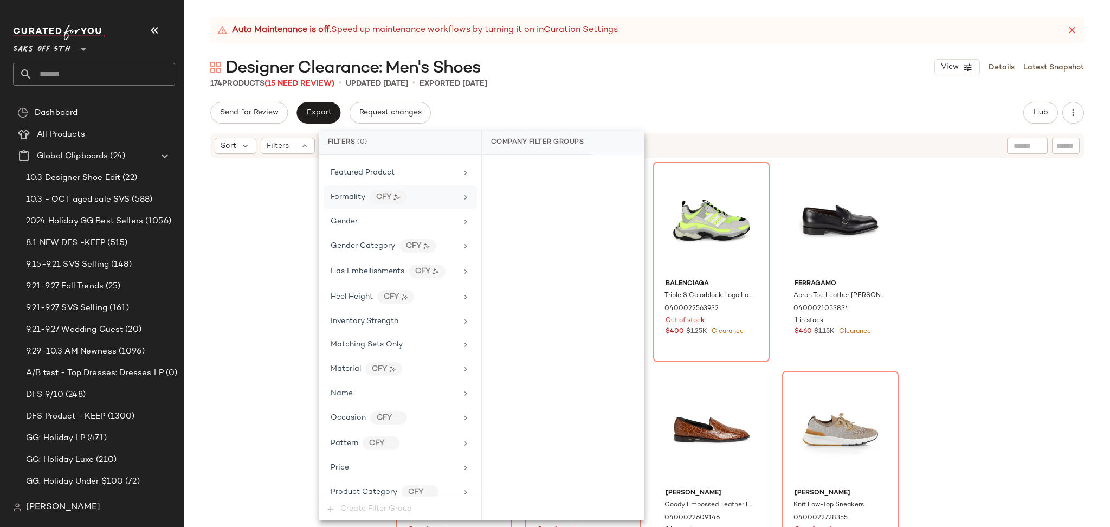
scroll to position [484, 0]
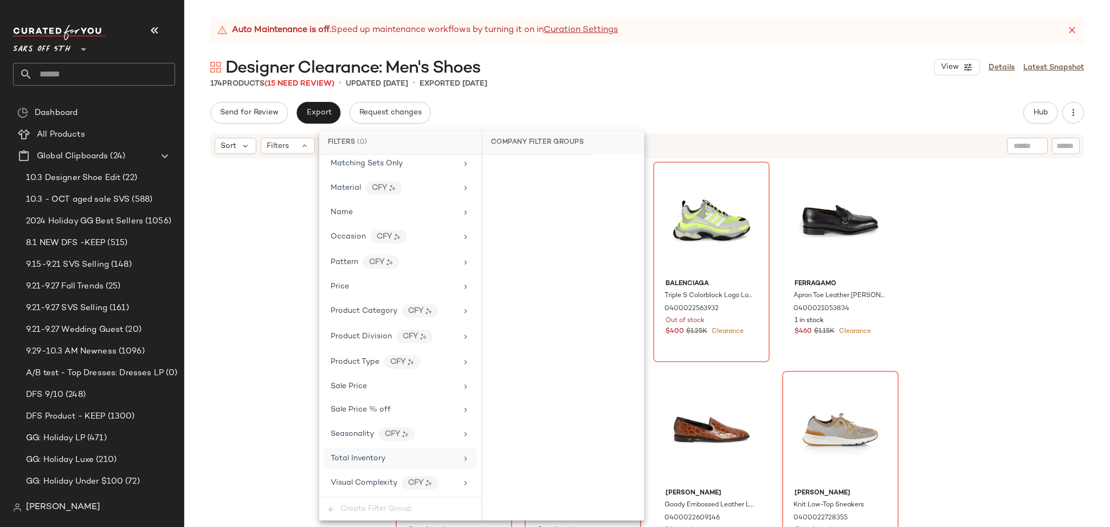
click at [393, 455] on div "Total Inventory" at bounding box center [394, 457] width 126 height 11
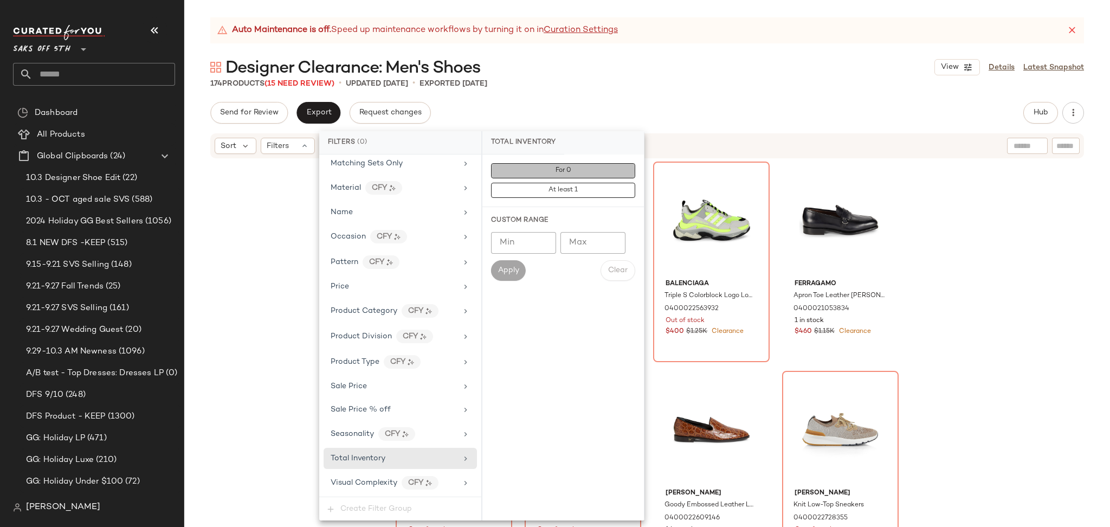
click at [545, 169] on button "For 0" at bounding box center [563, 170] width 144 height 15
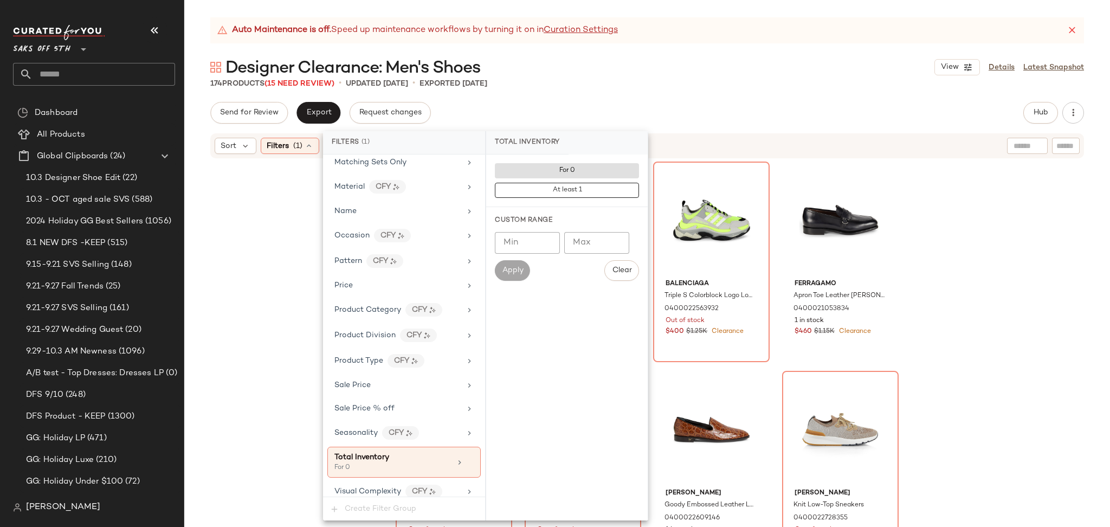
click at [646, 120] on div "Send for Review Export Request changes Hub Send for Review External Review Inte…" at bounding box center [646, 113] width 873 height 22
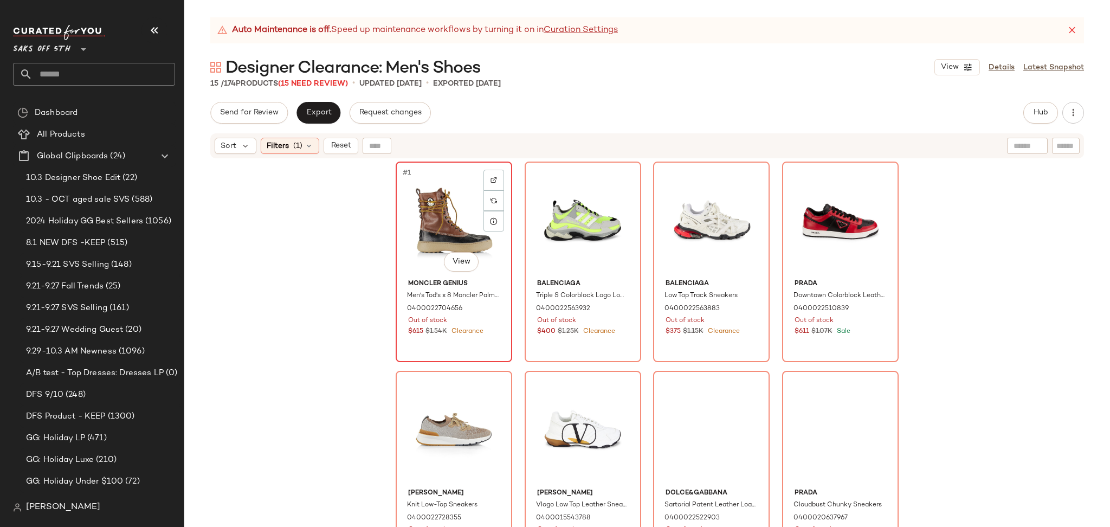
click at [418, 193] on div "#1 View" at bounding box center [453, 219] width 109 height 109
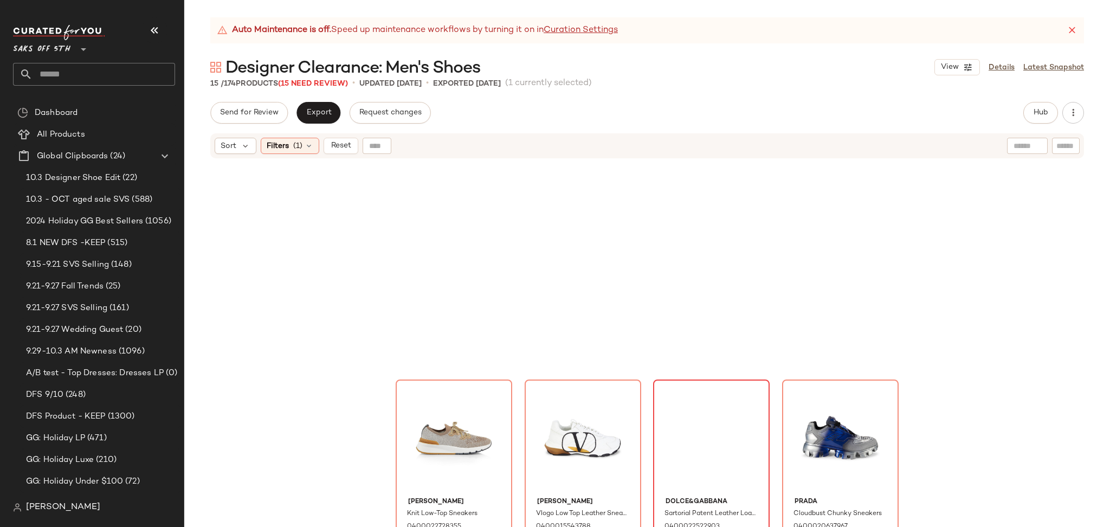
scroll to position [444, 0]
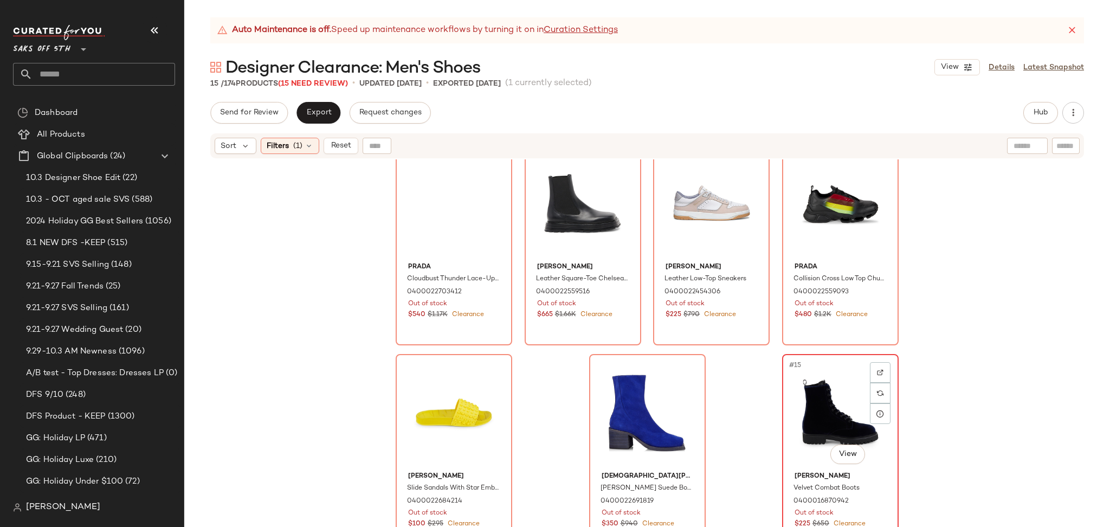
click at [821, 398] on div "#15 View" at bounding box center [840, 412] width 109 height 109
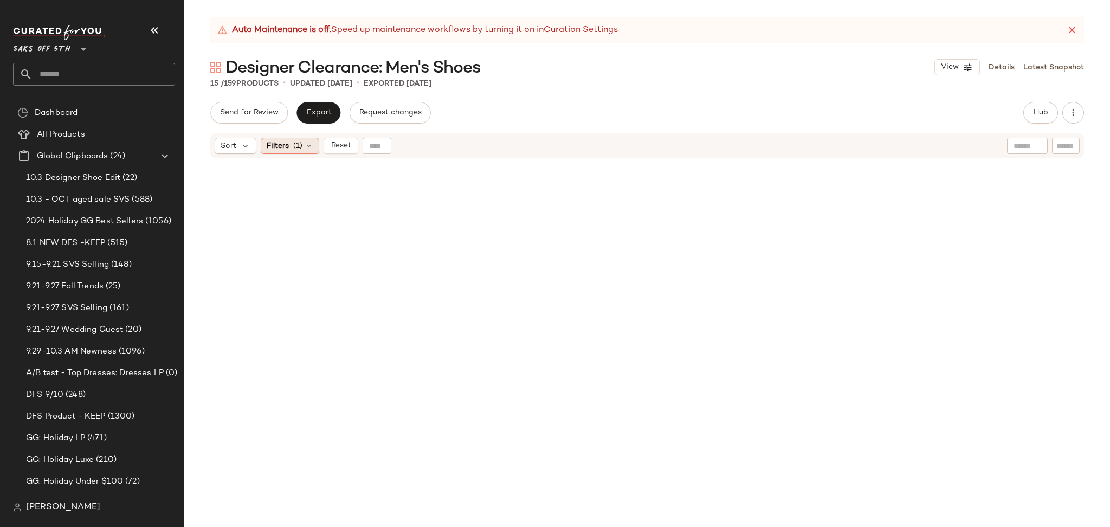
click at [296, 151] on div "Filters (1)" at bounding box center [290, 146] width 59 height 16
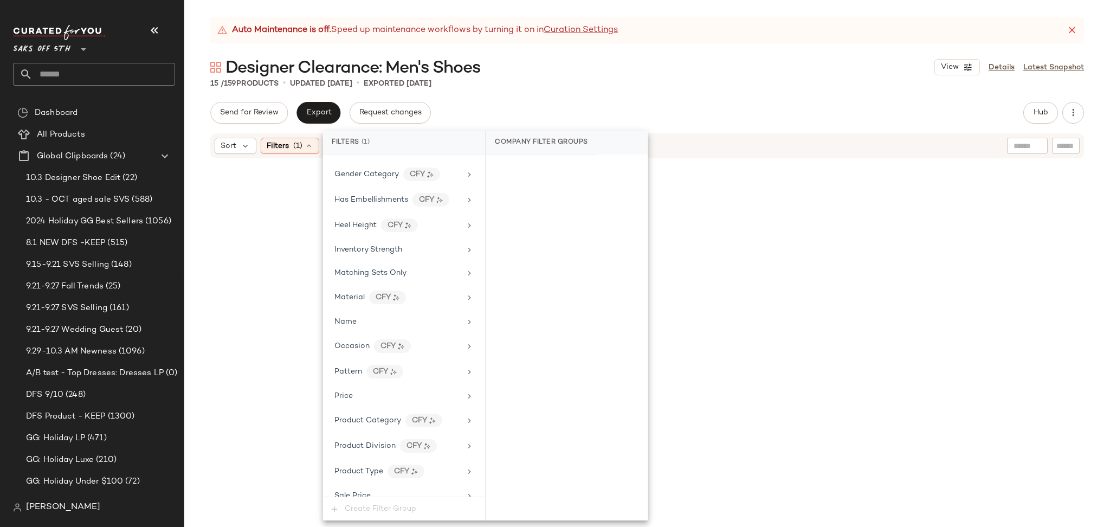
scroll to position [494, 0]
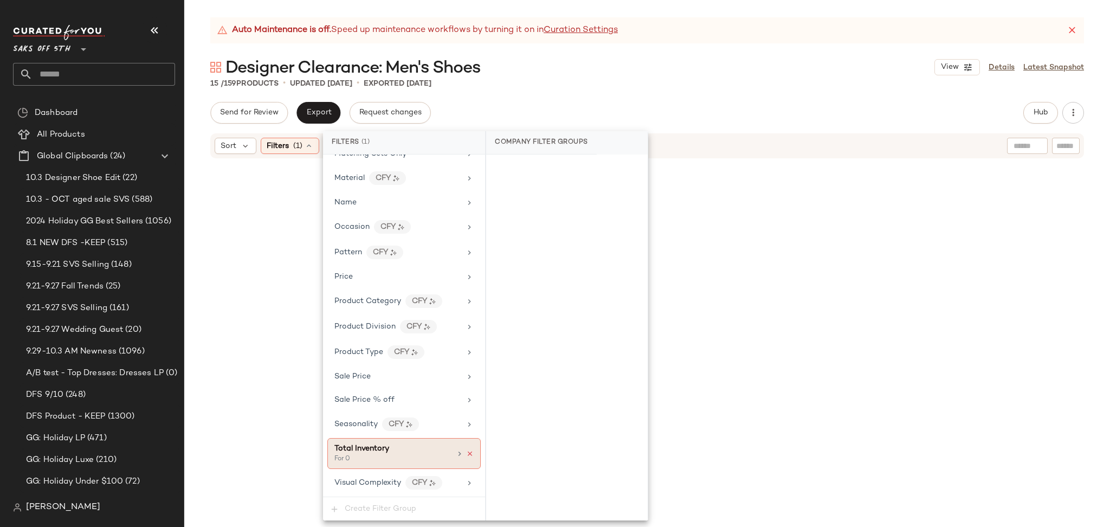
click at [466, 454] on icon at bounding box center [470, 454] width 8 height 8
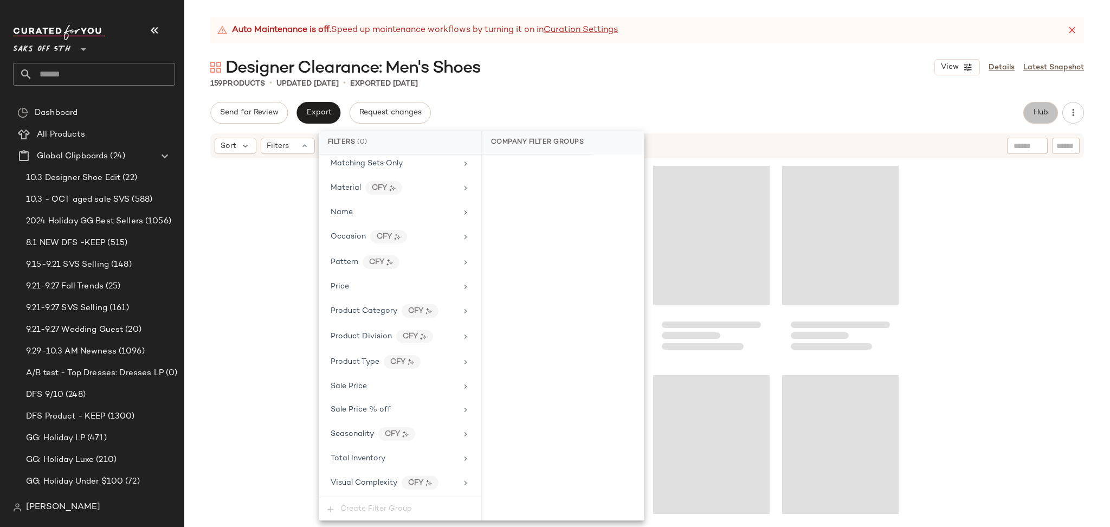
click at [1038, 108] on span "Hub" at bounding box center [1040, 112] width 15 height 9
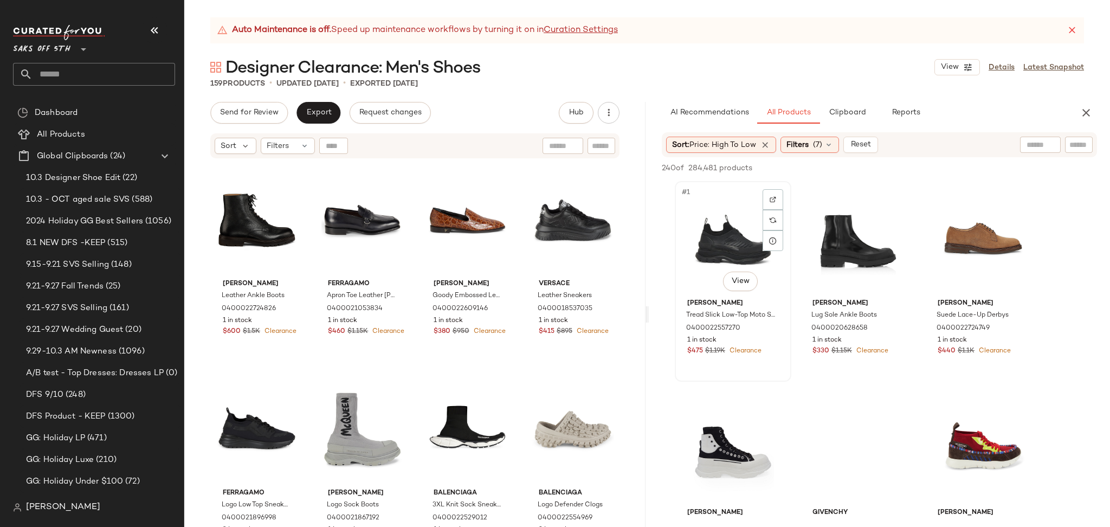
click at [705, 204] on div "#1 View" at bounding box center [732, 239] width 109 height 109
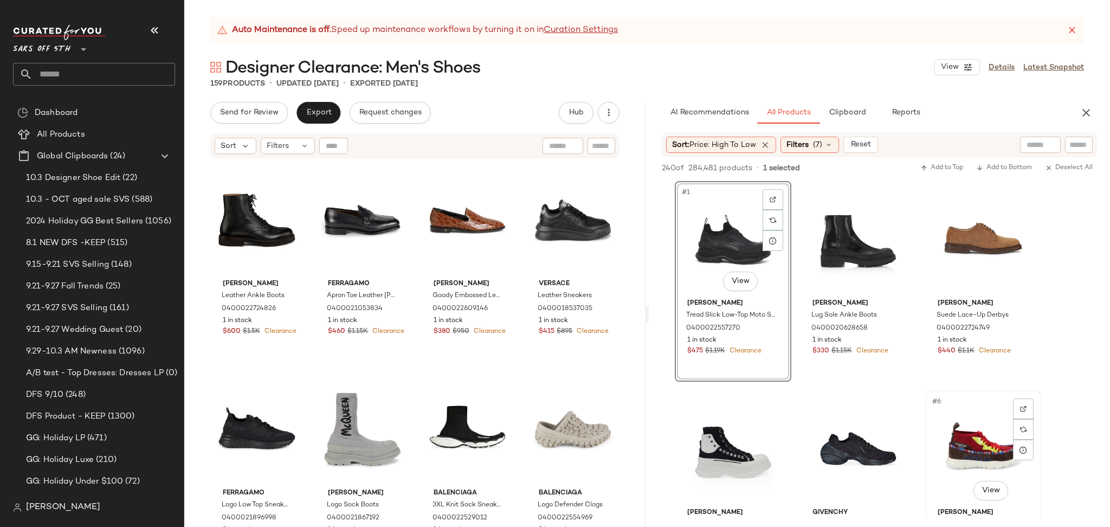
click at [966, 432] on div "#6 View" at bounding box center [983, 448] width 109 height 109
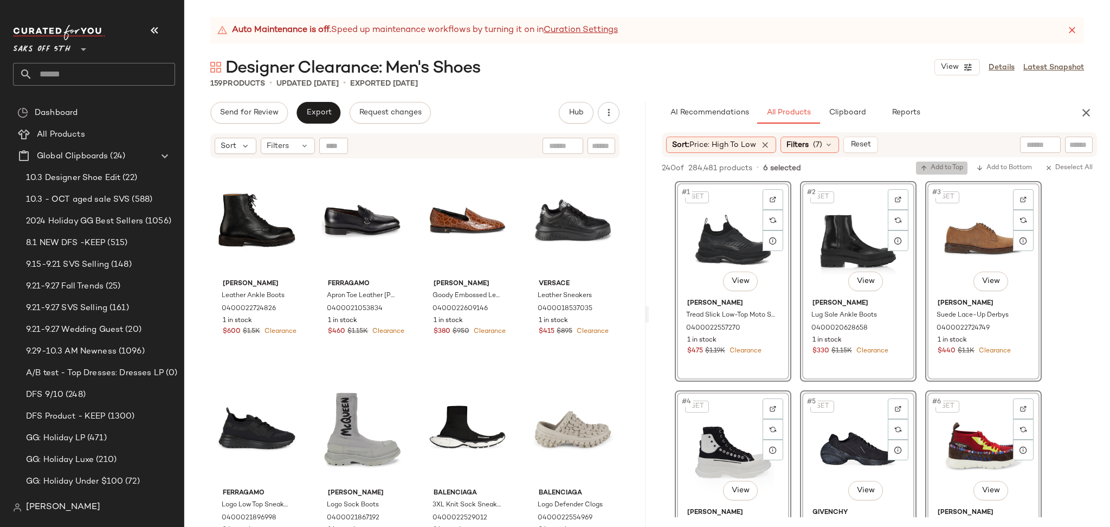
click at [952, 172] on span "Add to Top" at bounding box center [941, 168] width 43 height 8
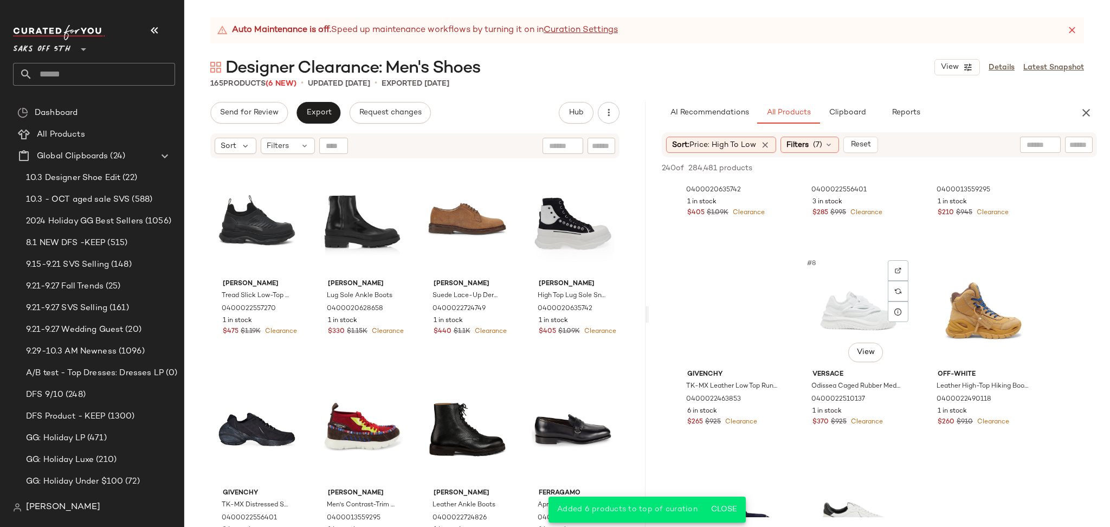
scroll to position [350, 0]
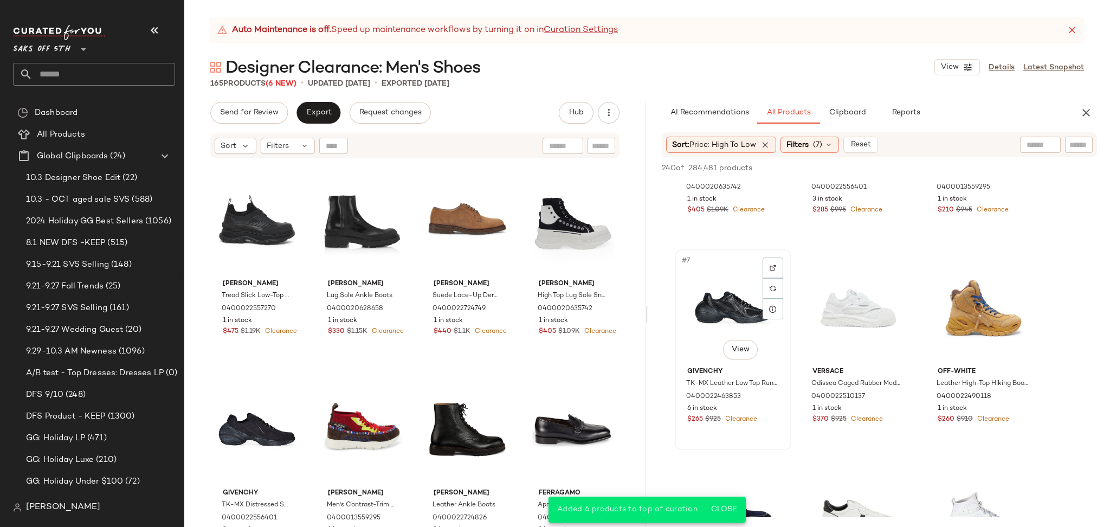
click at [714, 308] on div "#7 View" at bounding box center [732, 307] width 109 height 109
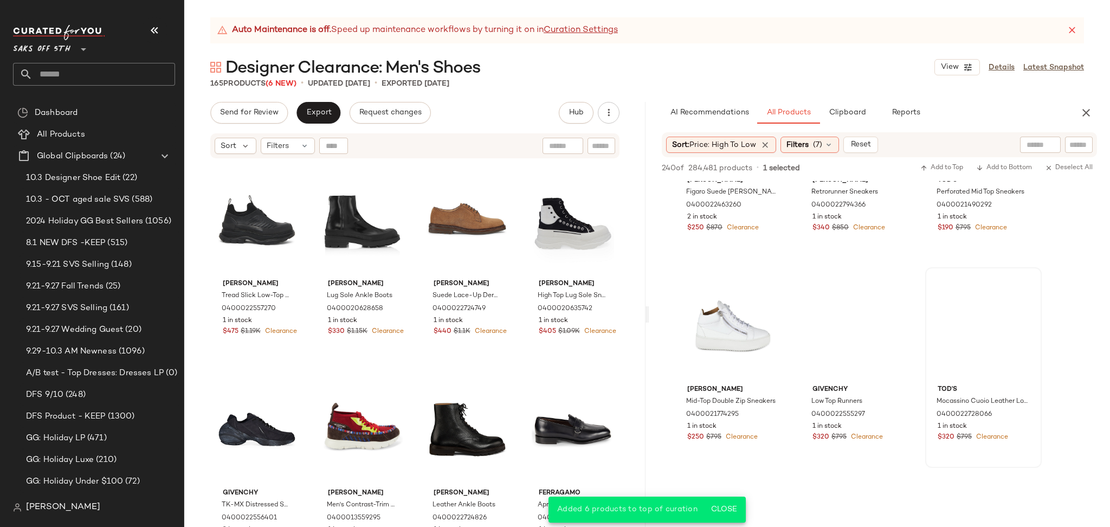
scroll to position [755, 0]
click at [985, 329] on div "#15 View" at bounding box center [983, 321] width 109 height 109
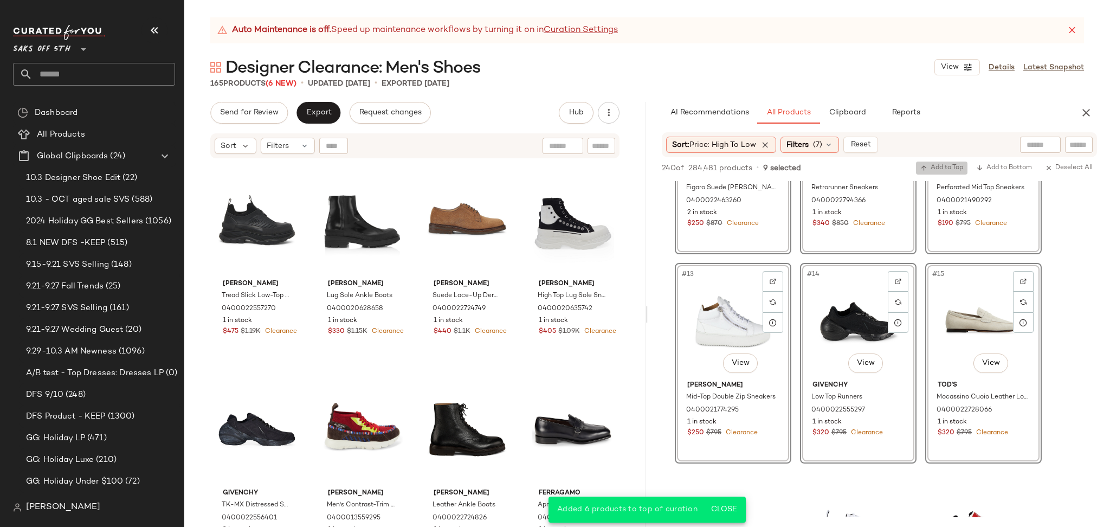
click at [938, 166] on span "Add to Top" at bounding box center [941, 168] width 43 height 8
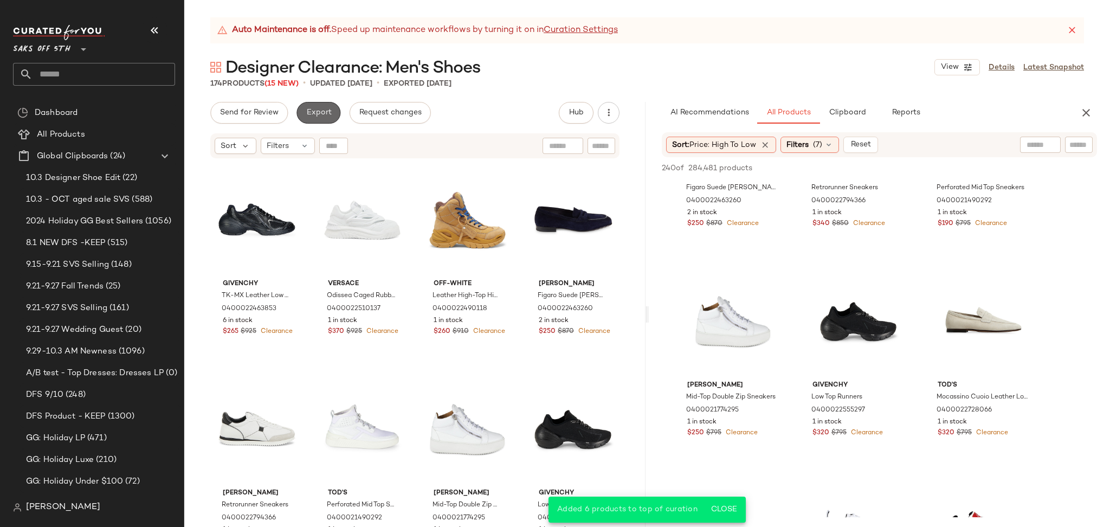
click at [315, 109] on span "Export" at bounding box center [318, 112] width 25 height 9
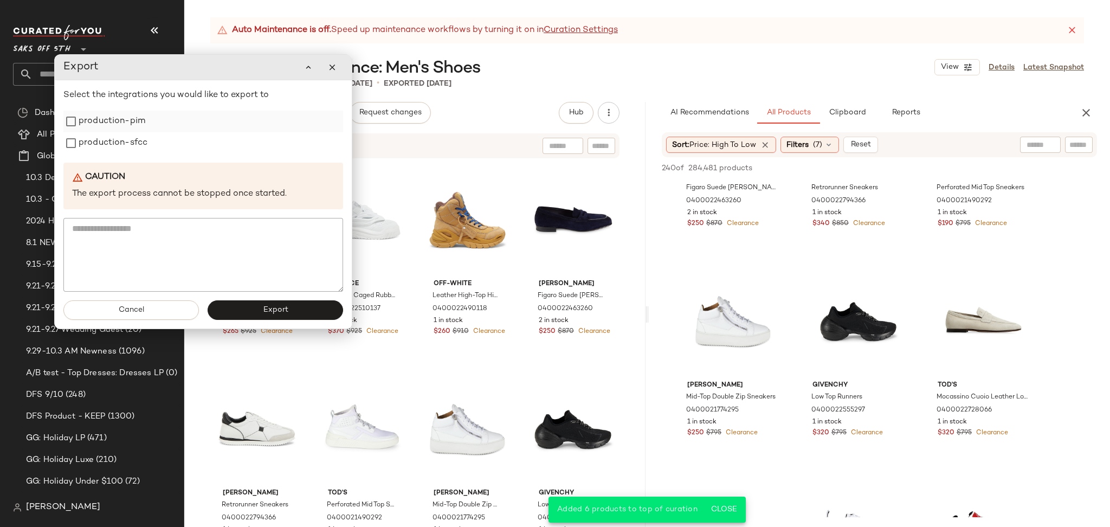
click at [93, 125] on label "production-pim" at bounding box center [112, 122] width 67 height 22
click at [95, 139] on label "production-sfcc" at bounding box center [113, 143] width 69 height 22
click at [262, 313] on span "Export" at bounding box center [274, 310] width 25 height 9
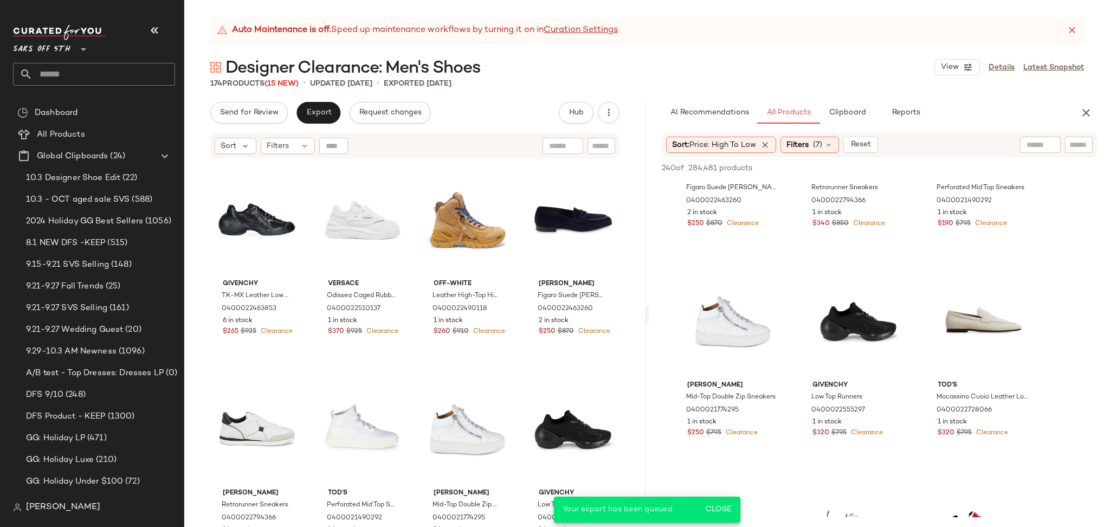
scroll to position [964, 0]
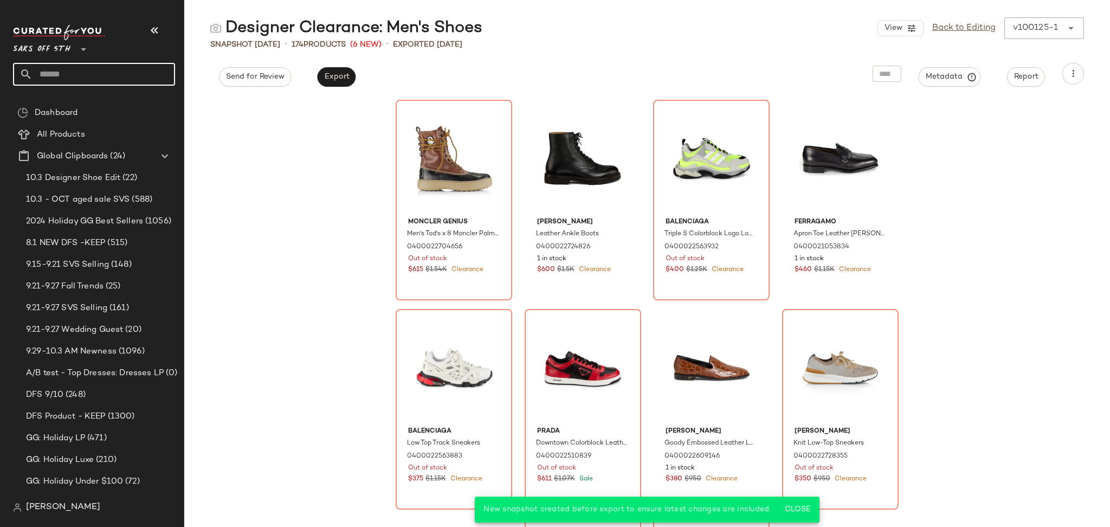
click at [137, 69] on input "text" at bounding box center [104, 74] width 143 height 23
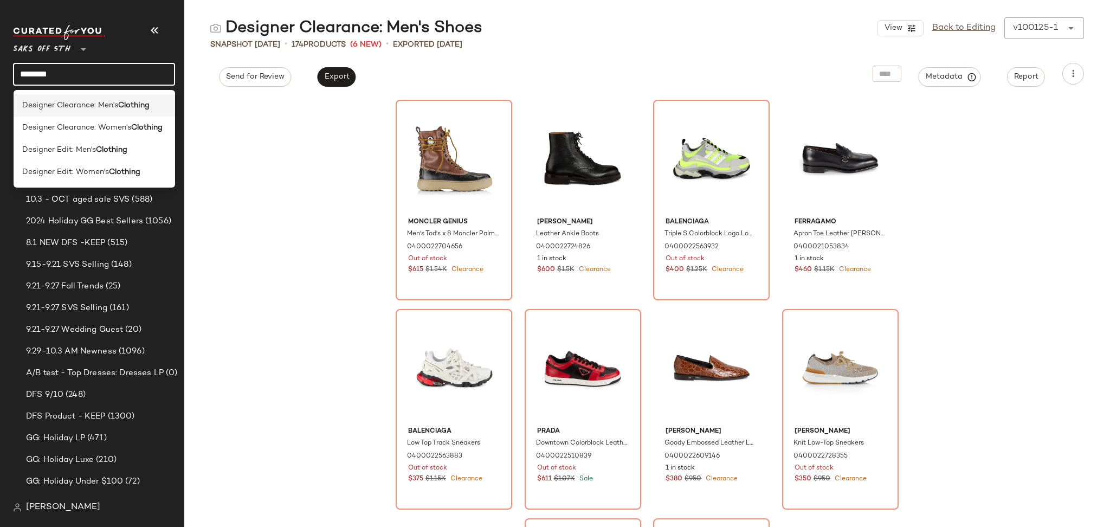
type input "********"
click at [126, 107] on b "Clothing" at bounding box center [133, 105] width 31 height 11
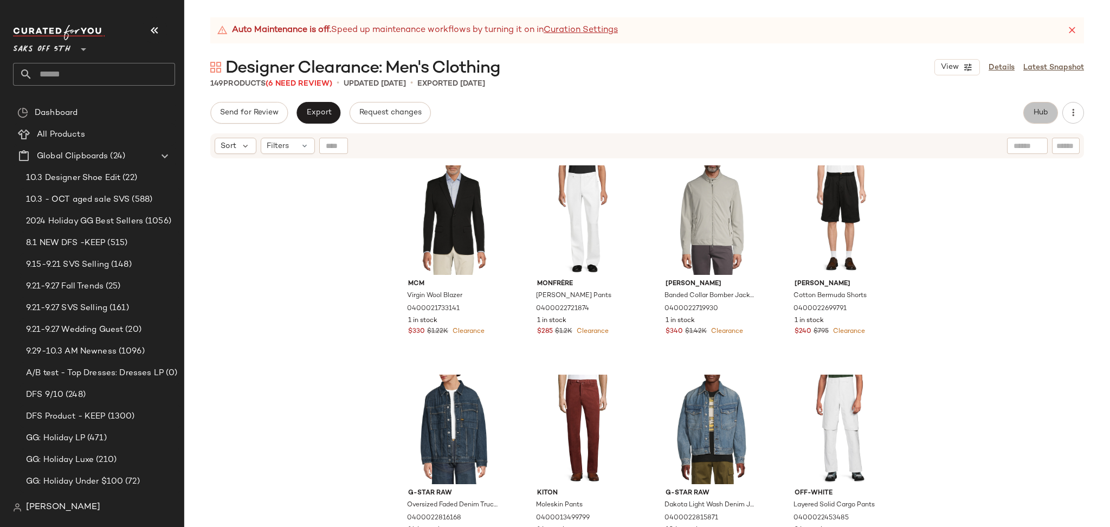
click at [1042, 112] on span "Hub" at bounding box center [1040, 112] width 15 height 9
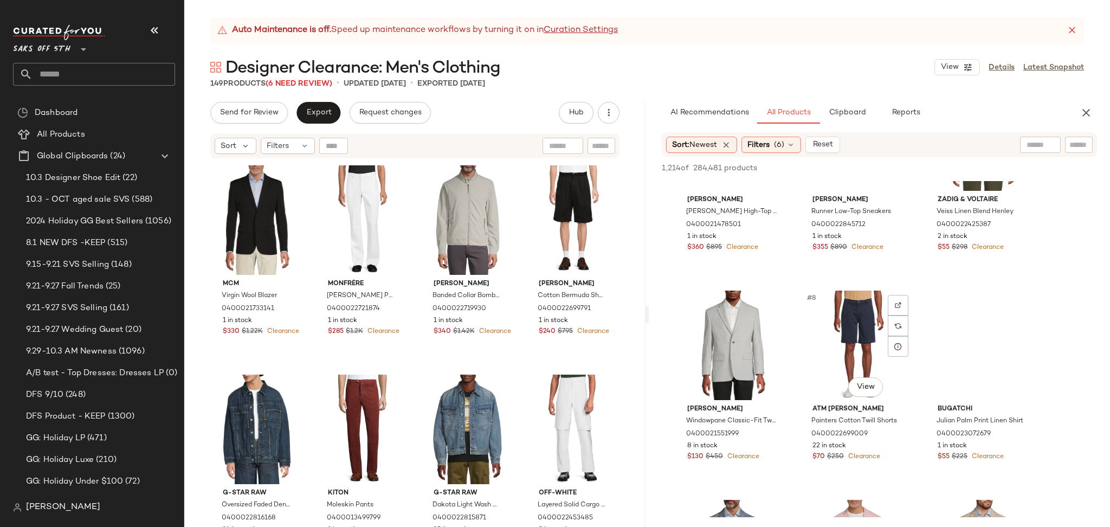
scroll to position [315, 0]
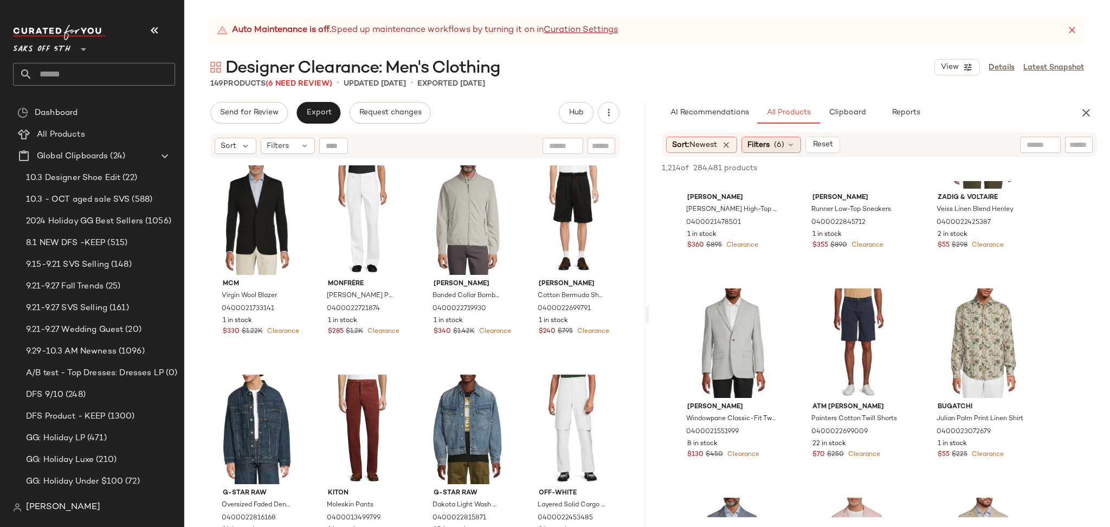
click at [778, 147] on span "(6)" at bounding box center [779, 144] width 10 height 11
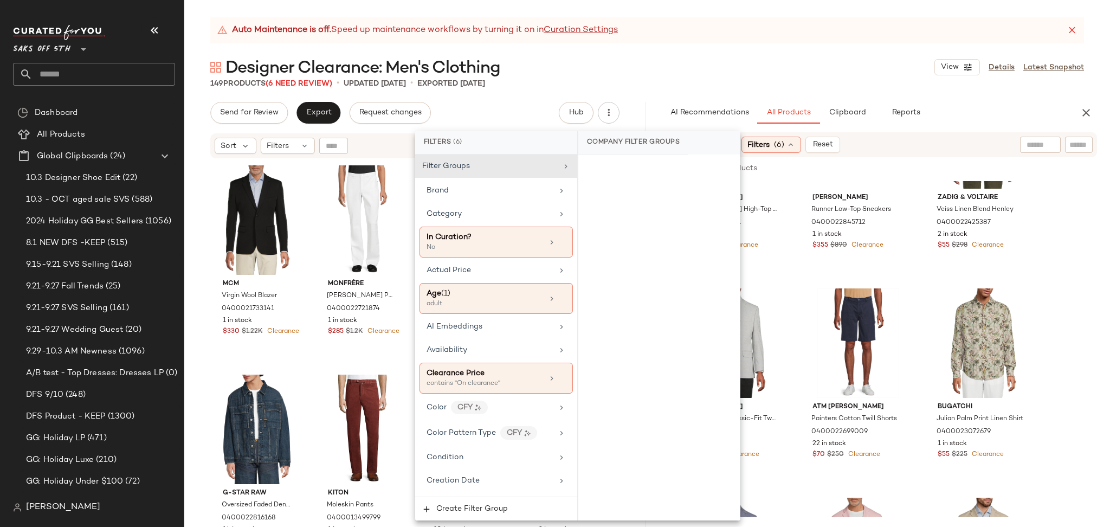
click at [835, 79] on div "149 Products (6 Need Review) • updated [DATE] • Exported [DATE]" at bounding box center [646, 83] width 925 height 11
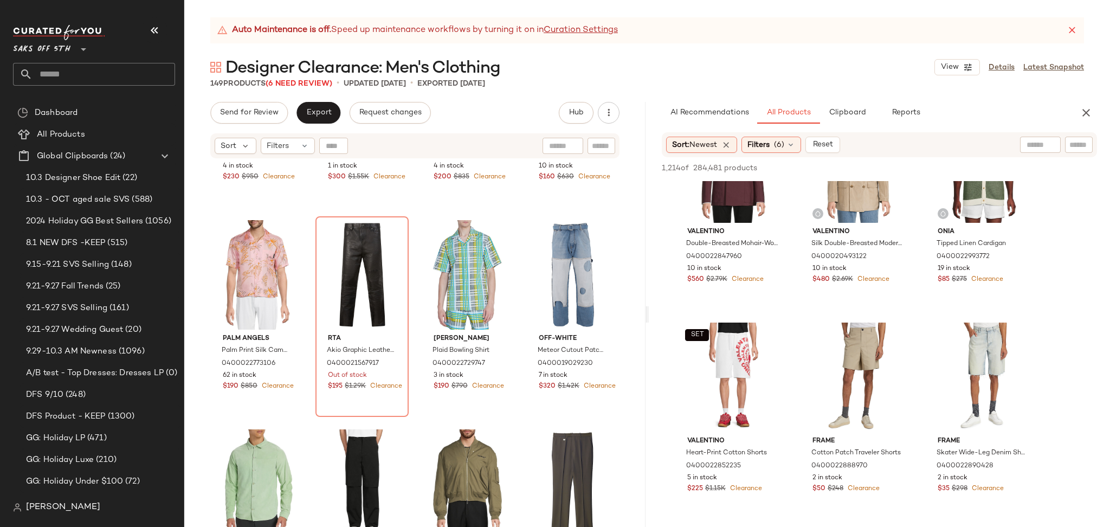
scroll to position [1313, 0]
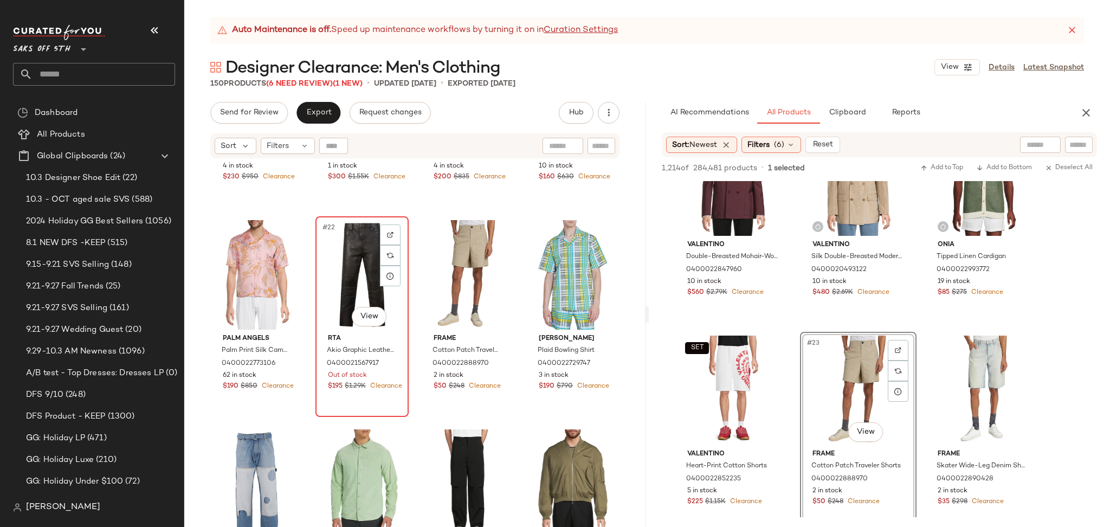
click at [358, 273] on div "#22 View" at bounding box center [362, 274] width 86 height 109
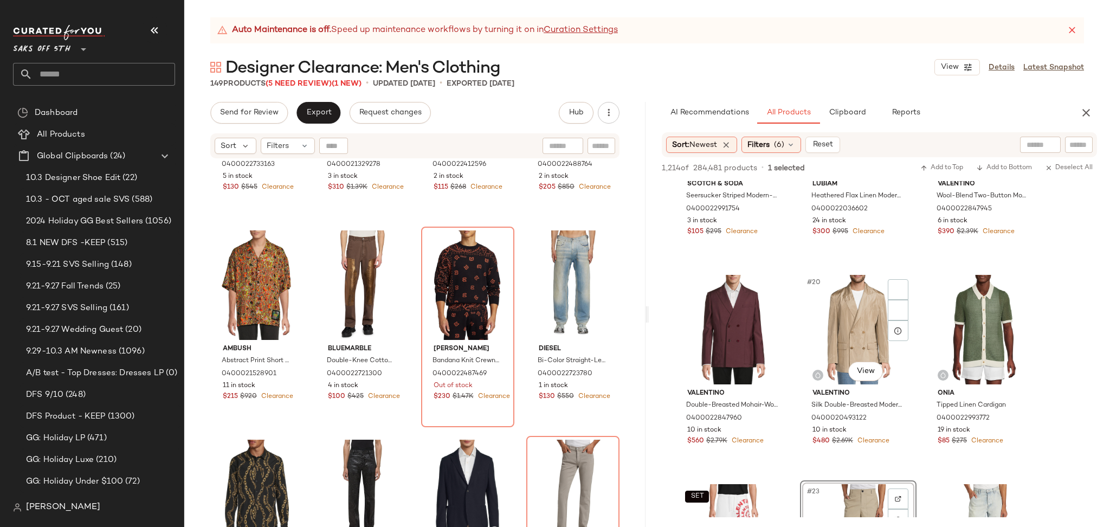
scroll to position [1164, 0]
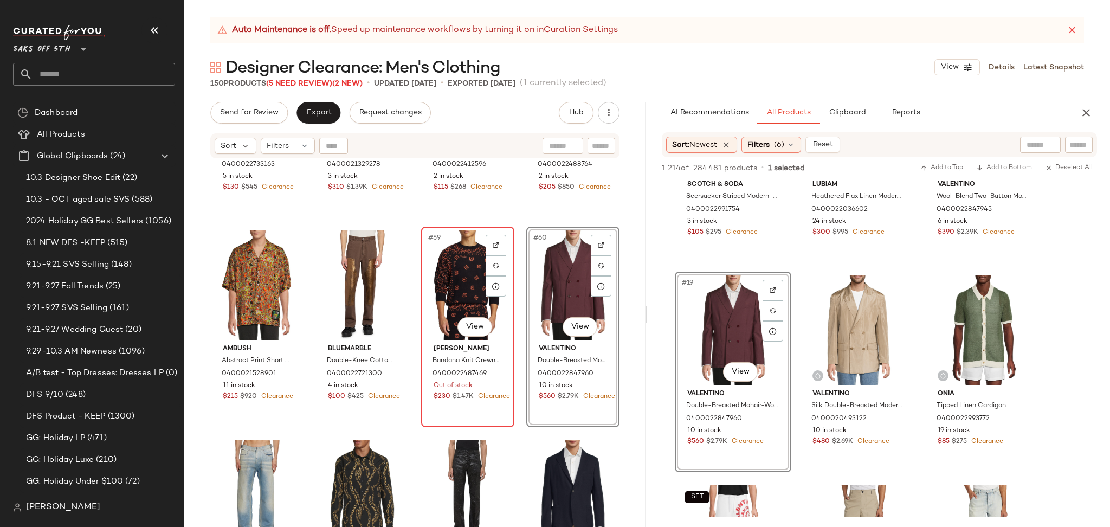
click at [450, 303] on div "#59 View" at bounding box center [468, 284] width 86 height 109
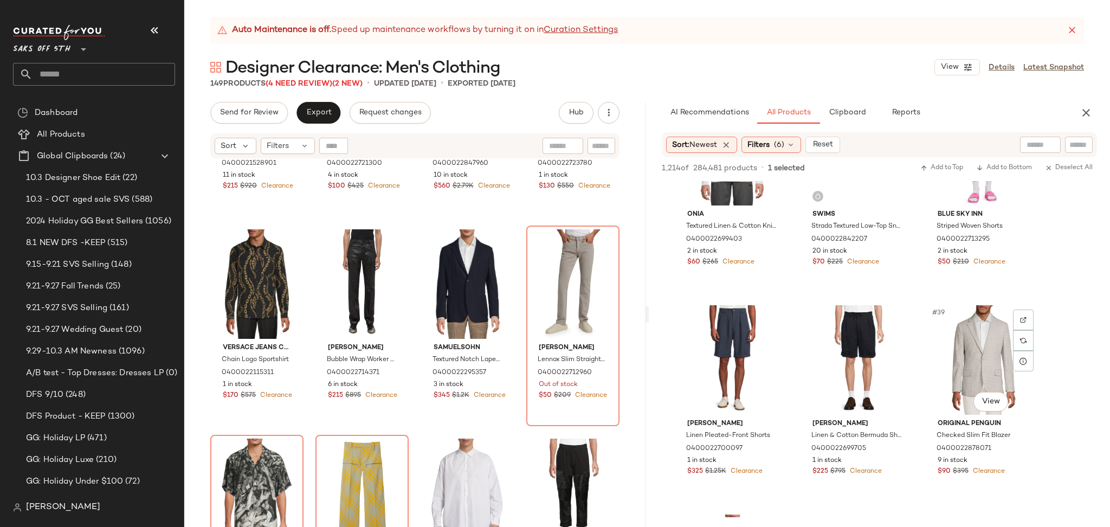
scroll to position [2403, 0]
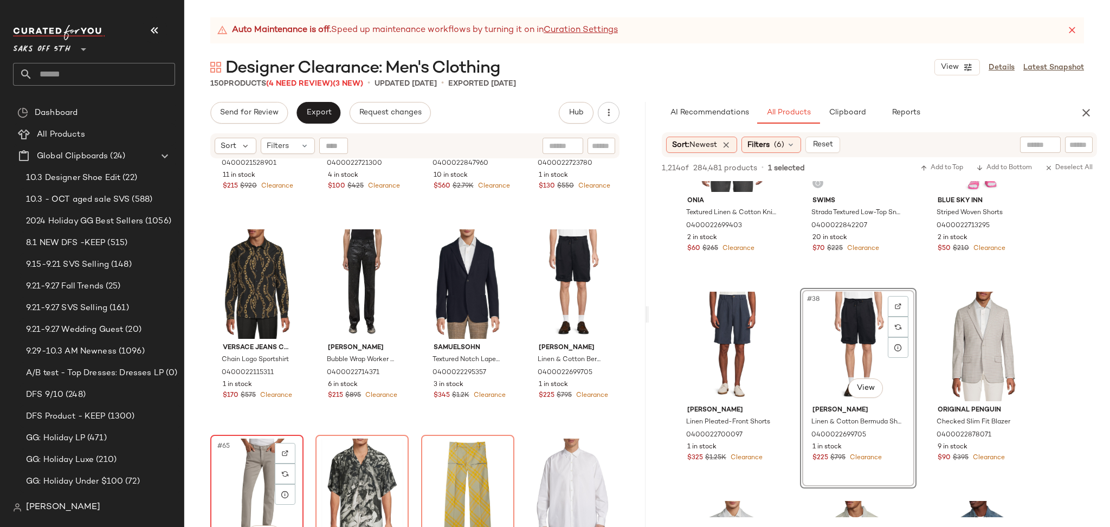
click at [226, 471] on div "#65 View" at bounding box center [257, 492] width 86 height 109
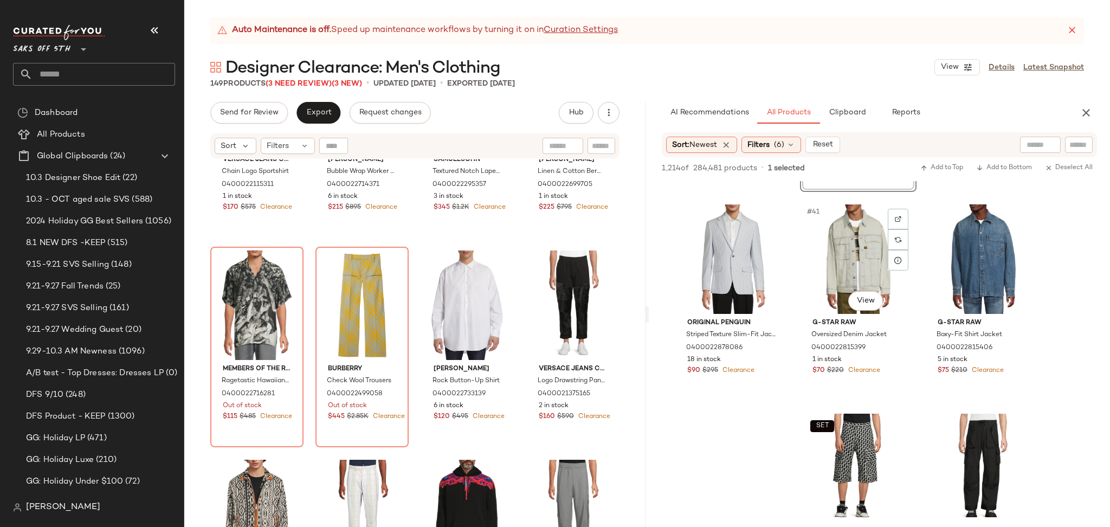
scroll to position [2713, 0]
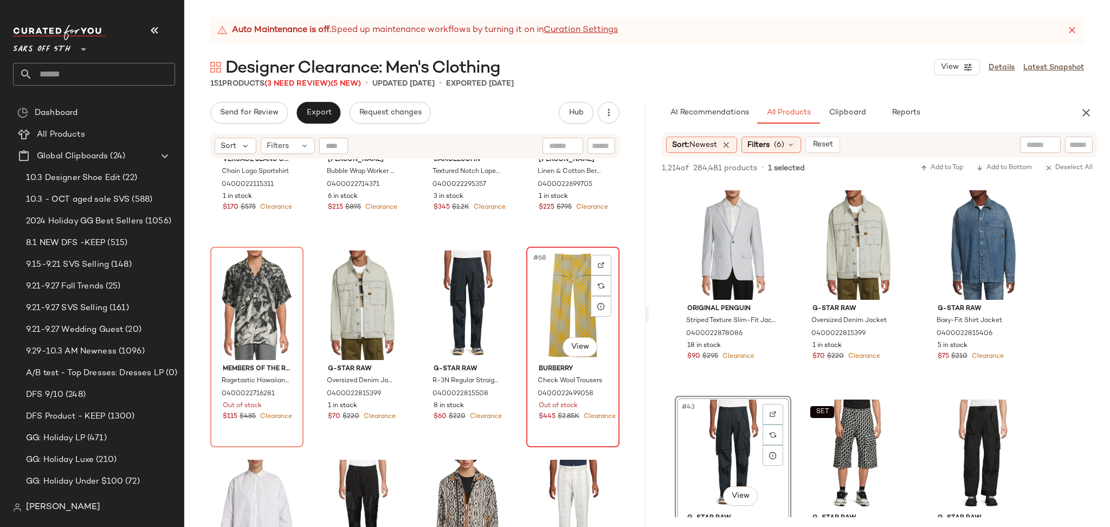
click at [538, 310] on div "#68 View" at bounding box center [573, 304] width 86 height 109
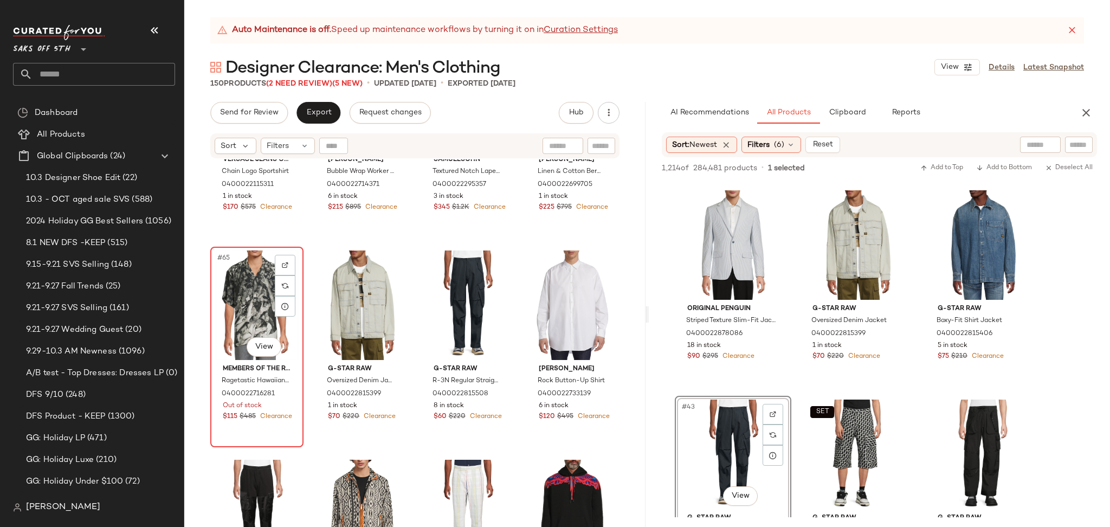
click at [242, 320] on div "#65 View" at bounding box center [257, 304] width 86 height 109
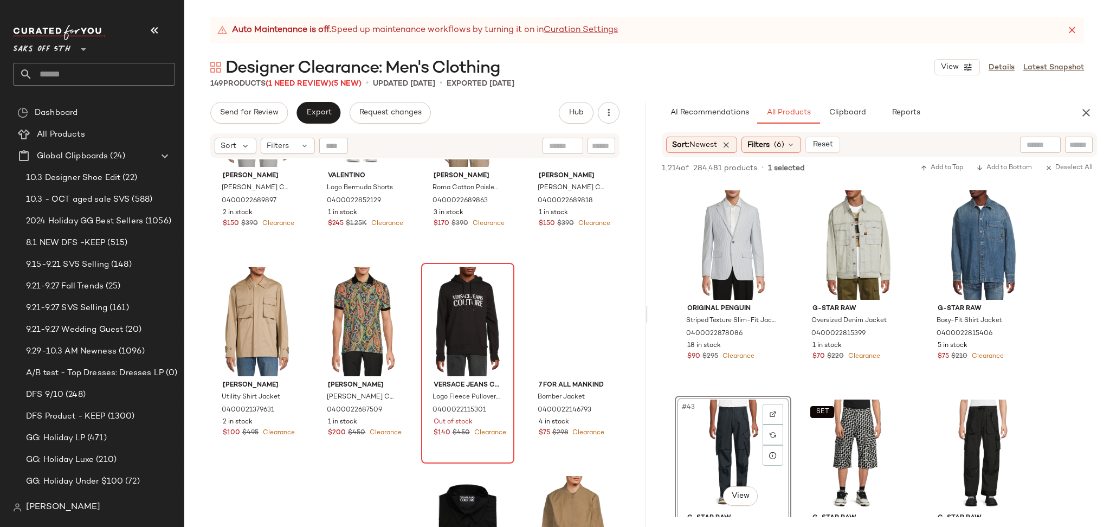
scroll to position [6183, 0]
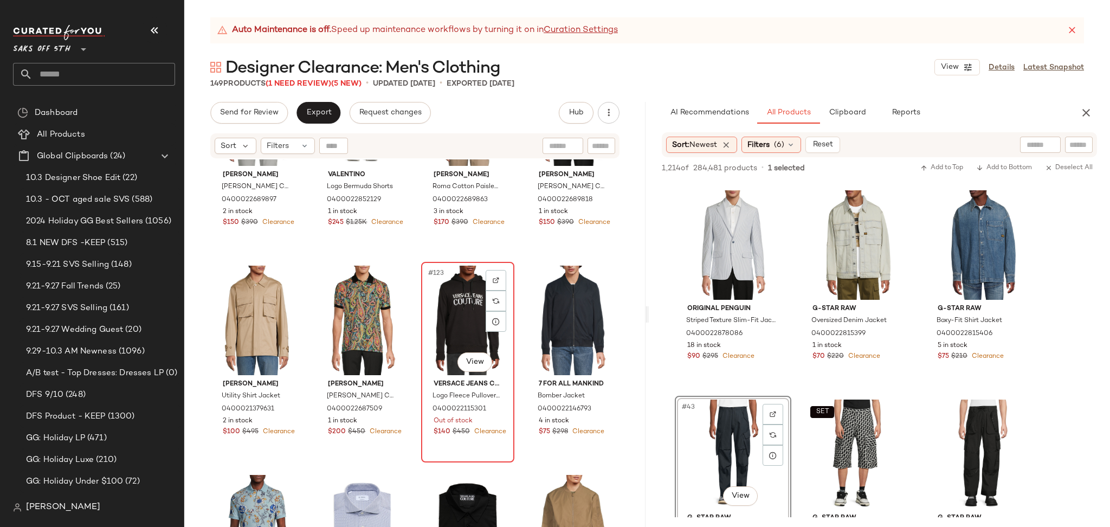
click at [441, 306] on div "#123 View" at bounding box center [468, 319] width 86 height 109
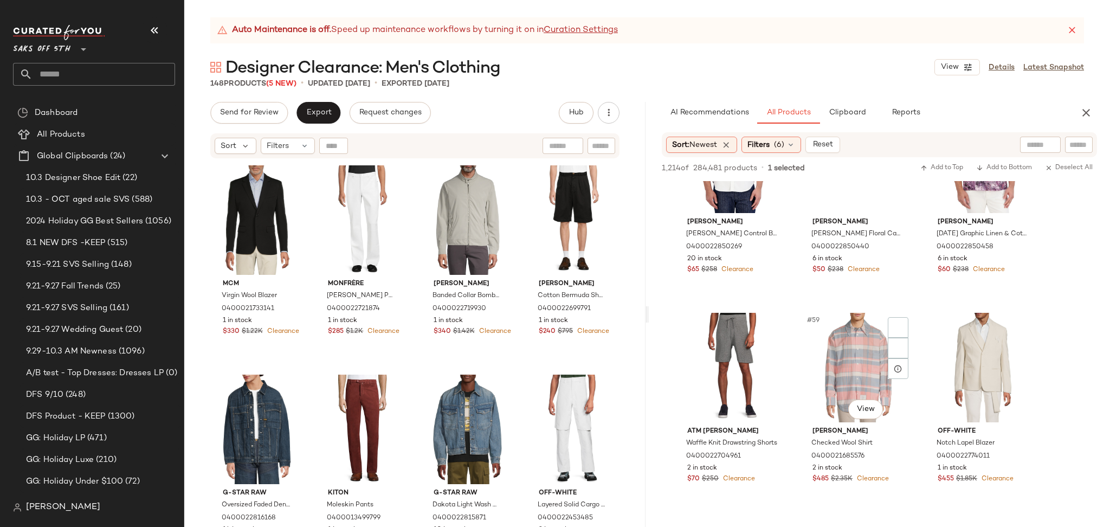
scroll to position [3862, 0]
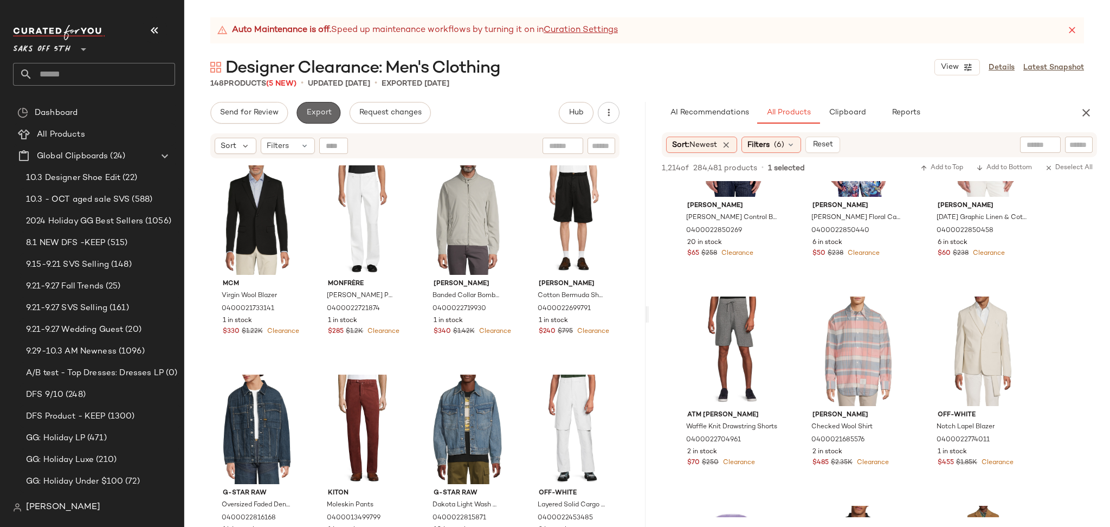
click at [309, 103] on button "Export" at bounding box center [318, 113] width 44 height 22
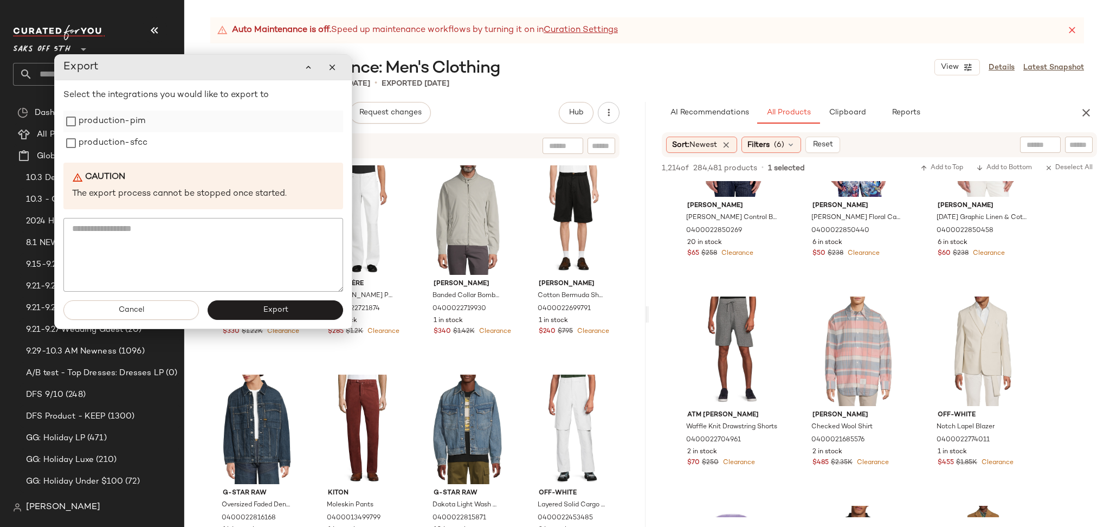
click at [122, 120] on label "production-pim" at bounding box center [112, 122] width 67 height 22
click at [122, 140] on label "production-sfcc" at bounding box center [113, 143] width 69 height 22
click at [280, 312] on span "Export" at bounding box center [274, 310] width 25 height 9
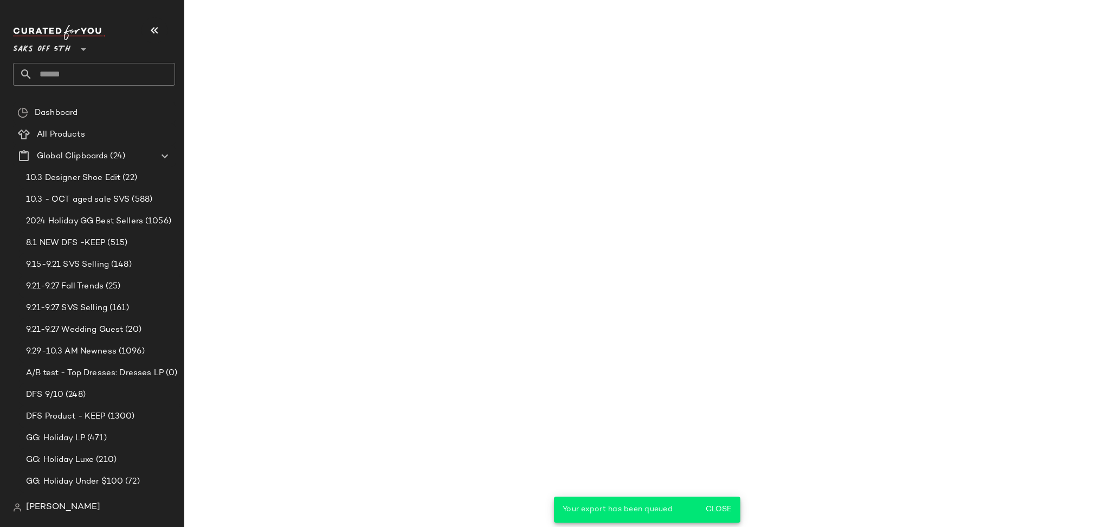
scroll to position [5744, 0]
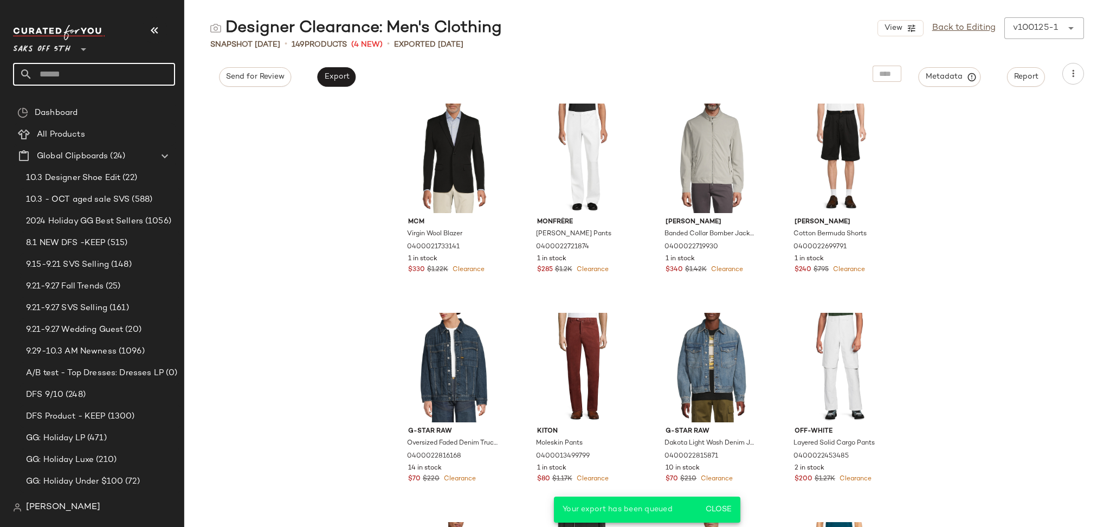
click at [115, 77] on input "text" at bounding box center [104, 74] width 143 height 23
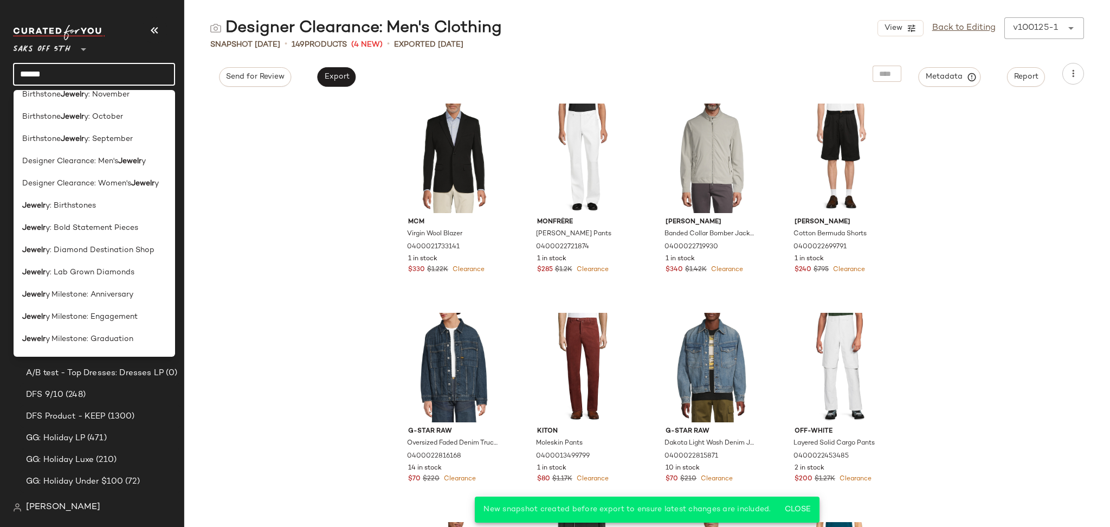
scroll to position [195, 0]
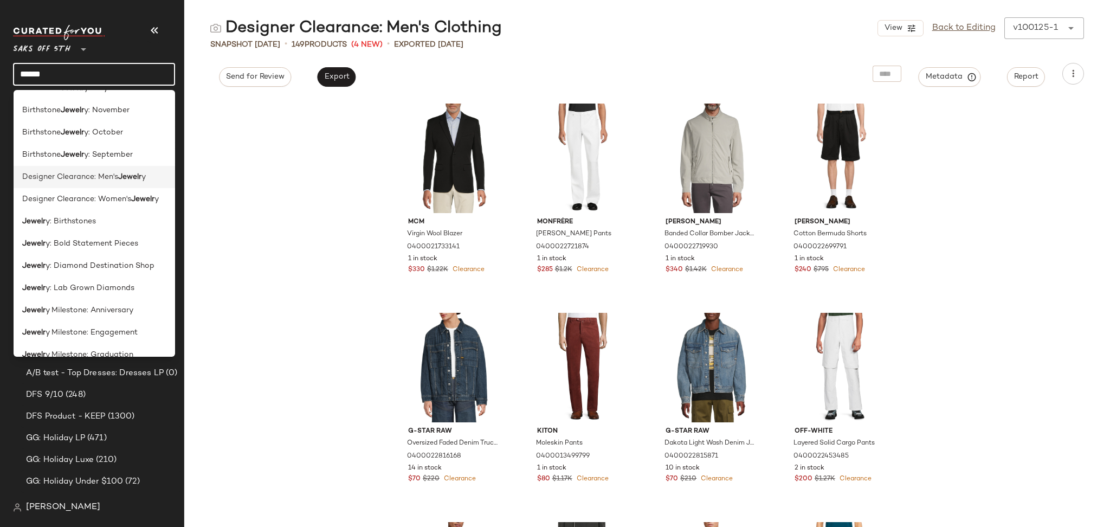
type input "******"
click at [109, 175] on span "Designer Clearance: Men's" at bounding box center [70, 176] width 96 height 11
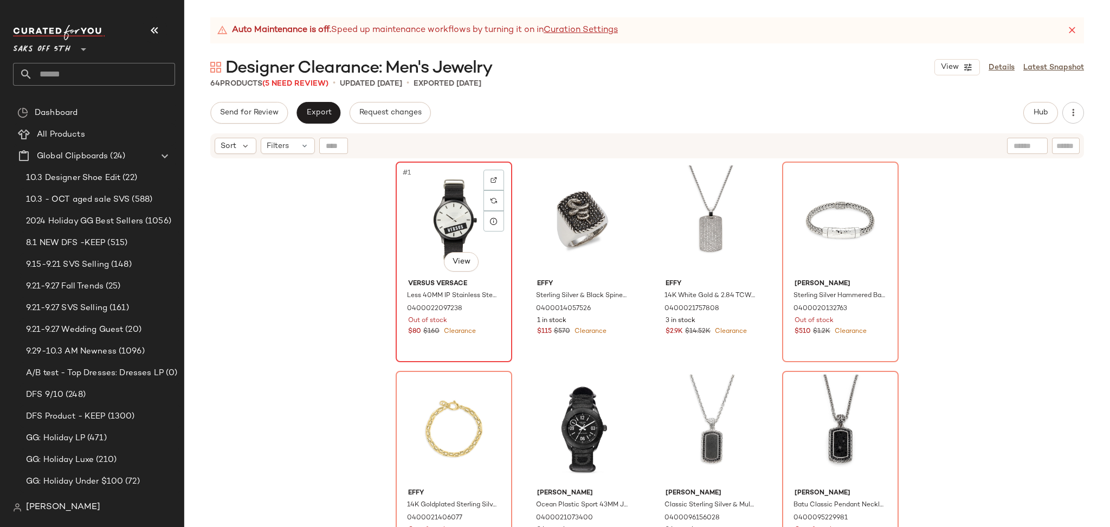
click at [445, 200] on div "#1 View" at bounding box center [453, 219] width 109 height 109
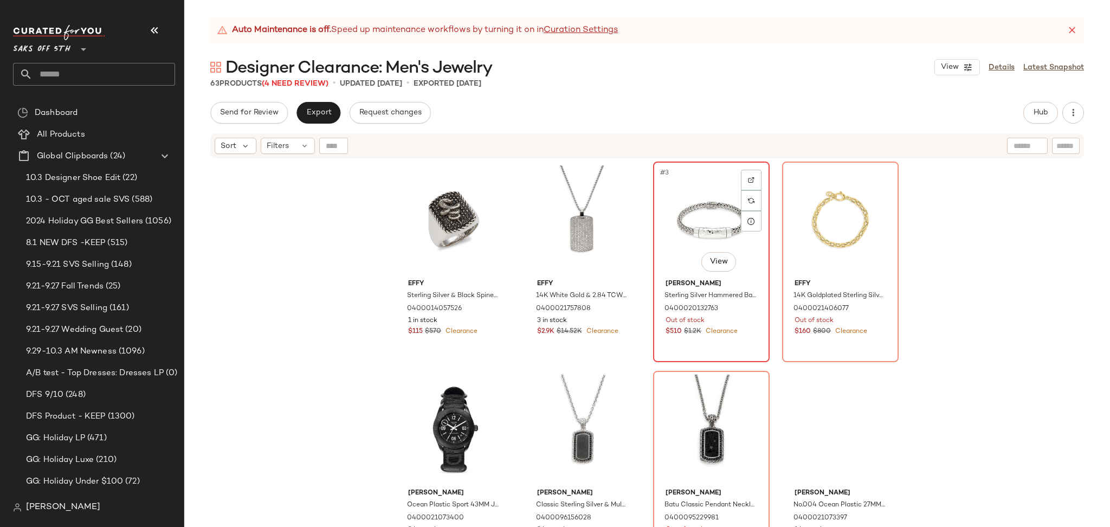
click at [703, 208] on div "#3 View" at bounding box center [711, 219] width 109 height 109
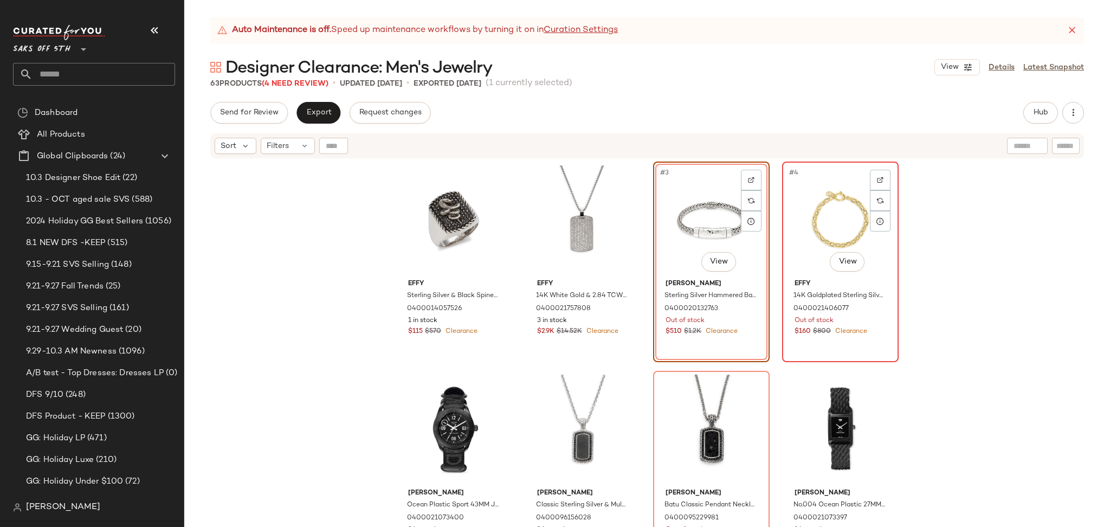
click at [846, 216] on div "#4 View" at bounding box center [840, 219] width 109 height 109
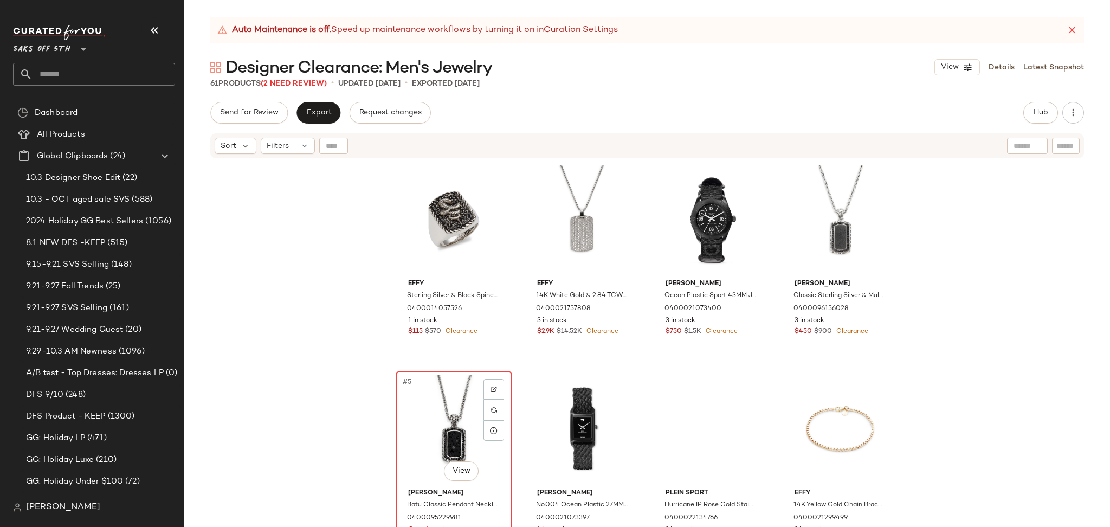
click at [474, 426] on div "#5 View" at bounding box center [453, 428] width 109 height 109
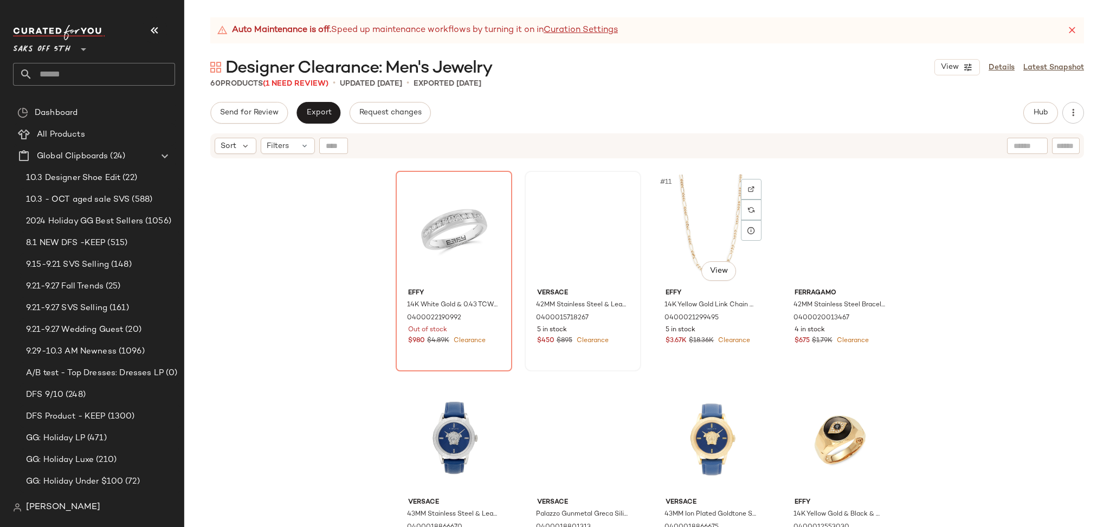
scroll to position [428, 0]
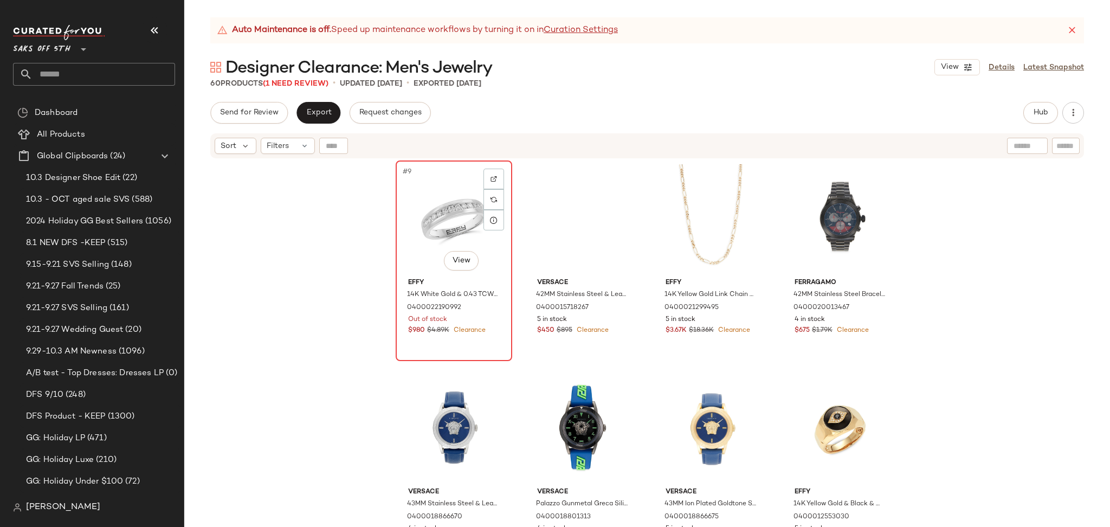
click at [424, 203] on div "#9 View" at bounding box center [453, 218] width 109 height 109
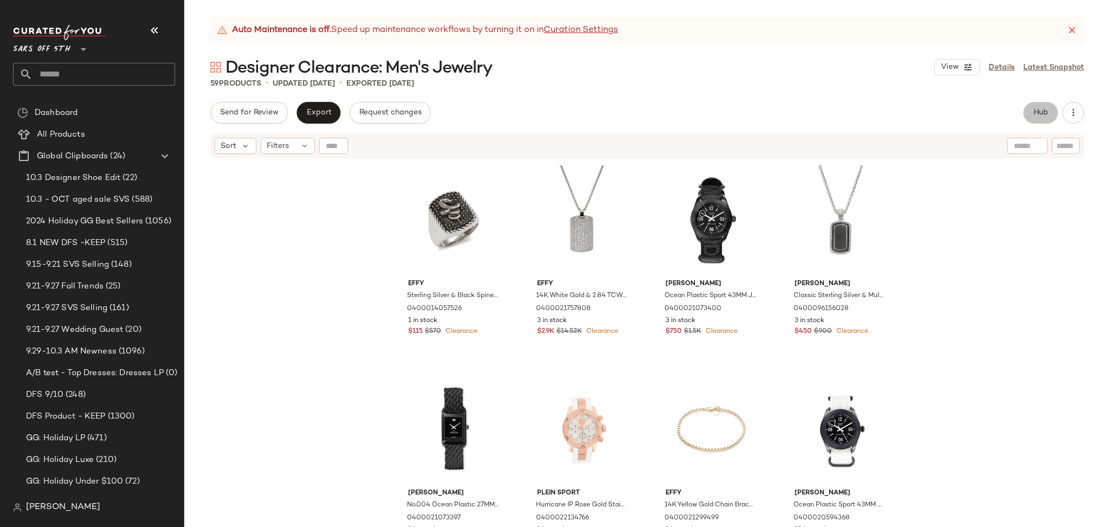
click at [1042, 104] on button "Hub" at bounding box center [1040, 113] width 35 height 22
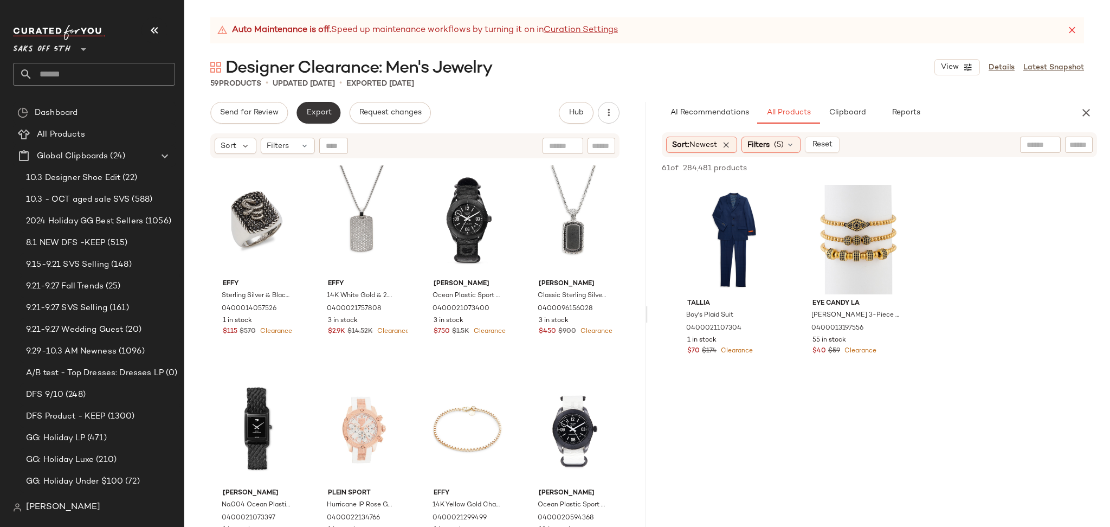
click at [318, 106] on button "Export" at bounding box center [318, 113] width 44 height 22
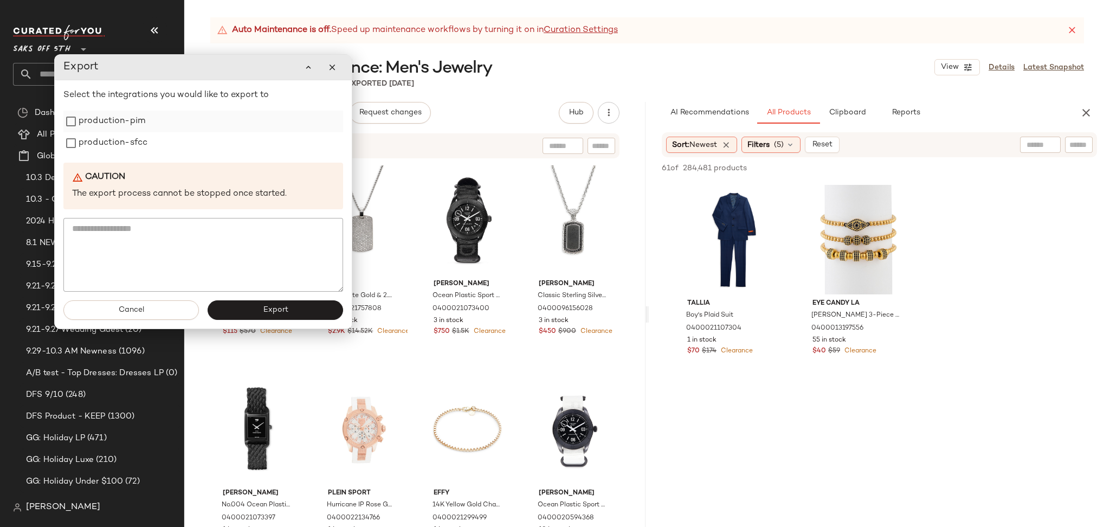
click at [146, 127] on div "production-pim" at bounding box center [203, 122] width 280 height 22
drag, startPoint x: 87, startPoint y: 124, endPoint x: 90, endPoint y: 144, distance: 20.3
click at [90, 132] on label "production-pim" at bounding box center [112, 122] width 67 height 22
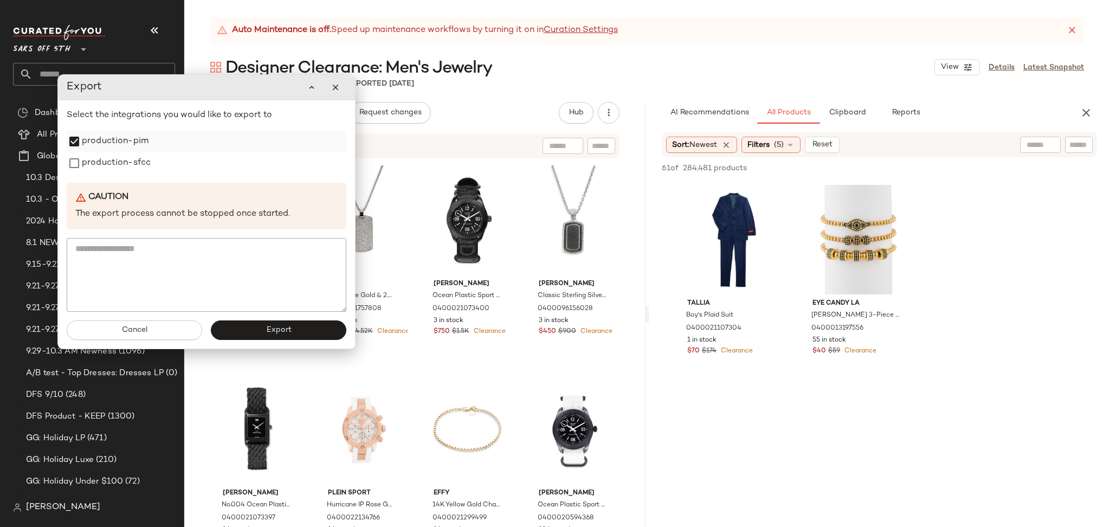
click at [90, 144] on label "production-pim" at bounding box center [115, 142] width 67 height 22
click at [94, 158] on label "production-sfcc" at bounding box center [116, 163] width 69 height 22
click at [257, 333] on button "Export" at bounding box center [278, 330] width 135 height 20
